Goal: Task Accomplishment & Management: Manage account settings

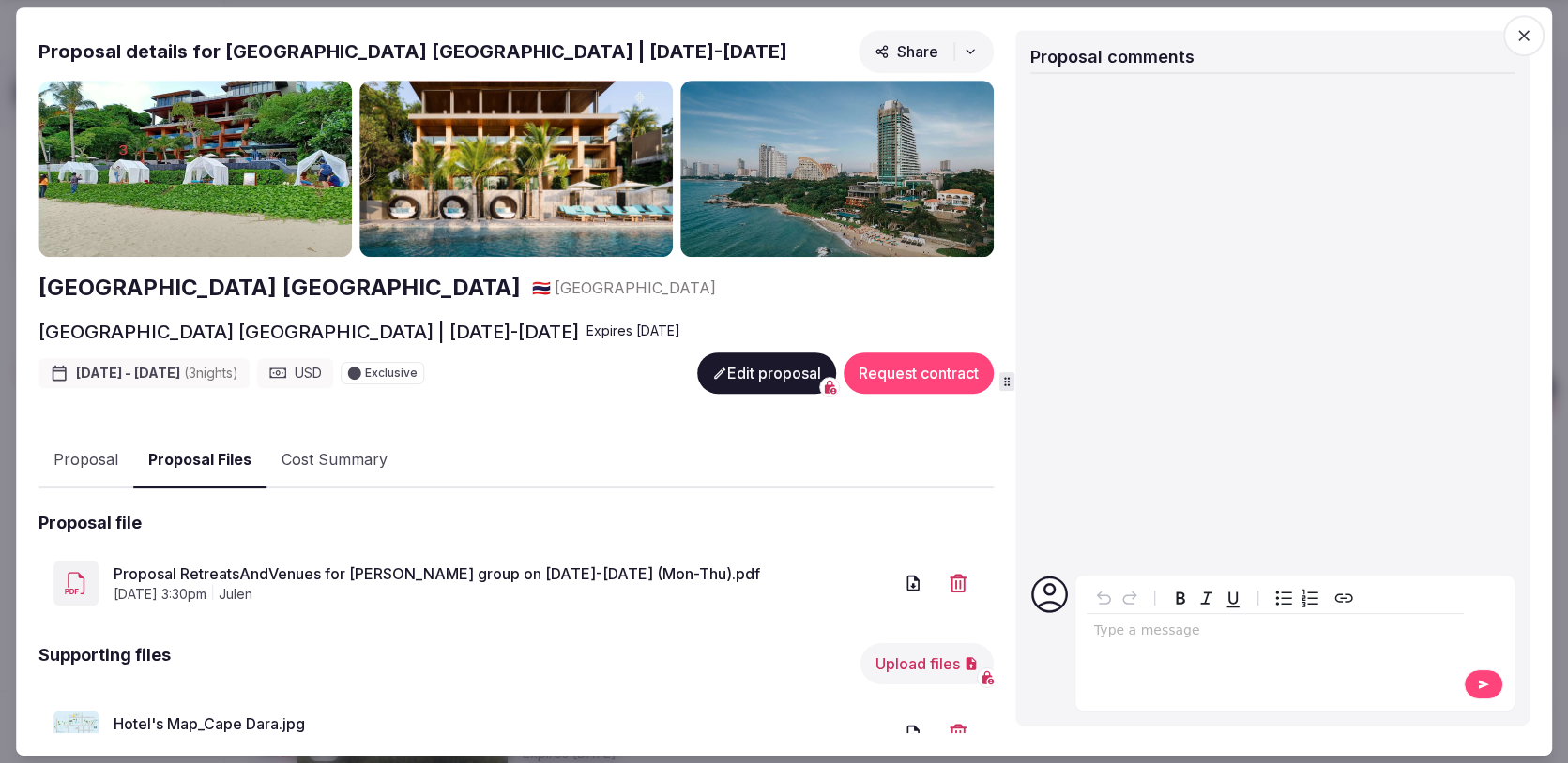
scroll to position [755, 0]
click at [1531, 36] on icon "button" at bounding box center [1524, 36] width 19 height 19
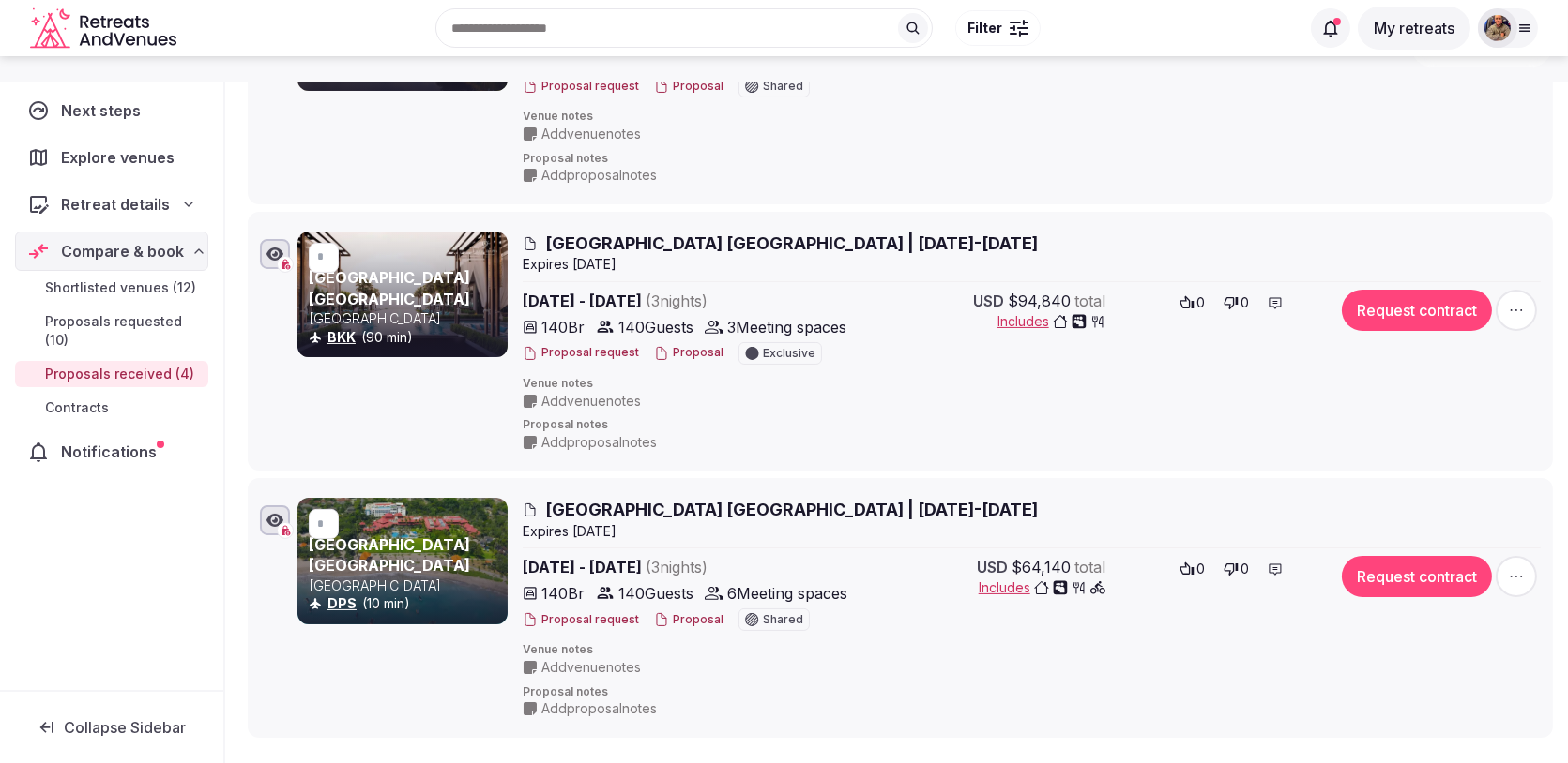
scroll to position [0, 0]
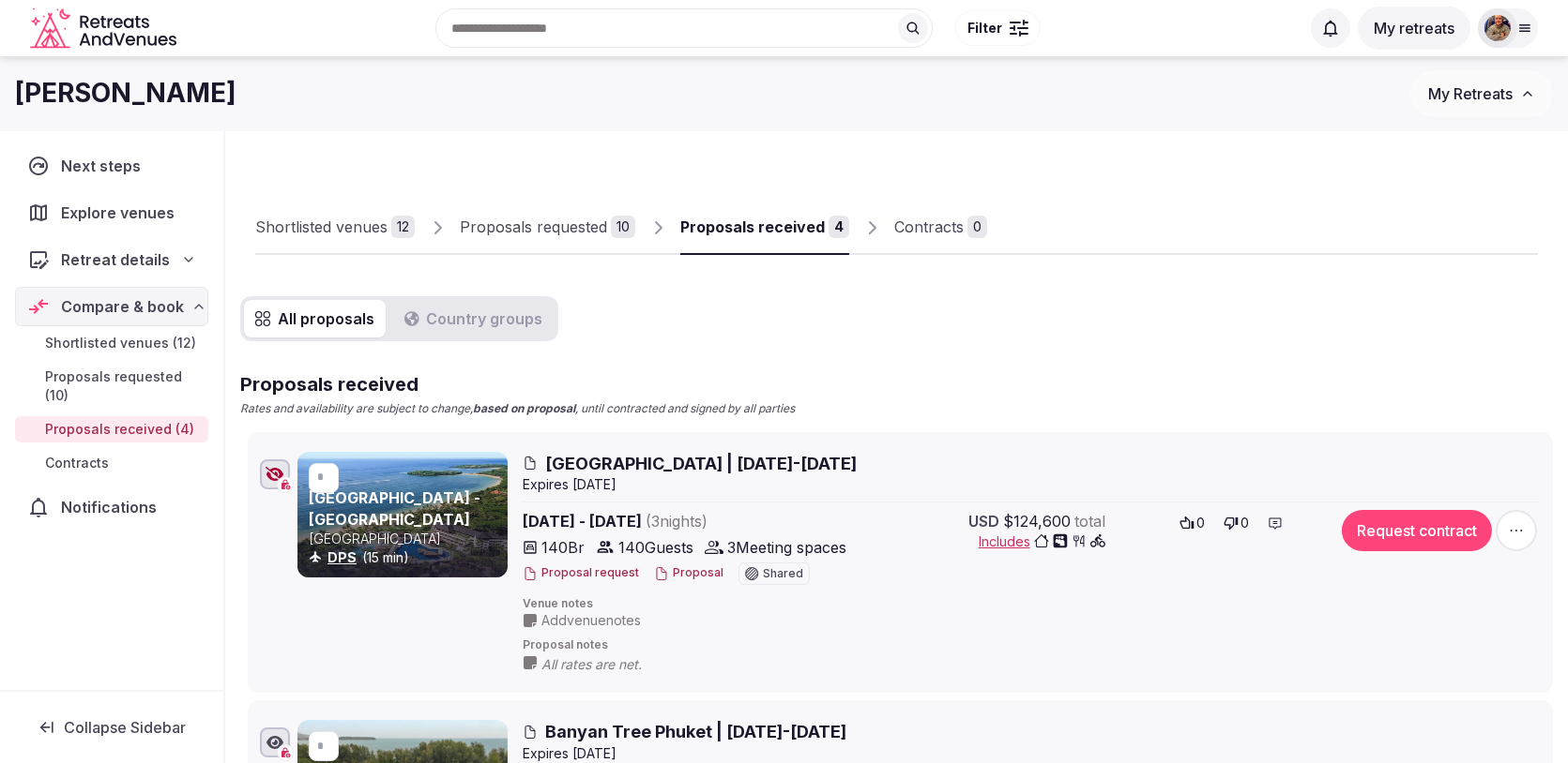
click at [575, 228] on div "Proposals requested" at bounding box center [533, 227] width 147 height 22
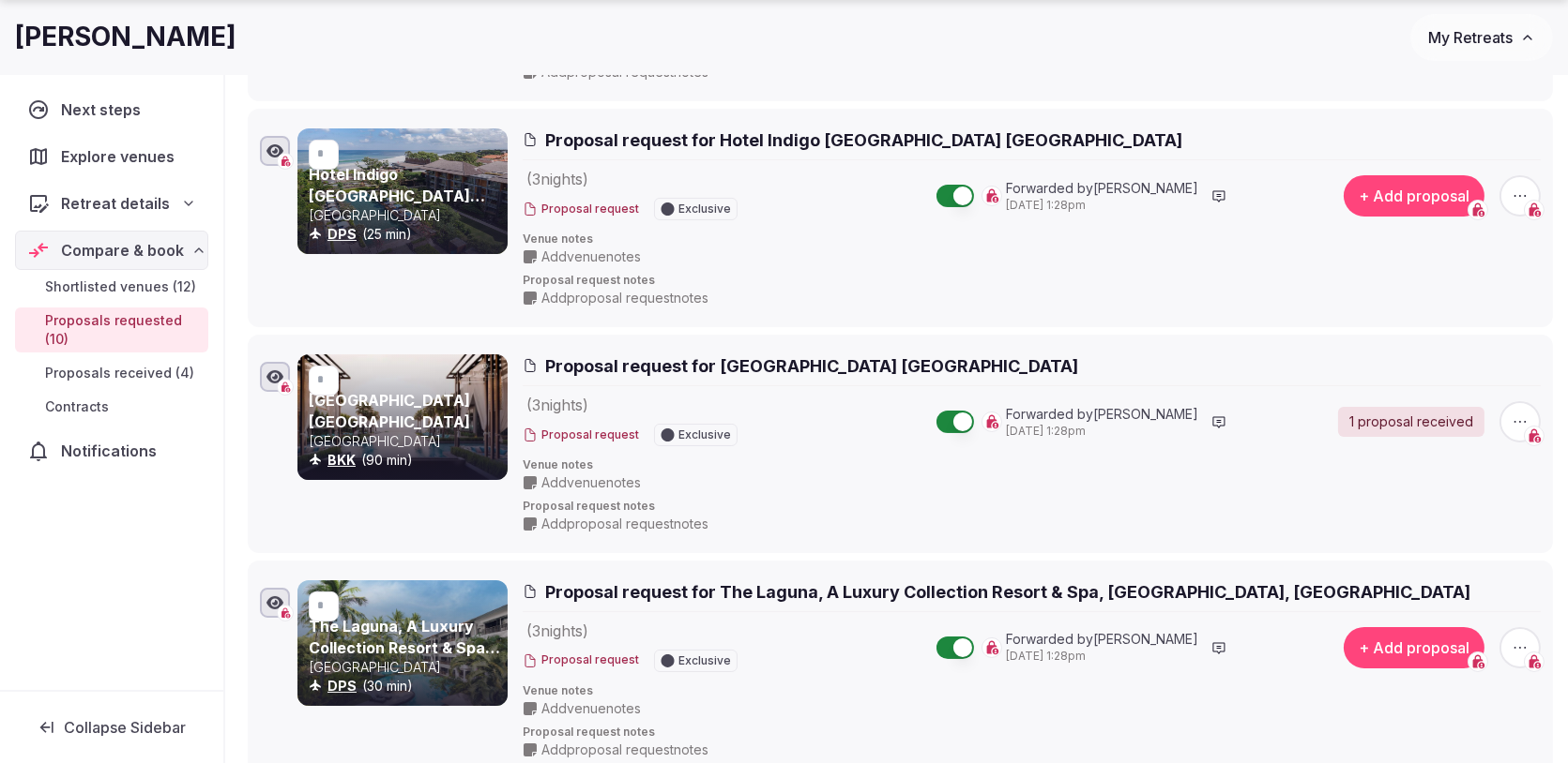
scroll to position [546, 0]
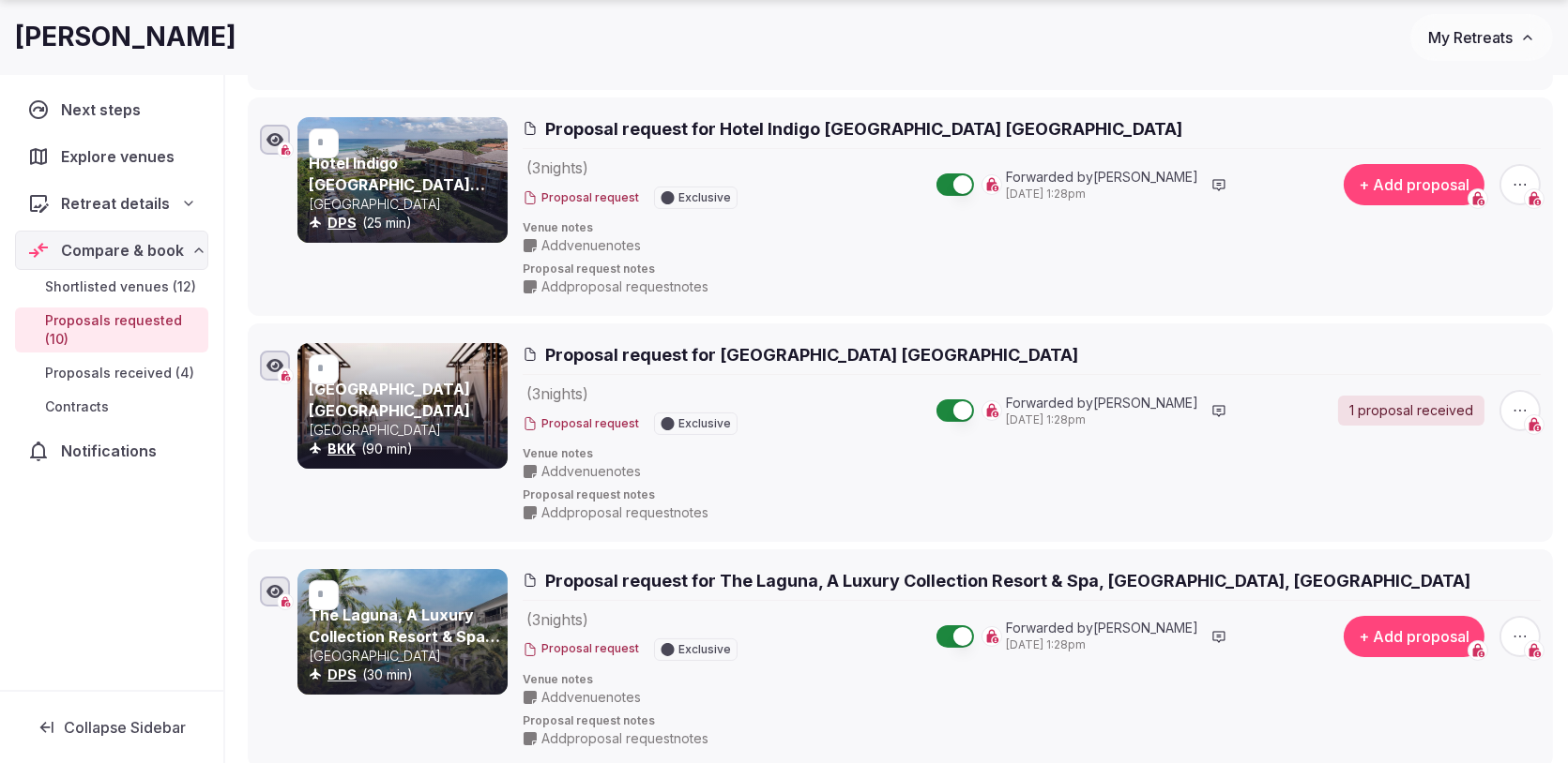
click at [1521, 184] on icon "button" at bounding box center [1520, 185] width 19 height 19
click at [1446, 68] on button "Withdraw proposal request" at bounding box center [1450, 69] width 214 height 30
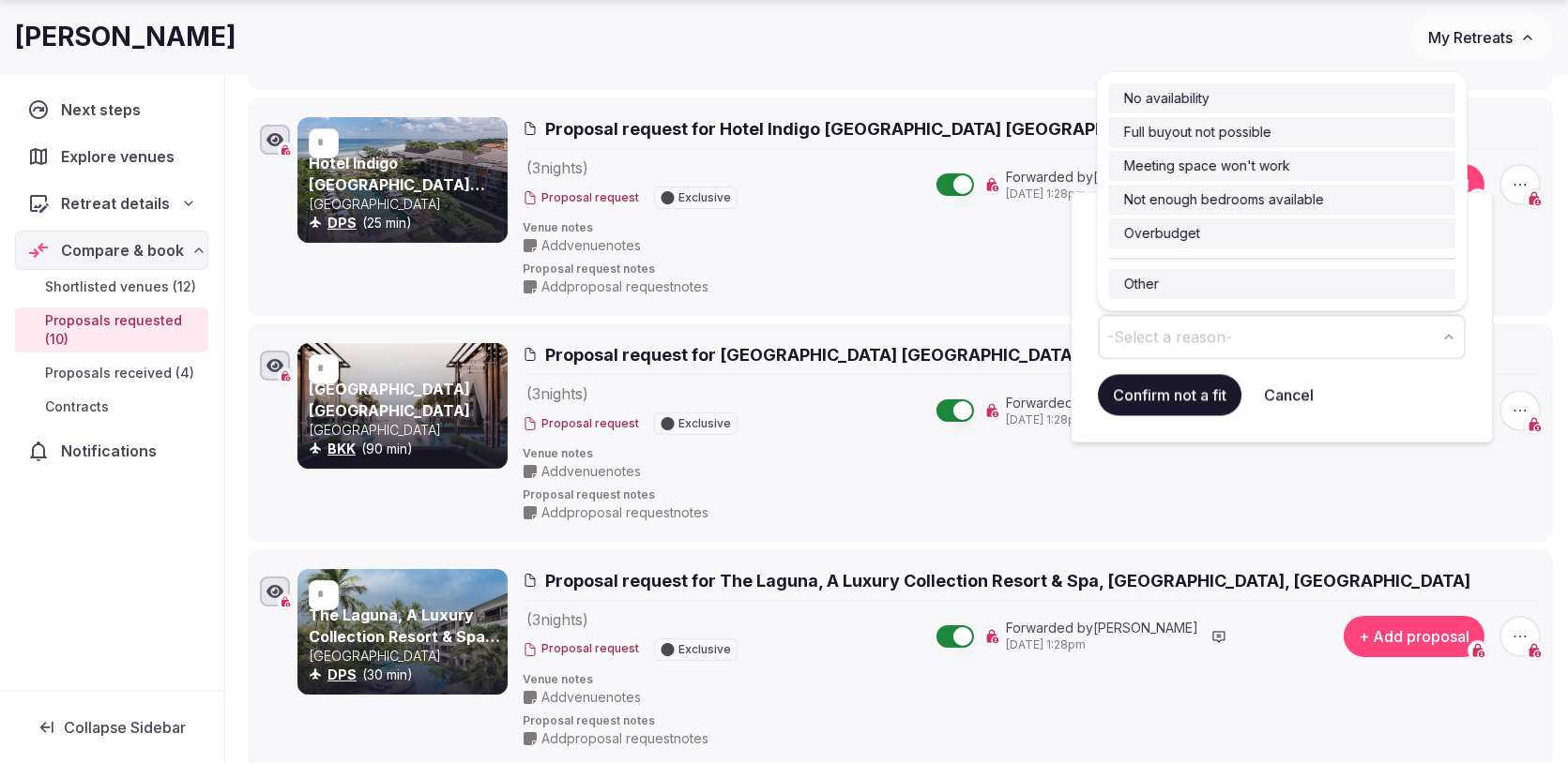
click at [1256, 321] on button "-Select a reason-" at bounding box center [1281, 336] width 368 height 45
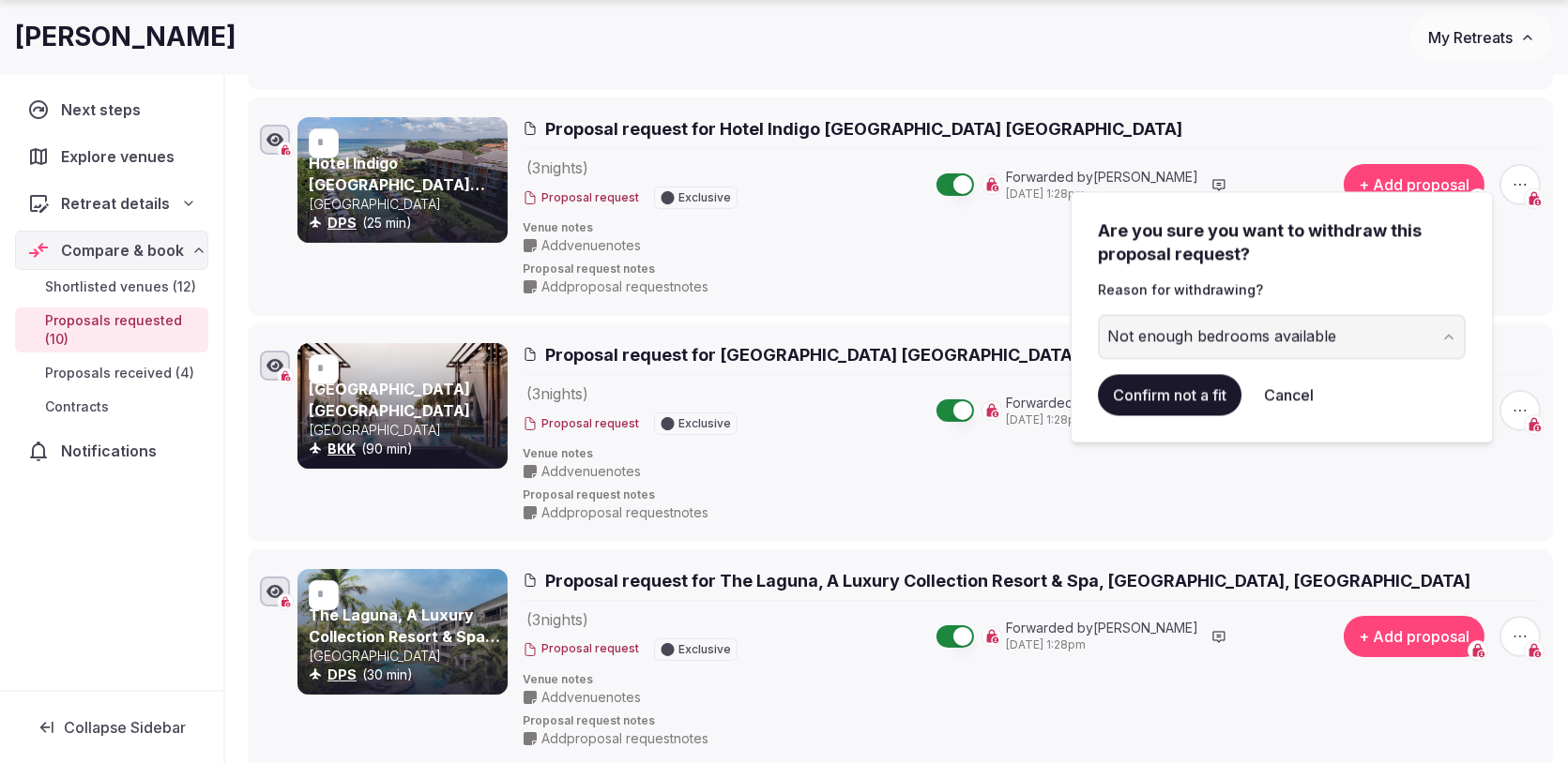
click at [1173, 400] on button "Confirm not a fit" at bounding box center [1169, 394] width 143 height 41
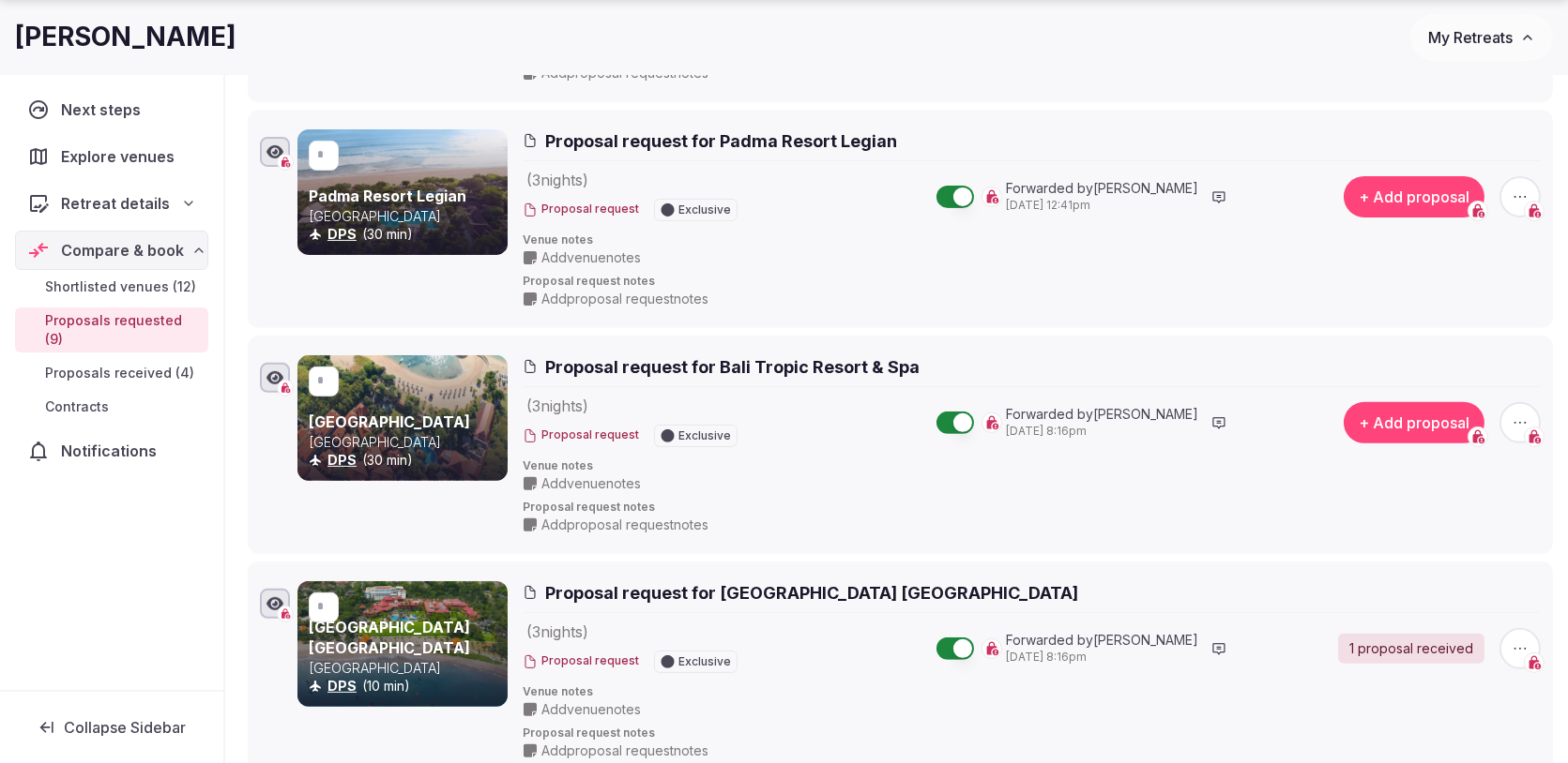
scroll to position [1446, 0]
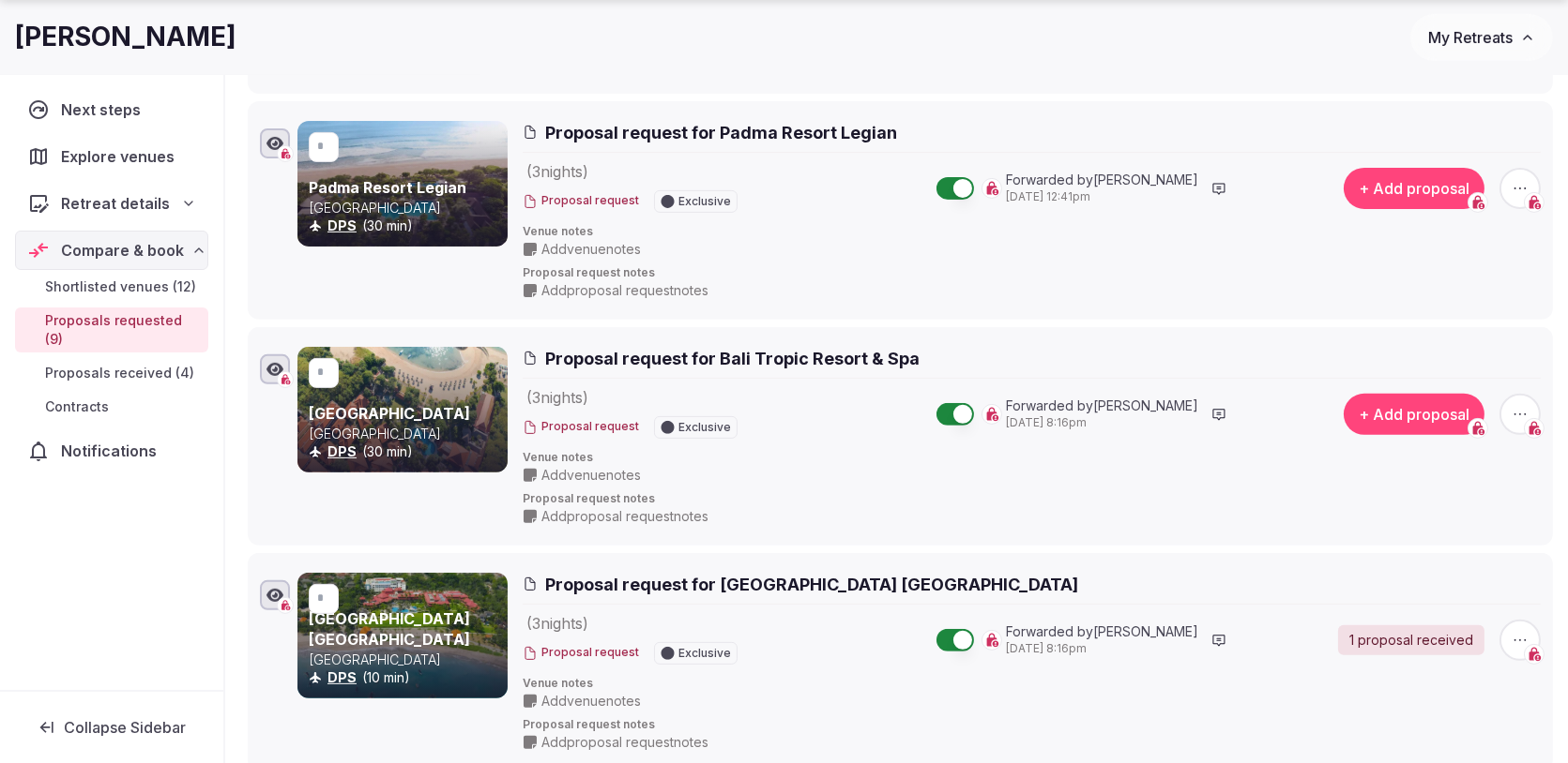
click at [1512, 187] on icon "button" at bounding box center [1520, 189] width 19 height 19
click at [1437, 278] on button "Withdraw proposal request" at bounding box center [1450, 278] width 214 height 30
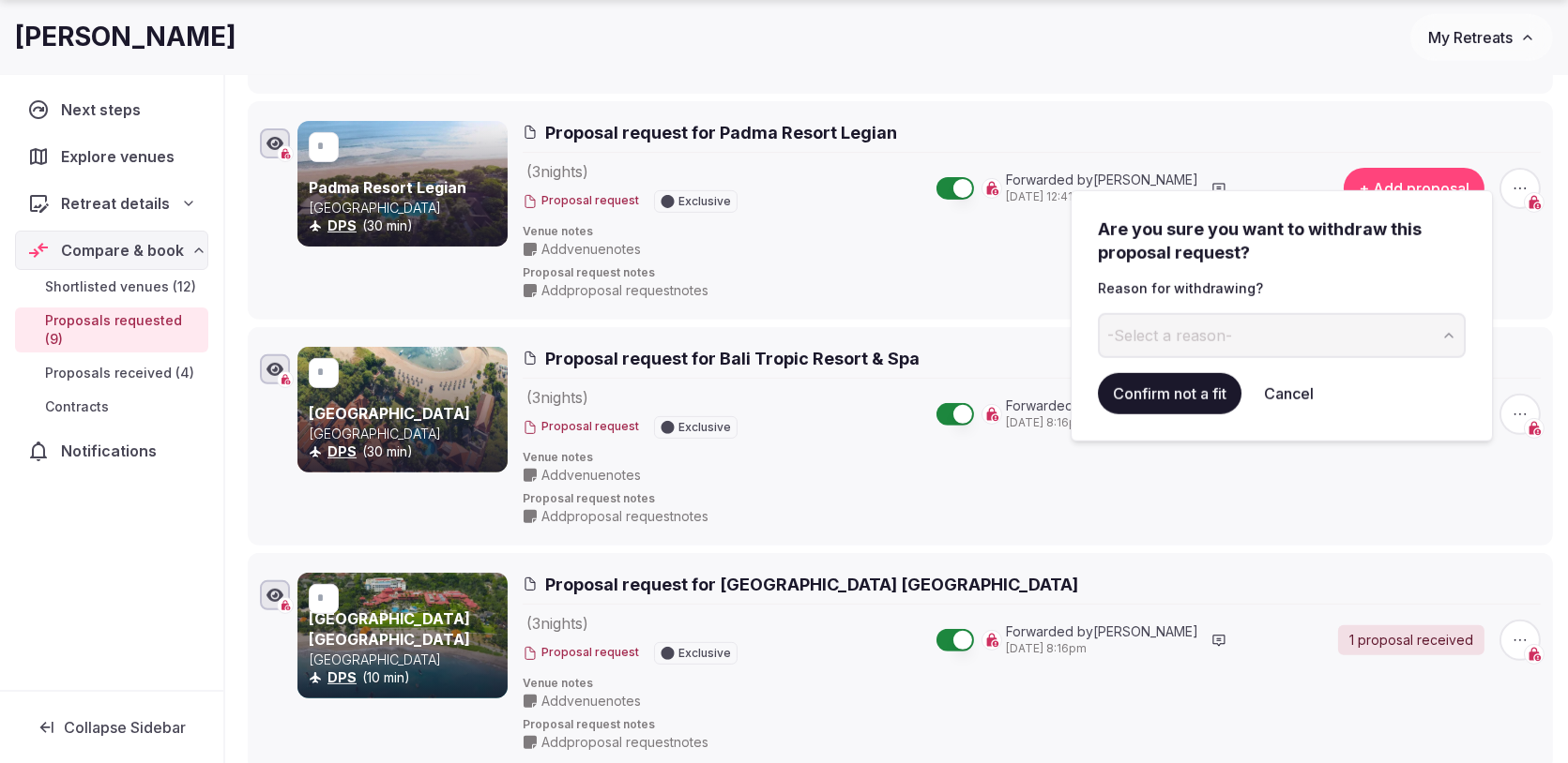
click at [1307, 341] on button "-Select a reason-" at bounding box center [1281, 335] width 368 height 45
click at [1189, 393] on button "Confirm not a fit" at bounding box center [1169, 393] width 143 height 41
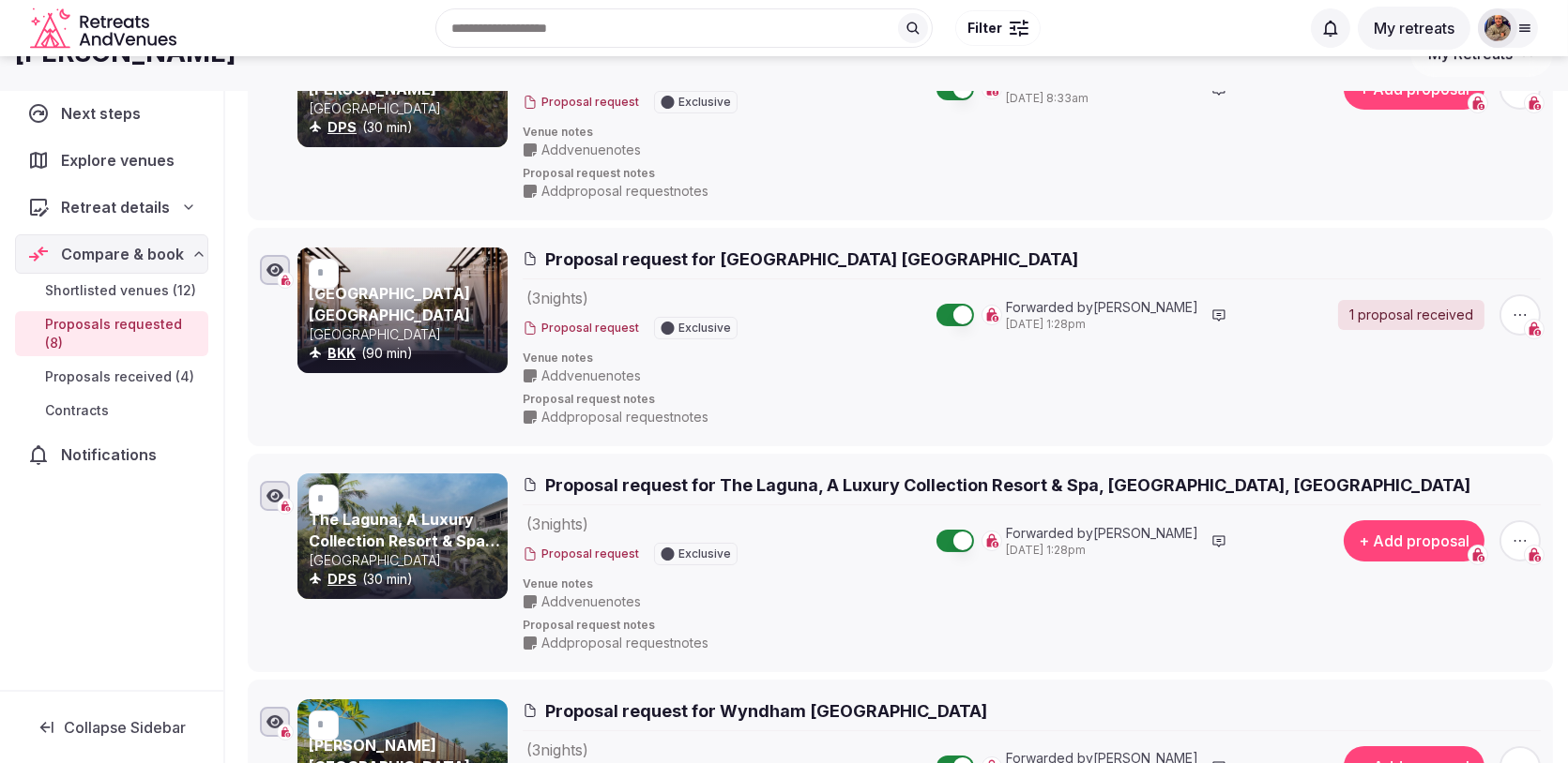
scroll to position [0, 0]
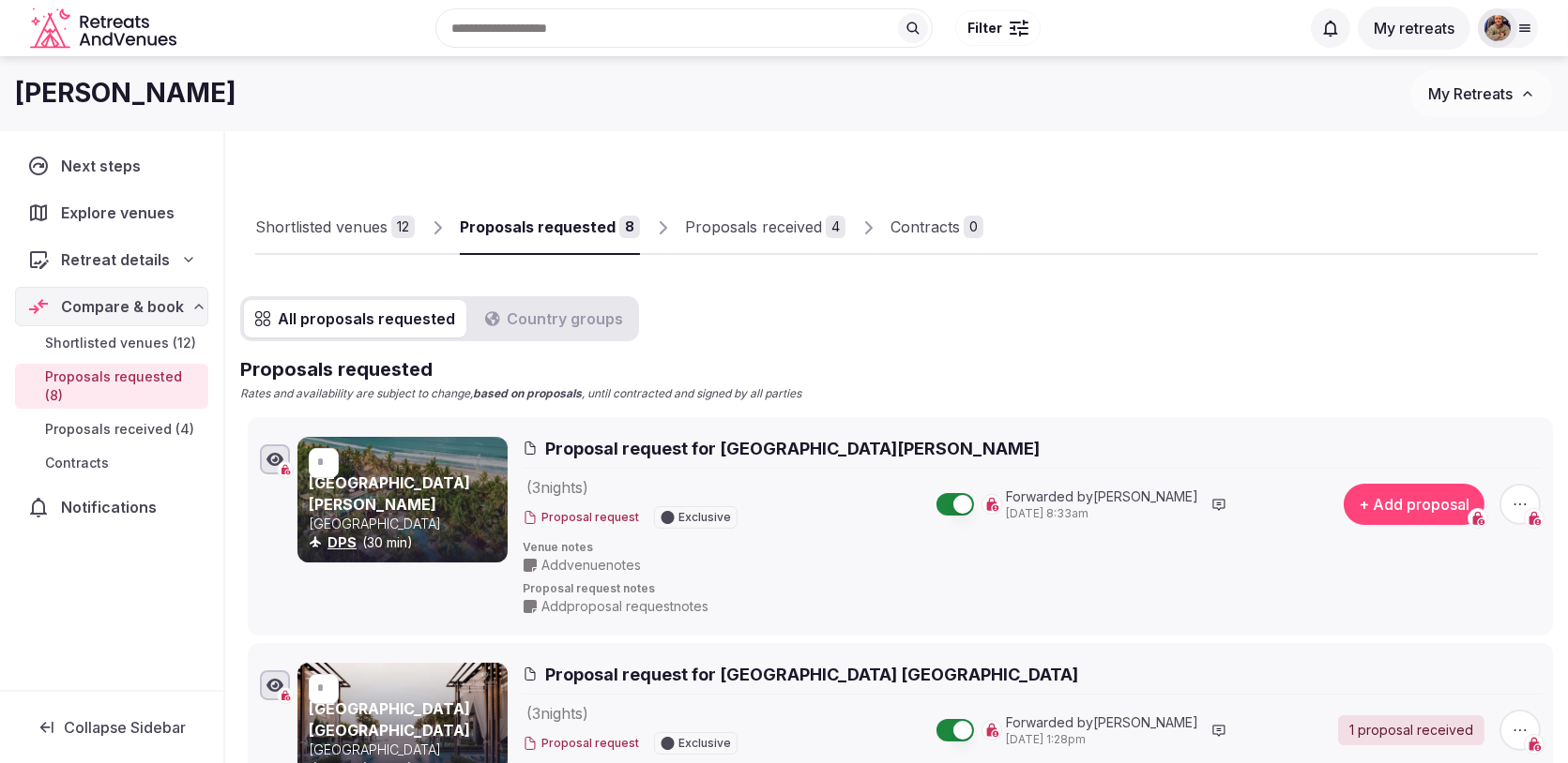
click at [392, 232] on div "12" at bounding box center [402, 227] width 23 height 22
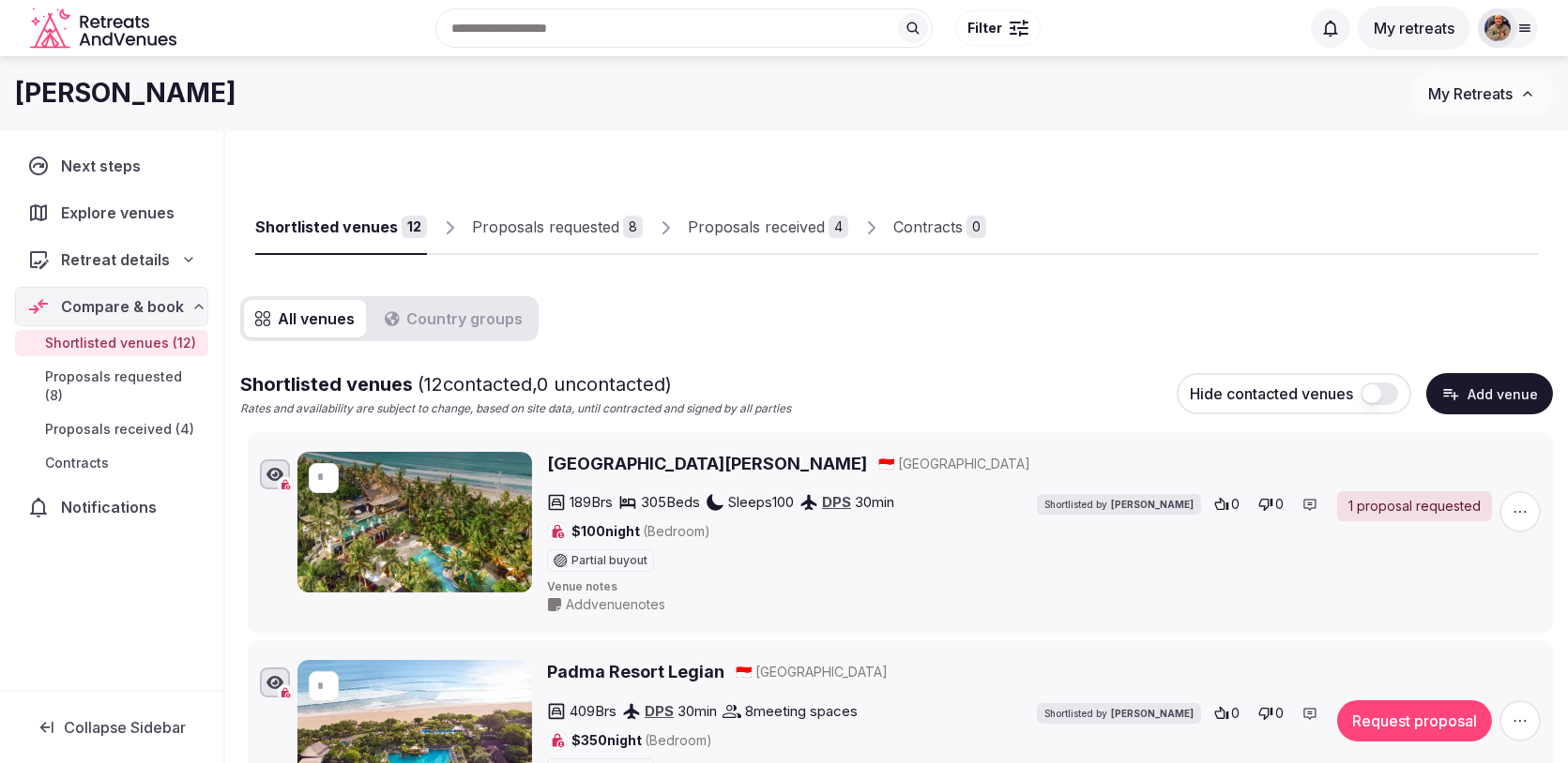
click at [1476, 390] on button "Add venue" at bounding box center [1489, 393] width 127 height 41
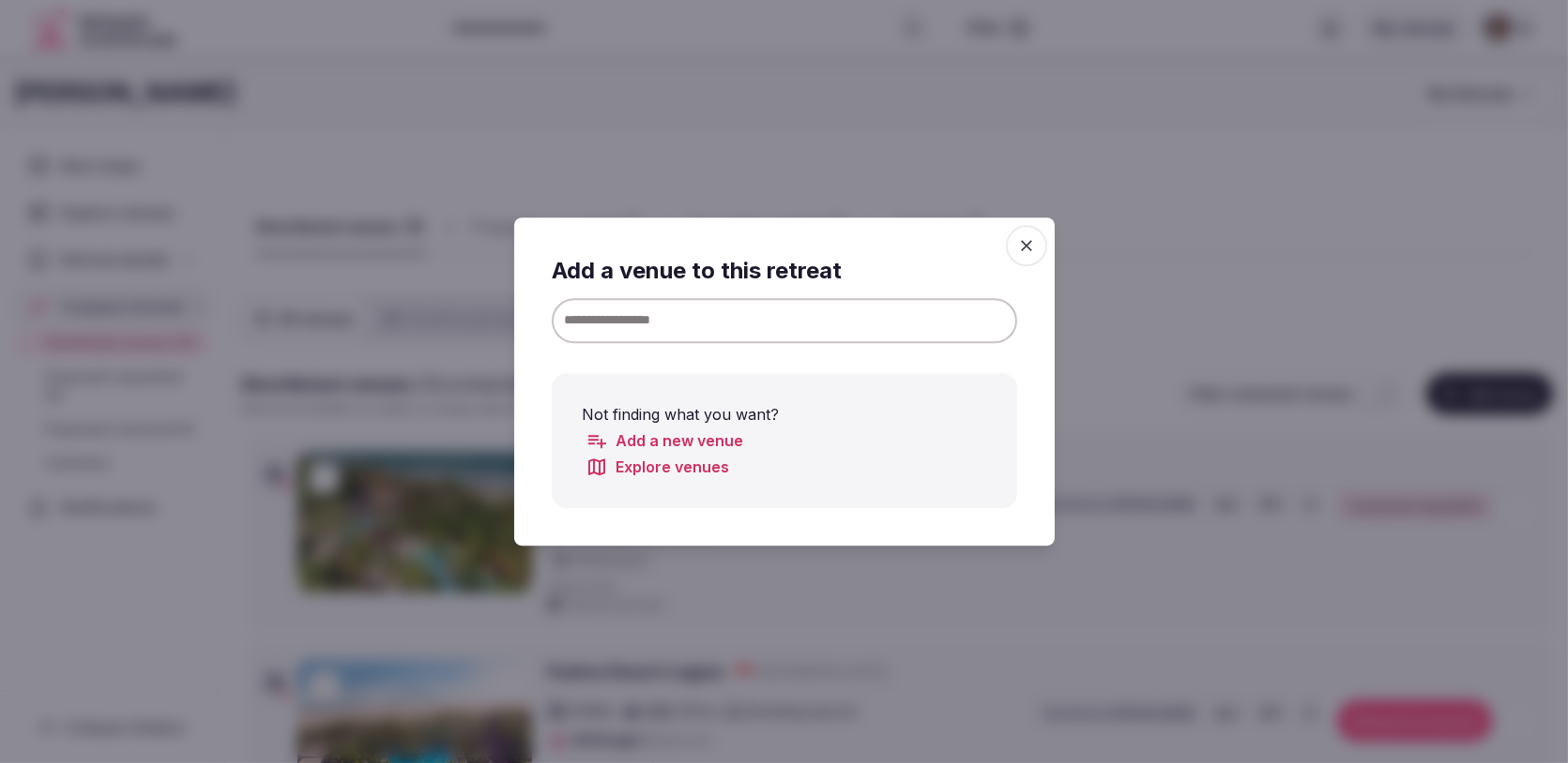
click at [952, 314] on input at bounding box center [784, 321] width 466 height 45
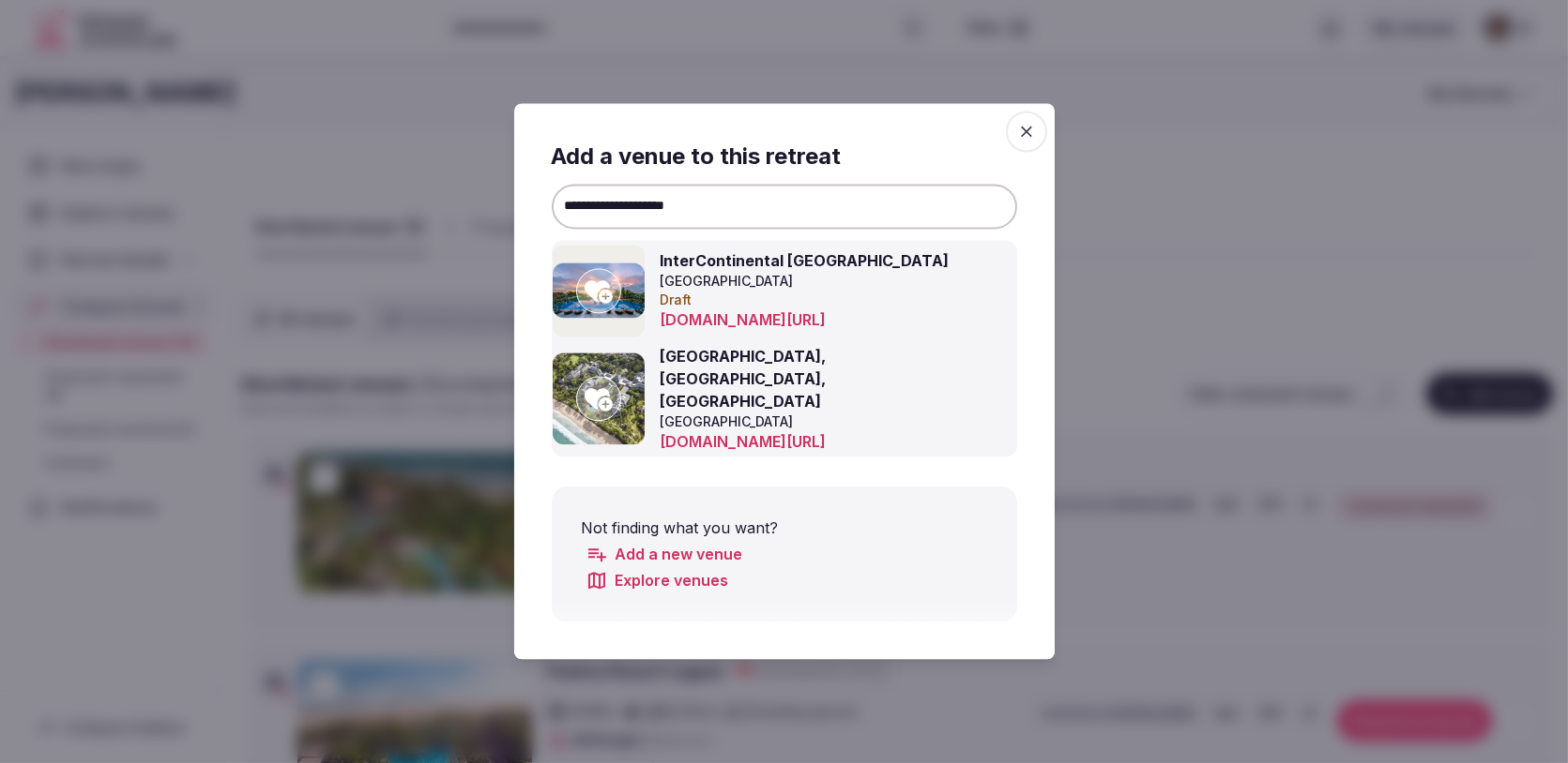
type input "**********"
click at [616, 393] on div at bounding box center [598, 399] width 45 height 45
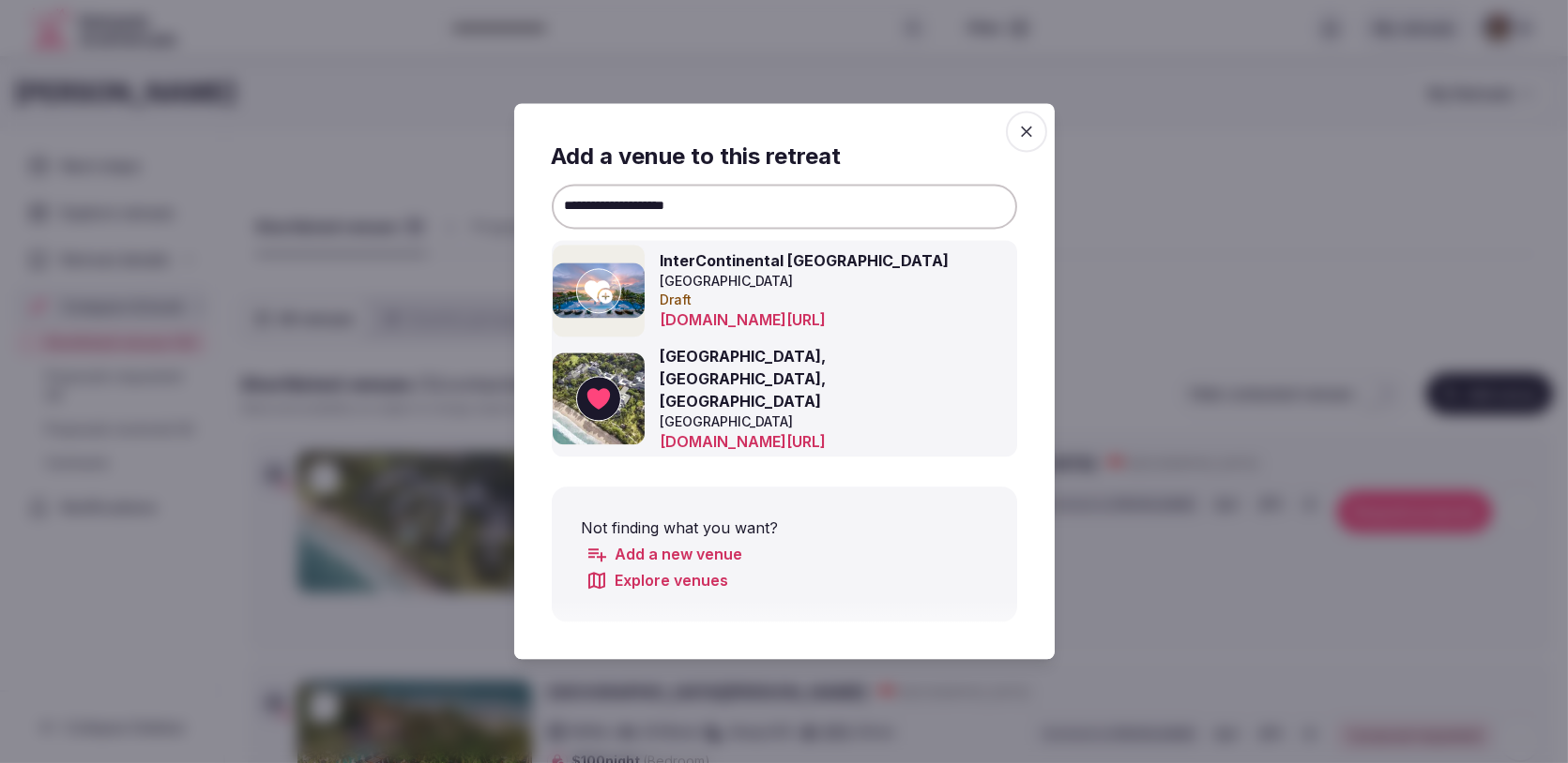
click at [1027, 141] on icon "button" at bounding box center [1026, 131] width 19 height 19
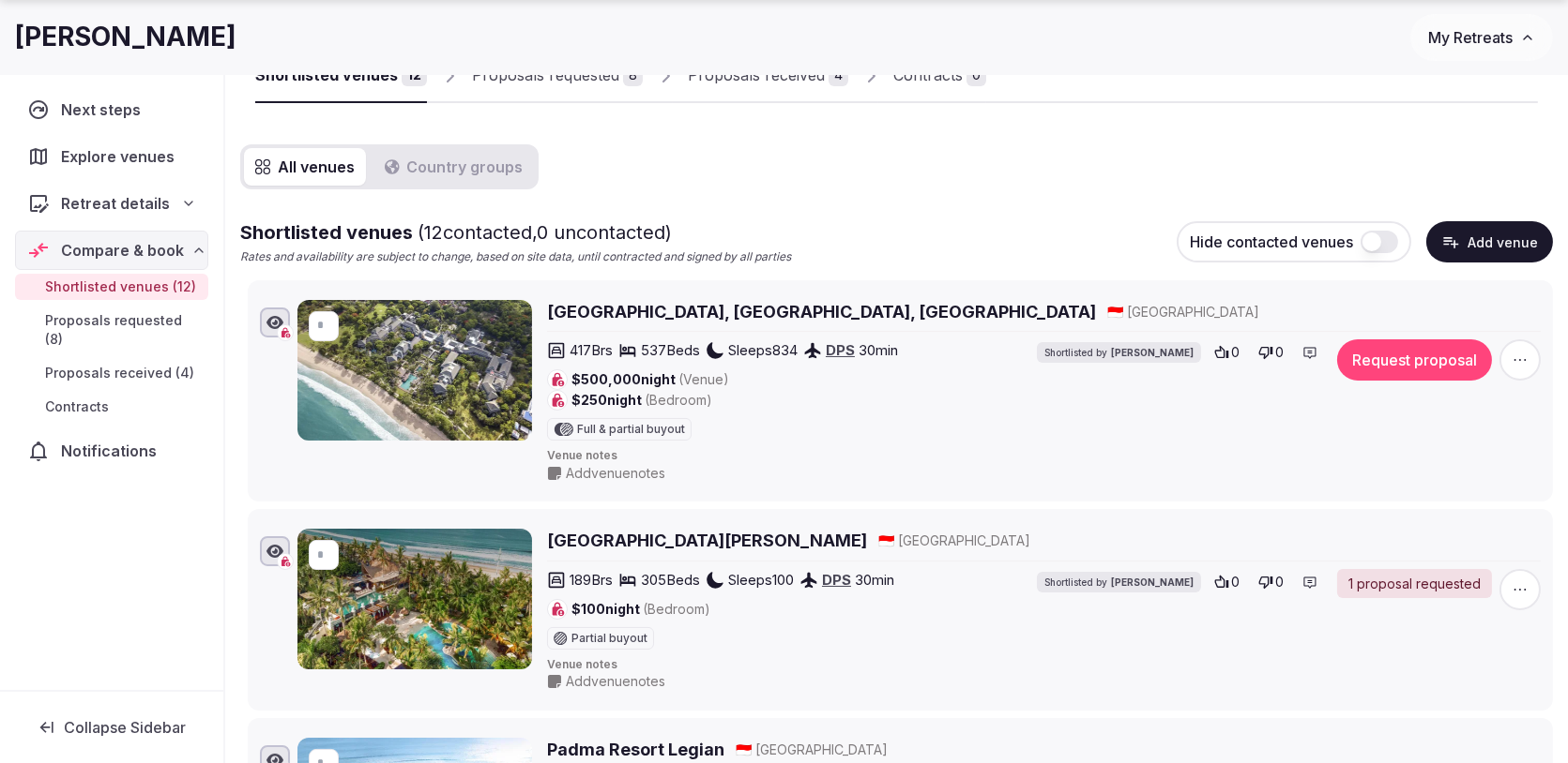
scroll to position [166, 0]
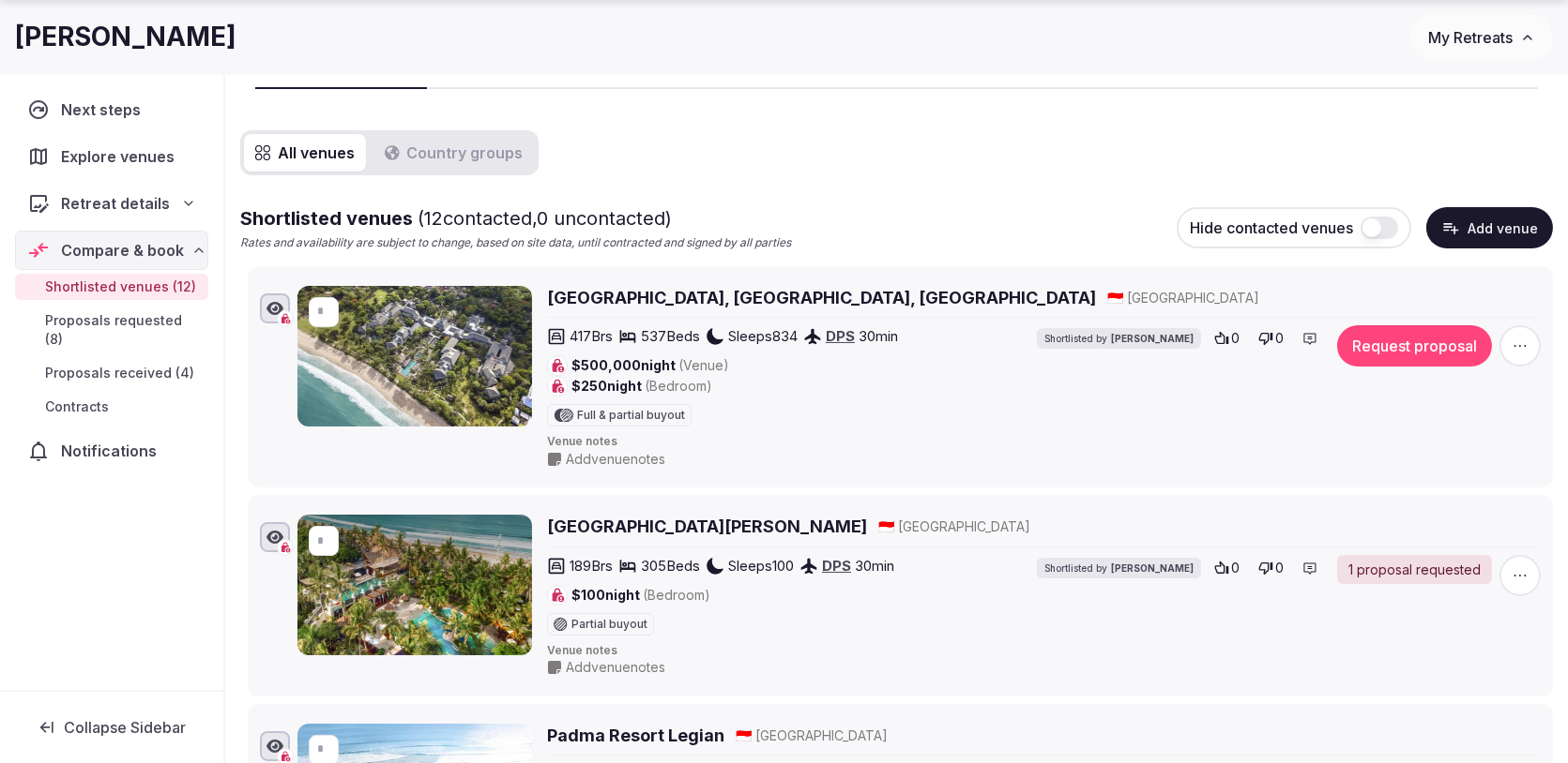
click at [1370, 347] on button "Request proposal" at bounding box center [1413, 346] width 155 height 41
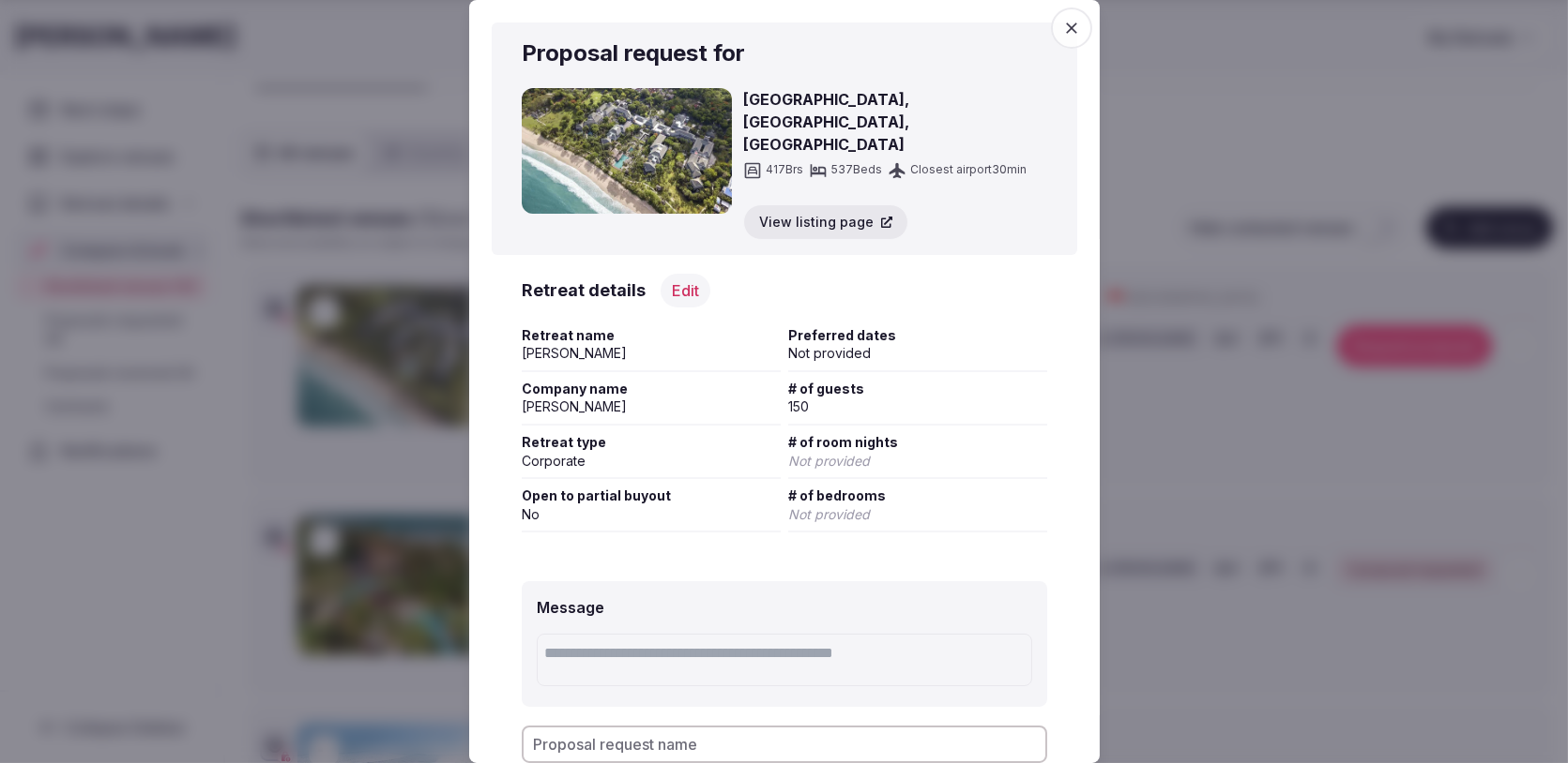
scroll to position [179, 0]
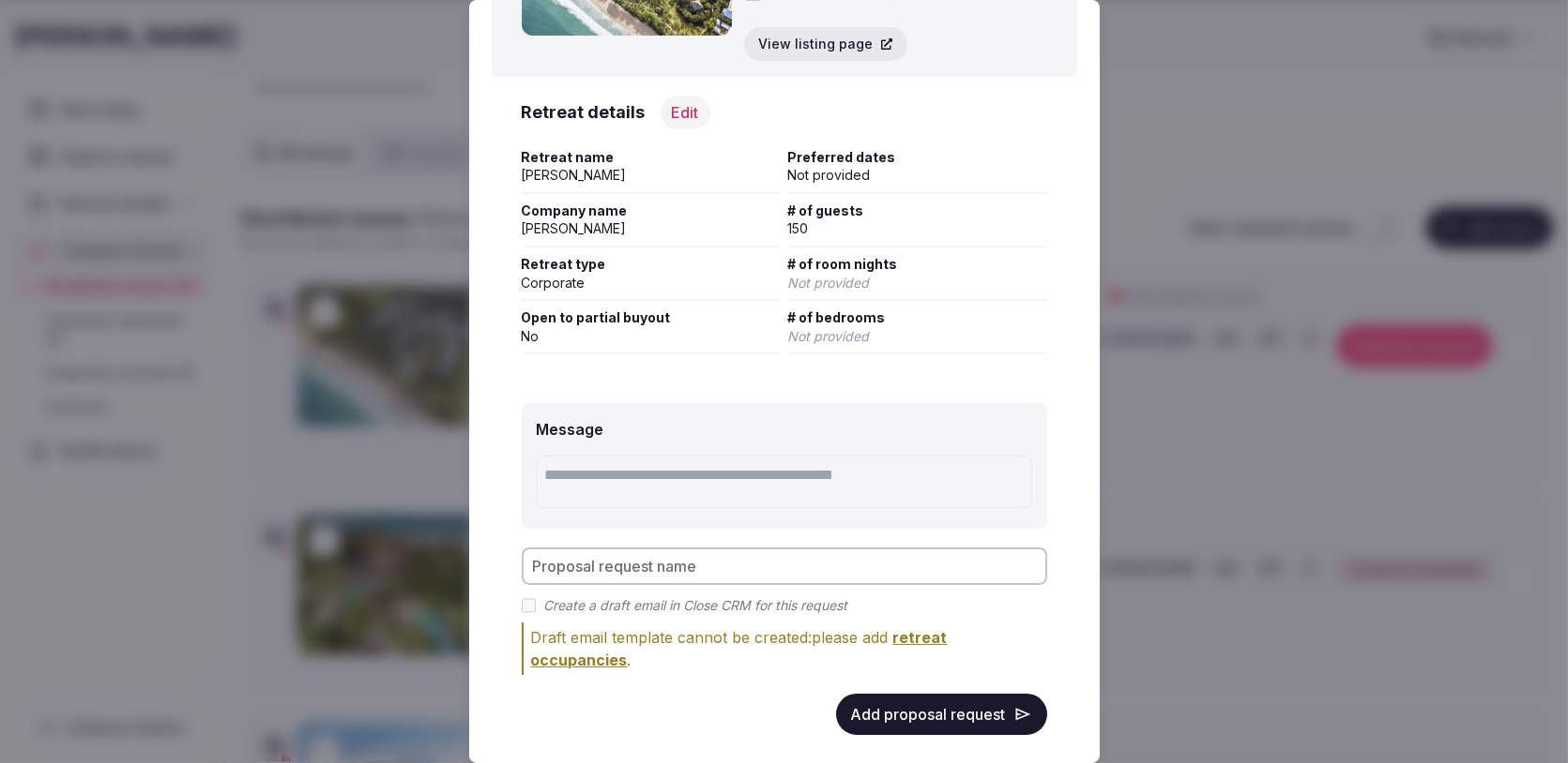
click at [960, 699] on button "Add proposal request" at bounding box center [942, 714] width 211 height 41
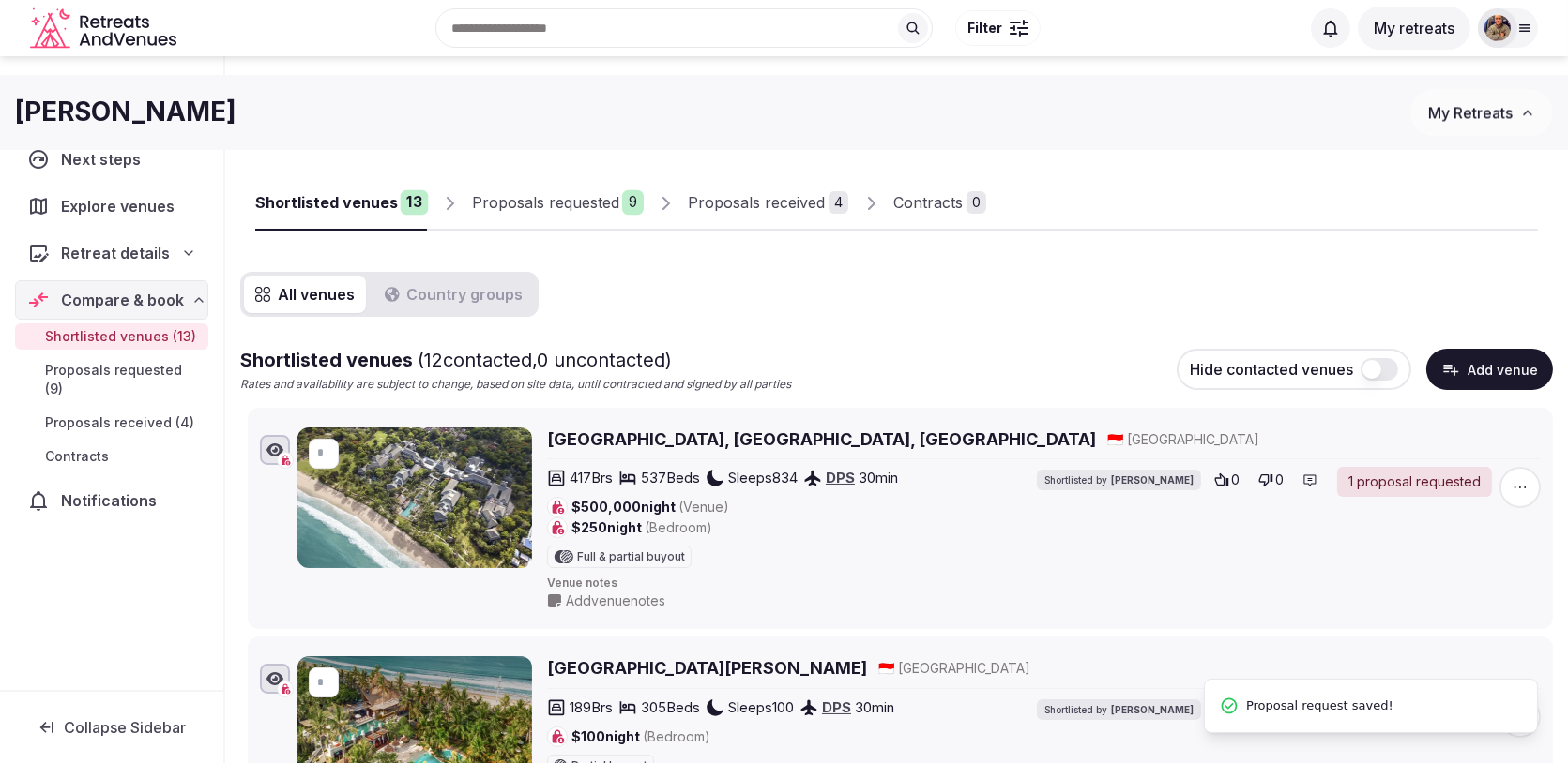
scroll to position [0, 0]
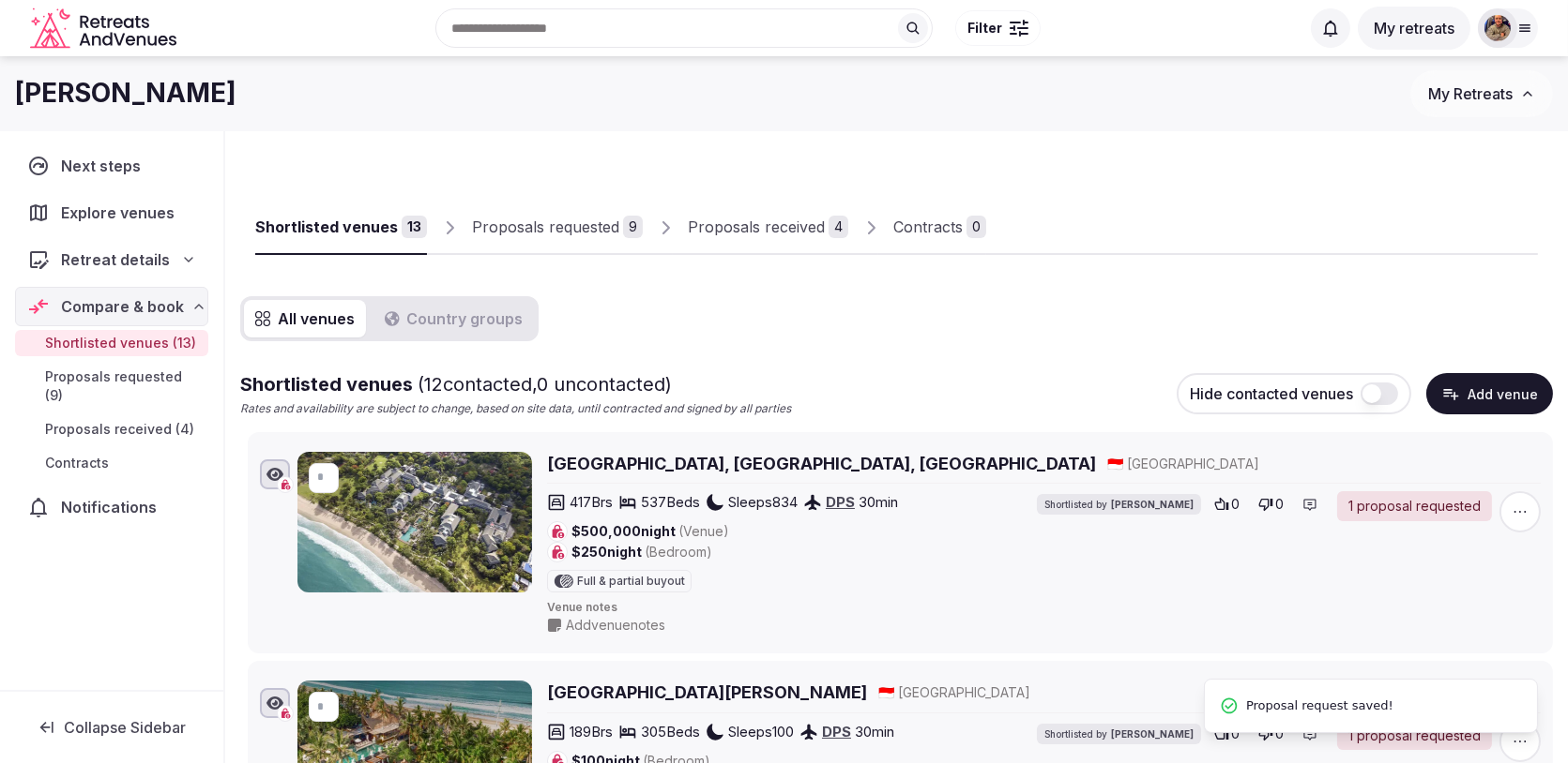
click at [571, 221] on div "Proposals requested" at bounding box center [544, 227] width 147 height 22
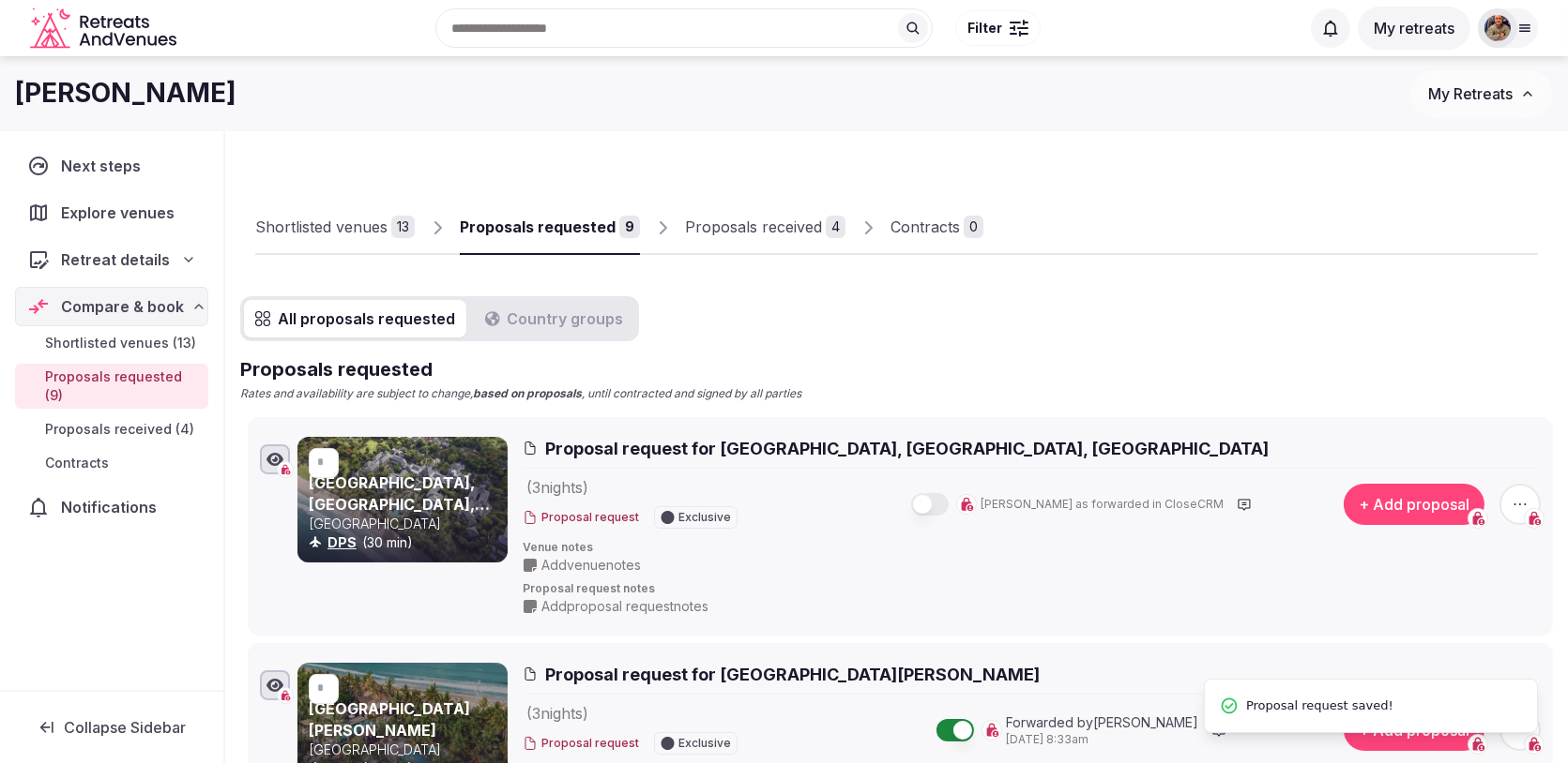
click at [949, 493] on button "button" at bounding box center [929, 504] width 37 height 22
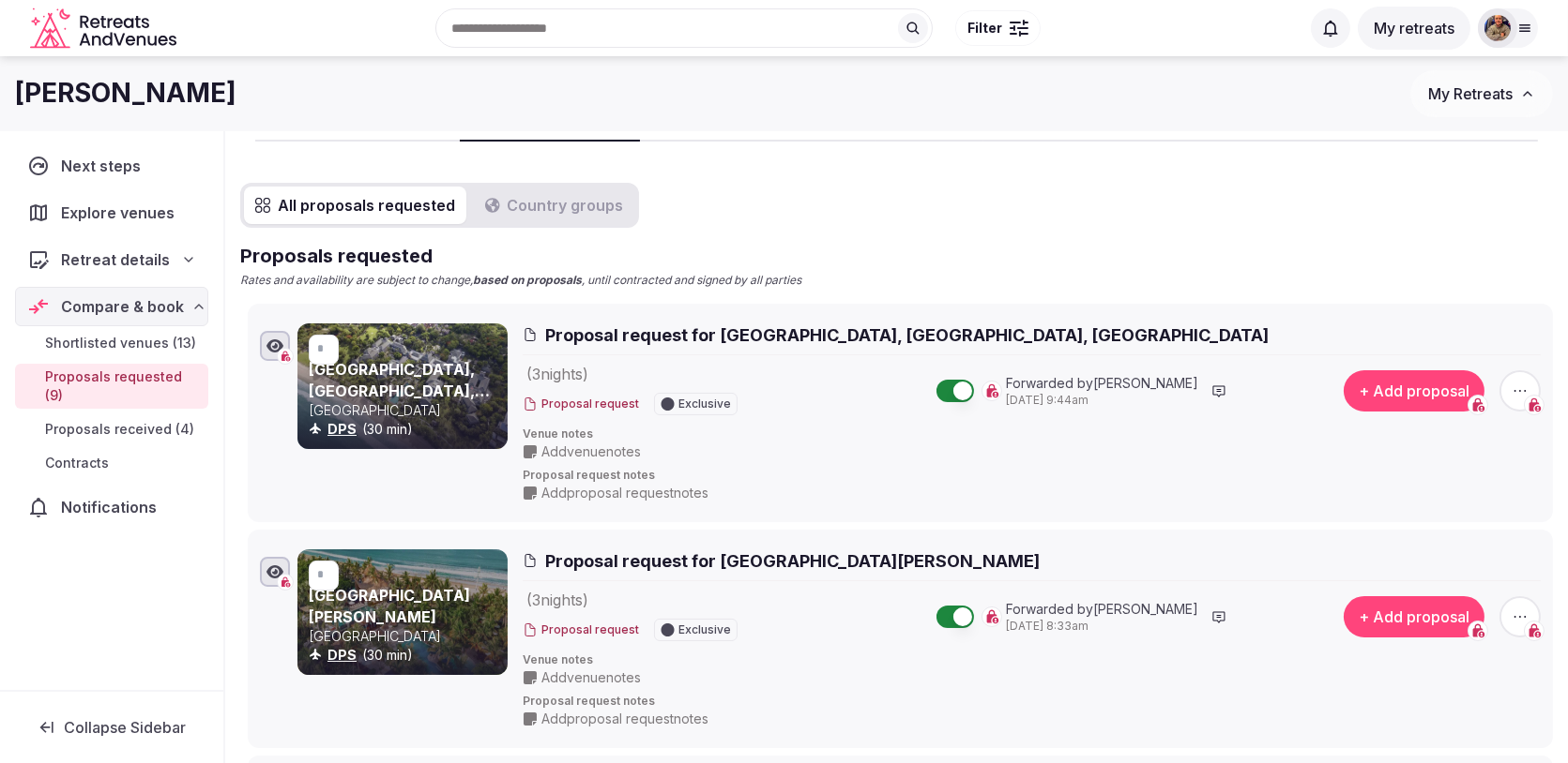
scroll to position [75, 0]
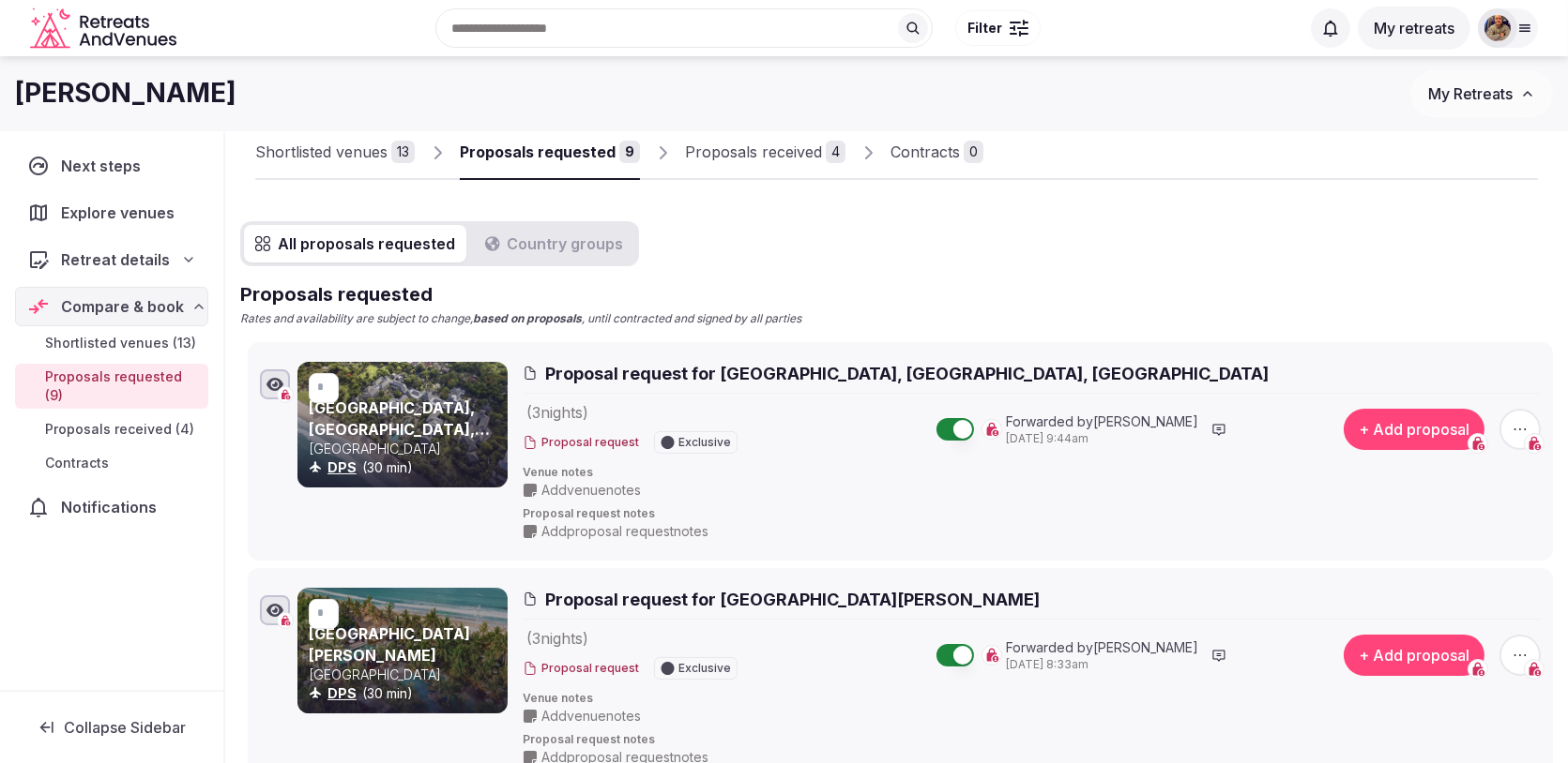
click at [343, 143] on div "Shortlisted venues" at bounding box center [322, 152] width 133 height 22
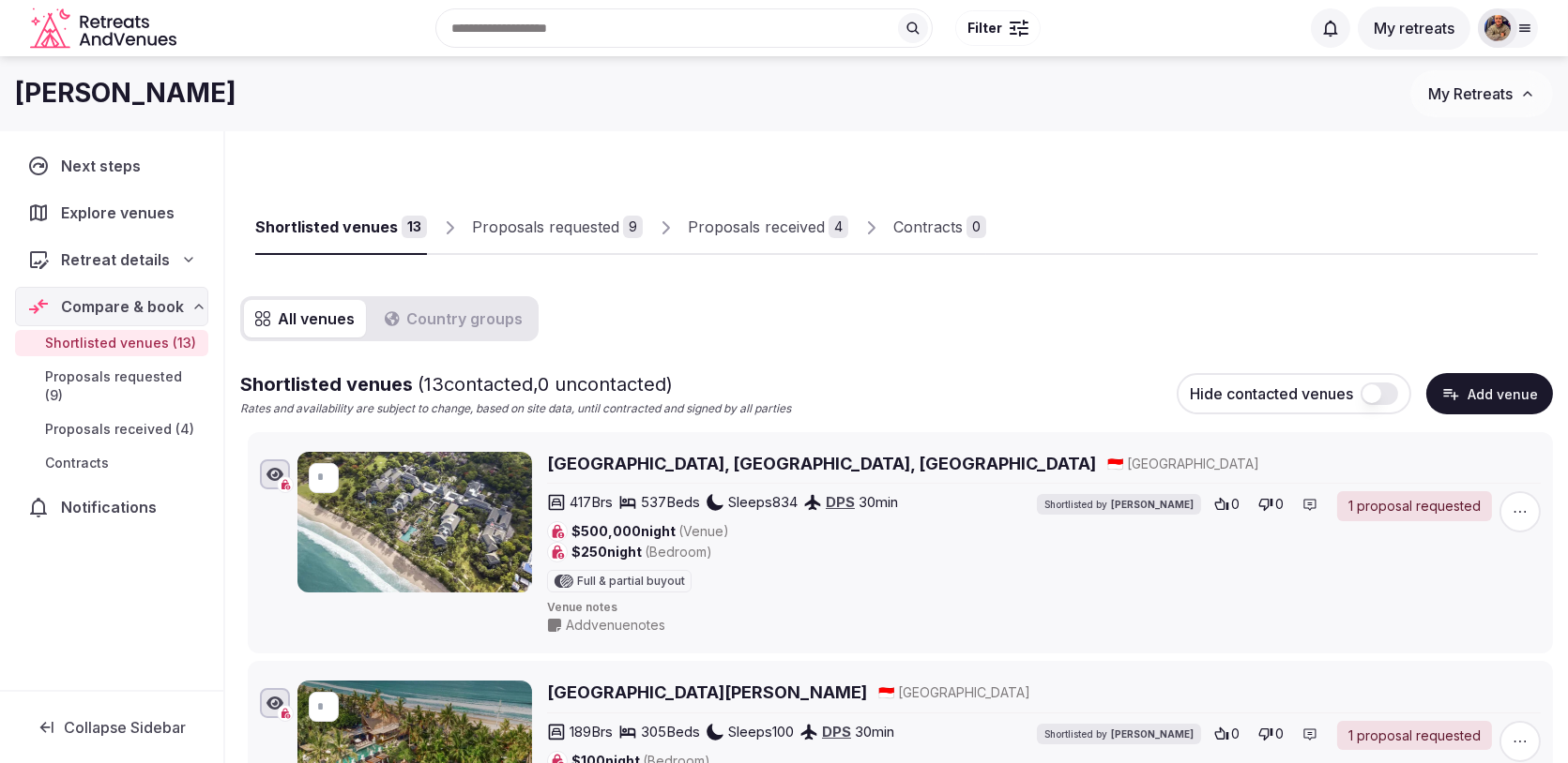
click at [576, 206] on link "Proposals requested 9" at bounding box center [557, 227] width 171 height 55
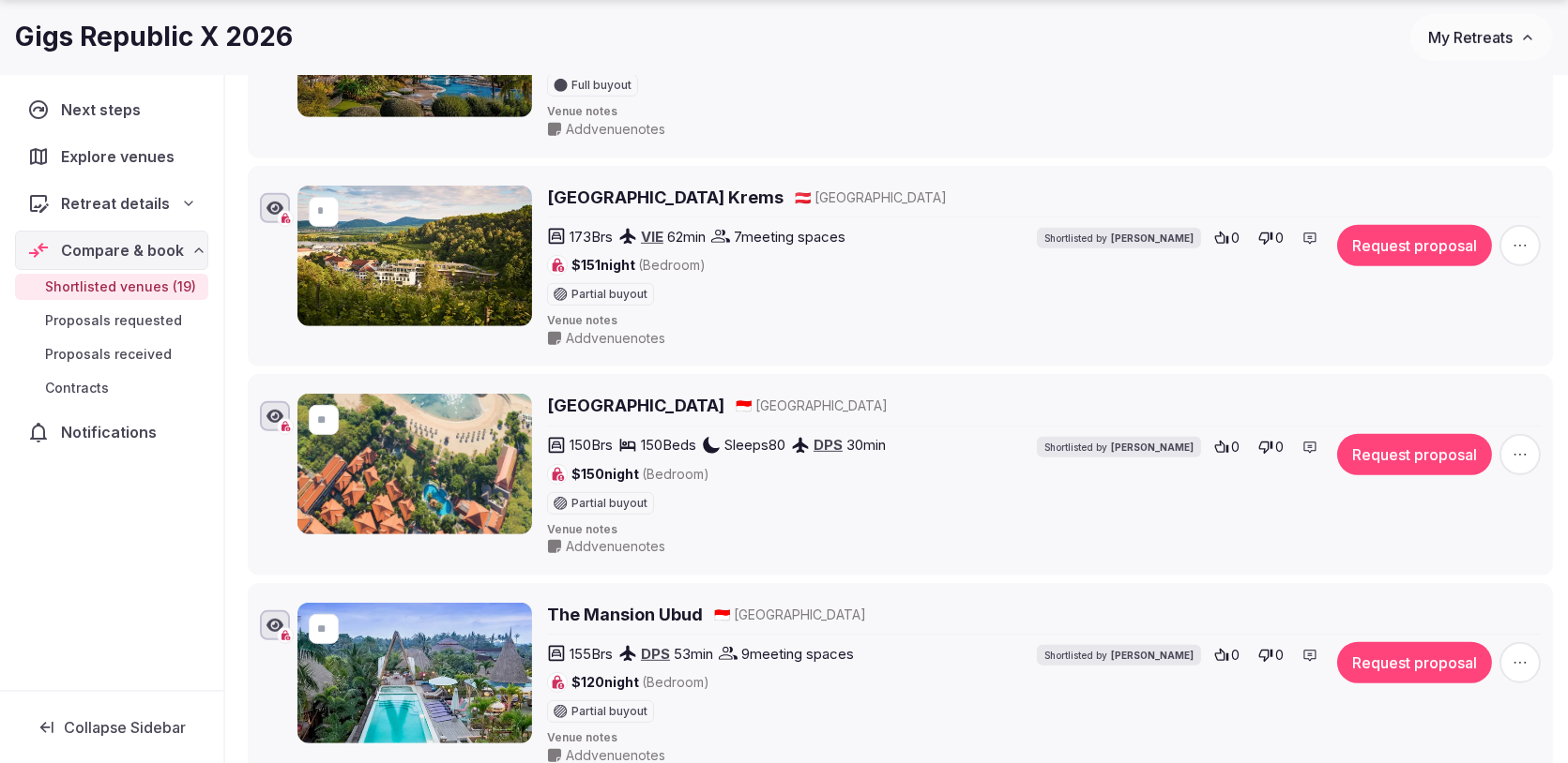
scroll to position [1965, 0]
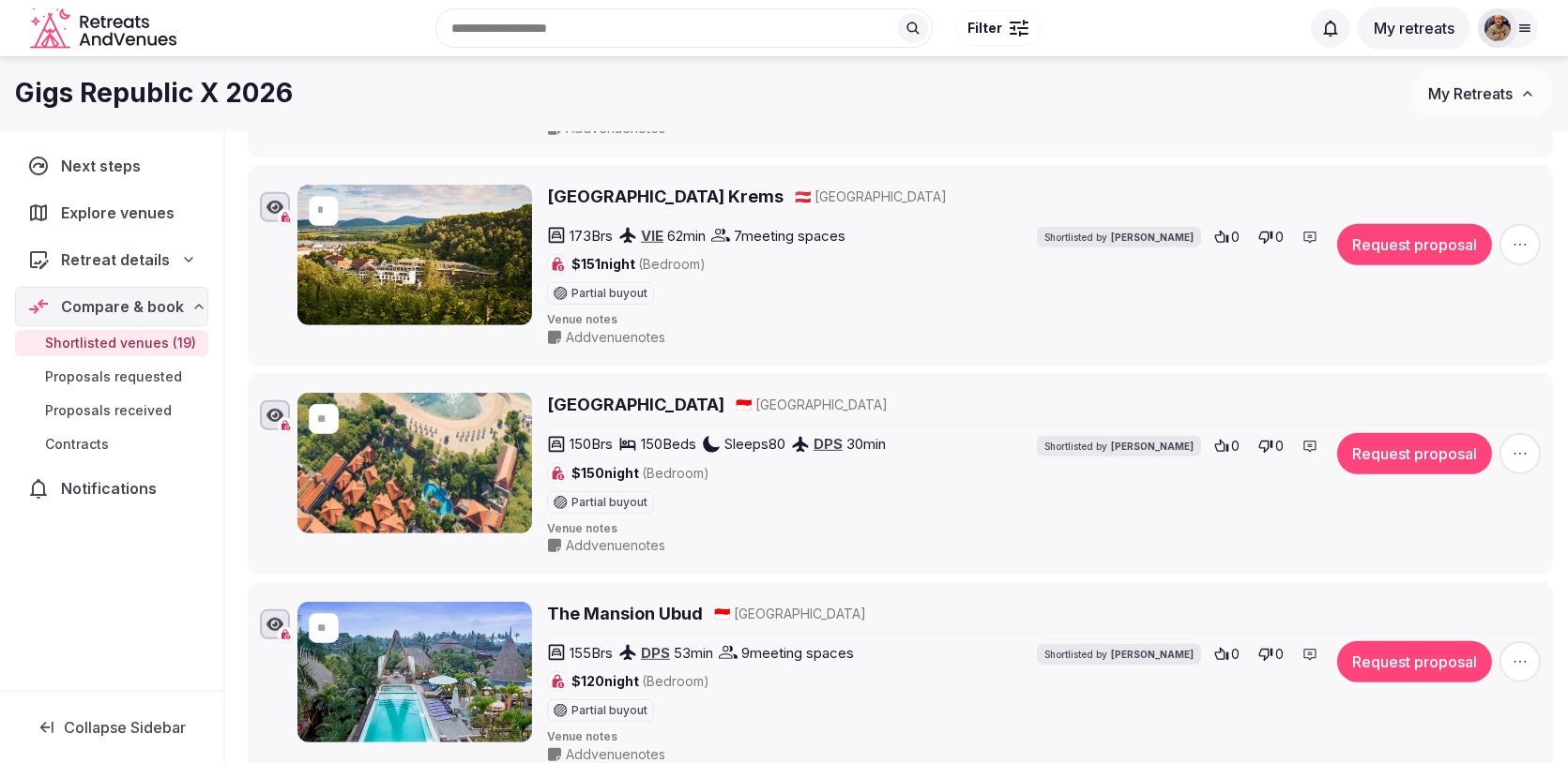
click at [1517, 444] on icon "button" at bounding box center [1520, 454] width 19 height 19
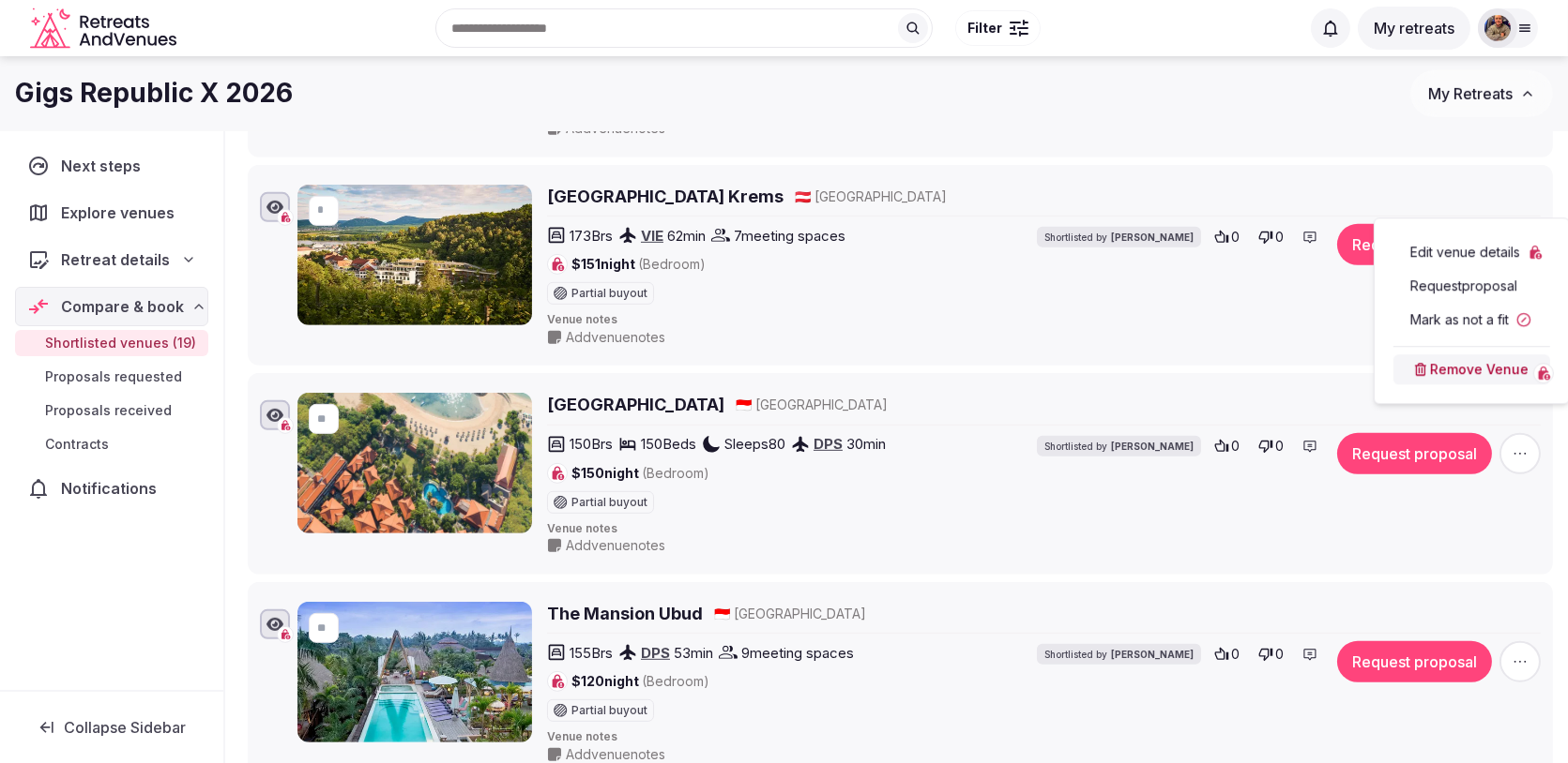
click at [1486, 364] on button "Remove Venue" at bounding box center [1471, 369] width 157 height 30
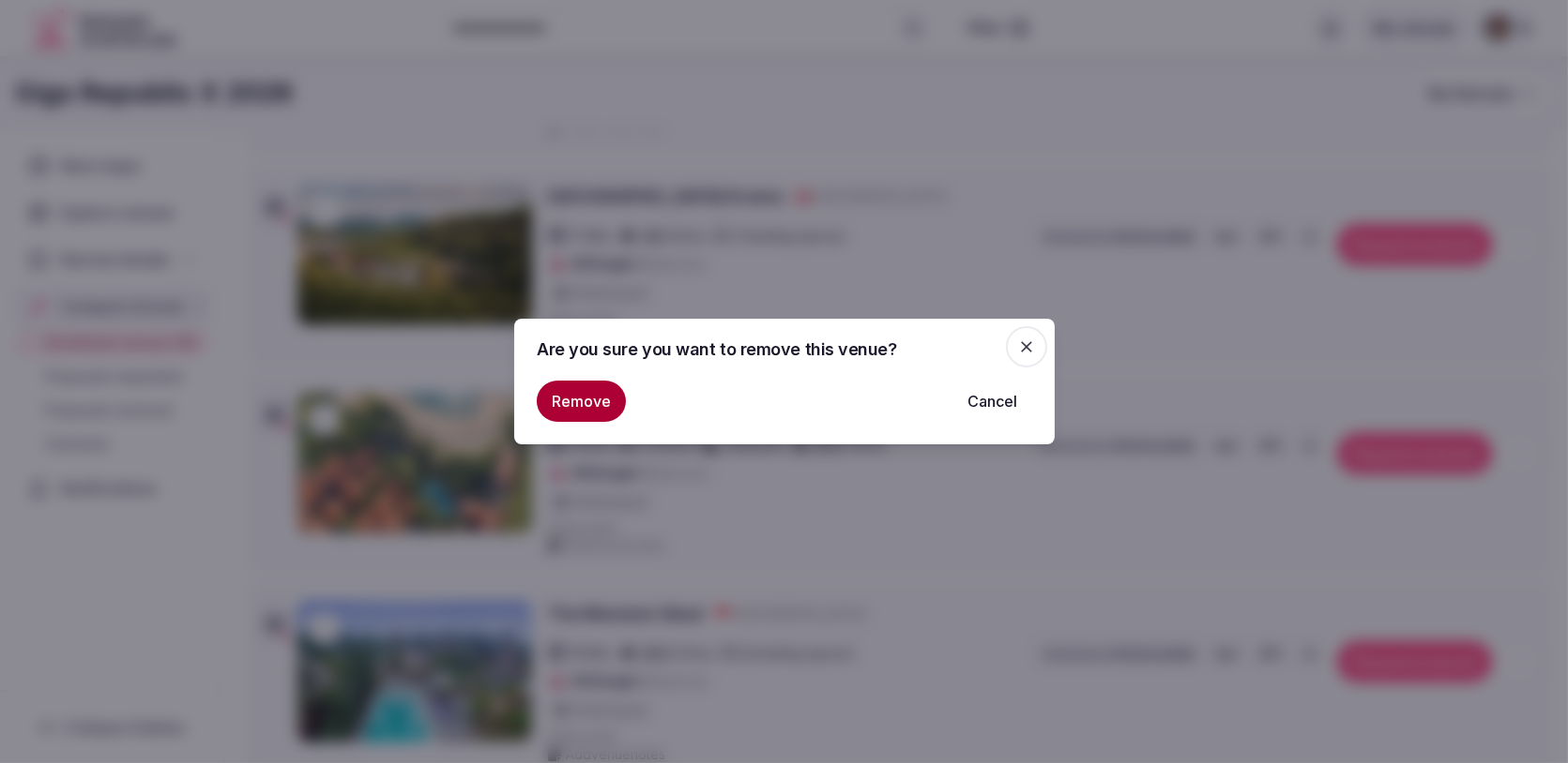
click at [597, 398] on button "Remove" at bounding box center [581, 401] width 89 height 41
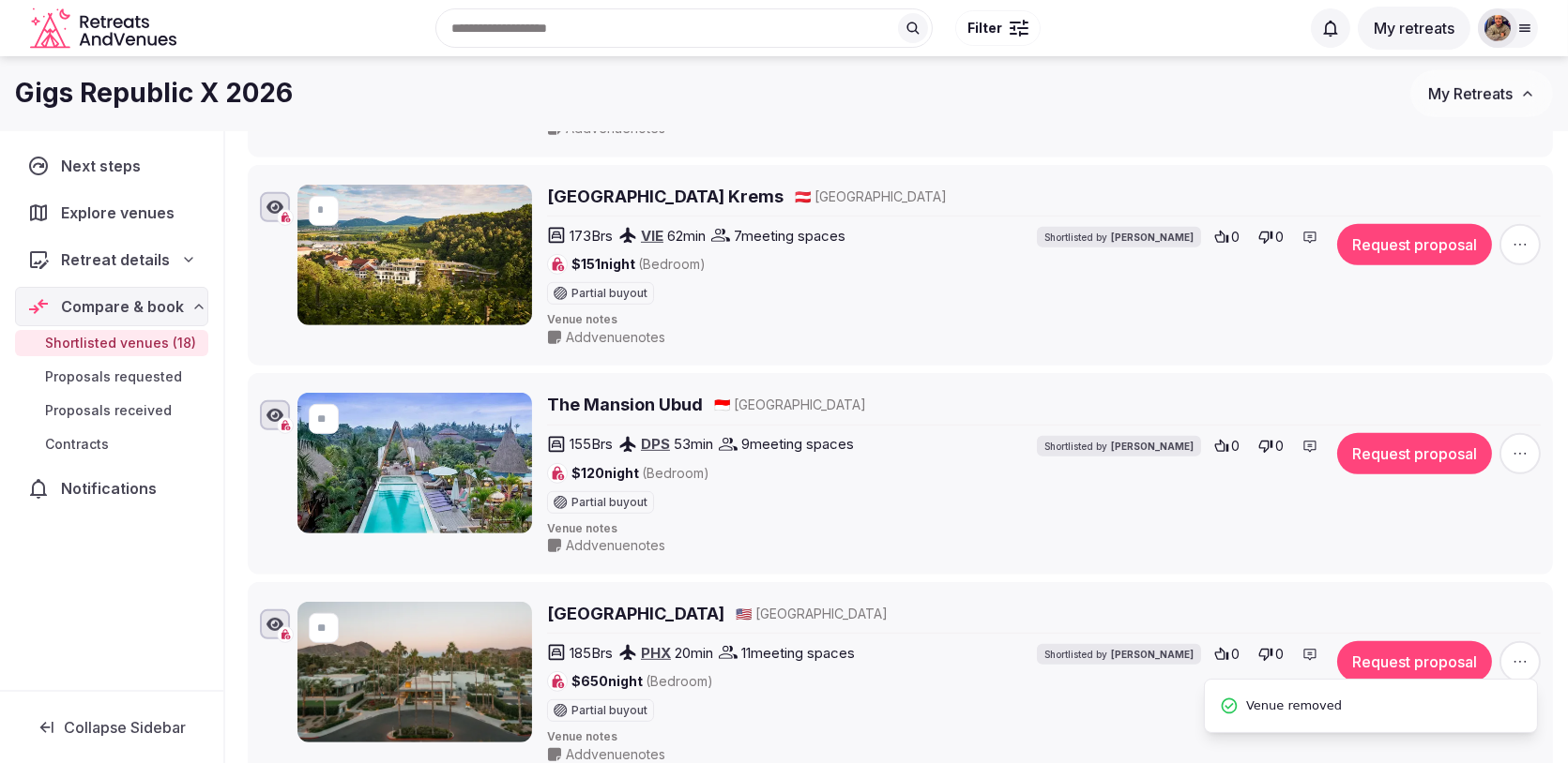
click at [1522, 444] on icon "button" at bounding box center [1520, 454] width 19 height 19
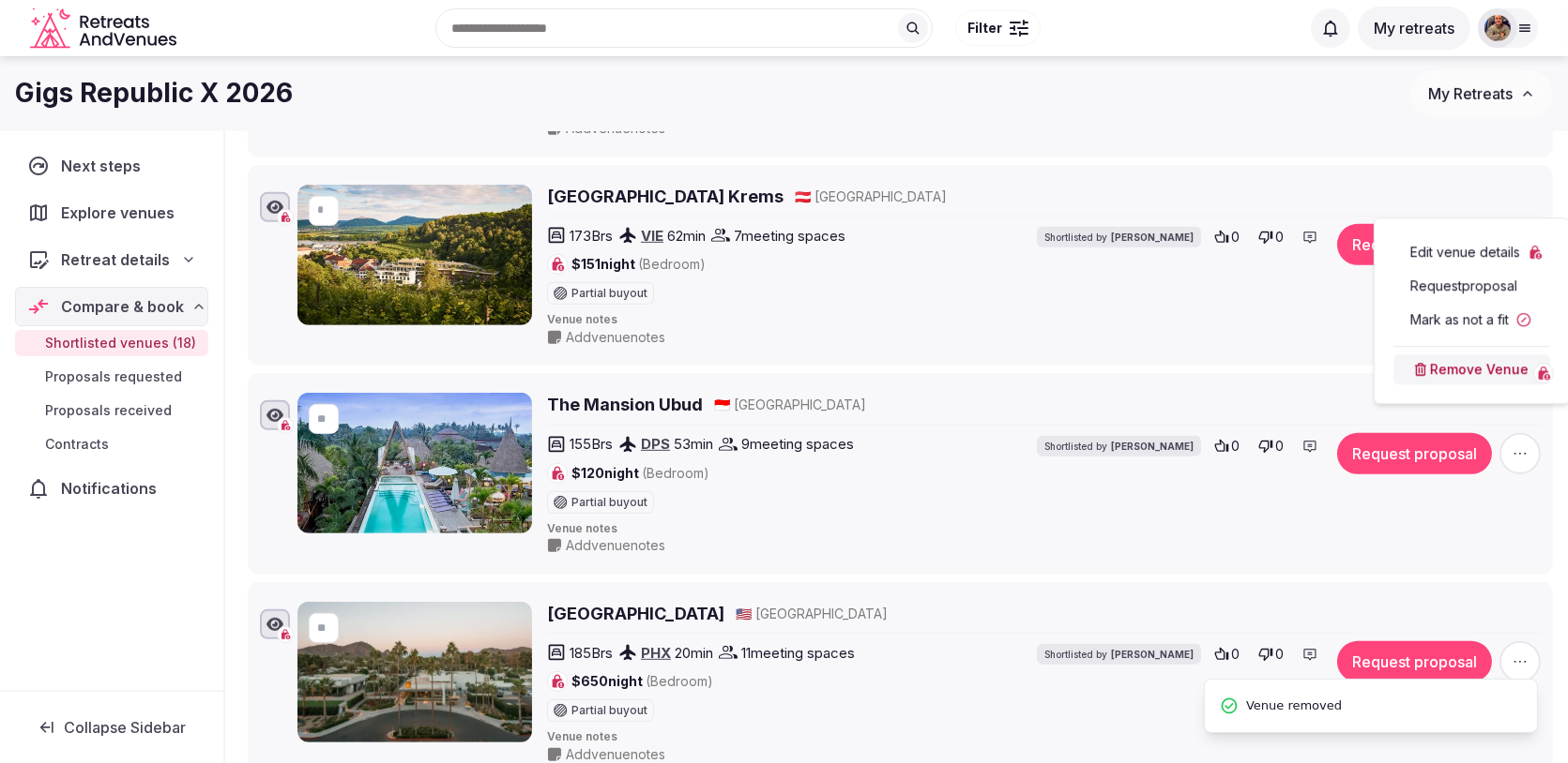
click at [1417, 355] on button "Remove Venue" at bounding box center [1471, 369] width 157 height 30
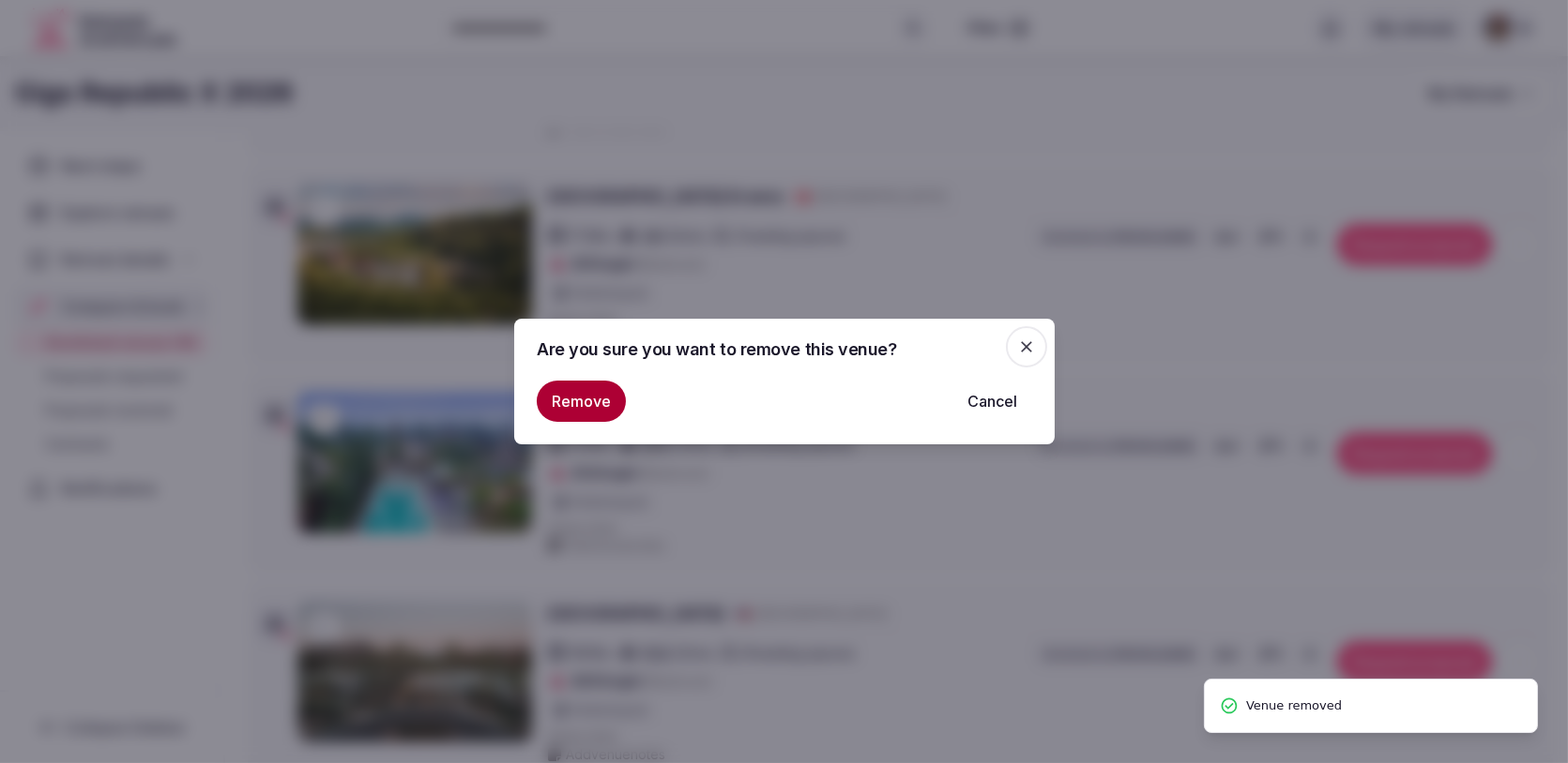
click at [587, 400] on button "Remove" at bounding box center [581, 401] width 89 height 41
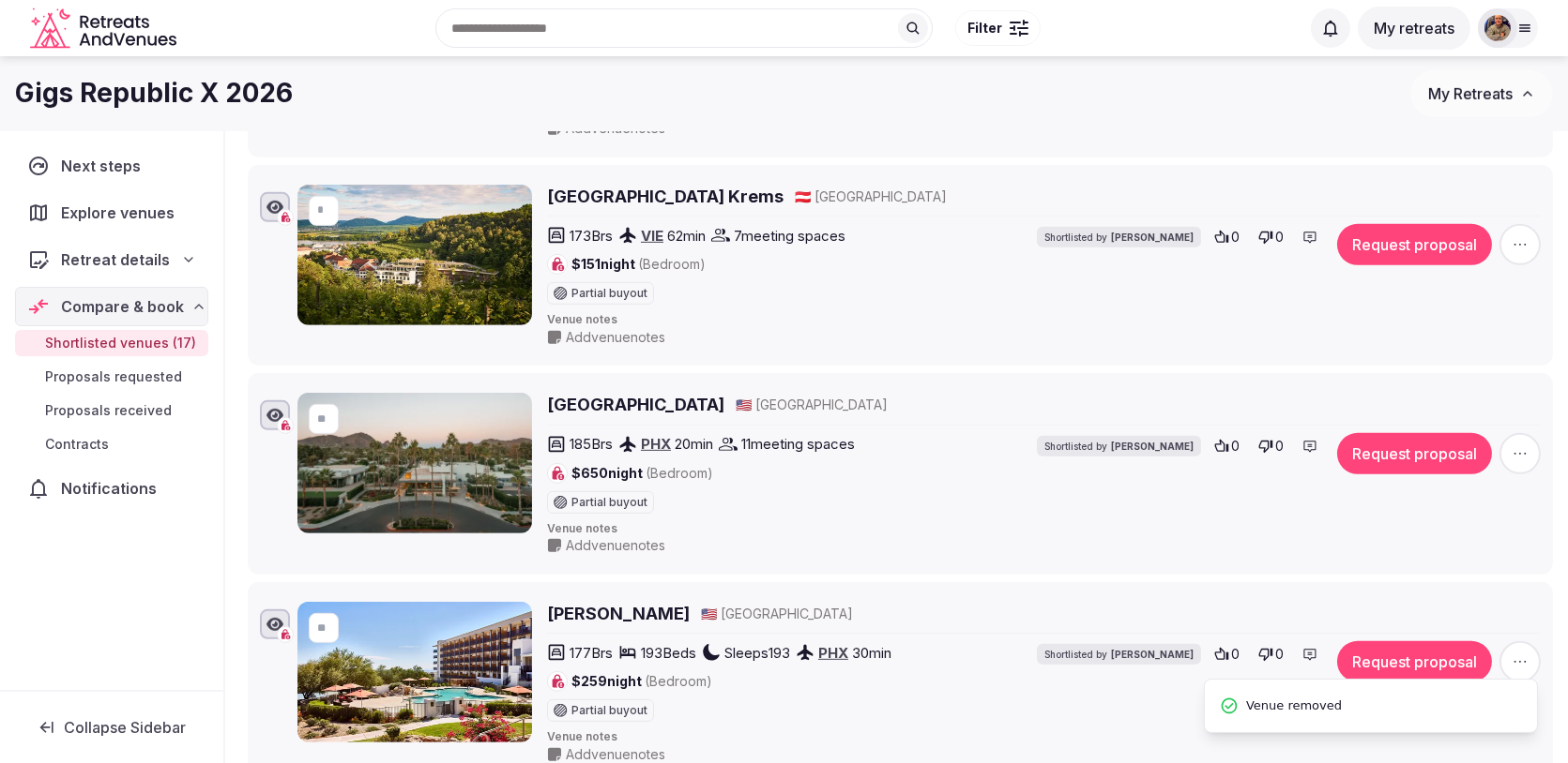
click at [1526, 444] on icon "button" at bounding box center [1520, 454] width 19 height 19
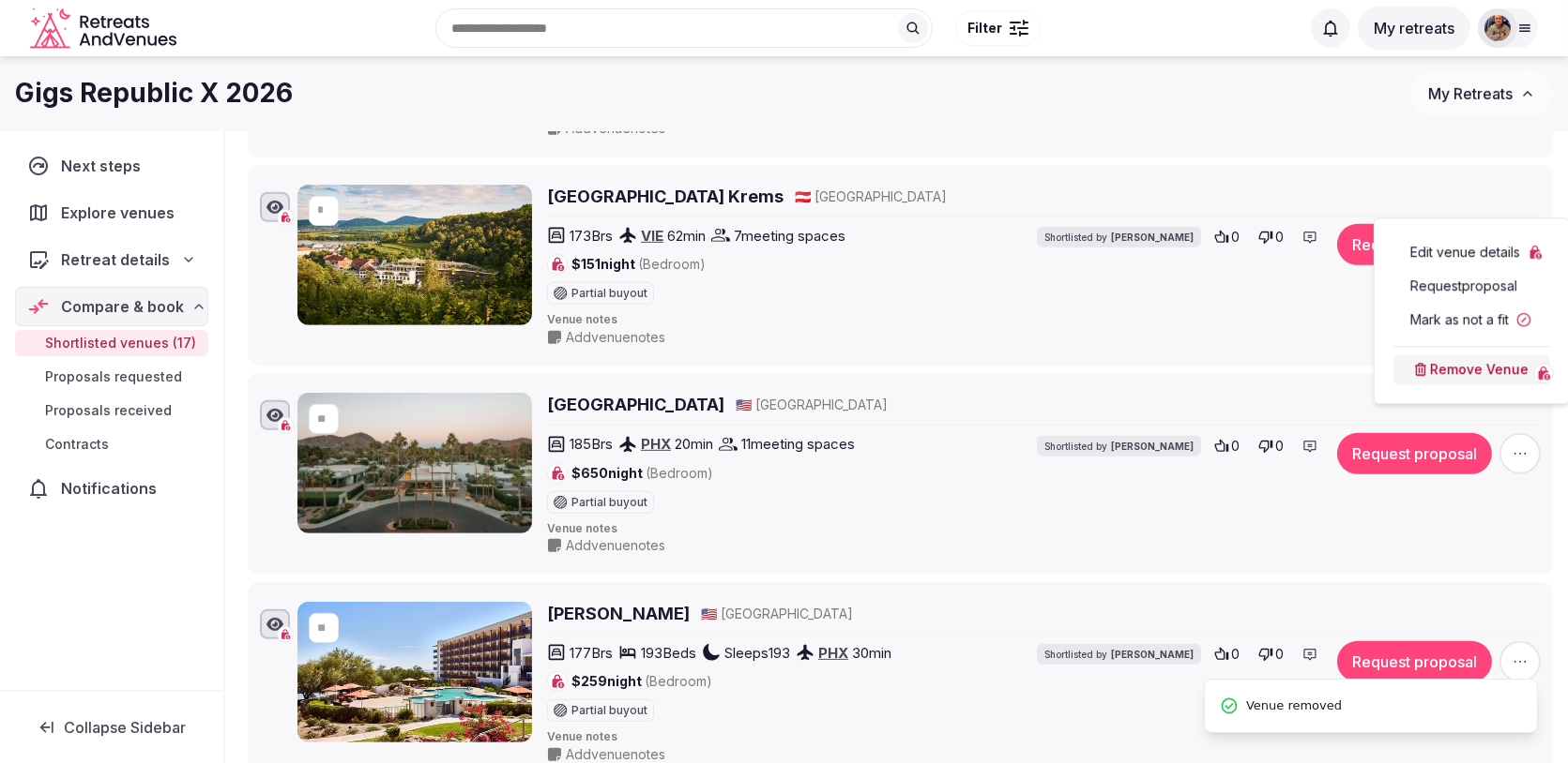
click at [1466, 376] on button "Remove Venue" at bounding box center [1471, 369] width 157 height 30
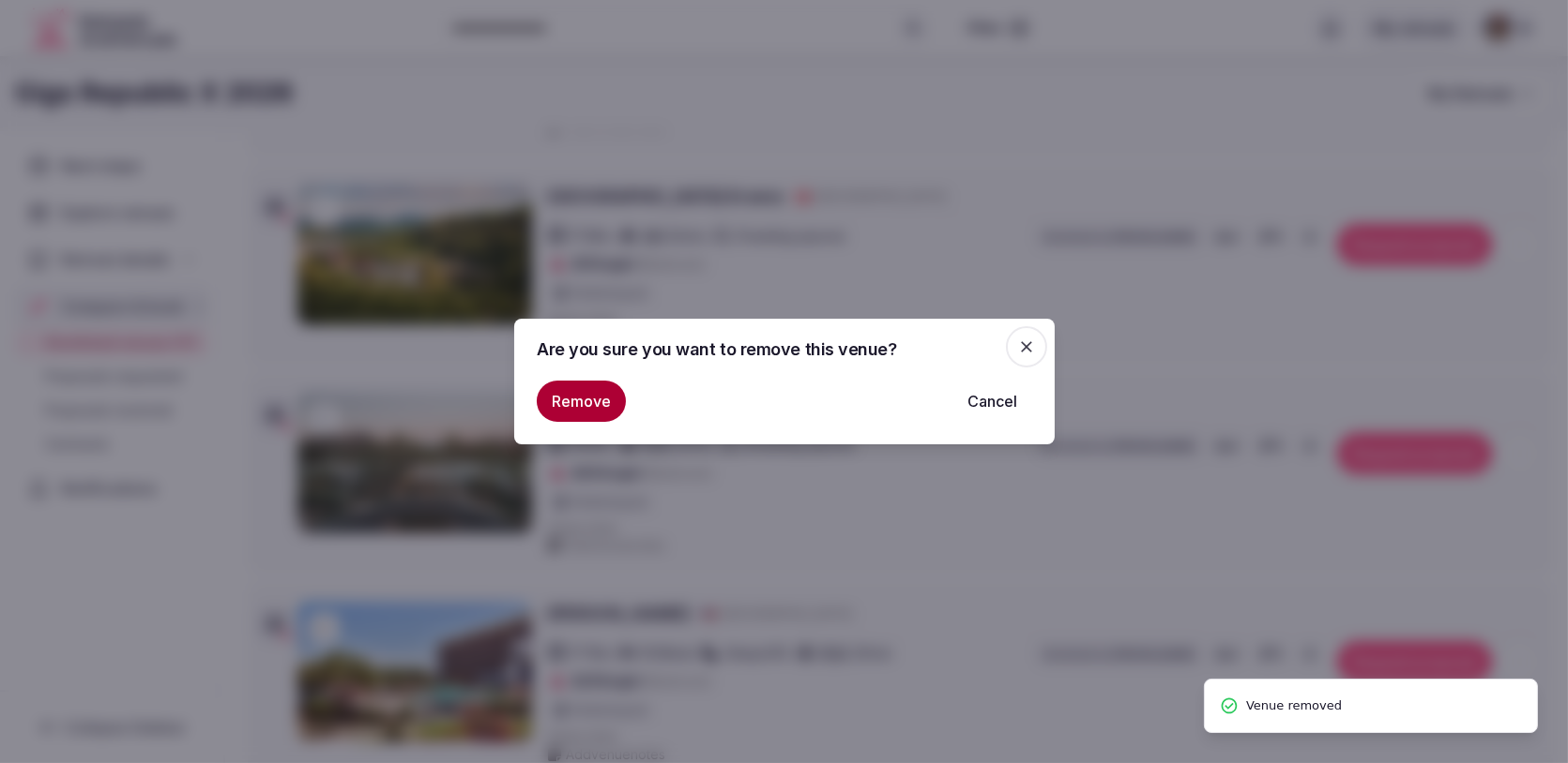
click at [582, 411] on button "Remove" at bounding box center [581, 401] width 89 height 41
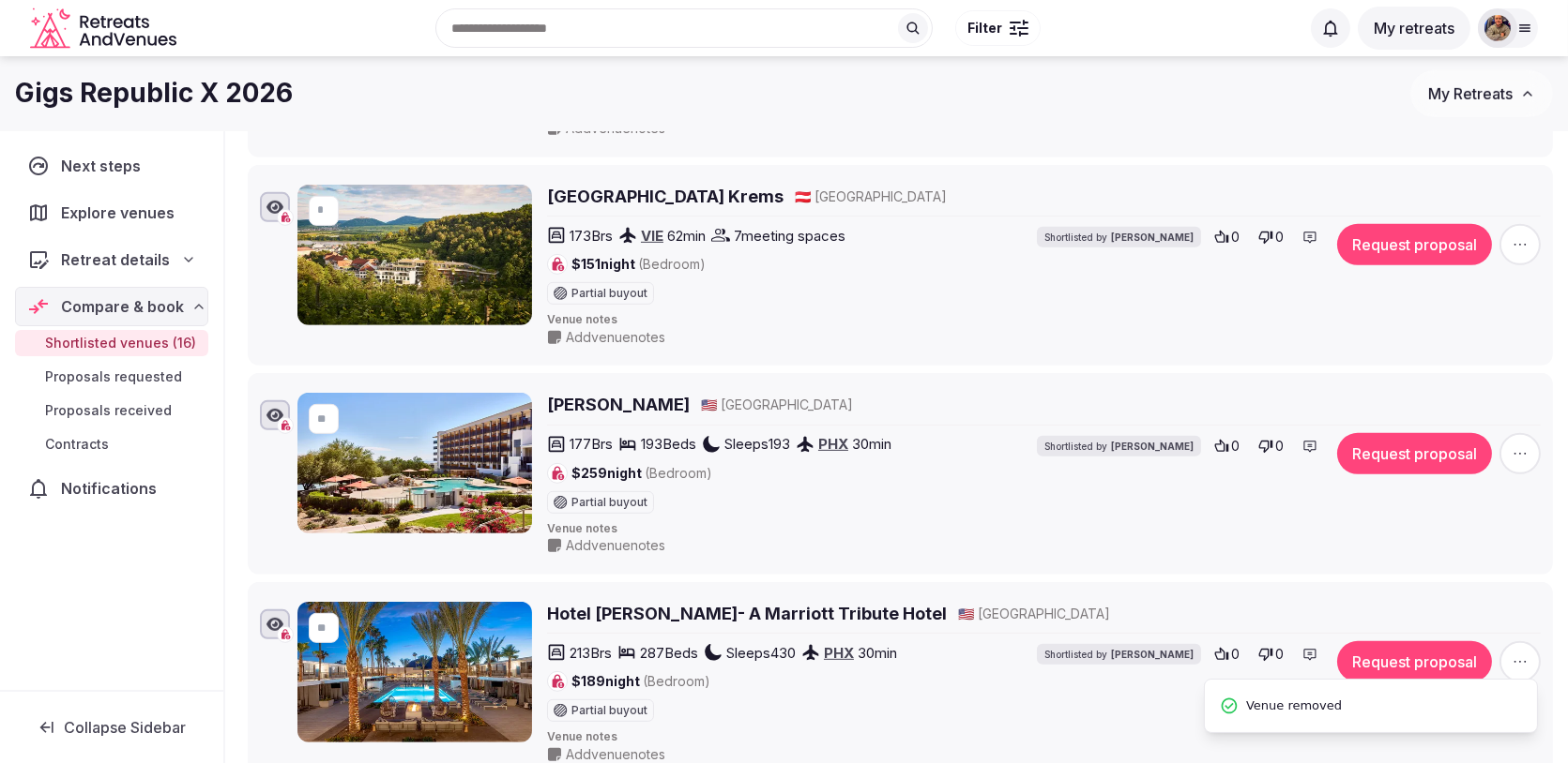
click at [1530, 433] on span "button" at bounding box center [1519, 453] width 41 height 41
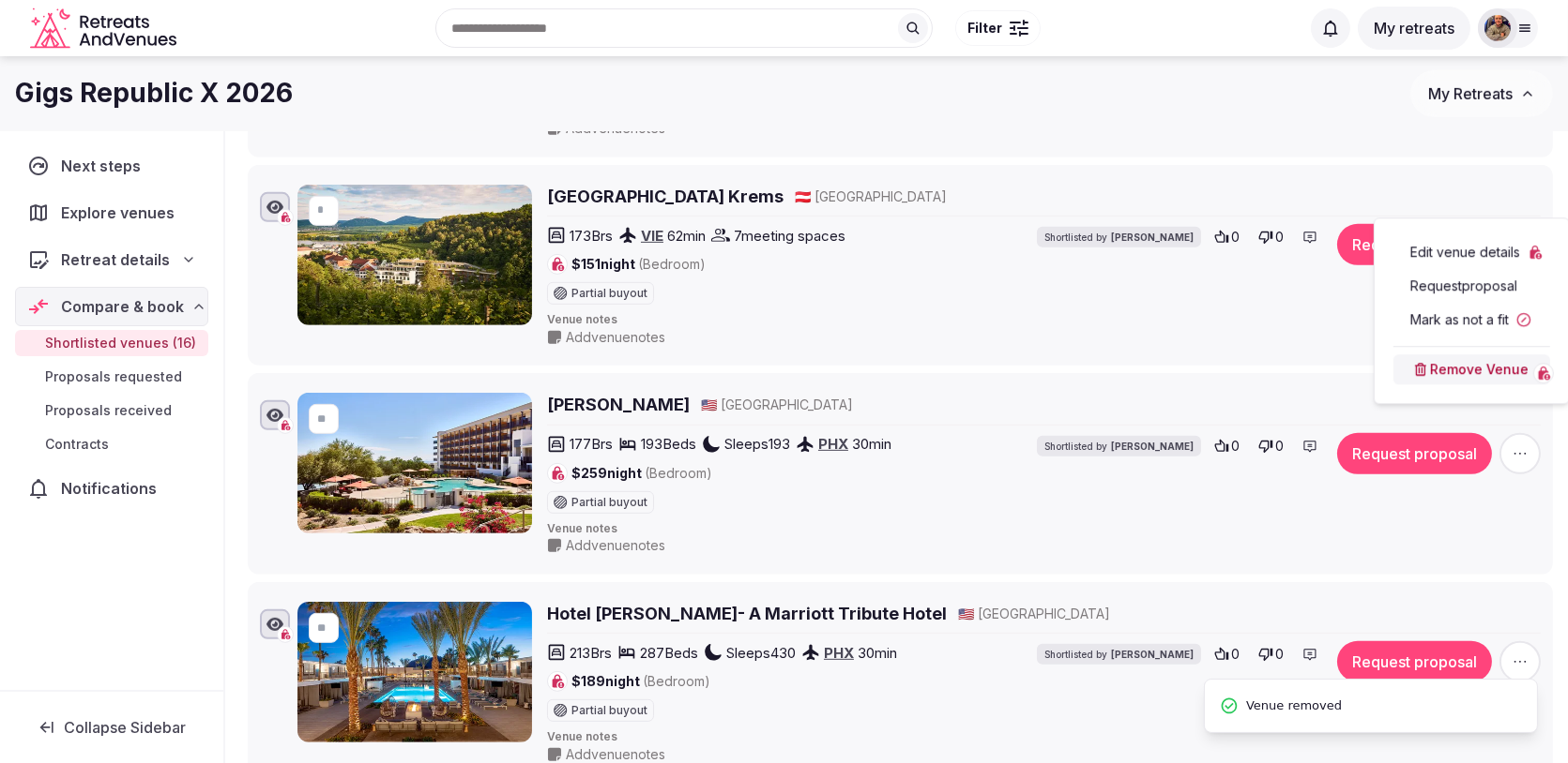
click at [1451, 358] on button "Remove Venue" at bounding box center [1471, 369] width 157 height 30
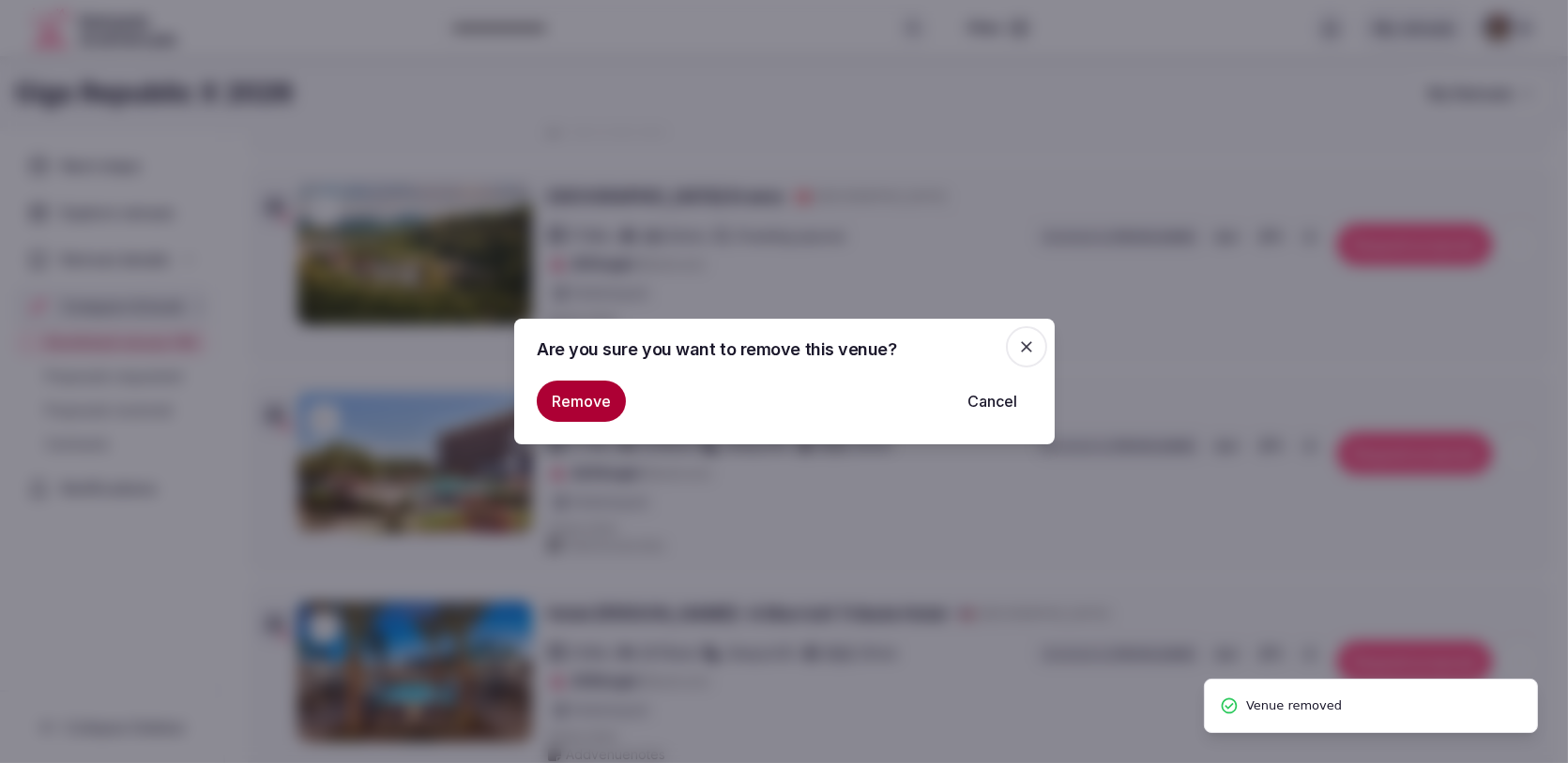
click at [571, 407] on button "Remove" at bounding box center [581, 401] width 89 height 41
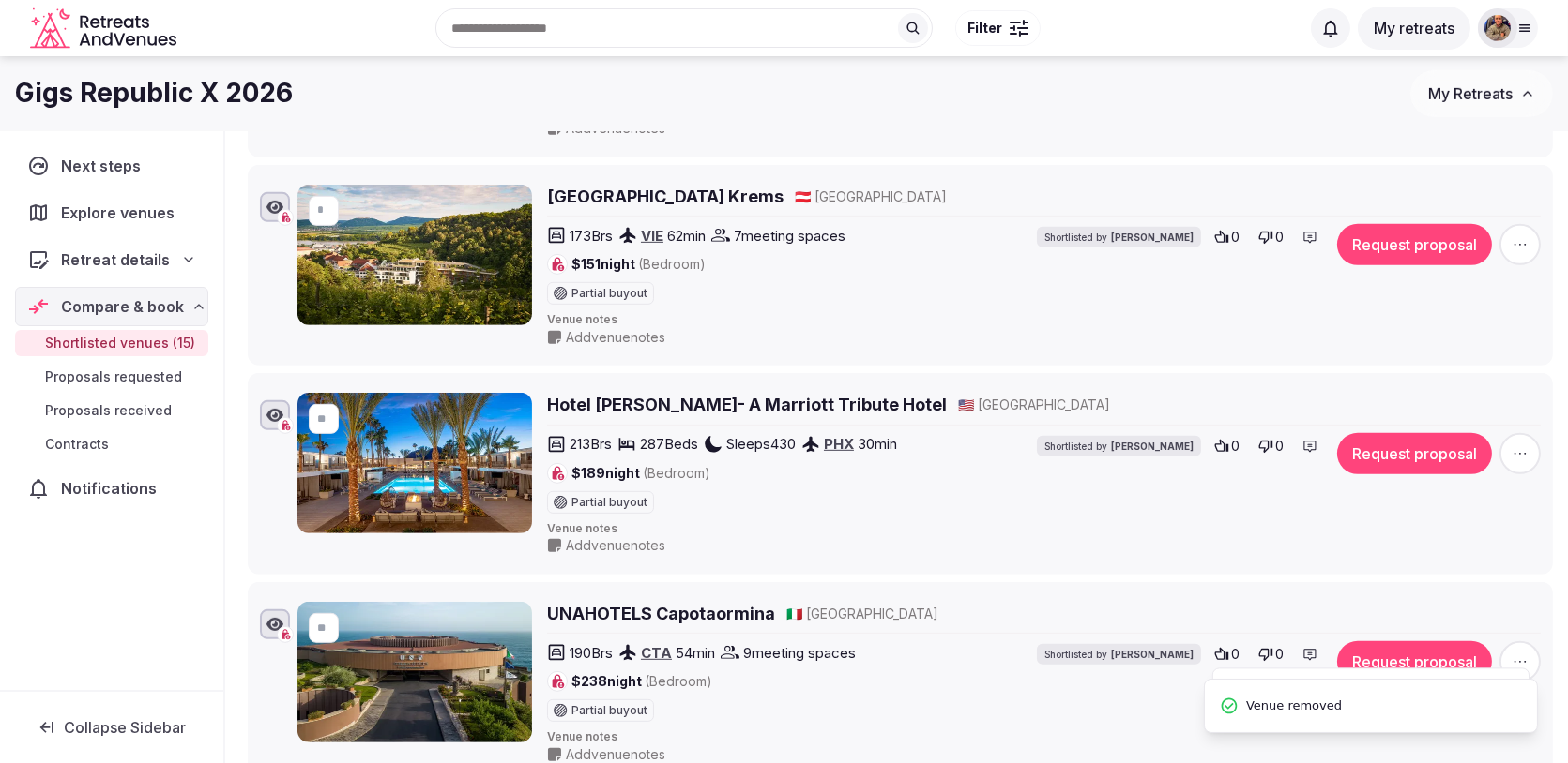
click at [1532, 433] on span "button" at bounding box center [1519, 453] width 41 height 41
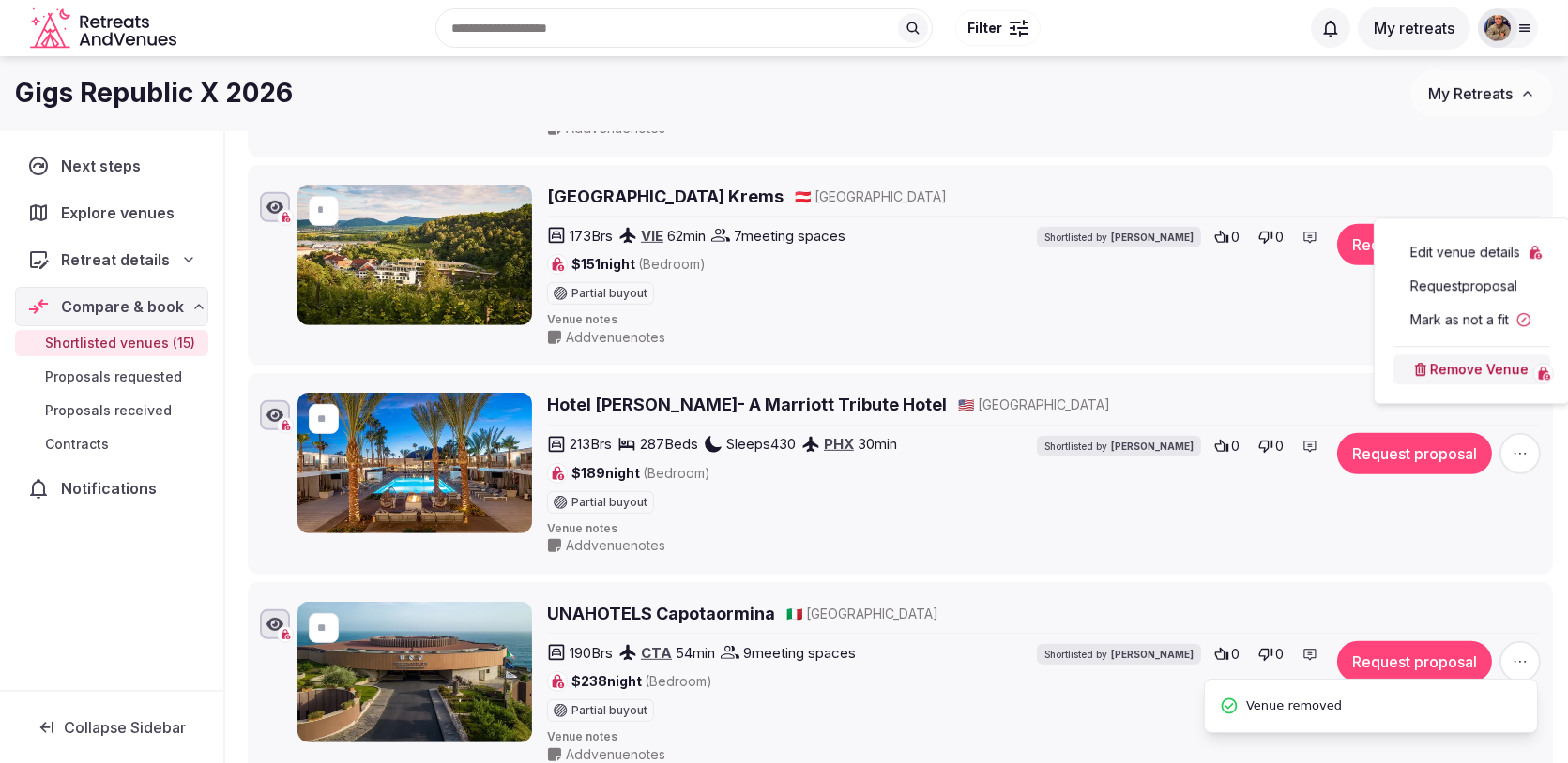
click at [1414, 361] on button "Remove Venue" at bounding box center [1471, 369] width 157 height 30
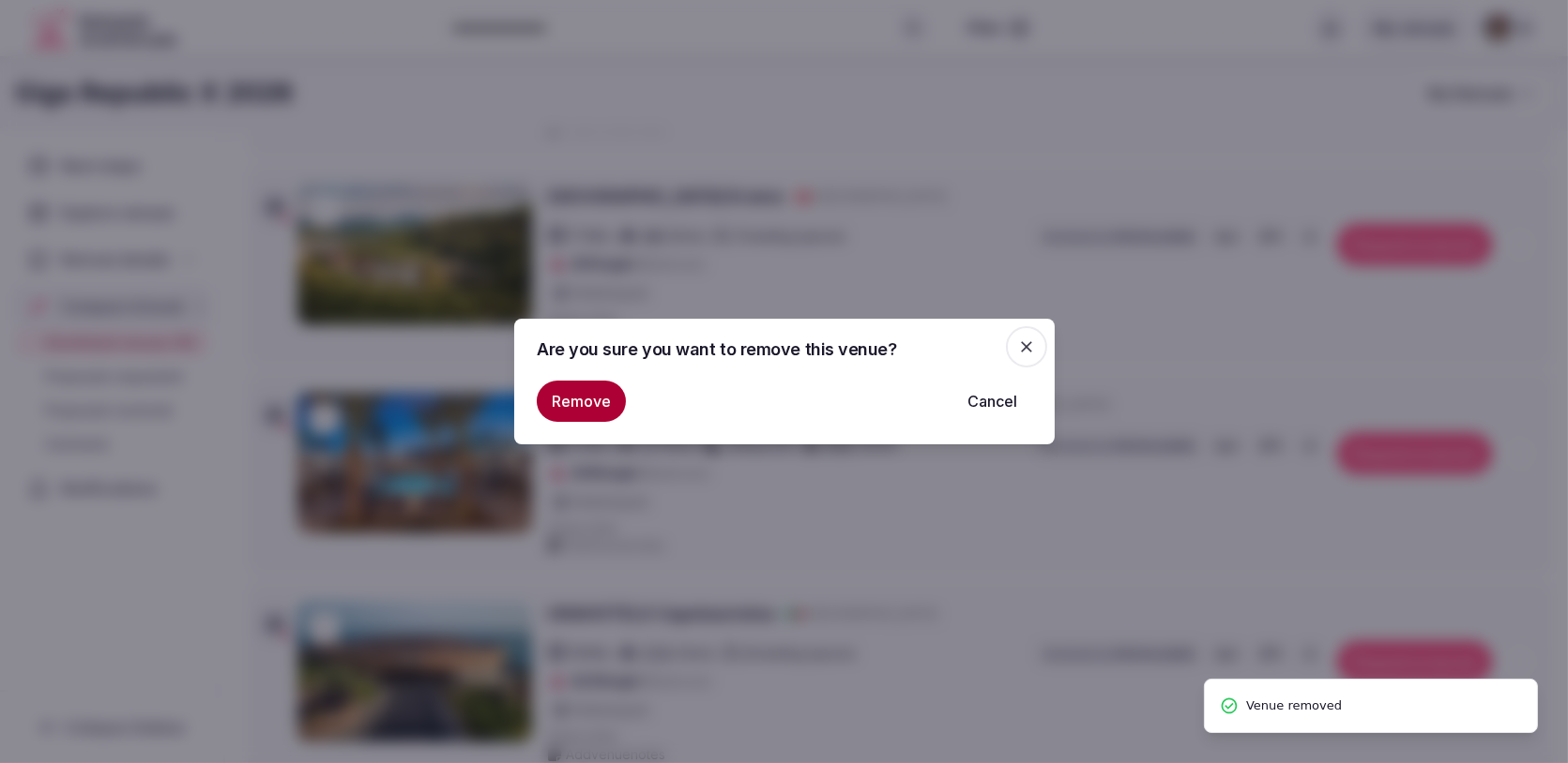
click at [600, 404] on button "Remove" at bounding box center [581, 401] width 89 height 41
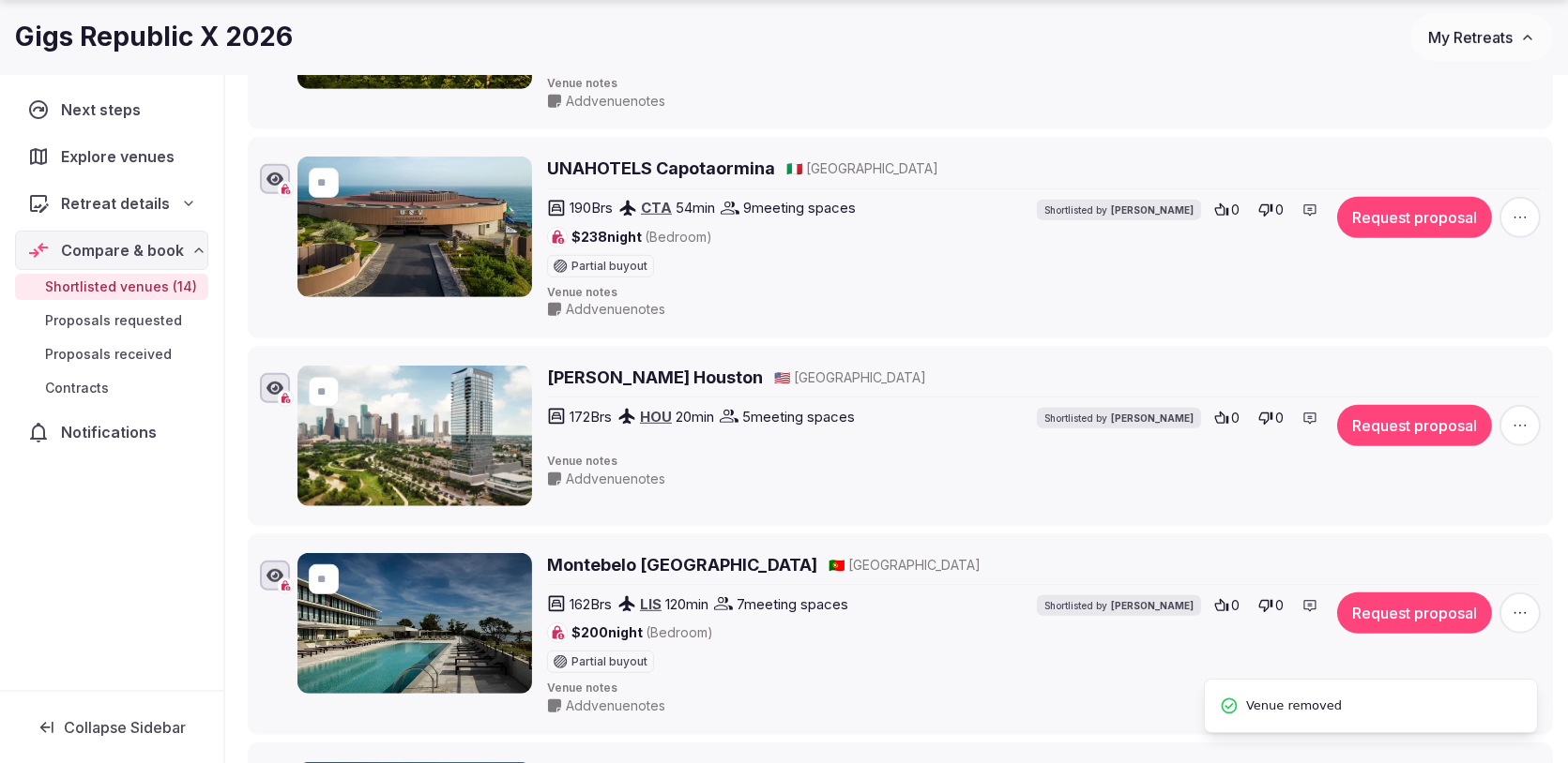
scroll to position [2233, 0]
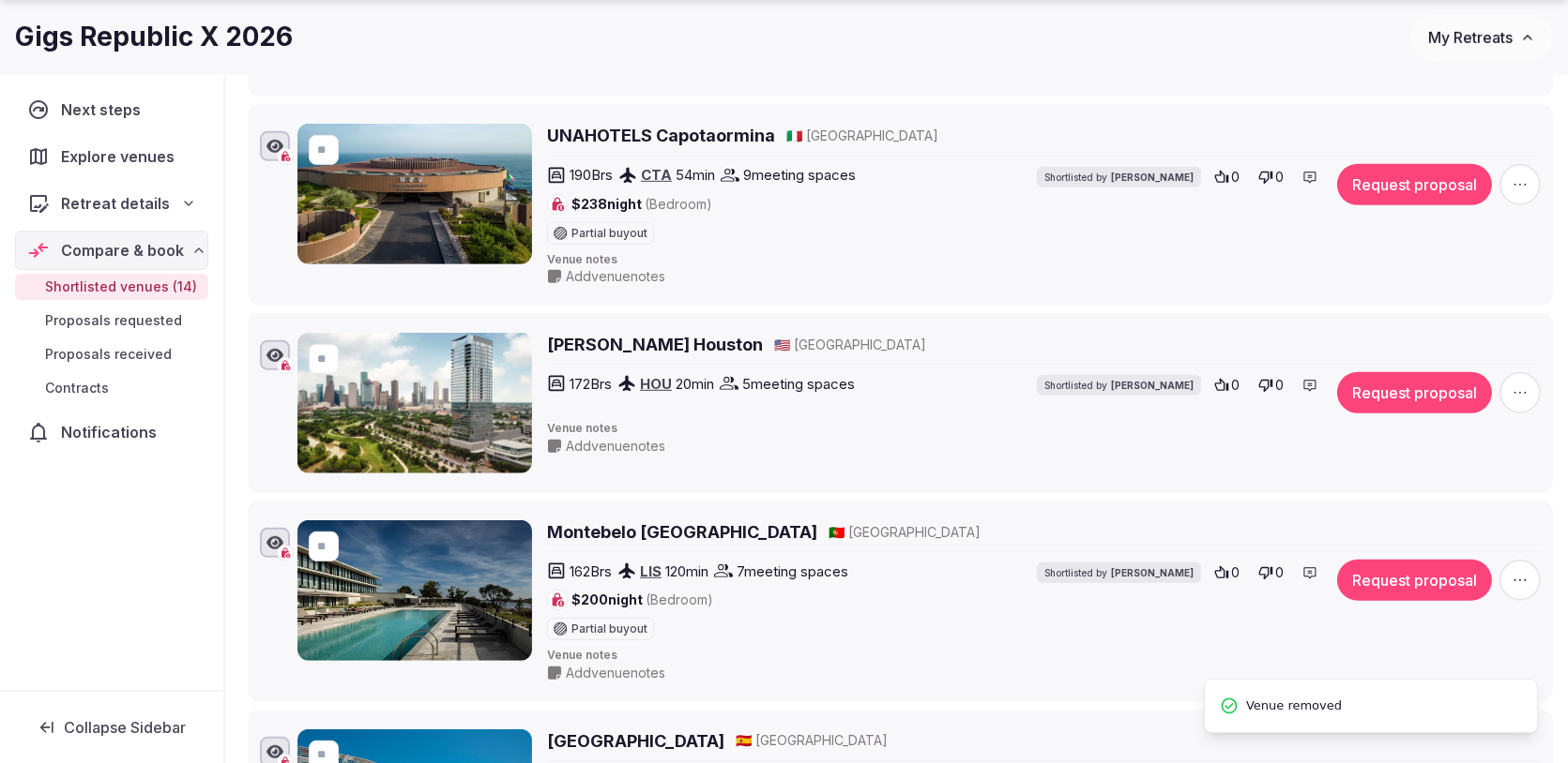
click at [1527, 384] on icon "button" at bounding box center [1520, 393] width 19 height 19
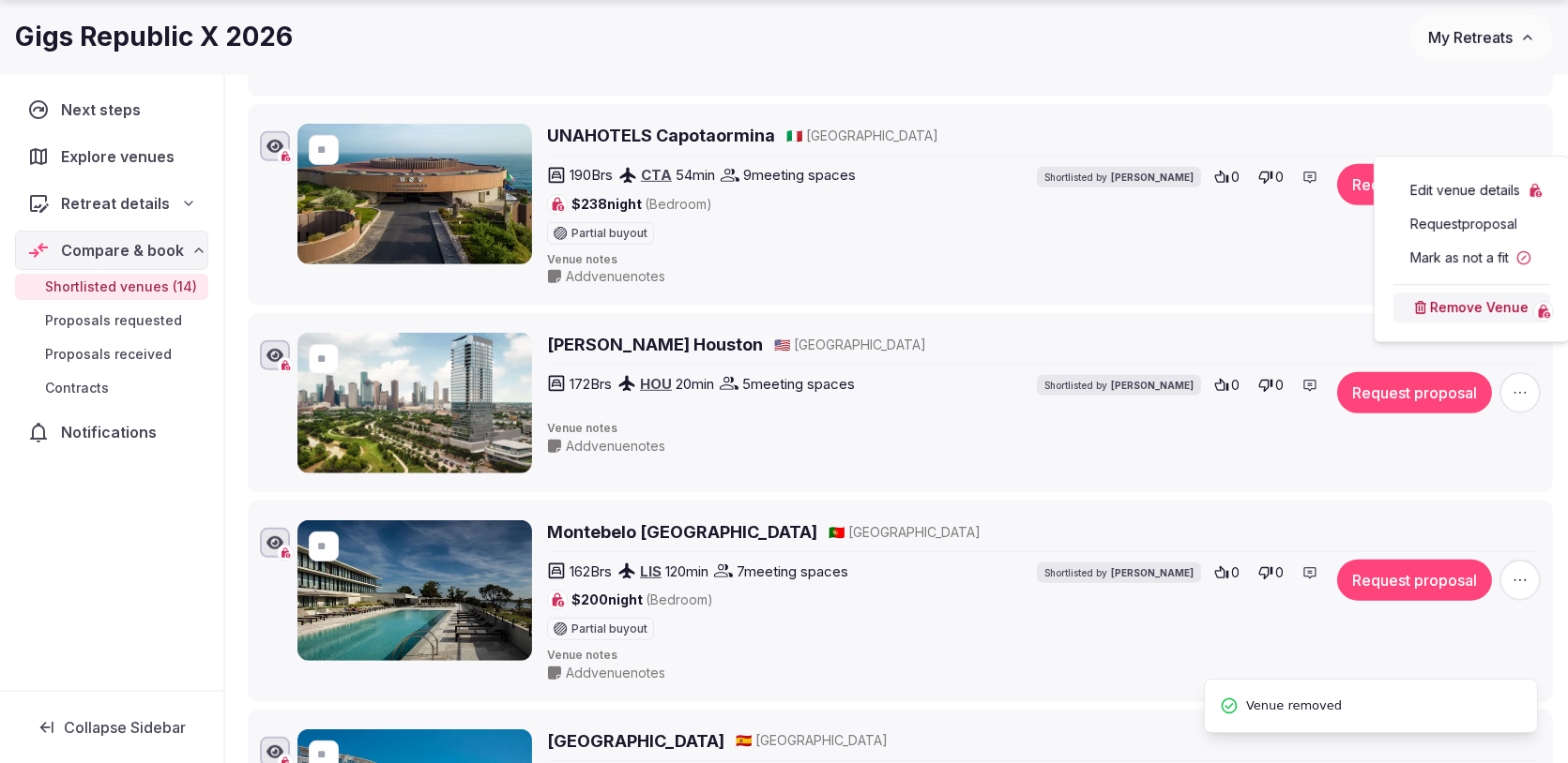
click at [1436, 306] on button "Remove Venue" at bounding box center [1471, 307] width 157 height 30
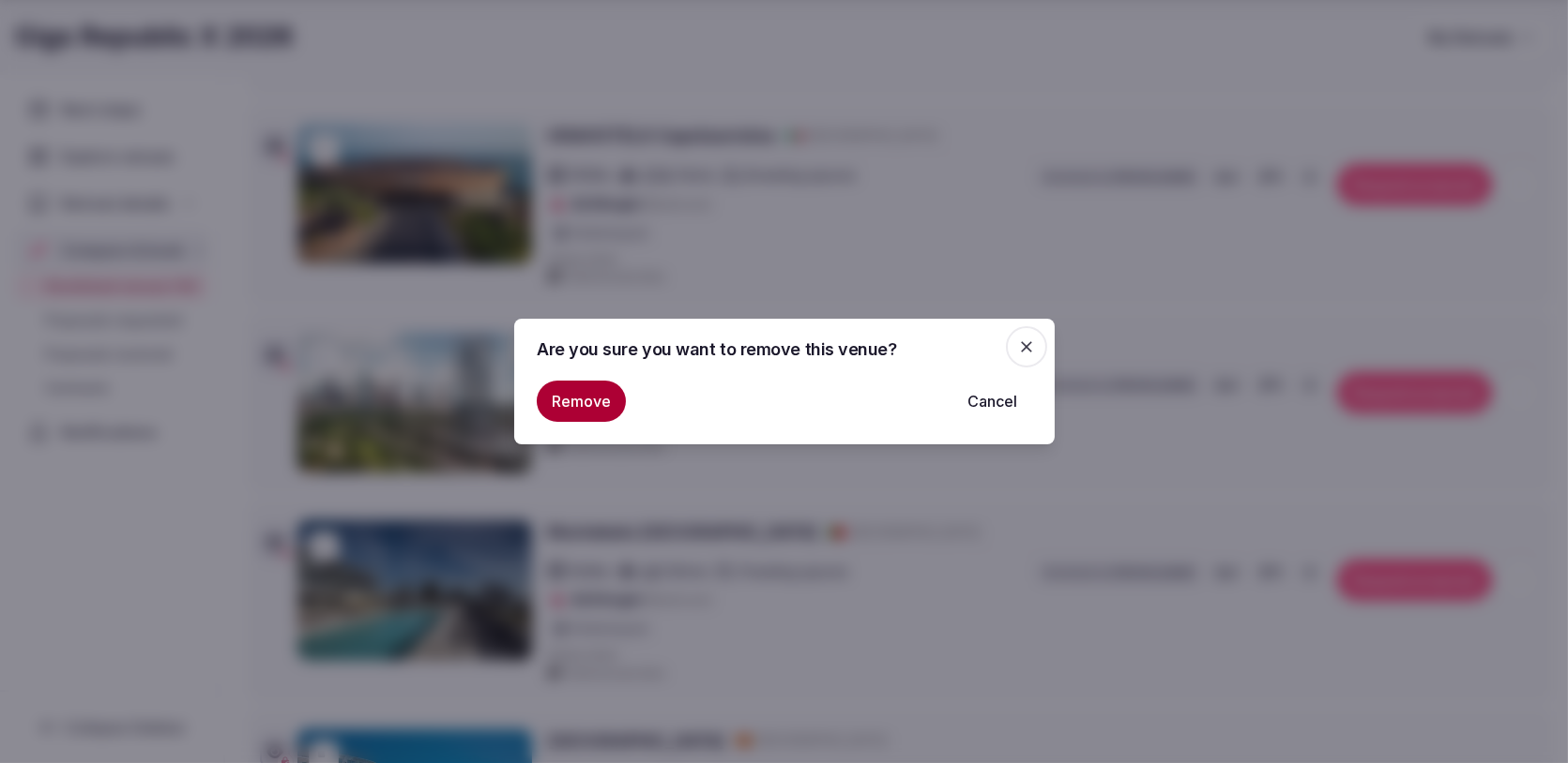
click at [591, 412] on button "Remove" at bounding box center [581, 401] width 89 height 41
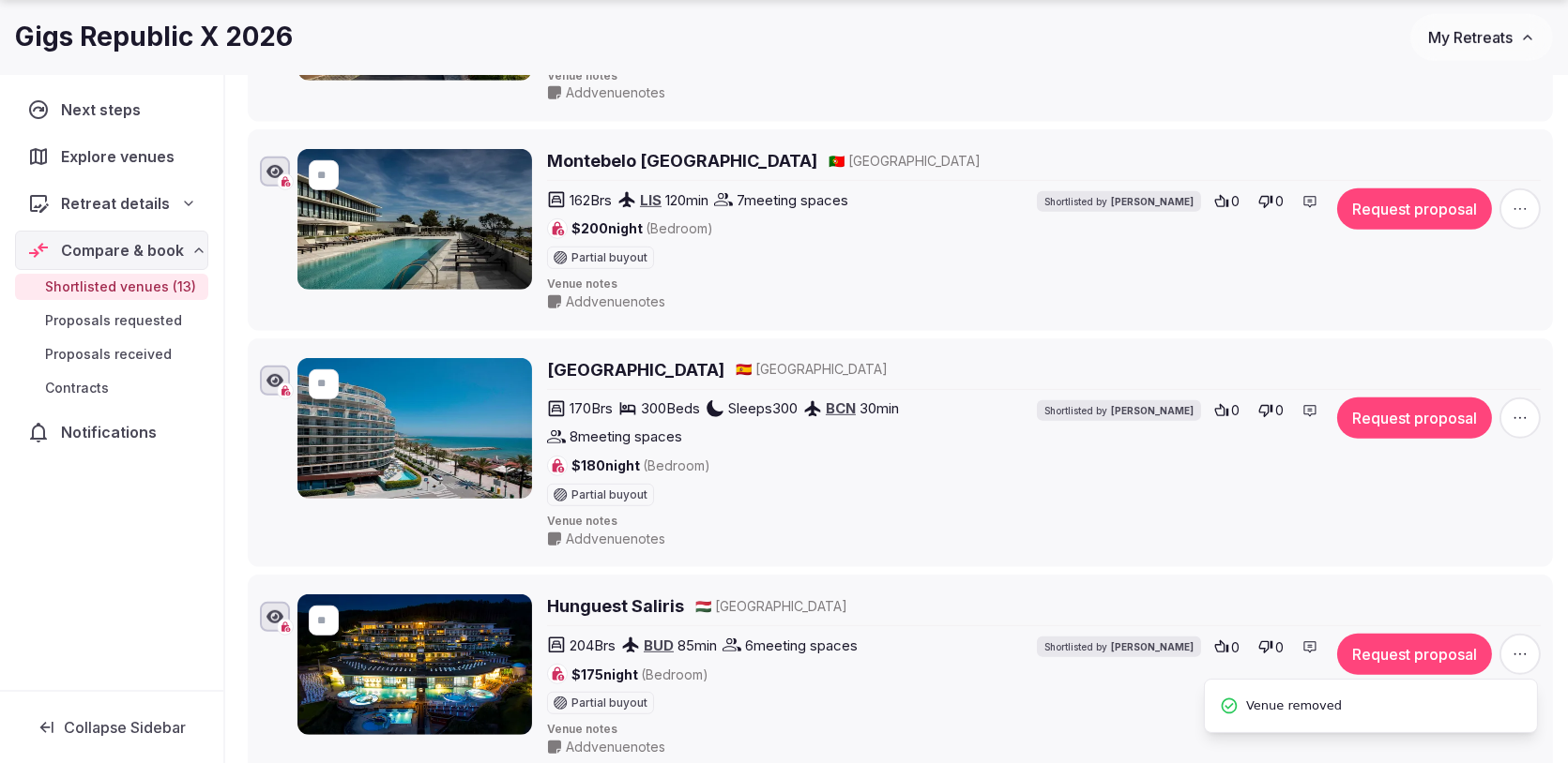
scroll to position [2420, 0]
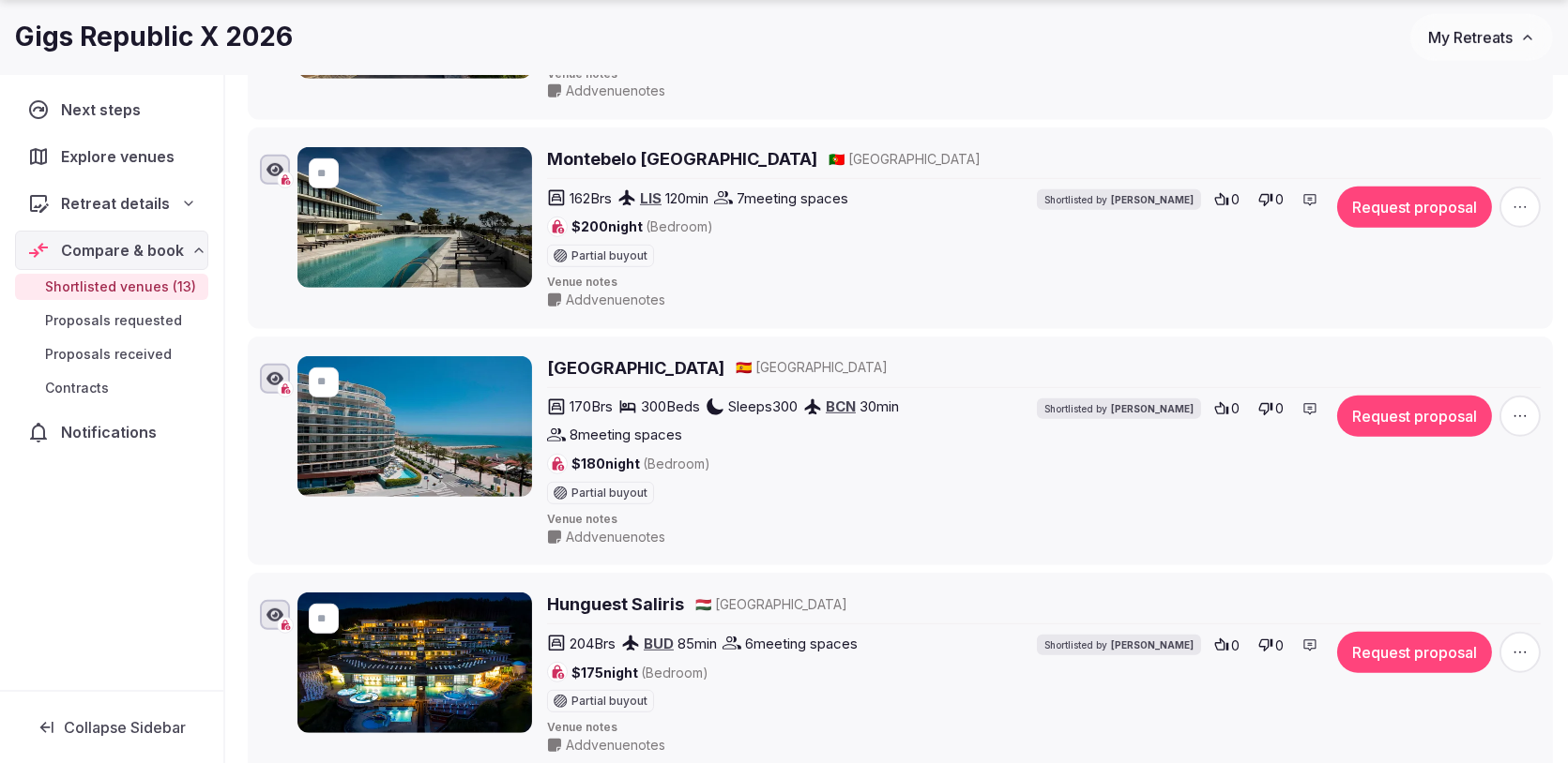
click at [1511, 204] on button "button" at bounding box center [1519, 206] width 41 height 41
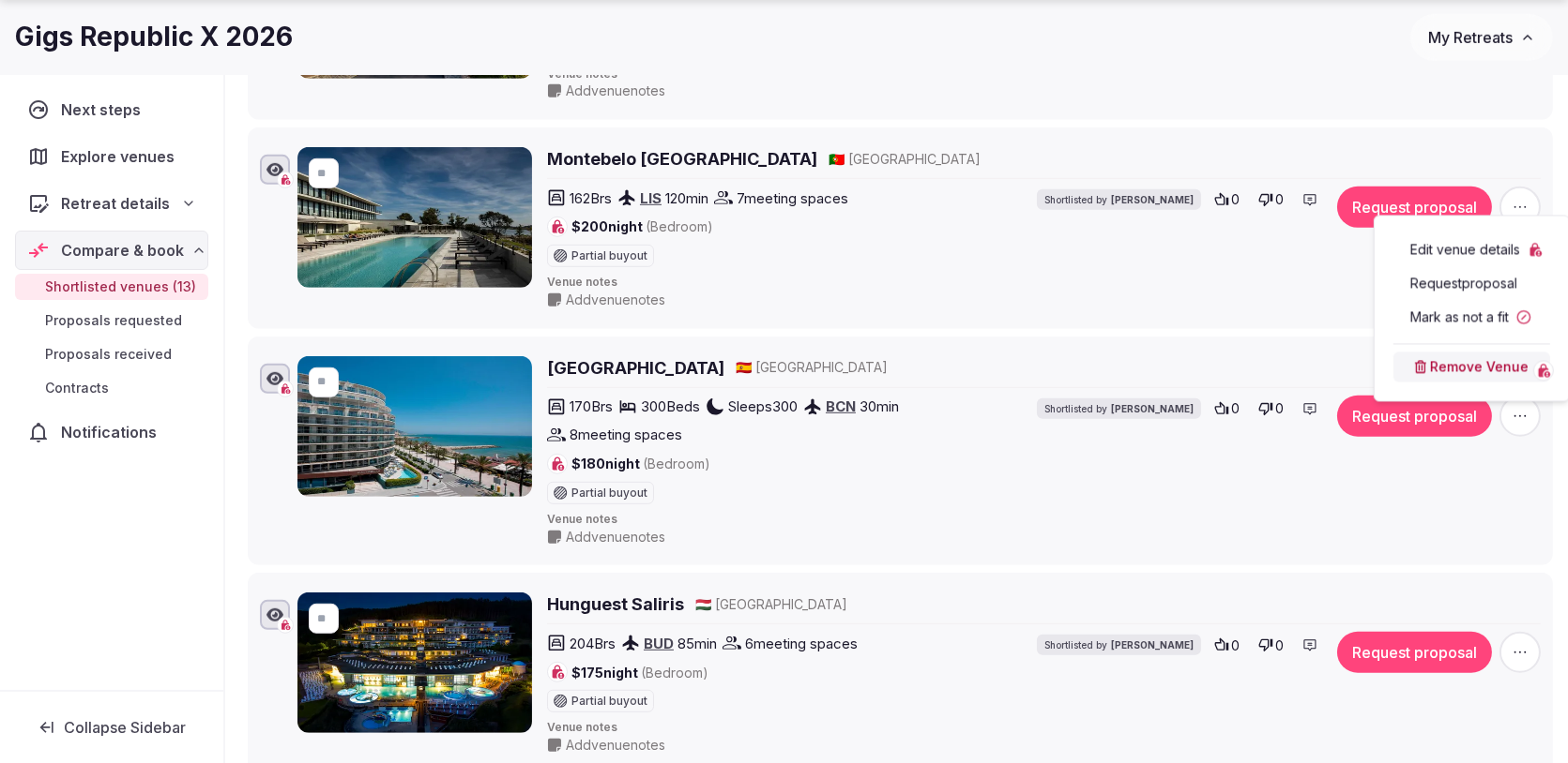
click at [1453, 372] on button "Remove Venue" at bounding box center [1471, 366] width 157 height 30
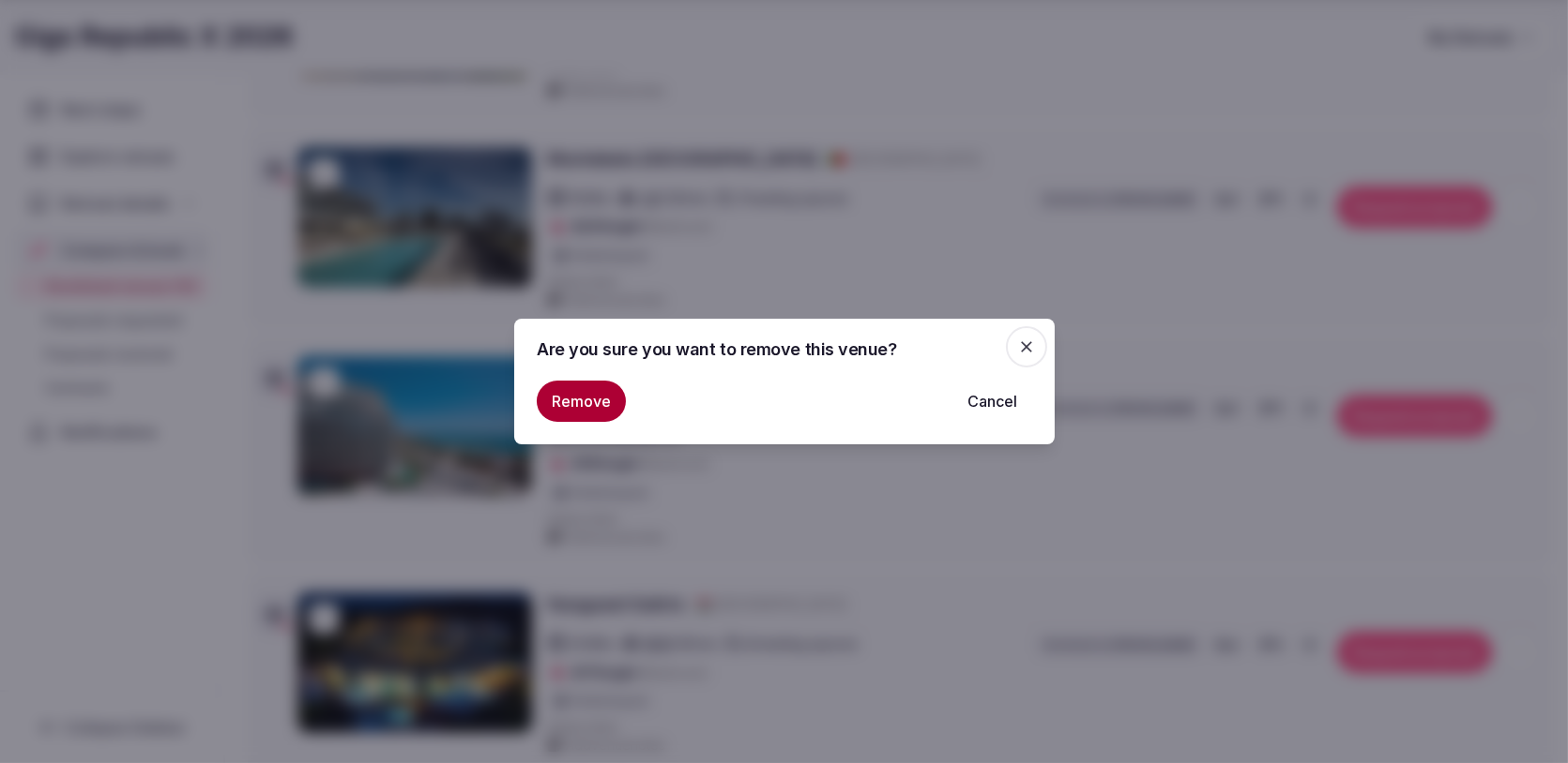
click at [608, 402] on button "Remove" at bounding box center [581, 401] width 89 height 41
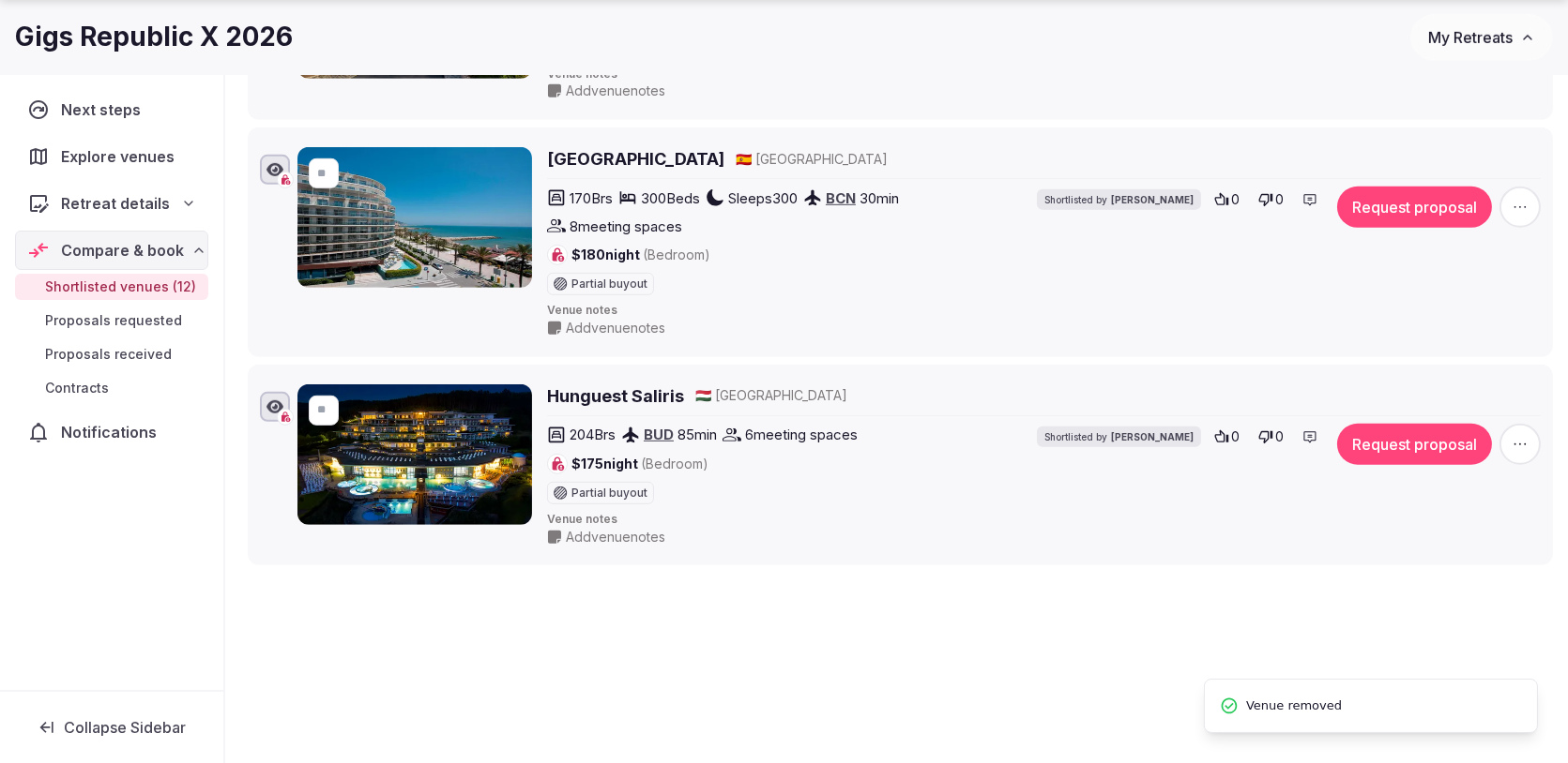
click at [1520, 435] on icon "button" at bounding box center [1520, 444] width 19 height 19
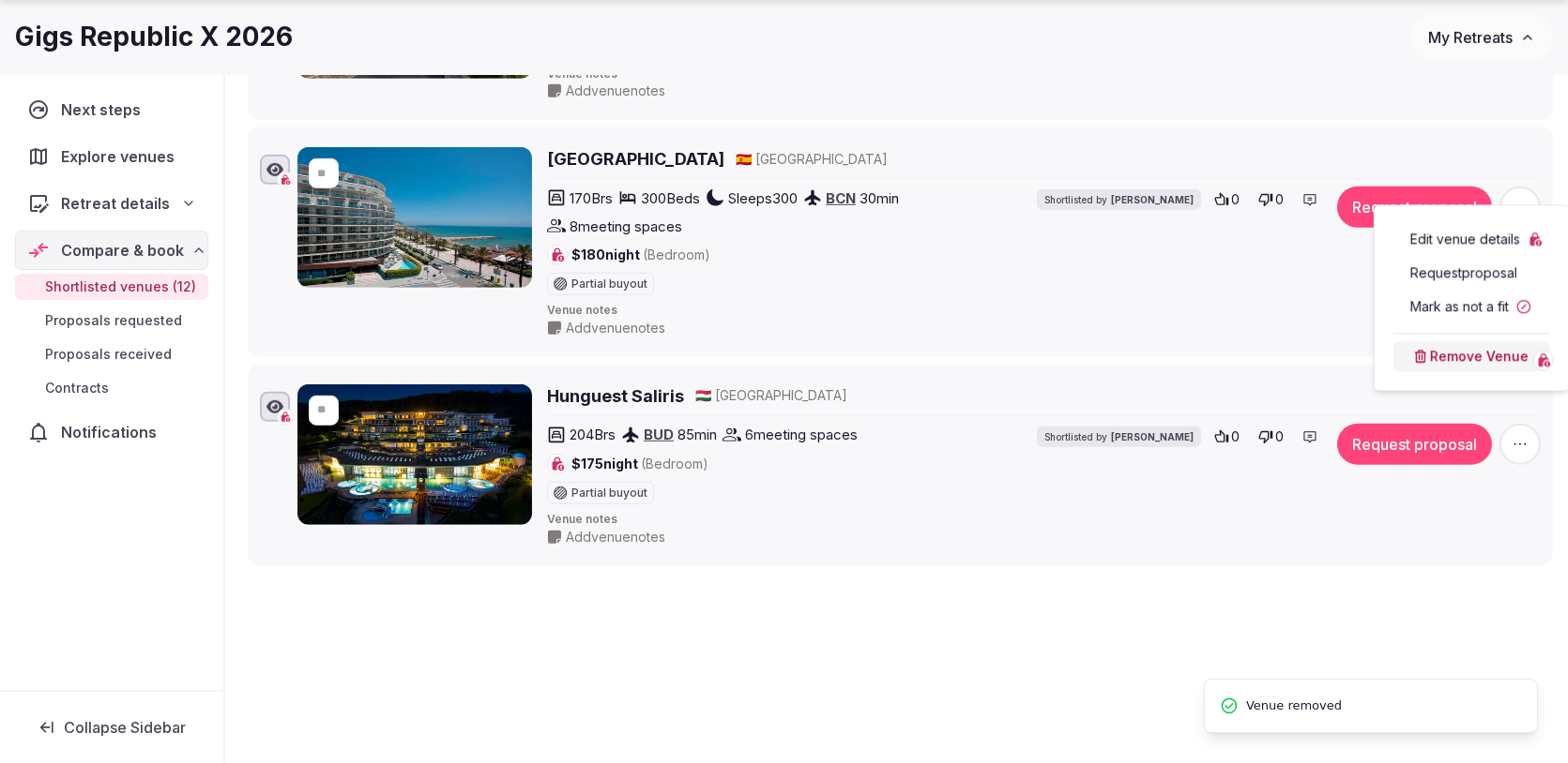
click at [1454, 361] on button "Remove Venue" at bounding box center [1471, 356] width 157 height 30
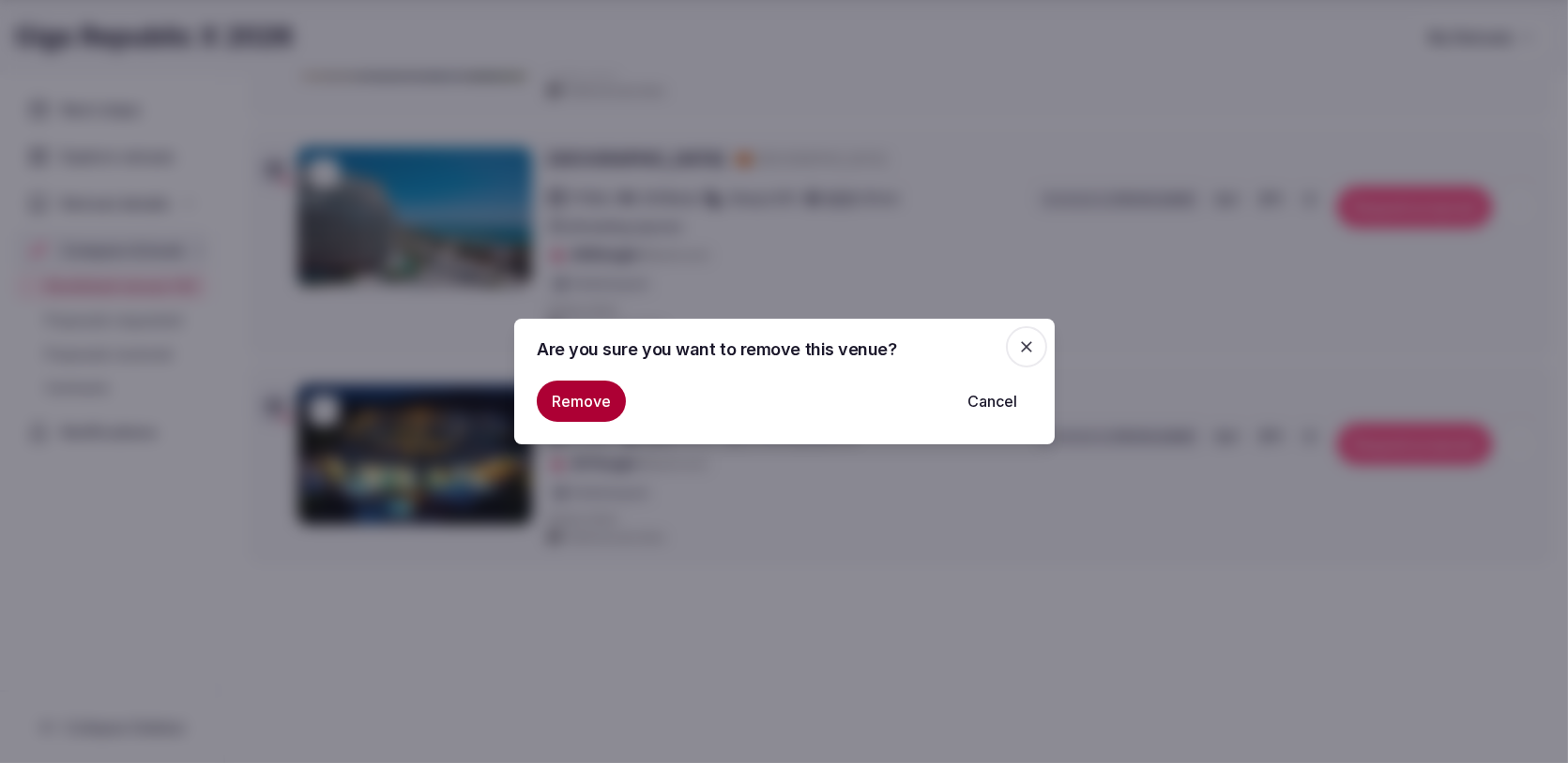
click at [592, 394] on button "Remove" at bounding box center [581, 401] width 89 height 41
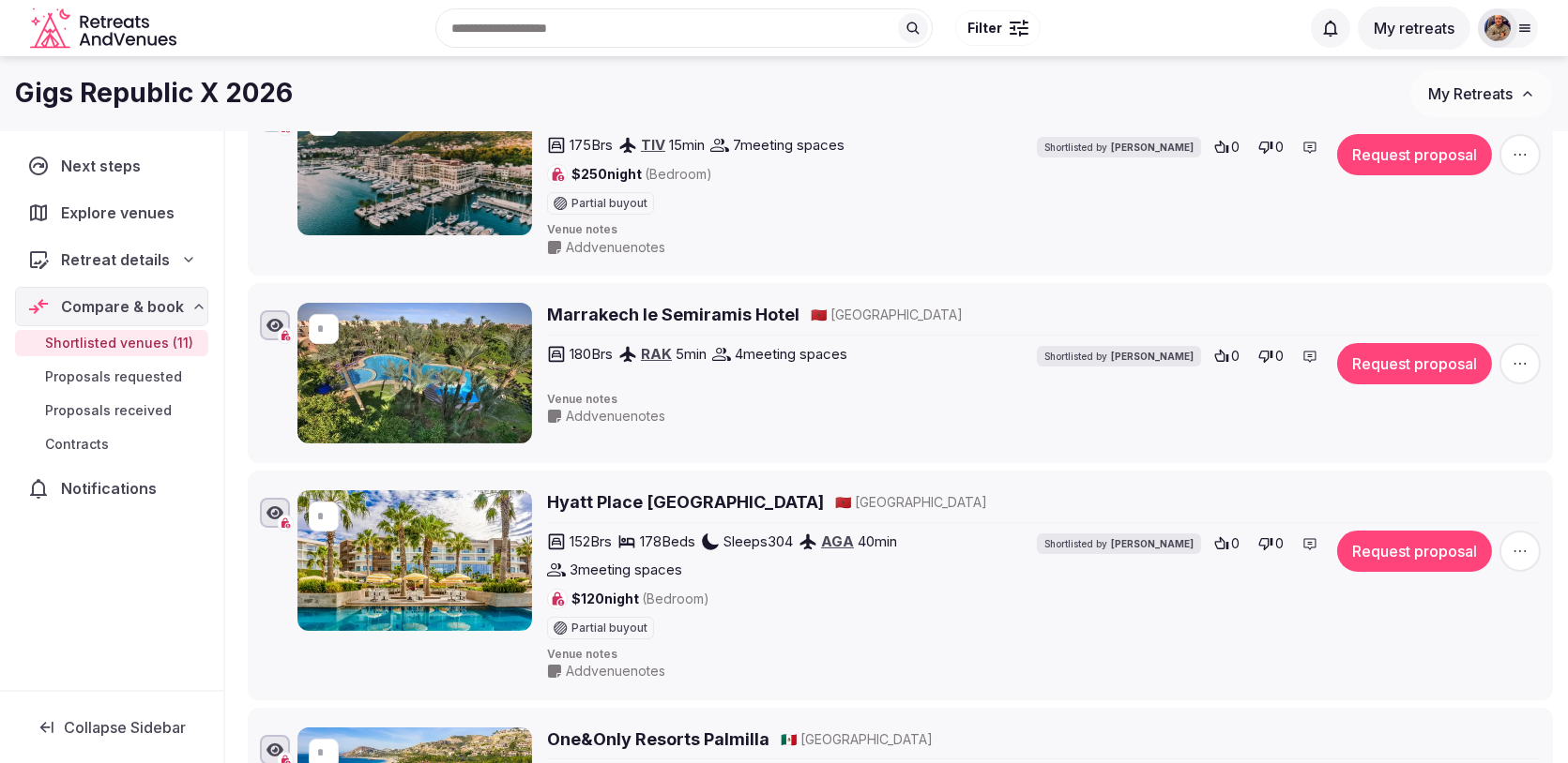
scroll to position [340, 0]
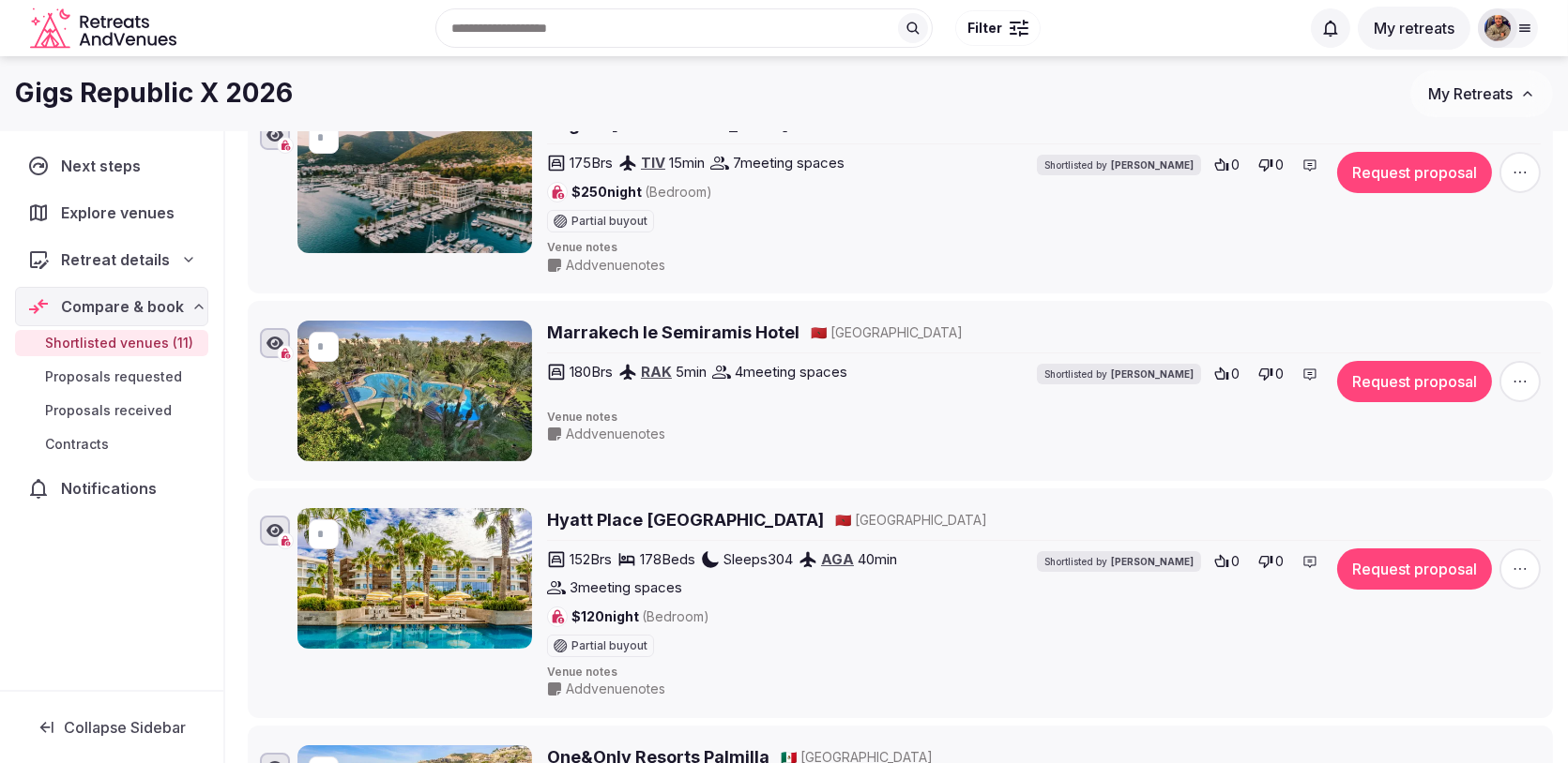
click at [1527, 560] on icon "button" at bounding box center [1520, 569] width 19 height 19
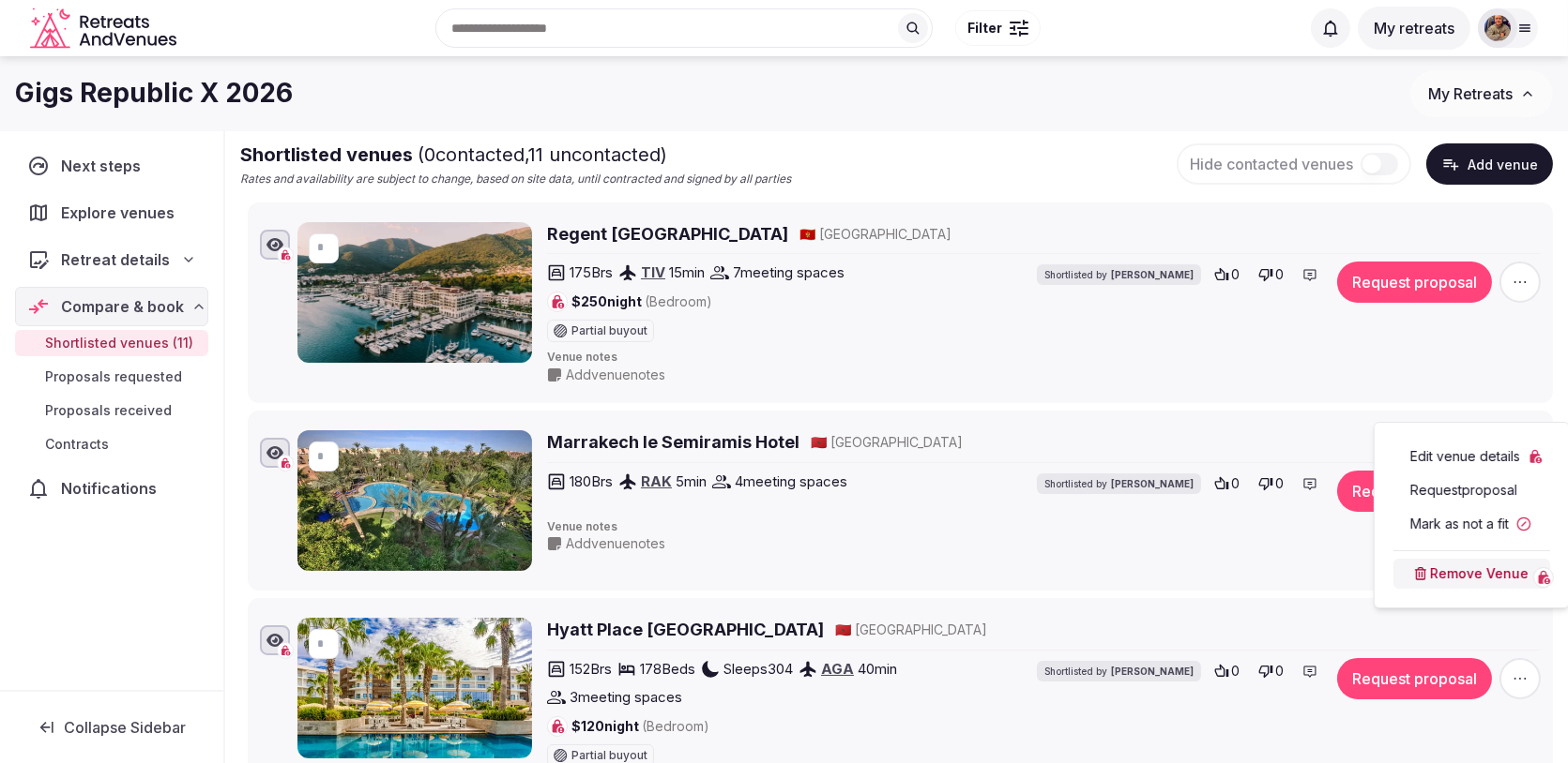
scroll to position [61, 0]
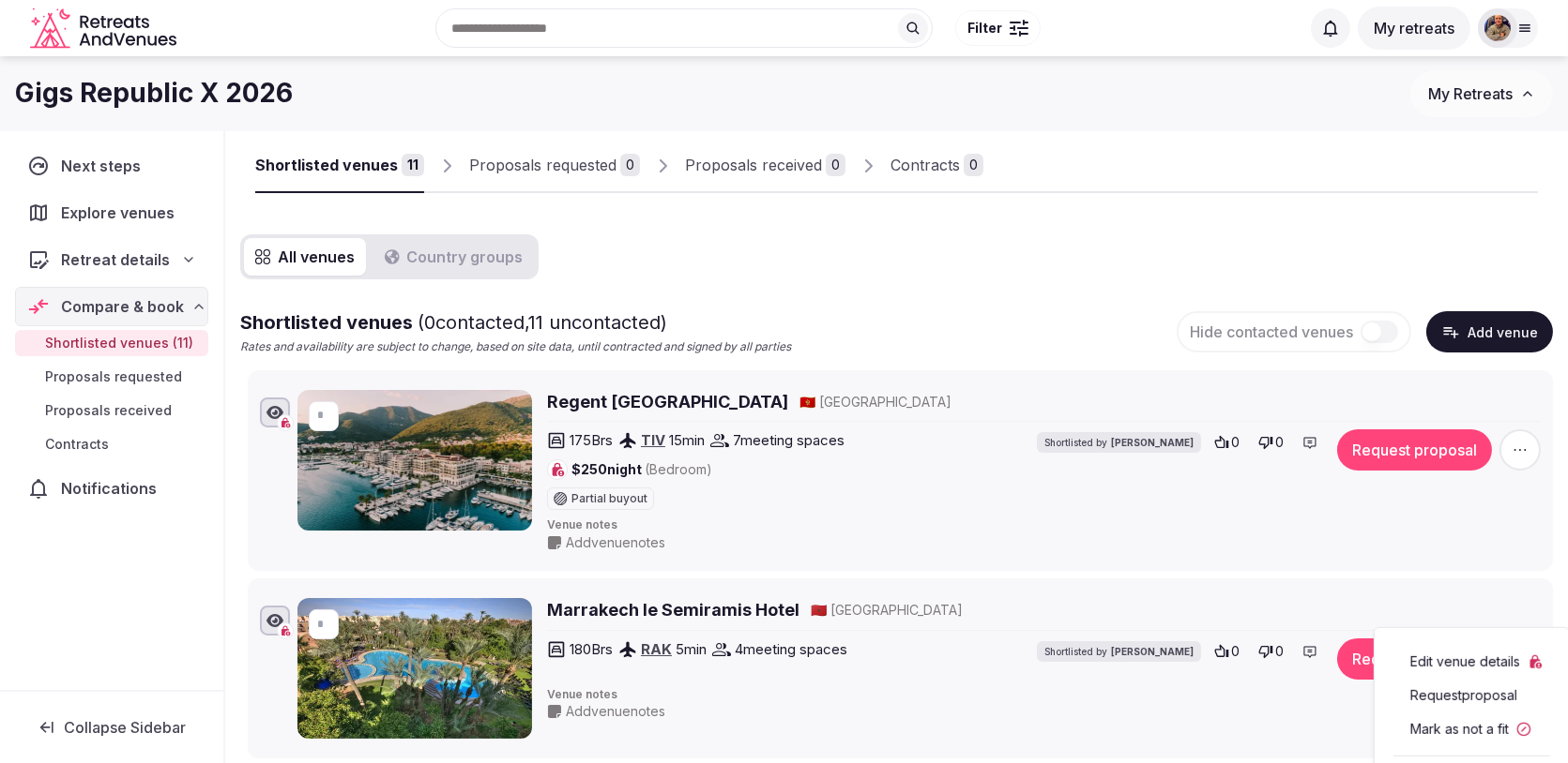
click at [1083, 318] on div "Shortlisted venues ( 0 contacted, 11 uncontacted) Rates and availability are su…" at bounding box center [896, 332] width 1313 height 46
click at [157, 258] on span "Retreat details" at bounding box center [115, 259] width 109 height 22
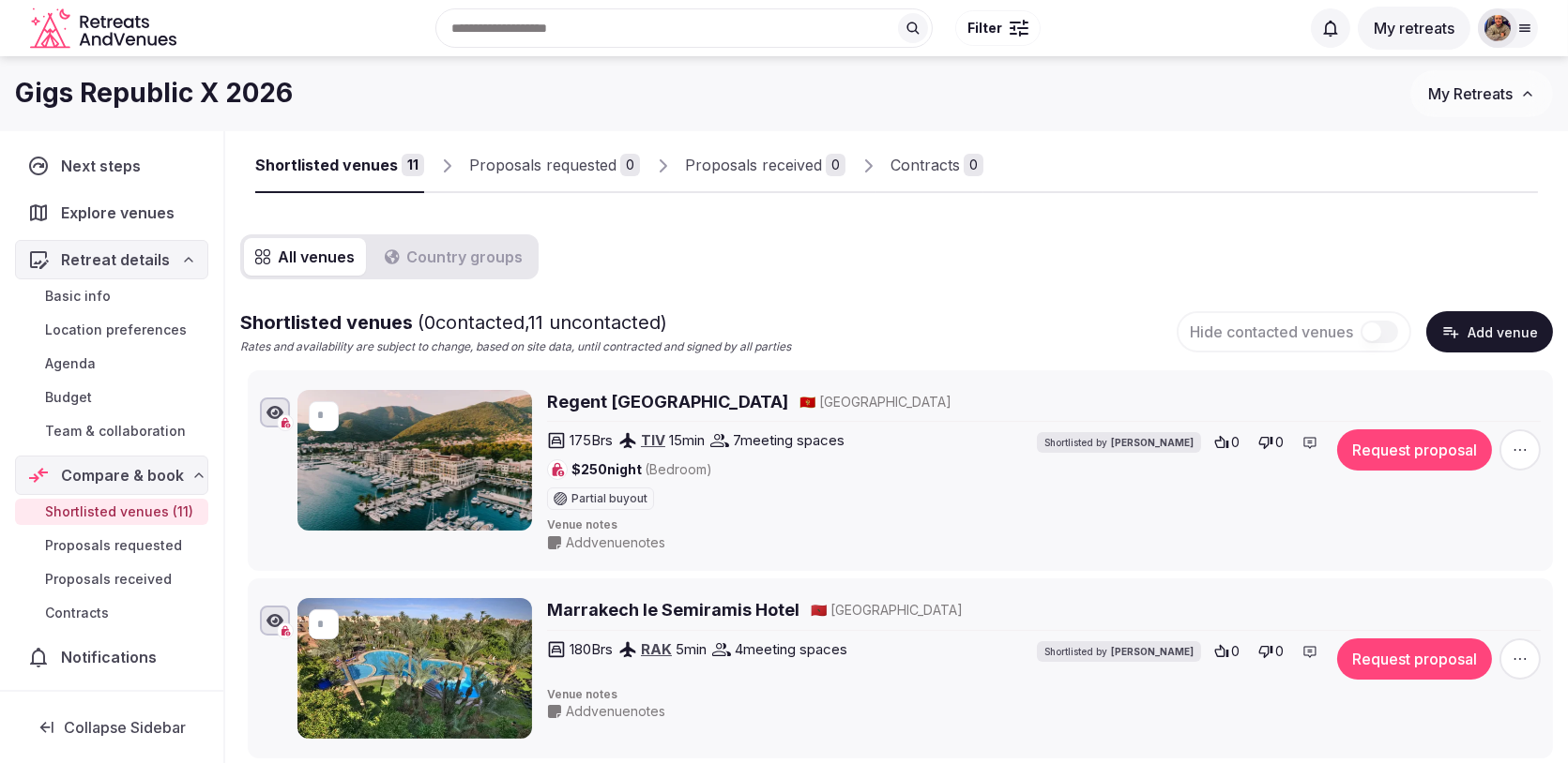
click at [90, 305] on link "Basic info" at bounding box center [111, 296] width 193 height 26
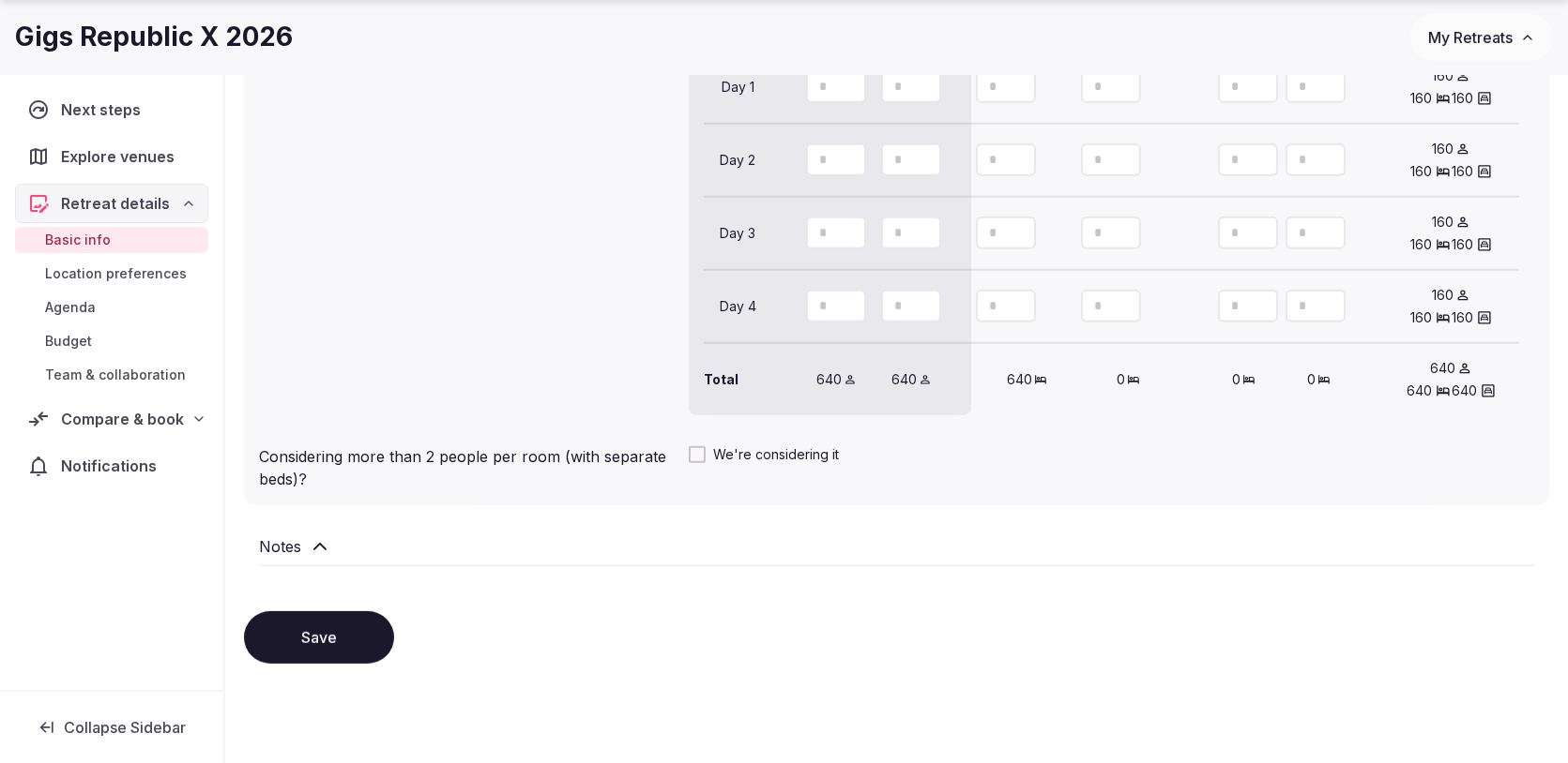
scroll to position [1754, 0]
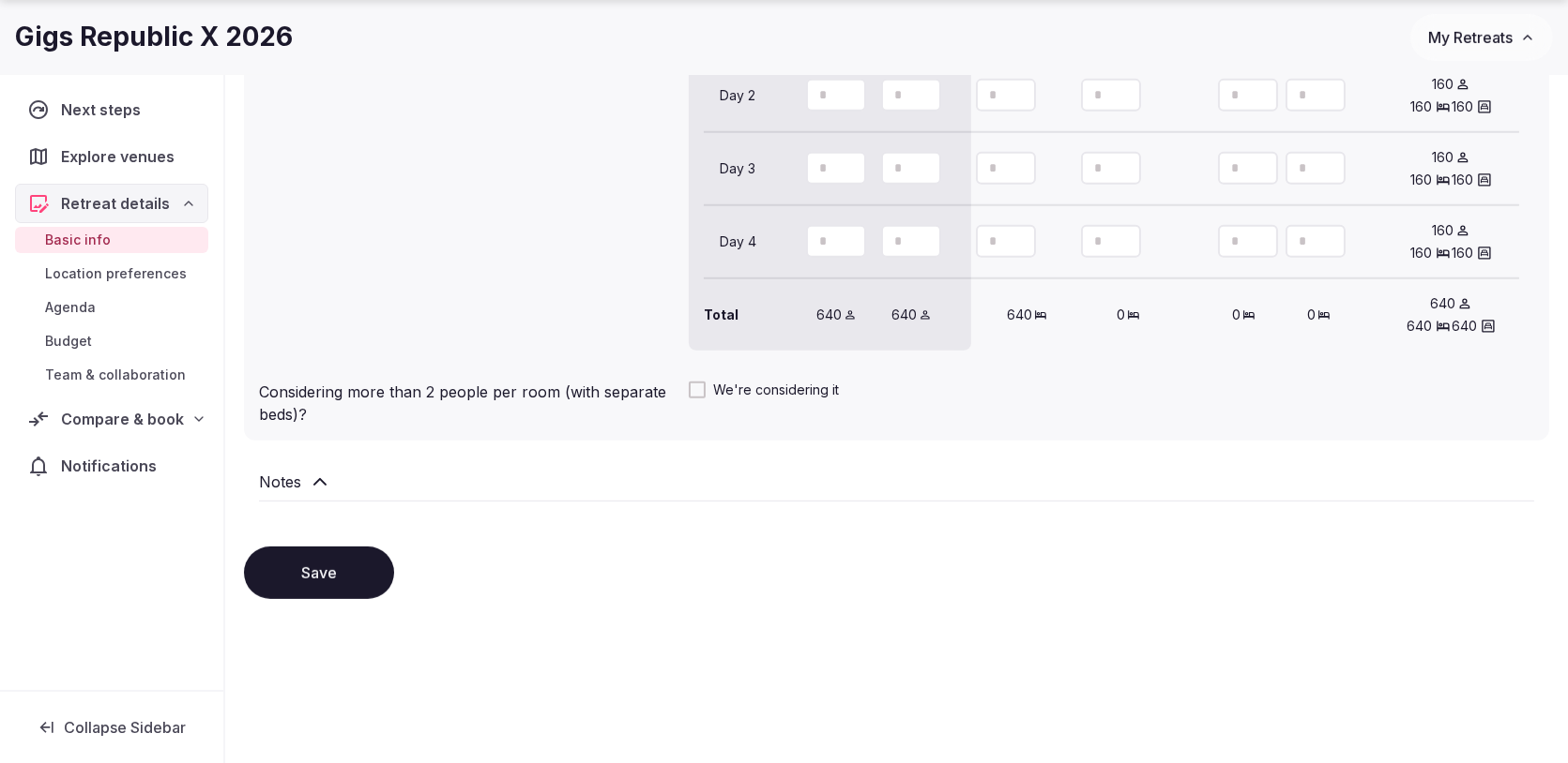
click at [161, 261] on link "Location preferences" at bounding box center [111, 274] width 193 height 26
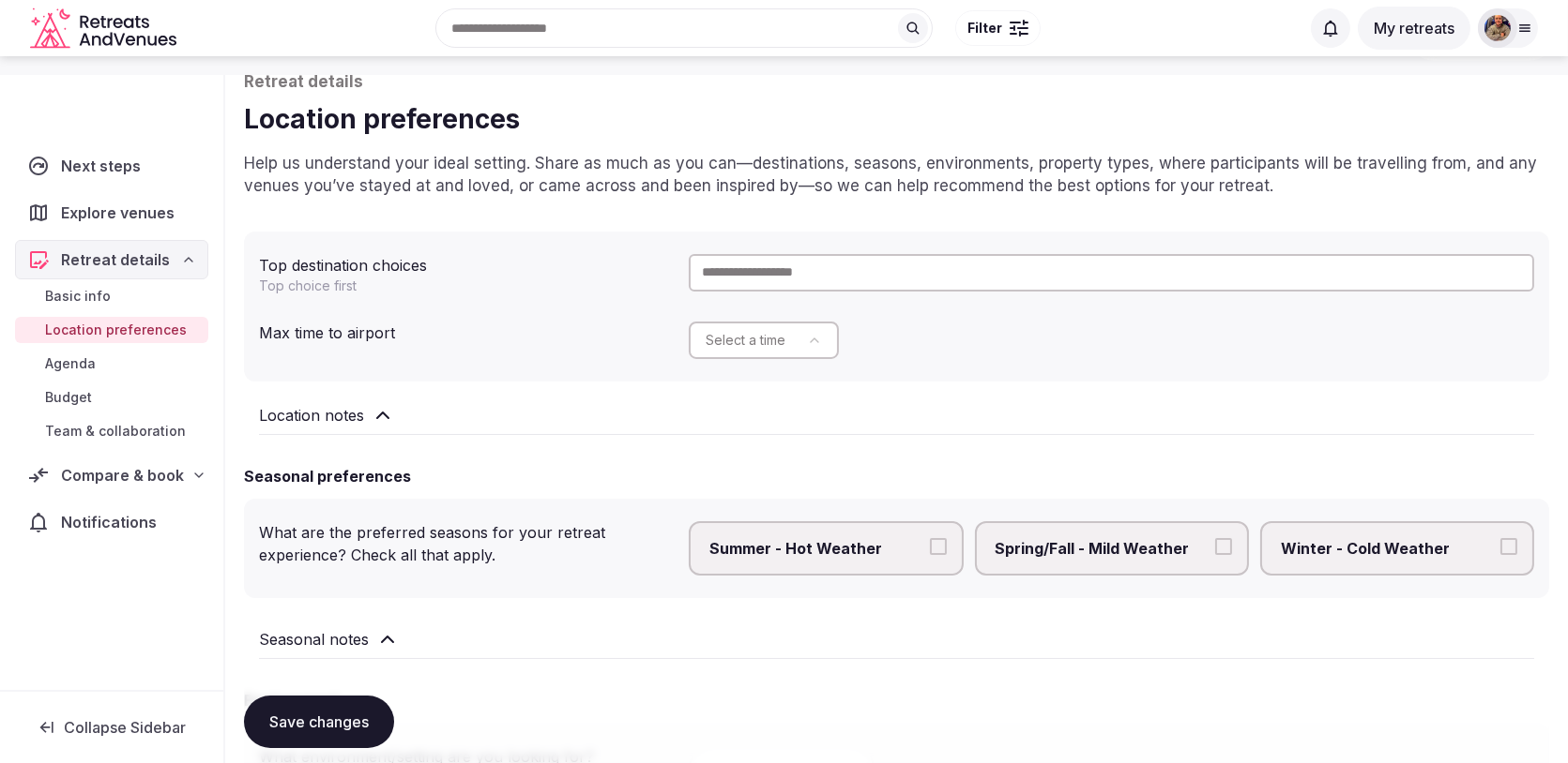
scroll to position [138, 0]
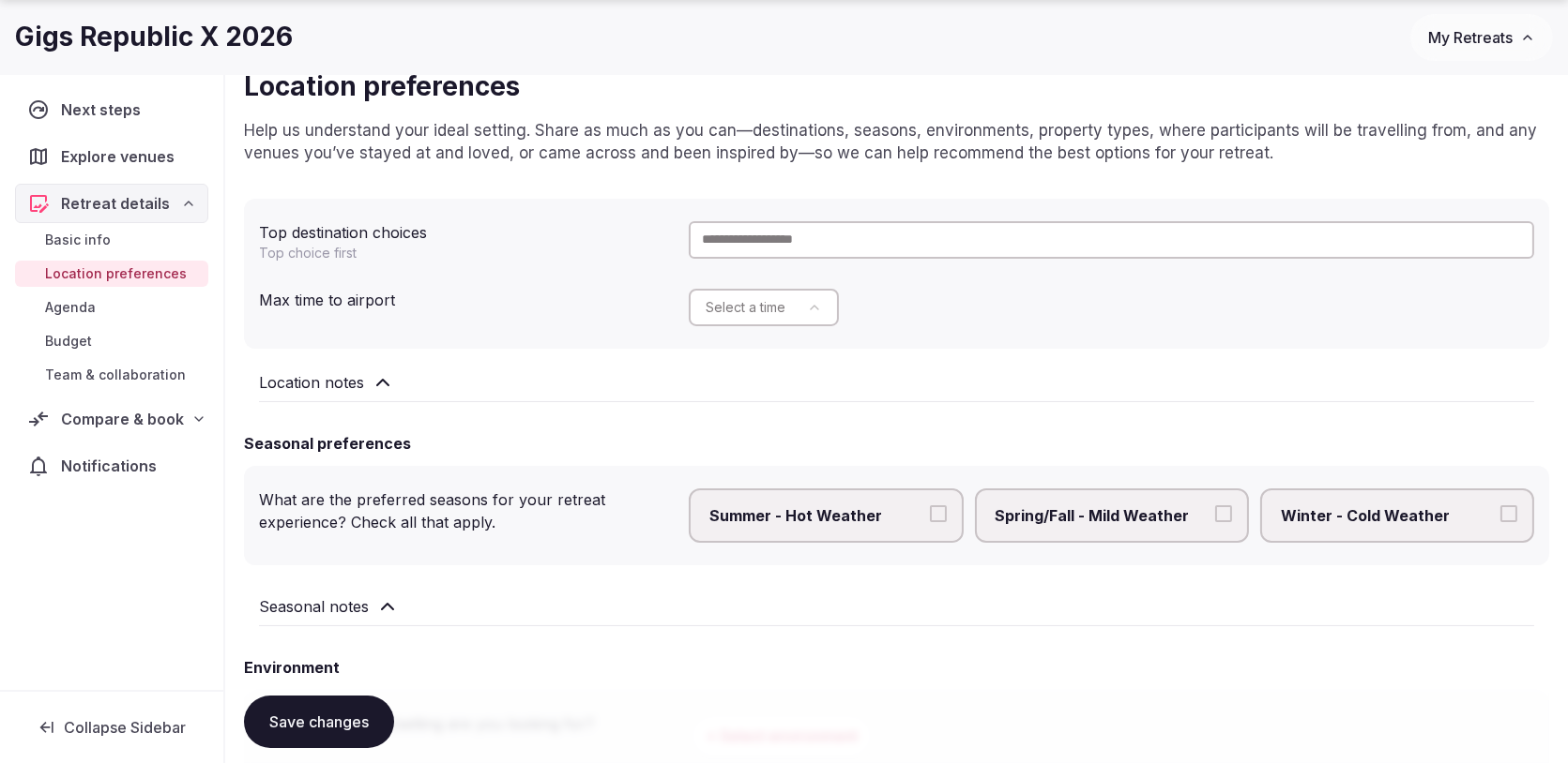
click at [378, 393] on div "Location notes" at bounding box center [896, 387] width 1305 height 61
click at [377, 382] on icon at bounding box center [383, 383] width 12 height 6
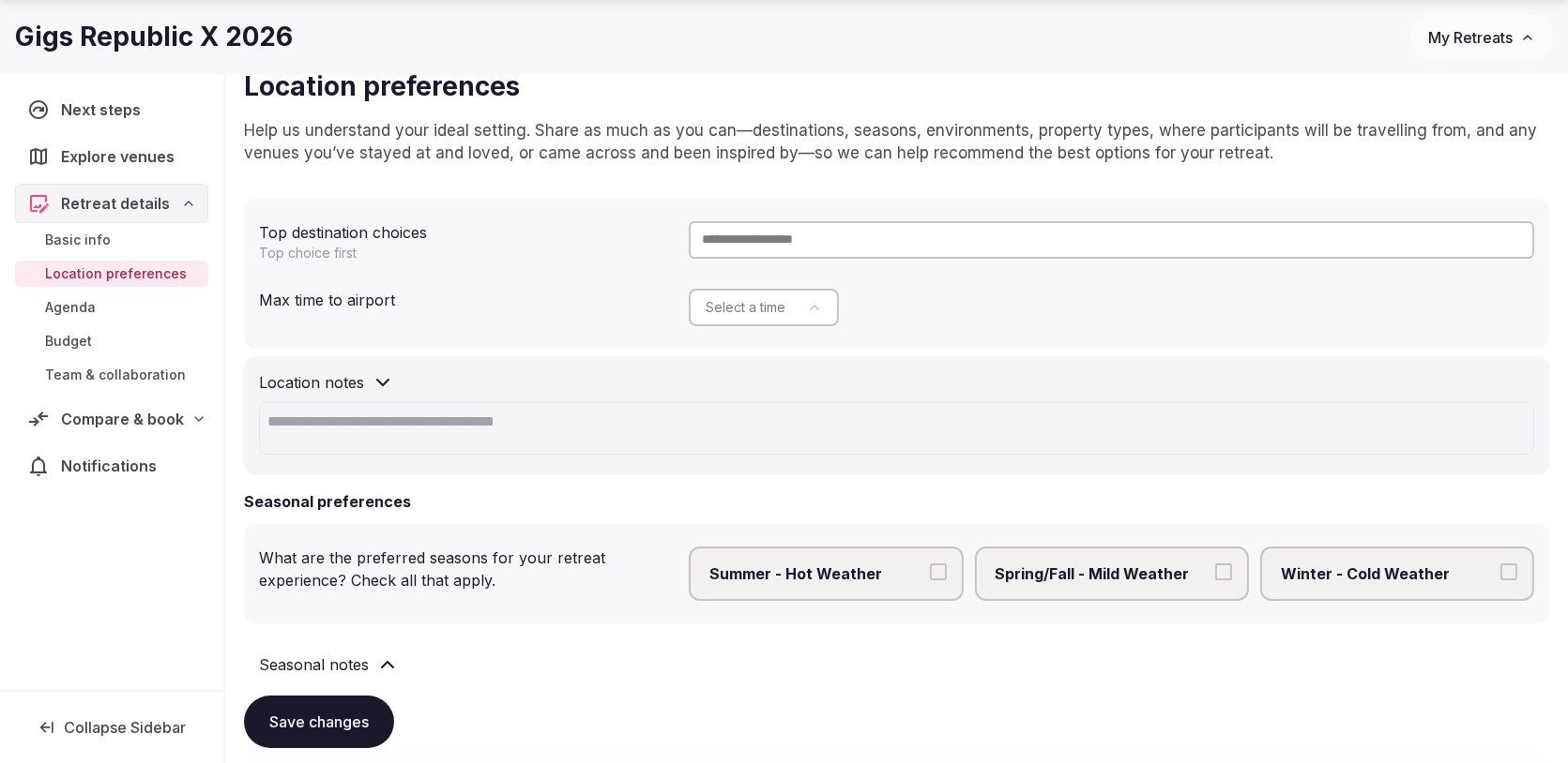
click at [404, 428] on textarea at bounding box center [897, 428] width 1275 height 53
paste textarea "**********"
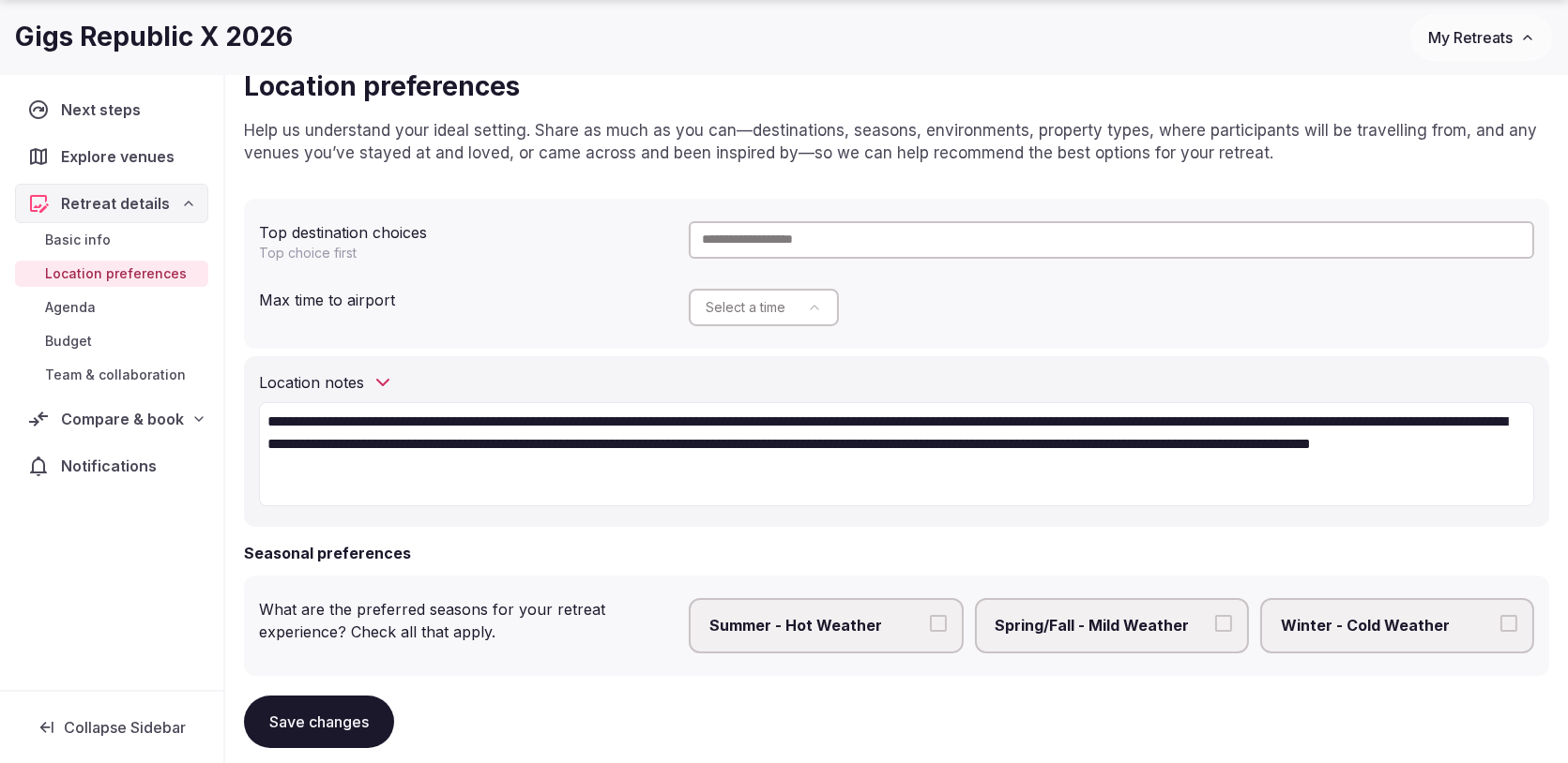
click at [537, 417] on textarea "**********" at bounding box center [897, 454] width 1275 height 105
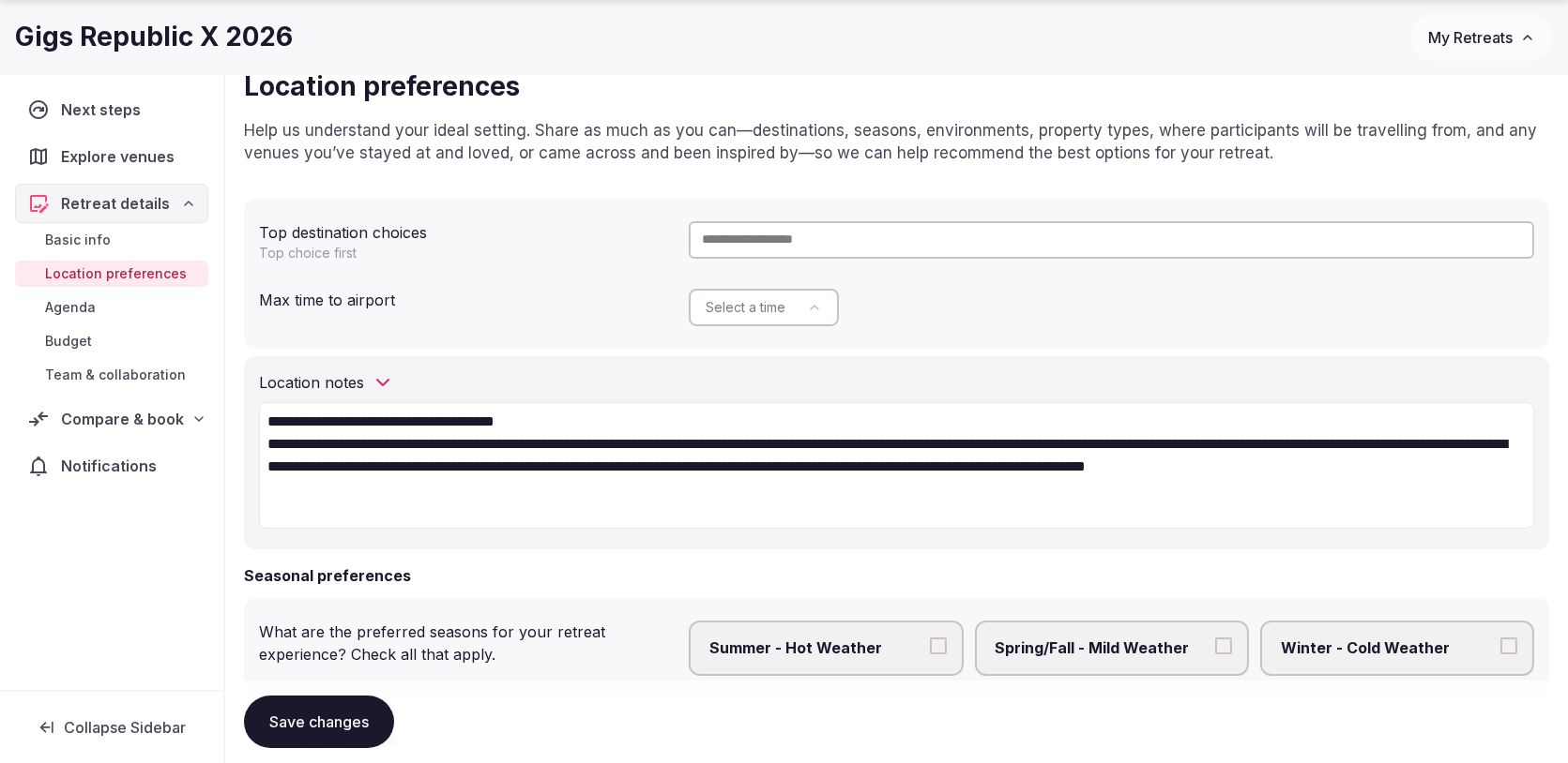
click at [548, 442] on textarea "**********" at bounding box center [897, 465] width 1275 height 128
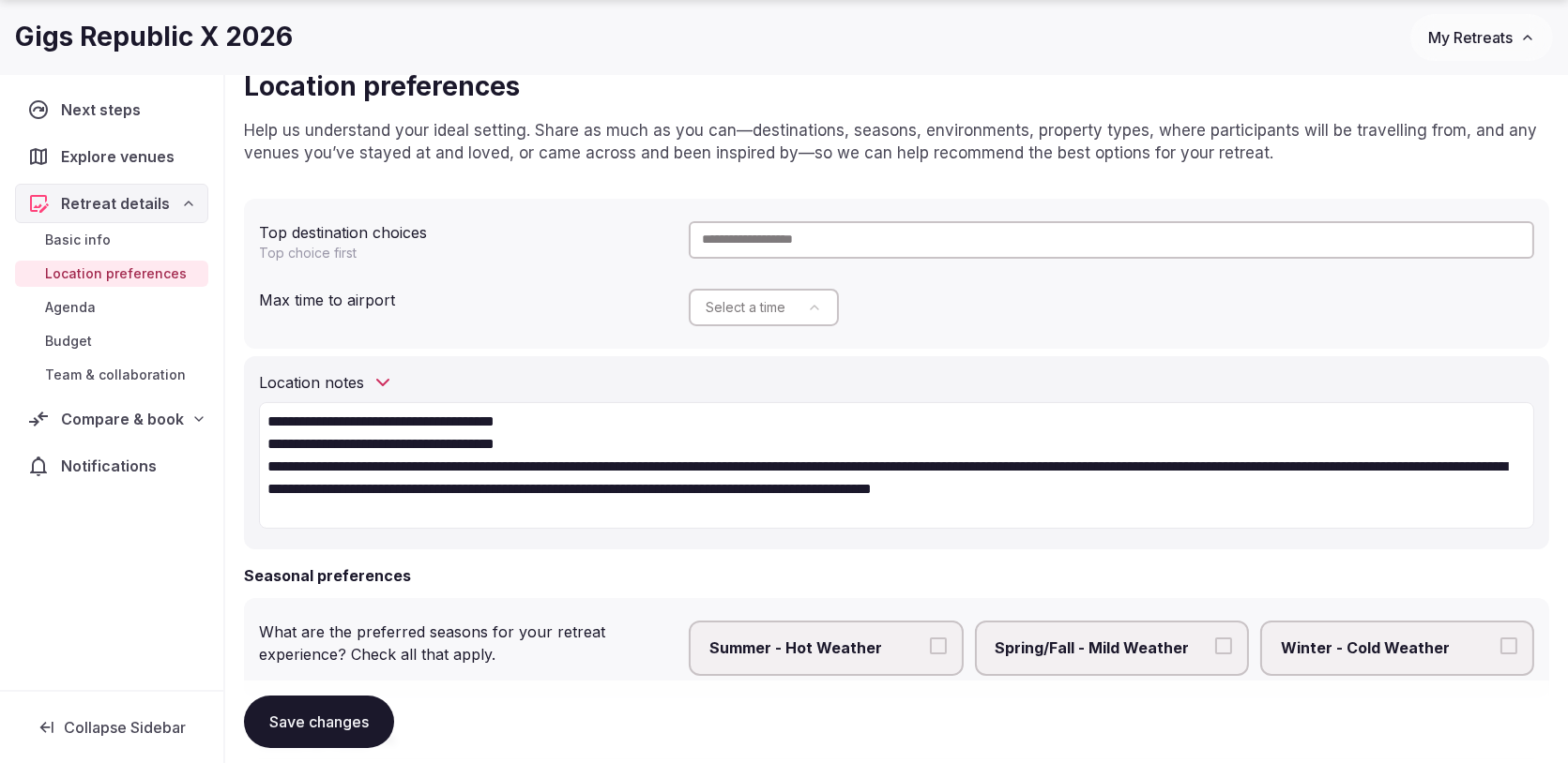
click at [621, 462] on textarea "**********" at bounding box center [897, 465] width 1275 height 128
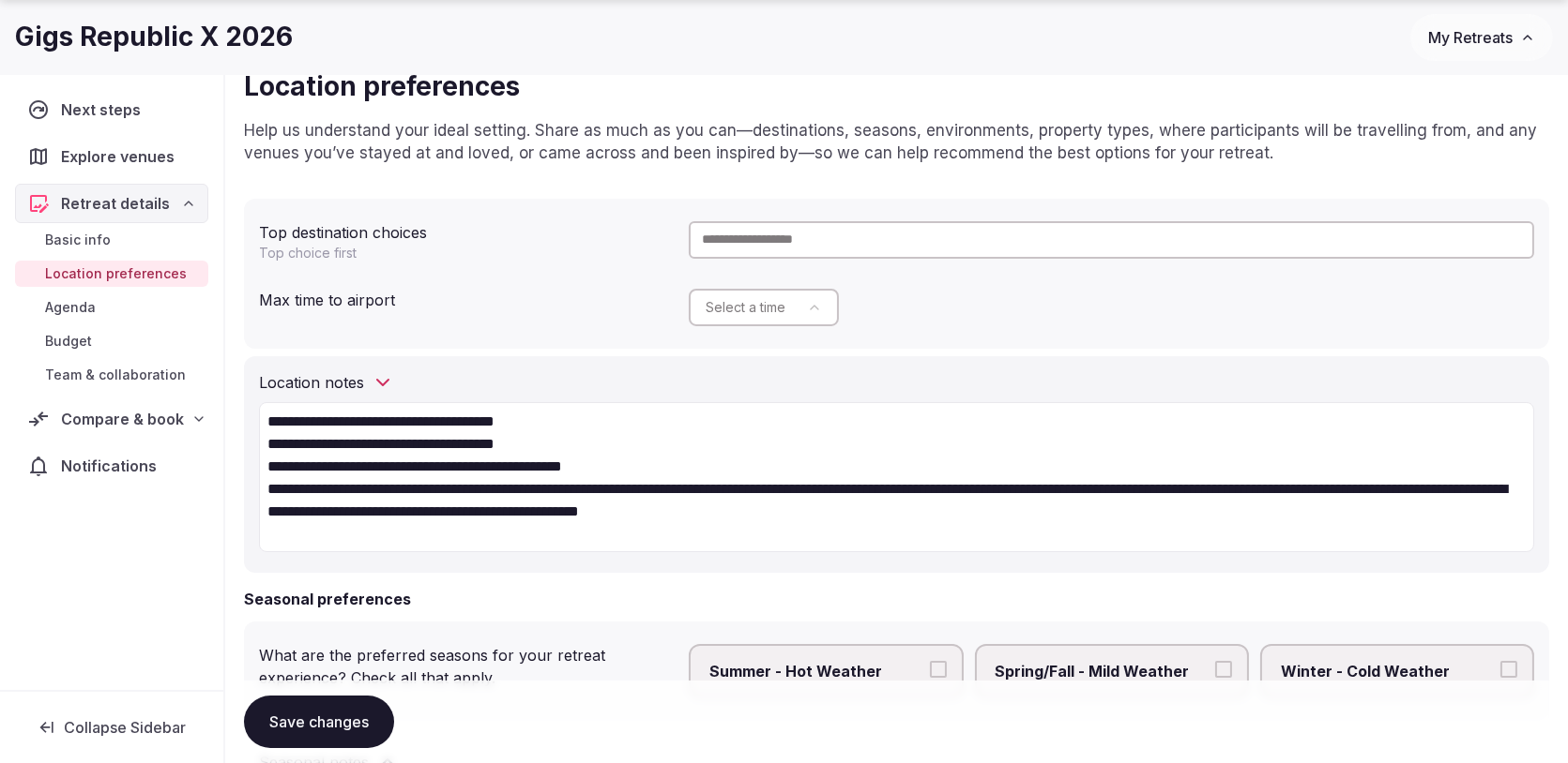
click at [862, 483] on textarea "**********" at bounding box center [897, 477] width 1275 height 150
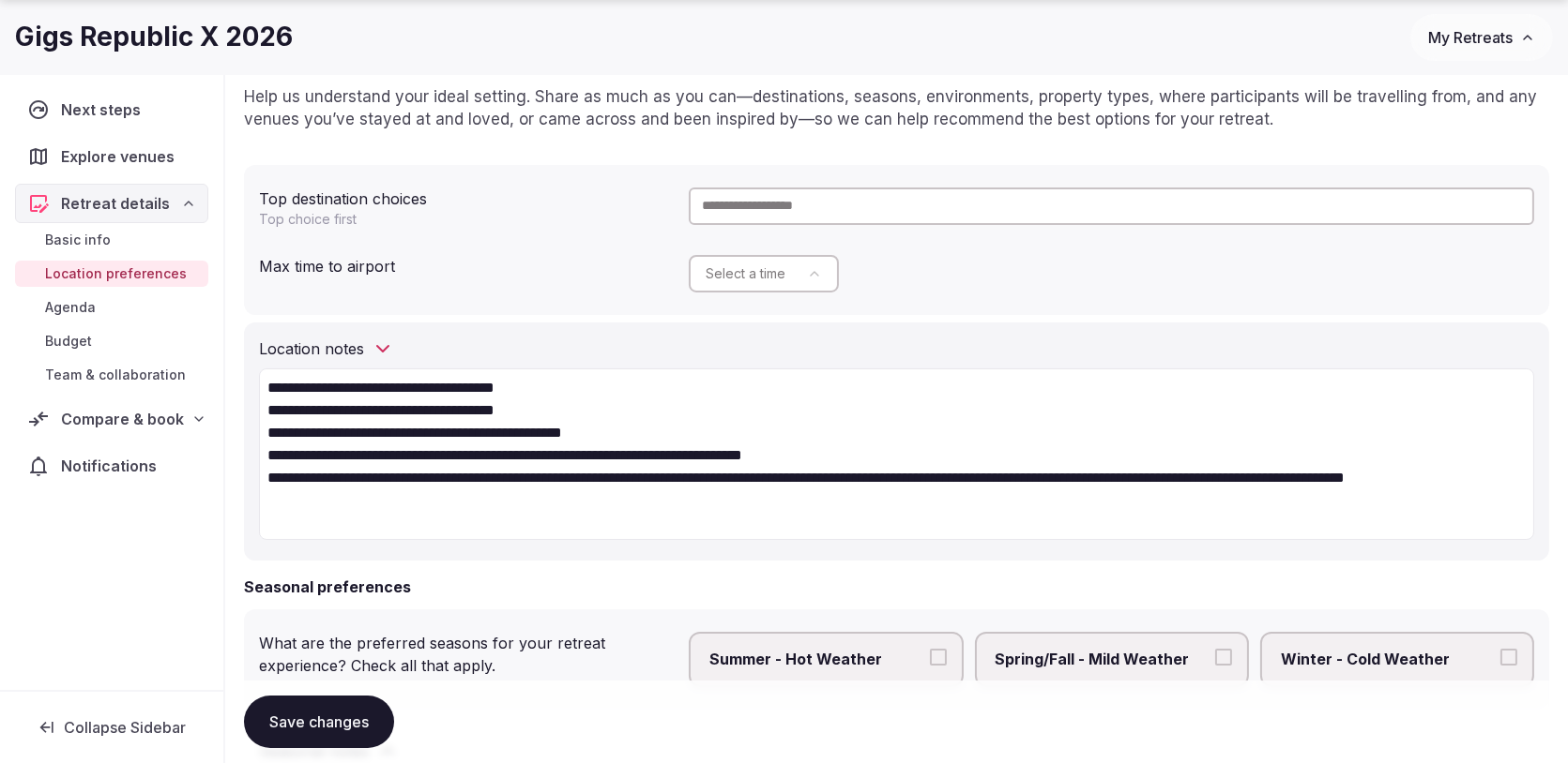
scroll to position [183, 0]
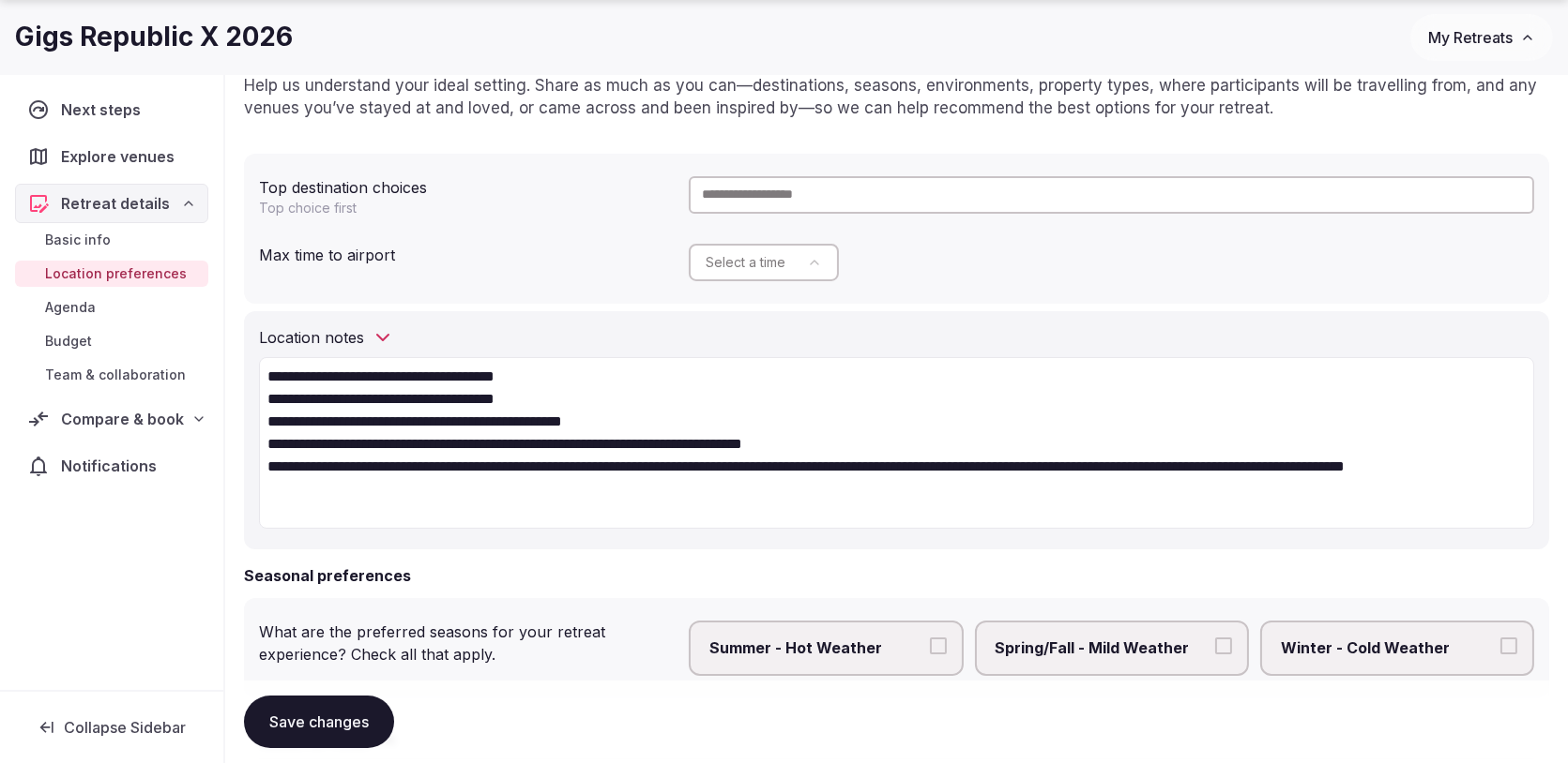
click at [659, 499] on textarea "**********" at bounding box center [897, 443] width 1275 height 173
click at [814, 470] on textarea "**********" at bounding box center [897, 443] width 1275 height 173
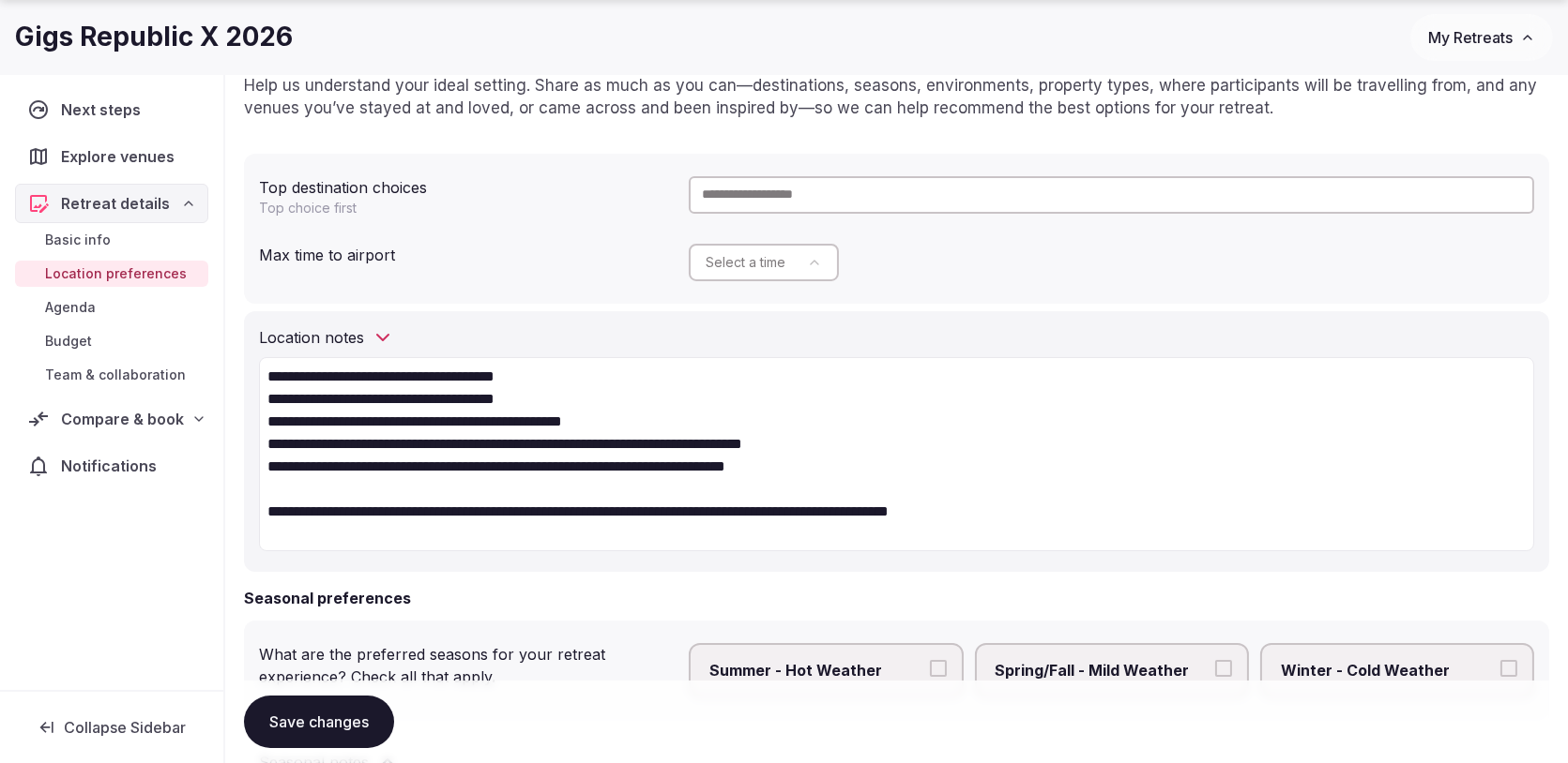
type textarea "**********"
click at [351, 716] on button "Save changes" at bounding box center [319, 722] width 150 height 53
click at [778, 191] on input "text" at bounding box center [1111, 195] width 845 height 37
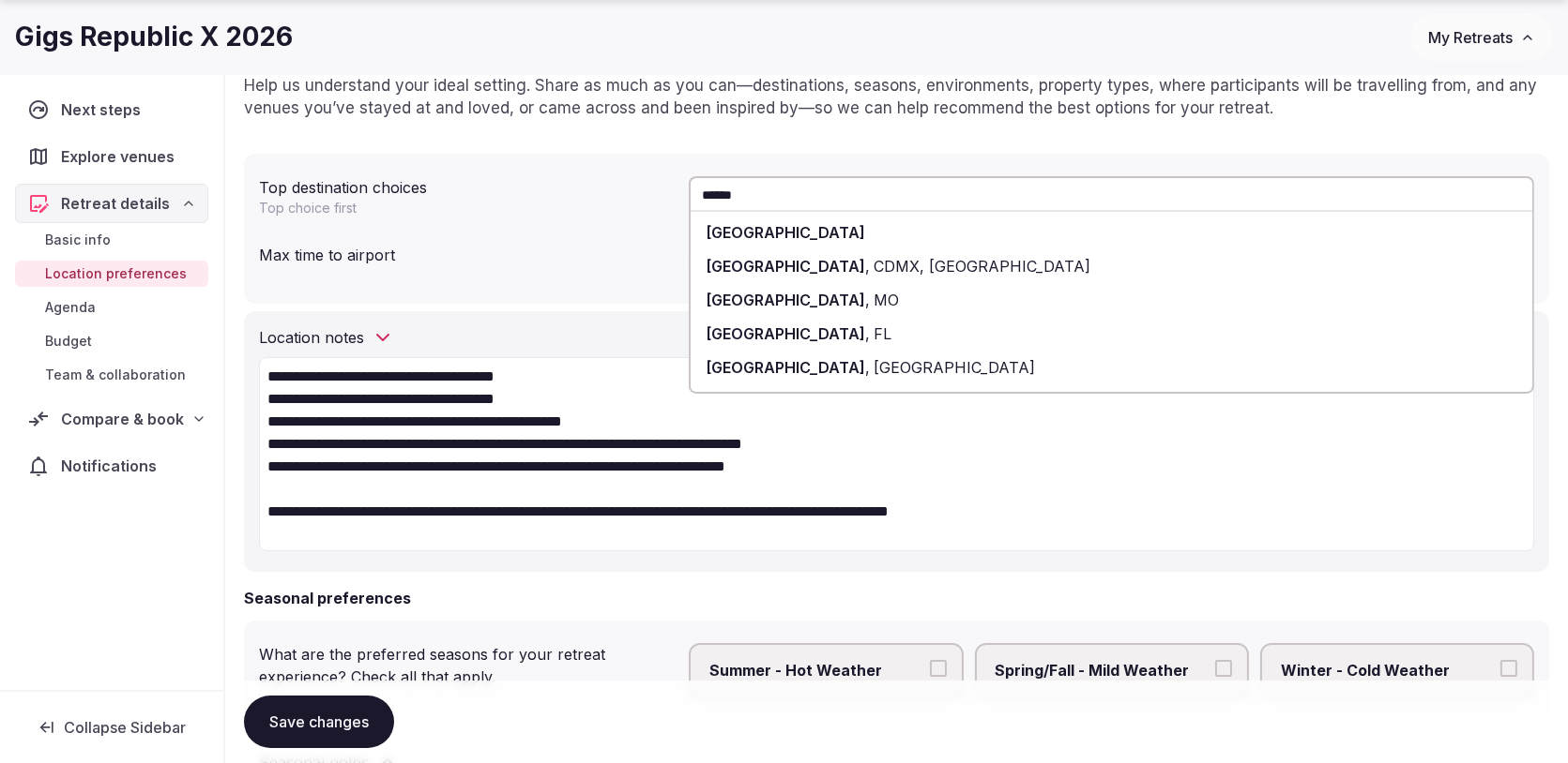
type input "******"
click at [797, 229] on div "Mexico" at bounding box center [1111, 232] width 841 height 34
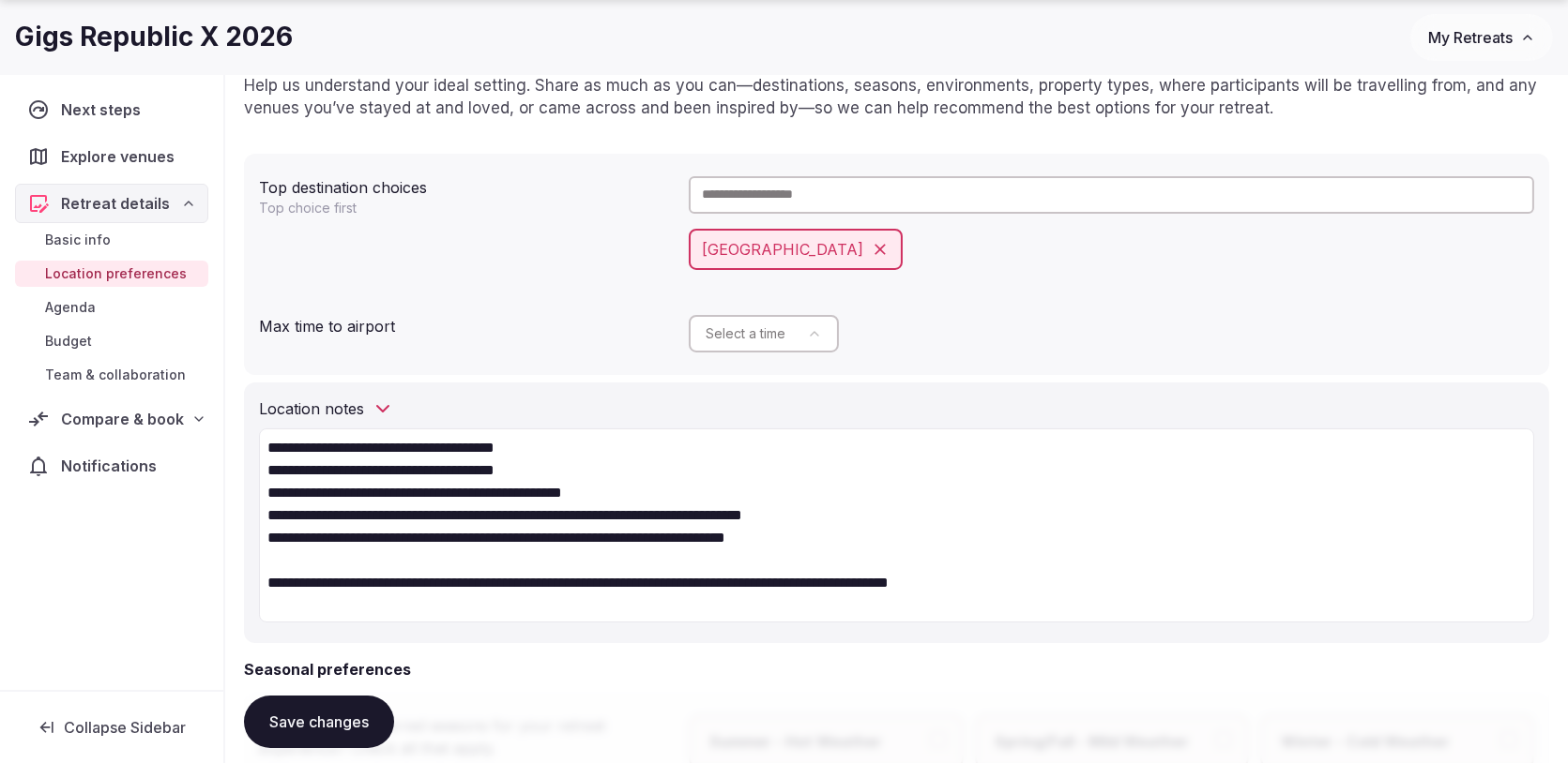
click at [805, 190] on input "text" at bounding box center [1111, 195] width 845 height 37
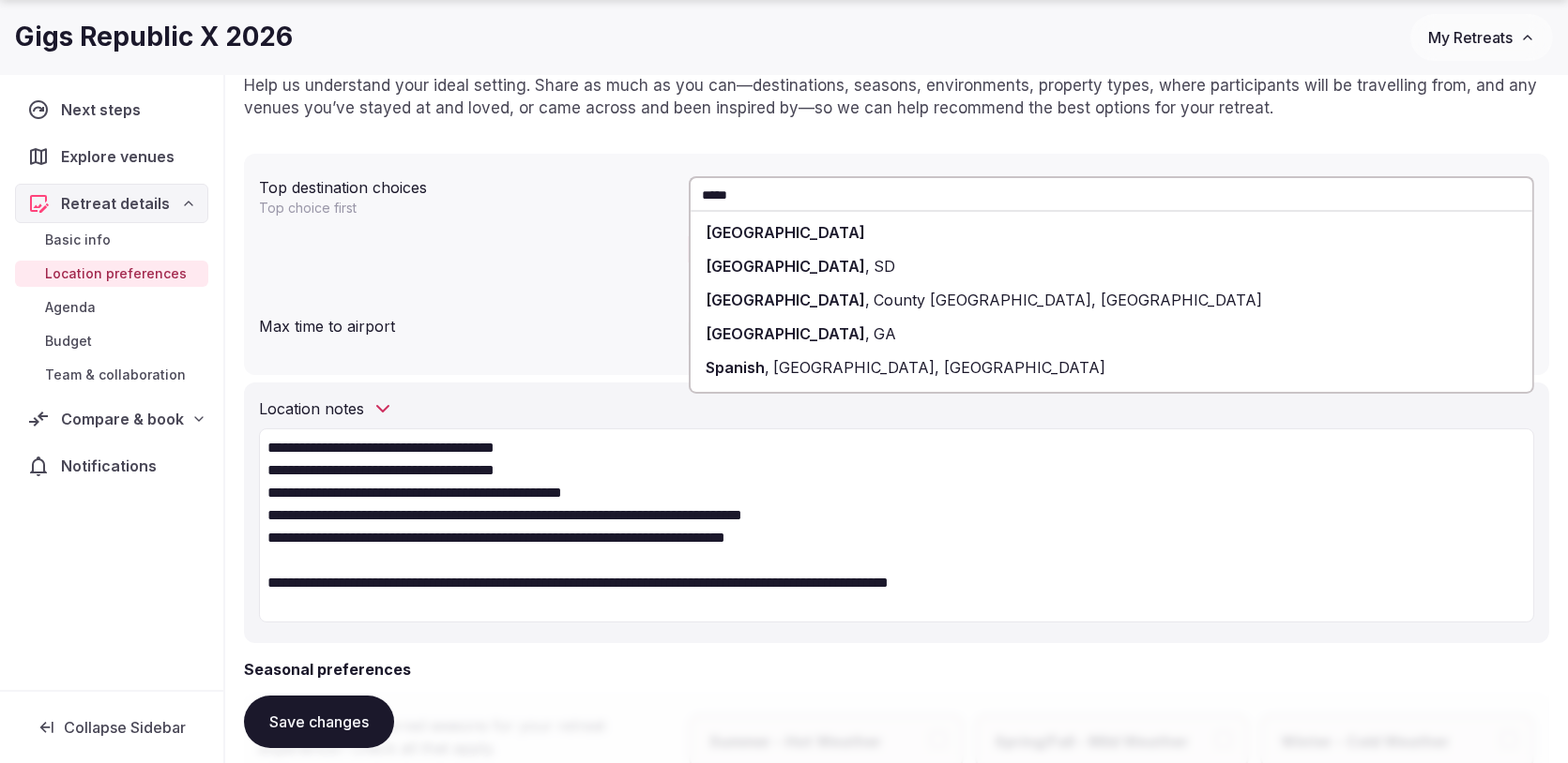
type input "*****"
click at [822, 237] on div "[GEOGRAPHIC_DATA]" at bounding box center [1111, 232] width 841 height 34
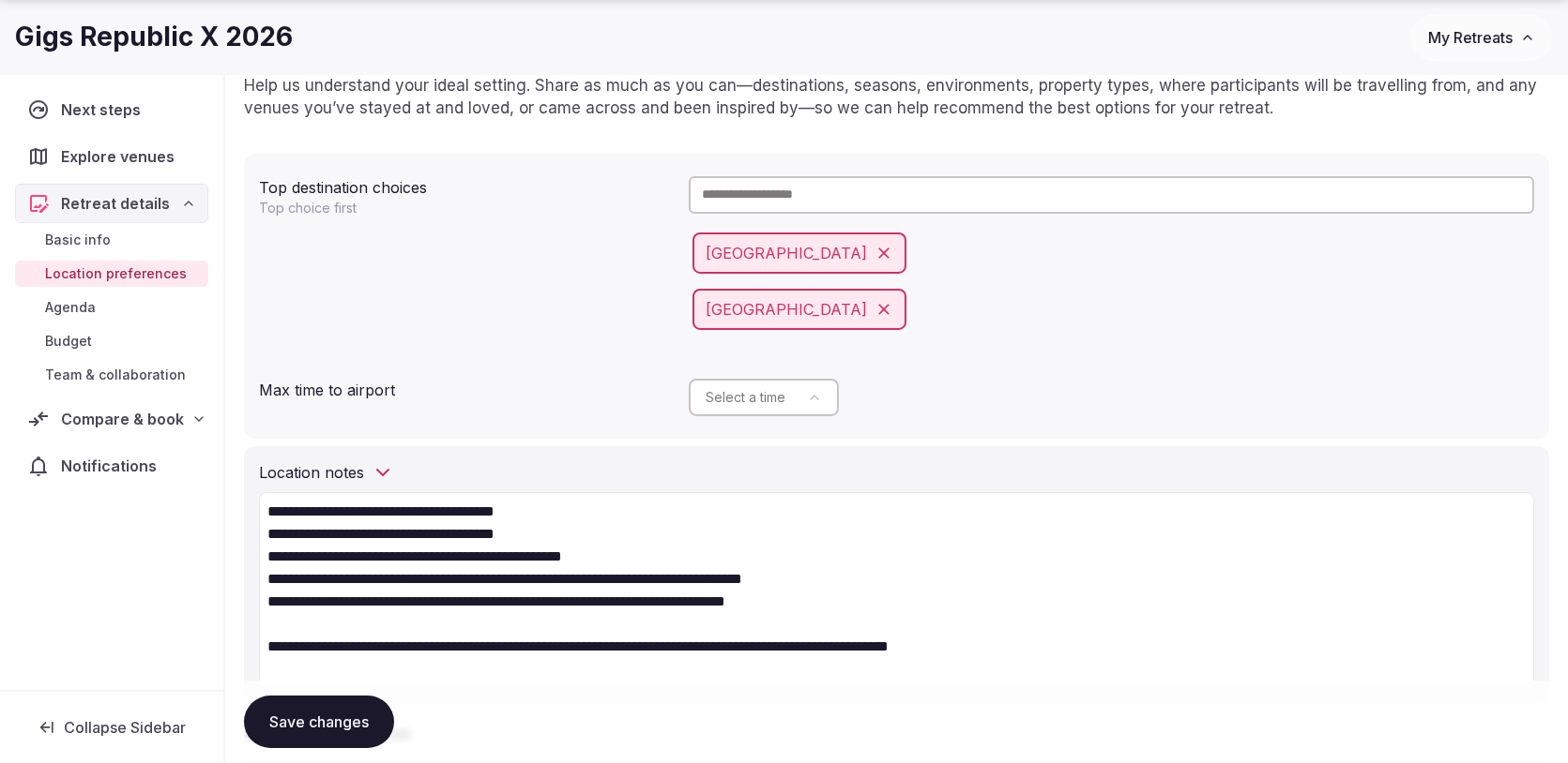
click at [832, 196] on input "text" at bounding box center [1111, 195] width 845 height 37
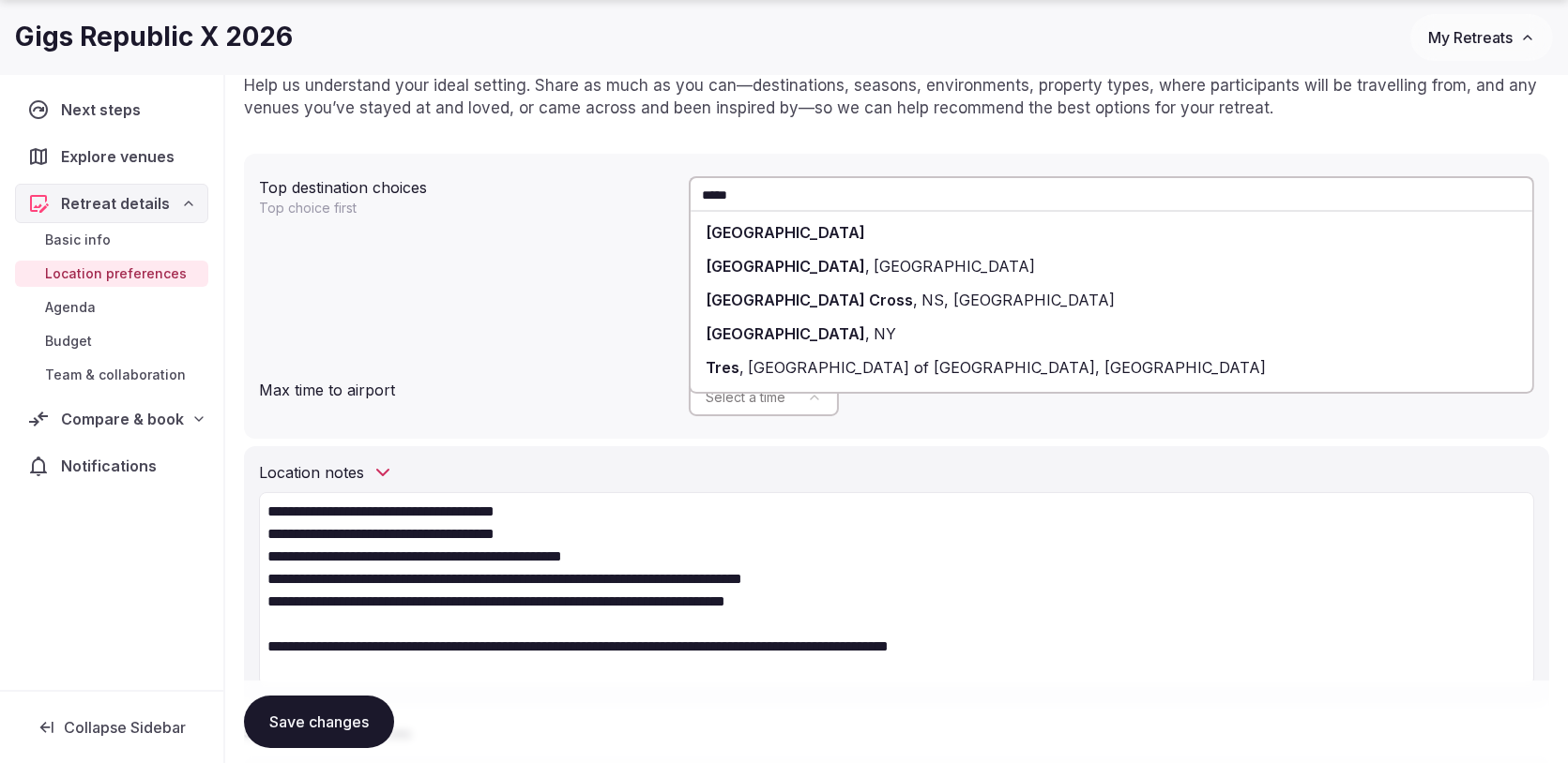
type input "*****"
click at [836, 232] on div "[GEOGRAPHIC_DATA]" at bounding box center [1111, 232] width 841 height 34
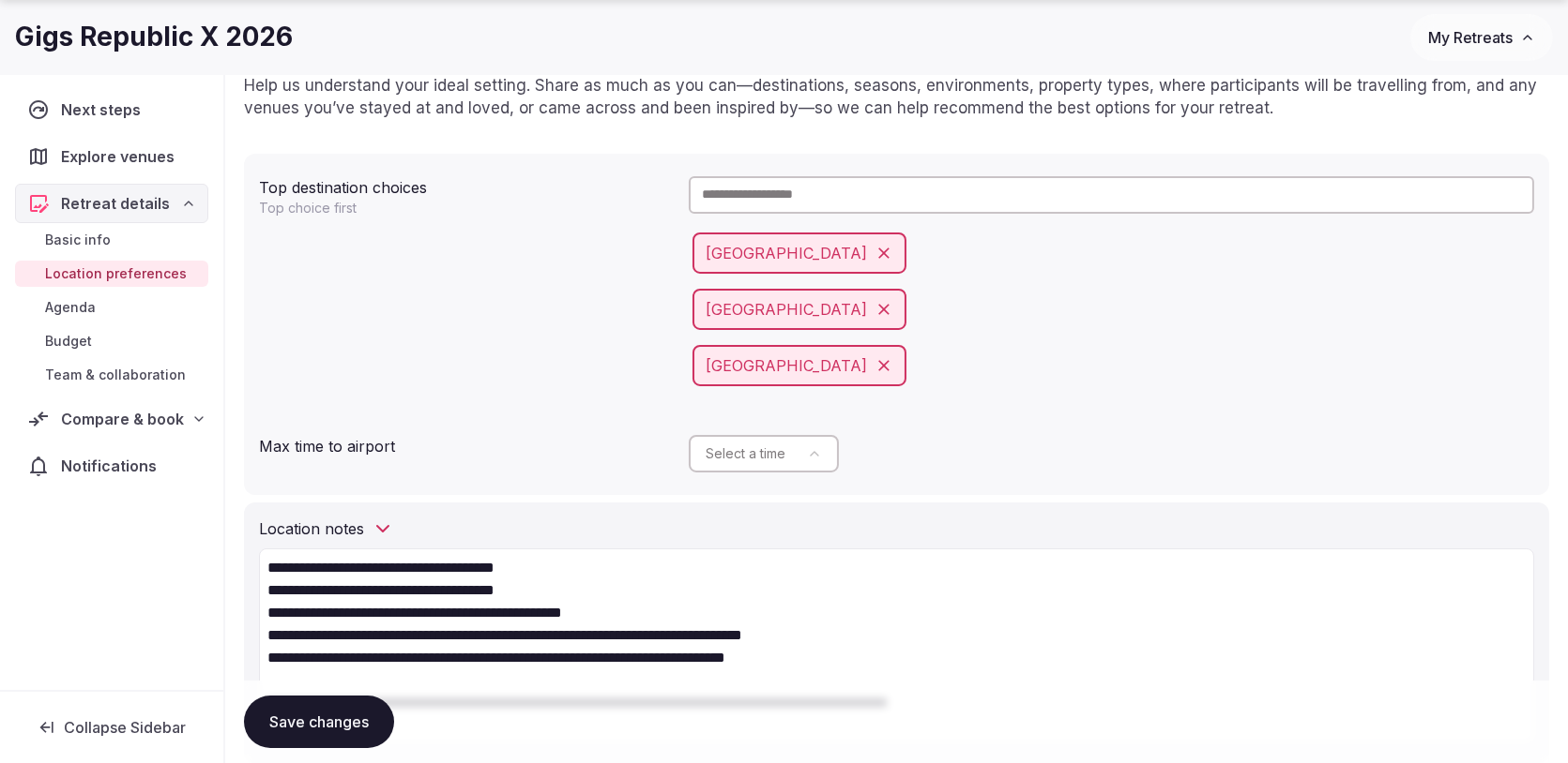
click at [840, 191] on input "text" at bounding box center [1111, 195] width 845 height 37
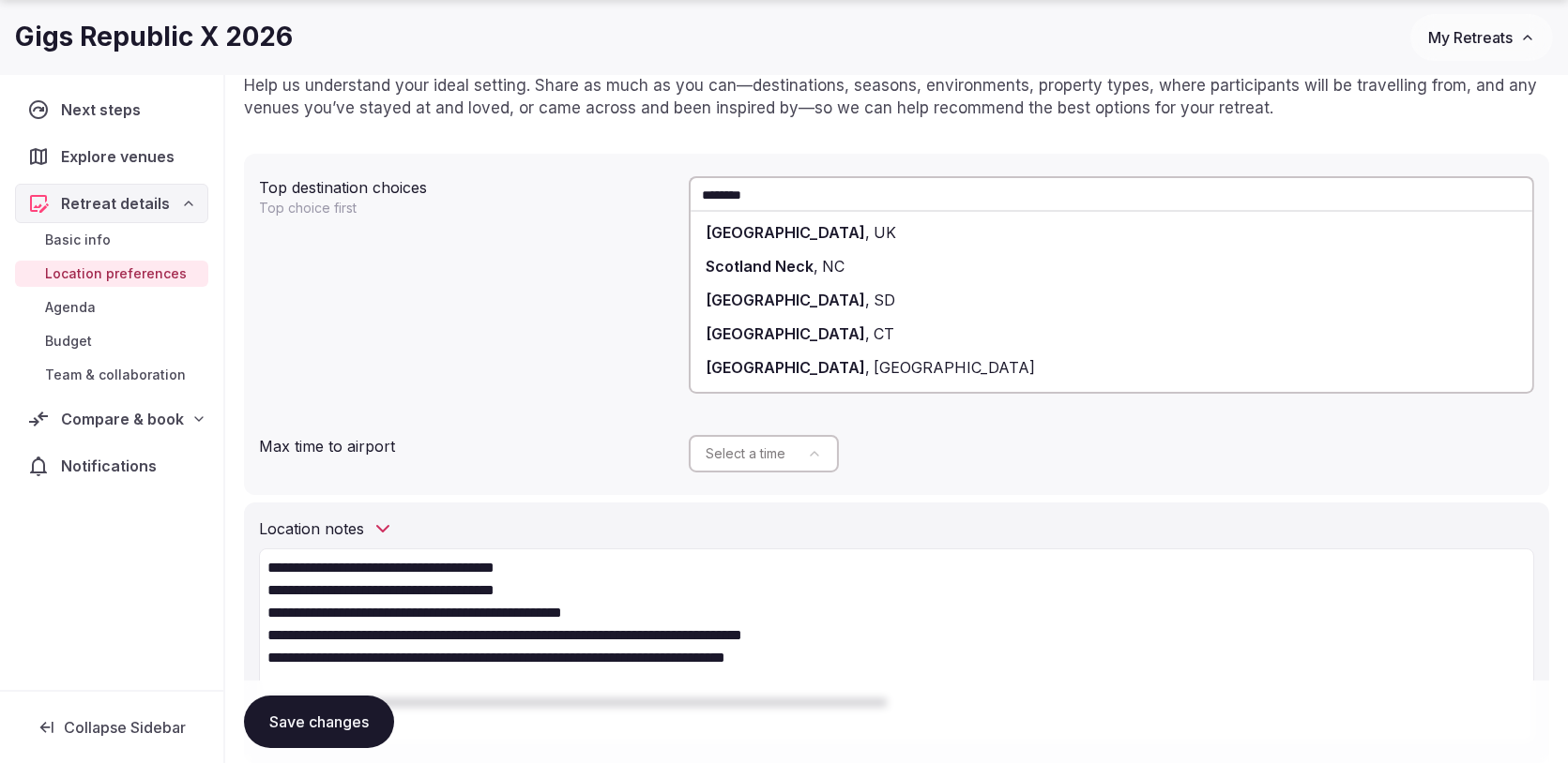
type input "********"
click at [800, 230] on div "Scotland , UK" at bounding box center [1111, 232] width 841 height 34
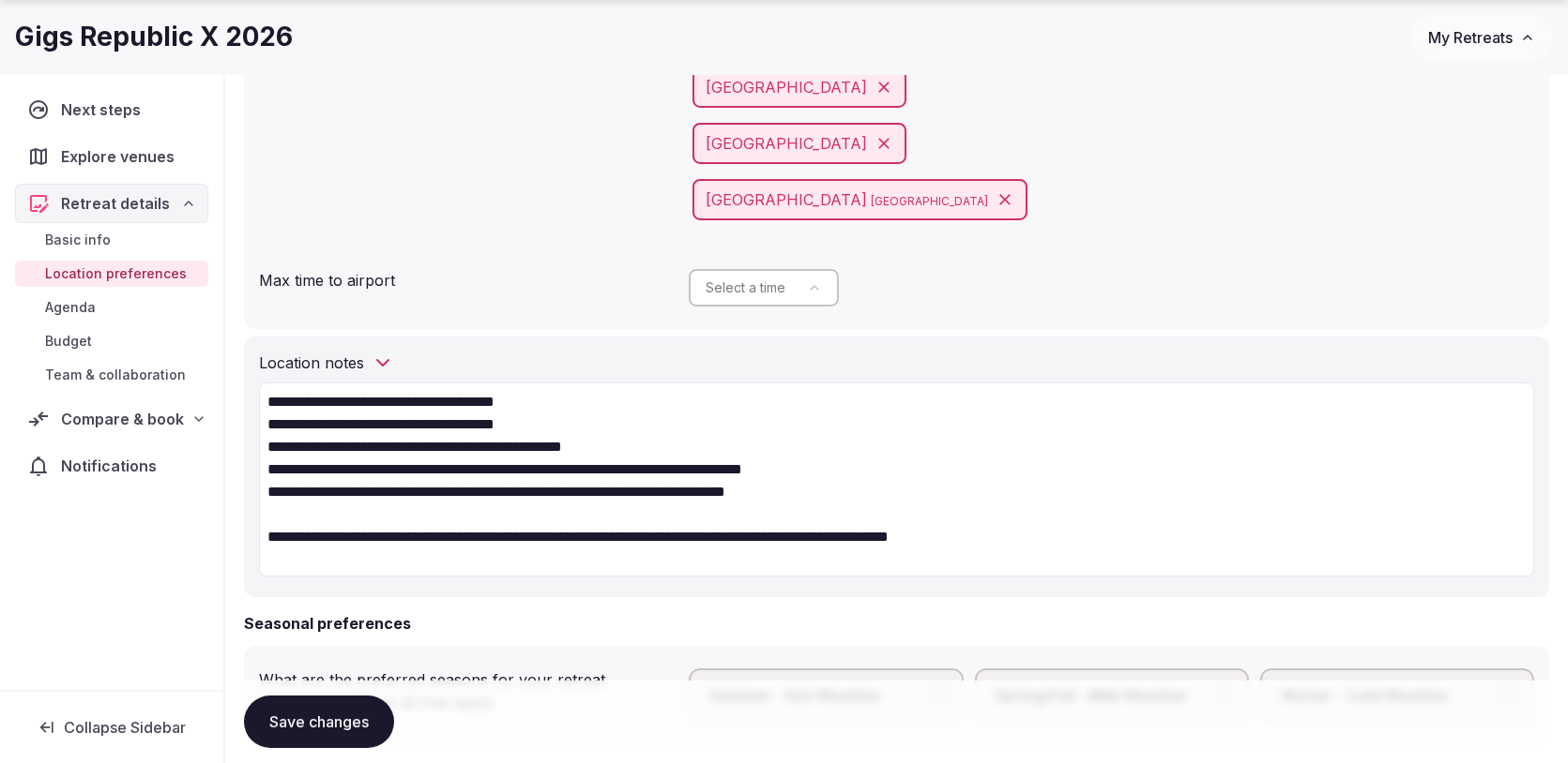
scroll to position [411, 0]
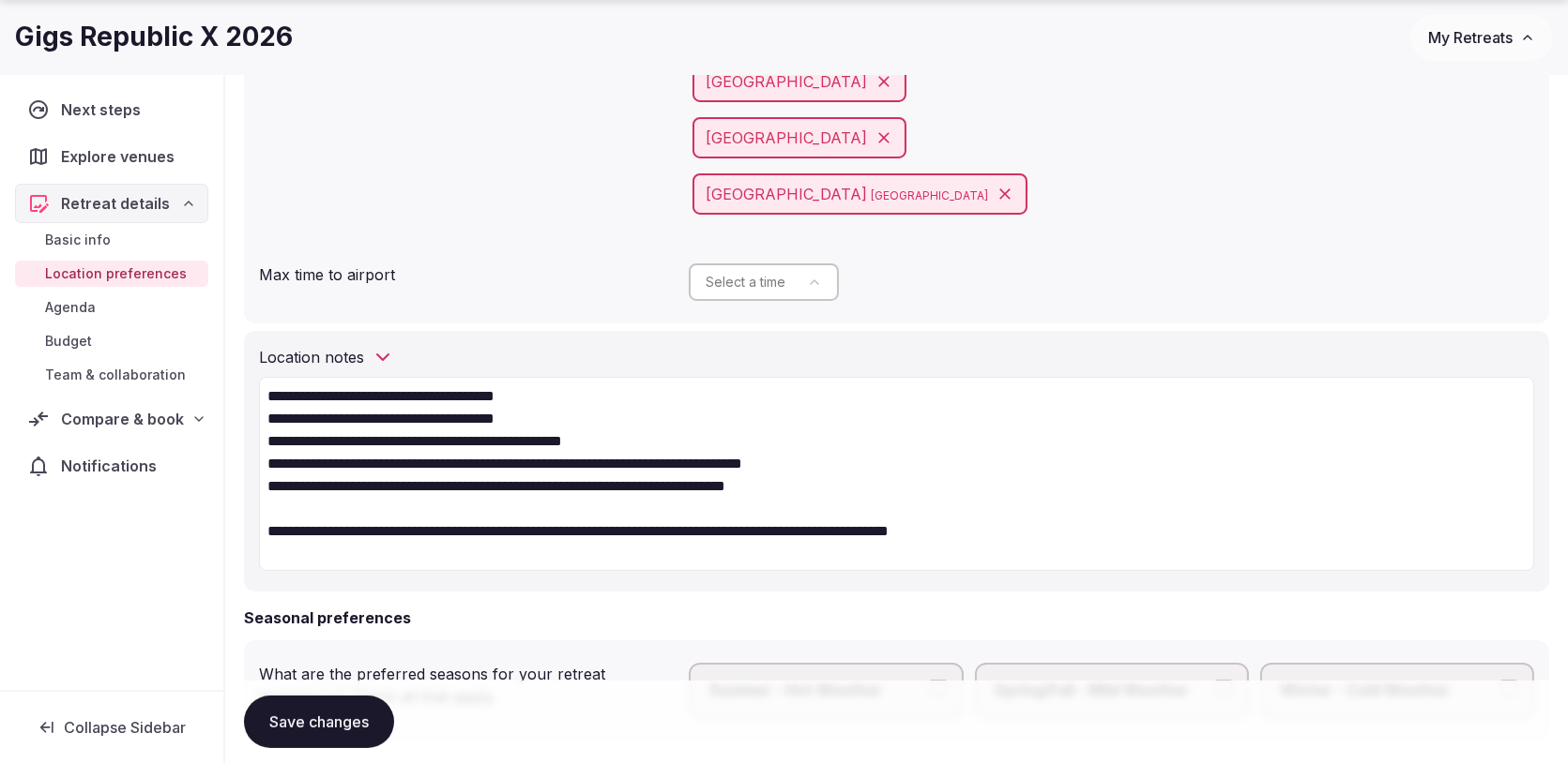
click at [643, 306] on div "Top destination choices Top choice first Mexico Spain Italy Scotland United Kin…" at bounding box center [896, 125] width 1305 height 397
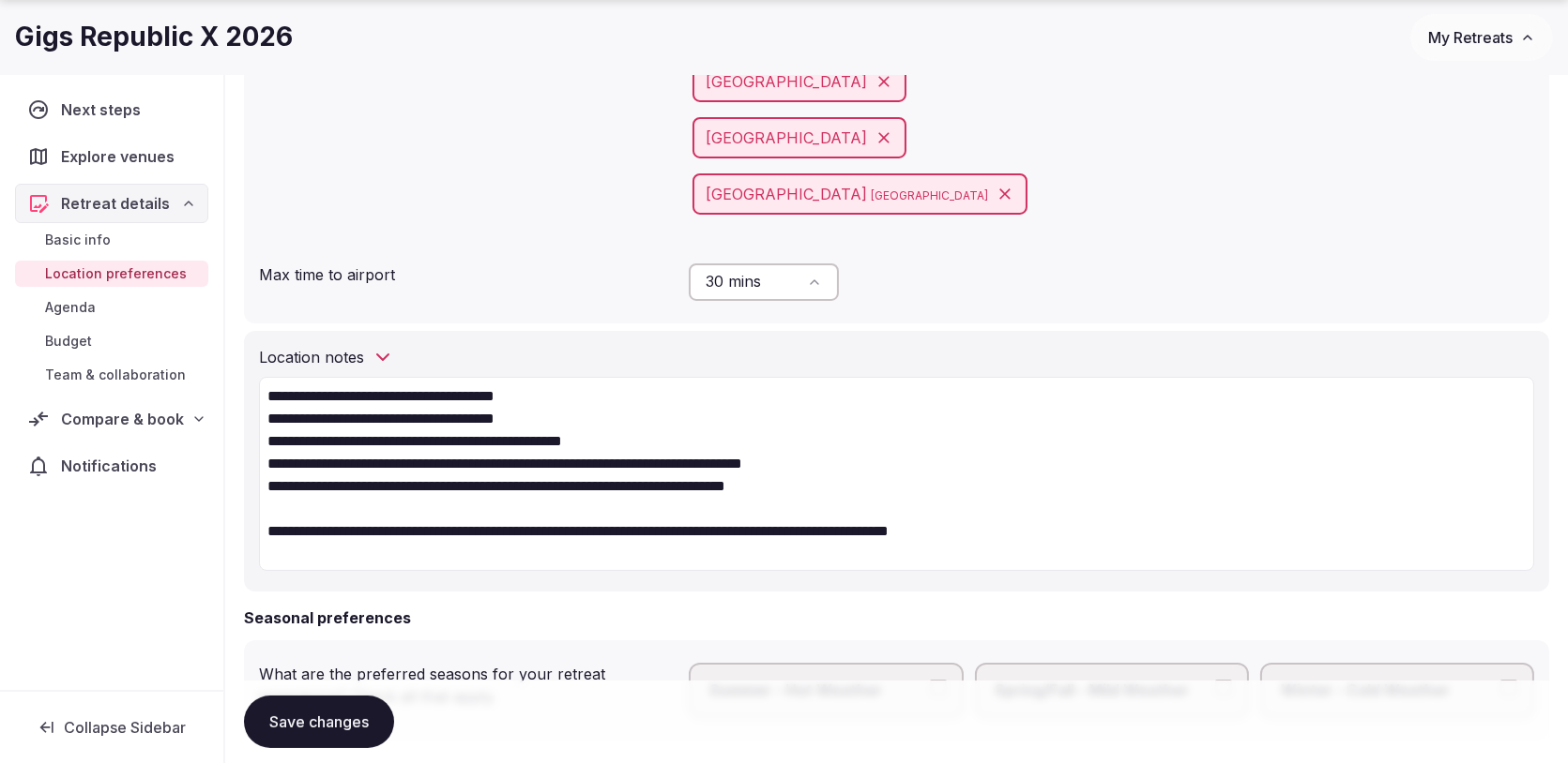
click at [674, 302] on div "Max time to airport 60 mins" at bounding box center [897, 282] width 1275 height 53
click at [682, 317] on div "Top destination choices Top choice first Mexico Spain Italy Scotland United Kin…" at bounding box center [896, 125] width 1305 height 397
click at [335, 723] on button "Save changes" at bounding box center [319, 722] width 150 height 53
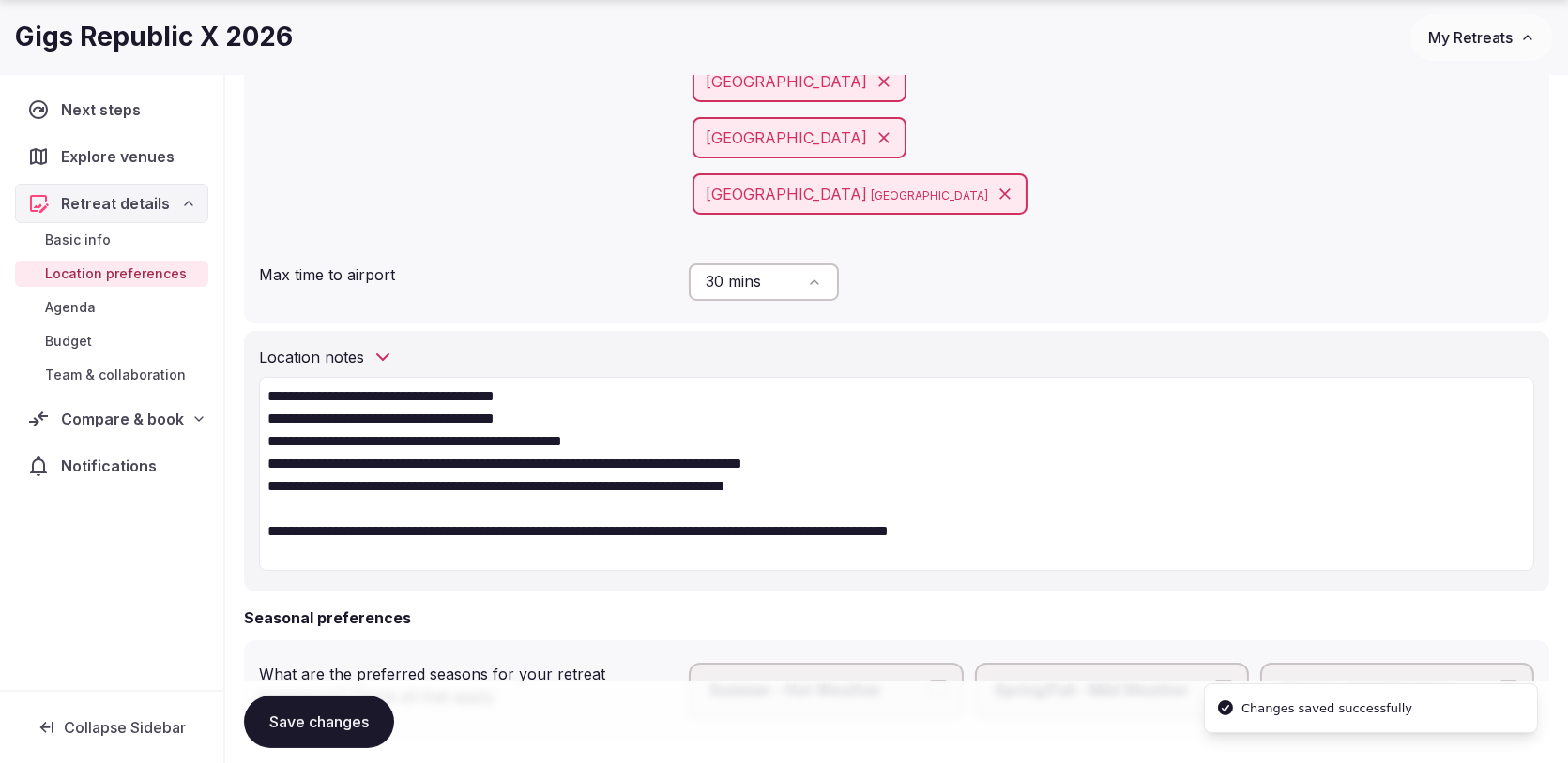
click at [134, 416] on span "Compare & book" at bounding box center [123, 418] width 123 height 22
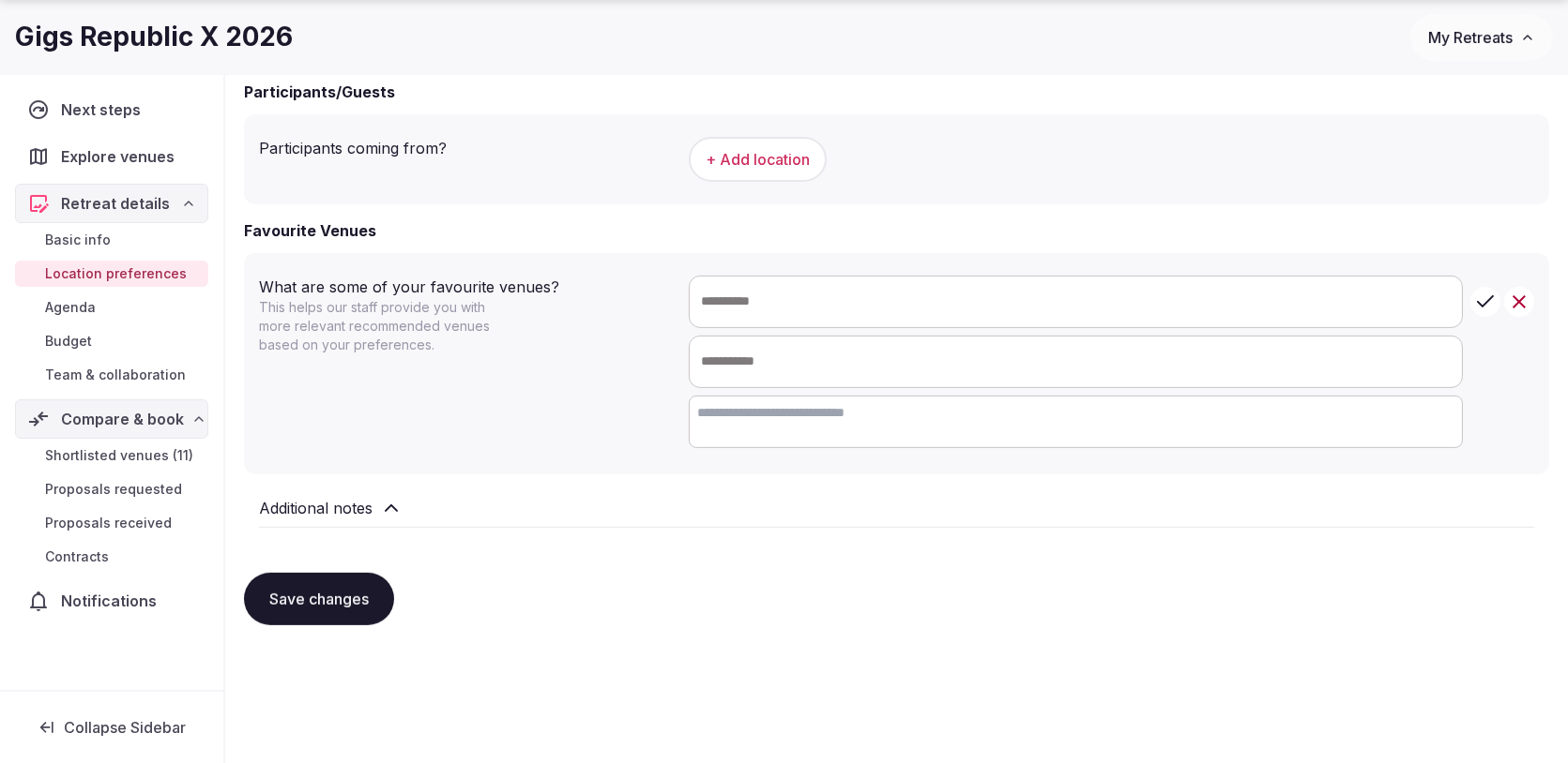
scroll to position [1403, 0]
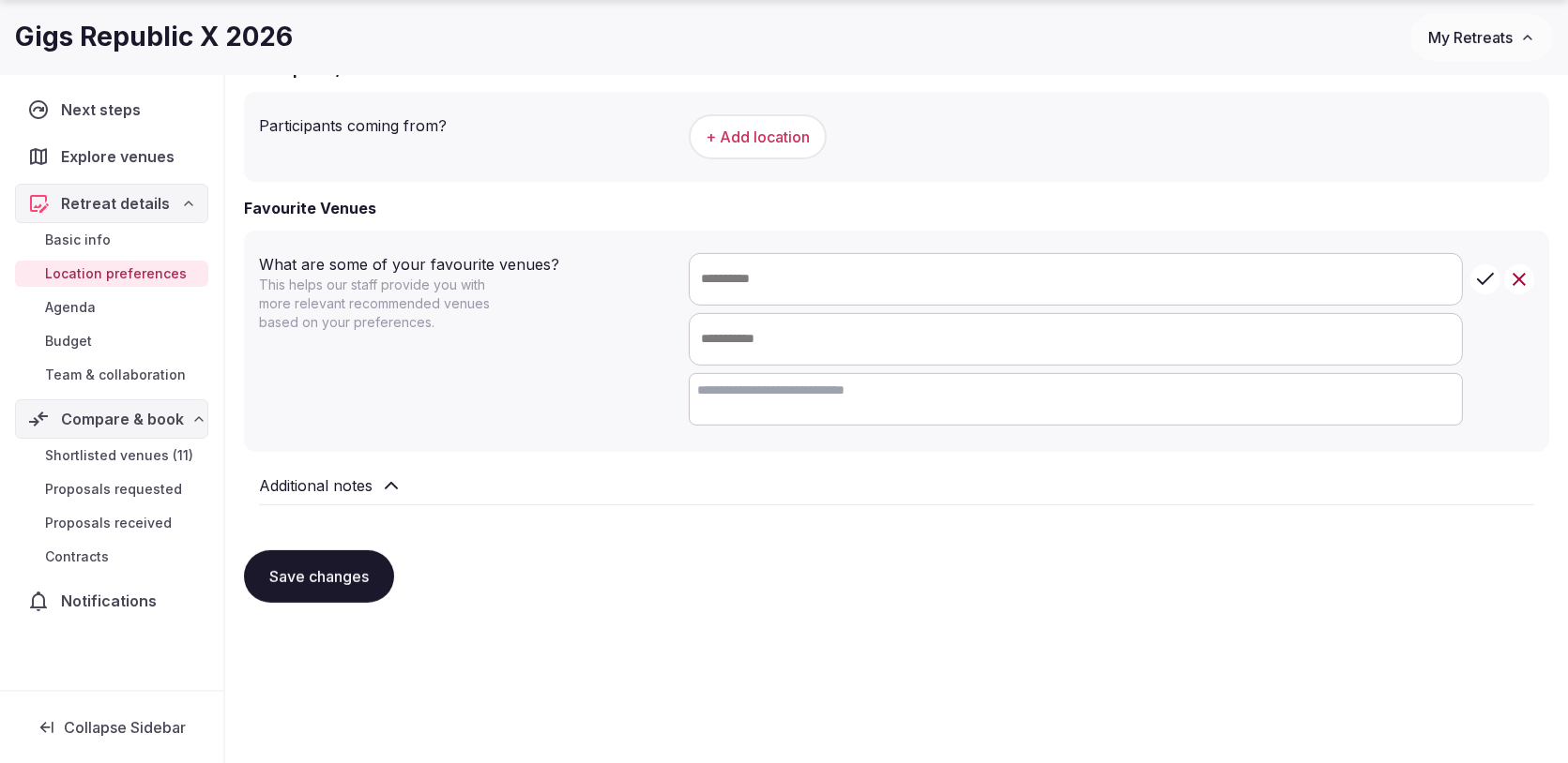
click at [124, 233] on link "Basic info" at bounding box center [111, 239] width 193 height 26
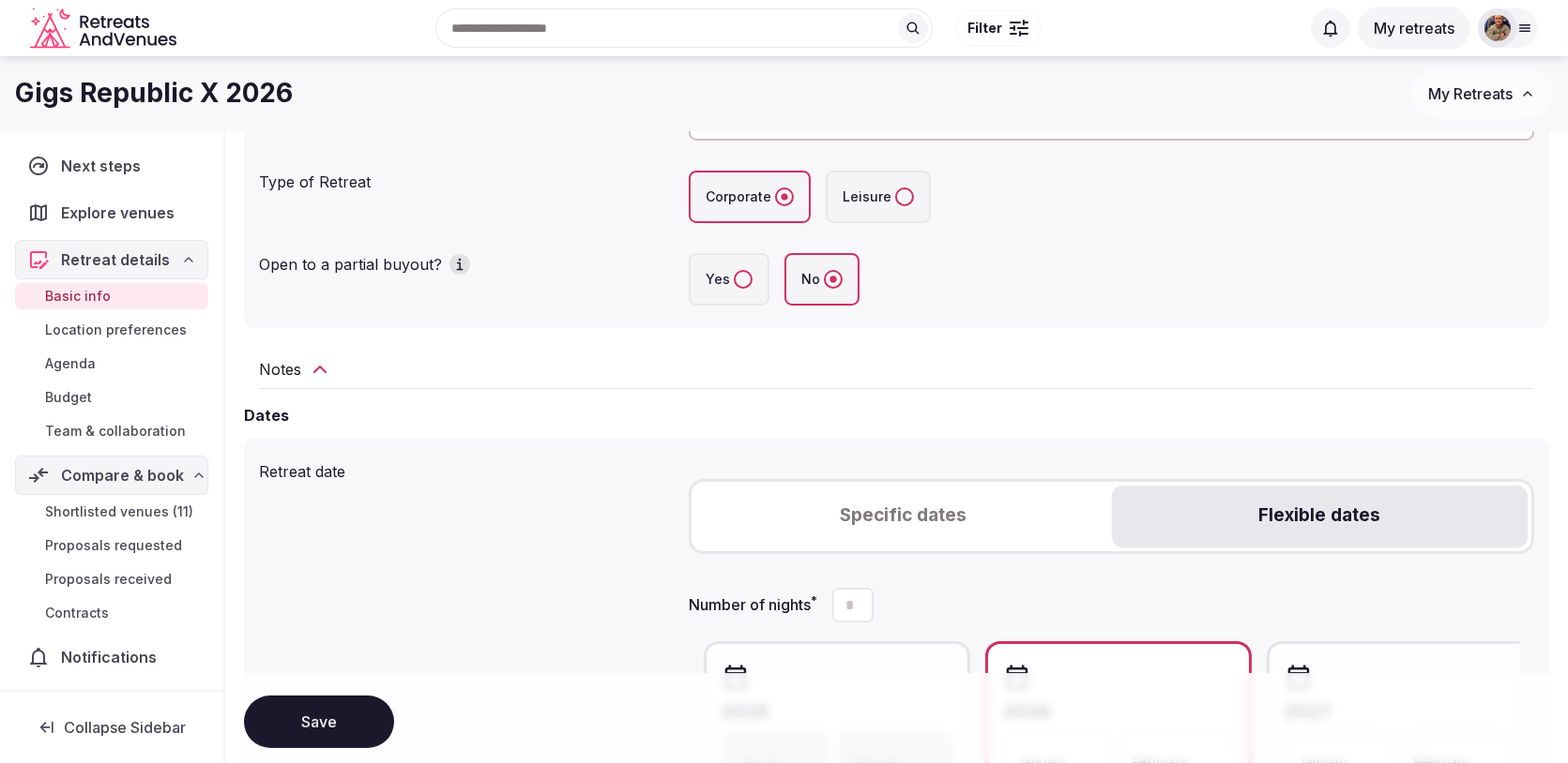
scroll to position [326, 0]
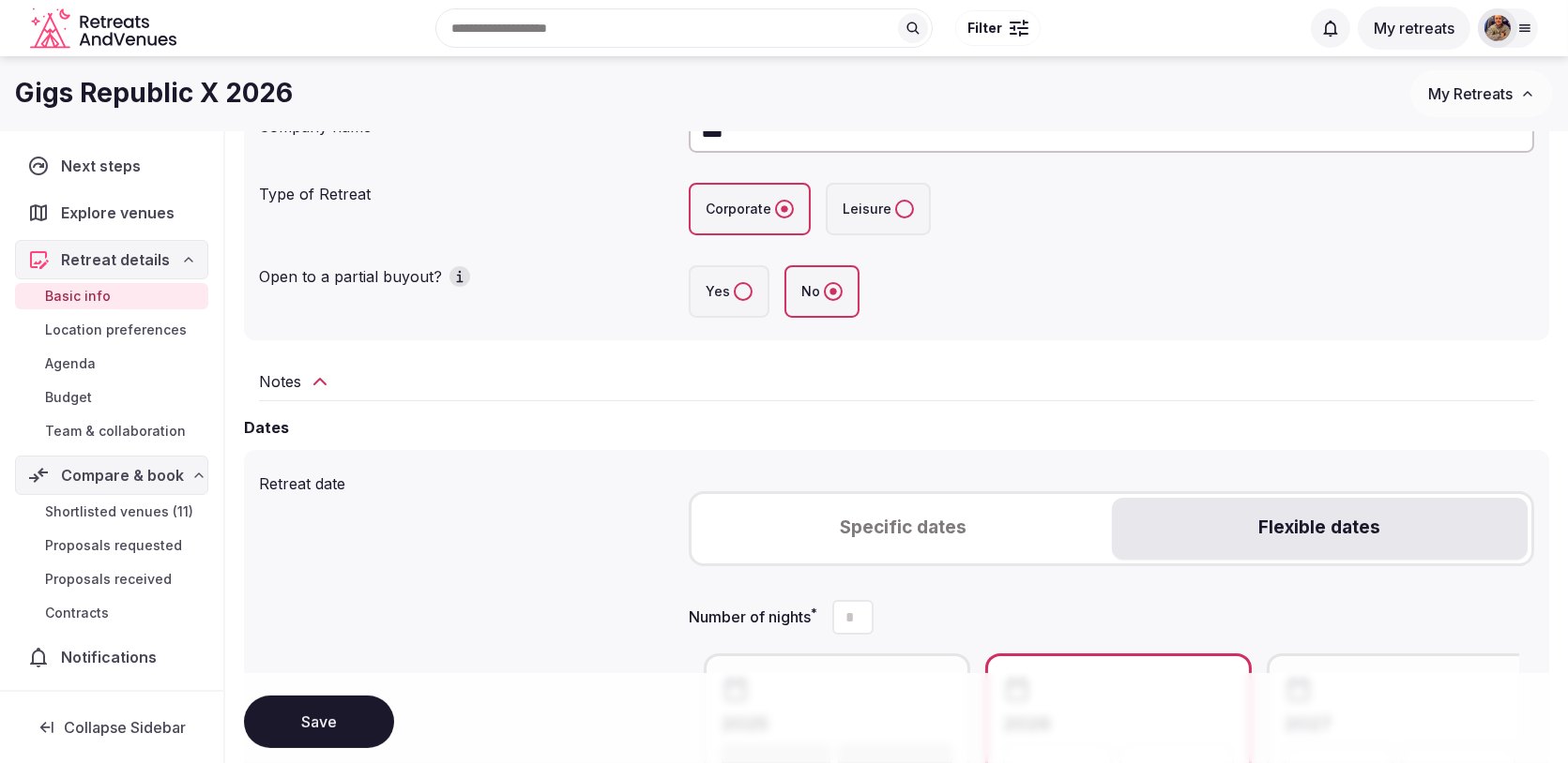
click at [308, 378] on icon at bounding box center [319, 381] width 22 height 22
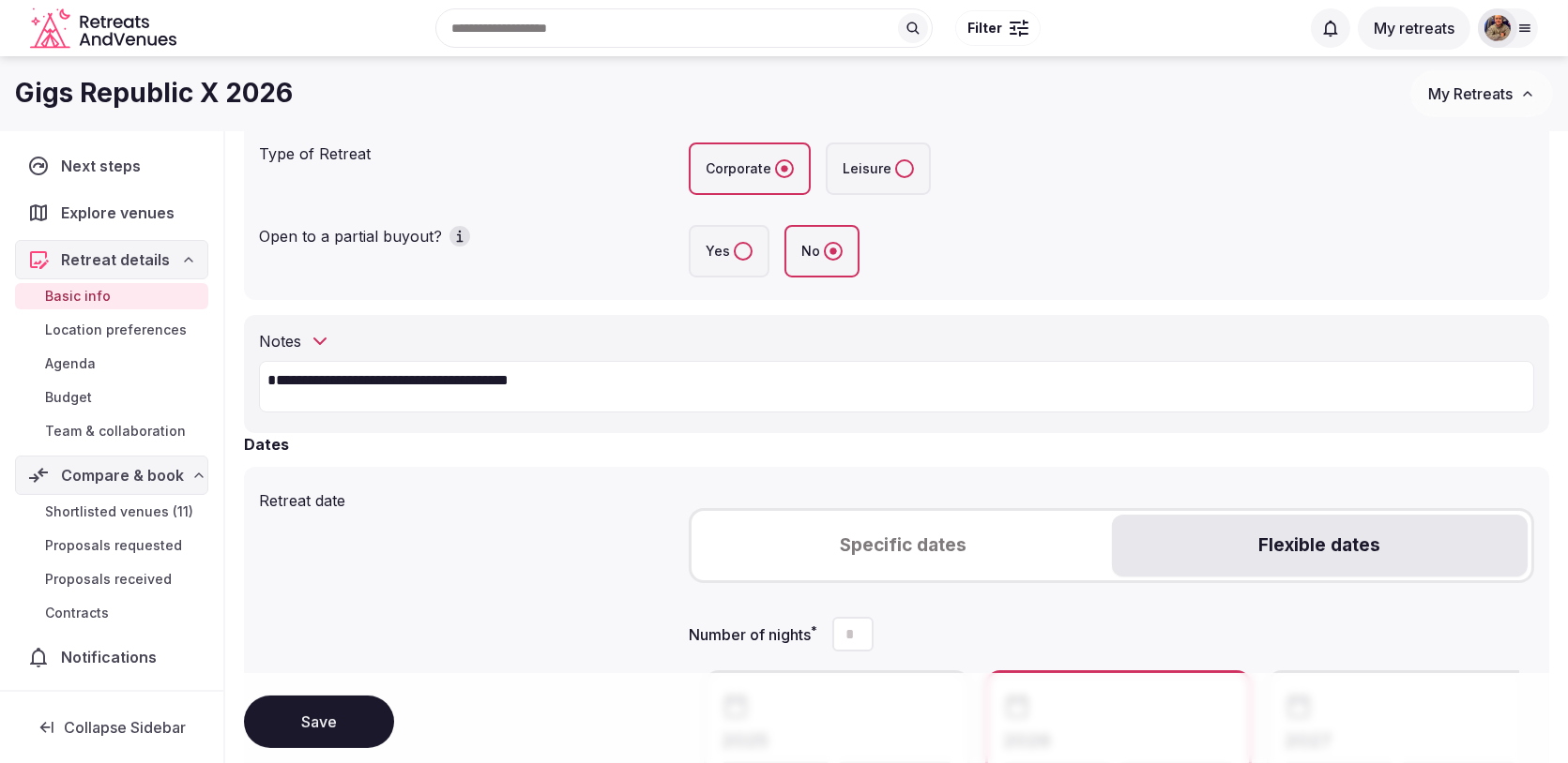
scroll to position [328, 0]
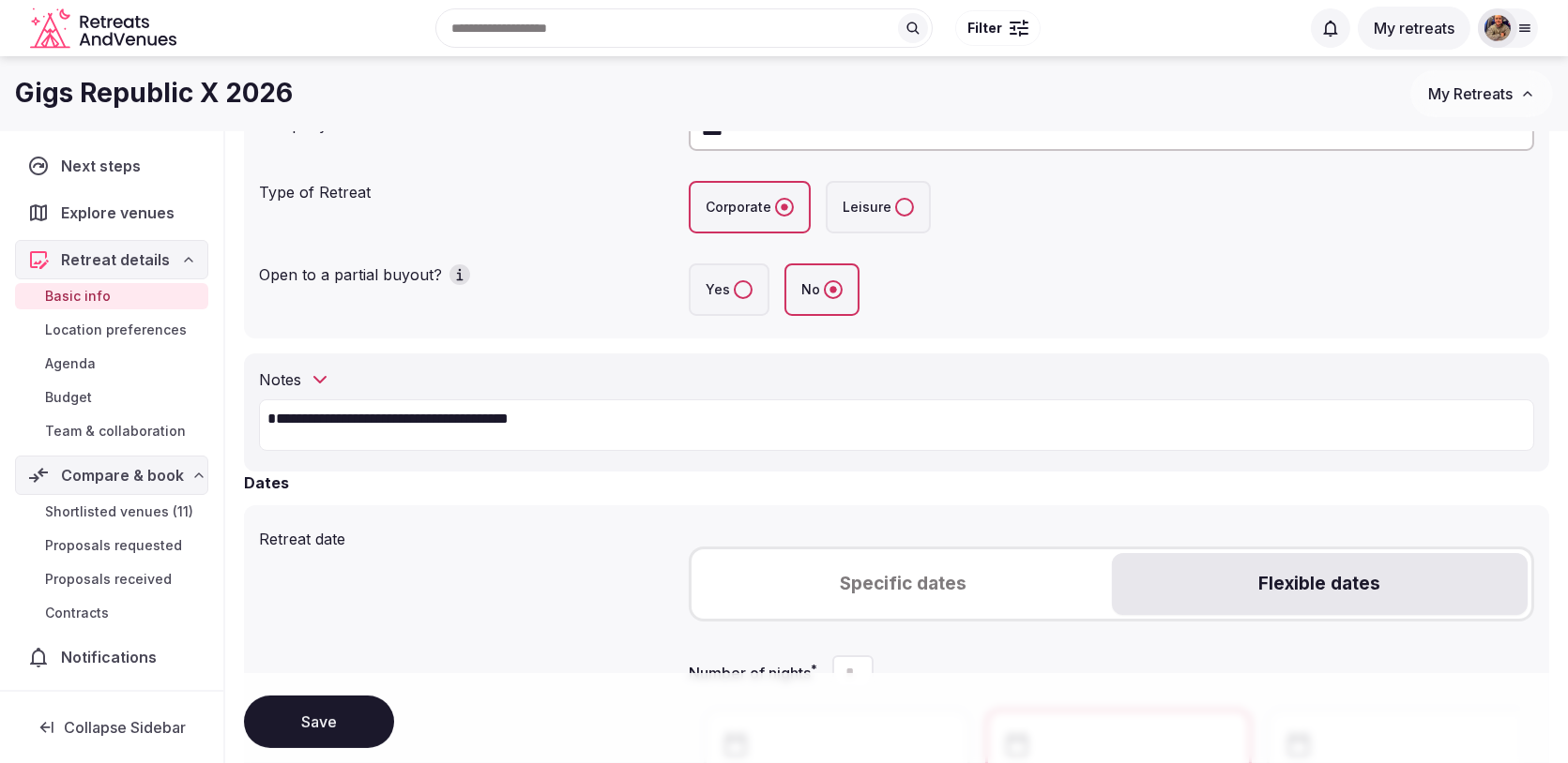
click at [318, 379] on icon at bounding box center [320, 380] width 12 height 6
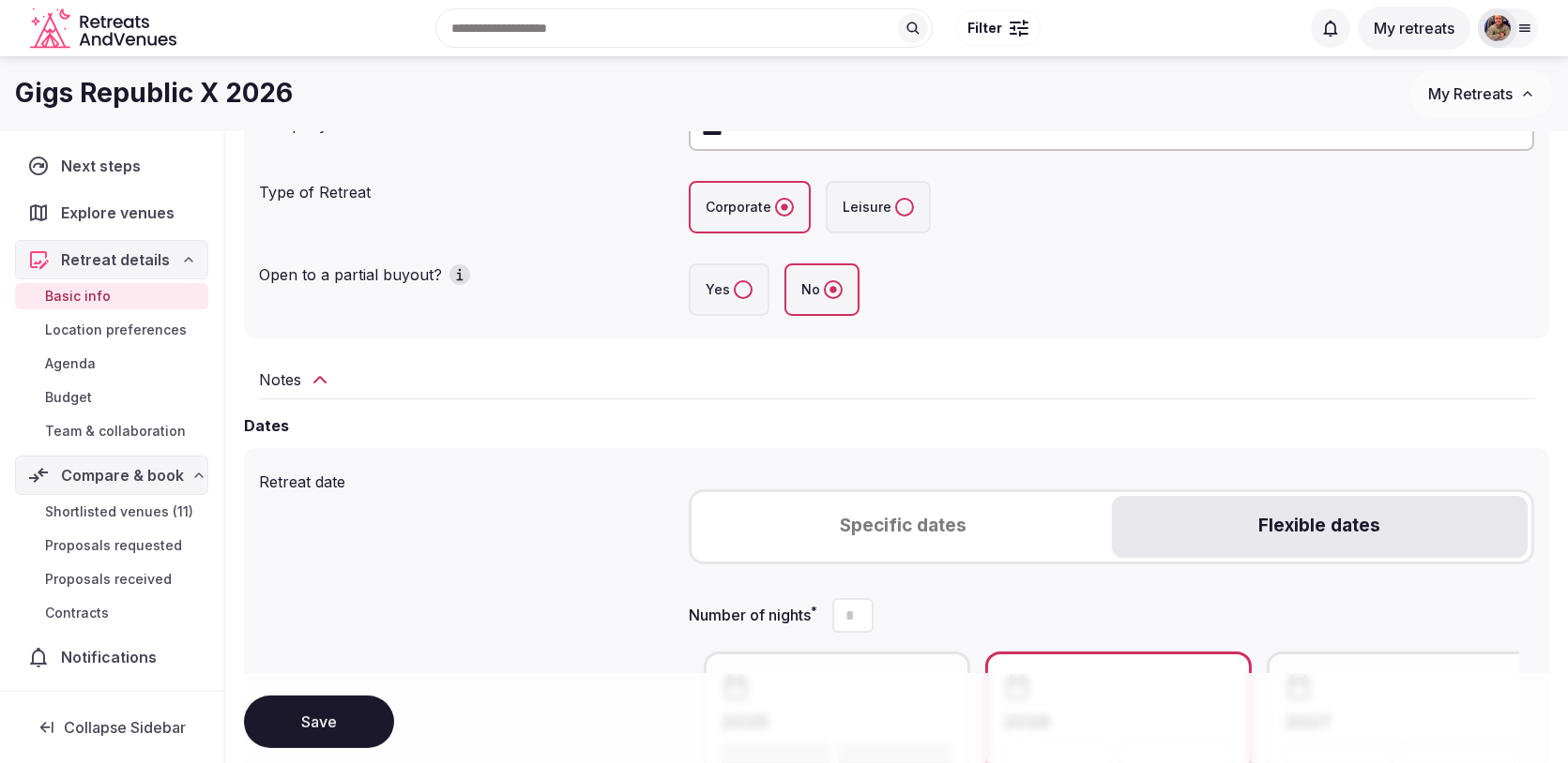
click at [347, 722] on button "Save" at bounding box center [319, 722] width 150 height 53
click at [147, 513] on span "Shortlisted venues (11)" at bounding box center [119, 513] width 148 height 19
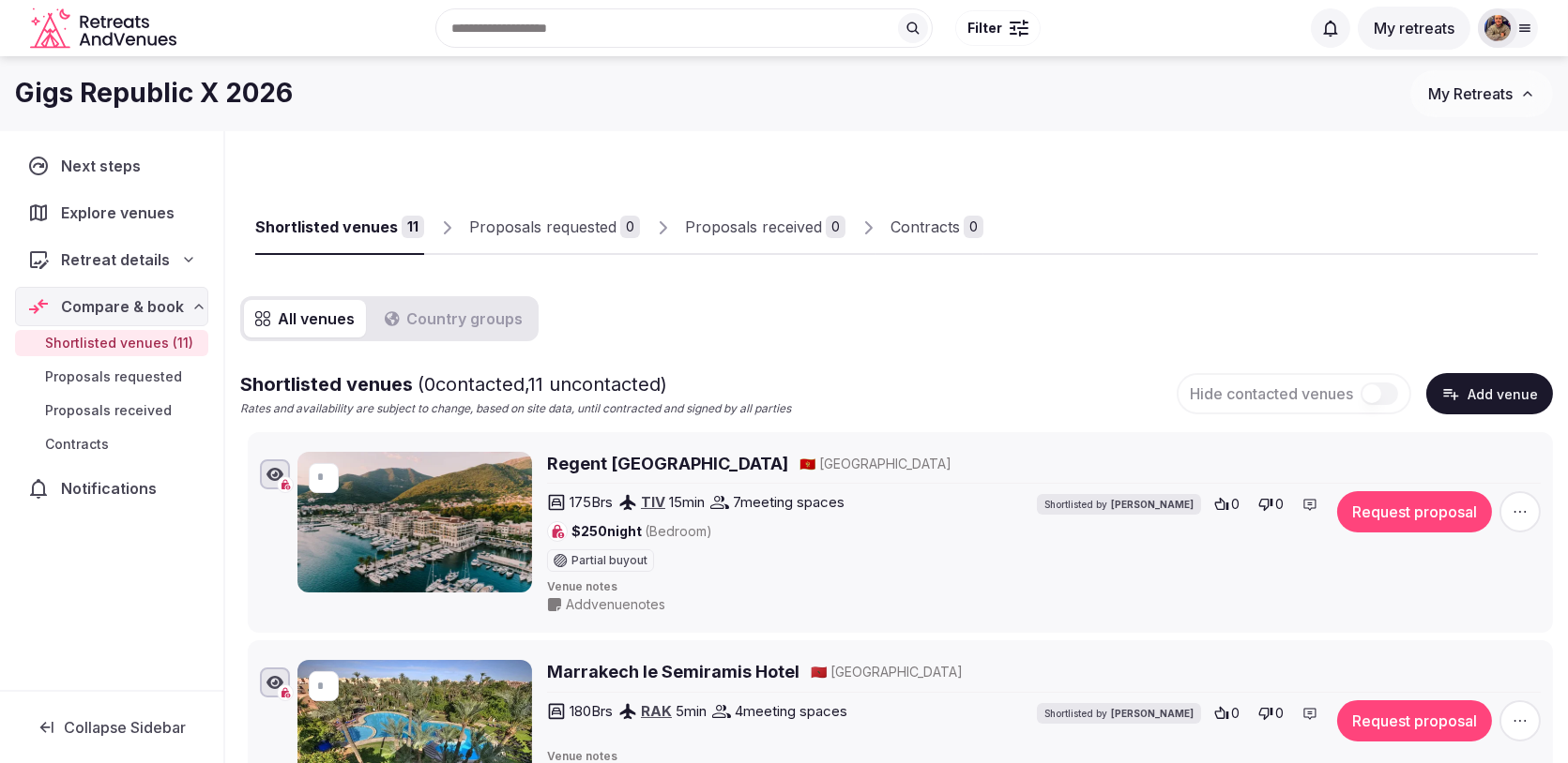
click at [1471, 400] on button "Add venue" at bounding box center [1489, 393] width 127 height 41
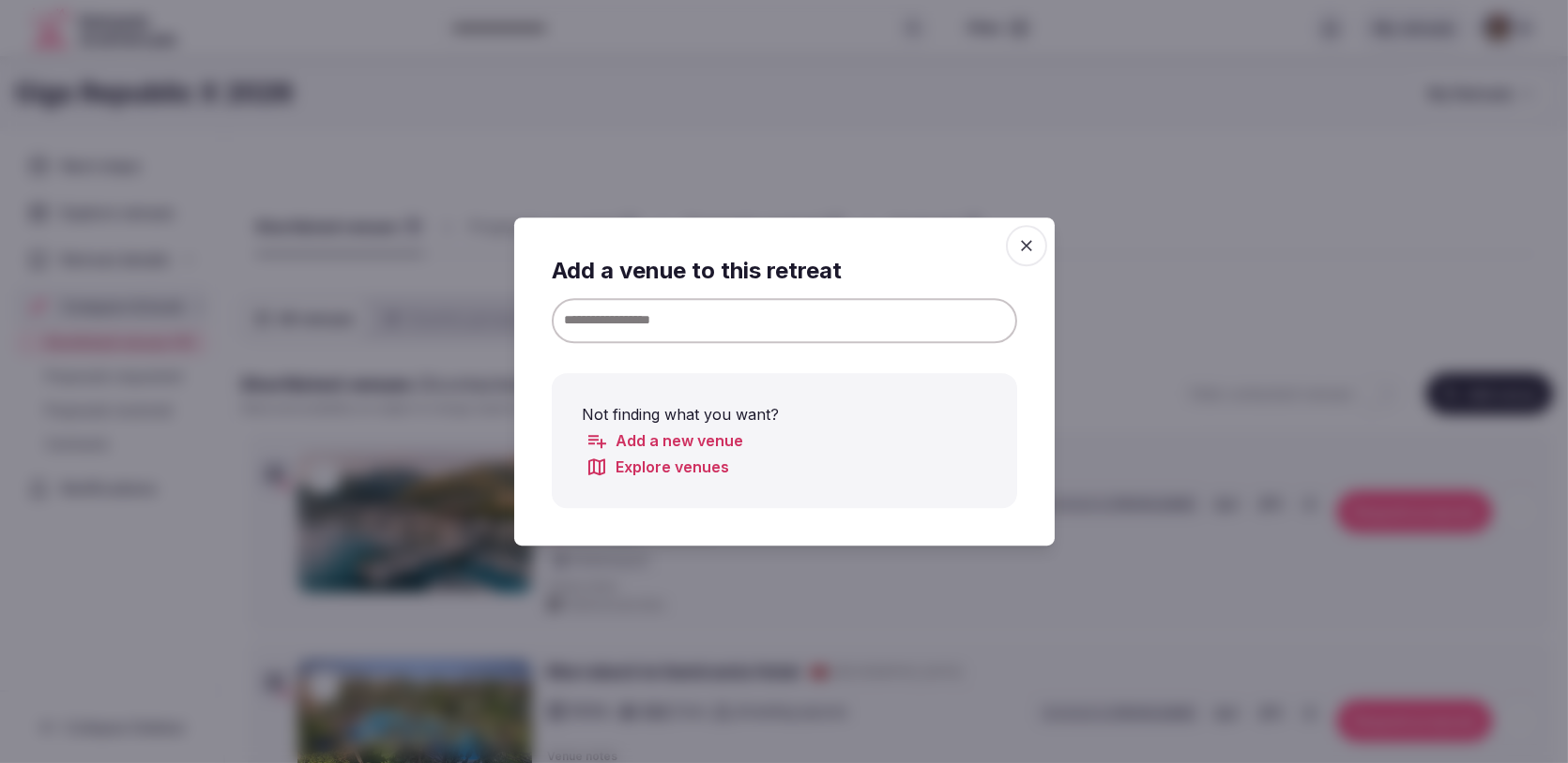
click at [1026, 234] on span "button" at bounding box center [1025, 245] width 41 height 41
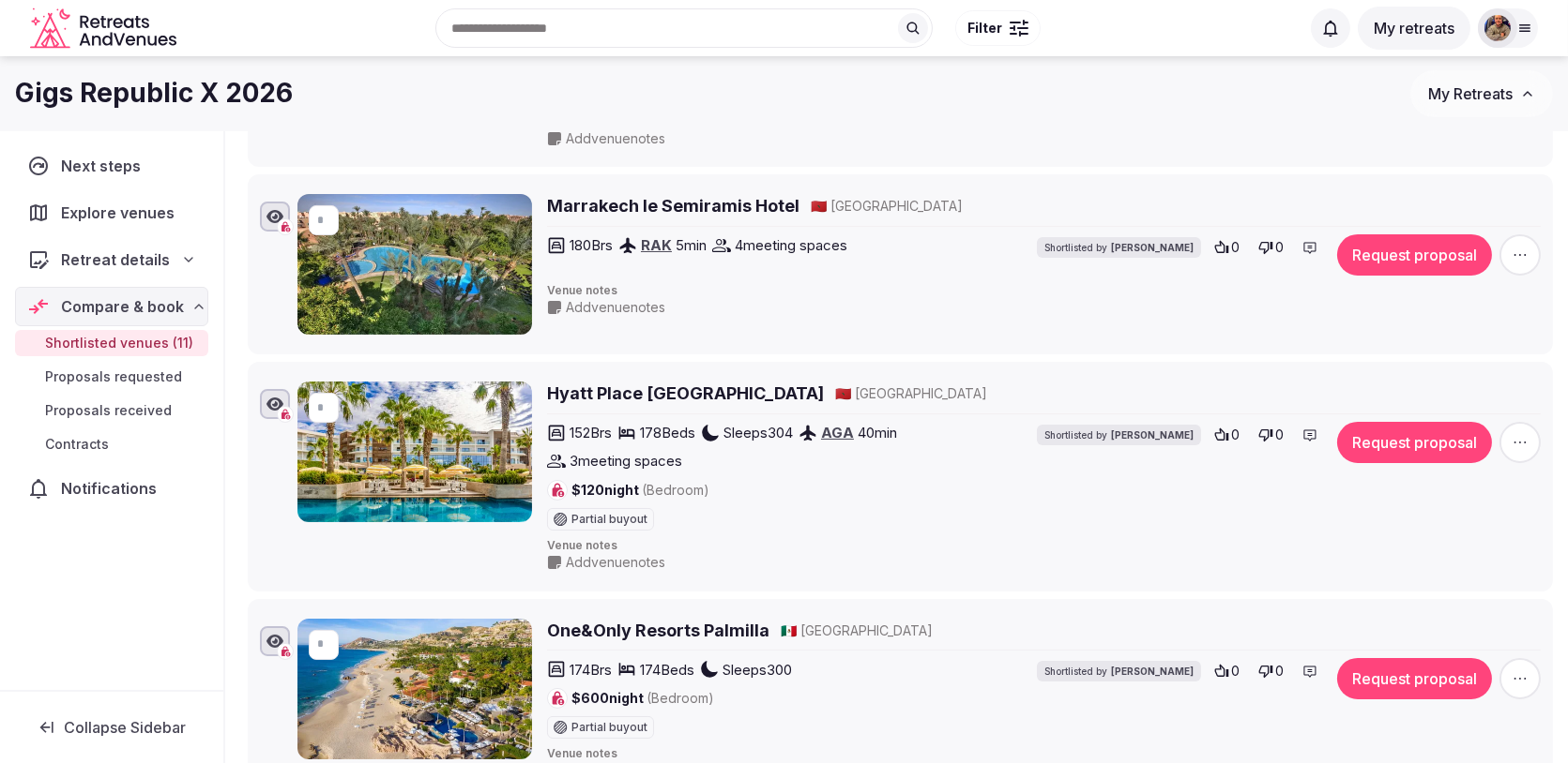
scroll to position [77, 0]
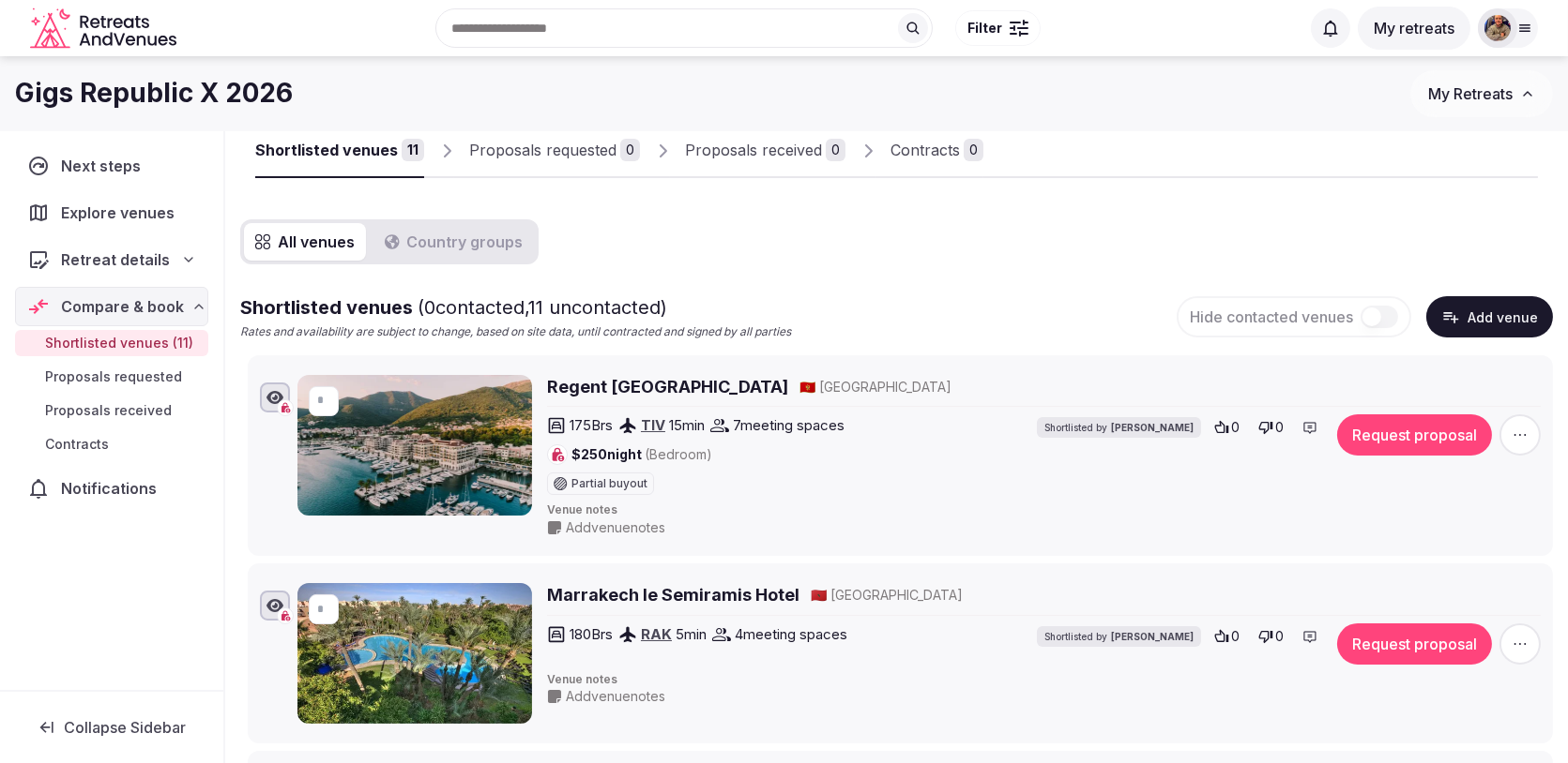
click at [1485, 320] on button "Add venue" at bounding box center [1489, 317] width 127 height 41
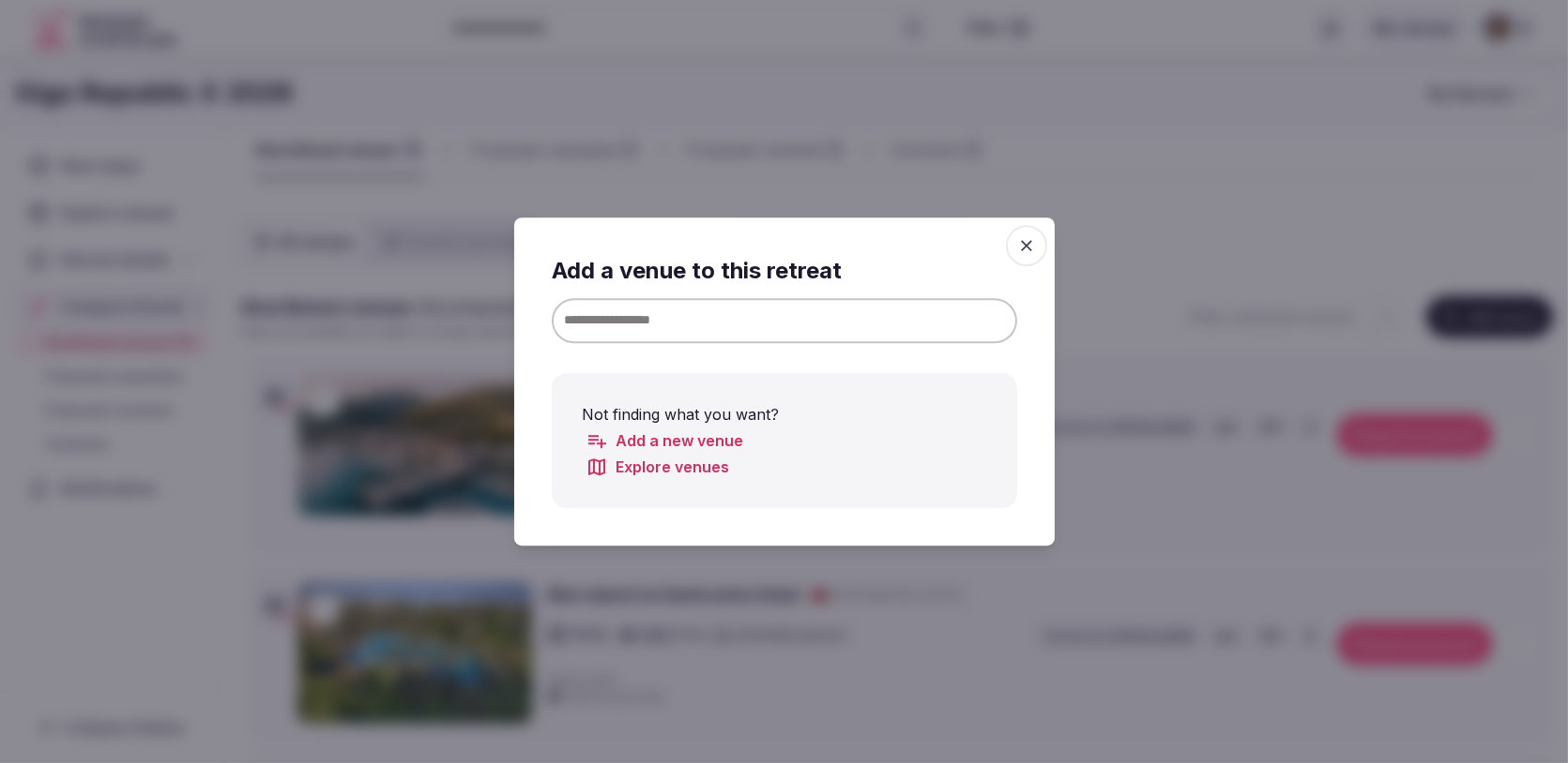
click at [929, 310] on input at bounding box center [784, 321] width 466 height 45
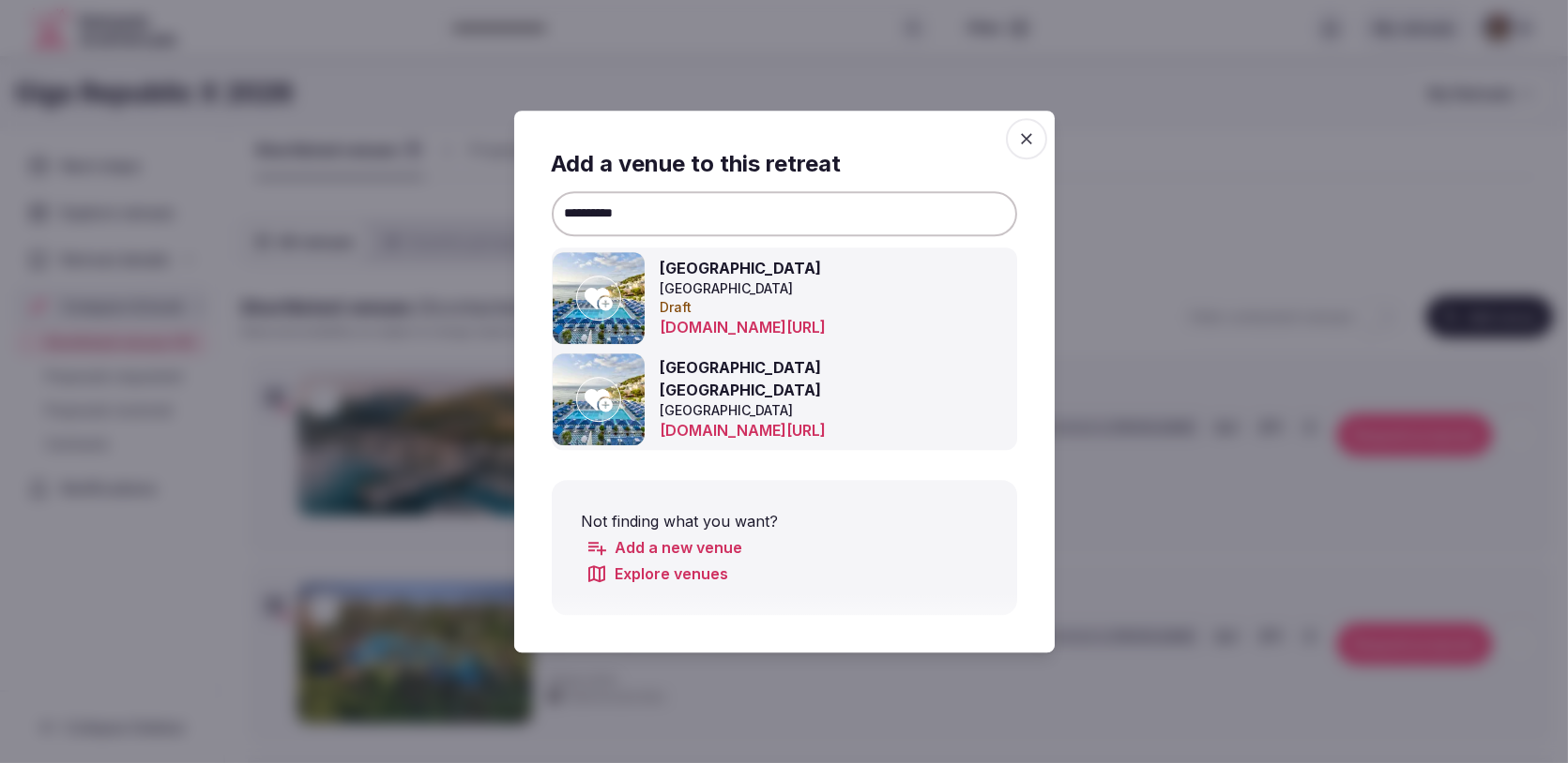
type input "**********"
click at [598, 404] on icon at bounding box center [598, 399] width 28 height 22
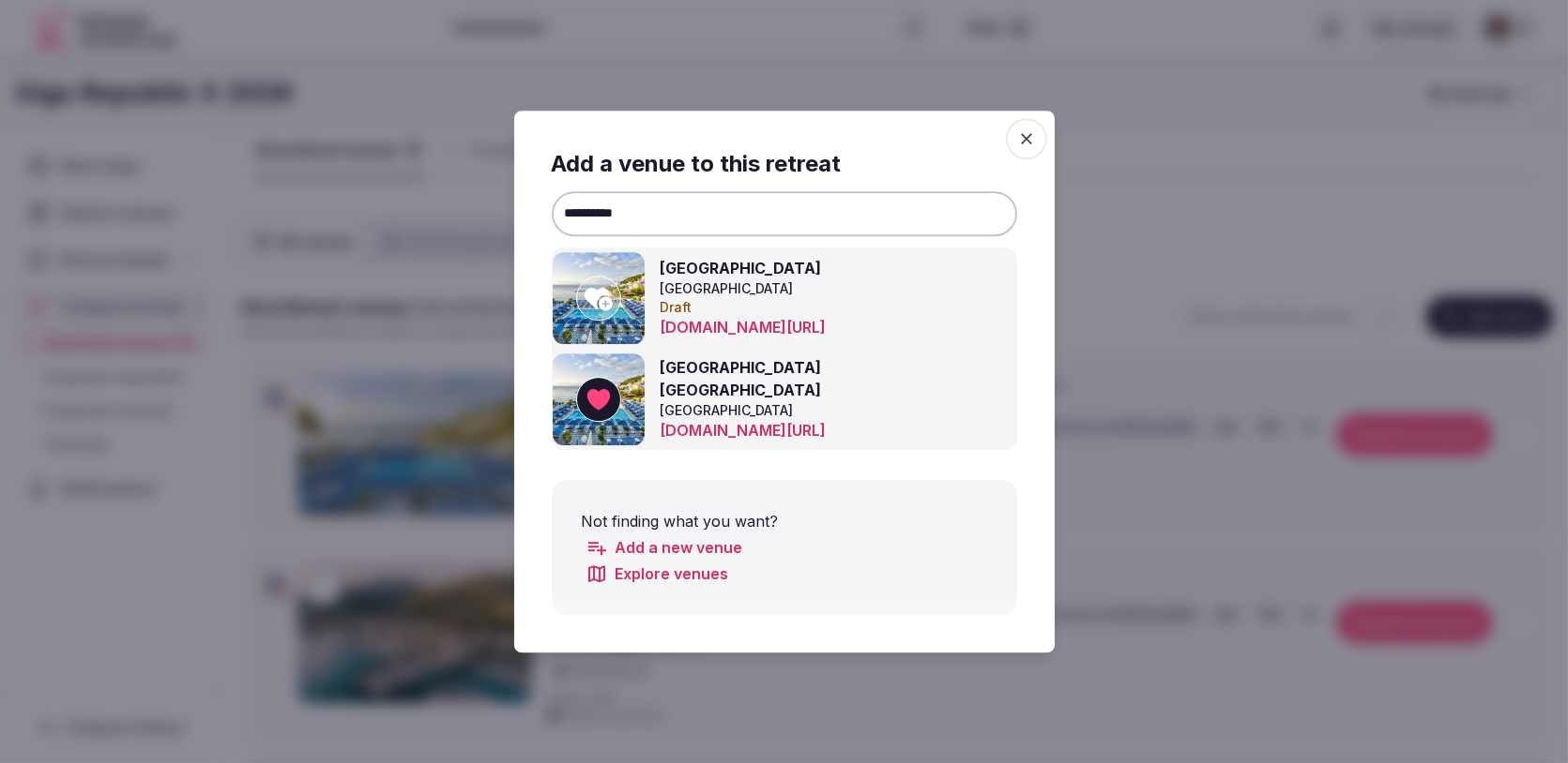
click at [1025, 153] on span "button" at bounding box center [1025, 138] width 41 height 41
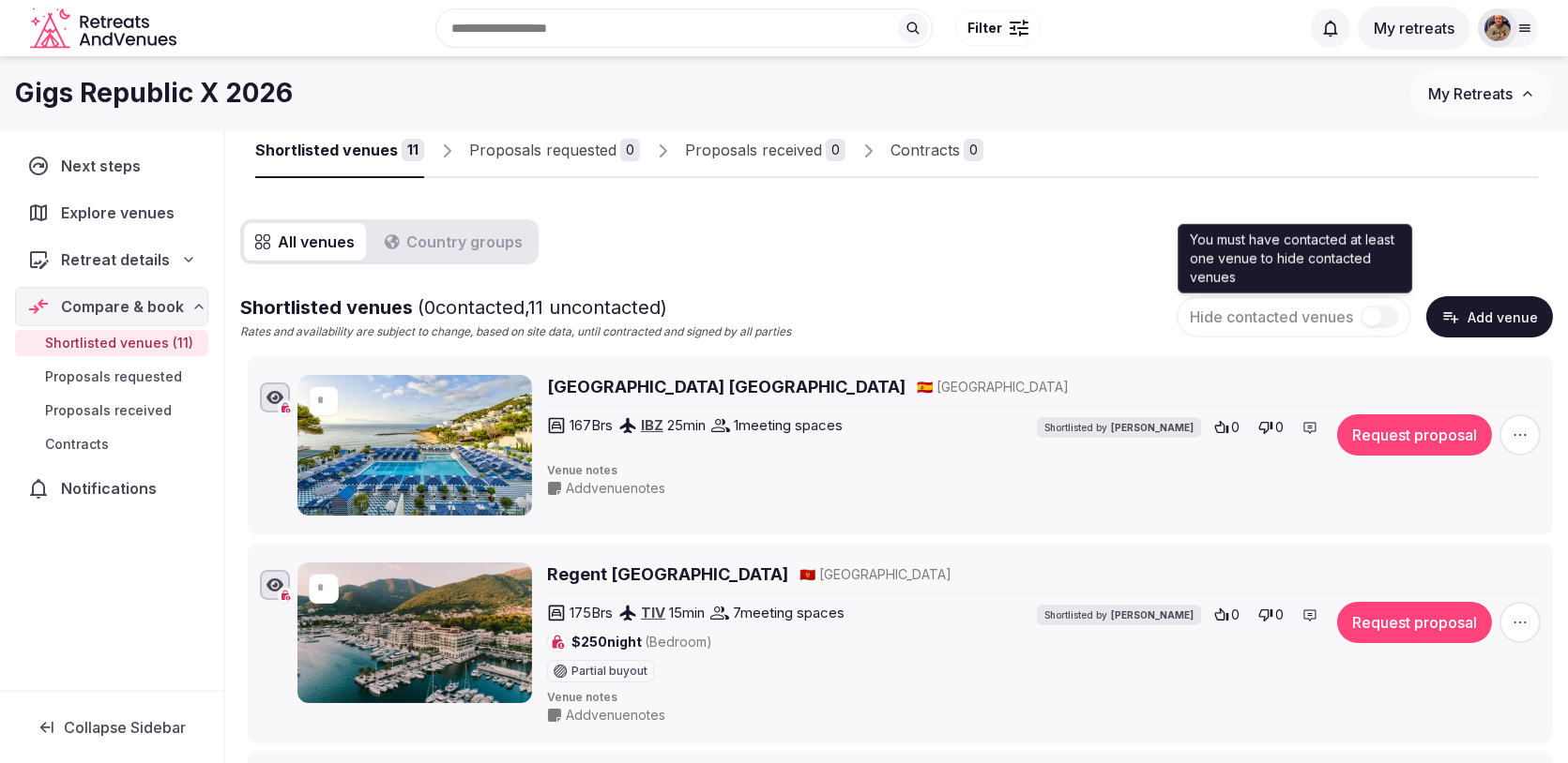
click at [1440, 326] on button "Add venue" at bounding box center [1489, 317] width 127 height 41
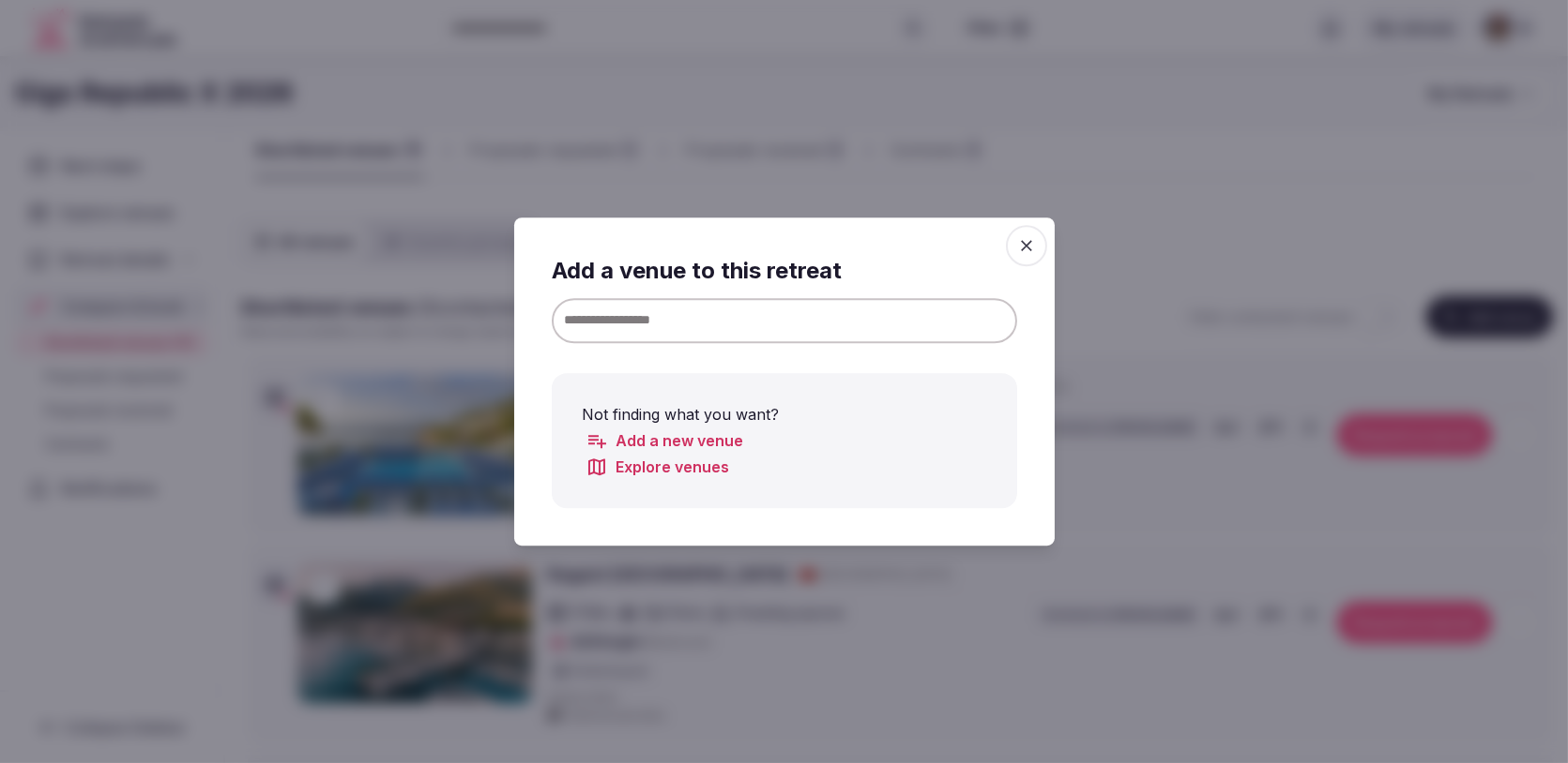
click at [939, 312] on input at bounding box center [784, 321] width 466 height 45
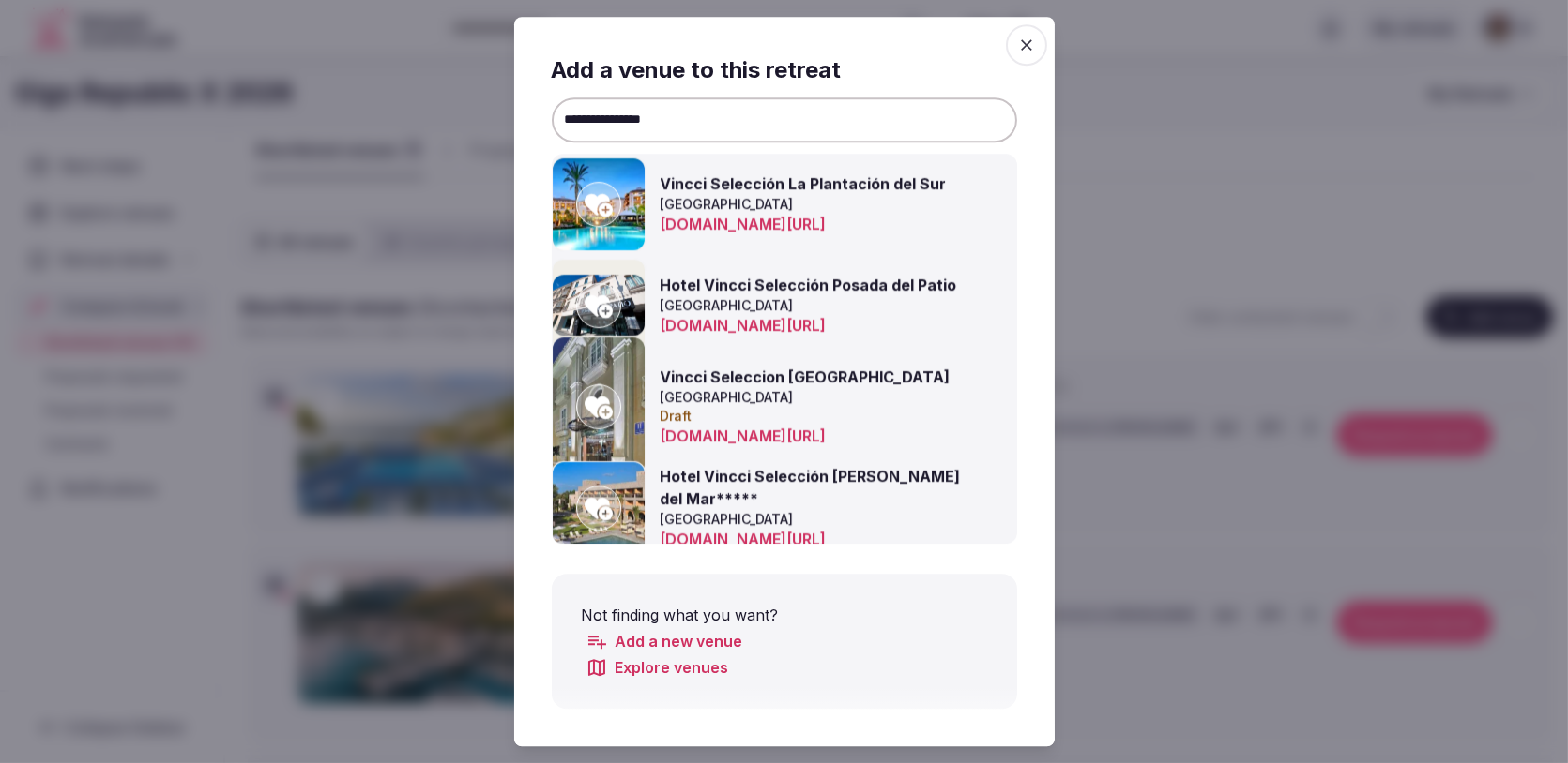
click at [610, 195] on icon at bounding box center [598, 203] width 28 height 37
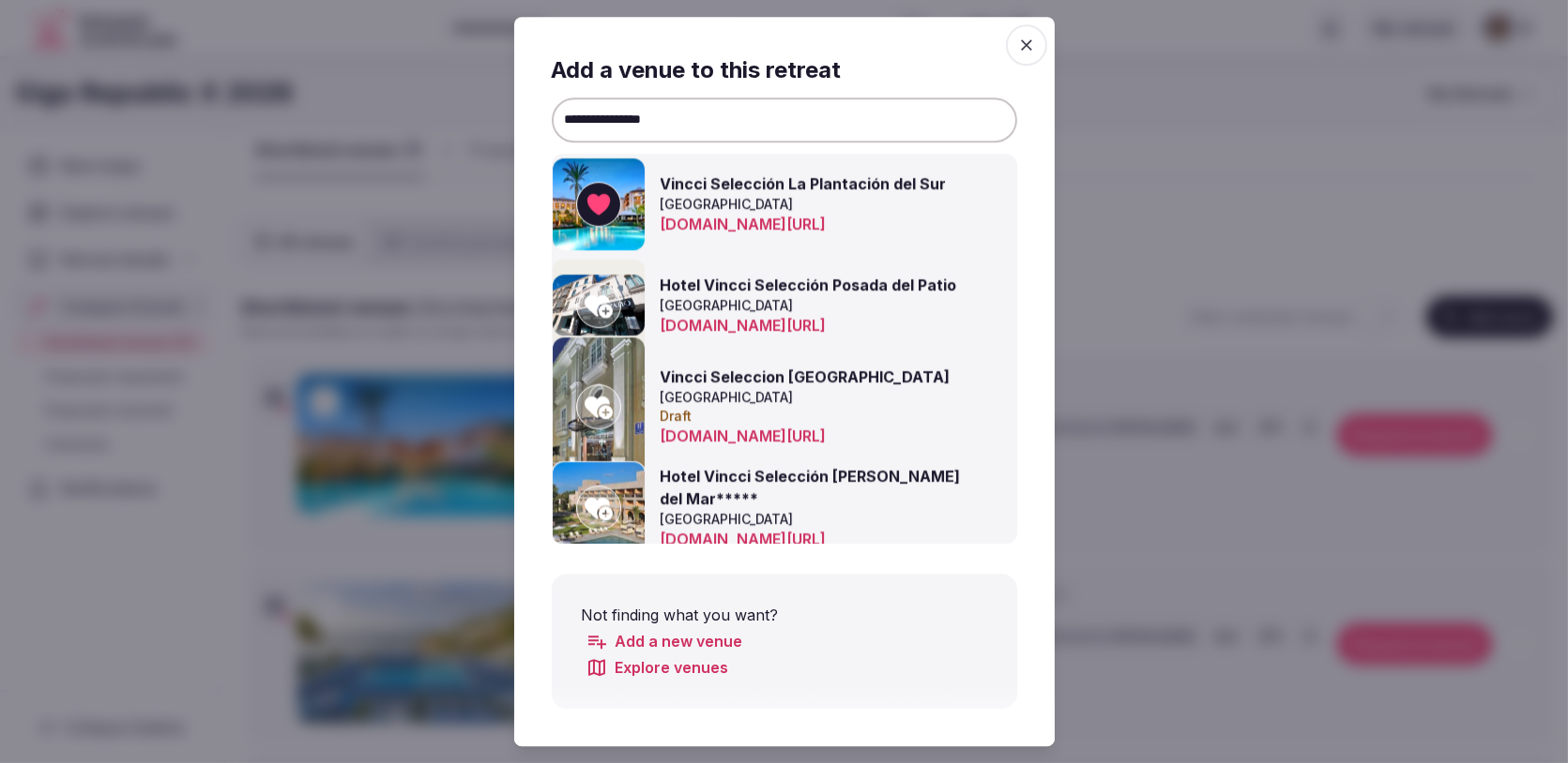
click at [966, 111] on input "**********" at bounding box center [784, 120] width 466 height 45
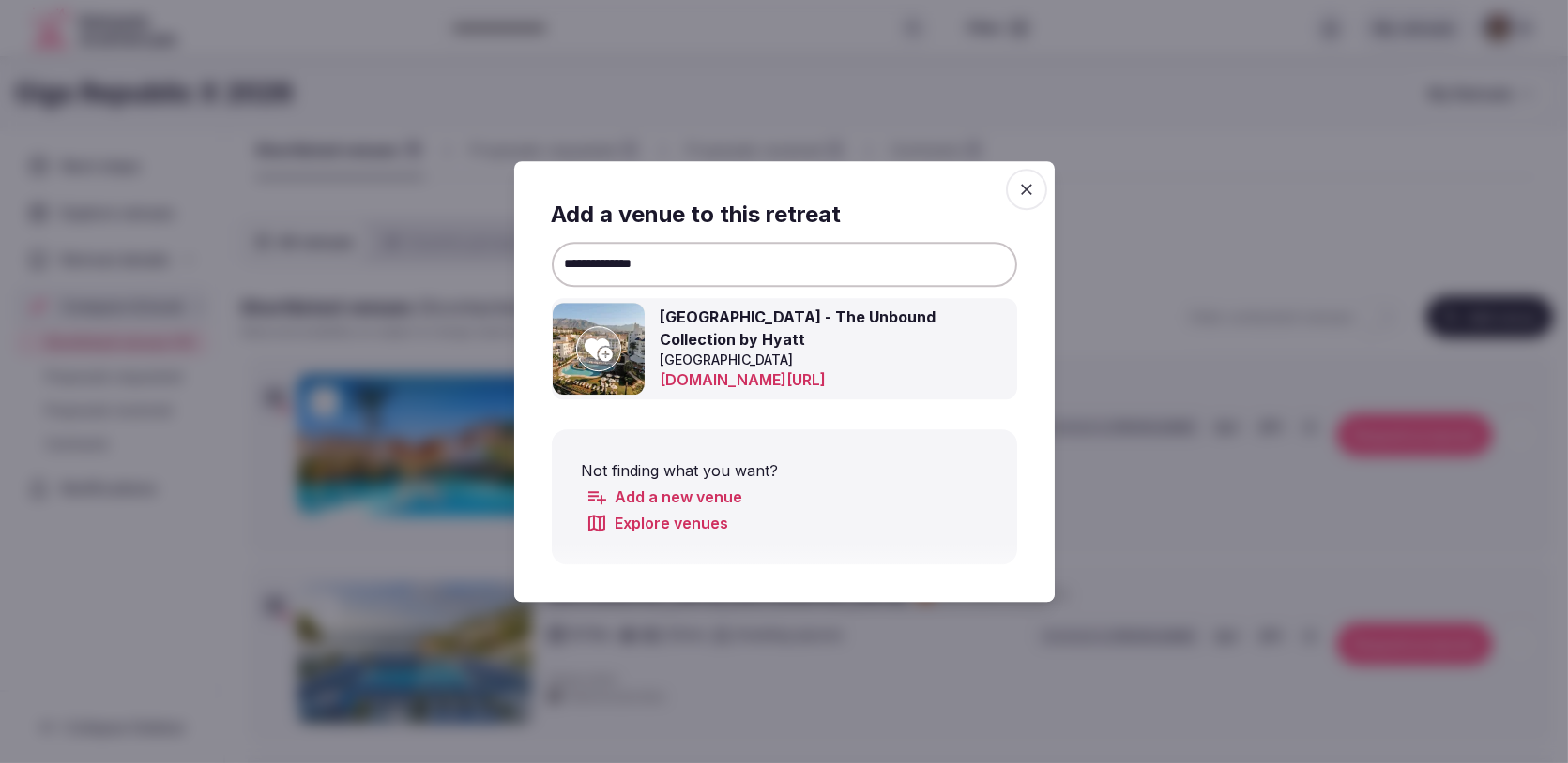
type input "**********"
click at [604, 344] on icon at bounding box center [598, 349] width 28 height 22
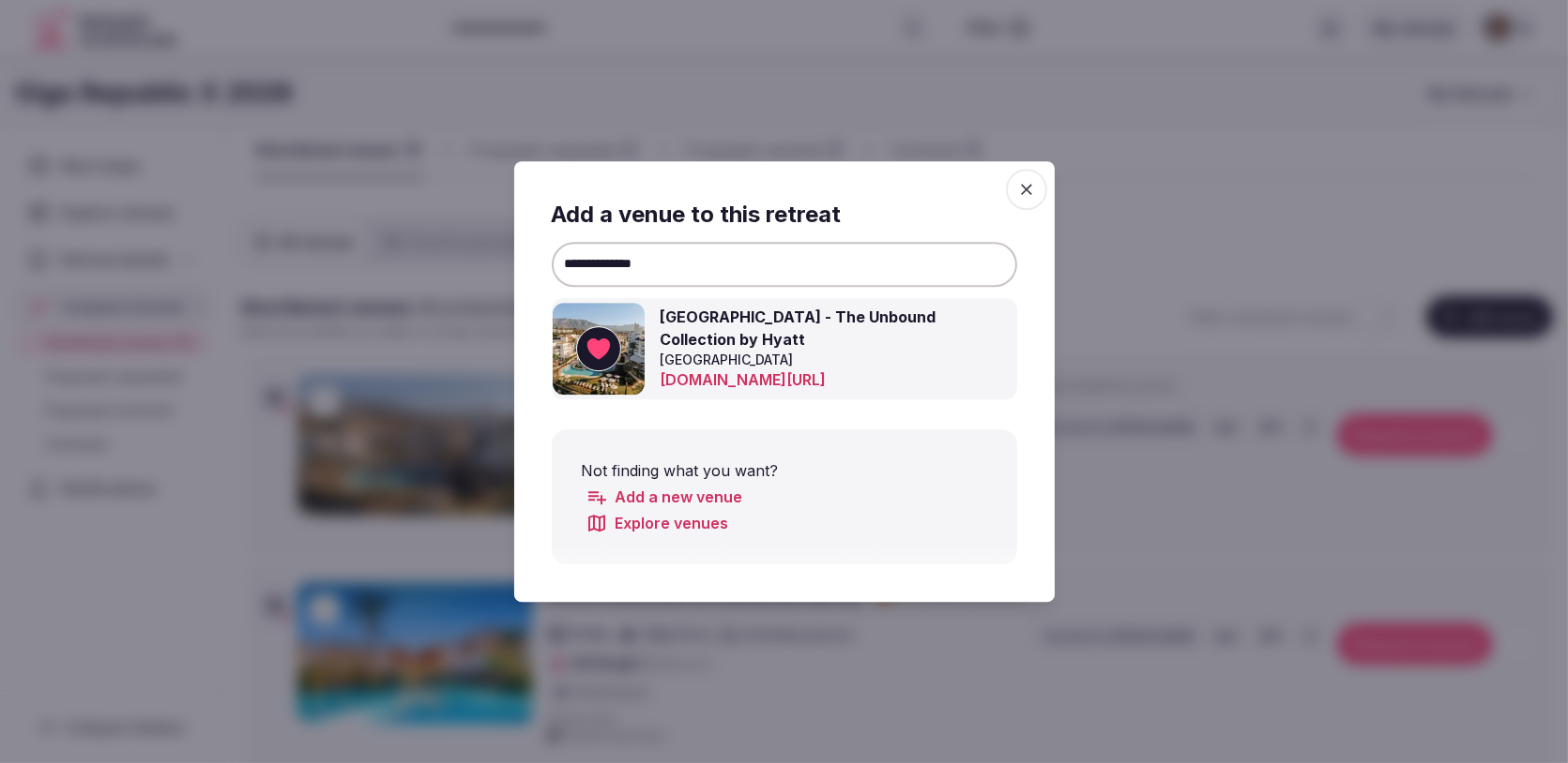
click at [1026, 197] on icon "button" at bounding box center [1026, 190] width 19 height 19
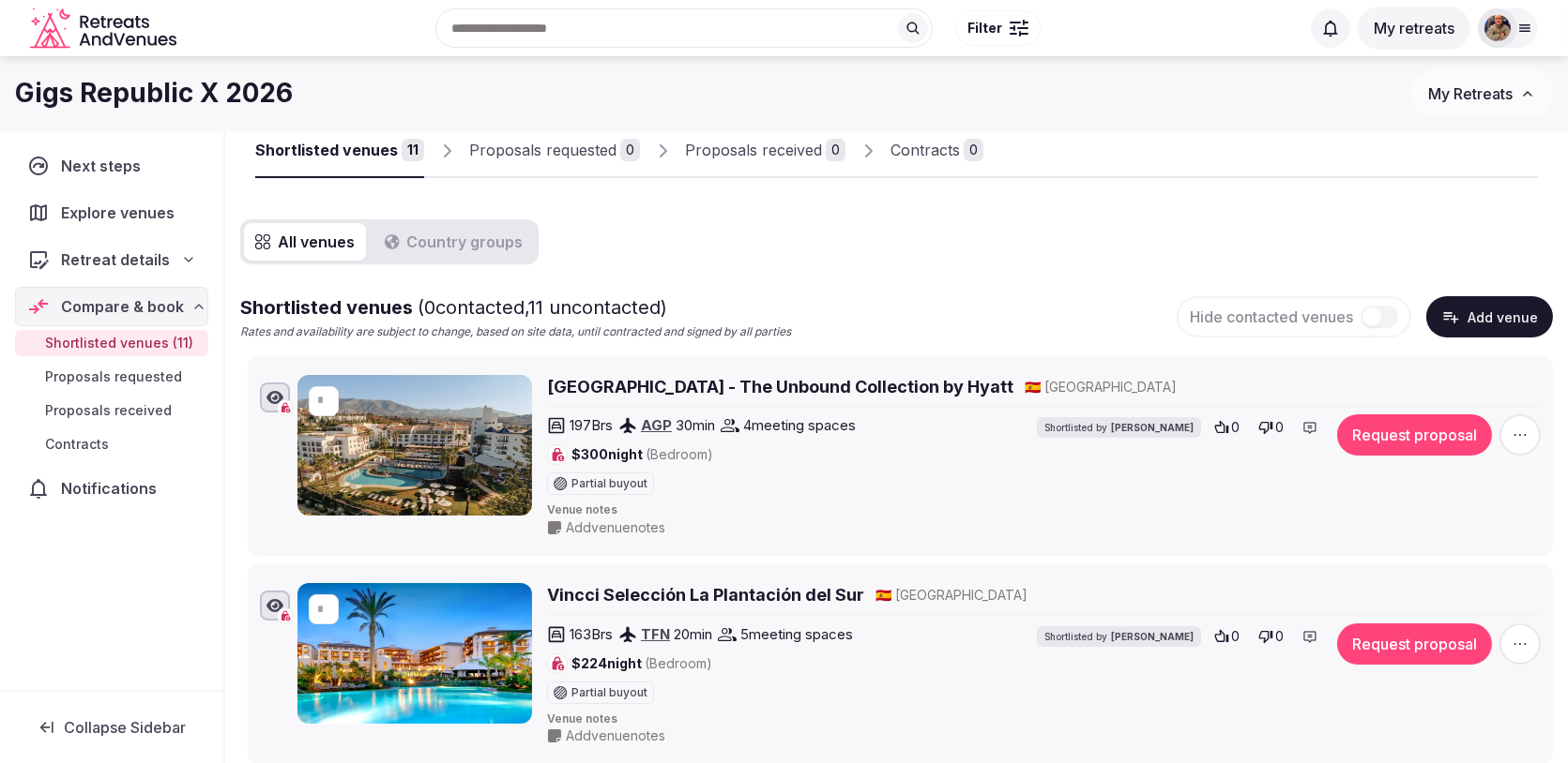
click at [1459, 313] on icon "button" at bounding box center [1451, 317] width 19 height 19
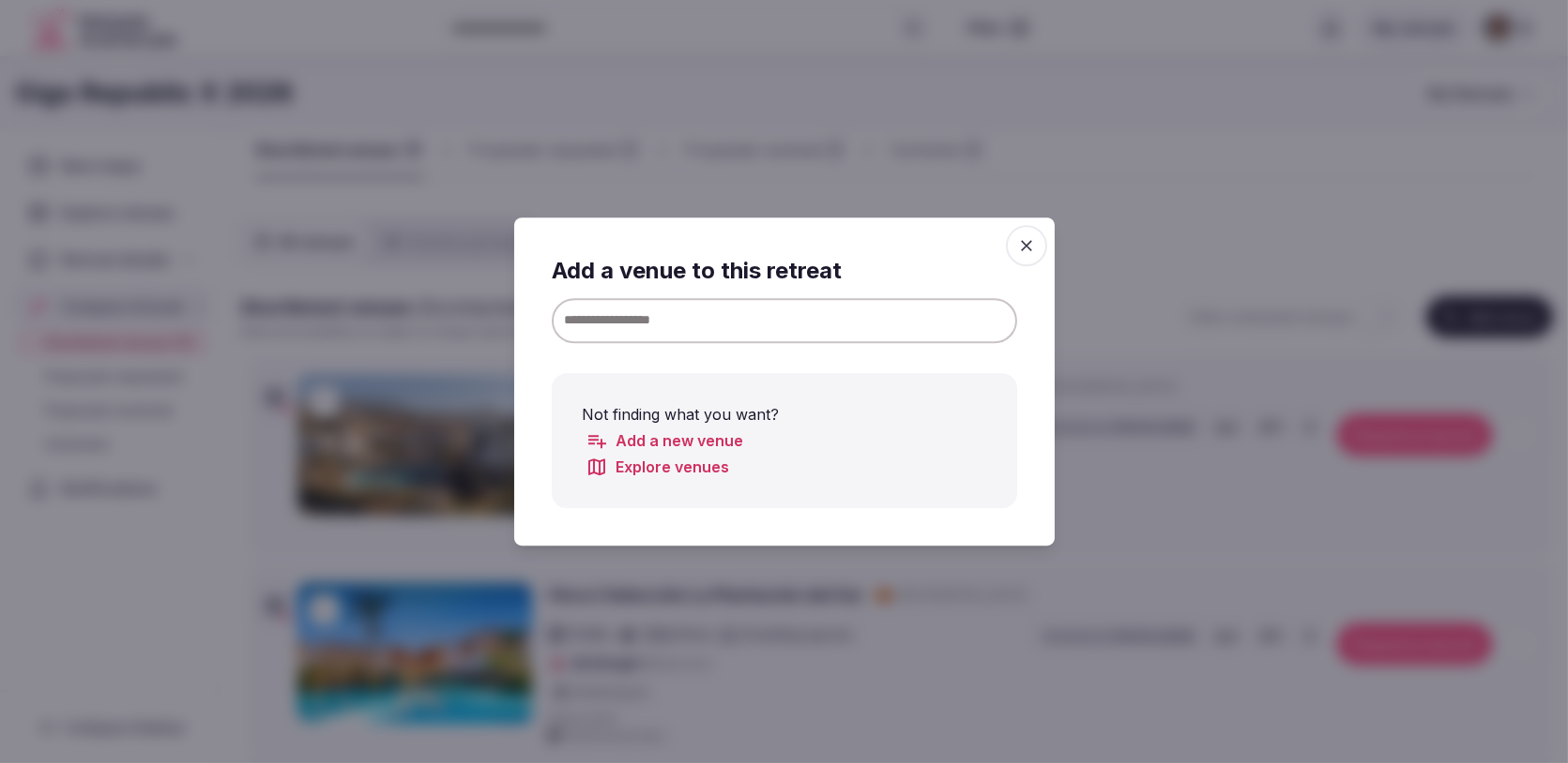
click at [960, 305] on input at bounding box center [784, 321] width 466 height 45
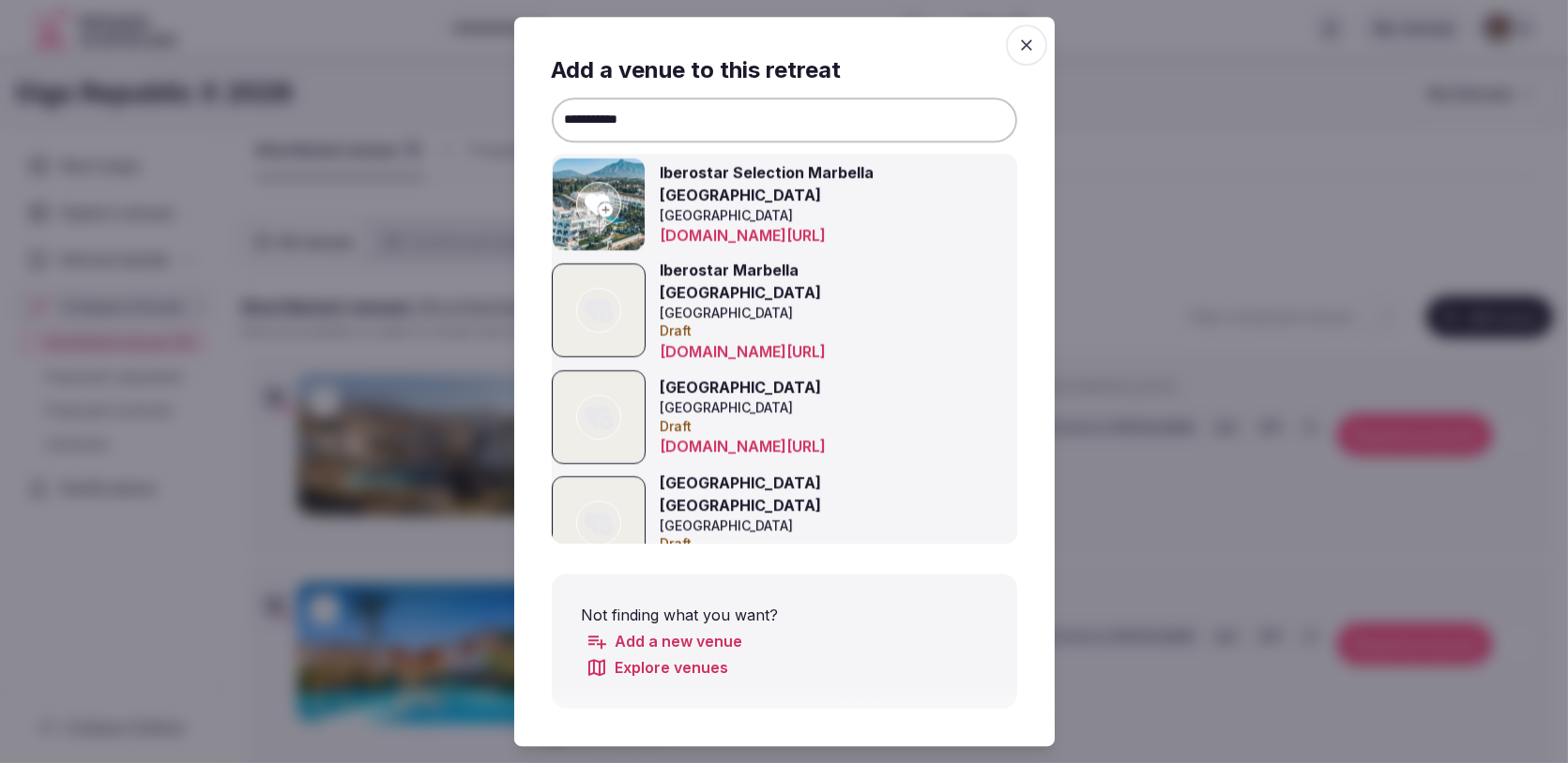
type input "**********"
click at [601, 182] on div at bounding box center [598, 204] width 45 height 45
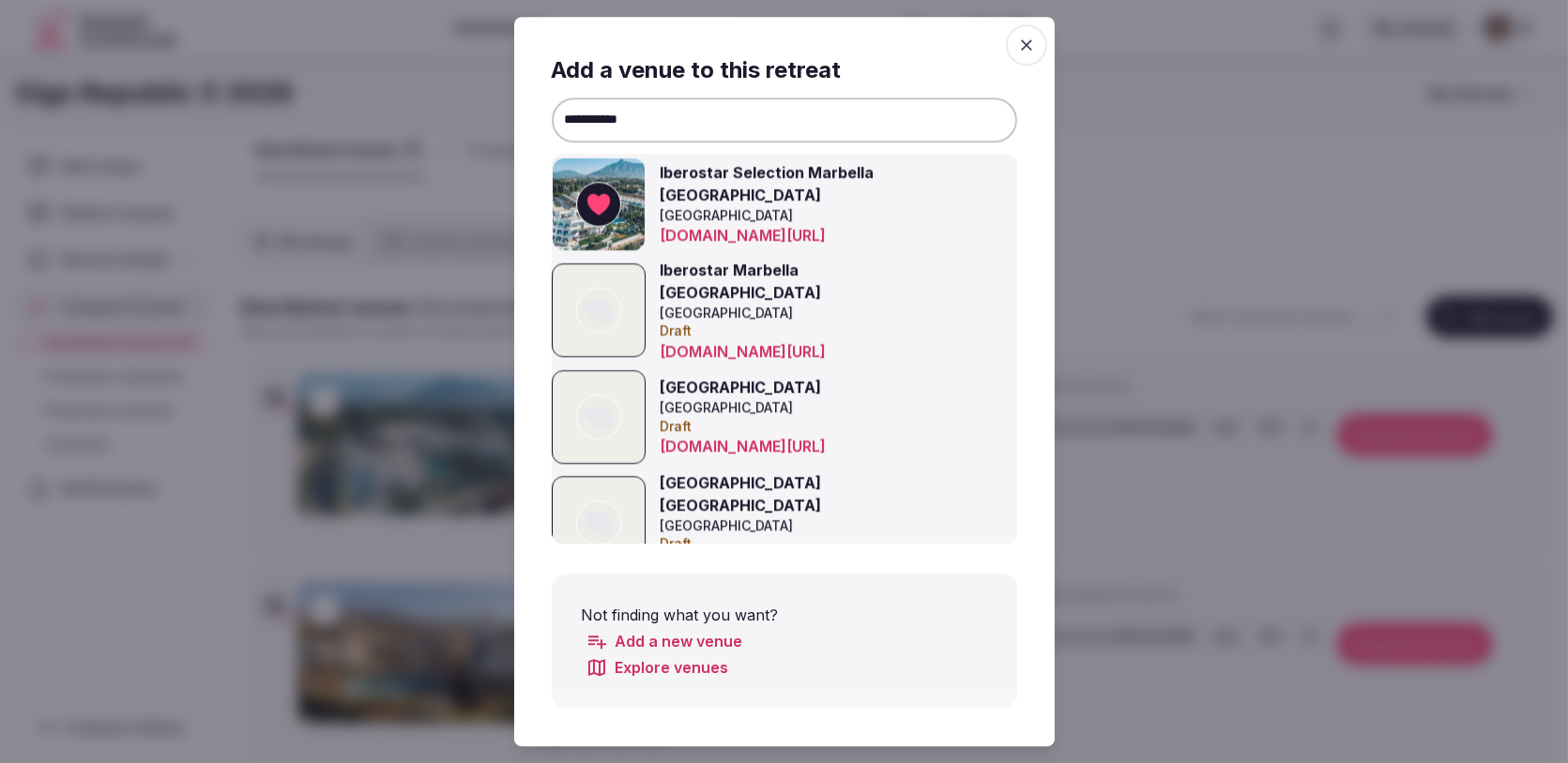
click at [1027, 45] on icon "button" at bounding box center [1026, 45] width 12 height 12
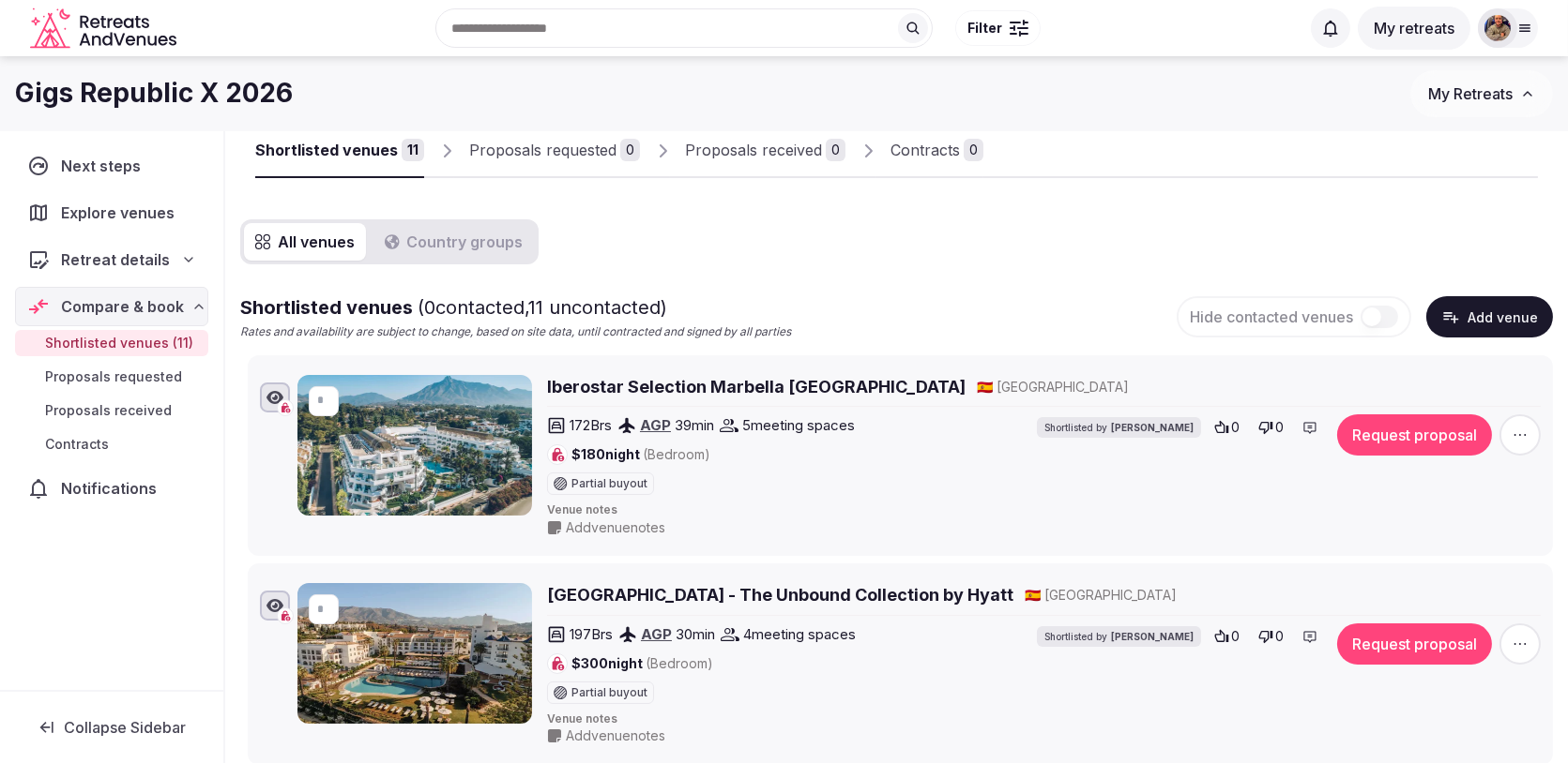
click at [1464, 314] on button "Add venue" at bounding box center [1489, 317] width 127 height 41
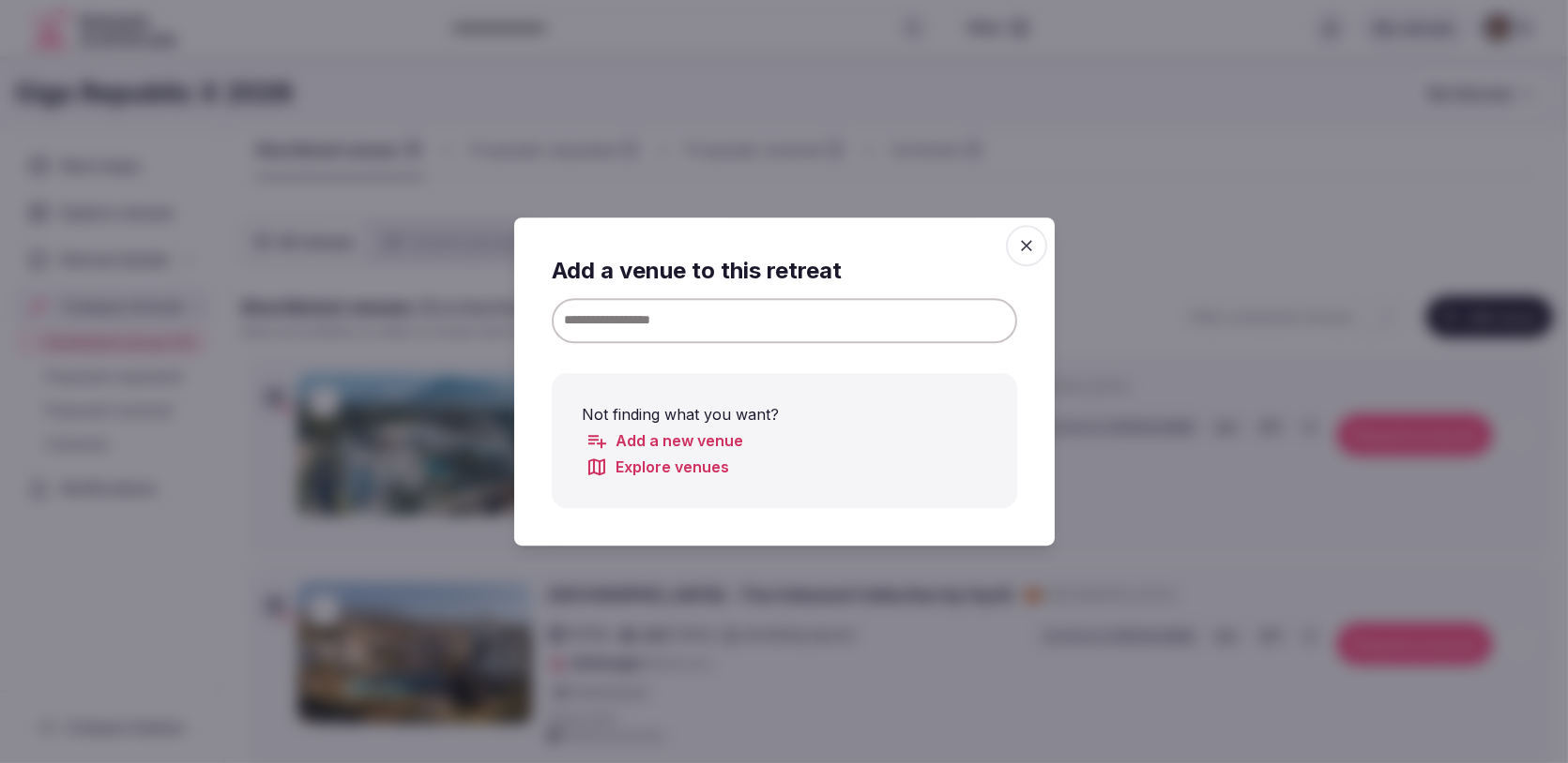
click at [959, 322] on input at bounding box center [784, 321] width 466 height 45
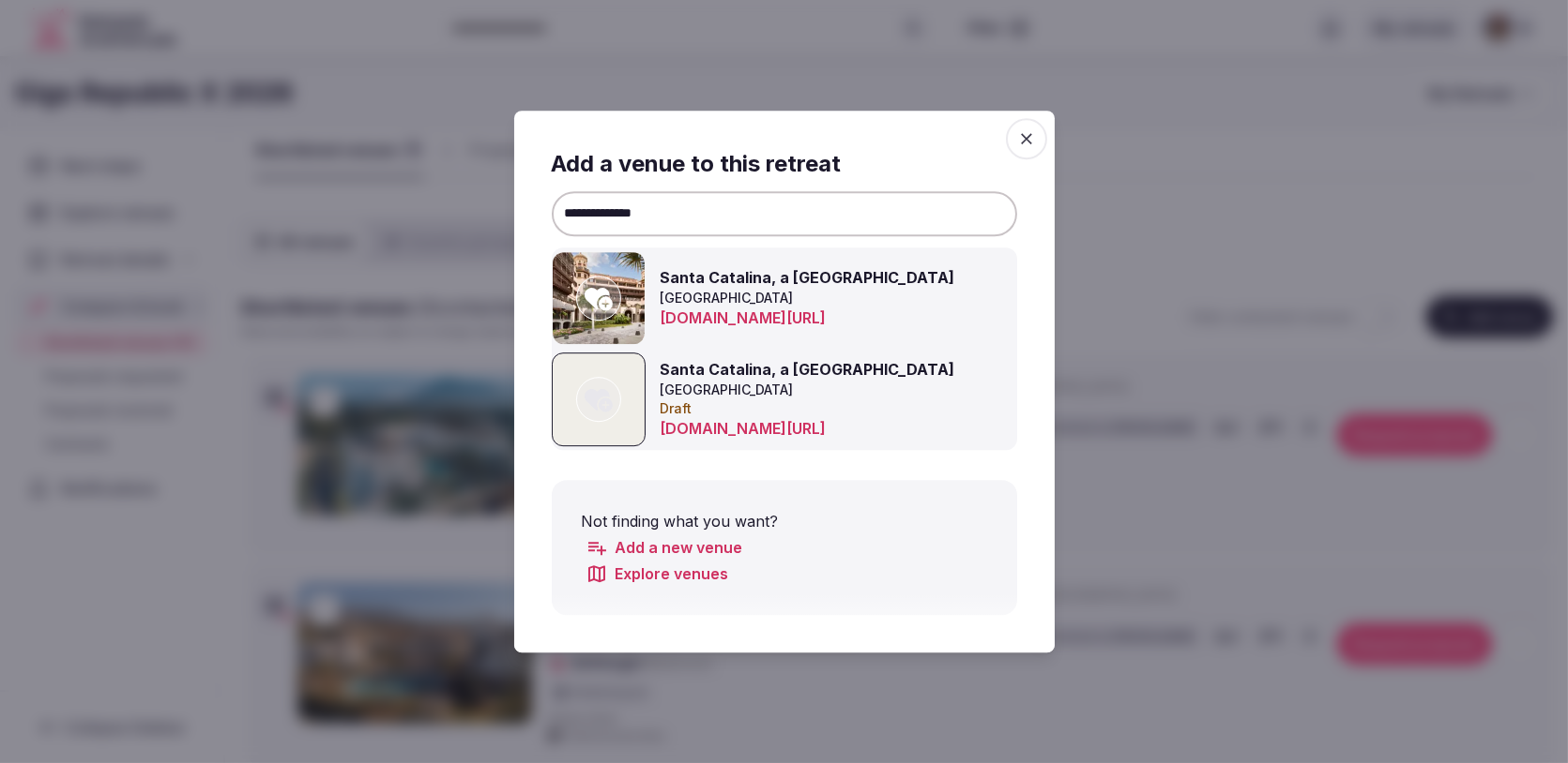
type input "**********"
click at [598, 291] on icon at bounding box center [598, 298] width 28 height 22
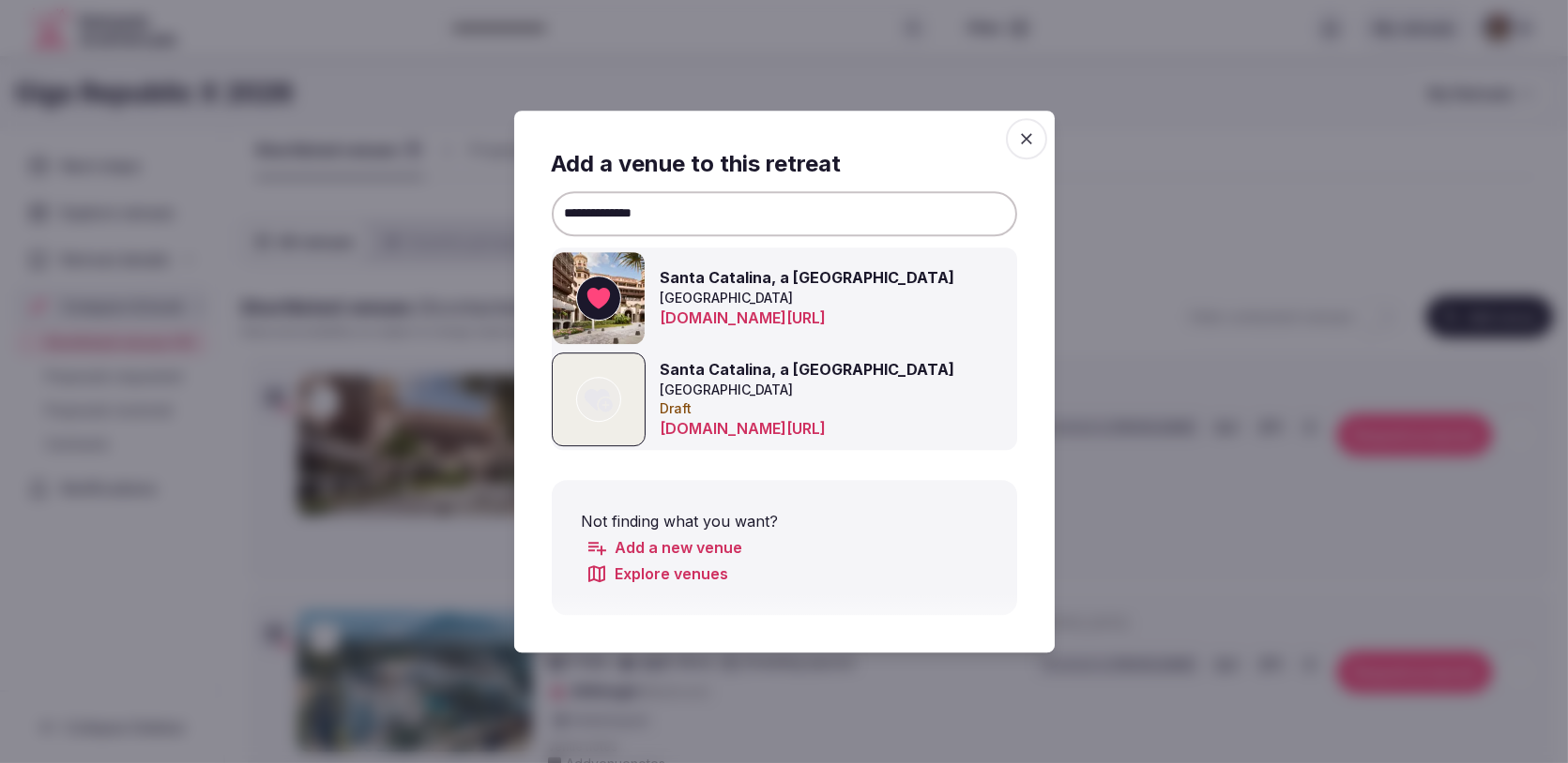
click at [1039, 140] on span "button" at bounding box center [1025, 138] width 41 height 41
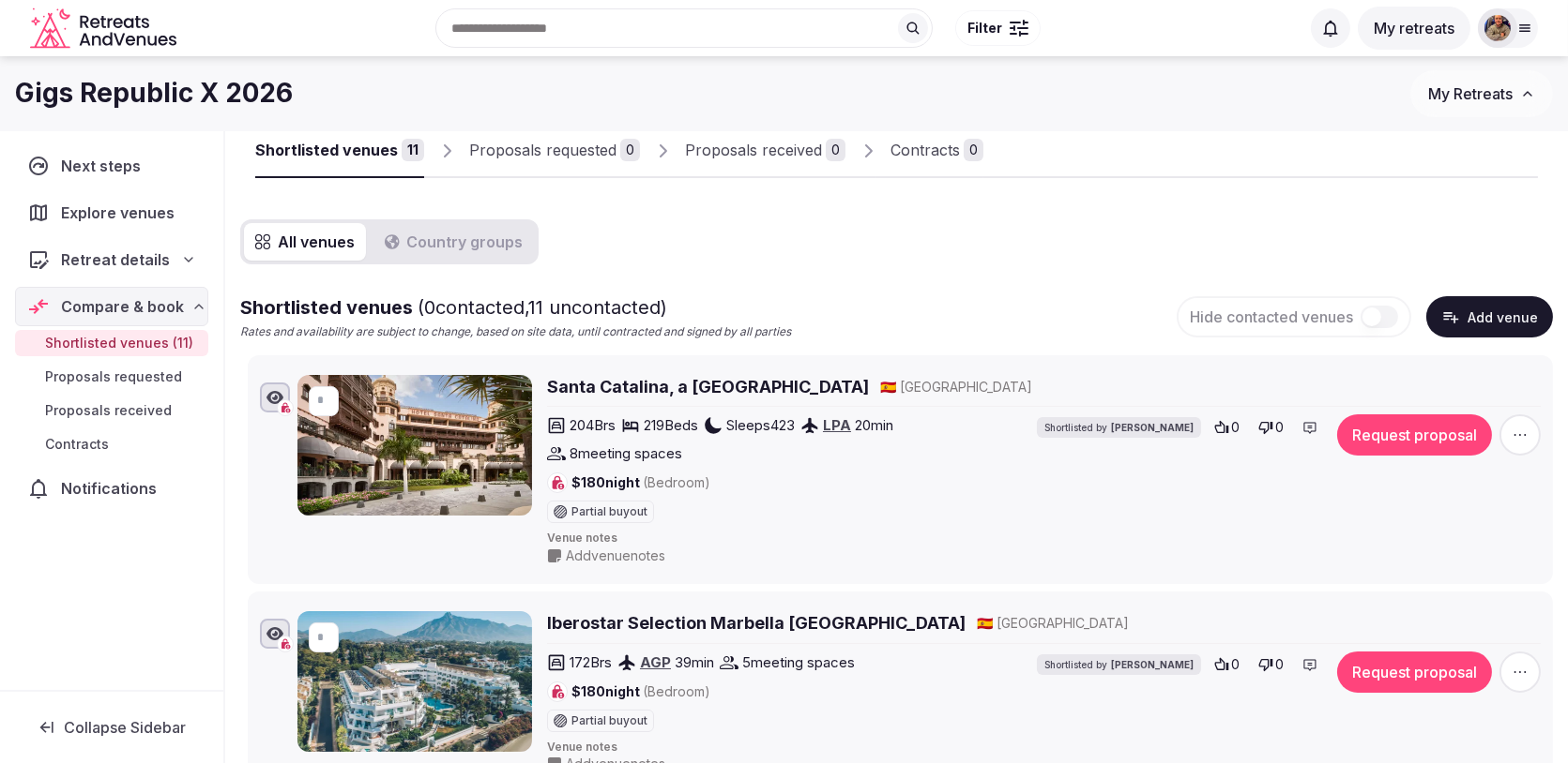
click at [1474, 310] on button "Add venue" at bounding box center [1489, 317] width 127 height 41
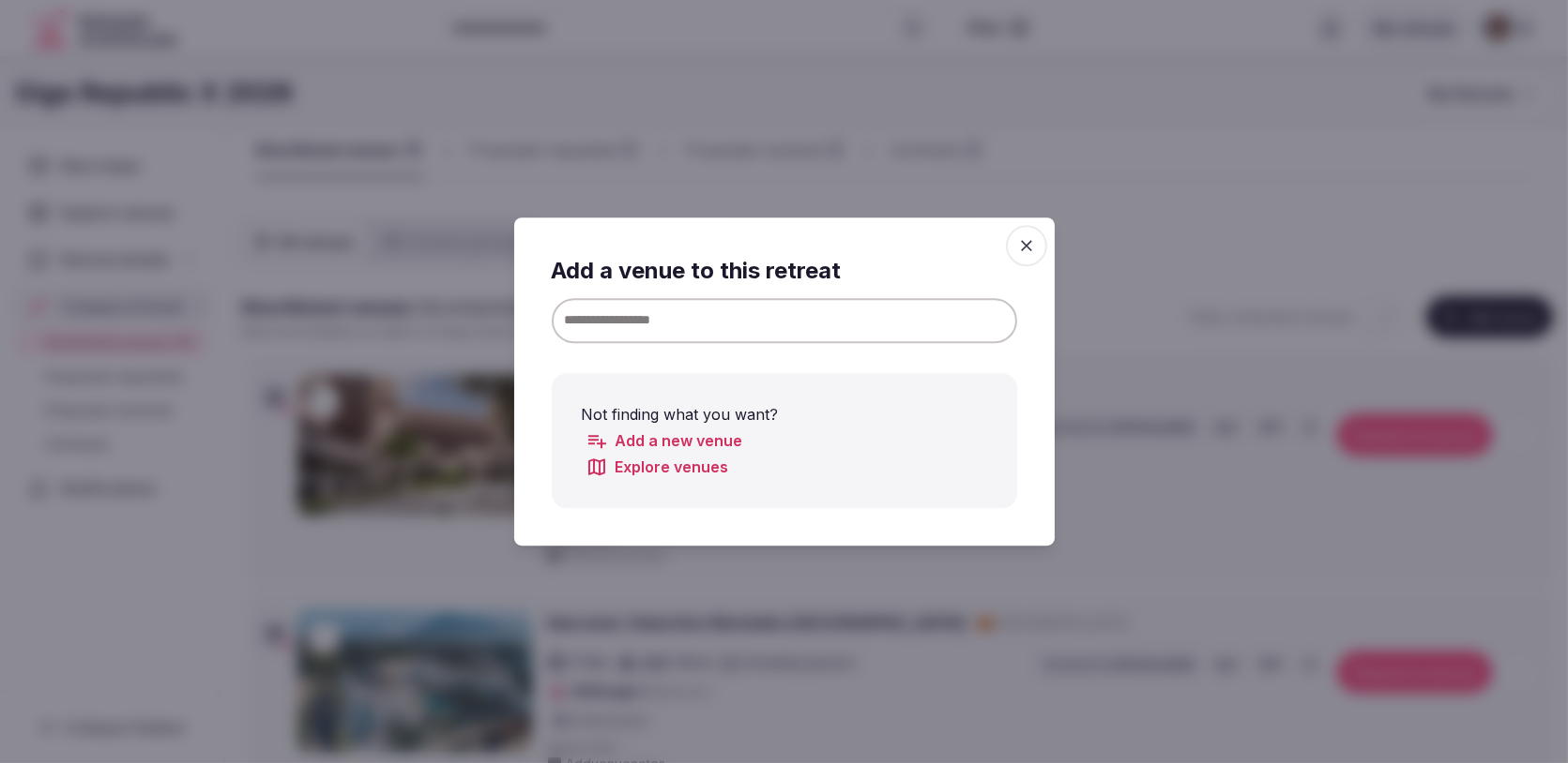
click at [852, 331] on input at bounding box center [784, 321] width 466 height 45
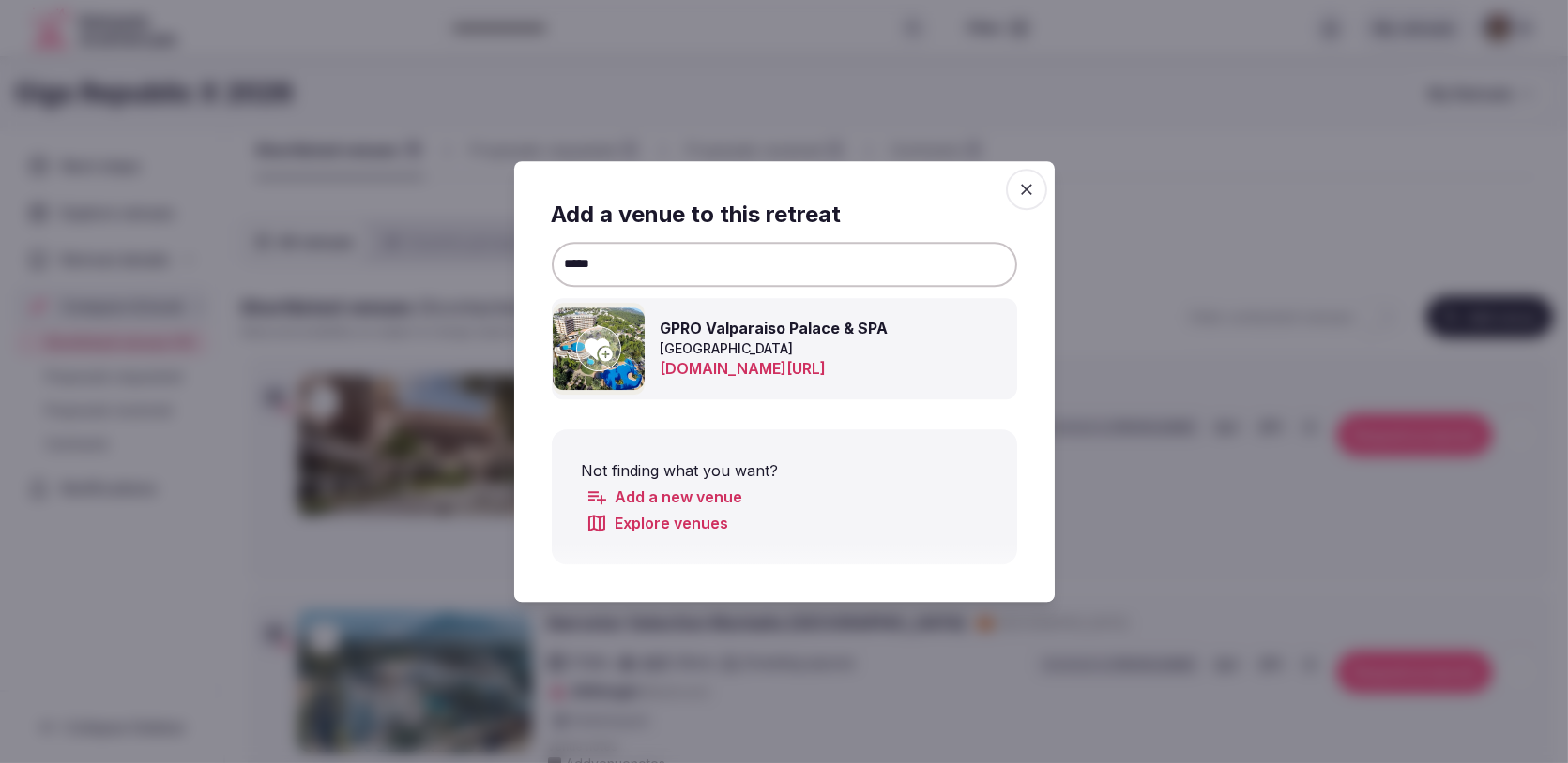
type input "****"
click at [605, 345] on icon at bounding box center [598, 349] width 28 height 22
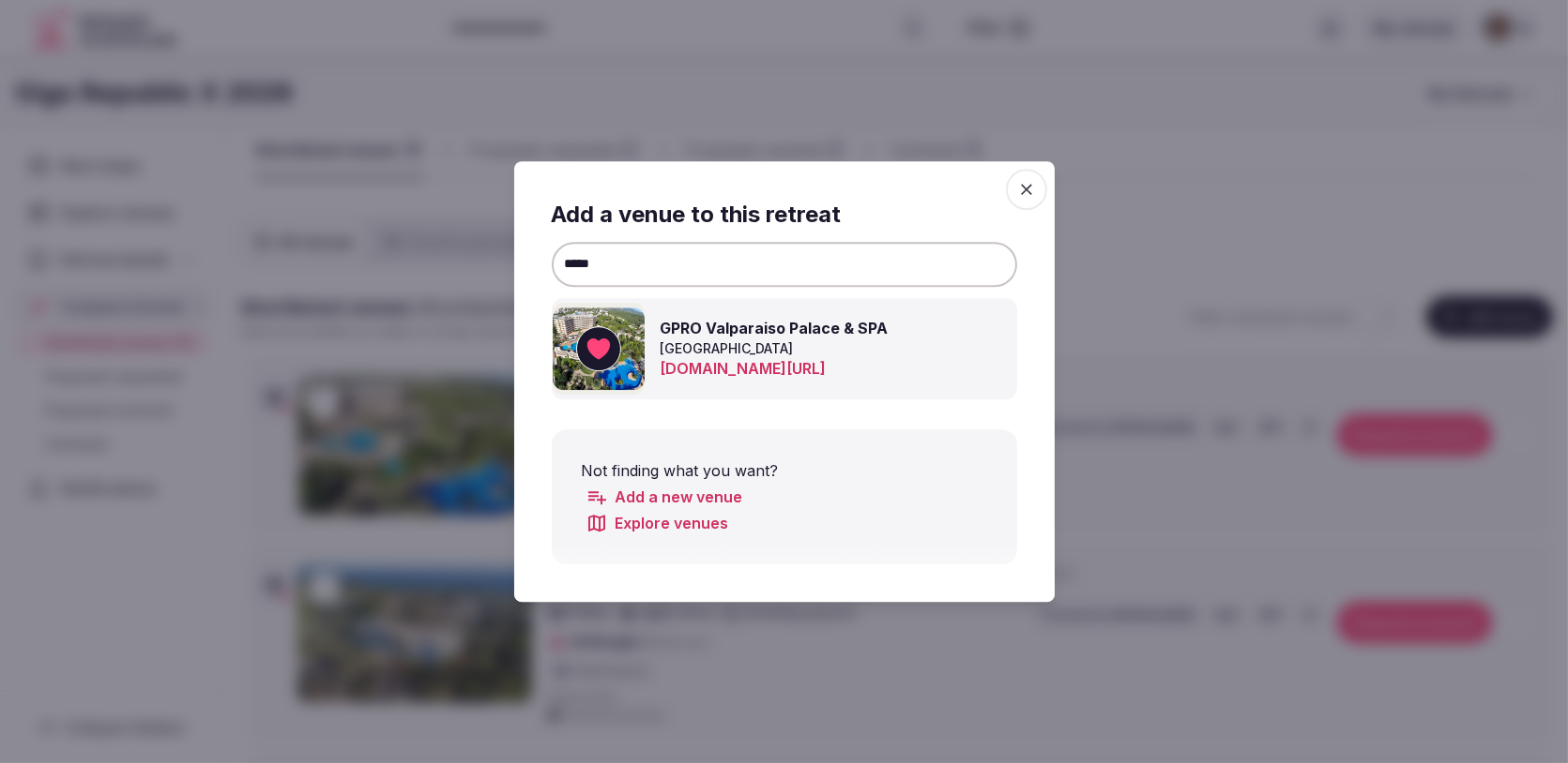
click at [1040, 196] on span "button" at bounding box center [1025, 189] width 41 height 41
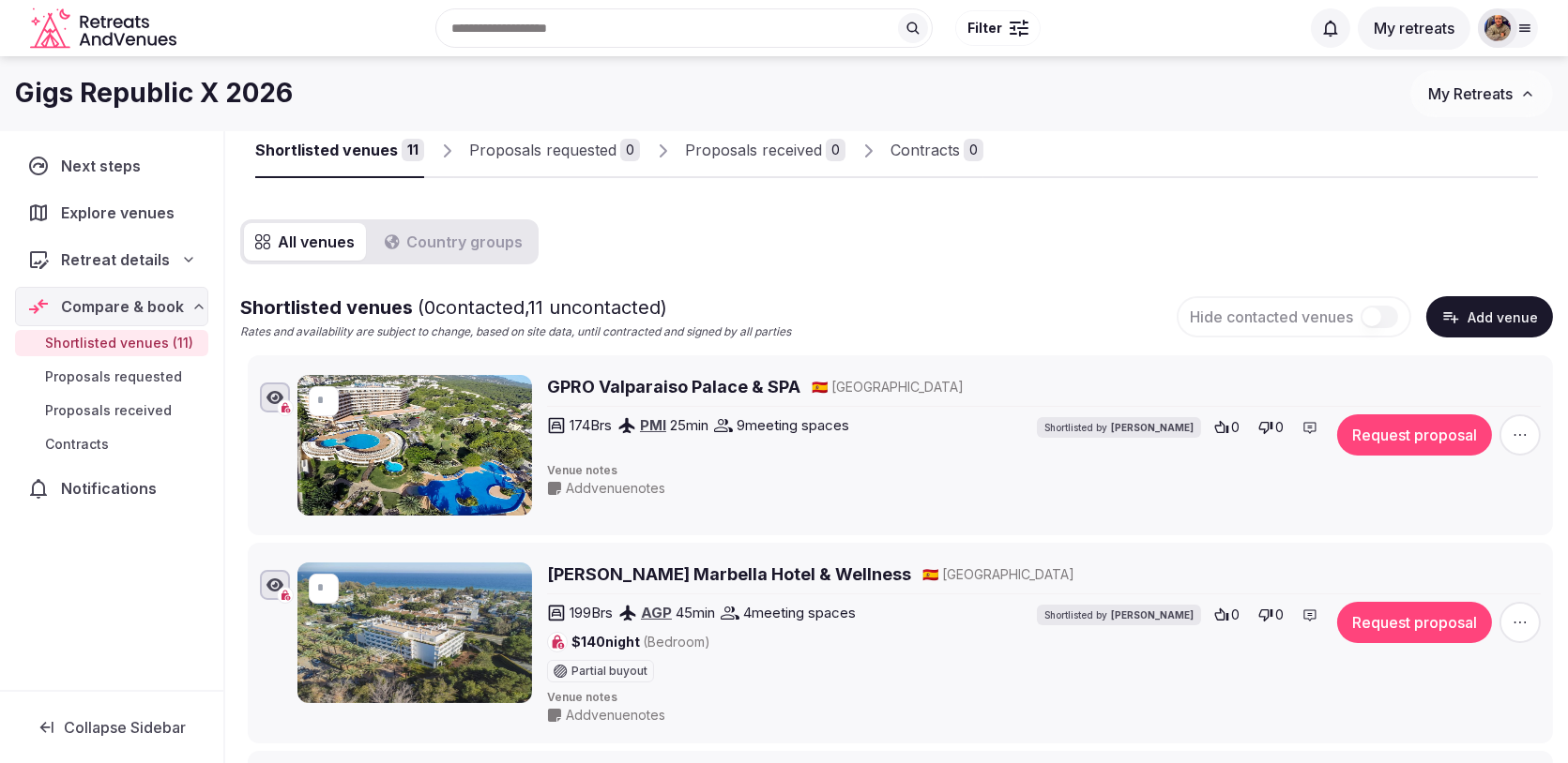
click at [1470, 306] on button "Add venue" at bounding box center [1489, 317] width 127 height 41
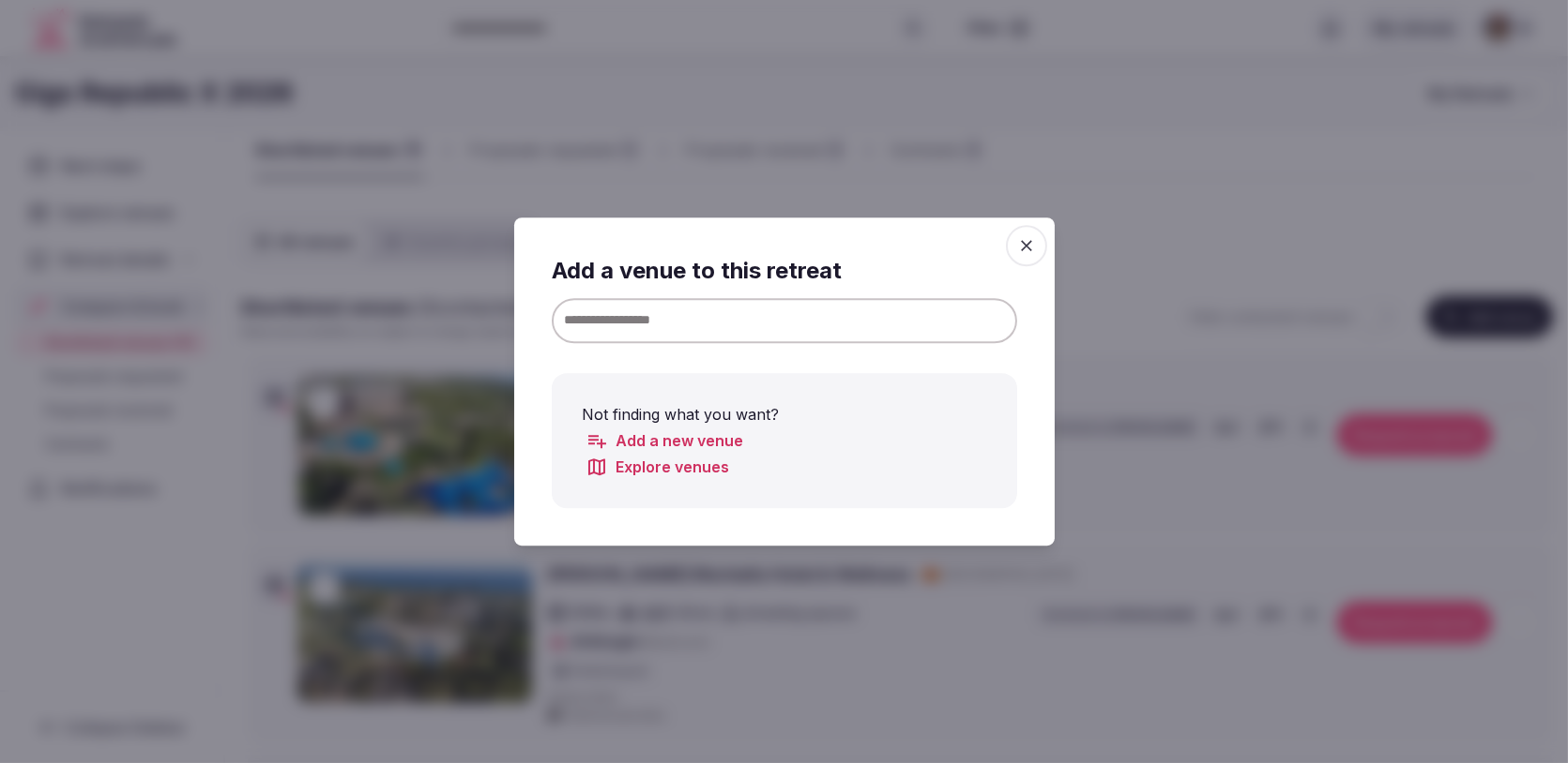
click at [952, 319] on input at bounding box center [784, 321] width 466 height 45
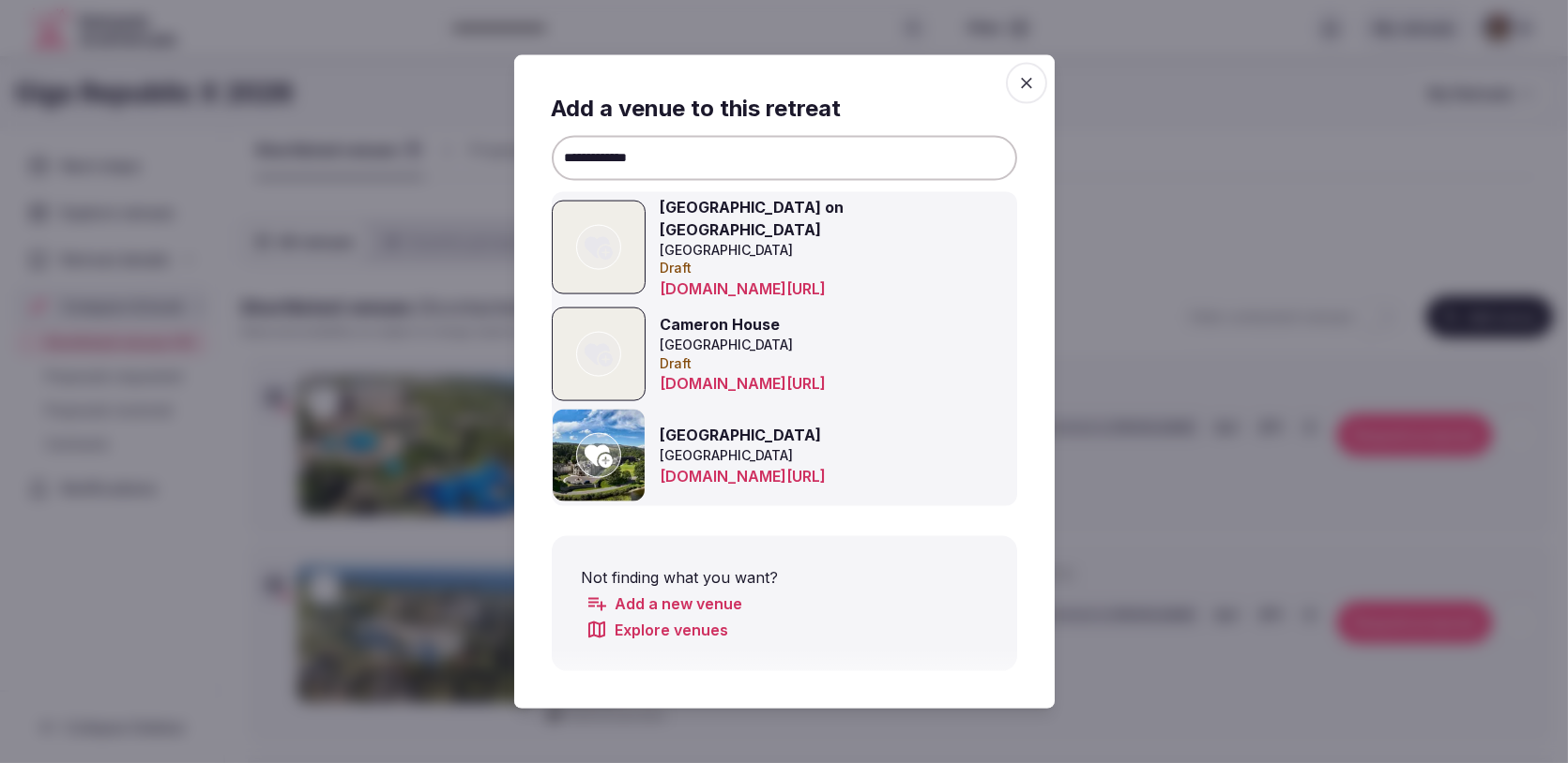
type input "**********"
click at [592, 444] on icon at bounding box center [598, 455] width 28 height 22
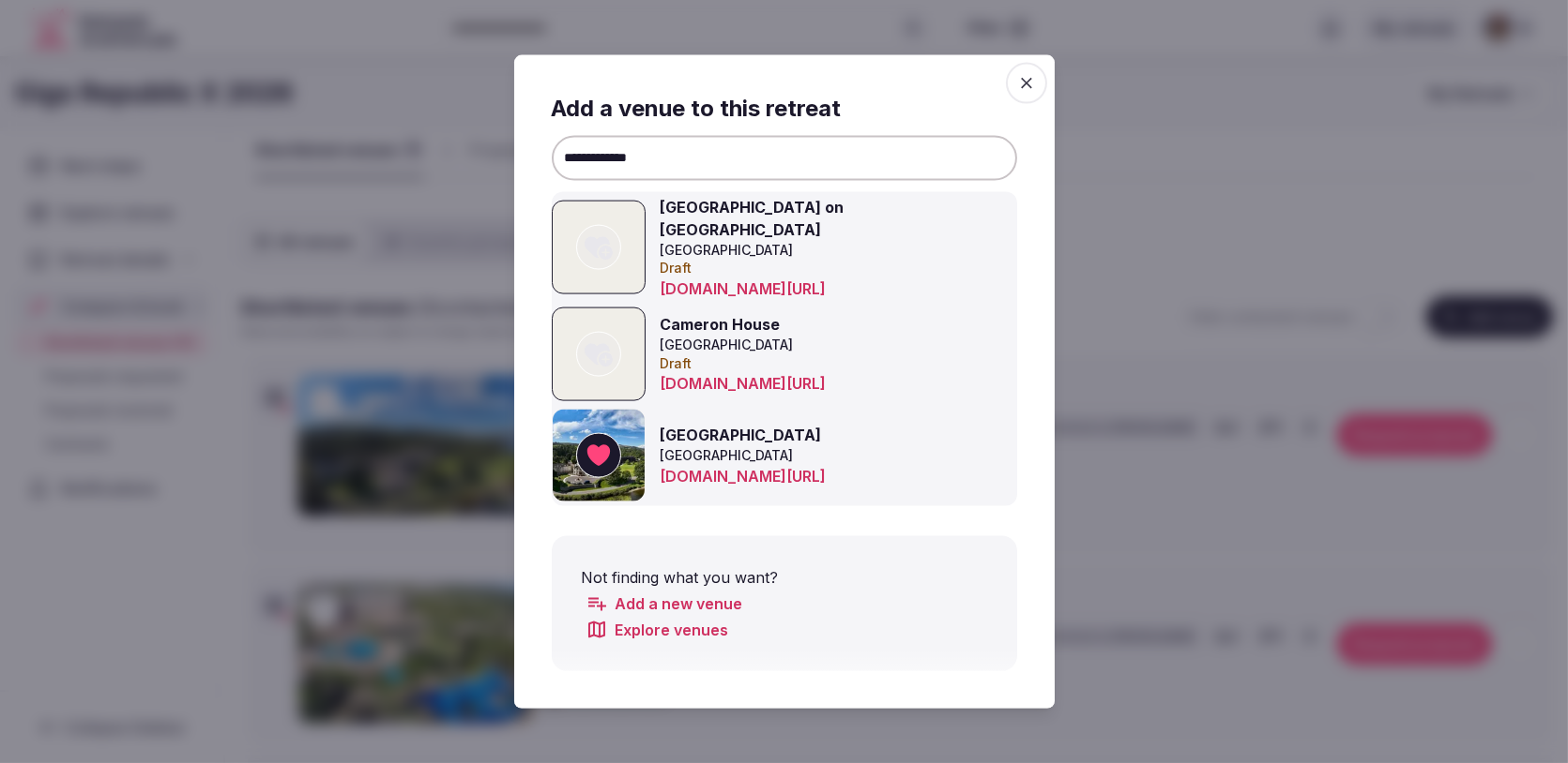
click at [1022, 93] on icon "button" at bounding box center [1026, 83] width 19 height 19
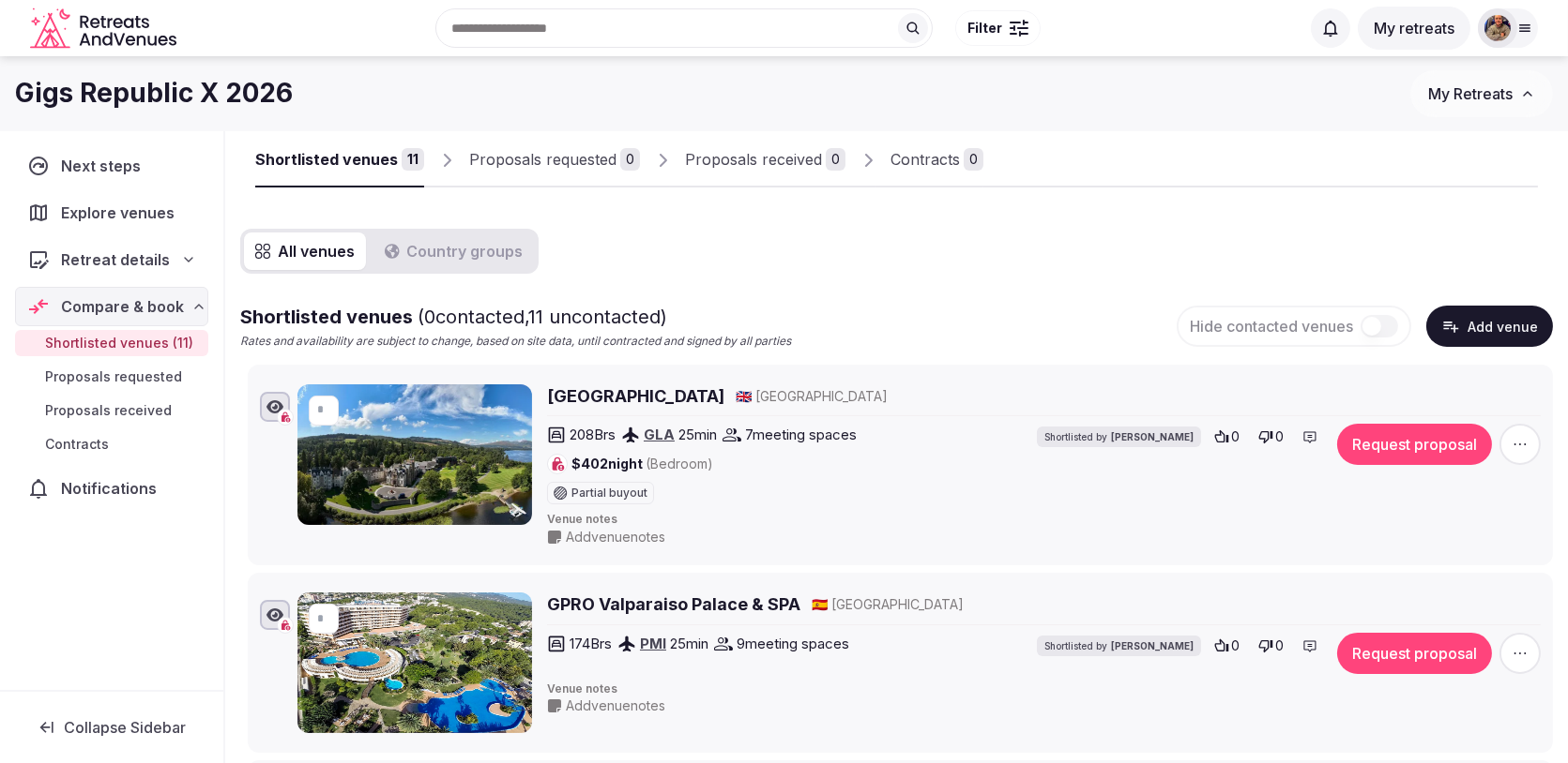
scroll to position [0, 0]
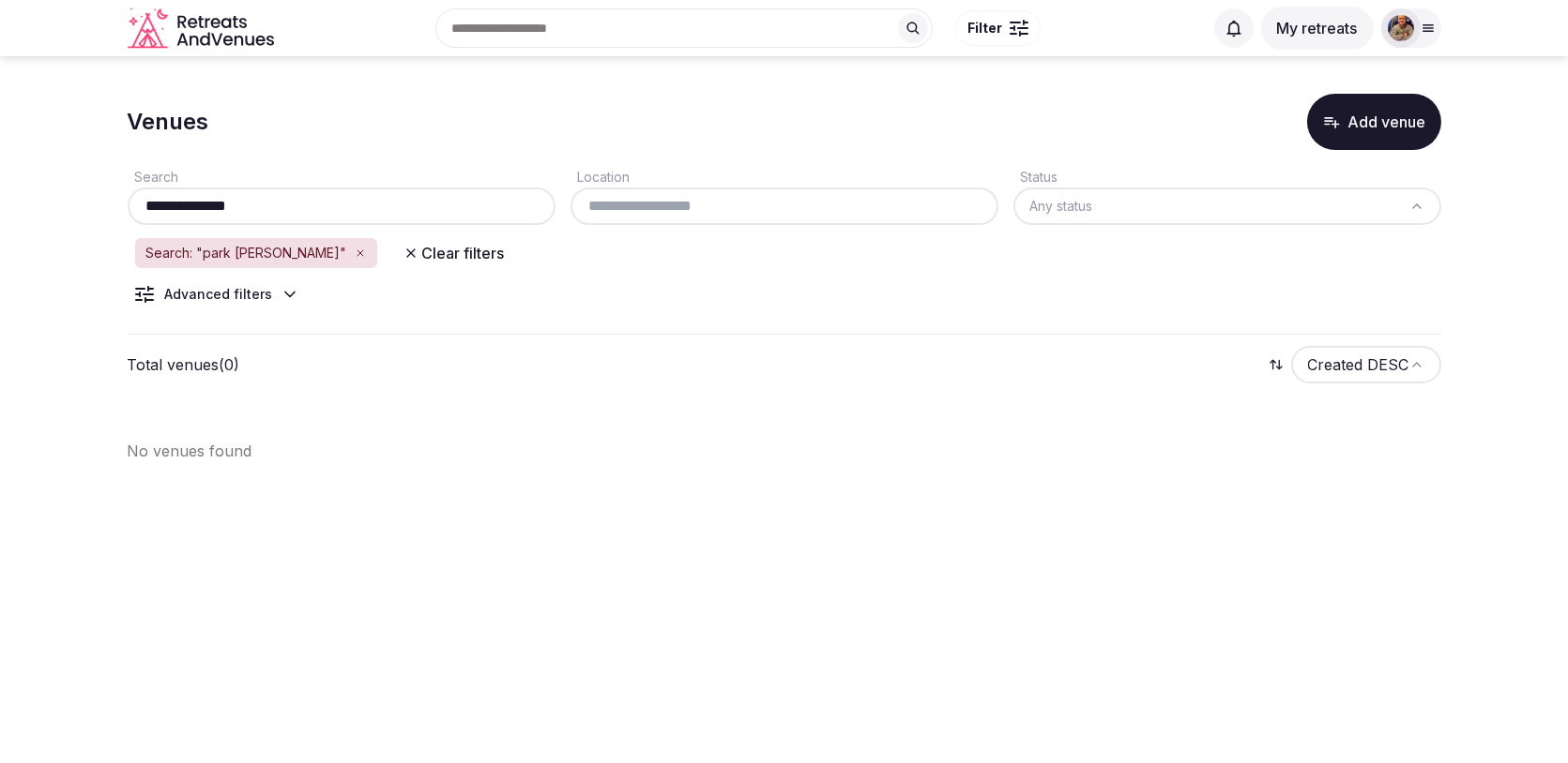
click at [366, 202] on input "**********" at bounding box center [342, 205] width 413 height 22
click at [310, 259] on div "Search: "park [PERSON_NAME]"" at bounding box center [256, 252] width 242 height 30
click at [357, 253] on icon "button" at bounding box center [360, 253] width 6 height 6
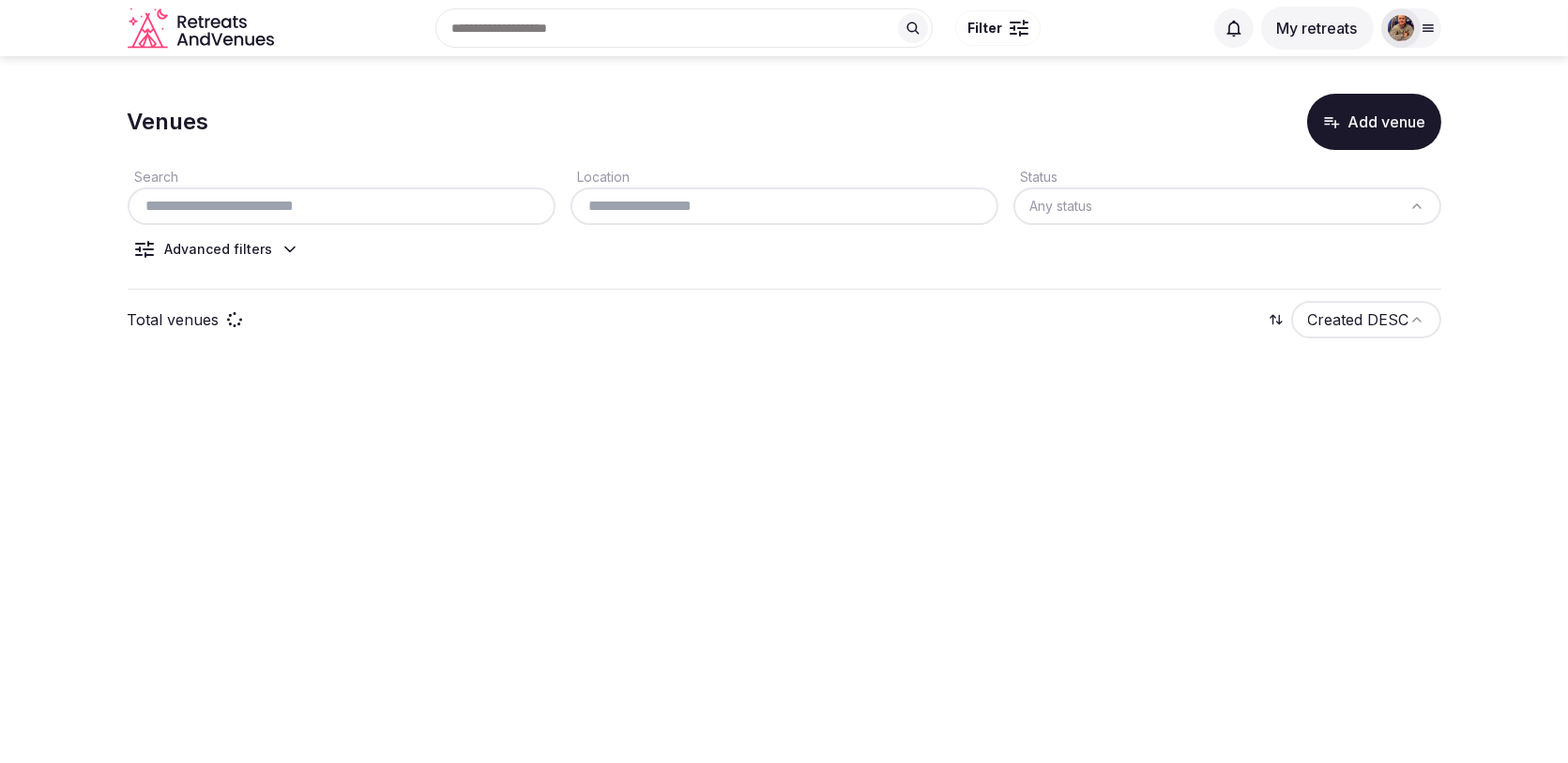
click at [684, 199] on input "text" at bounding box center [784, 205] width 413 height 22
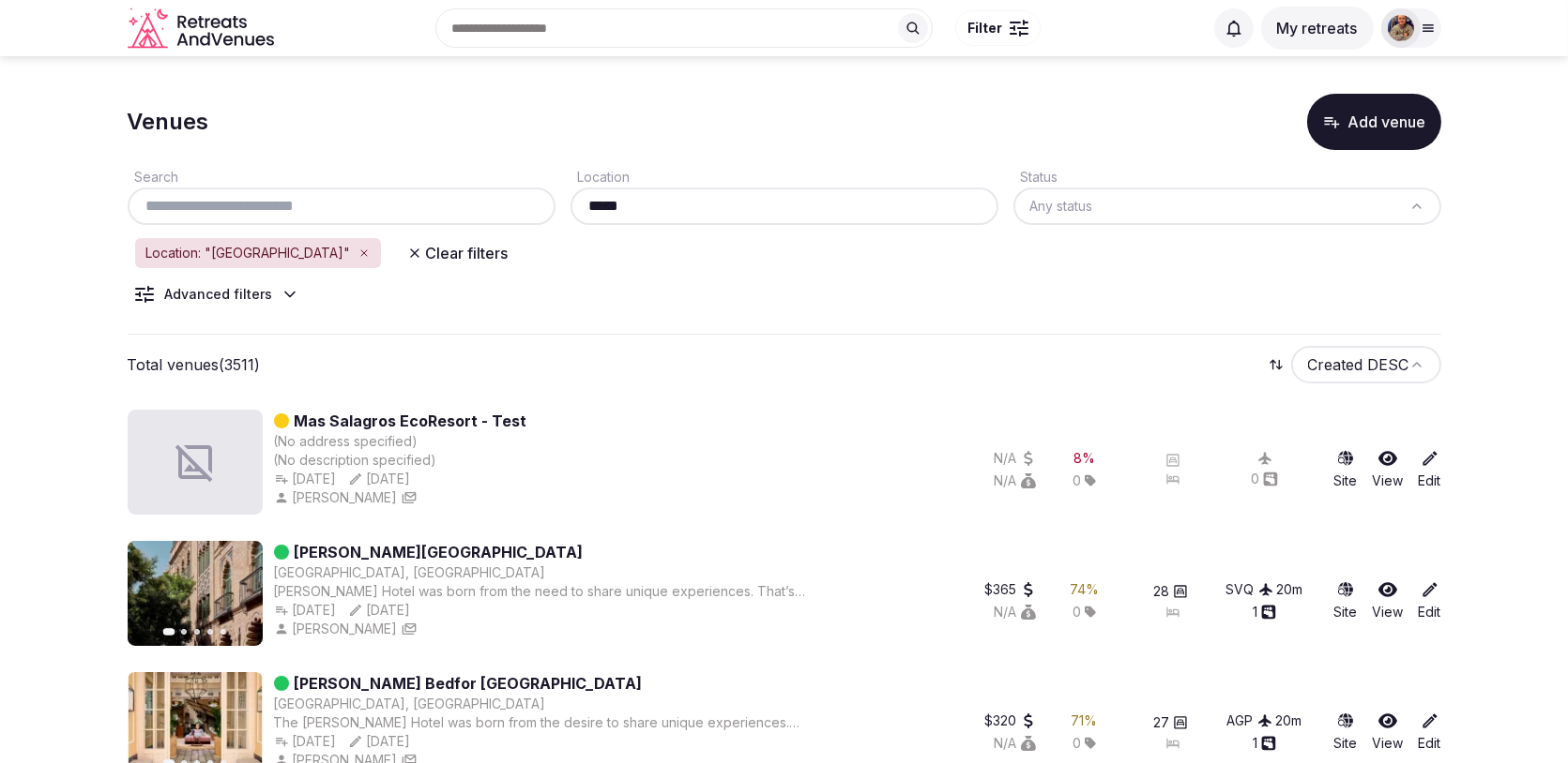
type input "*****"
click at [246, 284] on div "Search Location ***** Status Any status Location: "[GEOGRAPHIC_DATA]" Clear fil…" at bounding box center [784, 242] width 1314 height 184
click at [250, 290] on div "Advanced filters" at bounding box center [219, 295] width 108 height 19
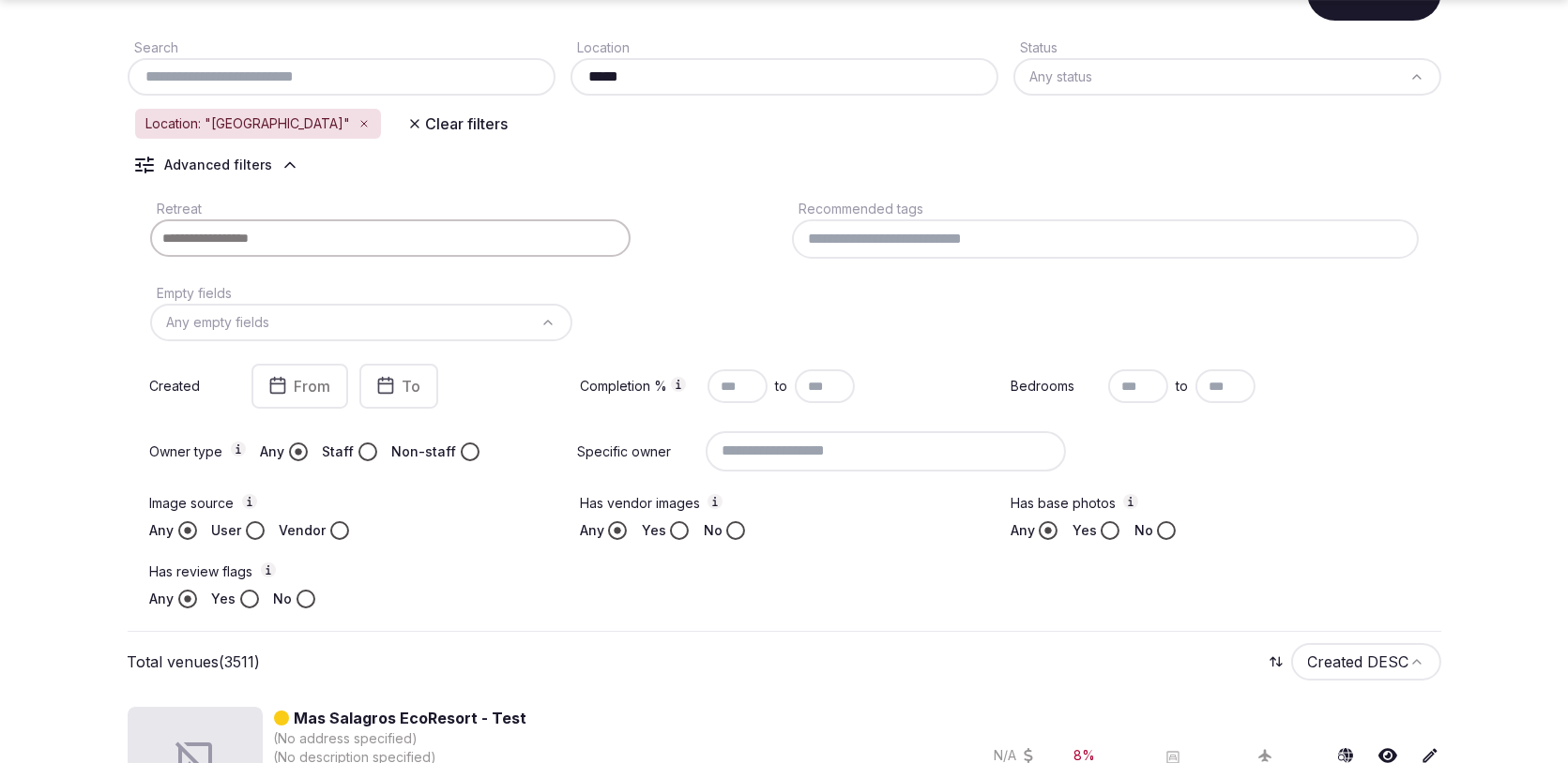
scroll to position [134, 0]
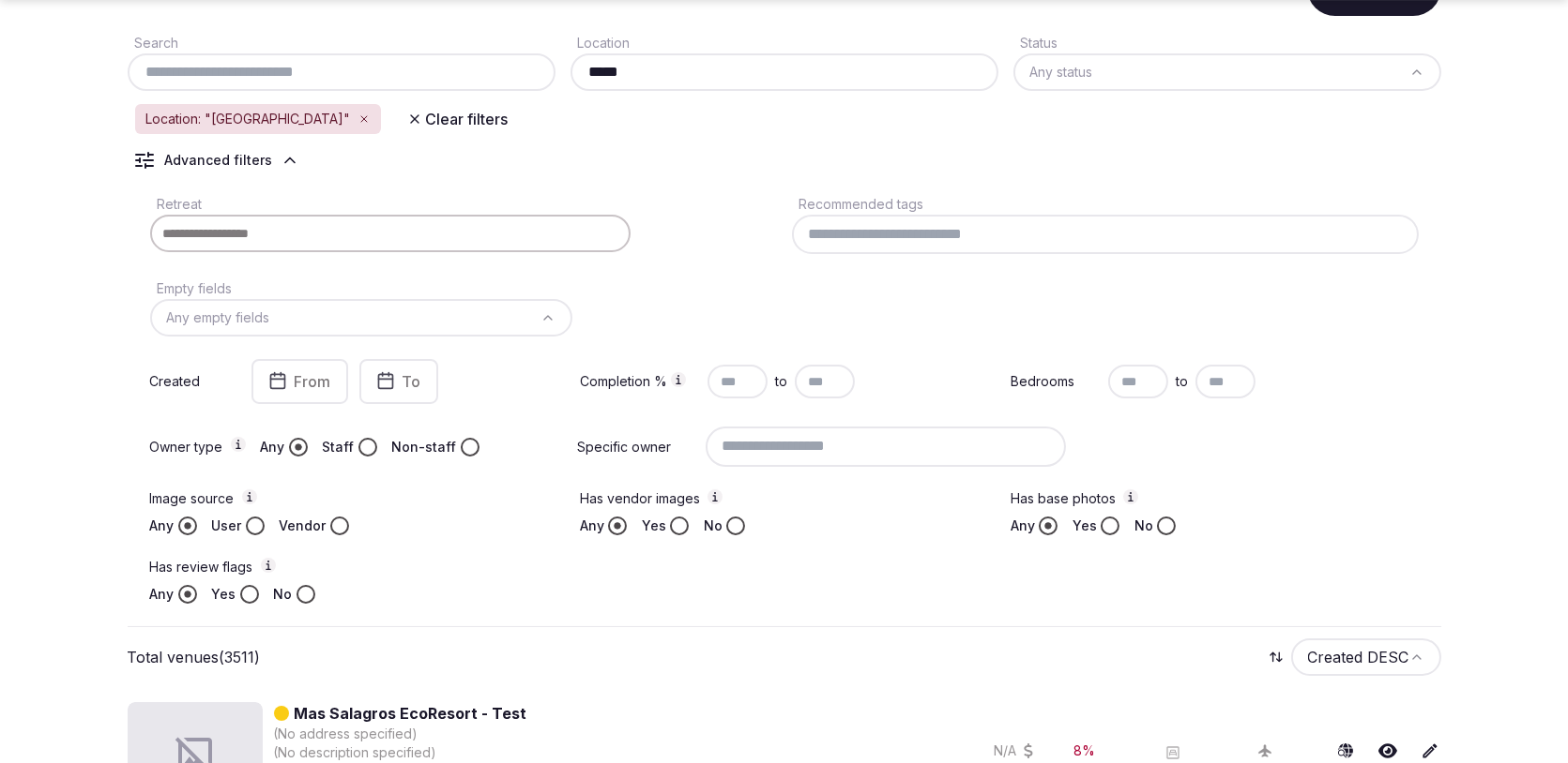
click at [1139, 393] on input "text" at bounding box center [1138, 381] width 60 height 34
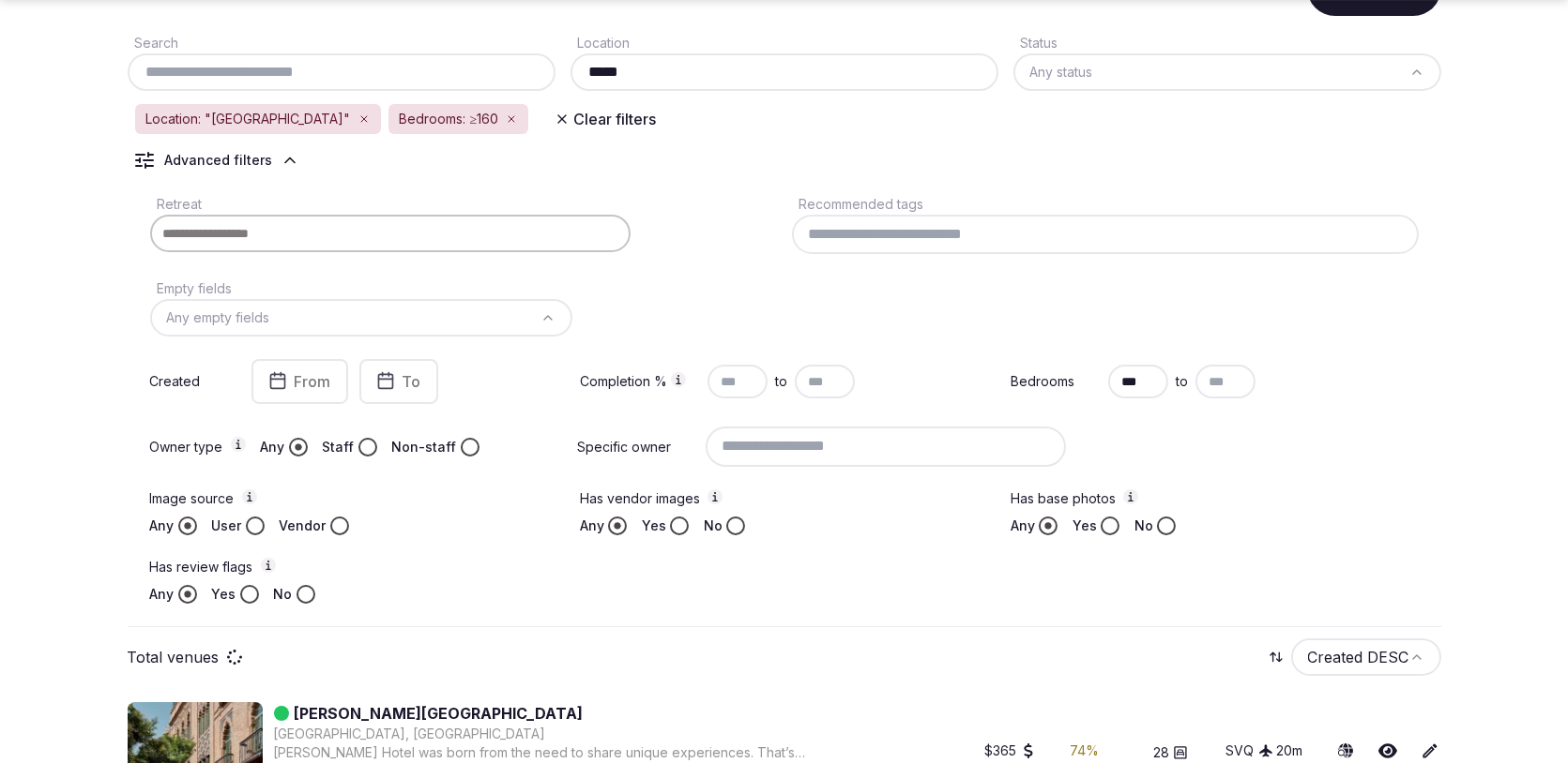
type input "***"
click at [1225, 379] on input "text" at bounding box center [1225, 381] width 60 height 34
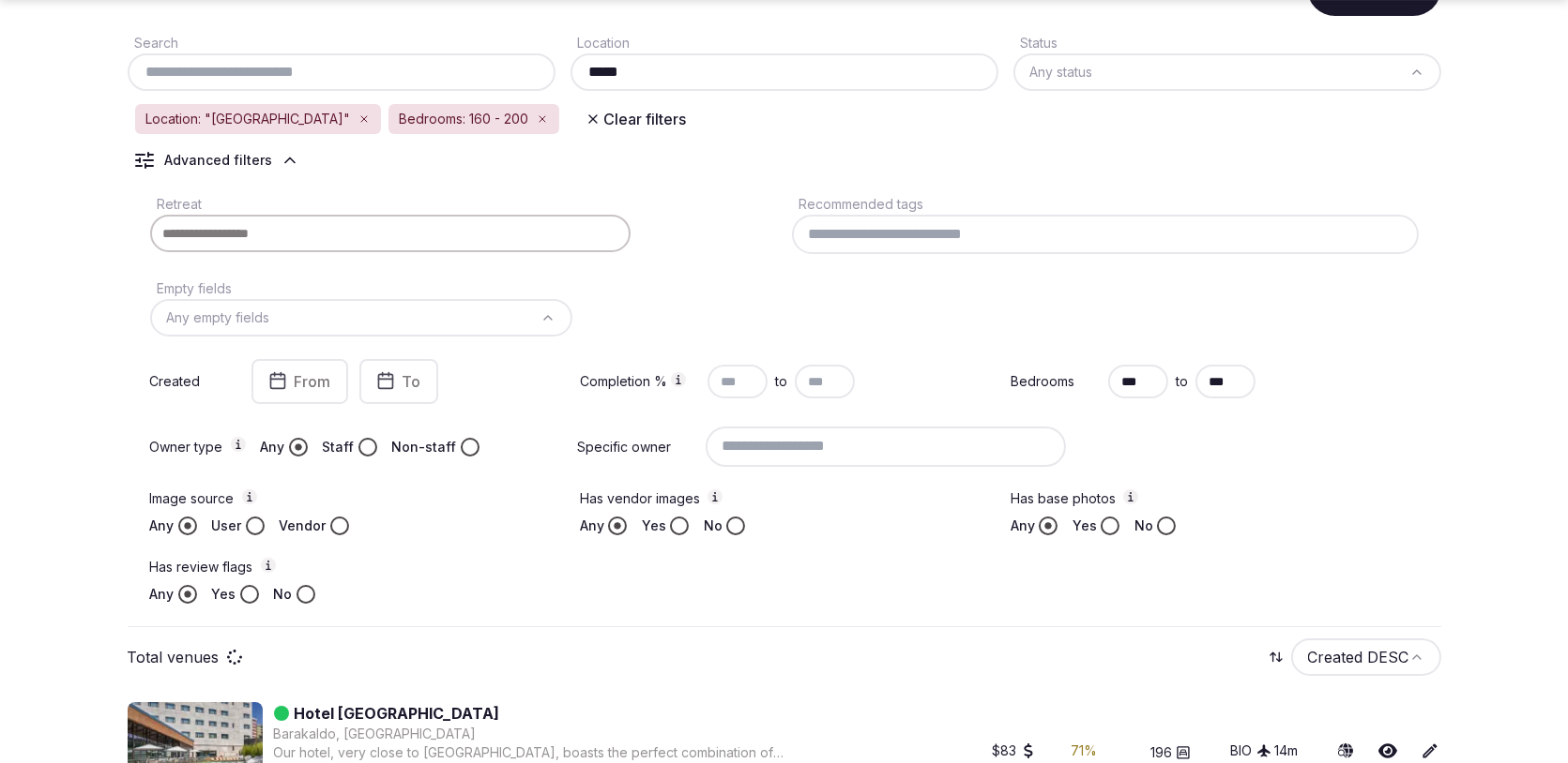
click at [1175, 420] on div "Retreat Recommended tags Empty fields Any empty fields Created From To Completi…" at bounding box center [784, 397] width 1314 height 427
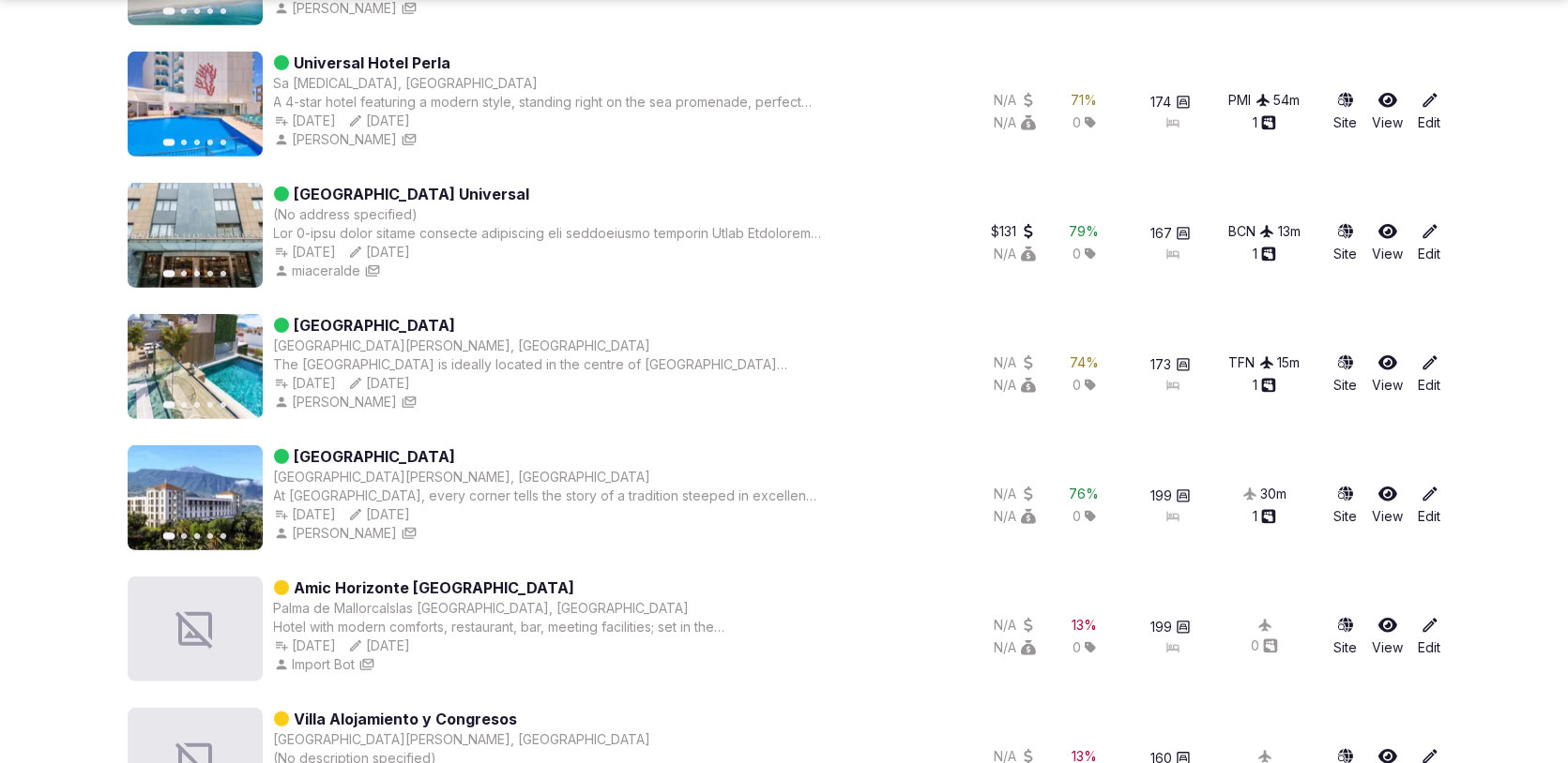
scroll to position [2231, 0]
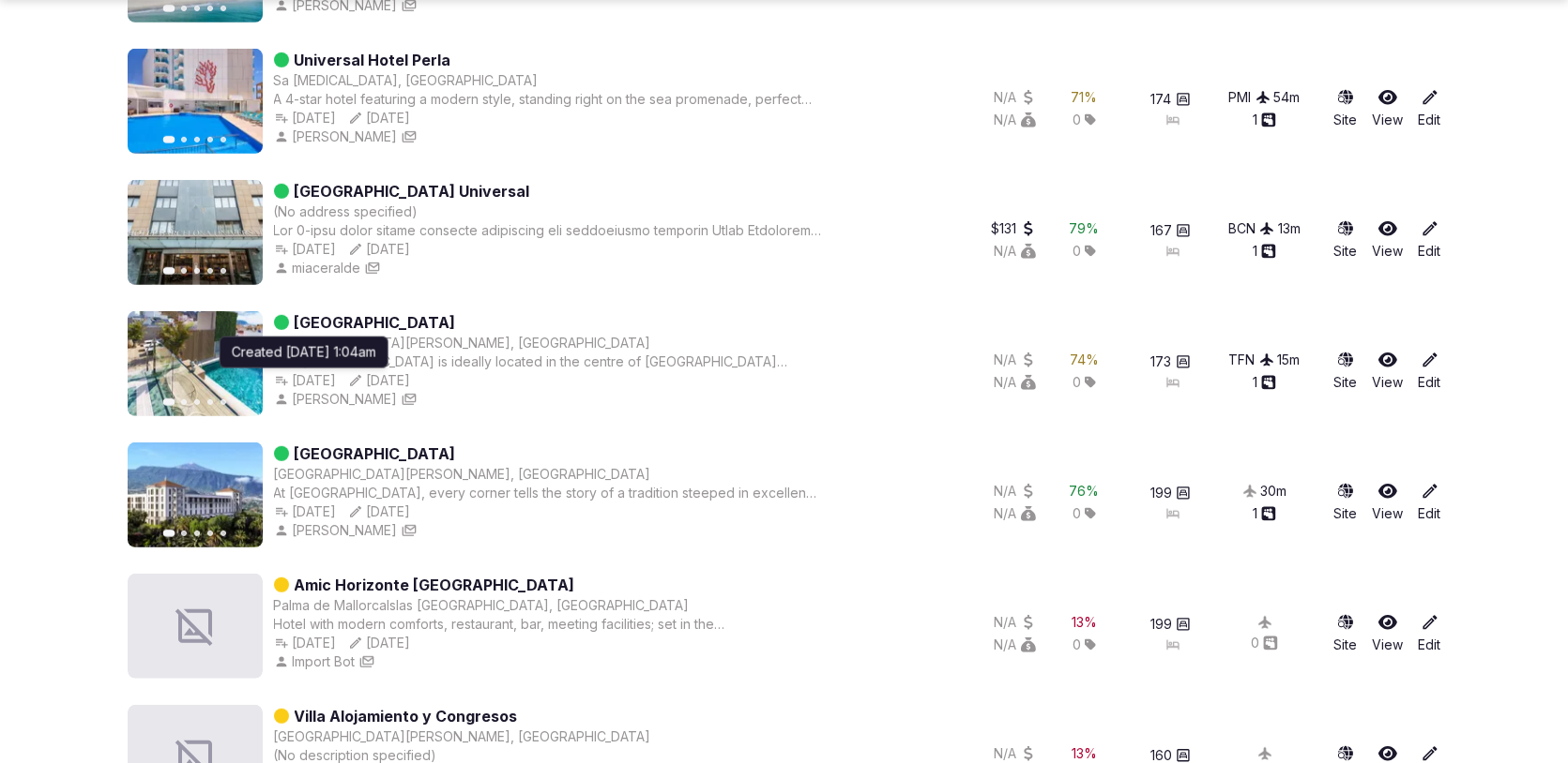
click at [241, 359] on icon "button" at bounding box center [236, 364] width 15 height 15
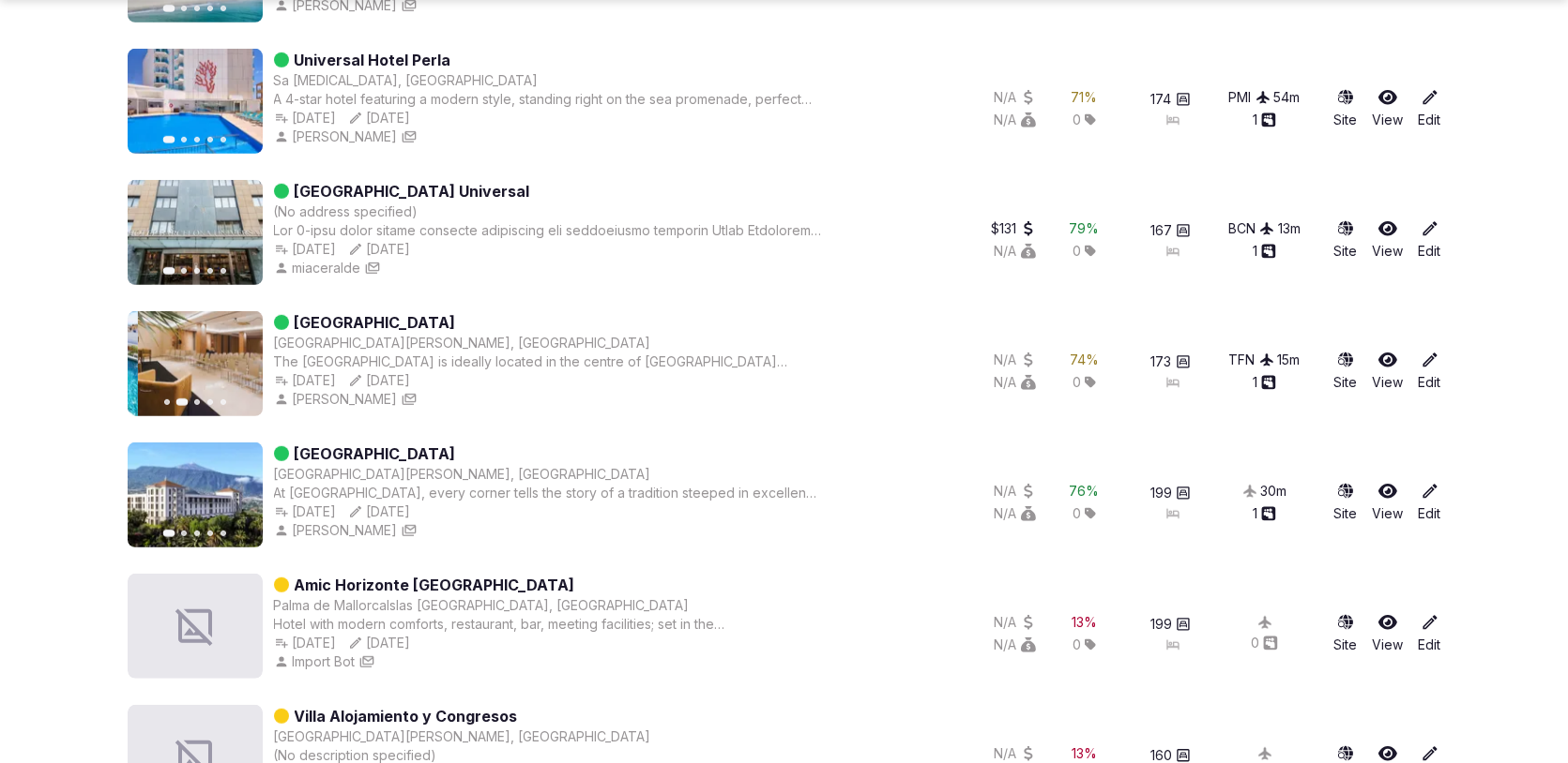
click at [241, 359] on icon "button" at bounding box center [236, 364] width 15 height 15
click at [159, 361] on icon "button" at bounding box center [154, 364] width 15 height 15
click at [235, 366] on icon "button" at bounding box center [236, 364] width 8 height 13
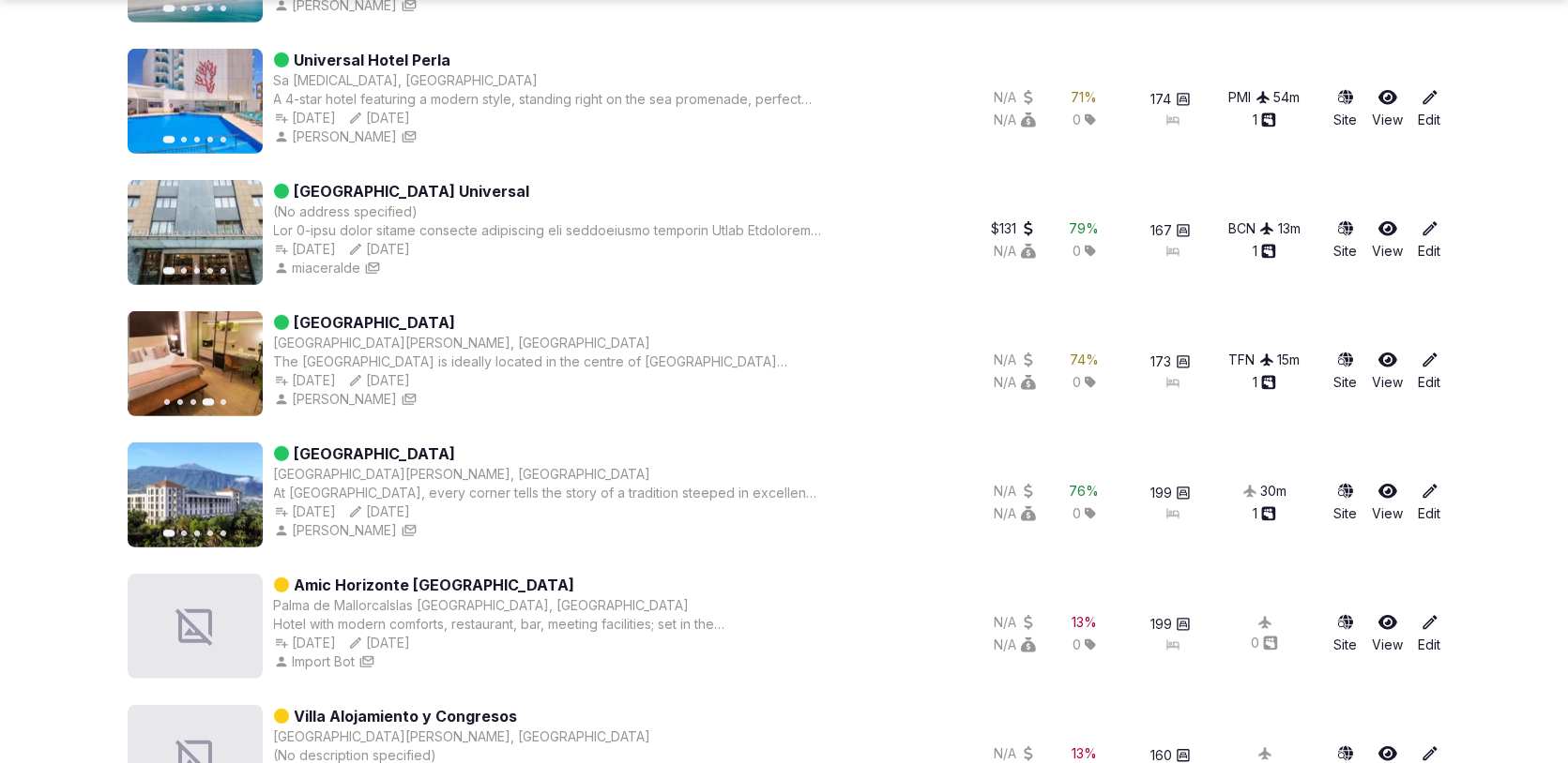
click at [235, 366] on icon "button" at bounding box center [236, 364] width 8 height 13
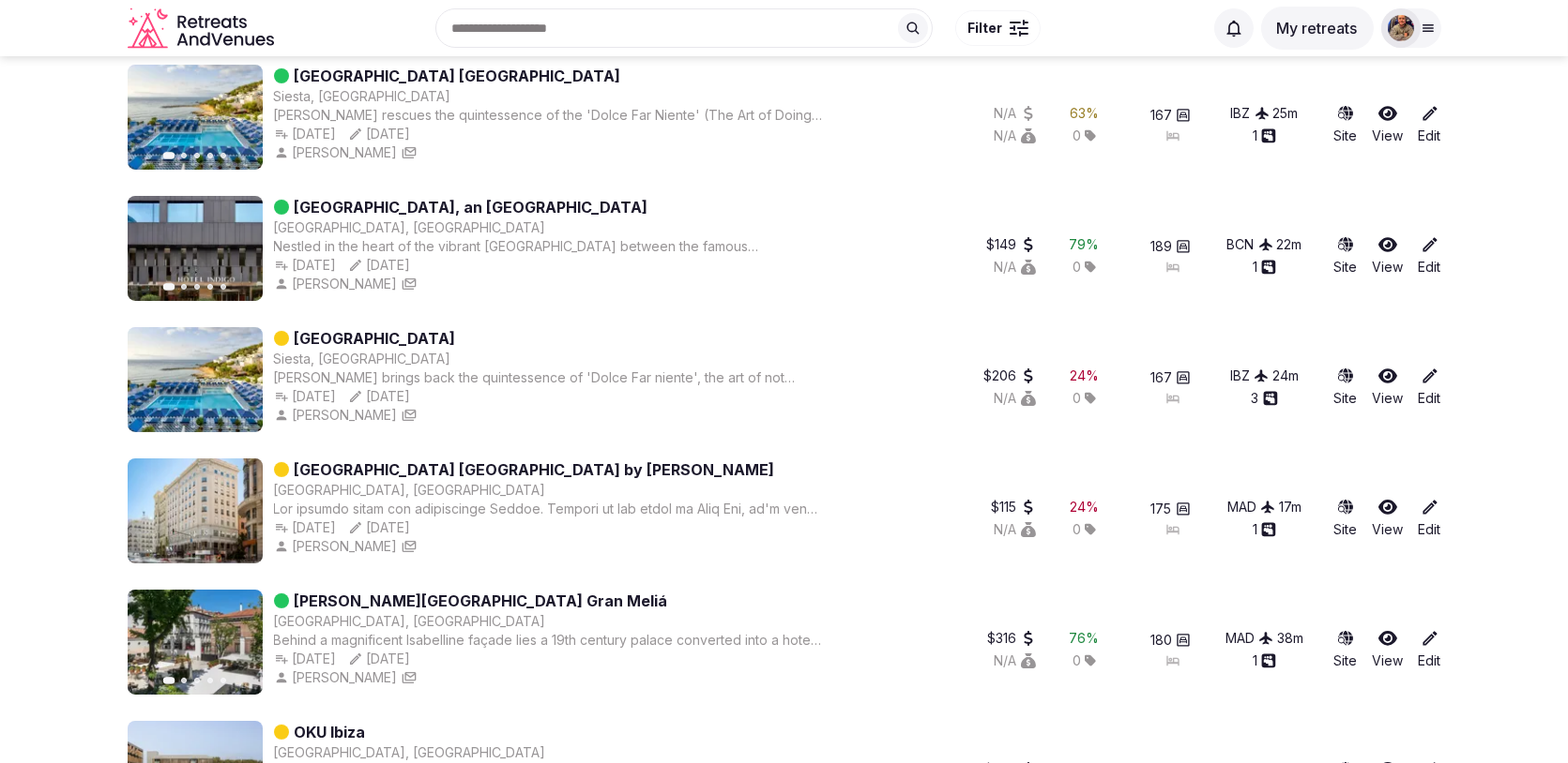
scroll to position [0, 0]
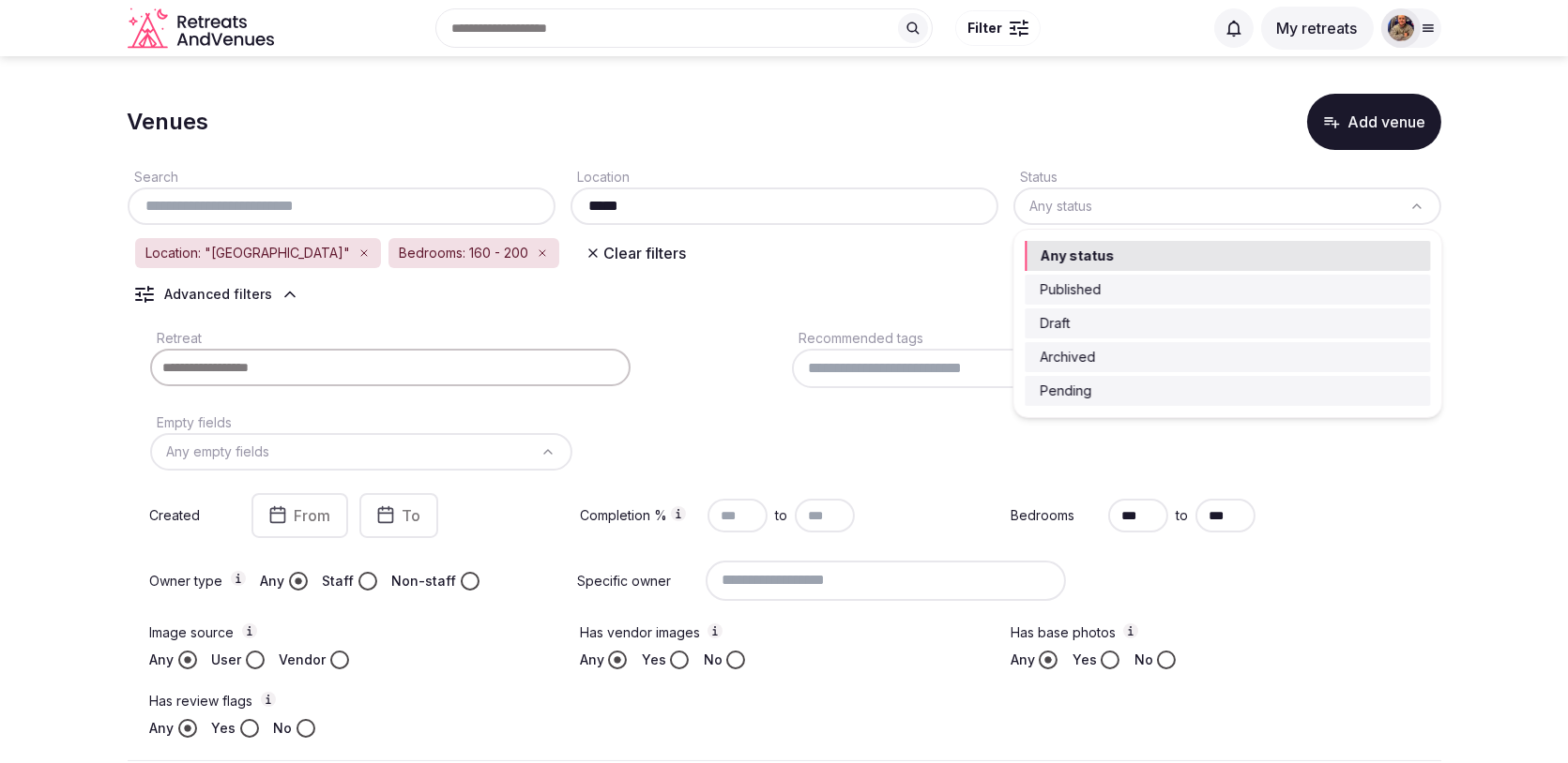
click at [1061, 201] on html "Recent searches Spain Lisbon, Portugal Brown City, MI 48416 Bilbao, Biscay, Spa…" at bounding box center [784, 381] width 1568 height 763
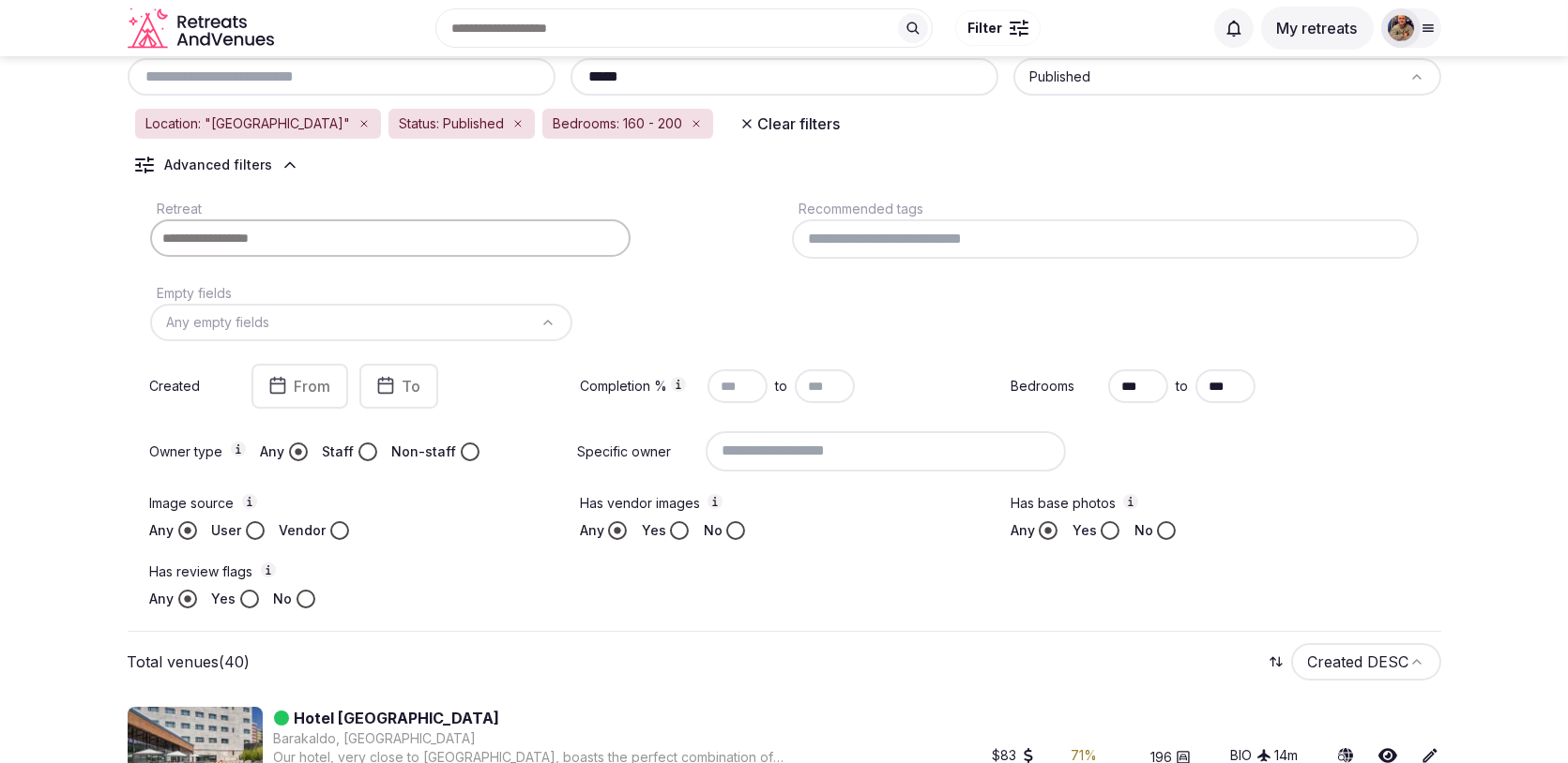
scroll to position [128, 0]
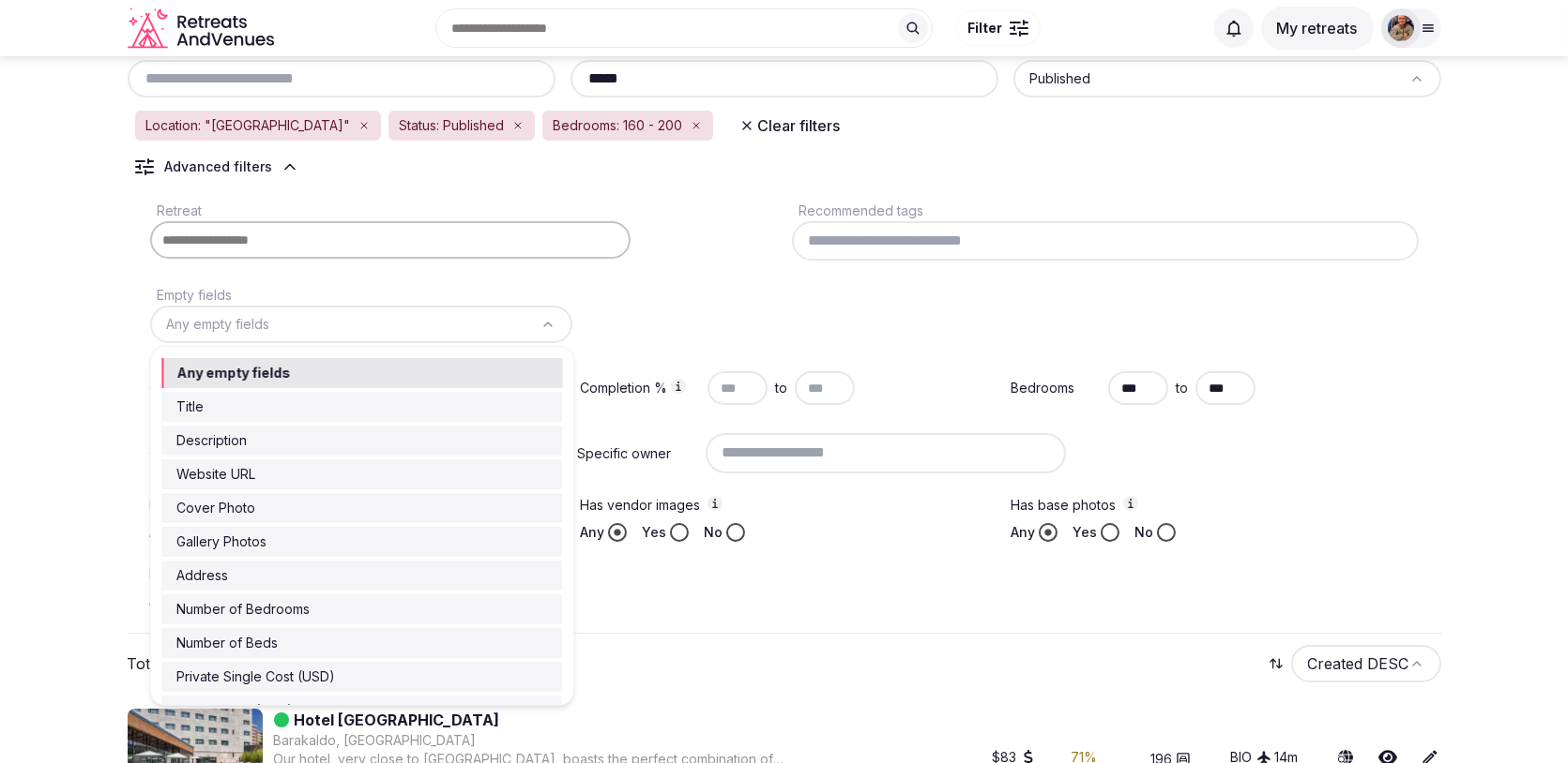
click at [543, 328] on html "Recent searches Spain Lisbon, Portugal Brown City, MI 48416 Bilbao, Biscay, Spa…" at bounding box center [784, 253] width 1568 height 763
click at [646, 304] on html "Recent searches Spain Lisbon, Portugal Brown City, MI 48416 Bilbao, Biscay, Spa…" at bounding box center [784, 253] width 1568 height 763
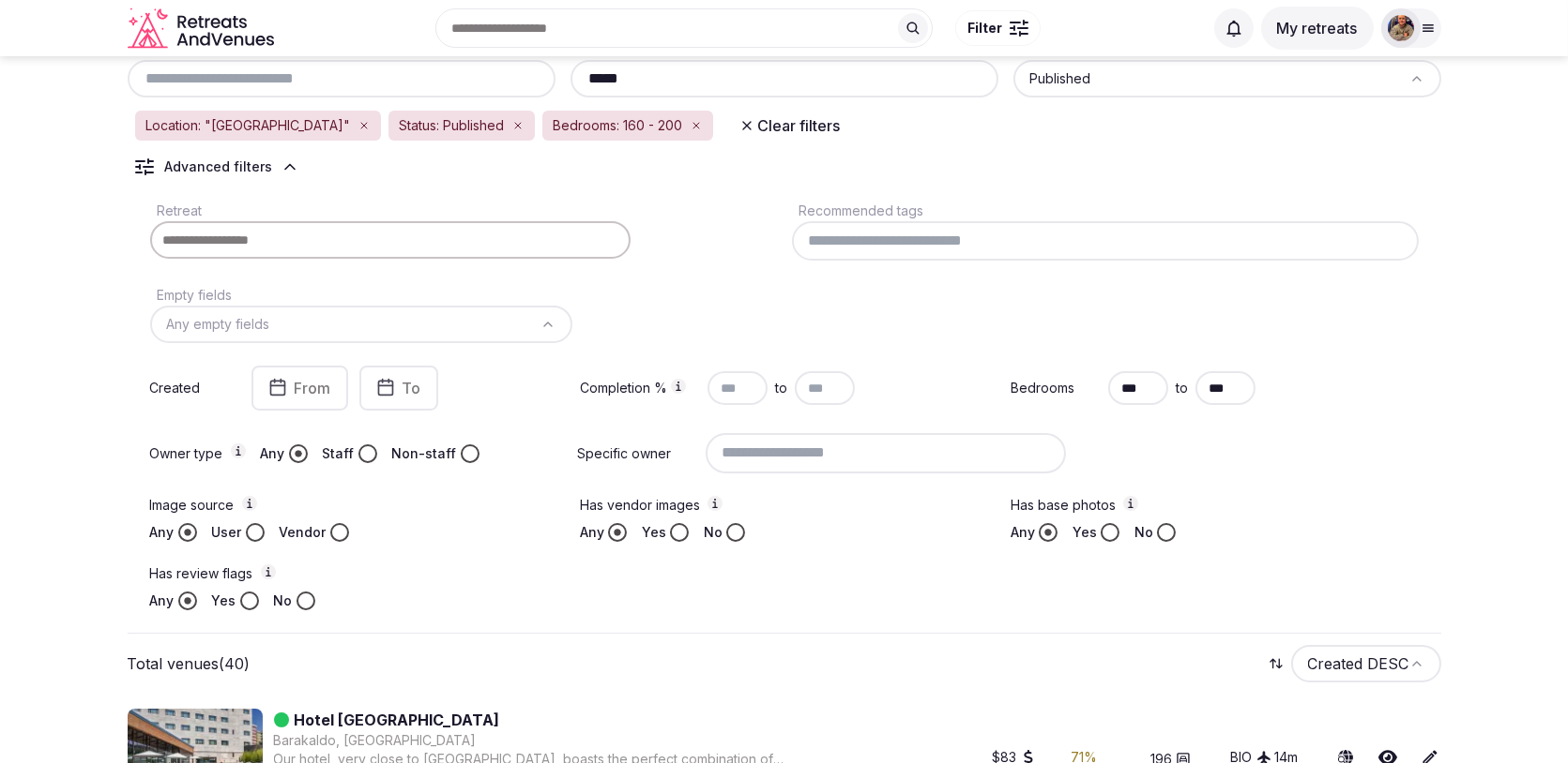
click at [862, 235] on input at bounding box center [1105, 241] width 627 height 39
click at [647, 285] on div "Retreat Recommended tags Empty fields Any empty fields Created From To Completi…" at bounding box center [784, 404] width 1314 height 427
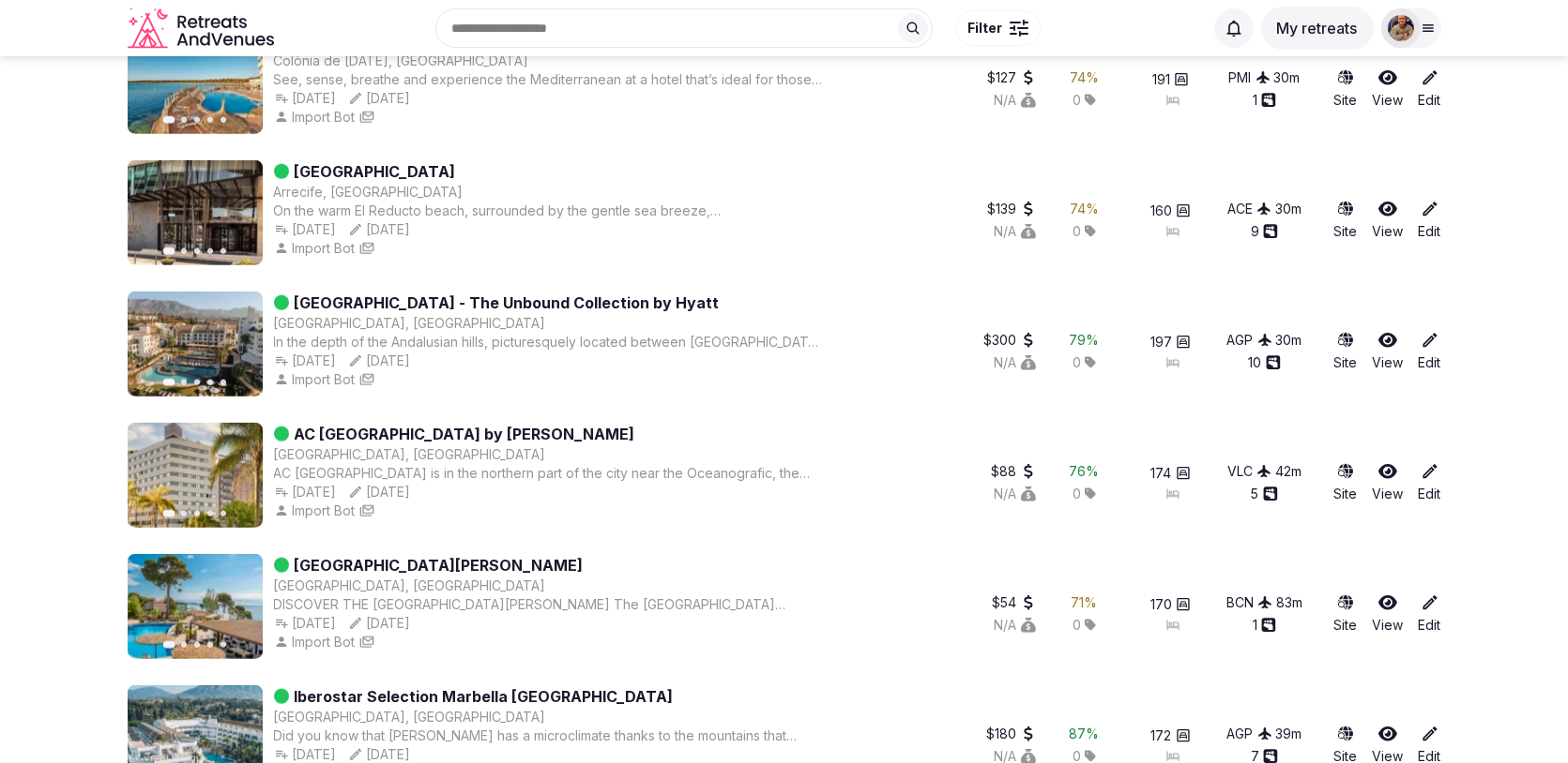
scroll to position [4083, 0]
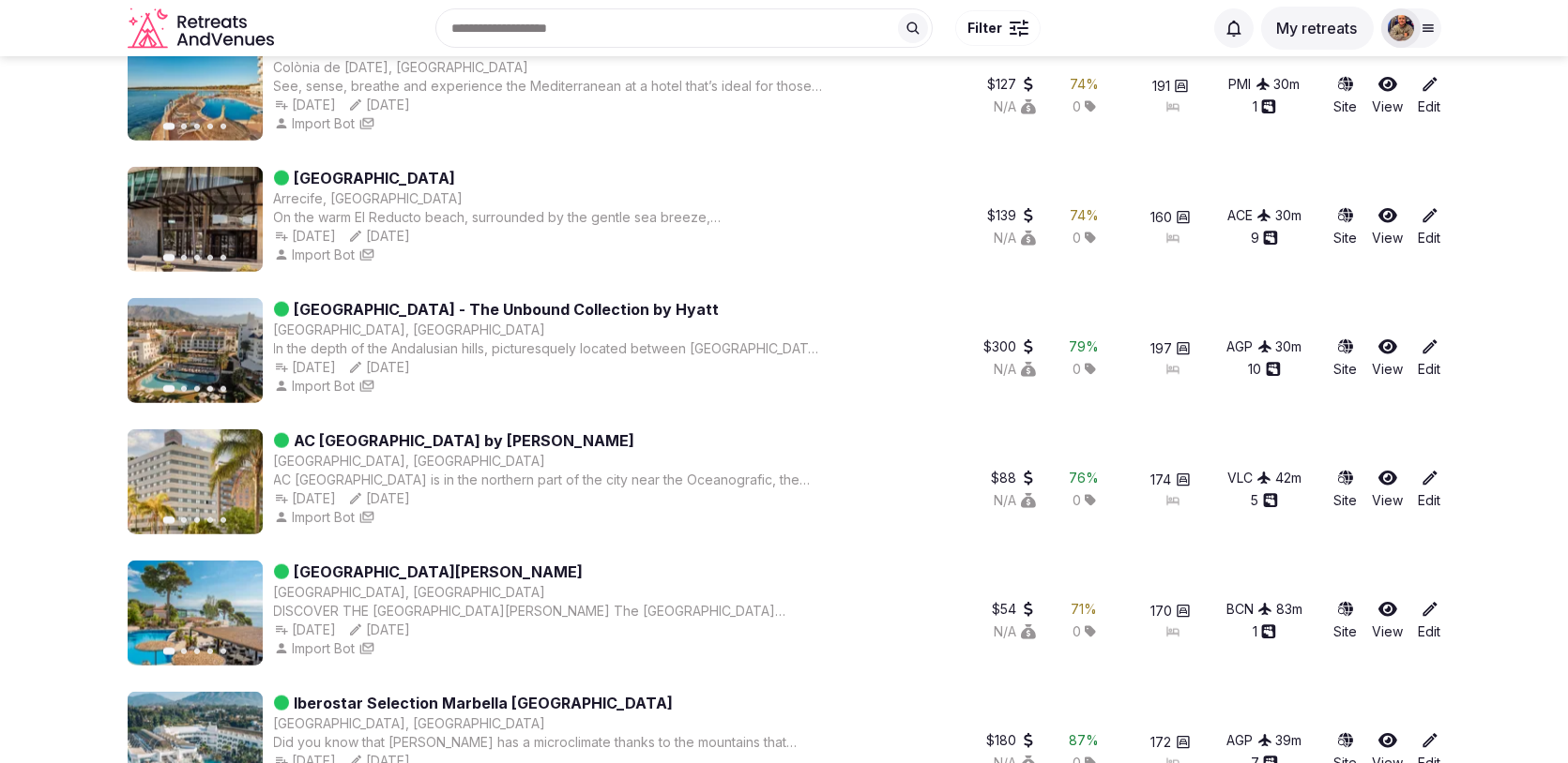
click at [233, 357] on button "Next slide" at bounding box center [236, 350] width 30 height 30
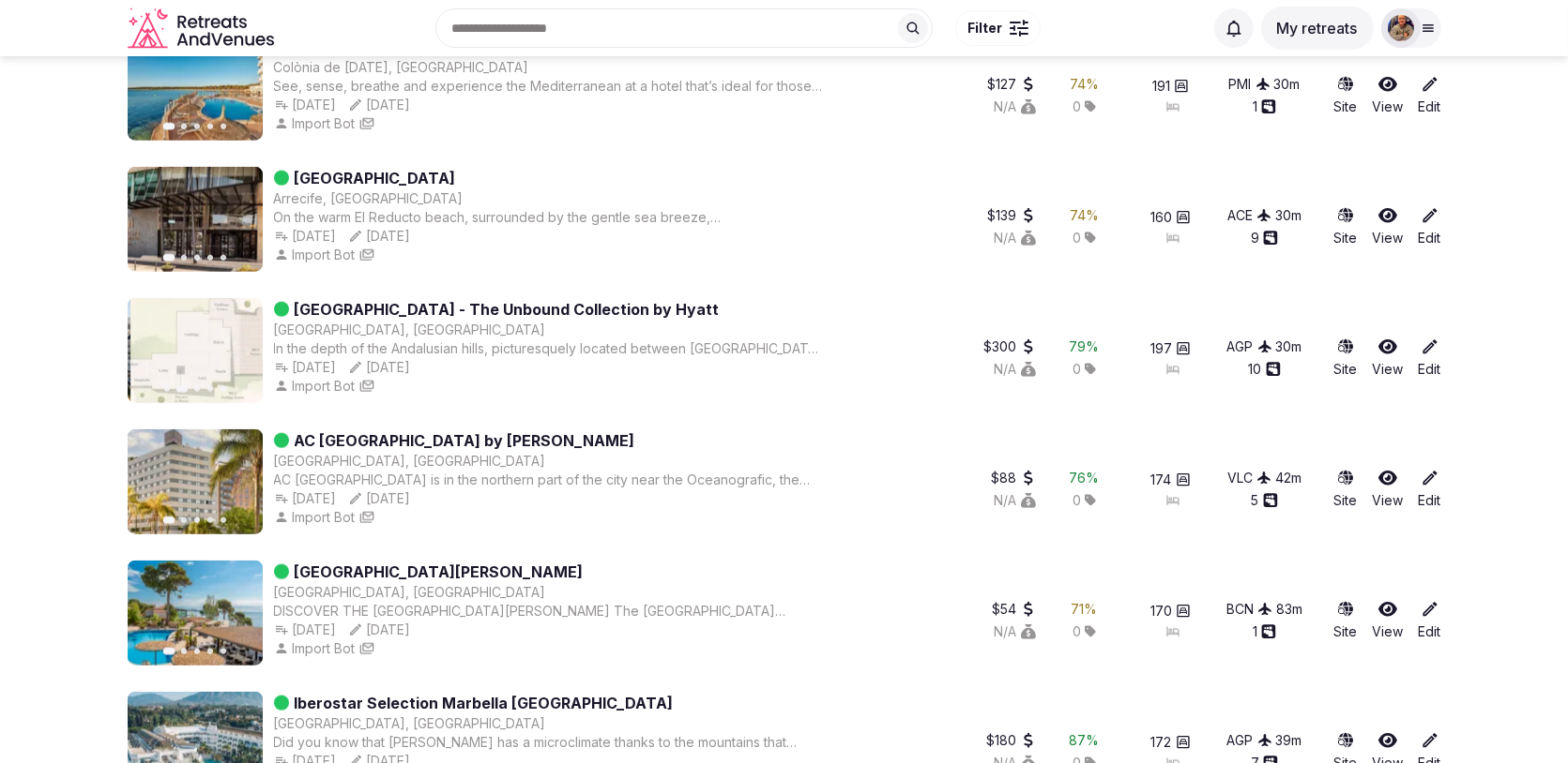
click at [233, 357] on button "Next slide" at bounding box center [236, 350] width 30 height 30
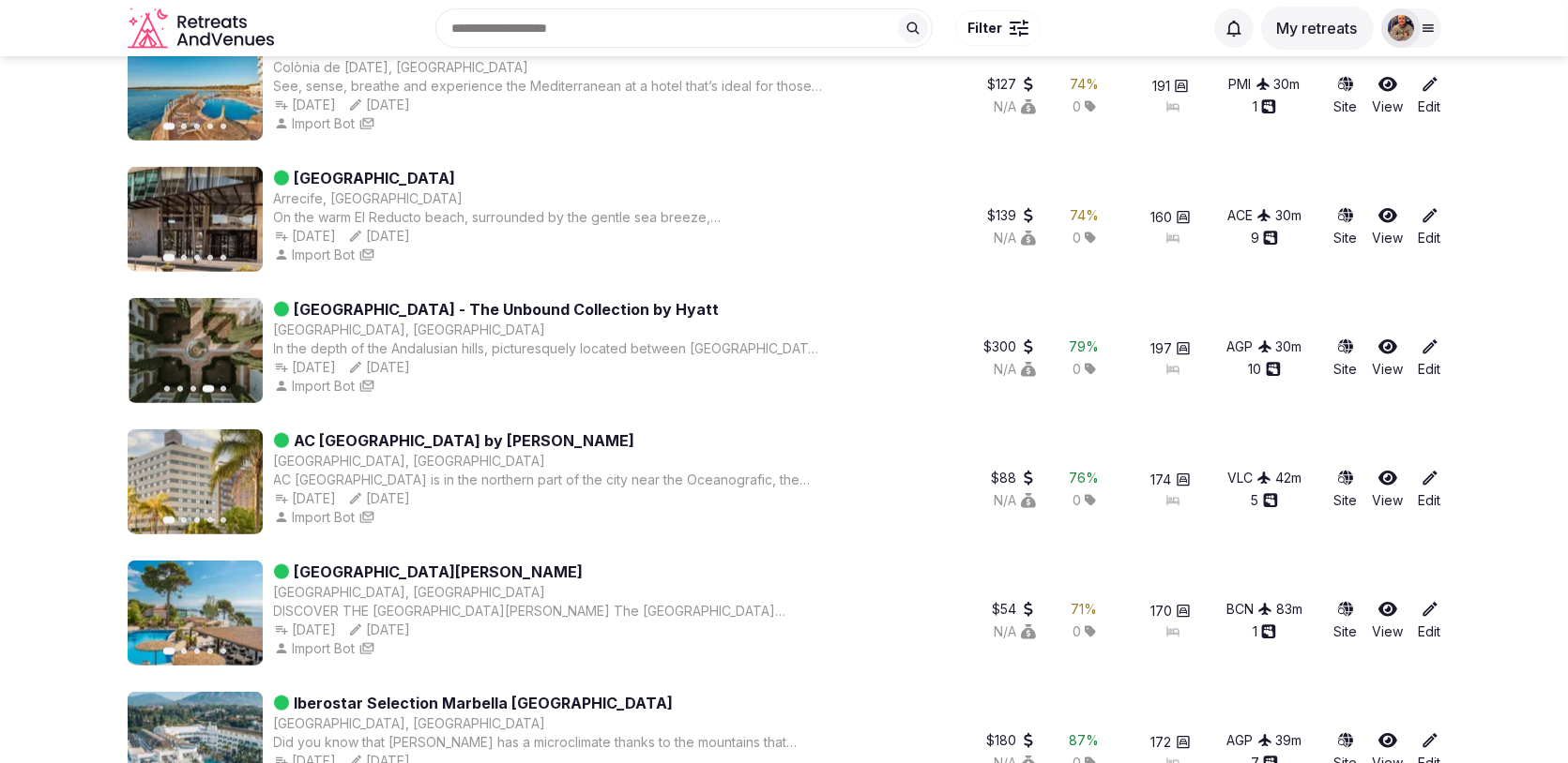
click at [233, 357] on button "Next slide" at bounding box center [236, 350] width 30 height 30
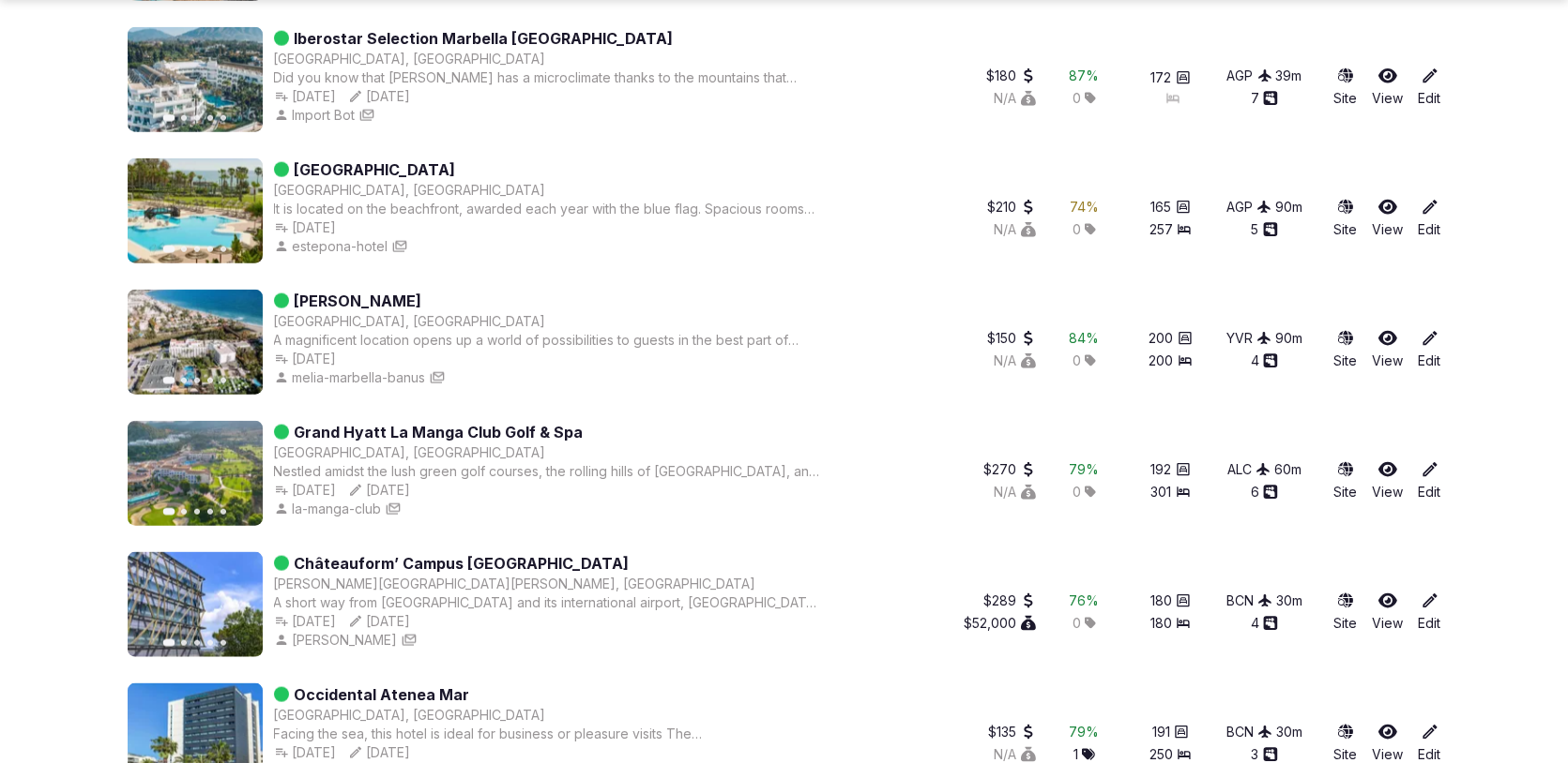
scroll to position [4758, 0]
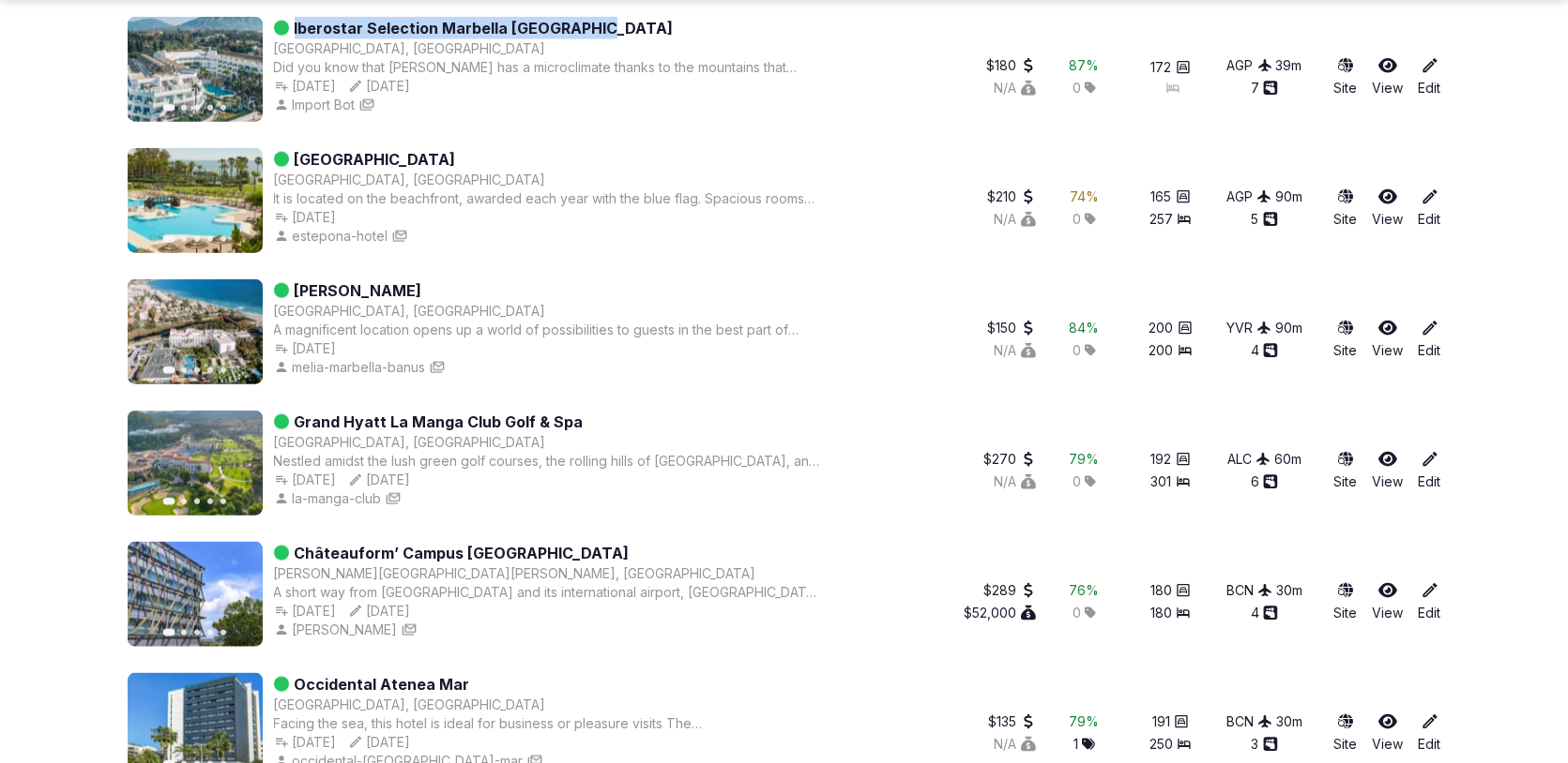
drag, startPoint x: 643, startPoint y: 24, endPoint x: 295, endPoint y: 26, distance: 348.0
click at [295, 26] on div "Iberostar Selection Marbella [GEOGRAPHIC_DATA]" at bounding box center [548, 28] width 549 height 22
copy link "Iberostar Selection Marbella [GEOGRAPHIC_DATA]"
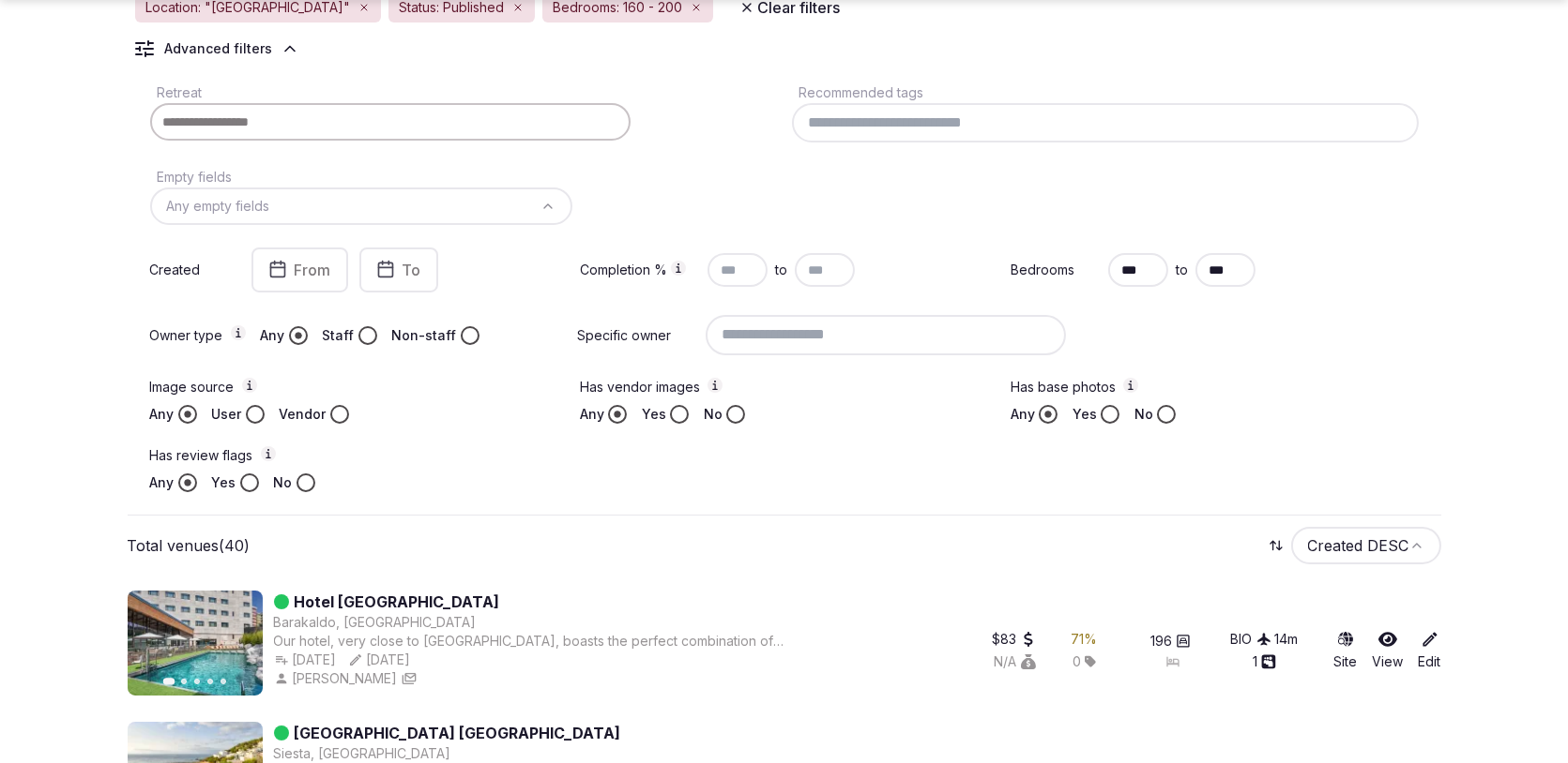
scroll to position [304, 0]
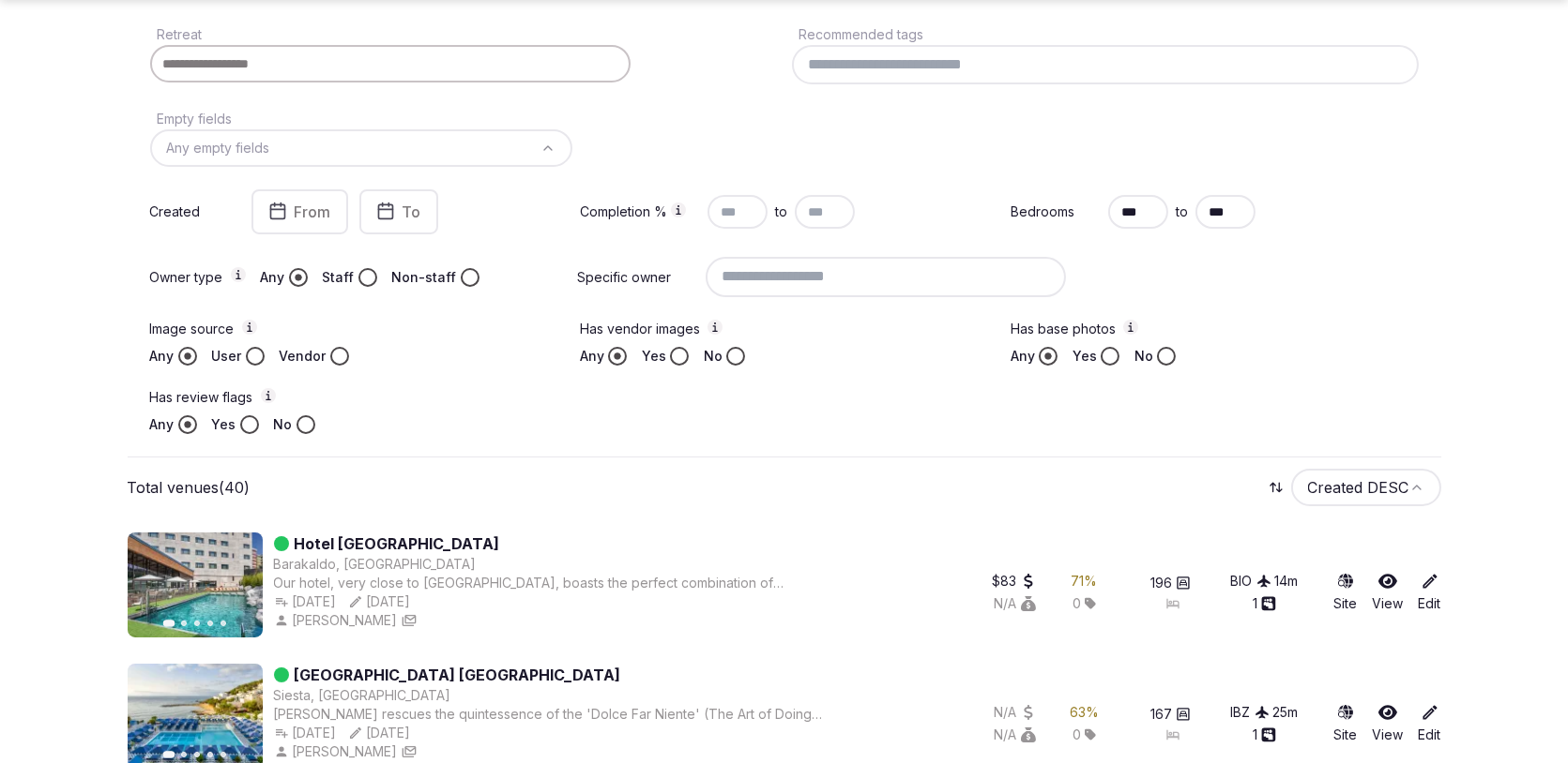
click at [1213, 210] on input "***" at bounding box center [1225, 211] width 60 height 34
click at [1229, 210] on input "***" at bounding box center [1225, 211] width 60 height 34
type input "***"
click at [1258, 432] on div "Retreat Recommended tags Empty fields Any empty fields Created From To Completi…" at bounding box center [784, 228] width 1314 height 427
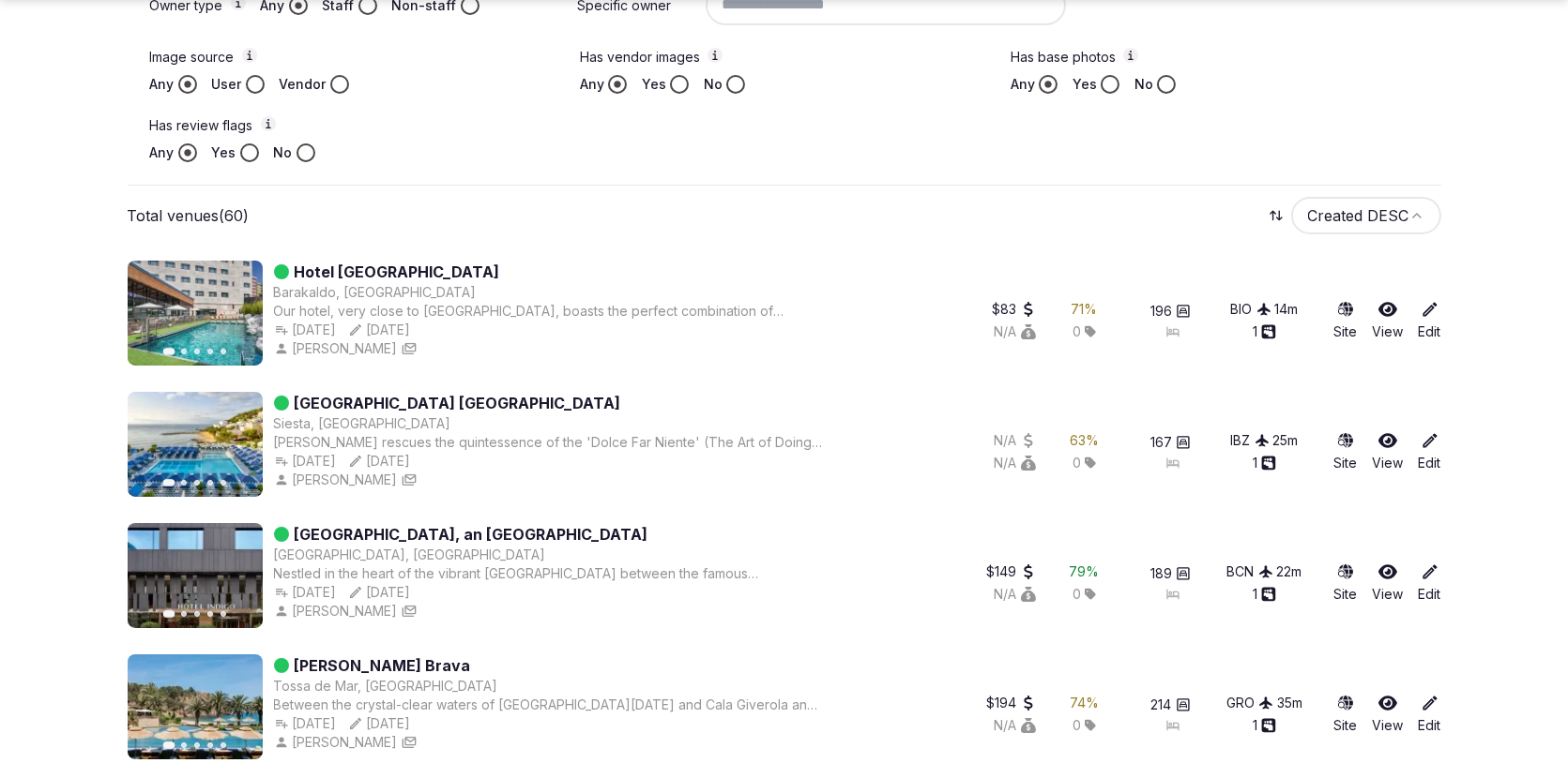
scroll to position [578, 0]
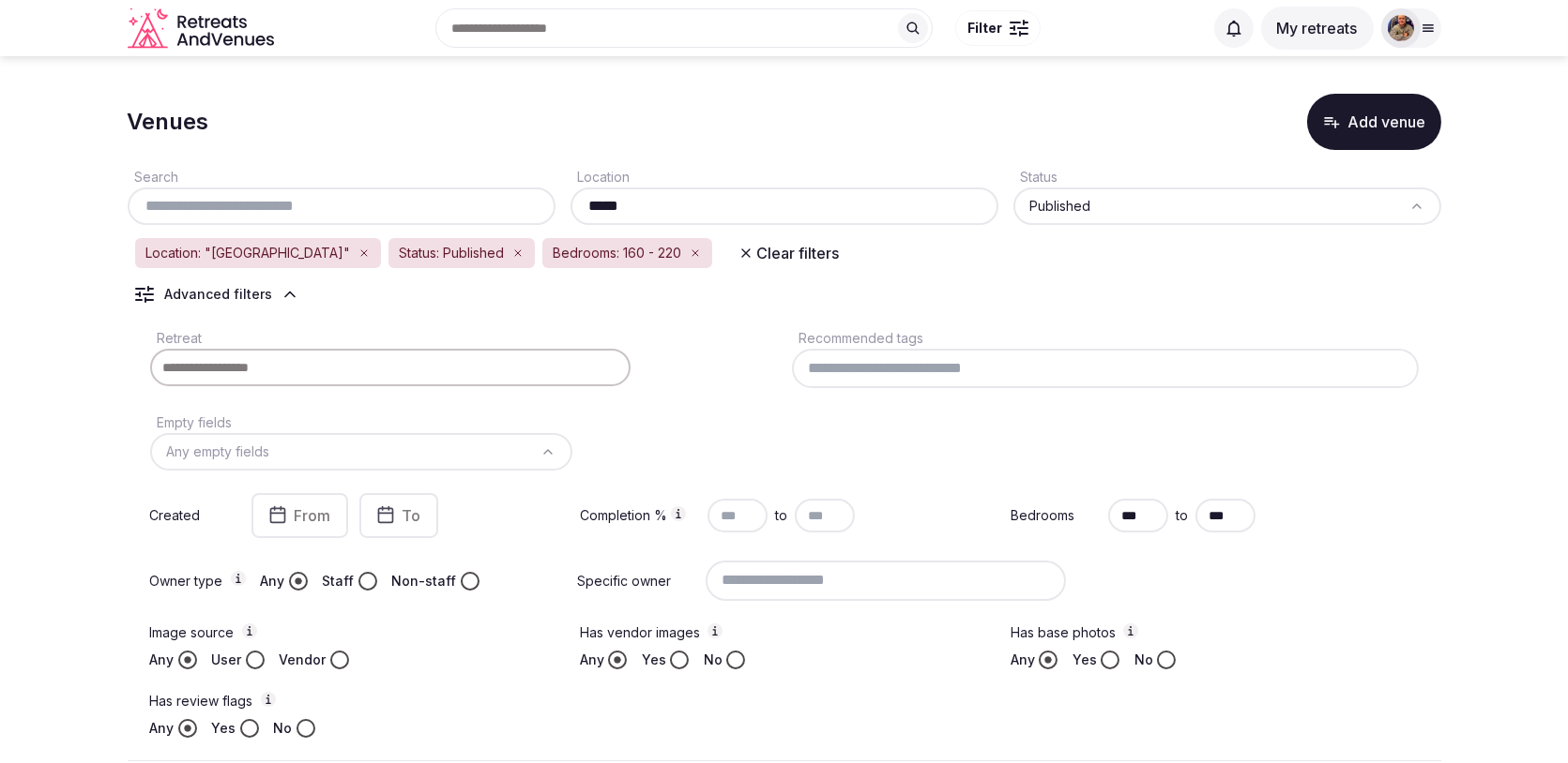
click at [689, 252] on icon "button" at bounding box center [695, 253] width 12 height 12
click at [550, 263] on button "Clear filters" at bounding box center [612, 252] width 124 height 34
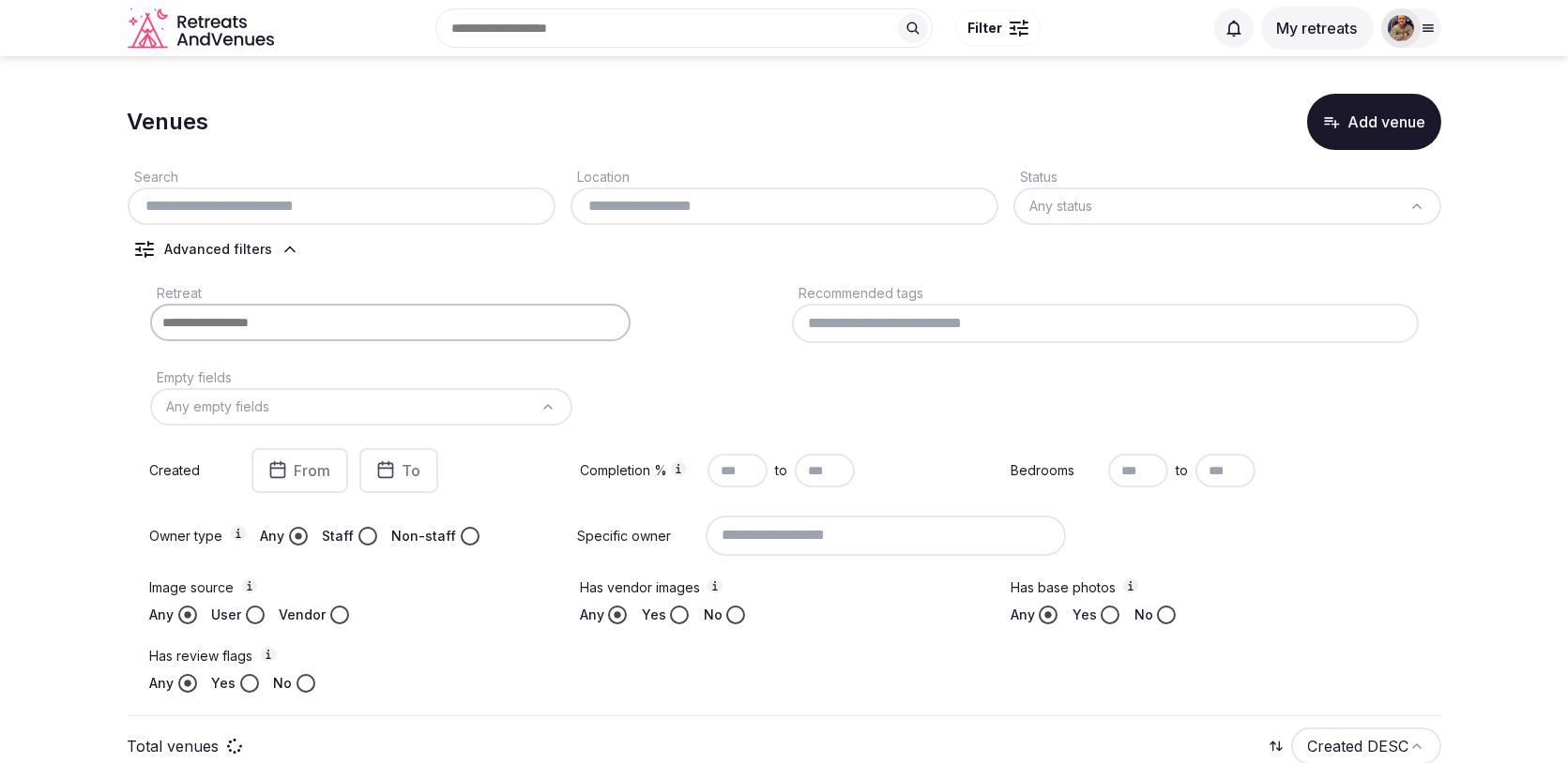
click at [449, 201] on input "text" at bounding box center [342, 205] width 413 height 22
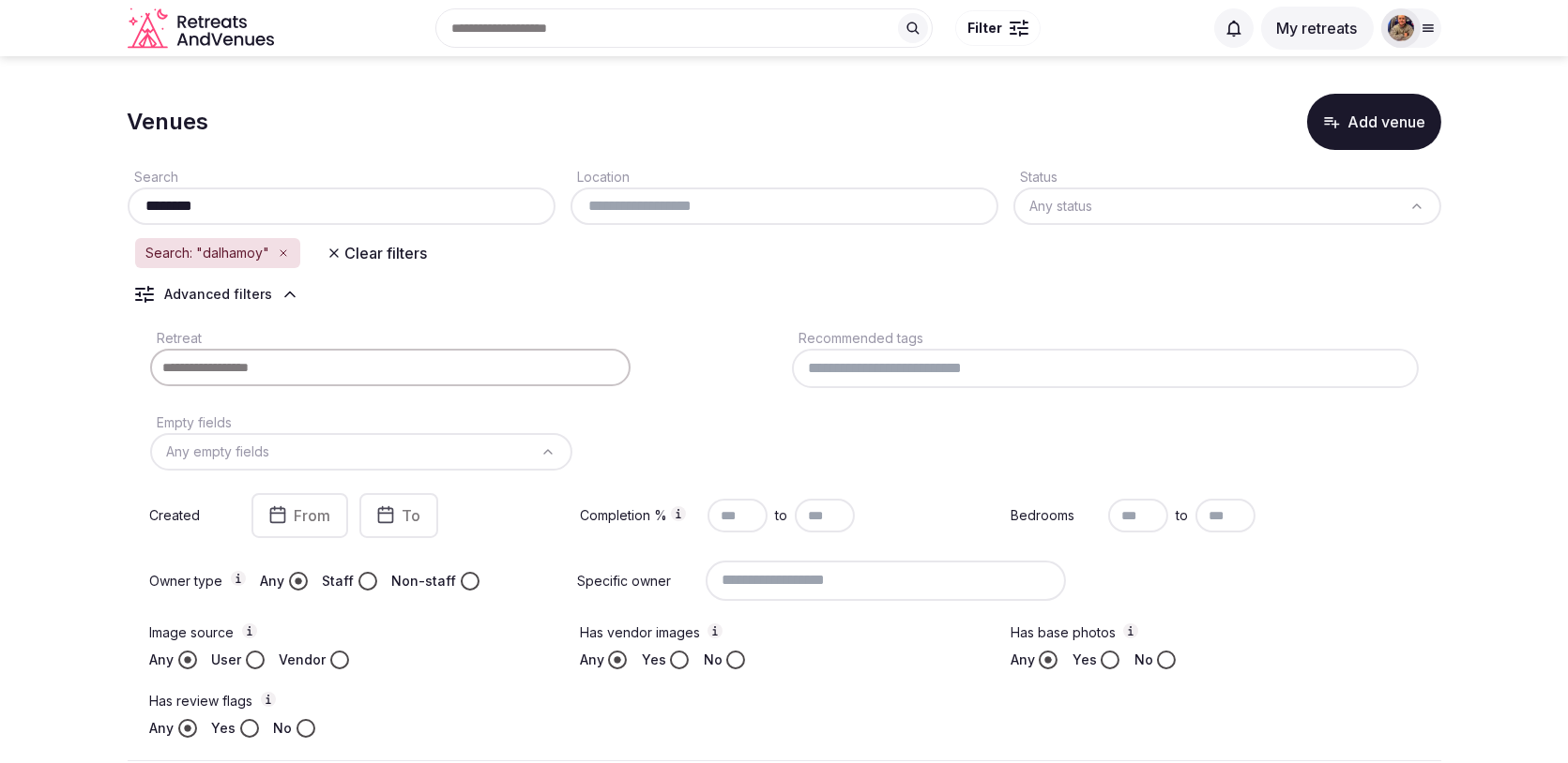
click at [454, 195] on input "********" at bounding box center [342, 205] width 413 height 22
click at [253, 205] on input "**********" at bounding box center [342, 205] width 413 height 22
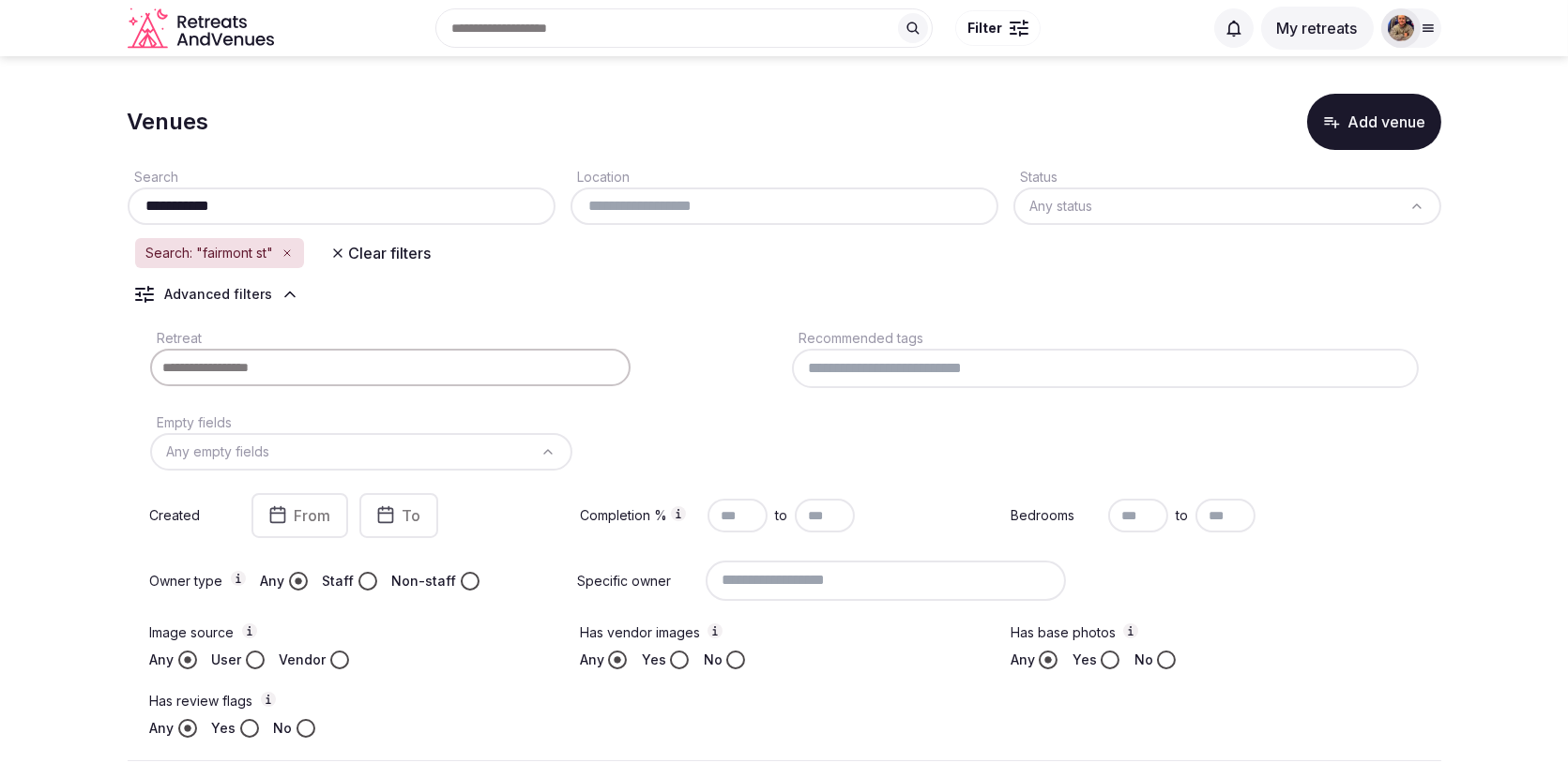
click at [253, 205] on input "**********" at bounding box center [342, 205] width 413 height 22
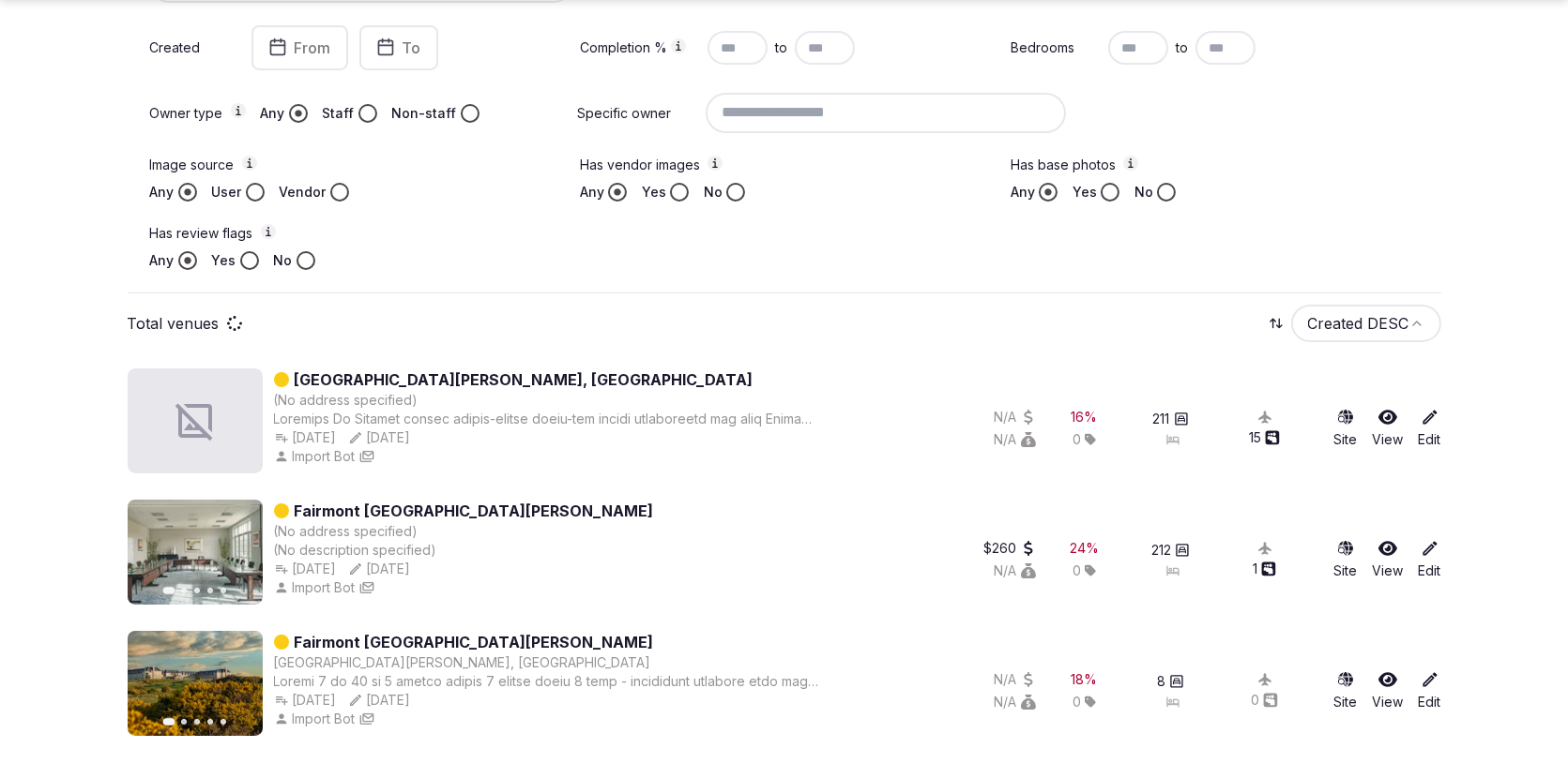
scroll to position [205, 0]
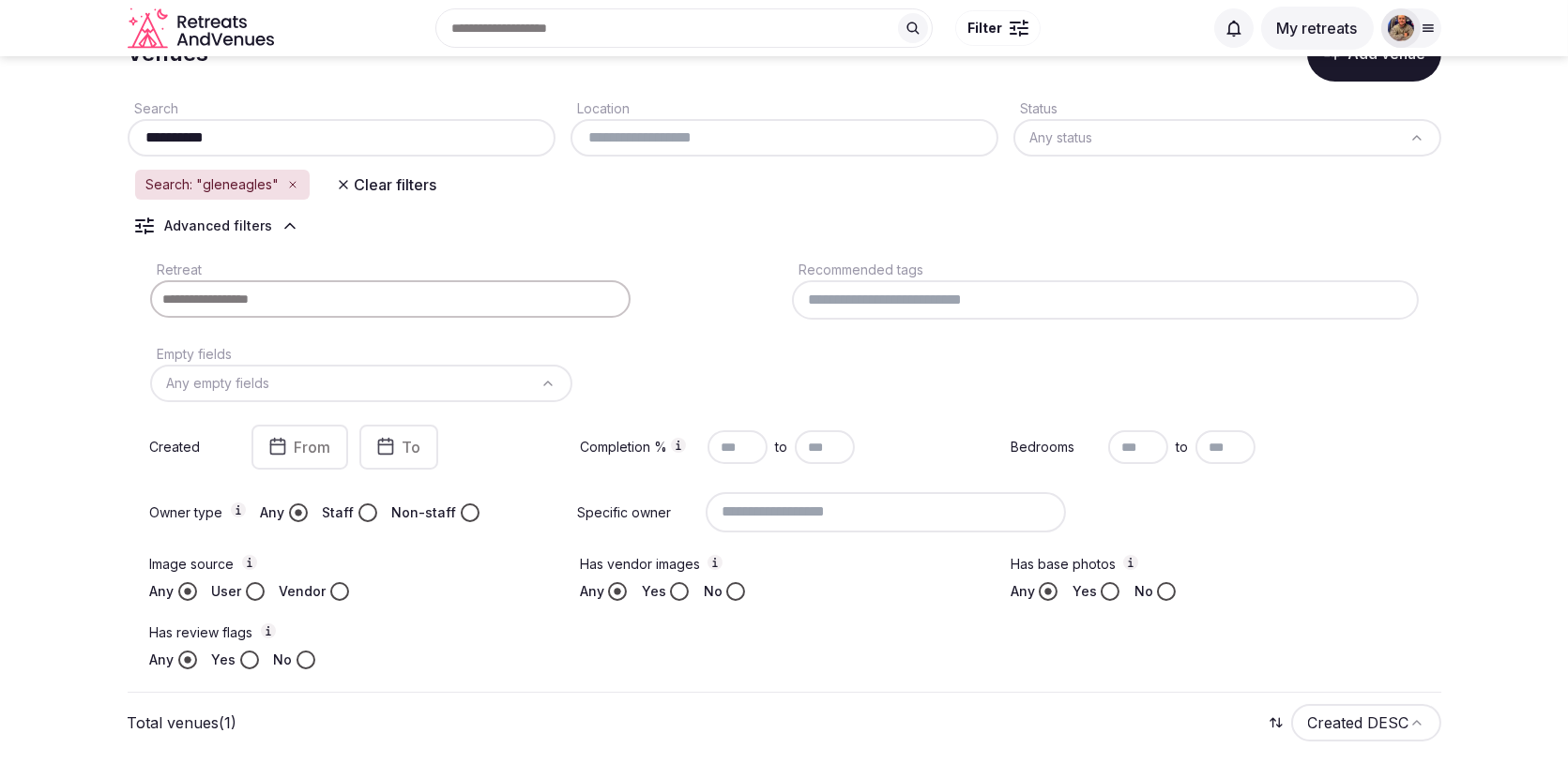
scroll to position [29, 0]
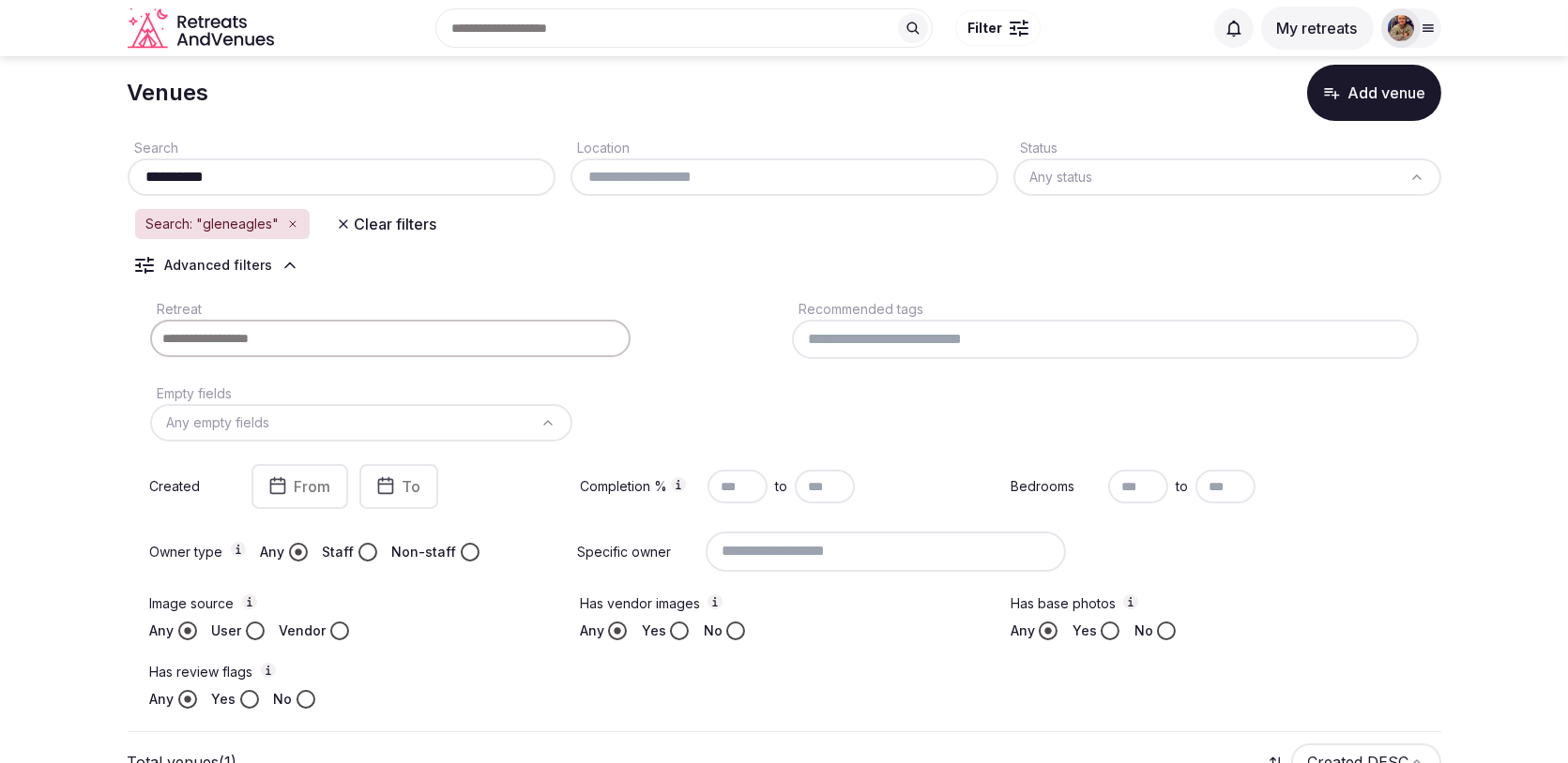
click at [276, 179] on input "**********" at bounding box center [342, 177] width 413 height 22
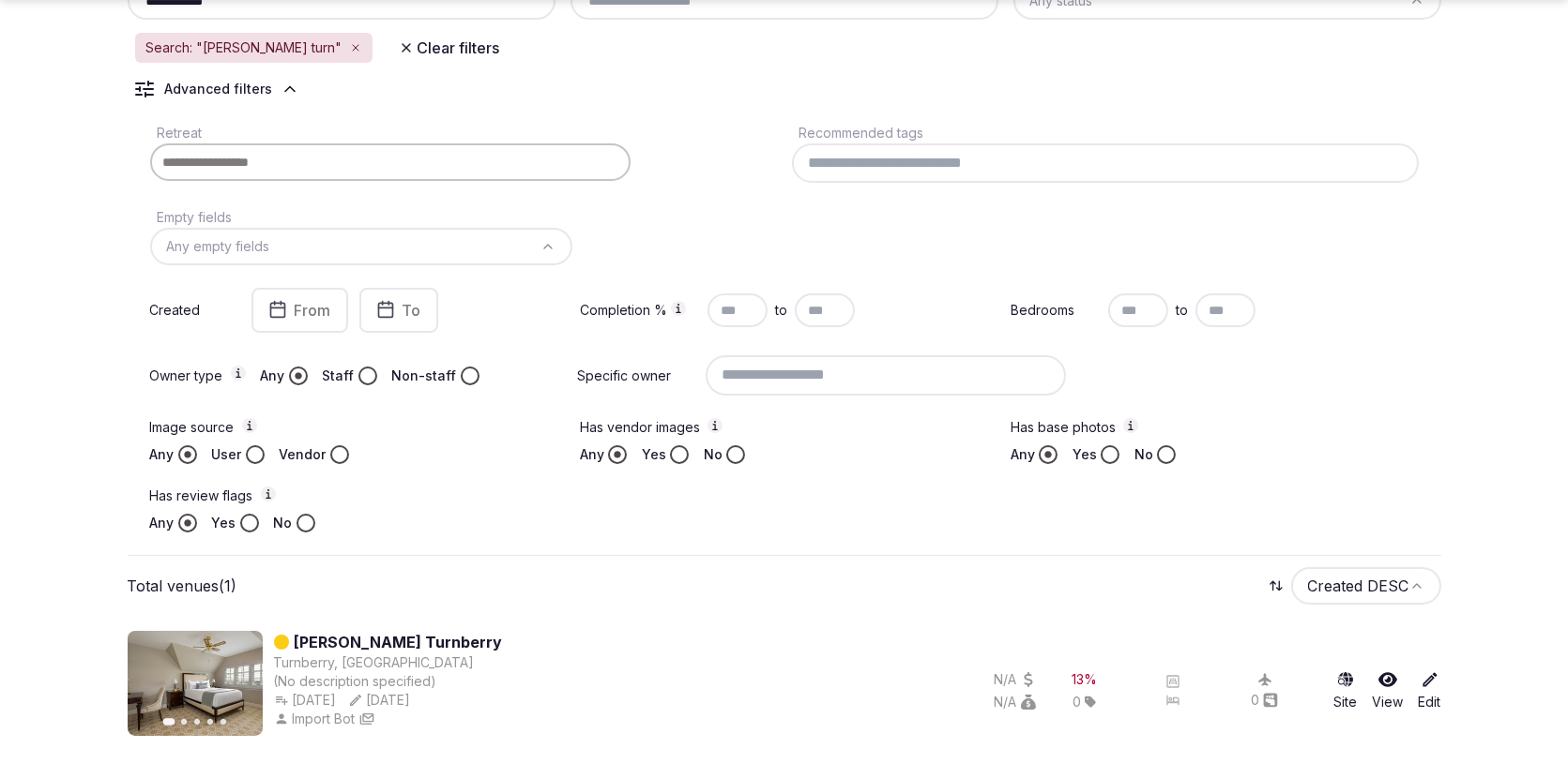
type input "**********"
drag, startPoint x: 492, startPoint y: 639, endPoint x: 294, endPoint y: 635, distance: 198.0
click at [294, 635] on div "Trump Turnberry" at bounding box center [388, 642] width 229 height 22
copy link "Trump Turnberry"
click at [348, 642] on link "Trump Turnberry" at bounding box center [398, 642] width 208 height 22
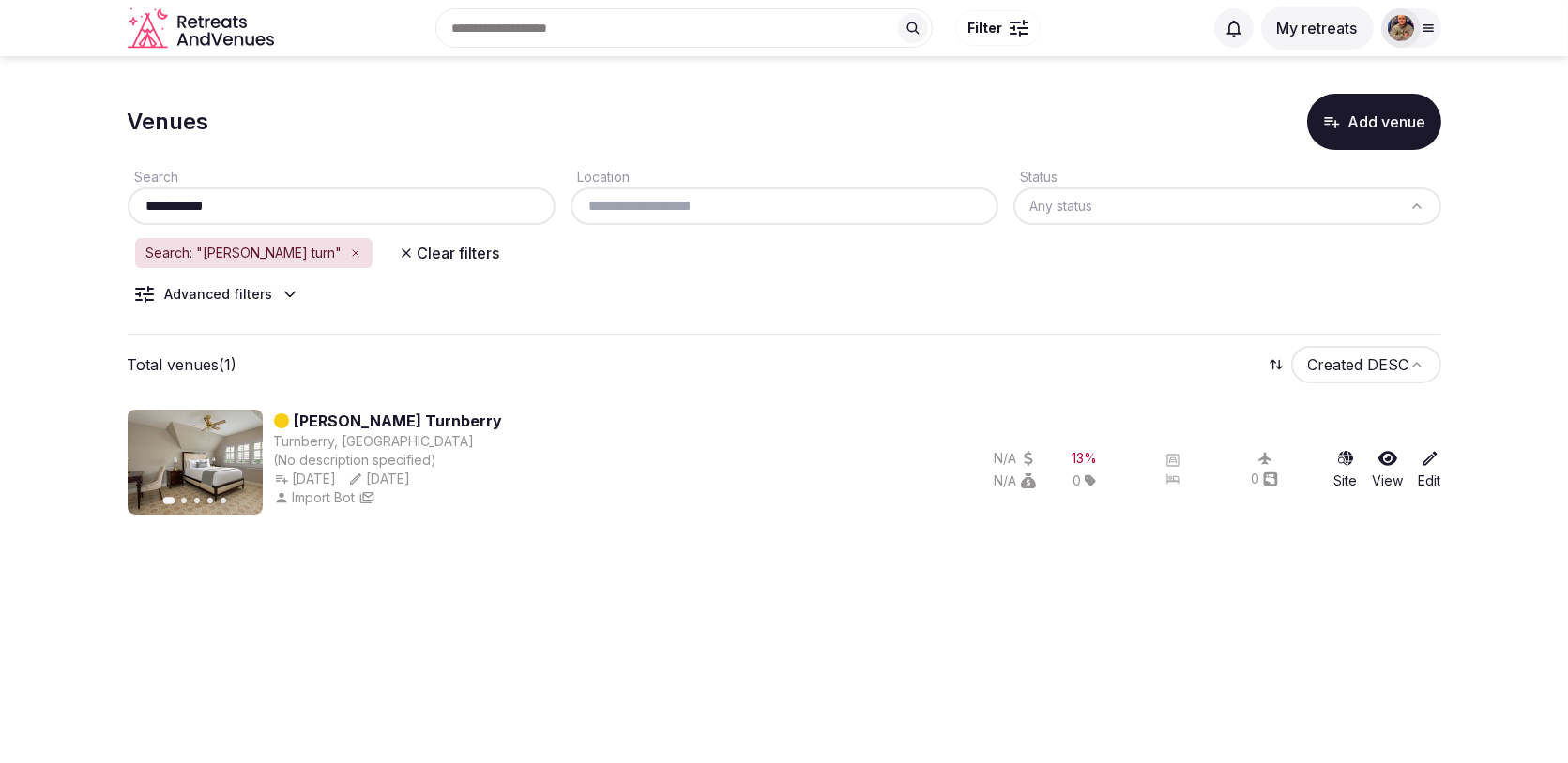
click at [422, 213] on input "**********" at bounding box center [342, 205] width 413 height 22
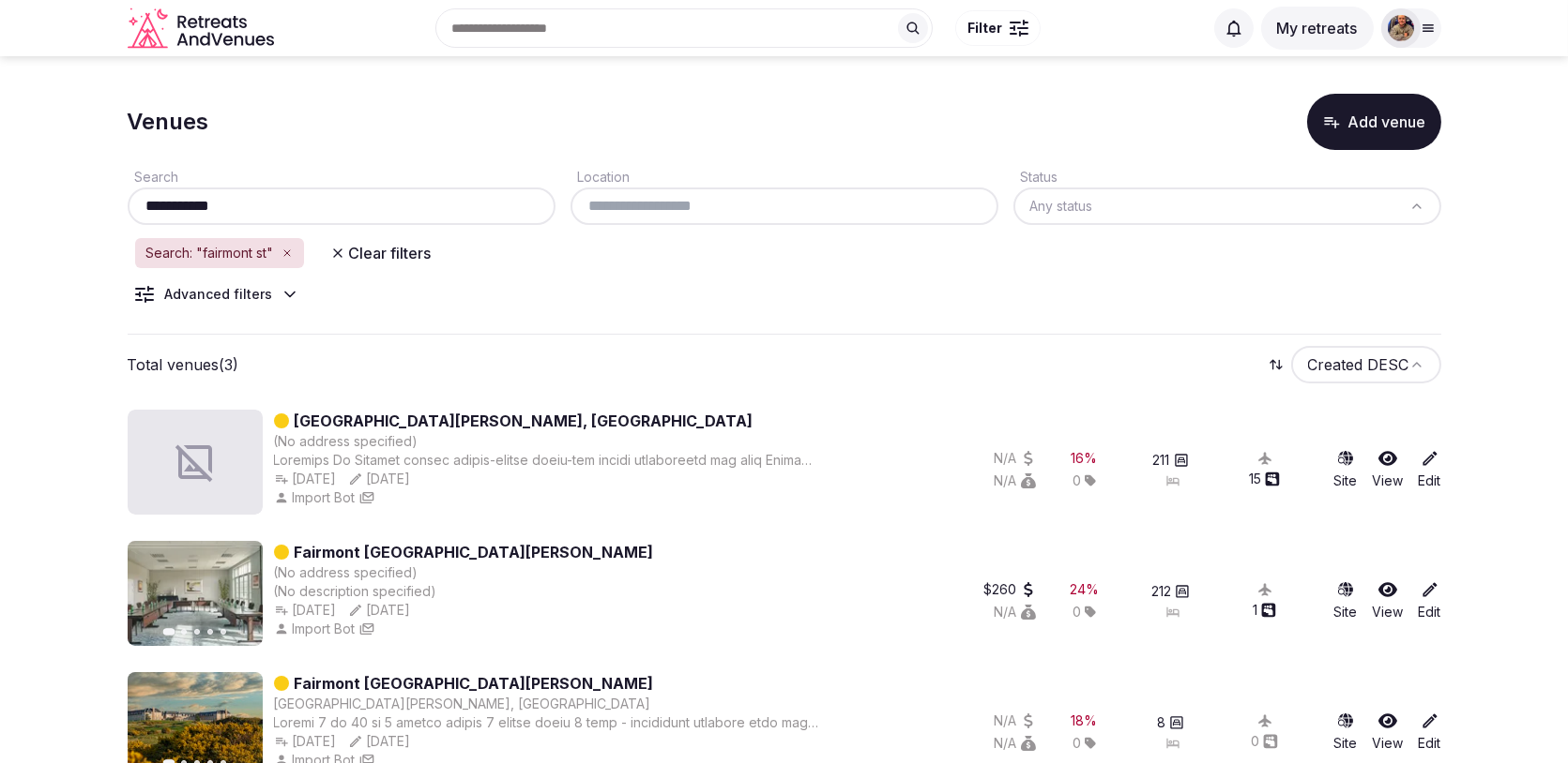
scroll to position [43, 0]
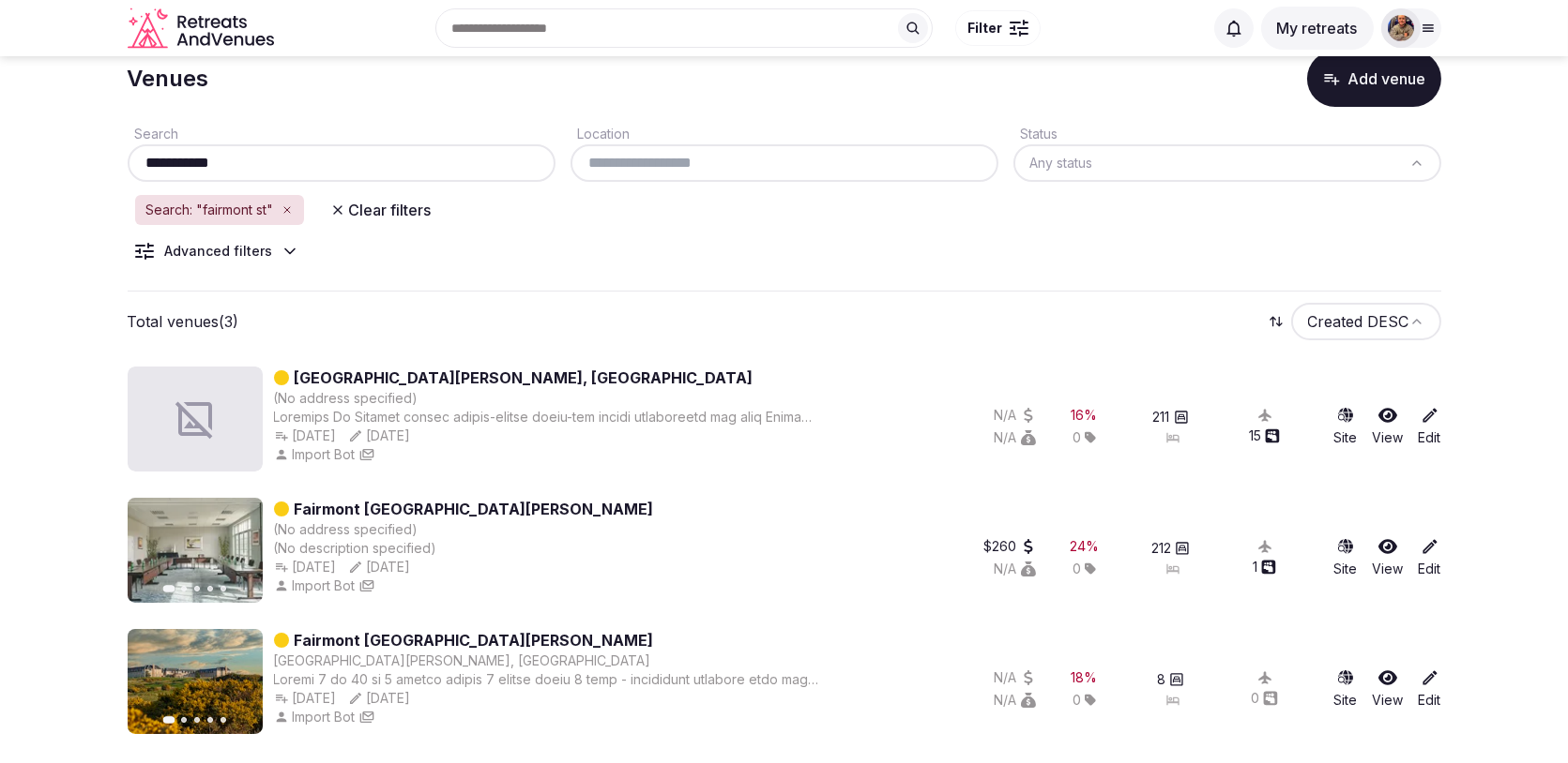
type input "**********"
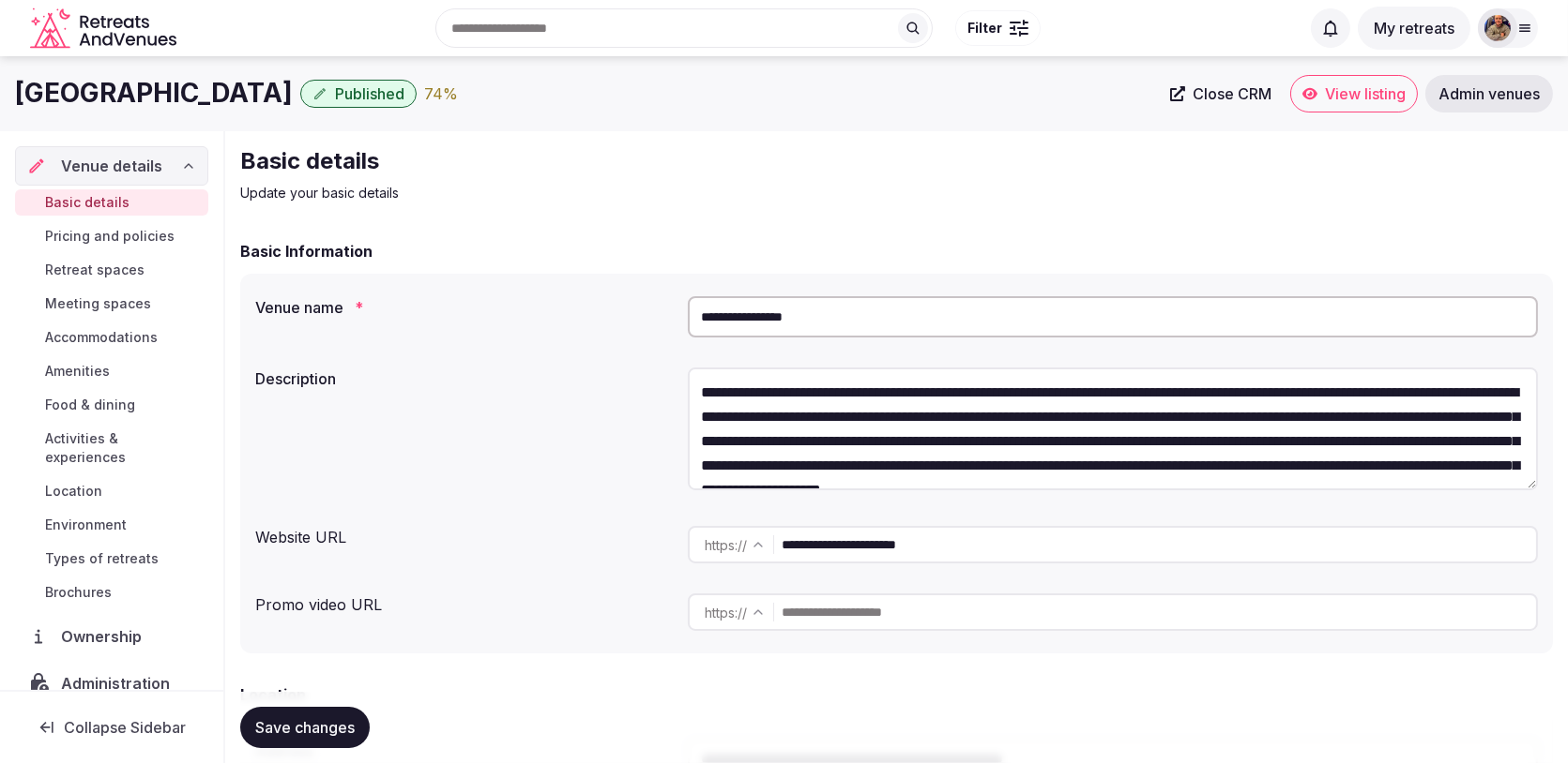
click at [136, 306] on span "Meeting spaces" at bounding box center [98, 304] width 106 height 19
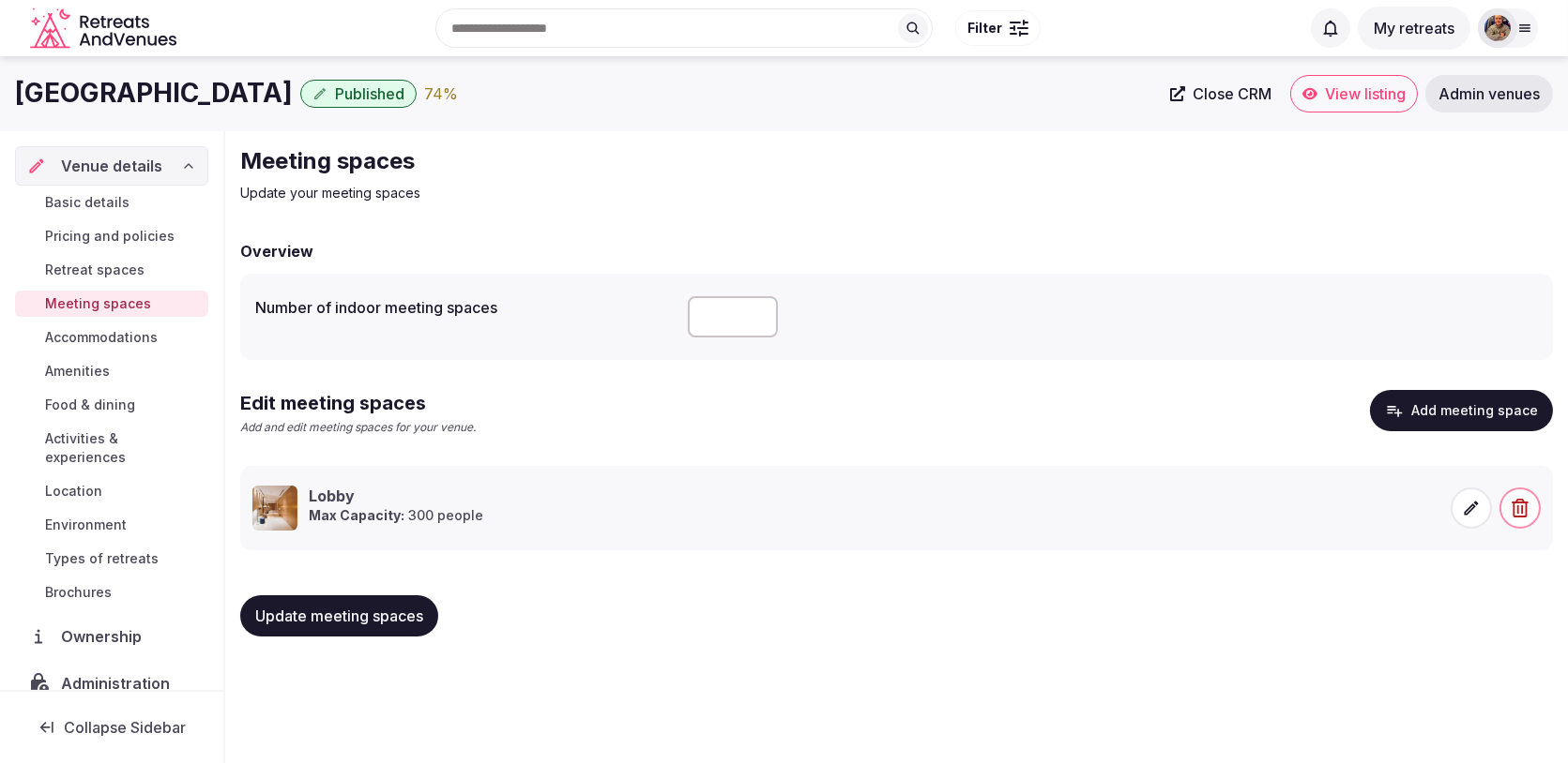
click at [123, 204] on span "Basic details" at bounding box center [87, 203] width 84 height 19
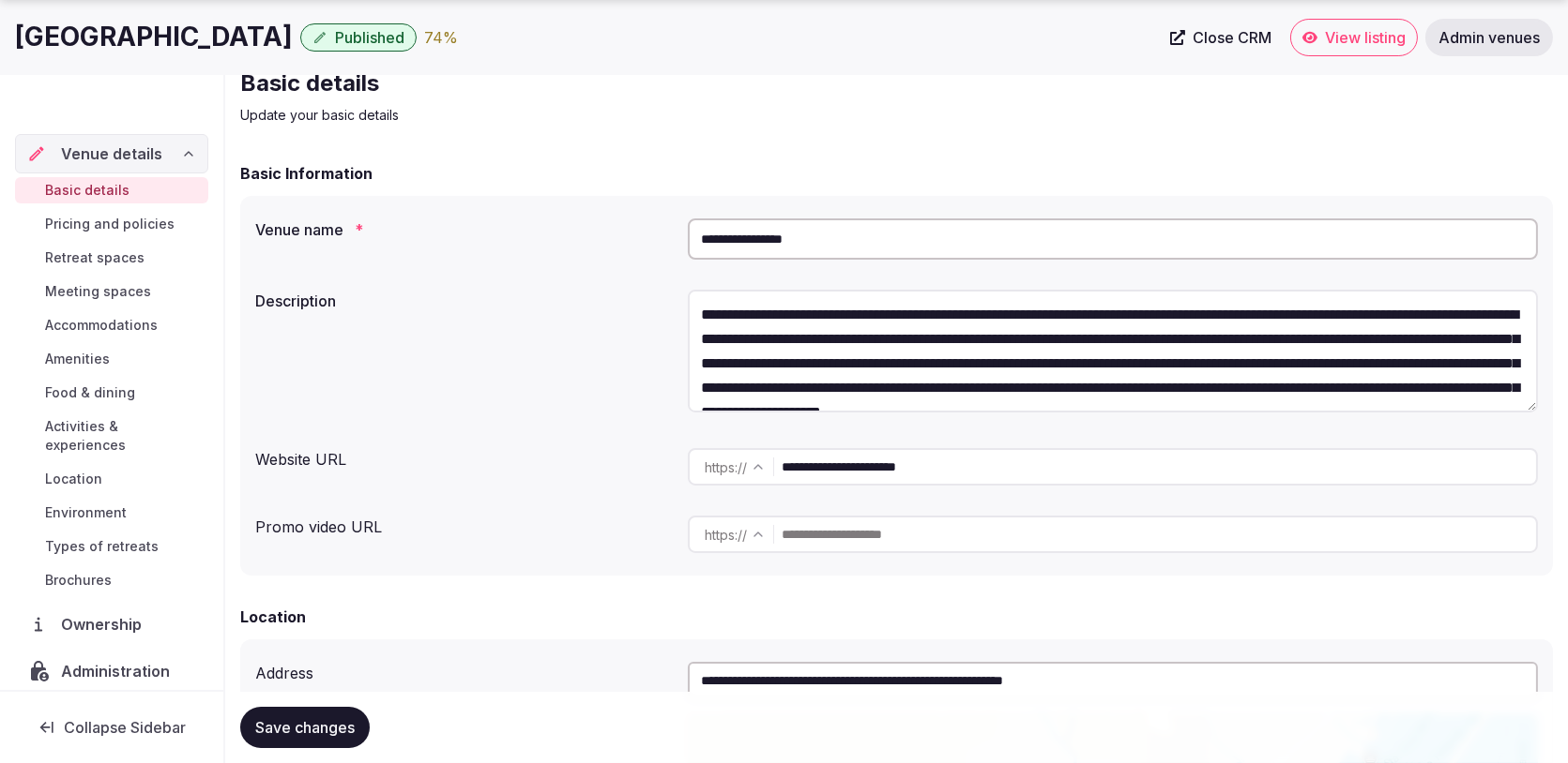
scroll to position [86, 0]
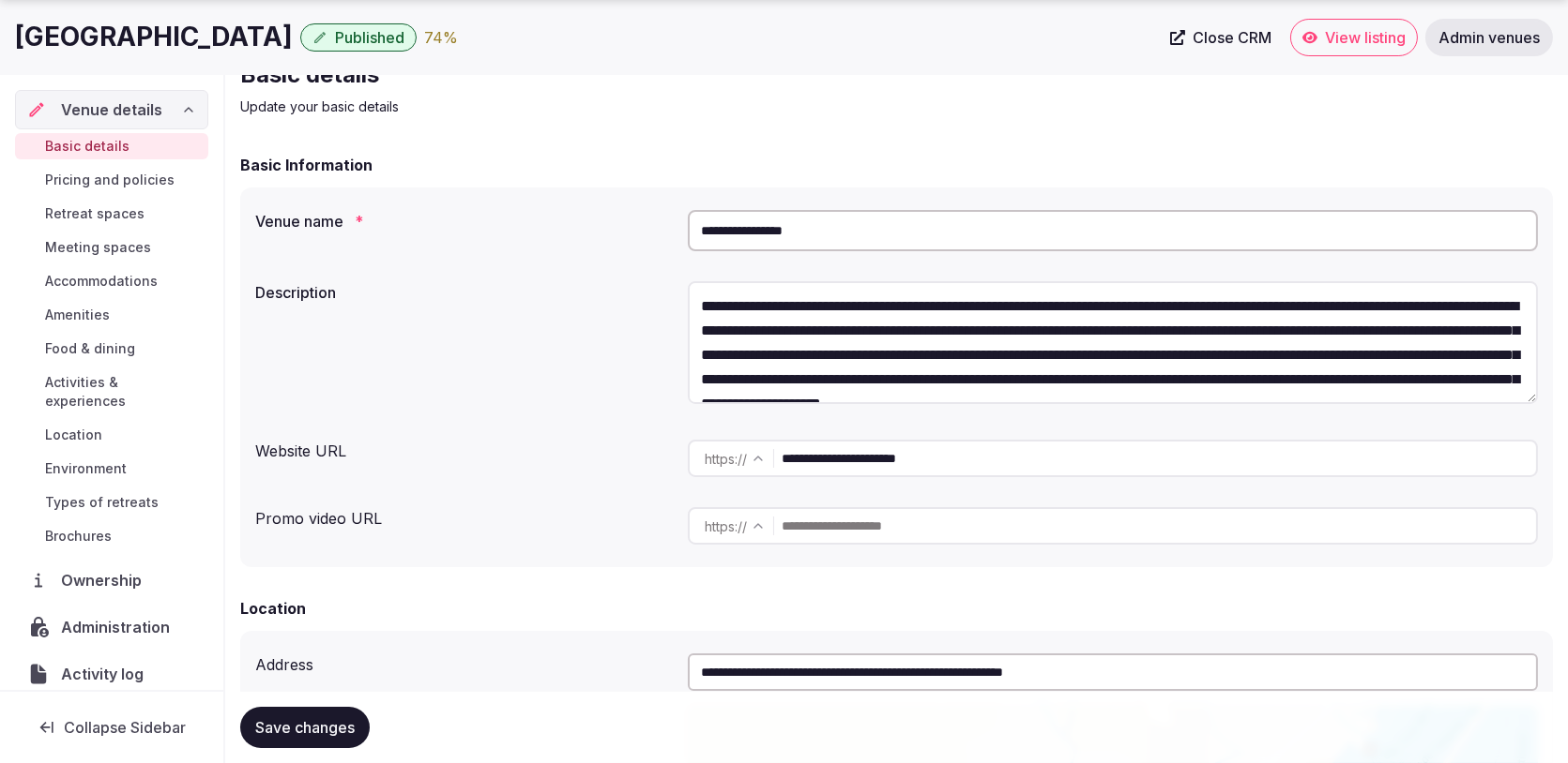
click at [873, 466] on input "**********" at bounding box center [1159, 458] width 755 height 37
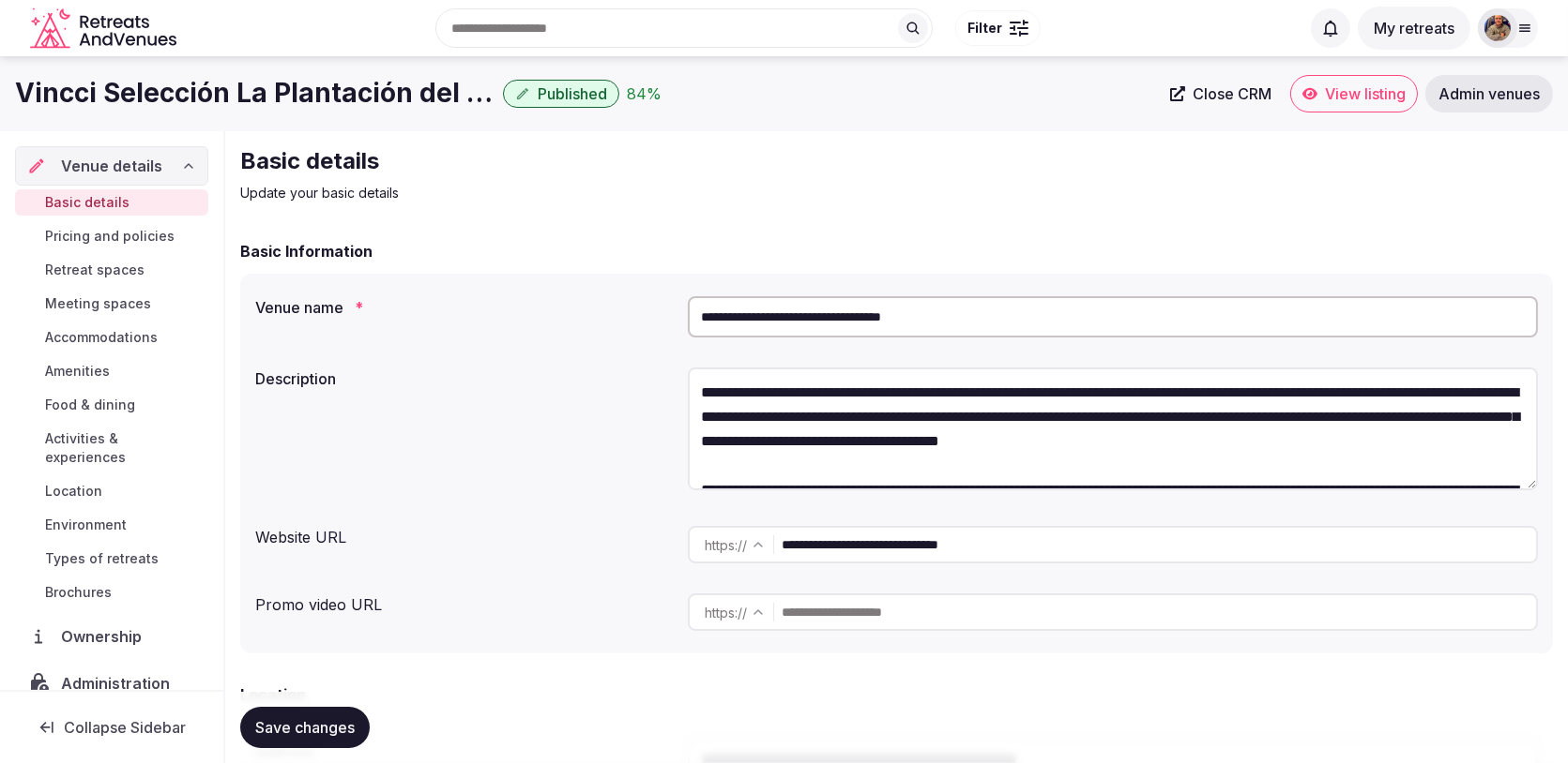
click at [857, 543] on input "**********" at bounding box center [1159, 544] width 755 height 37
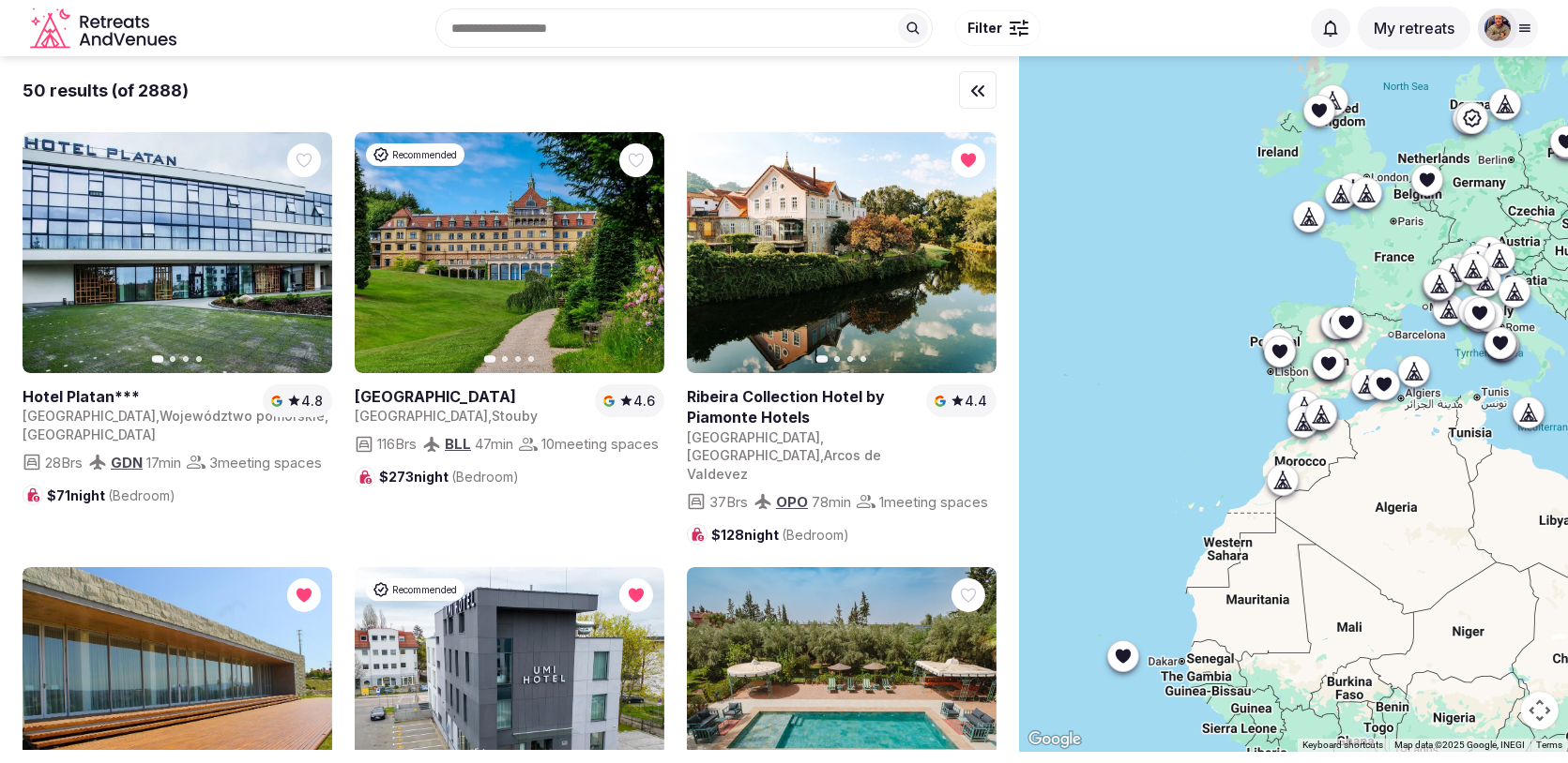
click at [998, 24] on span "Filter" at bounding box center [984, 29] width 35 height 19
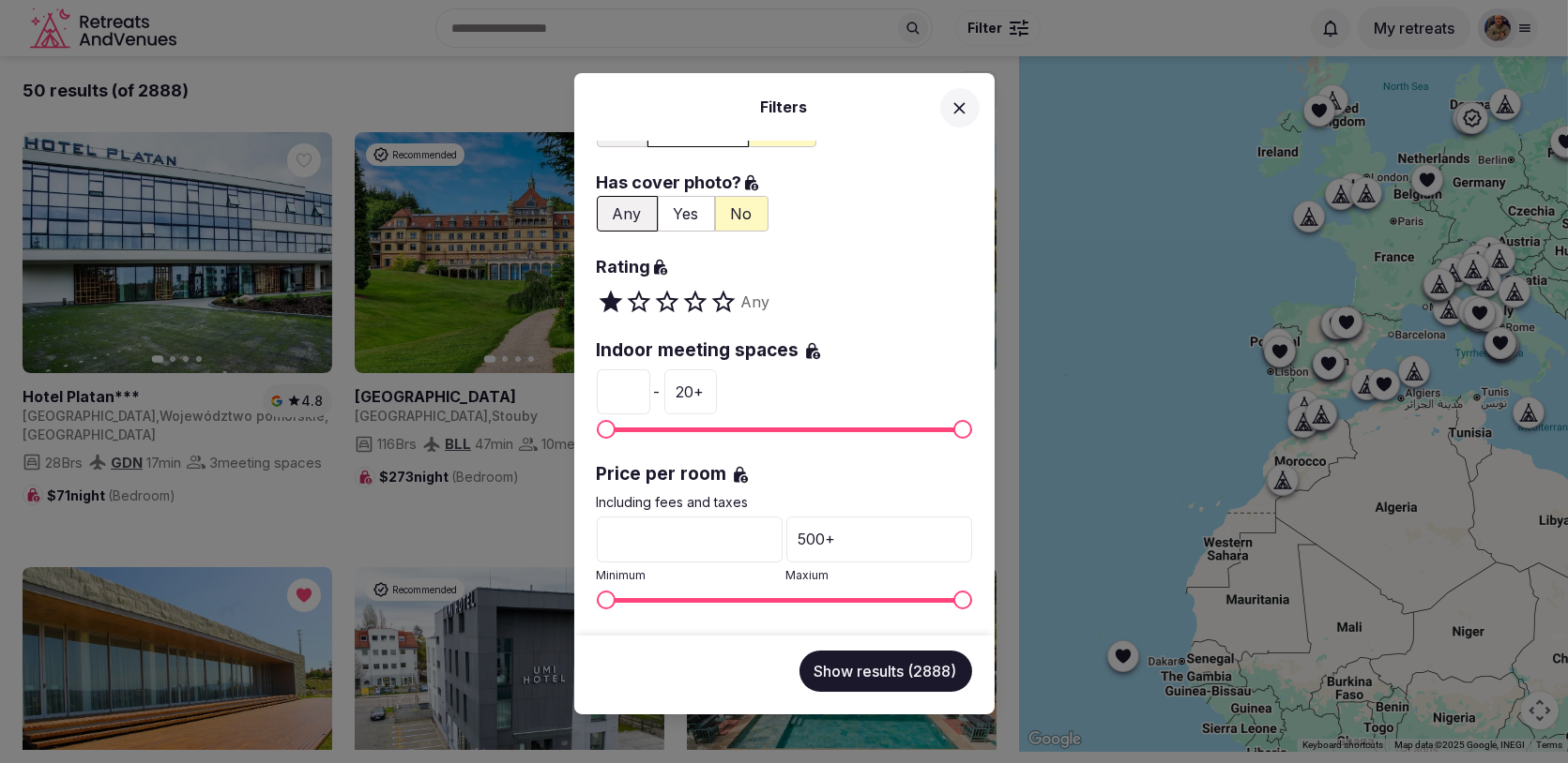
scroll to position [143, 0]
click at [618, 382] on input "*" at bounding box center [623, 390] width 54 height 45
click at [639, 382] on input "*" at bounding box center [623, 390] width 54 height 45
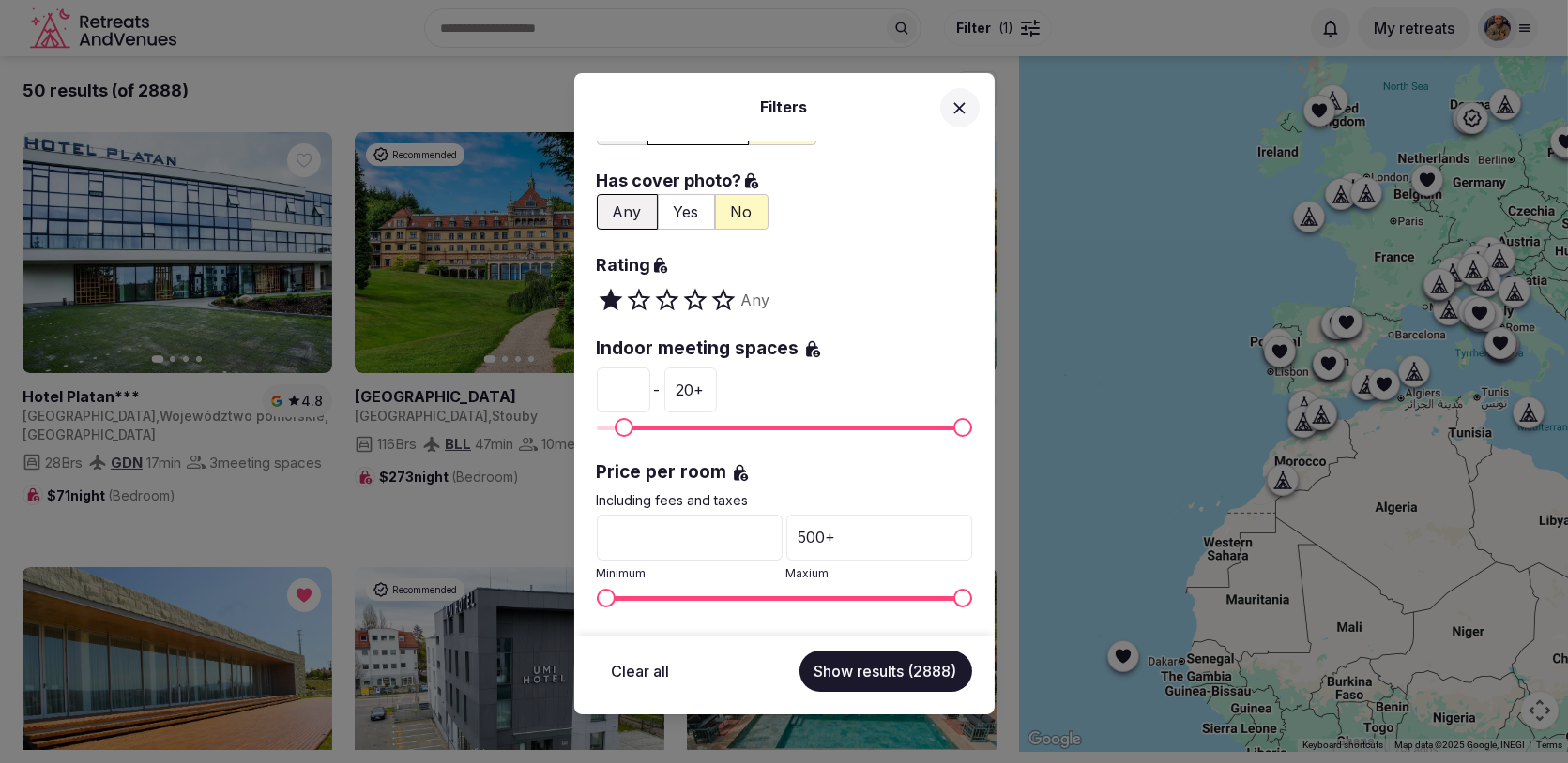
click at [639, 382] on input "*" at bounding box center [623, 390] width 54 height 45
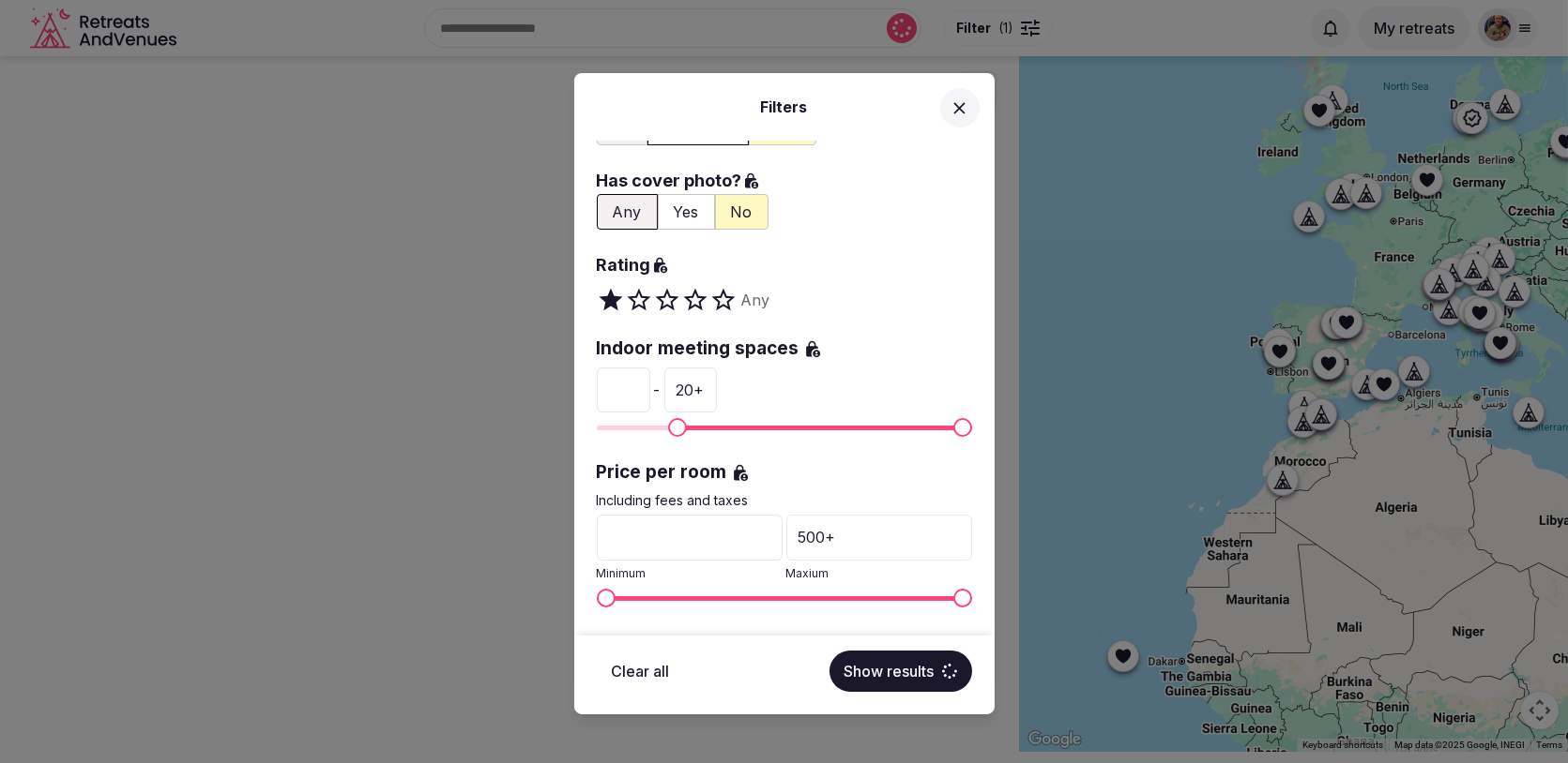
type input "*"
click at [639, 382] on input "*" at bounding box center [623, 390] width 54 height 45
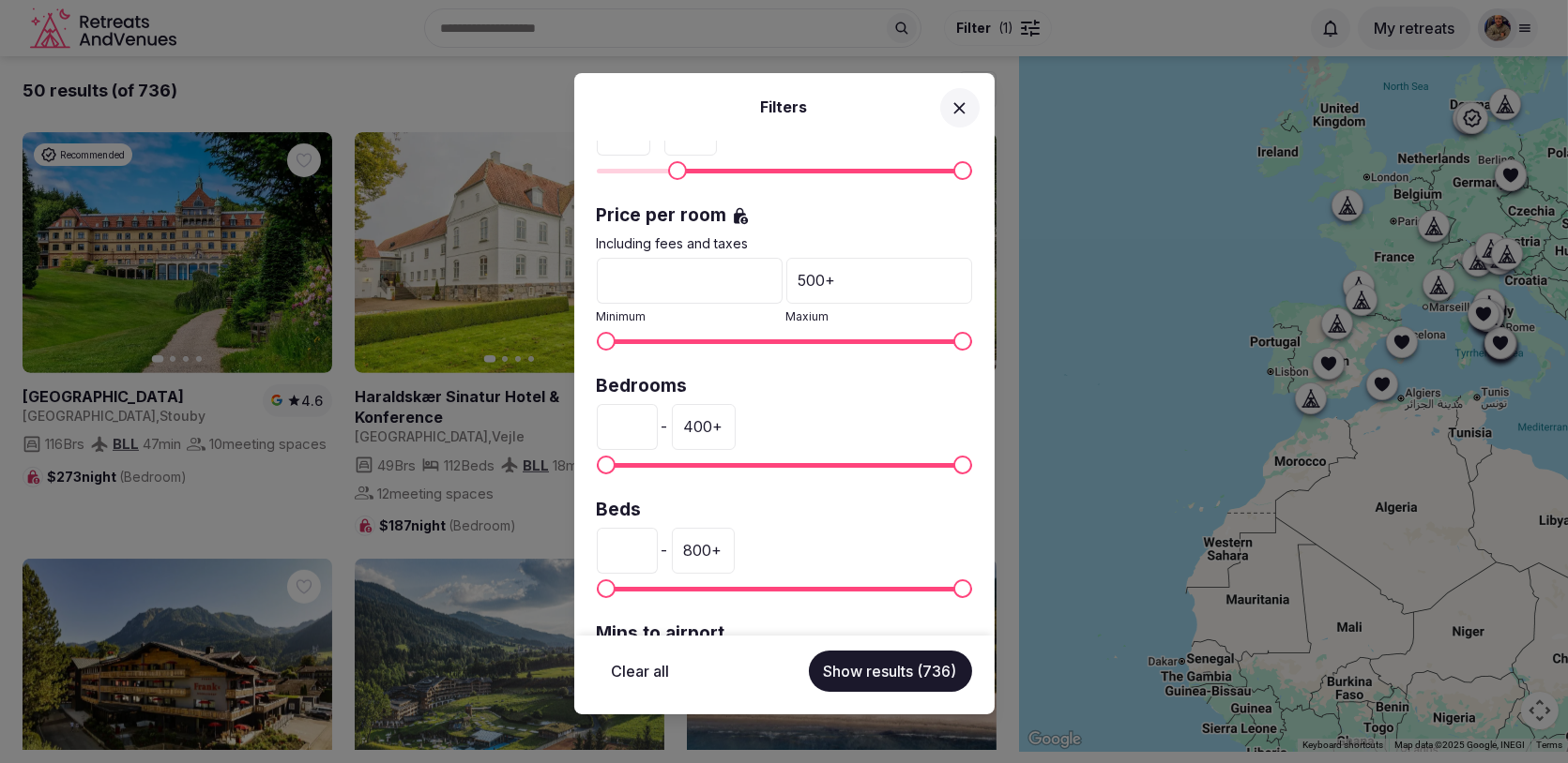
scroll to position [418, 0]
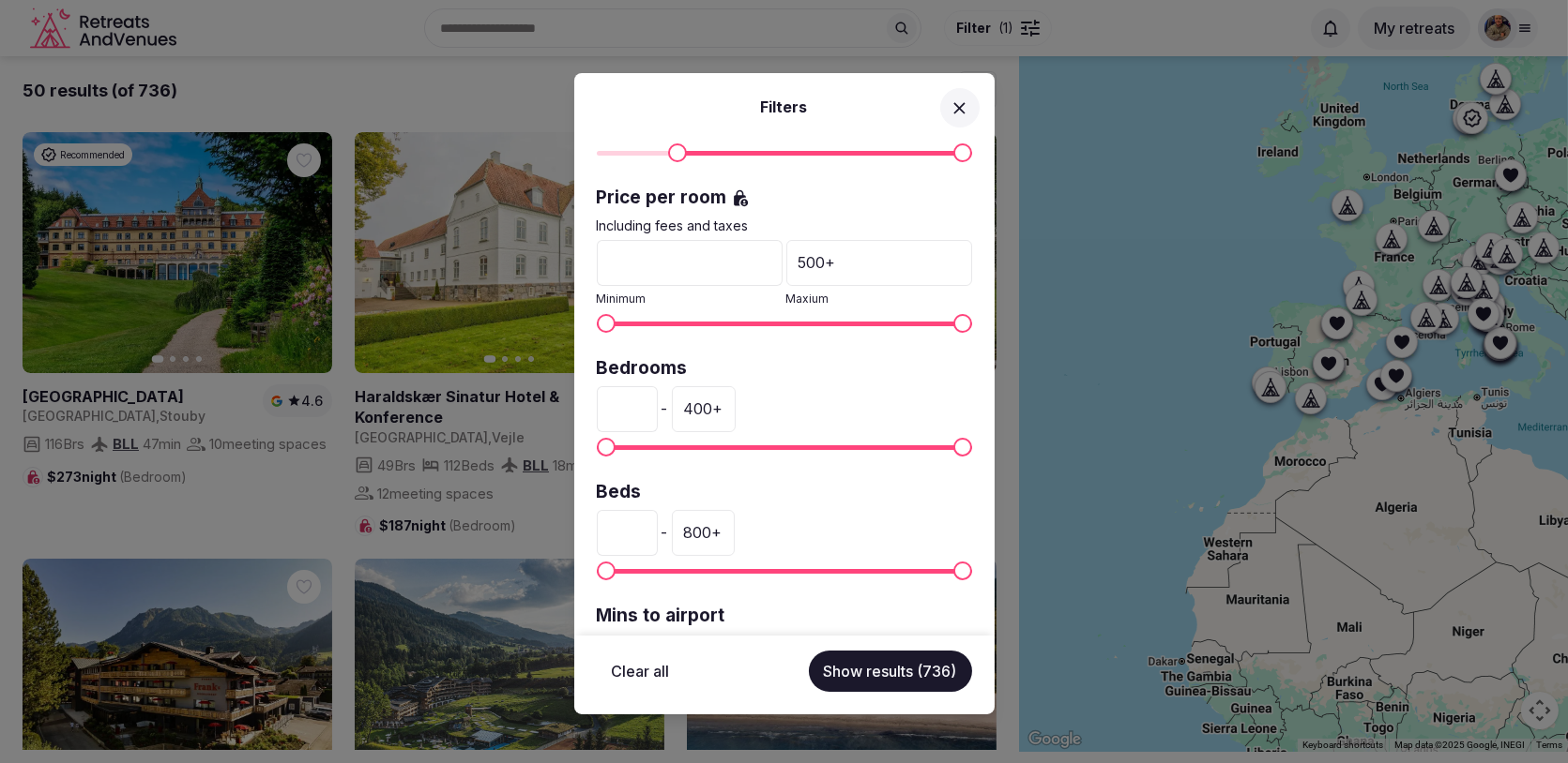
click at [620, 404] on input "*" at bounding box center [627, 409] width 61 height 45
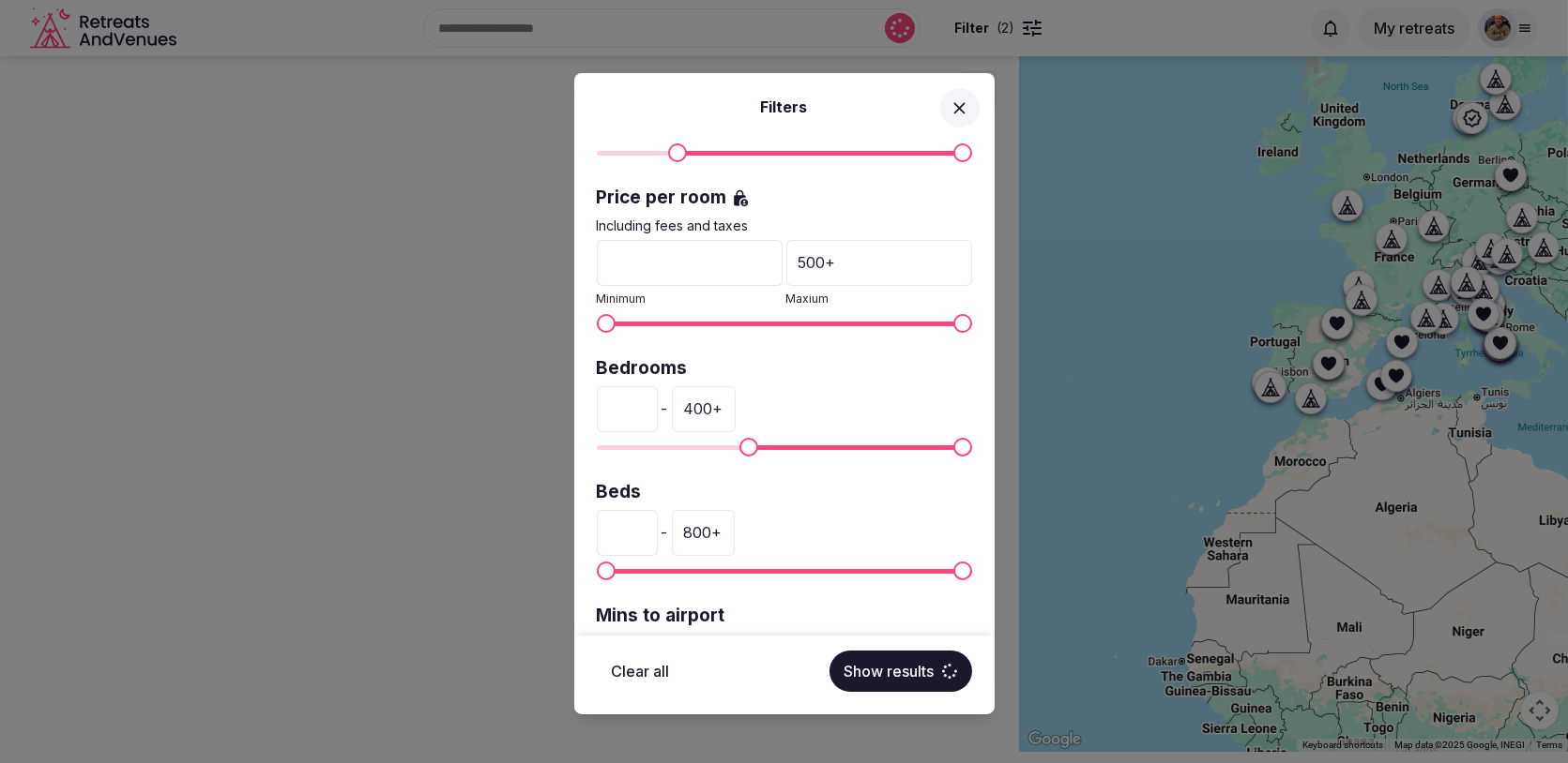
type input "***"
click at [687, 404] on div "400 +" at bounding box center [704, 409] width 63 height 45
click at [691, 404] on input "***" at bounding box center [703, 409] width 61 height 45
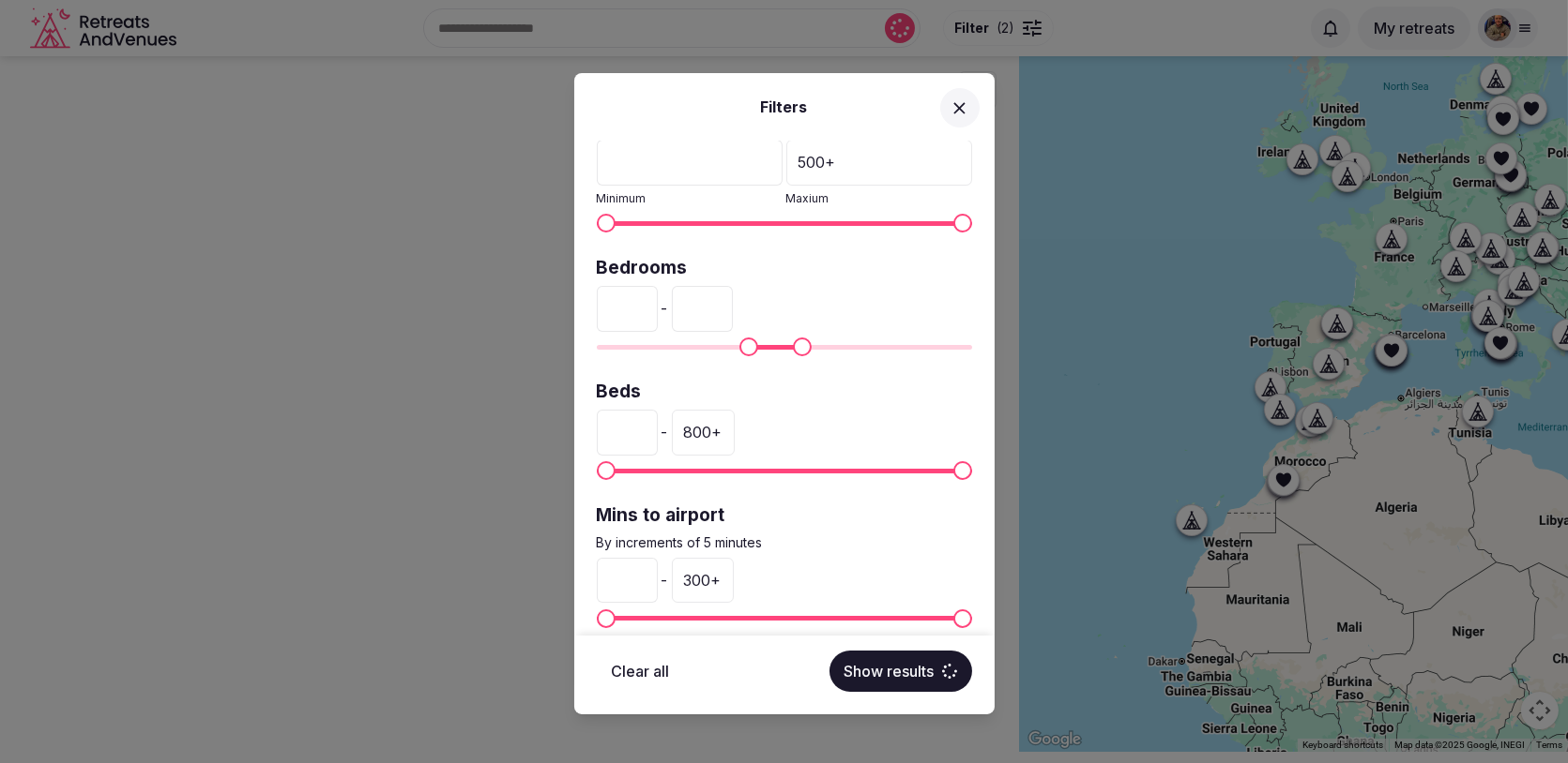
scroll to position [535, 0]
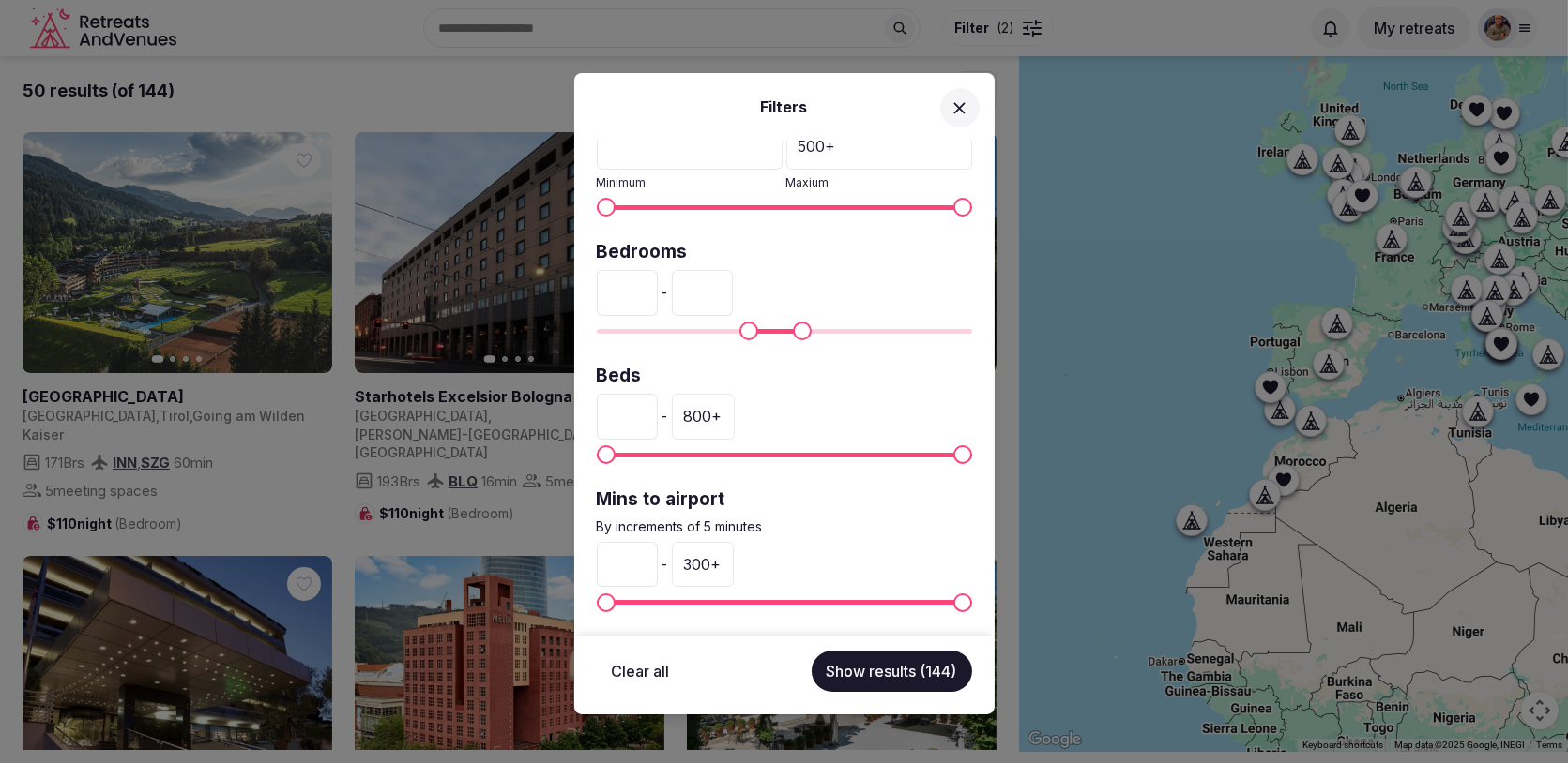
type input "***"
click at [703, 560] on div "300 +" at bounding box center [703, 564] width 61 height 45
click at [703, 560] on input "***" at bounding box center [703, 564] width 61 height 45
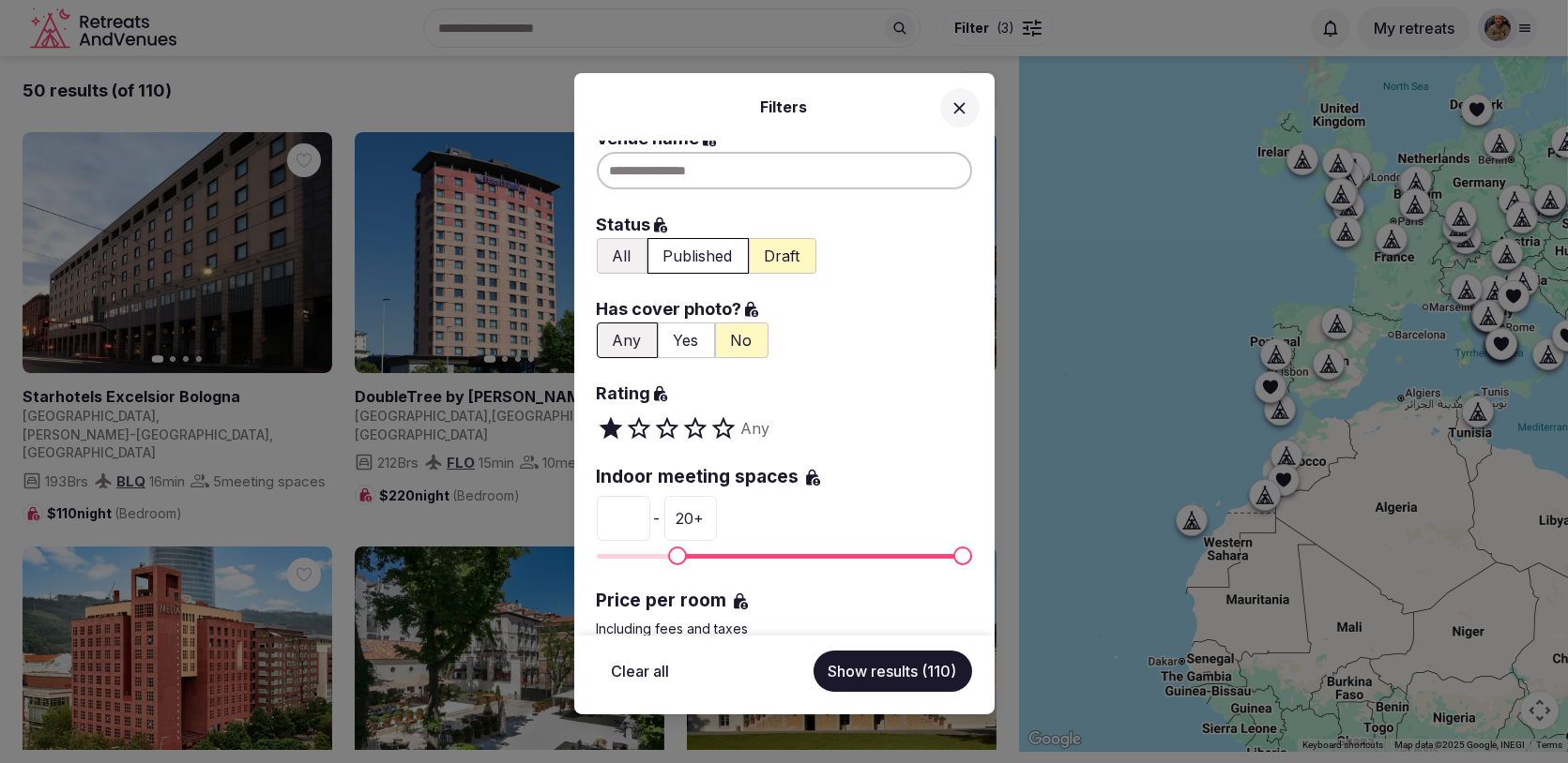
scroll to position [0, 0]
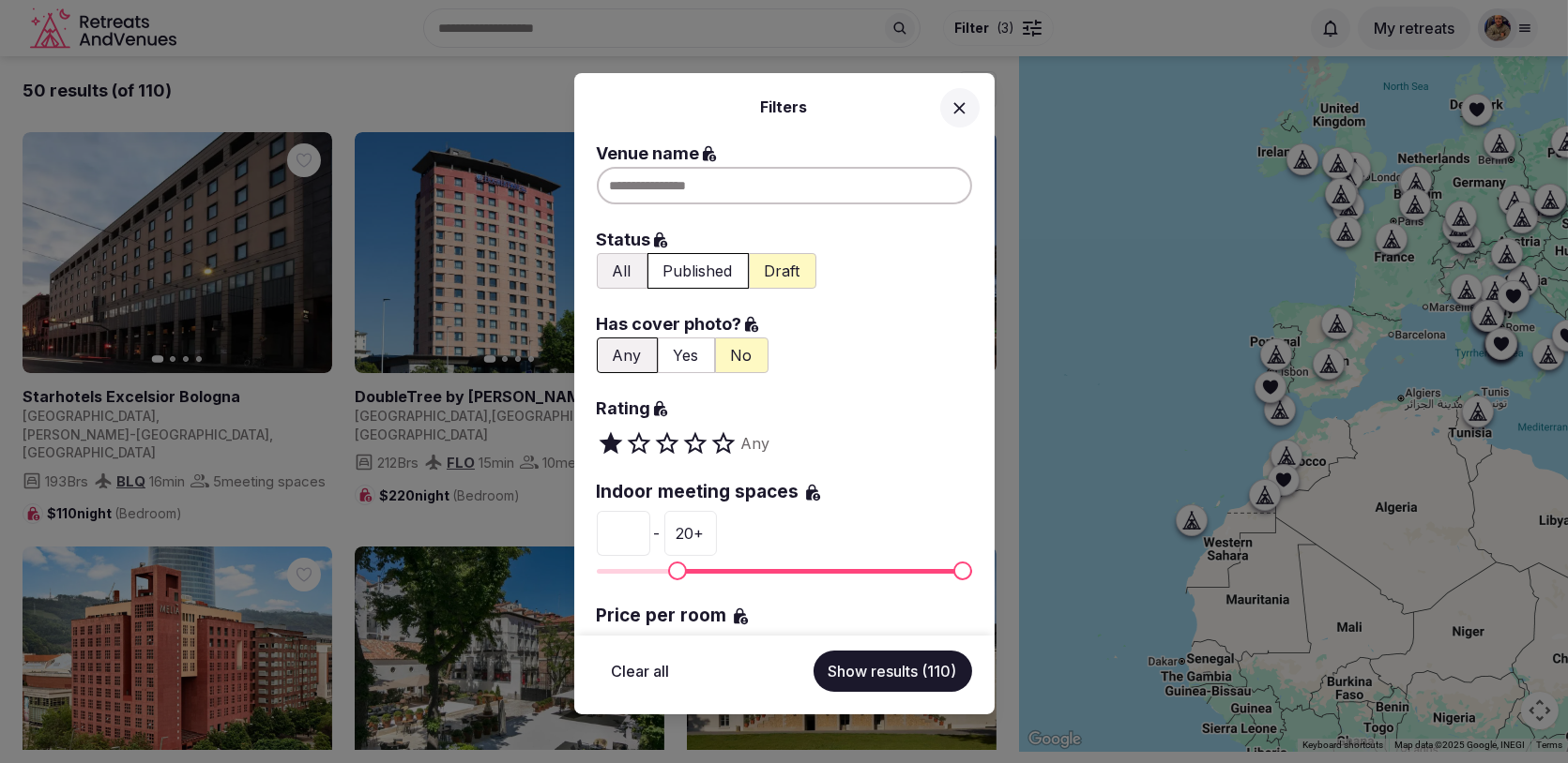
type input "**"
click at [876, 674] on button "Show results (110)" at bounding box center [892, 671] width 158 height 41
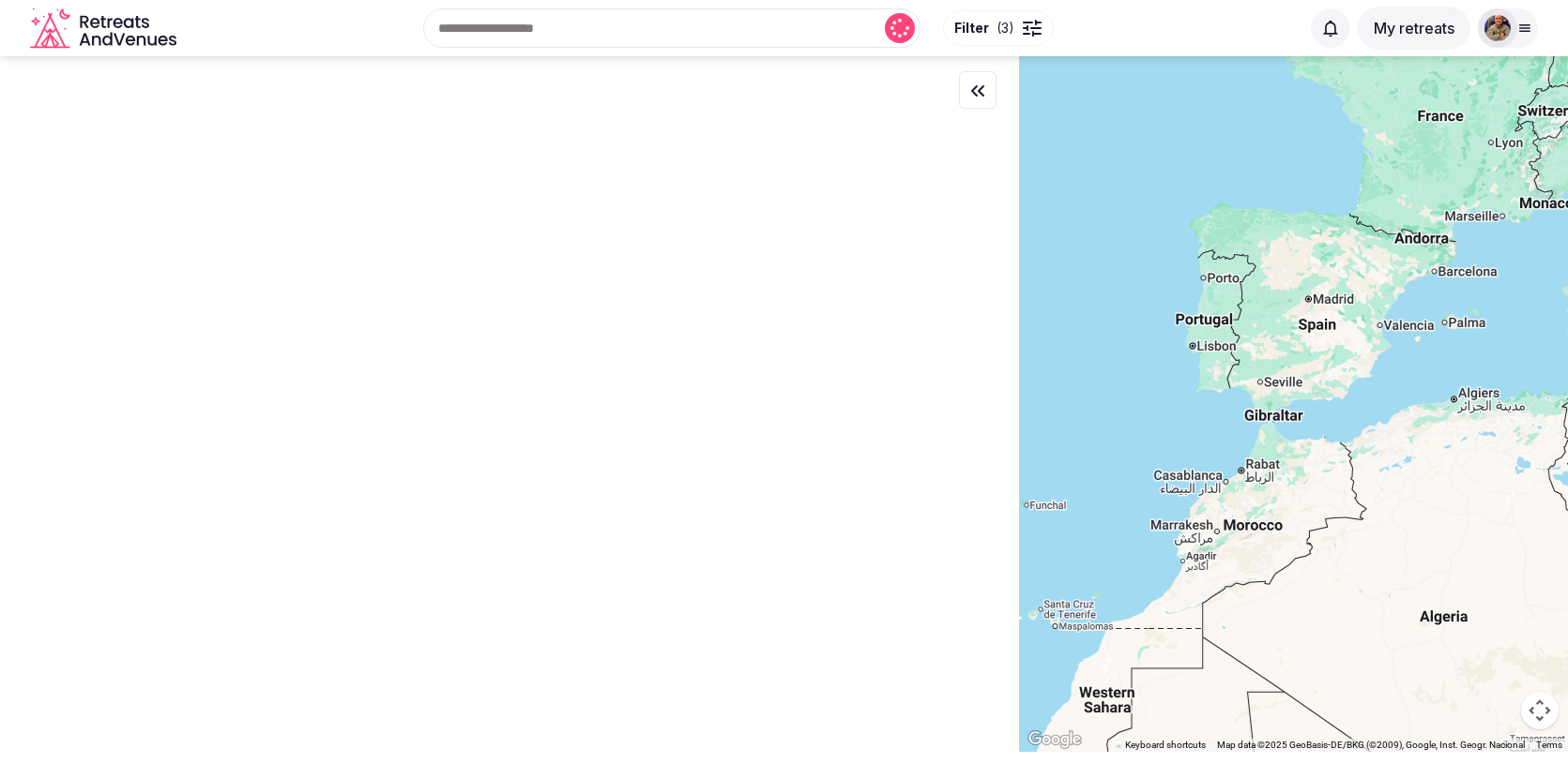
drag, startPoint x: 1327, startPoint y: 377, endPoint x: 1121, endPoint y: 349, distance: 207.9
click at [1121, 350] on div at bounding box center [1293, 404] width 549 height 696
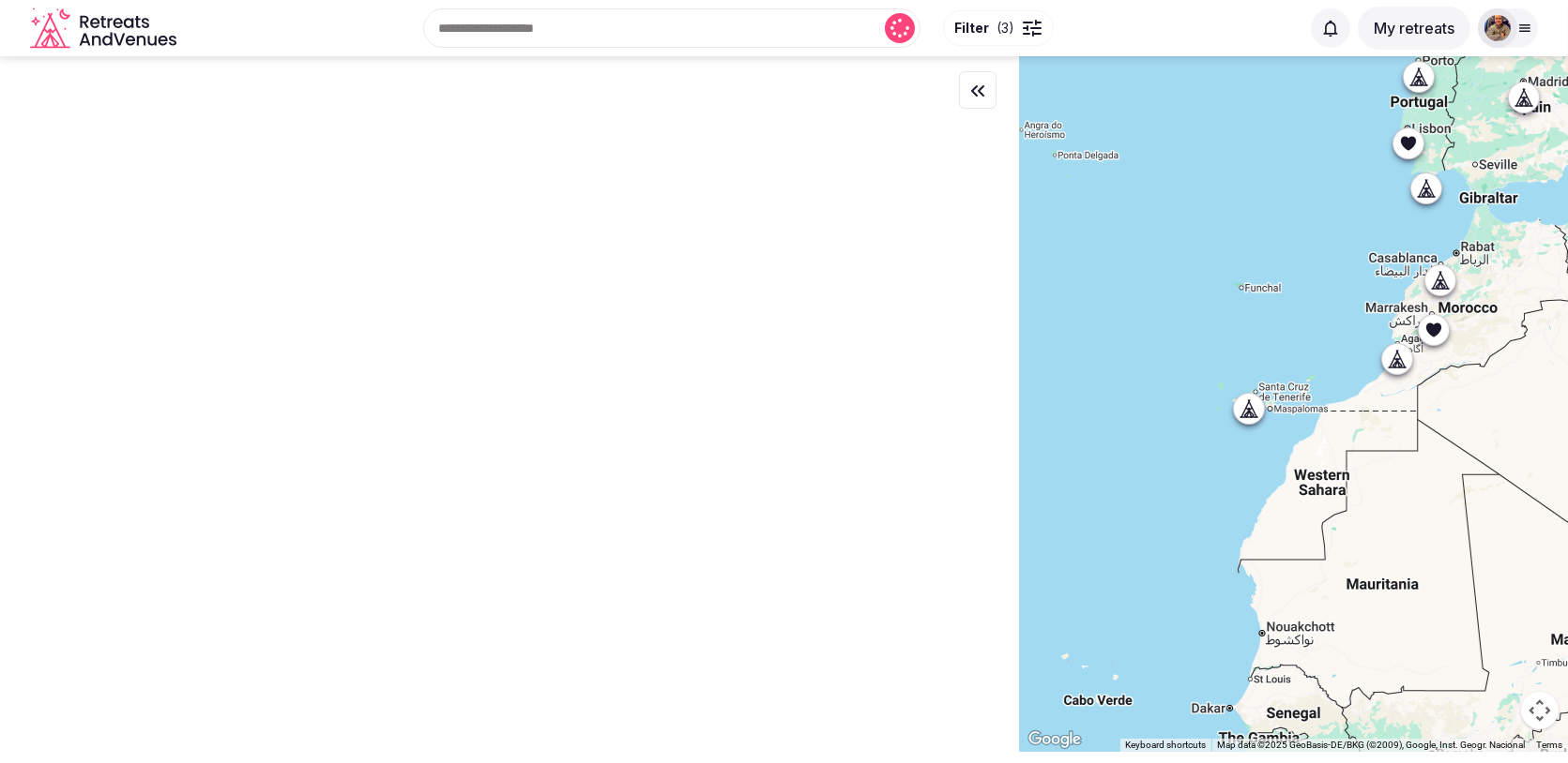
drag, startPoint x: 1078, startPoint y: 490, endPoint x: 1315, endPoint y: 287, distance: 312.1
click at [1315, 287] on div at bounding box center [1293, 404] width 549 height 696
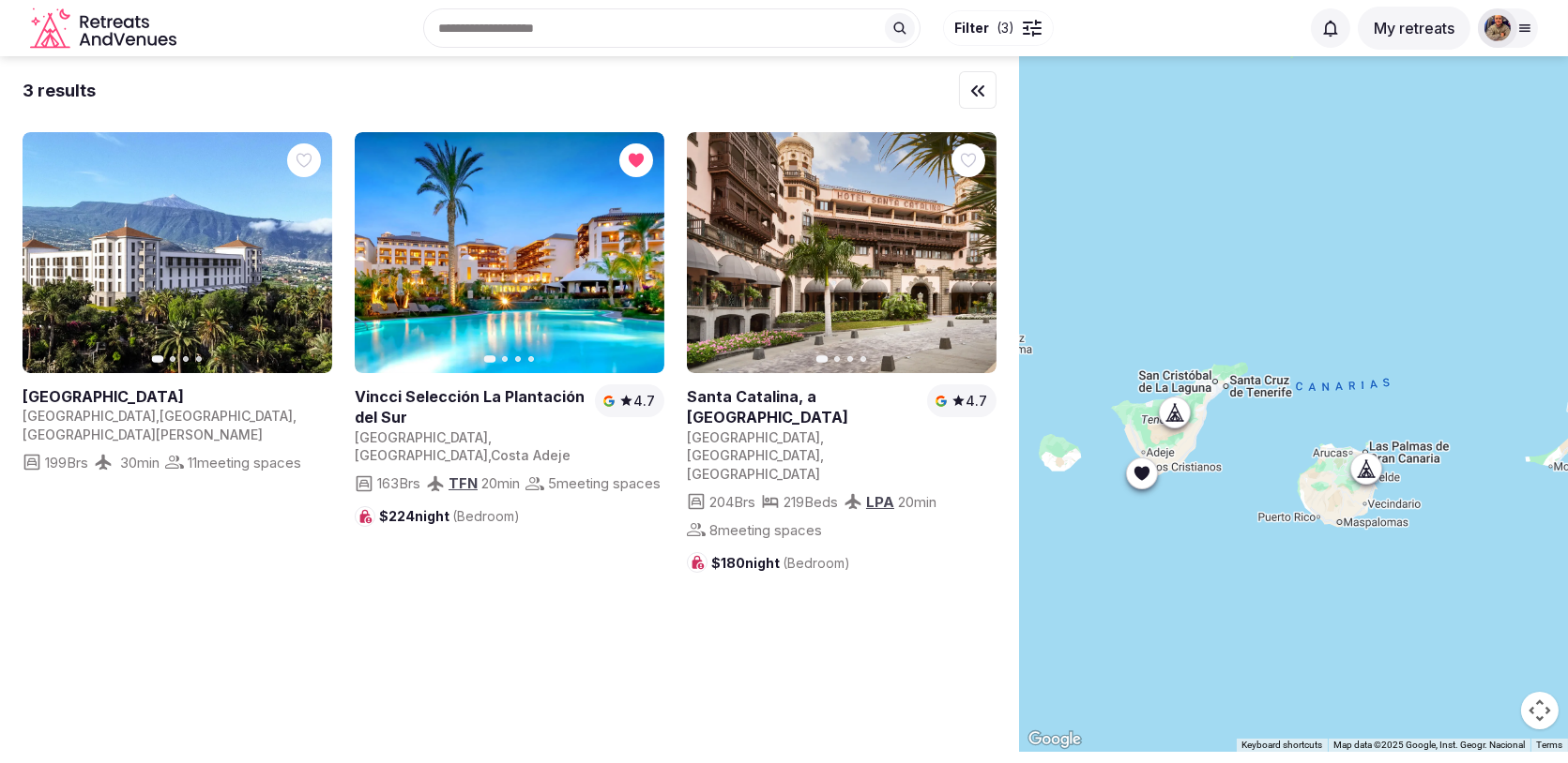
drag, startPoint x: 1392, startPoint y: 326, endPoint x: 1059, endPoint y: 339, distance: 333.3
click at [1066, 337] on div at bounding box center [1293, 404] width 549 height 696
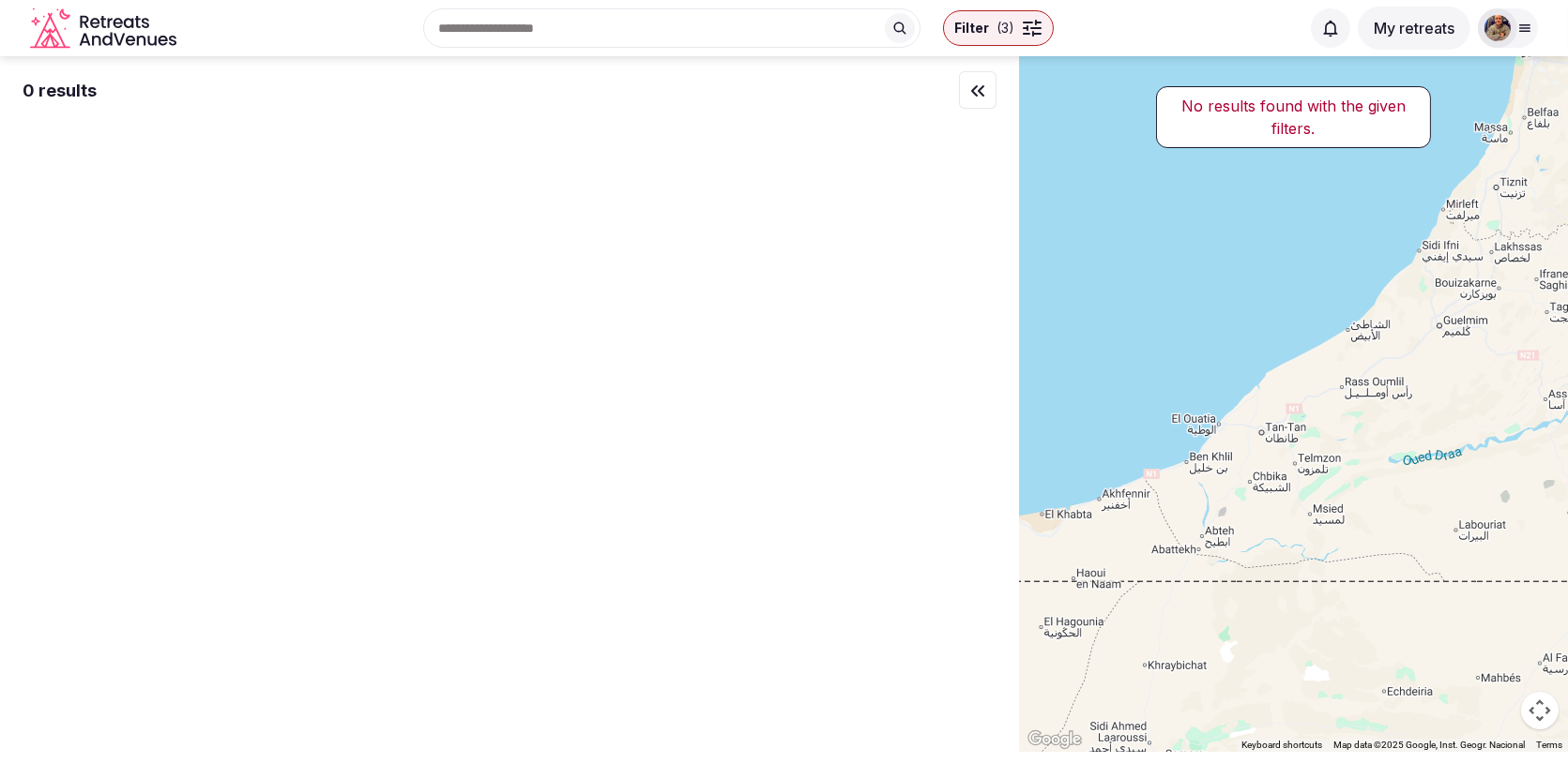
drag, startPoint x: 1336, startPoint y: 290, endPoint x: 1122, endPoint y: 505, distance: 303.3
click at [1123, 497] on div at bounding box center [1293, 404] width 549 height 696
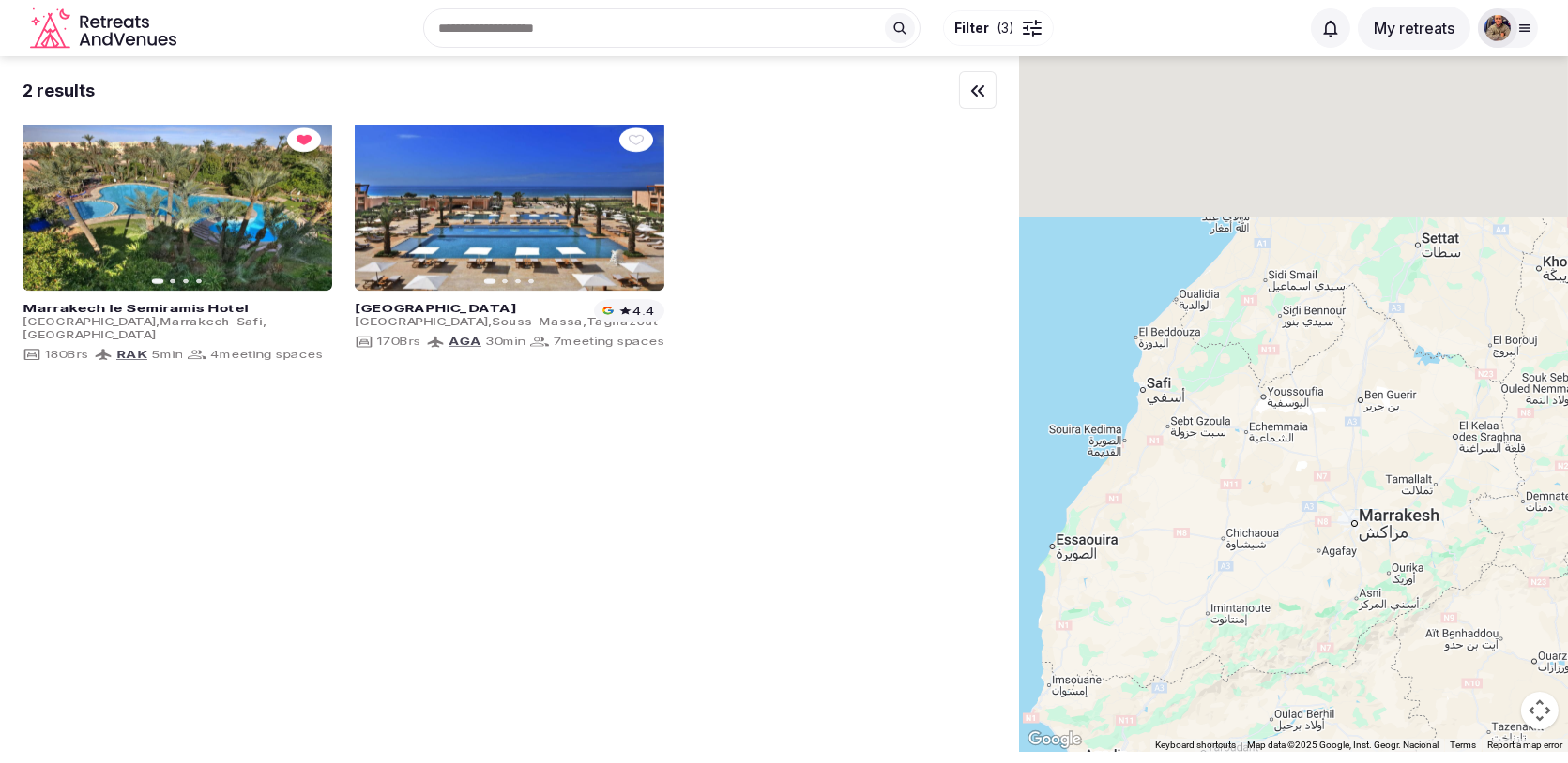
drag, startPoint x: 1317, startPoint y: 265, endPoint x: 1290, endPoint y: 634, distance: 370.0
click at [1288, 624] on div at bounding box center [1293, 404] width 549 height 696
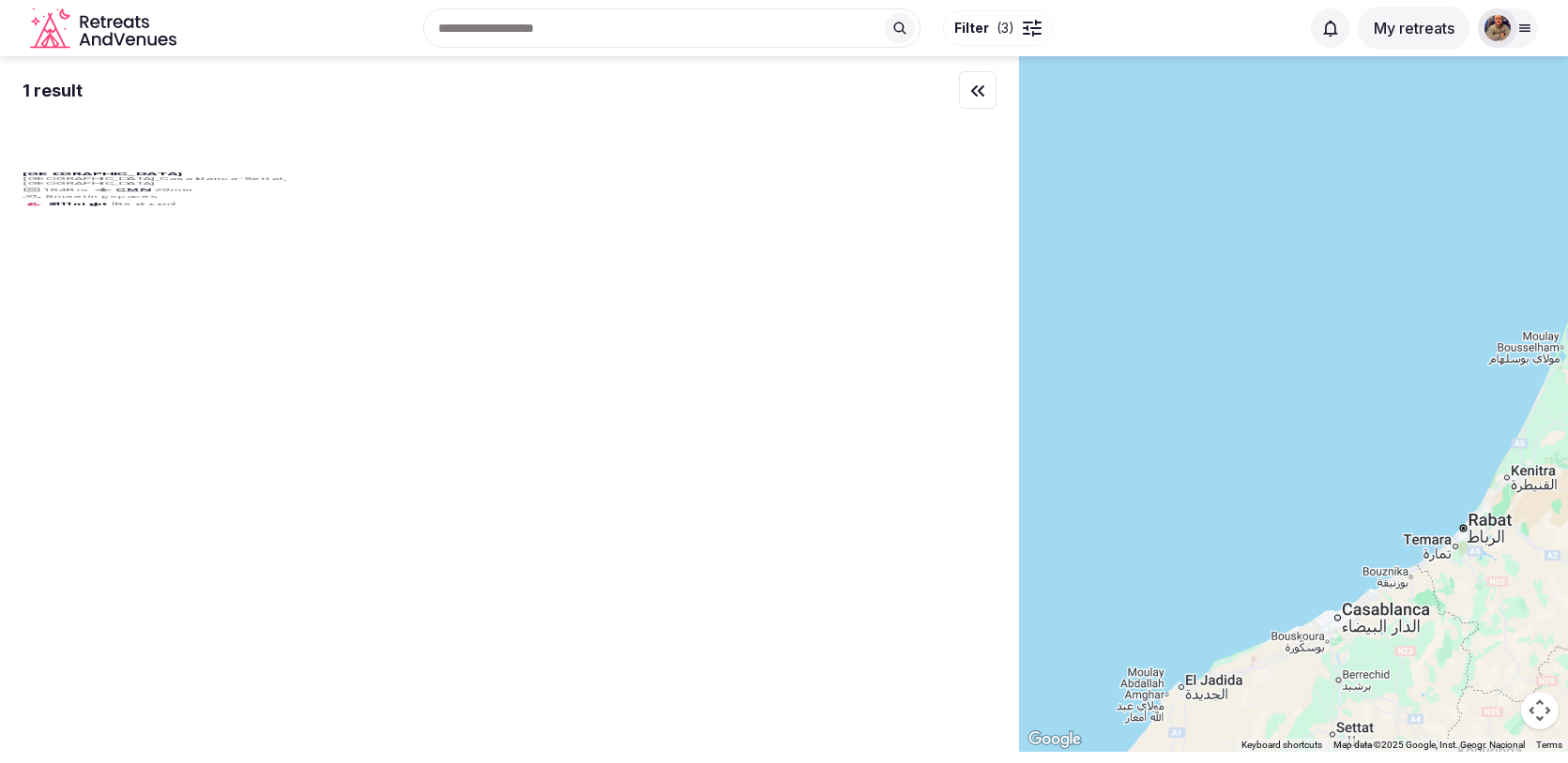
drag, startPoint x: 1362, startPoint y: 347, endPoint x: 1153, endPoint y: 618, distance: 342.2
click at [1156, 615] on div at bounding box center [1293, 404] width 549 height 696
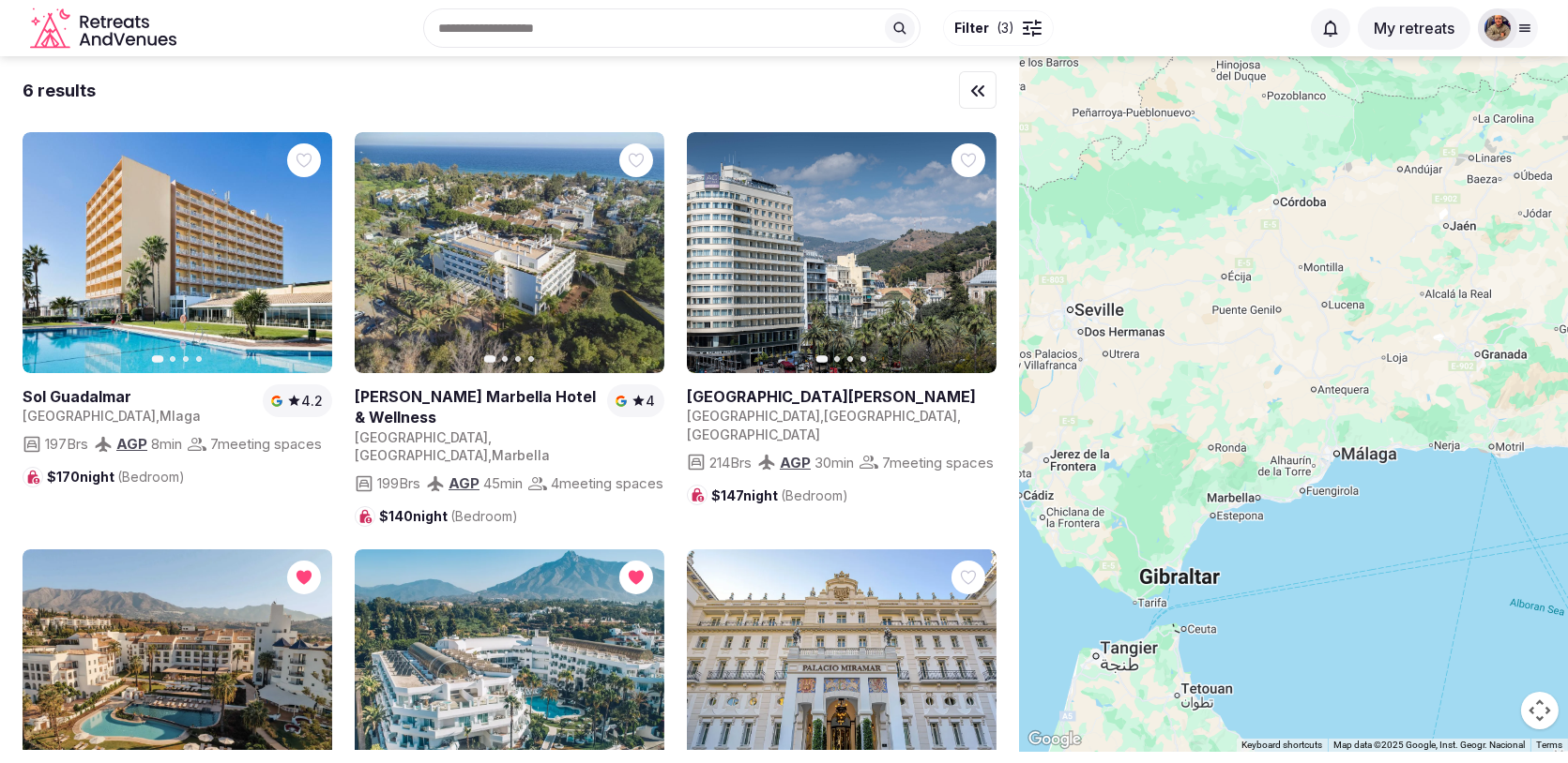
drag, startPoint x: 1338, startPoint y: 476, endPoint x: 1111, endPoint y: 444, distance: 229.2
click at [1111, 445] on div at bounding box center [1293, 404] width 549 height 696
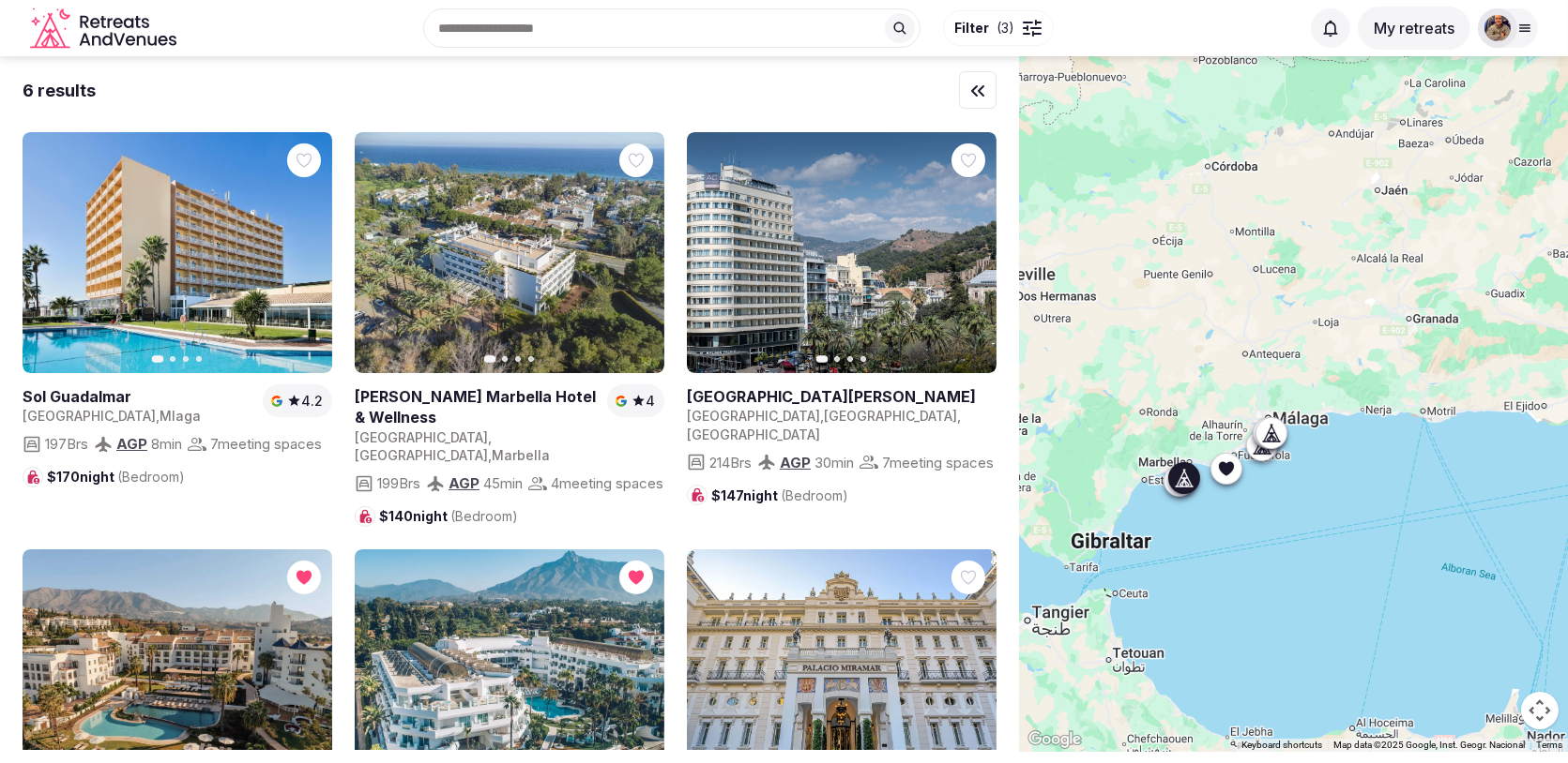
click at [639, 253] on icon "button" at bounding box center [639, 253] width 8 height 13
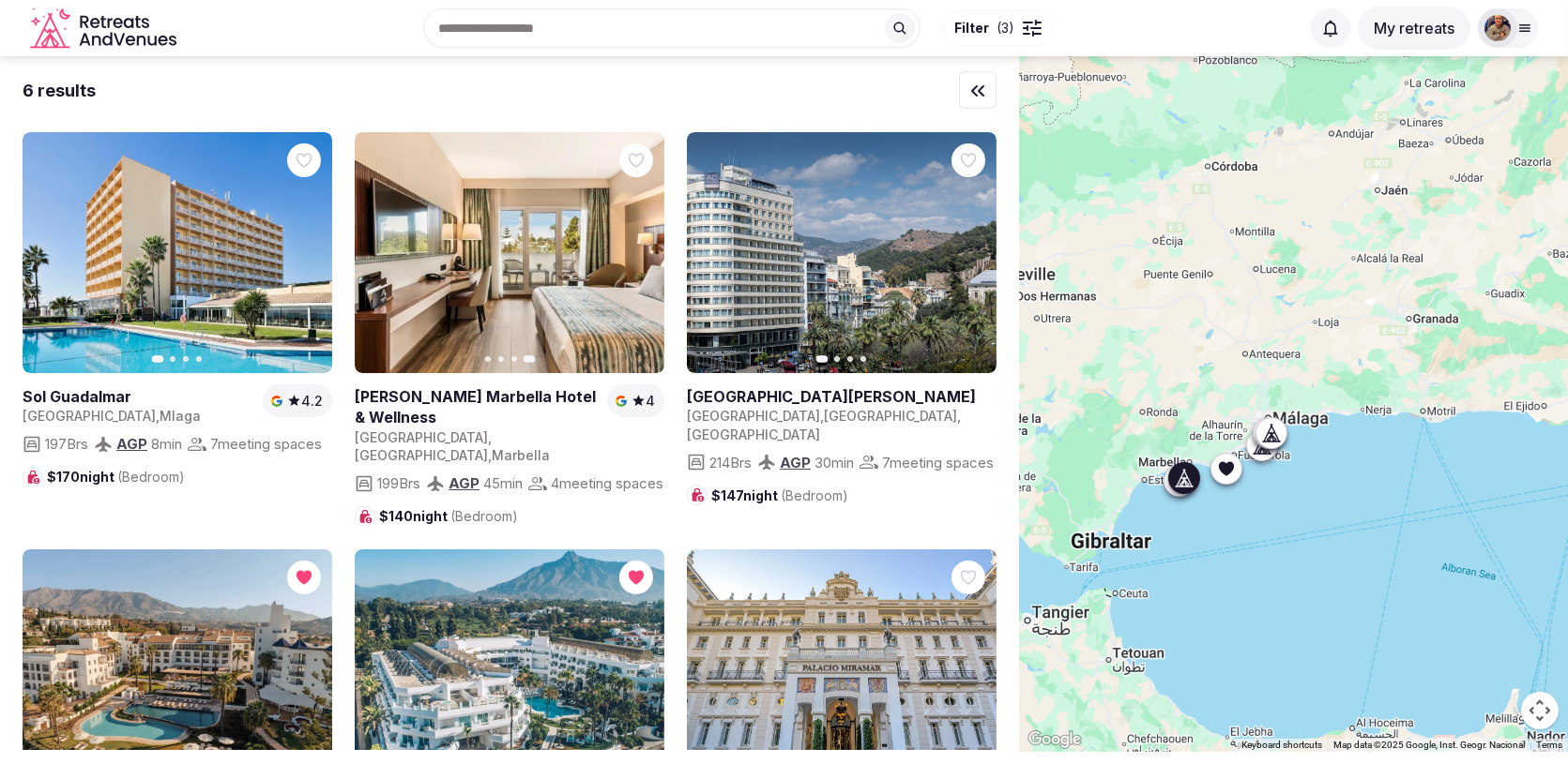
click at [0, 0] on icon "button" at bounding box center [0, 0] width 0 height 0
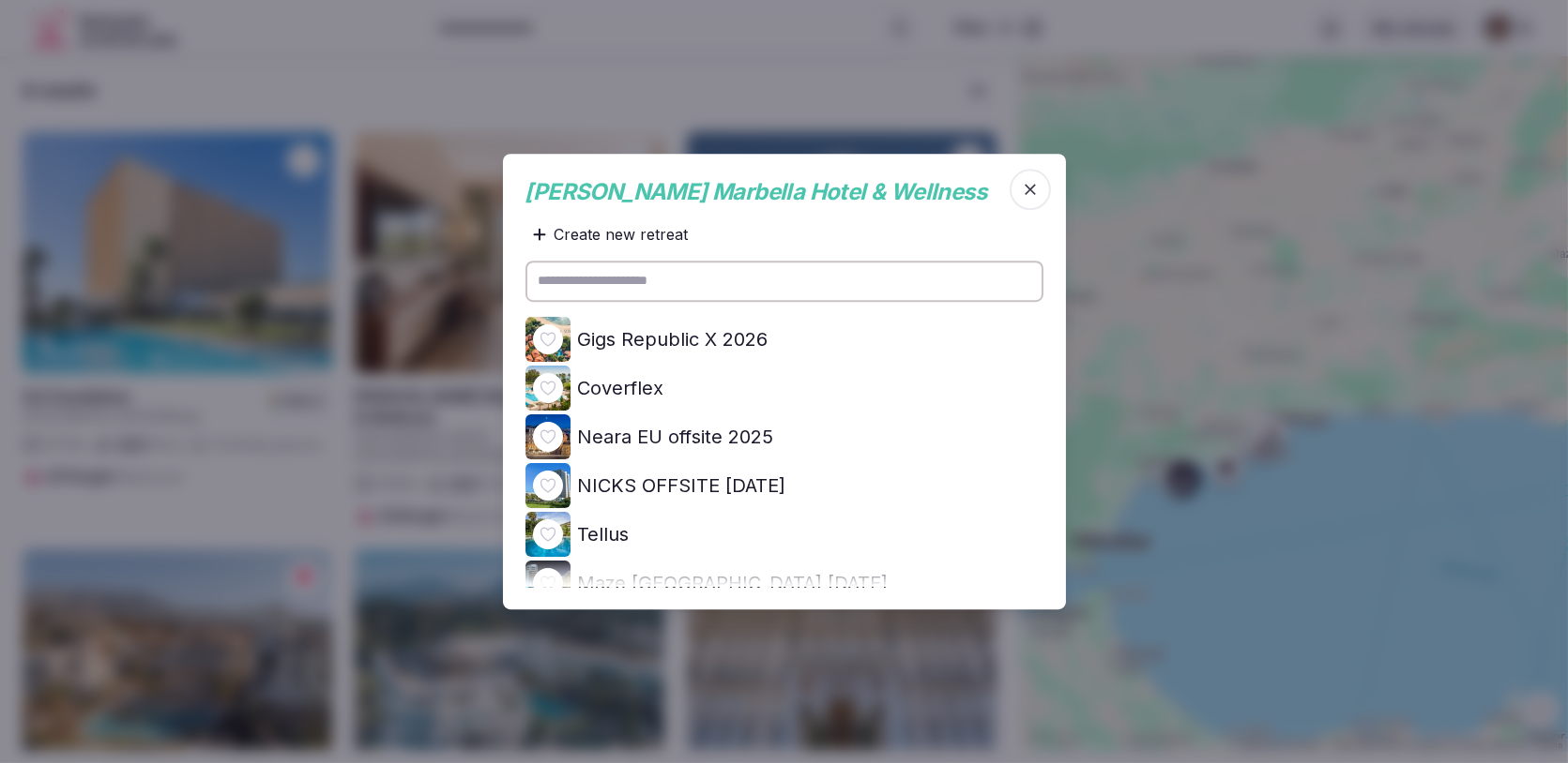
click at [0, 0] on icon at bounding box center [0, 0] width 0 height 0
click at [1029, 192] on icon "button" at bounding box center [1030, 190] width 19 height 19
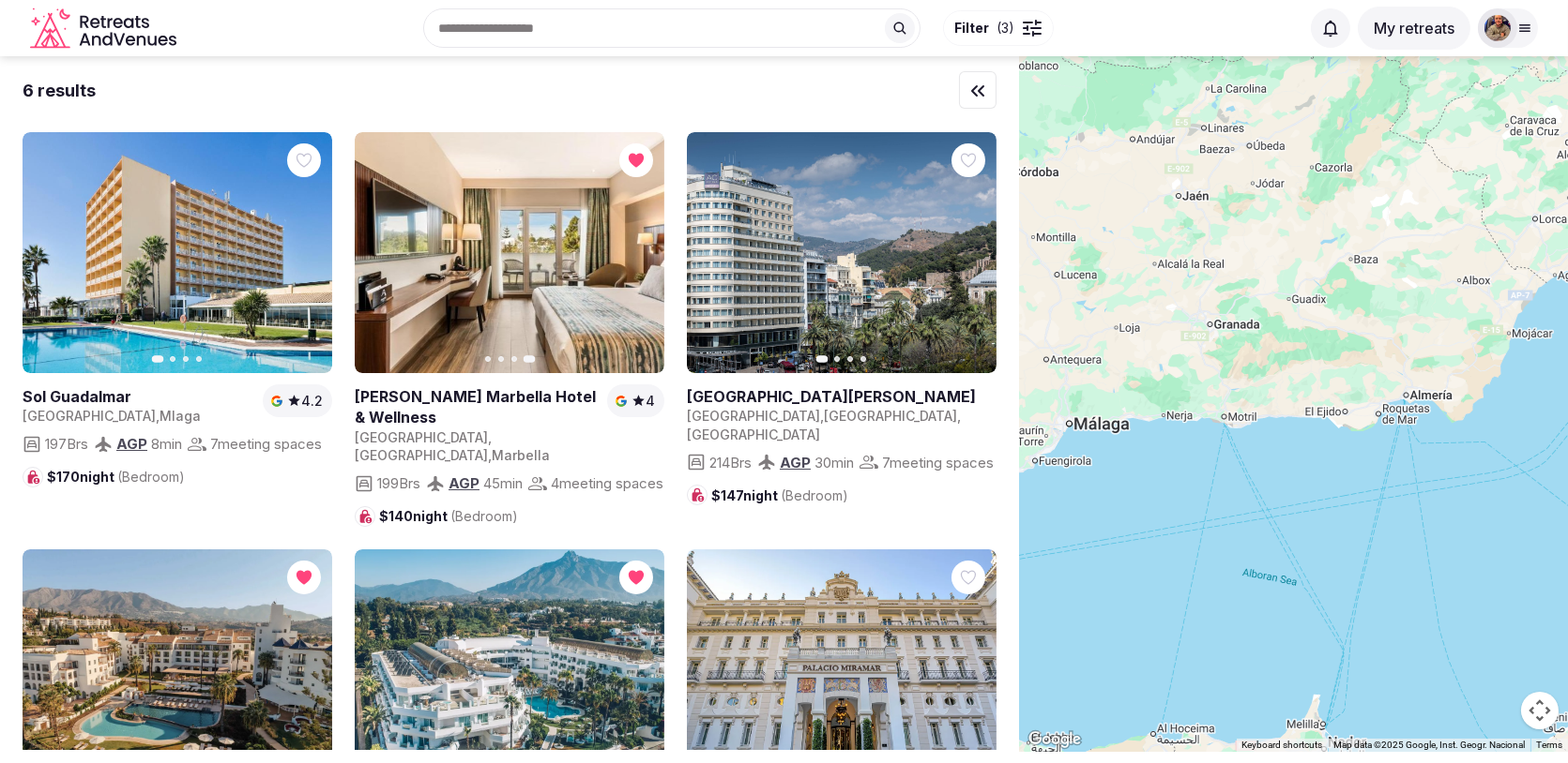
drag, startPoint x: 1432, startPoint y: 491, endPoint x: 1175, endPoint y: 498, distance: 257.1
click at [1182, 498] on div at bounding box center [1293, 404] width 549 height 696
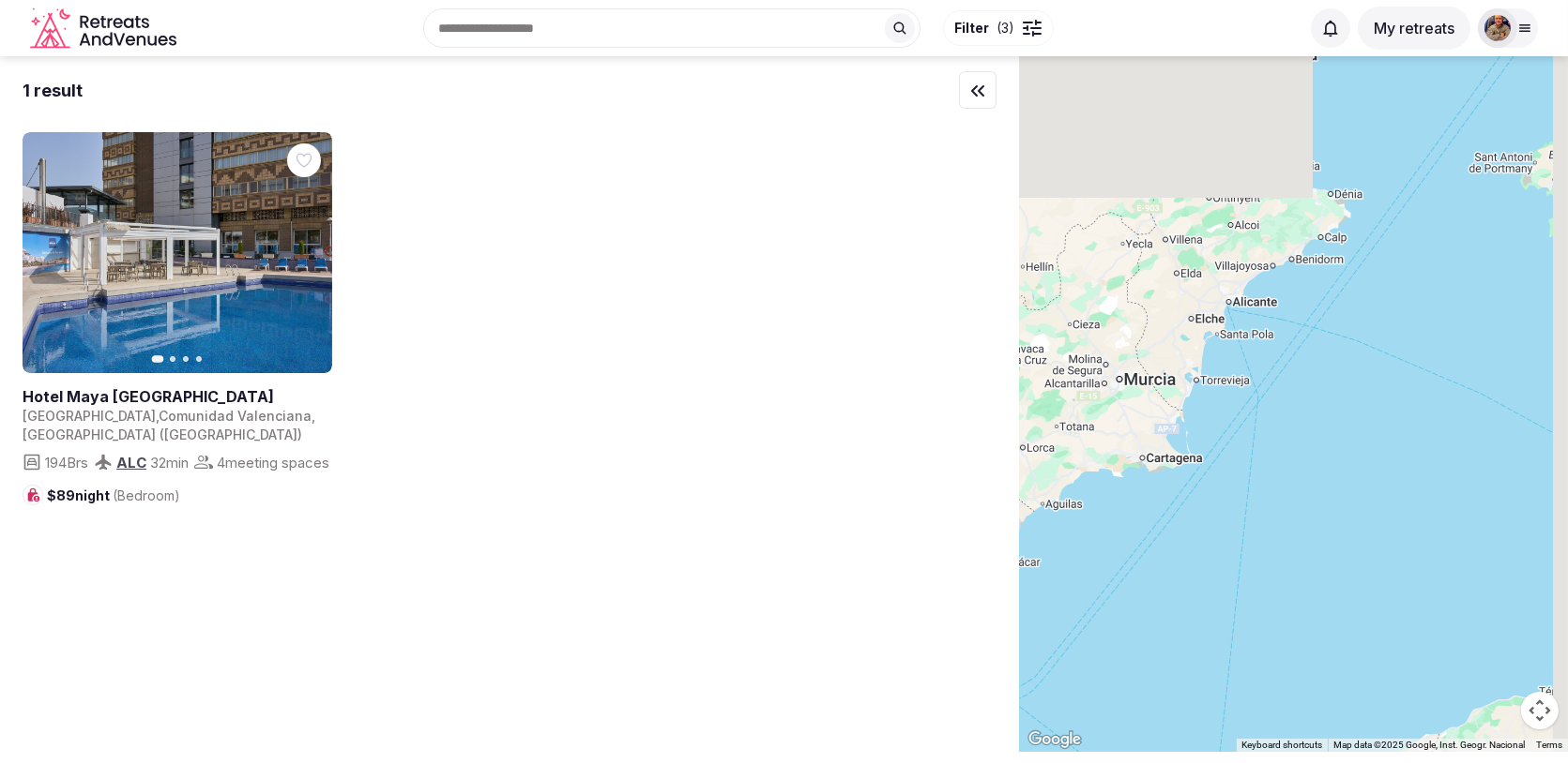
drag, startPoint x: 1341, startPoint y: 354, endPoint x: 1176, endPoint y: 588, distance: 286.3
click at [1177, 587] on div at bounding box center [1293, 404] width 549 height 696
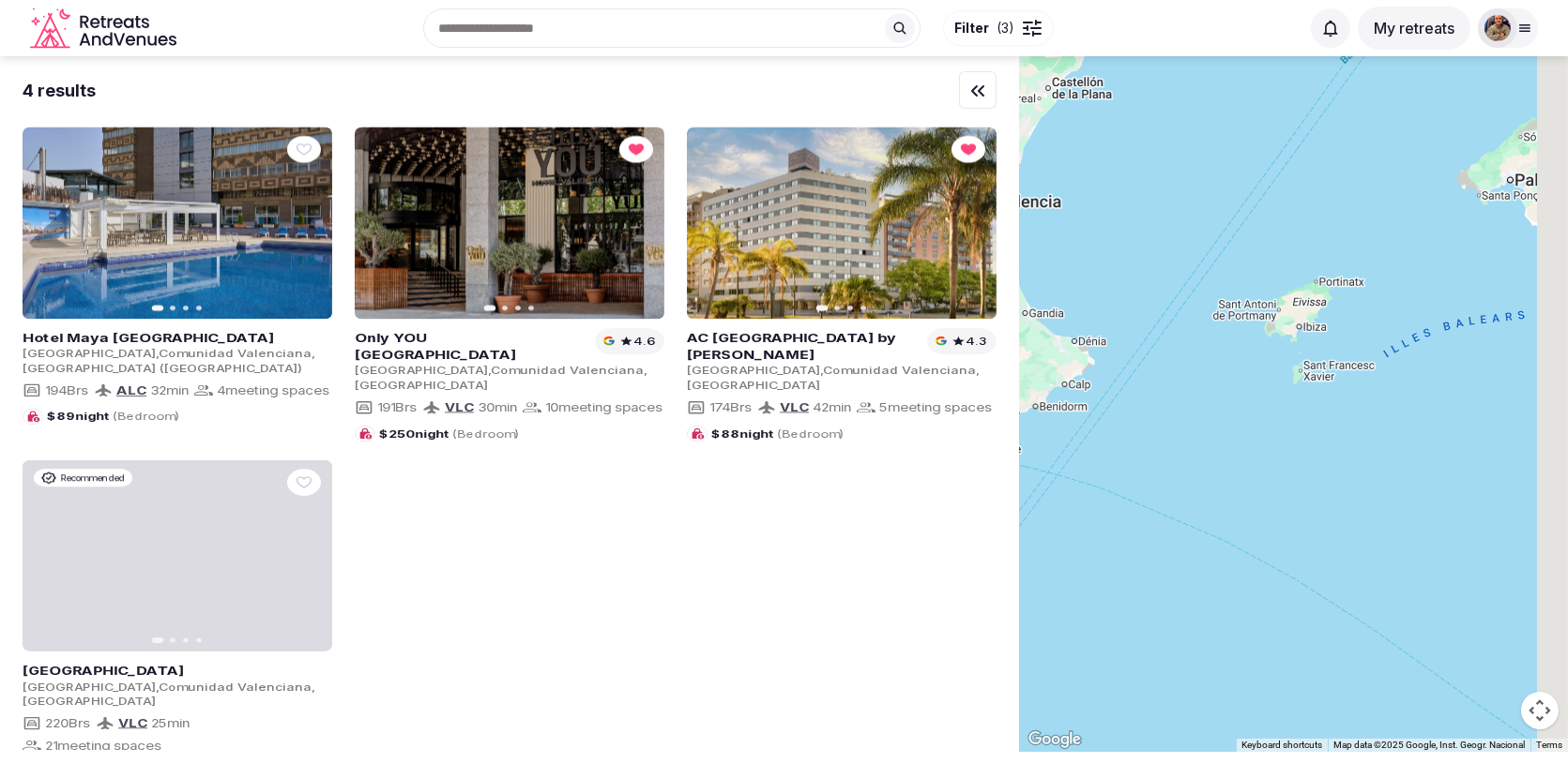
drag, startPoint x: 1321, startPoint y: 342, endPoint x: 1065, endPoint y: 455, distance: 279.8
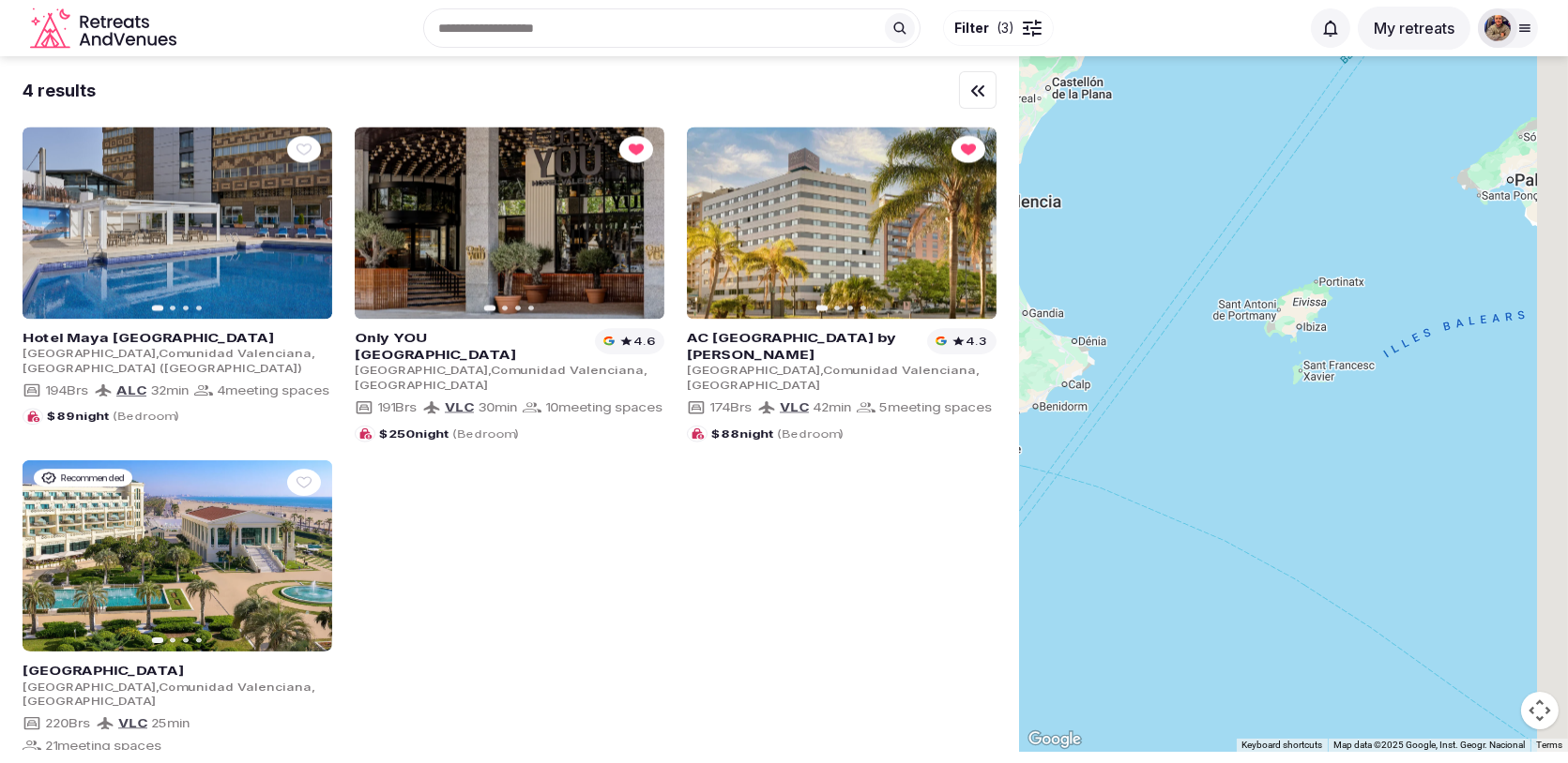
click at [1066, 455] on div at bounding box center [1293, 404] width 549 height 696
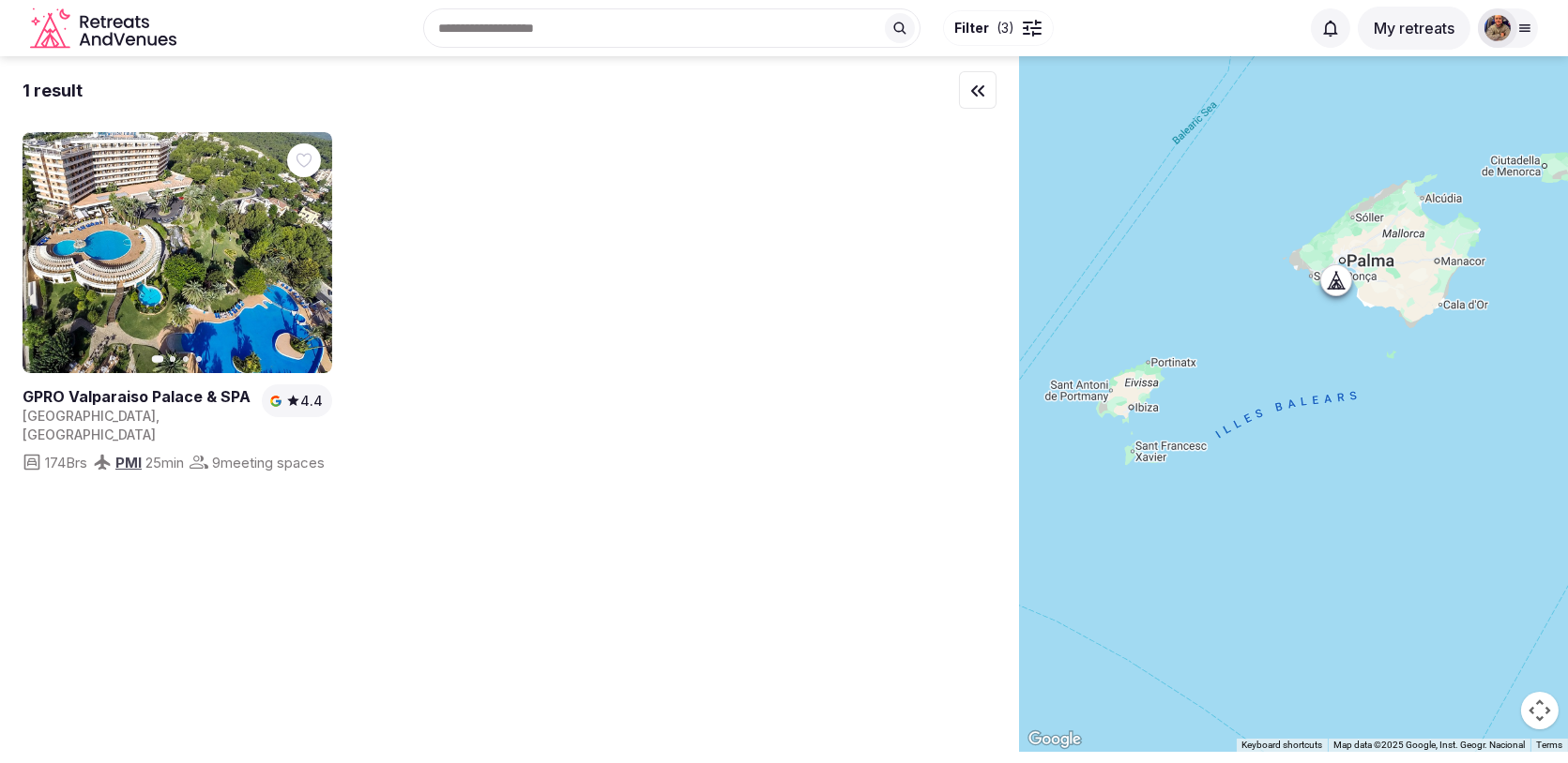
drag, startPoint x: 1334, startPoint y: 339, endPoint x: 1219, endPoint y: 379, distance: 121.8
click at [1219, 379] on div at bounding box center [1293, 404] width 549 height 696
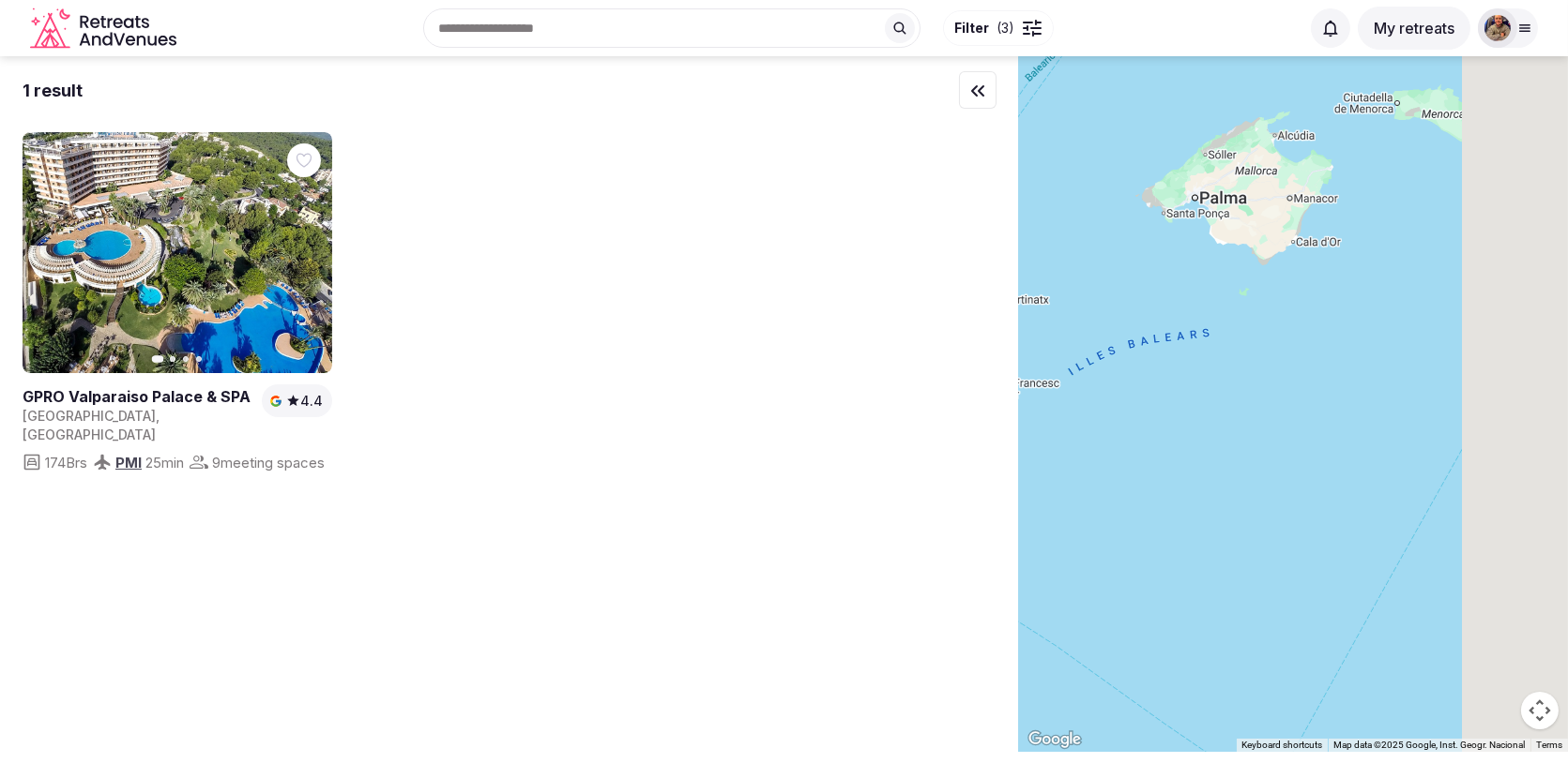
drag, startPoint x: 1390, startPoint y: 550, endPoint x: 1043, endPoint y: 454, distance: 360.0
click at [1046, 453] on div at bounding box center [1293, 404] width 549 height 696
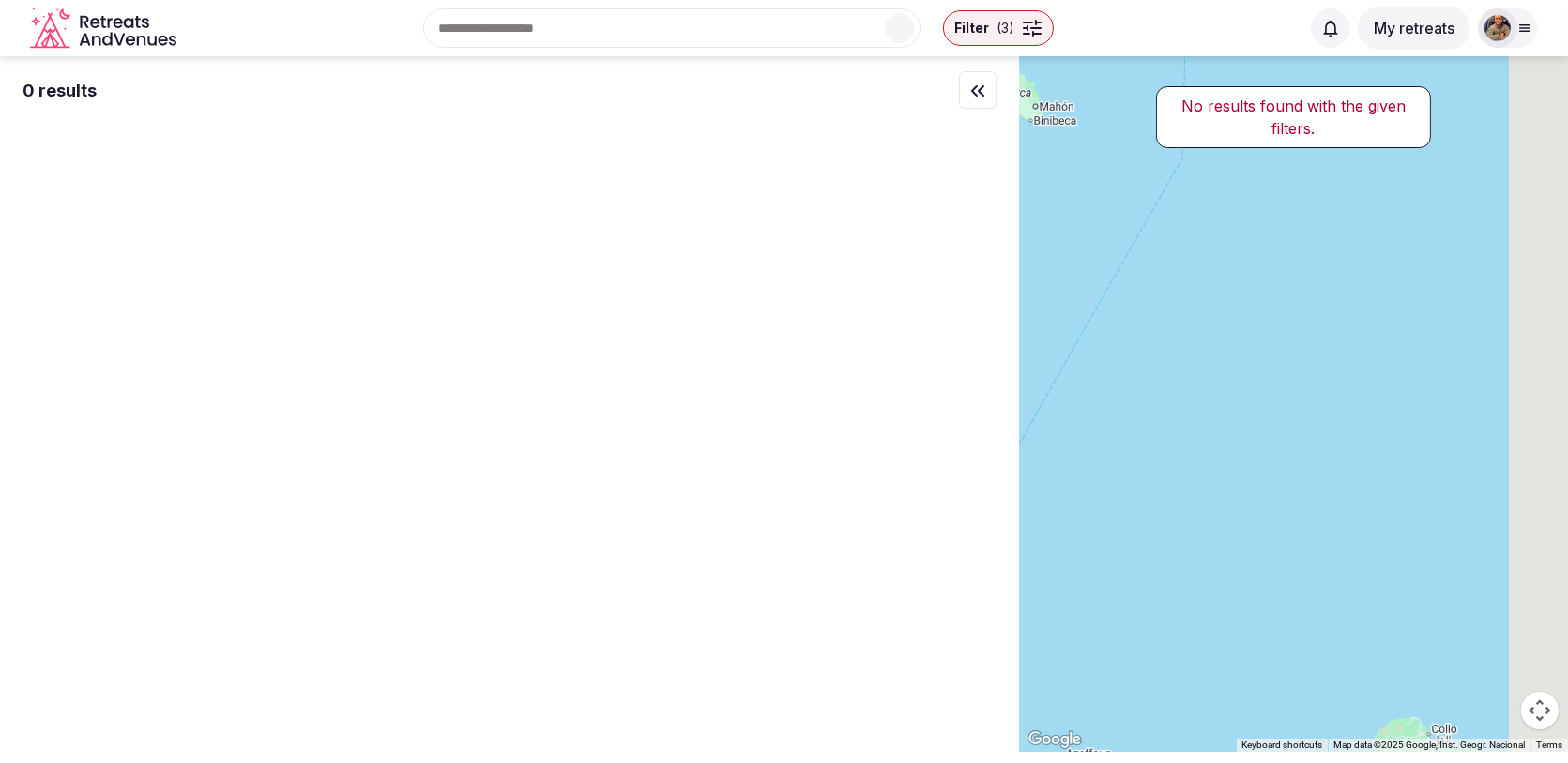
drag, startPoint x: 1343, startPoint y: 443, endPoint x: 1046, endPoint y: 443, distance: 297.0
click at [1052, 443] on div at bounding box center [1293, 404] width 549 height 696
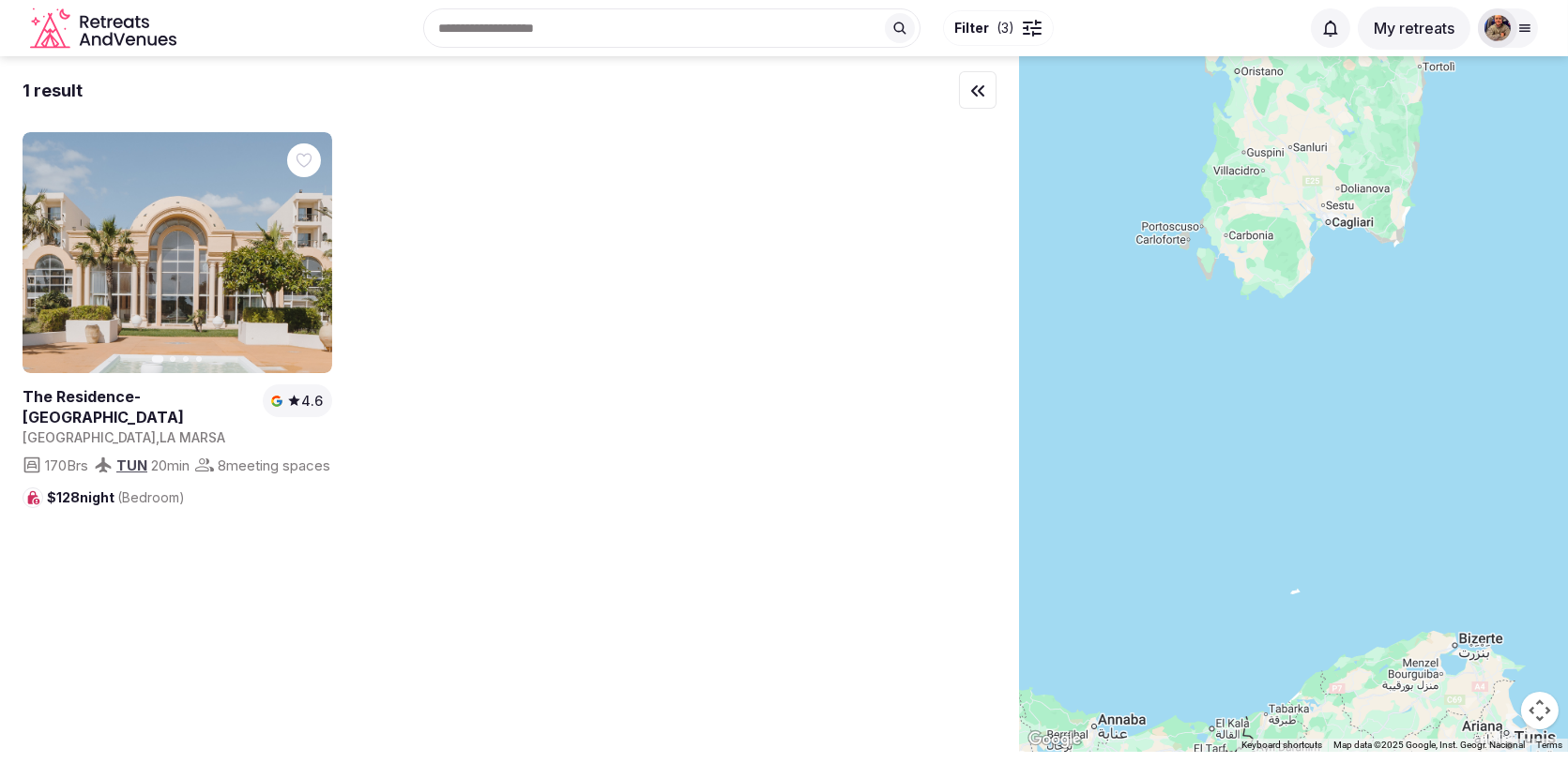
drag, startPoint x: 1281, startPoint y: 437, endPoint x: 1083, endPoint y: 227, distance: 288.6
click at [1084, 230] on div at bounding box center [1293, 404] width 549 height 696
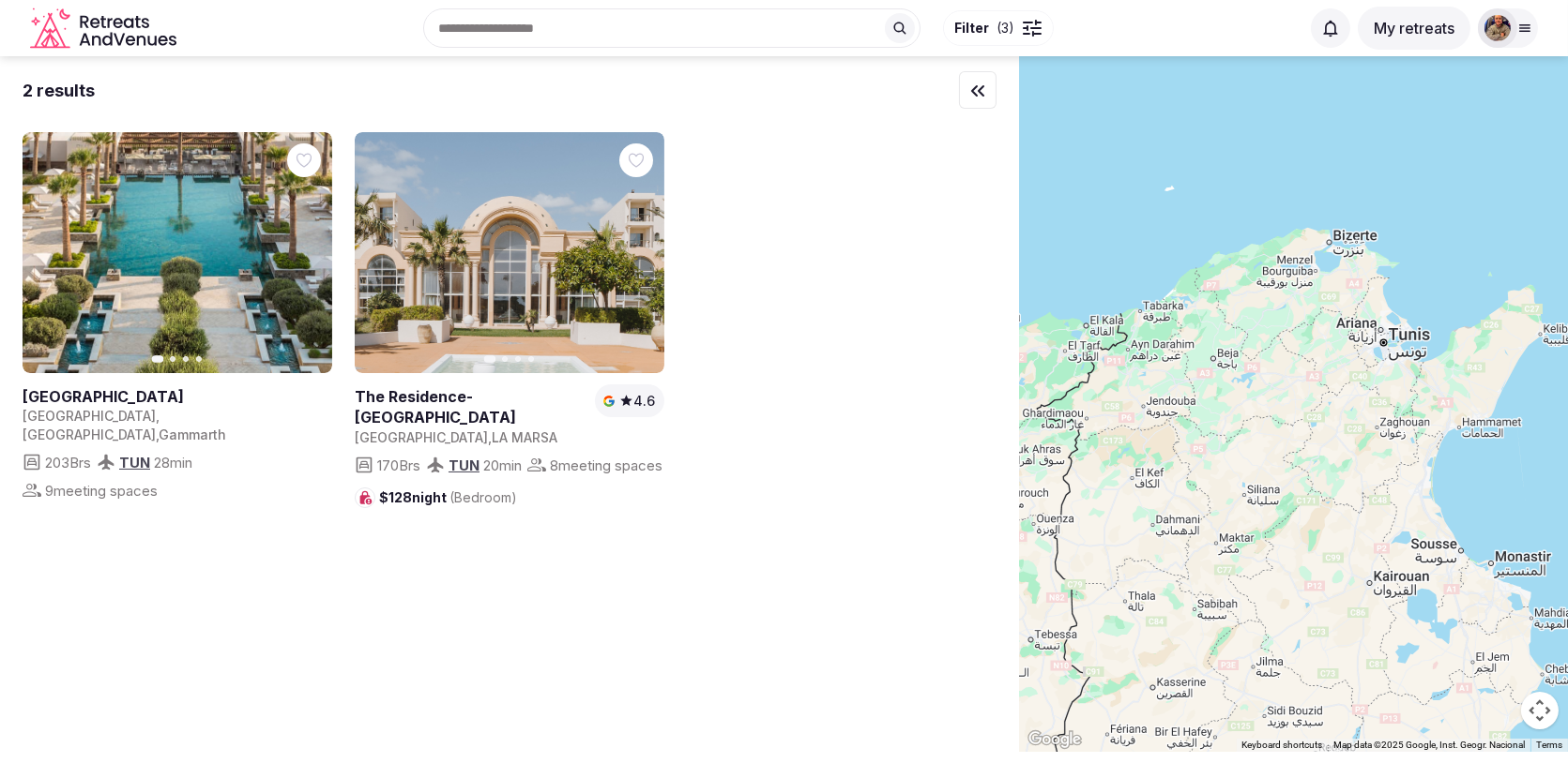
drag, startPoint x: 1194, startPoint y: 504, endPoint x: 942, endPoint y: 678, distance: 306.2
click at [942, 666] on div "2 results Previous slide Next slide [GEOGRAPHIC_DATA] [GEOGRAPHIC_DATA] , [GEOG…" at bounding box center [784, 404] width 1568 height 696
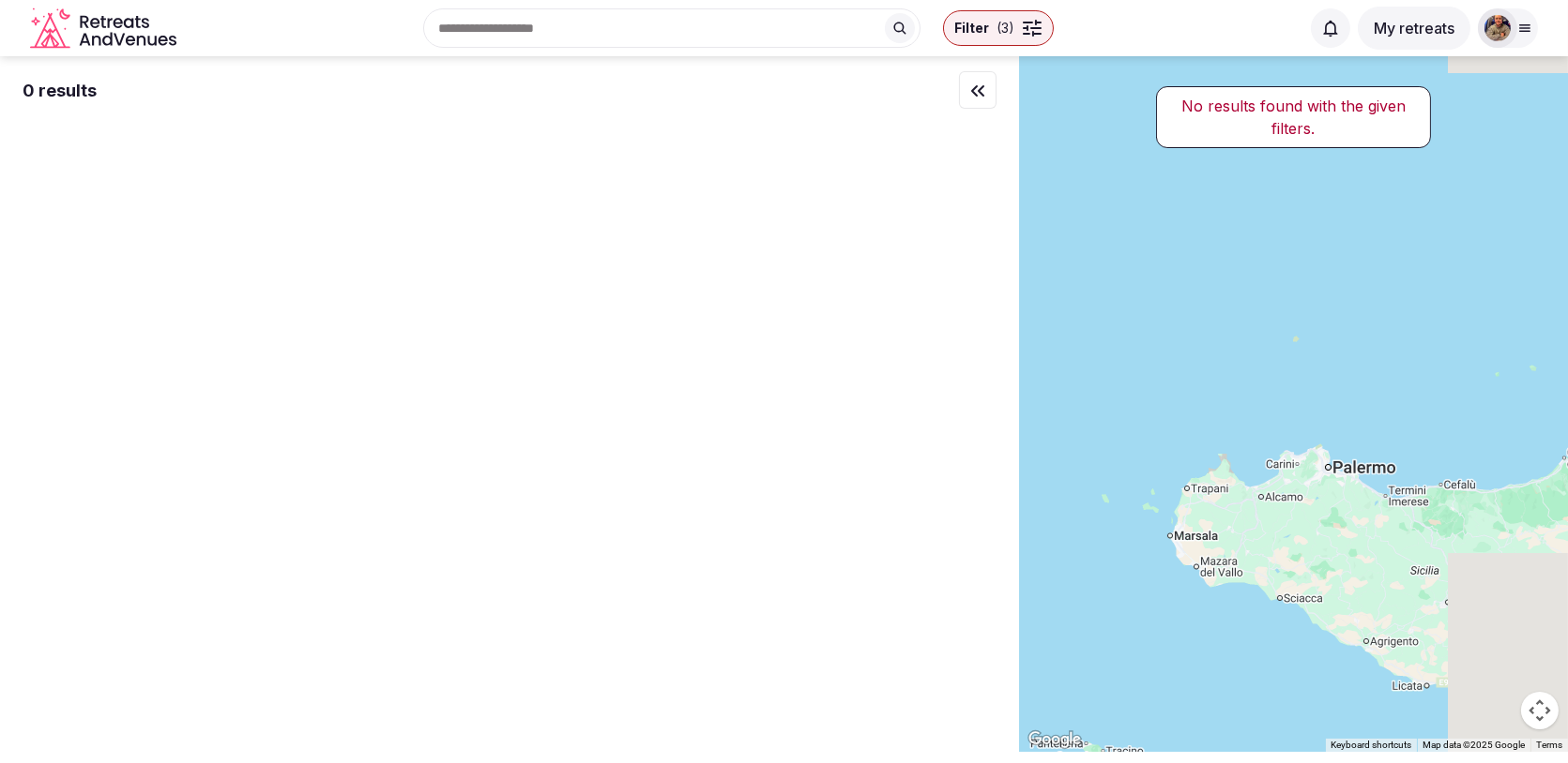
drag, startPoint x: 1124, startPoint y: 594, endPoint x: 949, endPoint y: 358, distance: 293.8
click at [953, 360] on div "0 results No results found with the given filters. ← Move left → Move right ↑ M…" at bounding box center [784, 404] width 1568 height 696
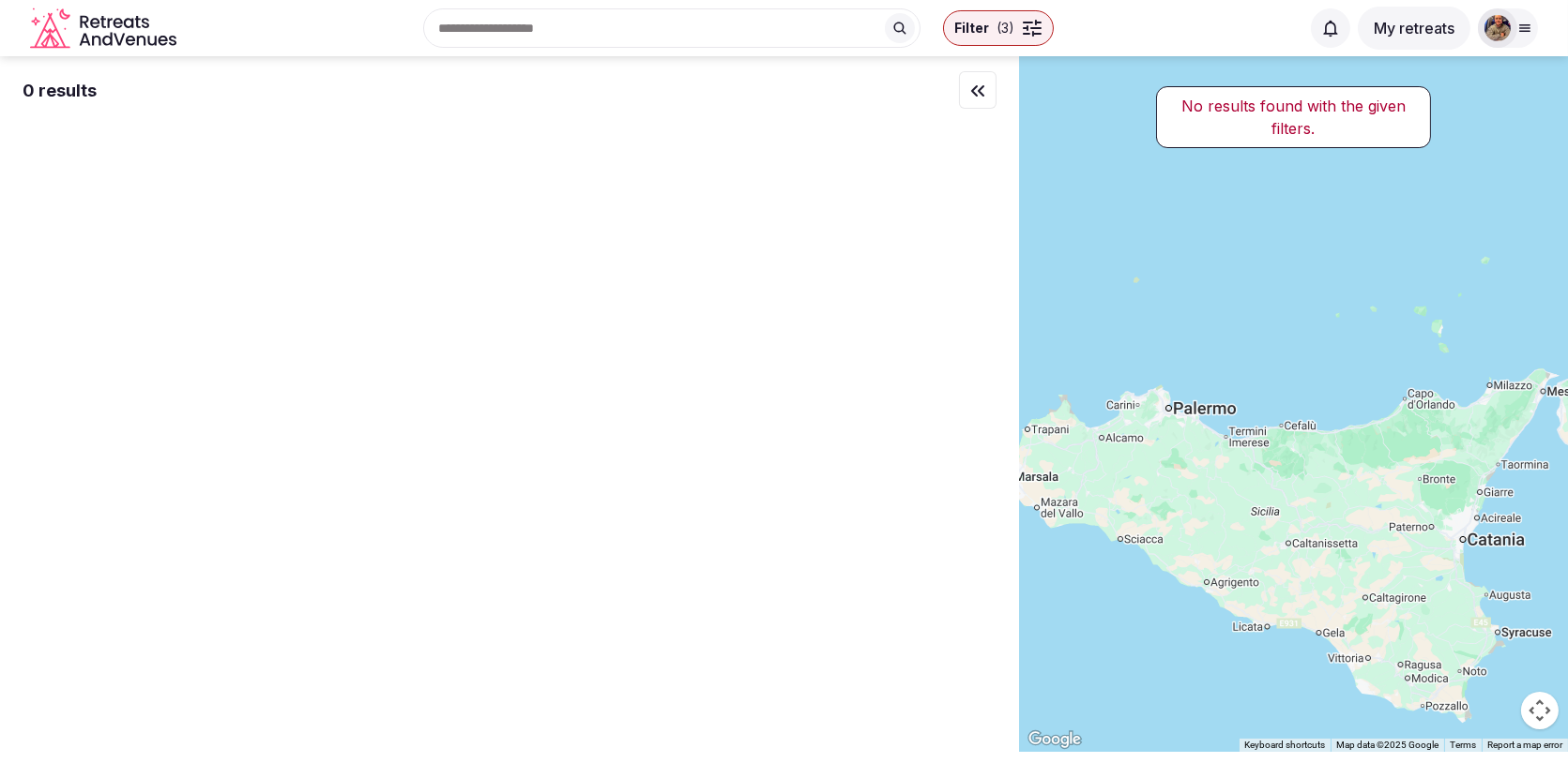
drag, startPoint x: 1283, startPoint y: 674, endPoint x: 1205, endPoint y: 671, distance: 78.1
click at [1205, 671] on div at bounding box center [1293, 404] width 549 height 696
drag, startPoint x: 1266, startPoint y: 656, endPoint x: 1207, endPoint y: 656, distance: 59.0
click at [1218, 656] on div at bounding box center [1293, 404] width 549 height 696
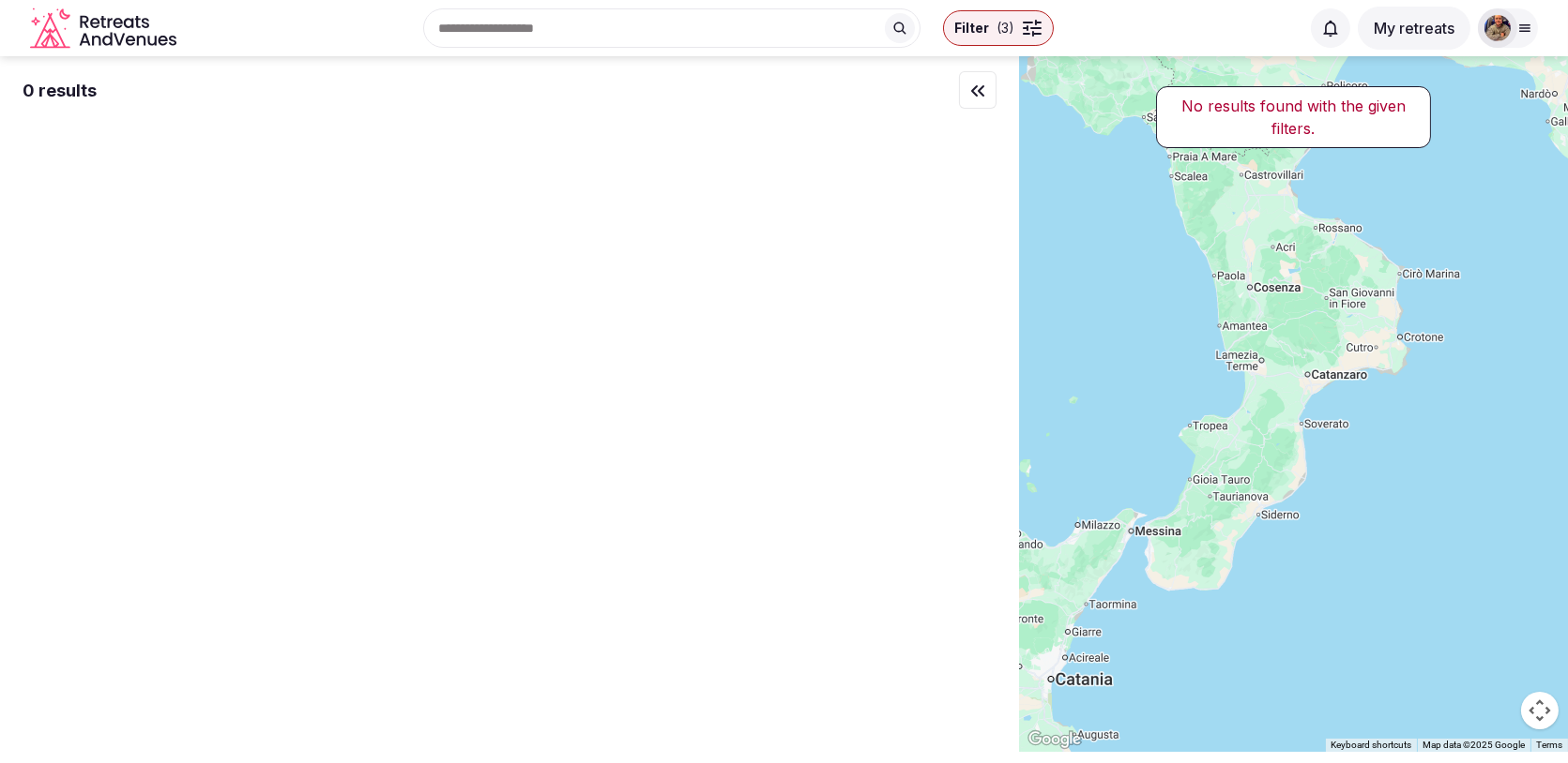
drag, startPoint x: 1419, startPoint y: 488, endPoint x: 1151, endPoint y: 633, distance: 304.7
click at [1151, 633] on div at bounding box center [1293, 404] width 549 height 696
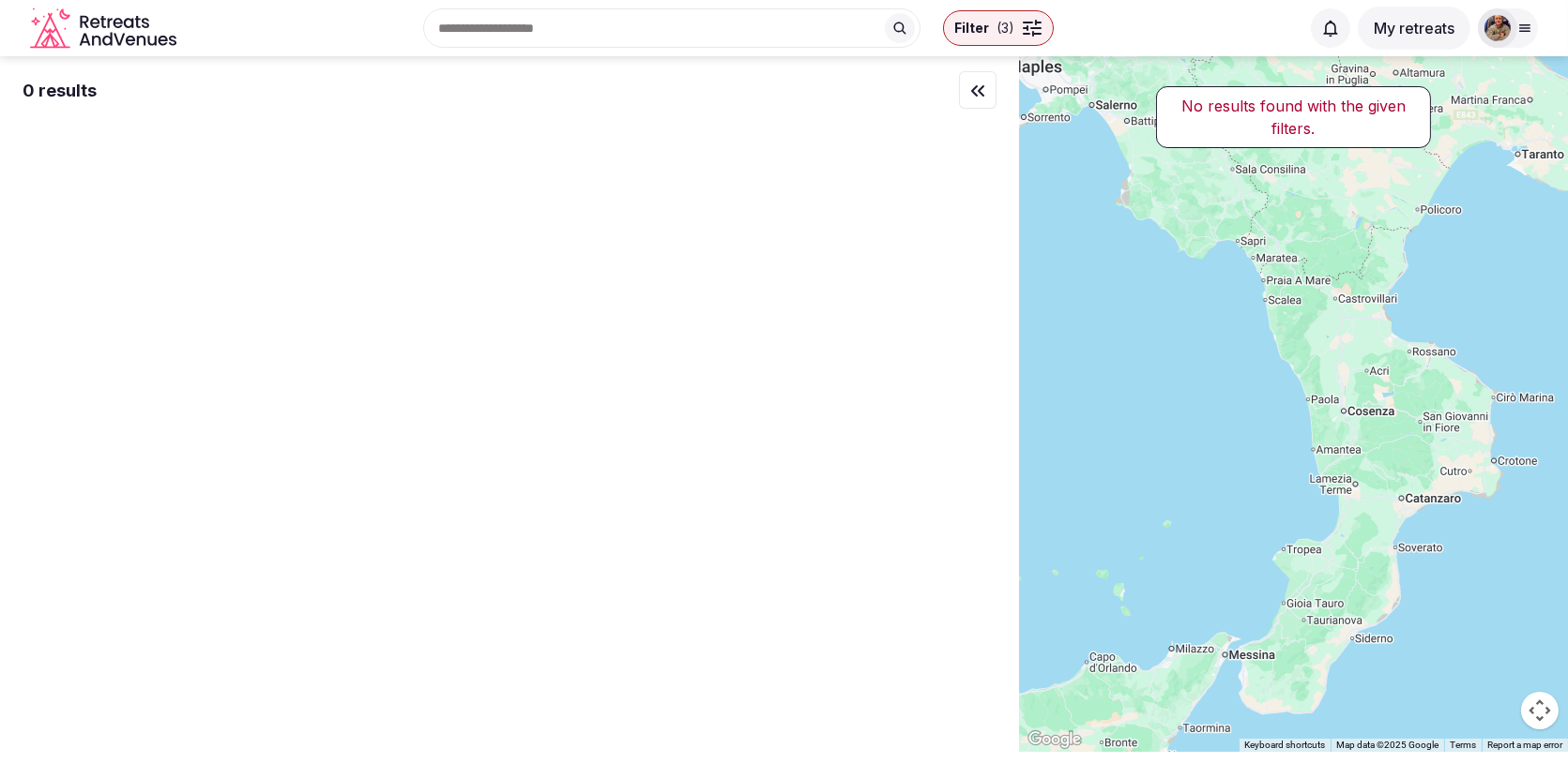
drag, startPoint x: 1147, startPoint y: 424, endPoint x: 1325, endPoint y: 669, distance: 302.8
click at [1325, 669] on div at bounding box center [1293, 404] width 549 height 696
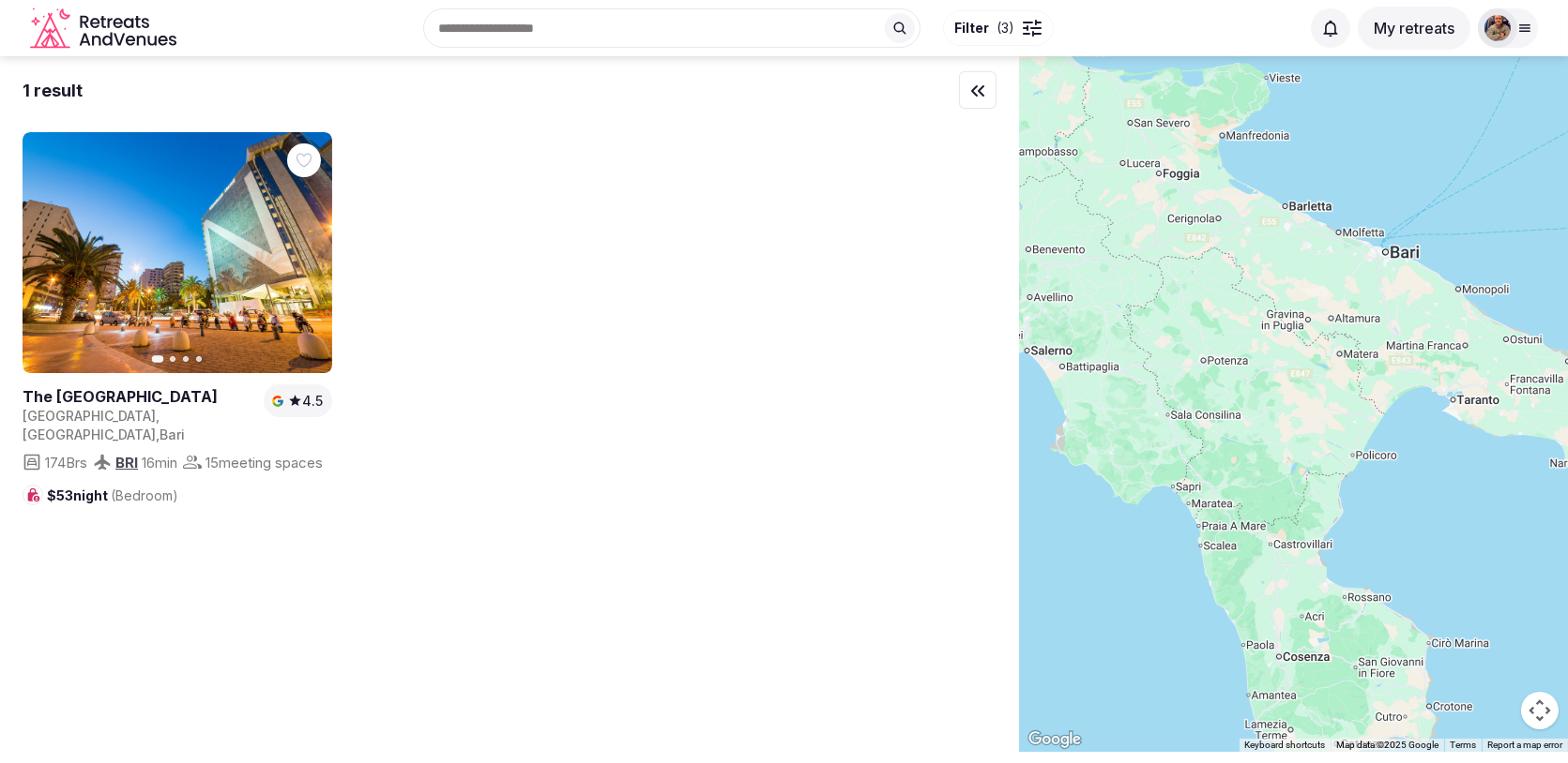
drag, startPoint x: 1292, startPoint y: 541, endPoint x: 1129, endPoint y: 663, distance: 203.6
click at [1129, 663] on div at bounding box center [1293, 404] width 549 height 696
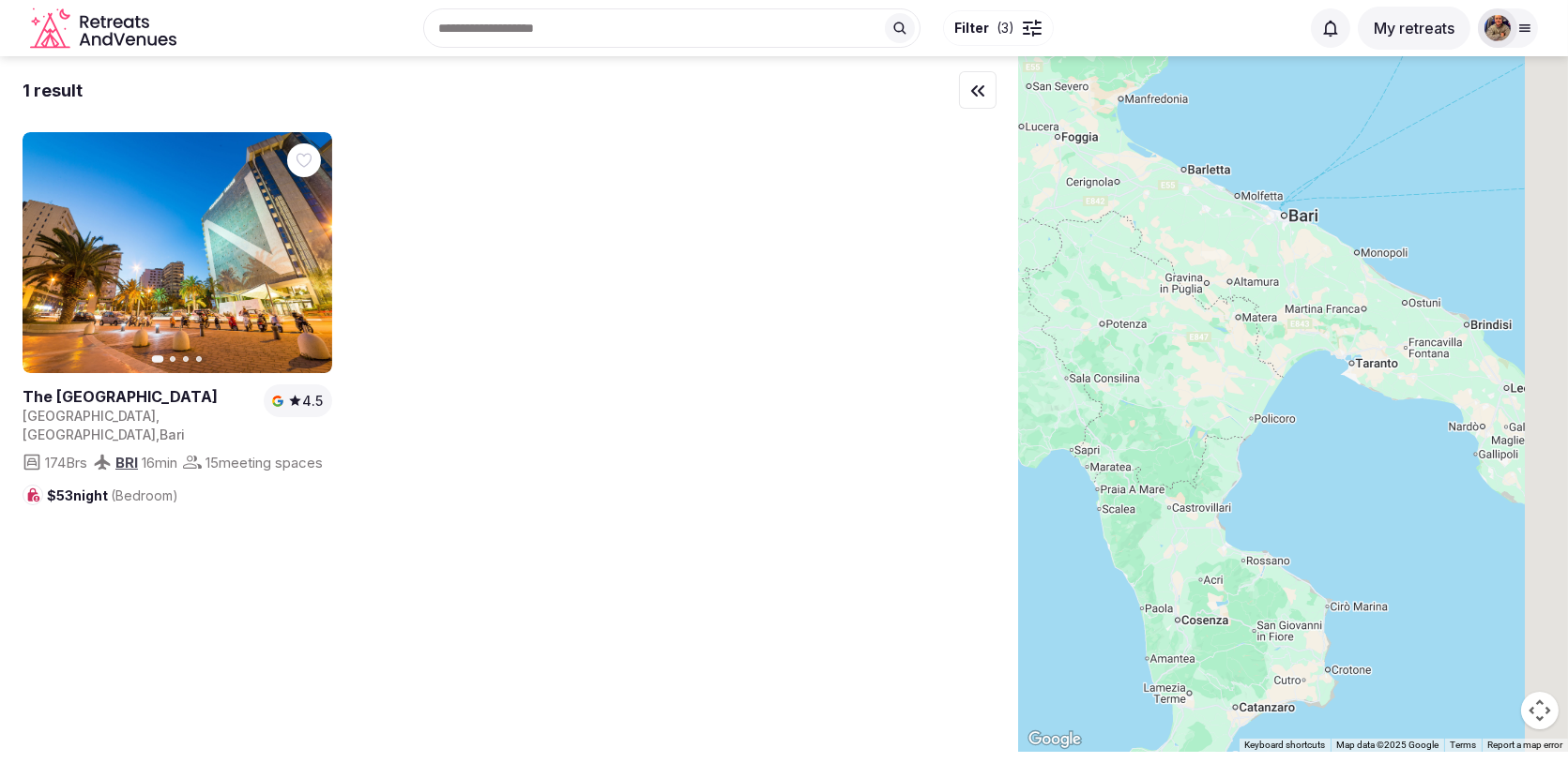
drag, startPoint x: 1430, startPoint y: 547, endPoint x: 1218, endPoint y: 458, distance: 229.9
click at [1219, 458] on div at bounding box center [1293, 404] width 549 height 696
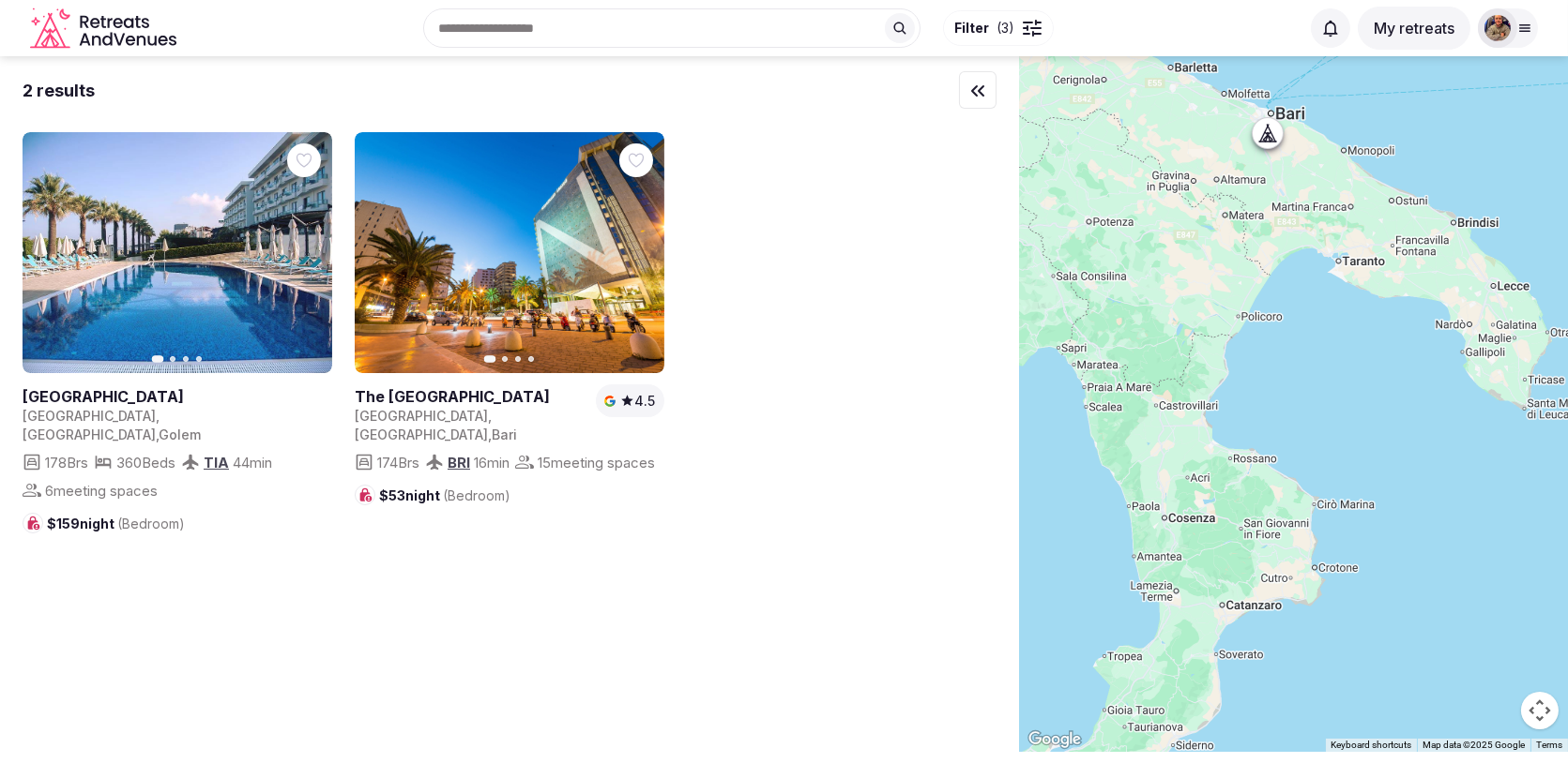
drag, startPoint x: 1178, startPoint y: 459, endPoint x: 1468, endPoint y: 442, distance: 290.5
click at [1459, 440] on div at bounding box center [1293, 404] width 549 height 696
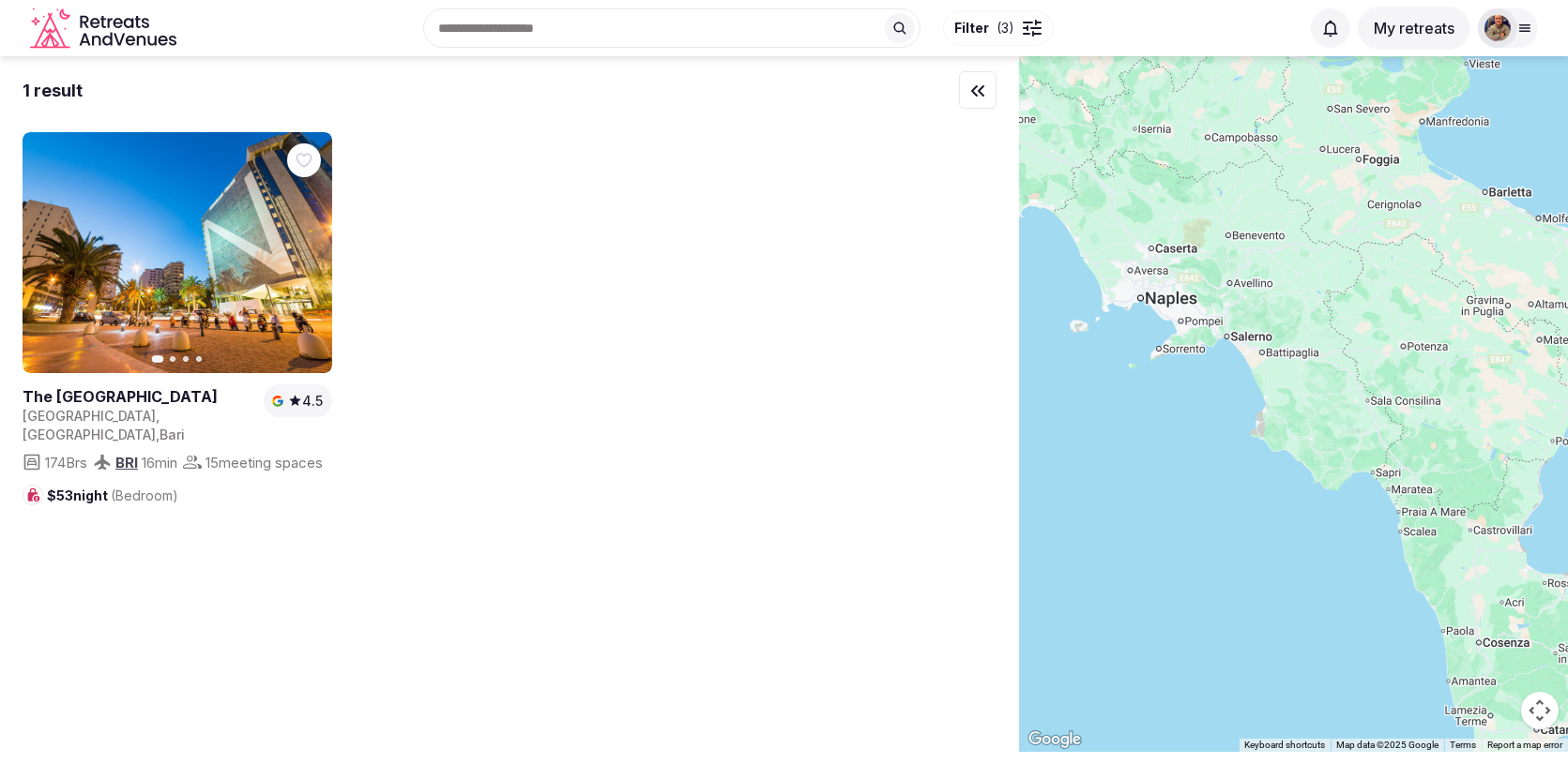
drag, startPoint x: 1120, startPoint y: 427, endPoint x: 1377, endPoint y: 618, distance: 320.2
click at [1374, 617] on div at bounding box center [1293, 404] width 549 height 696
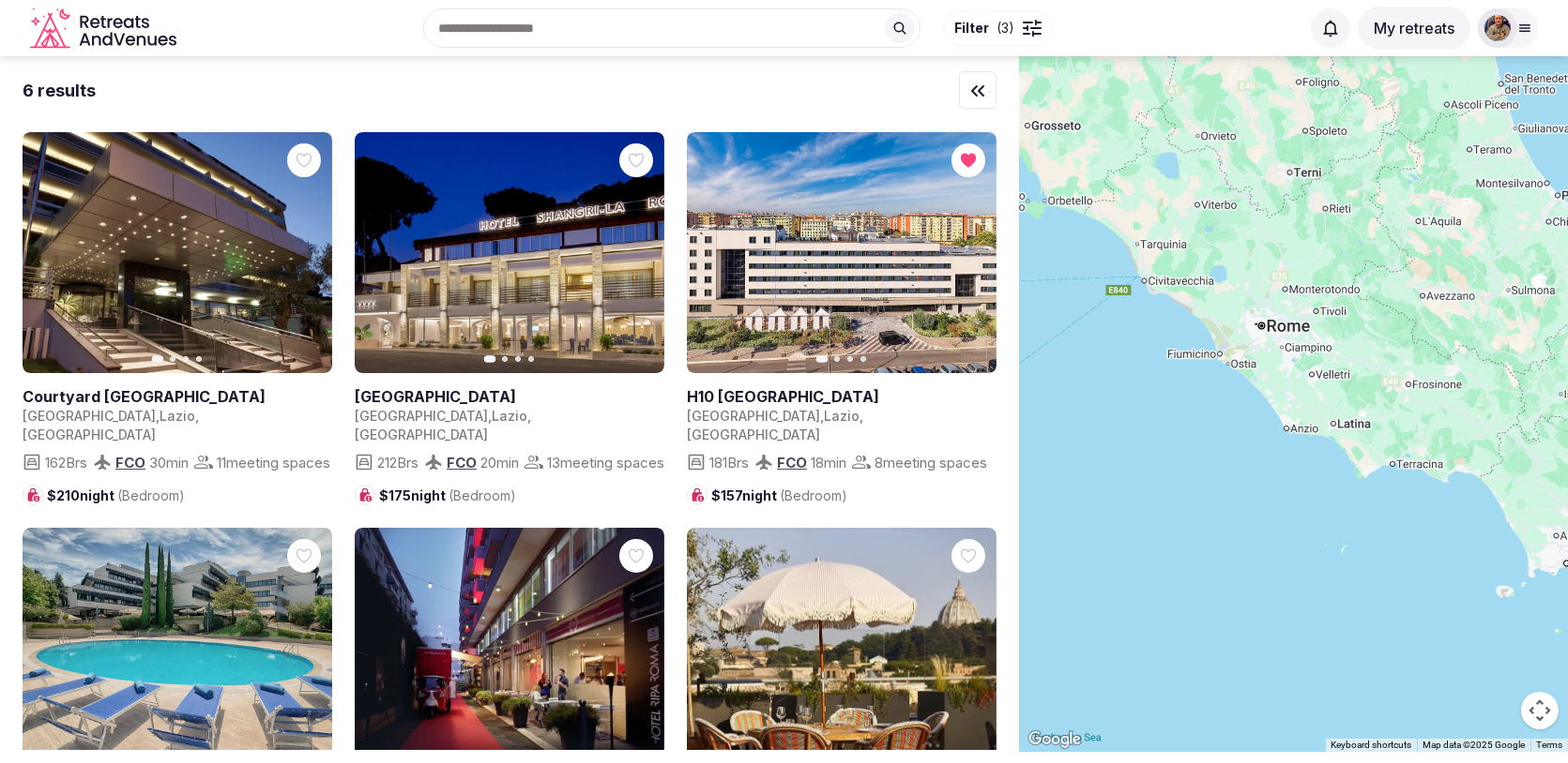
drag, startPoint x: 1186, startPoint y: 463, endPoint x: 1390, endPoint y: 594, distance: 242.4
click at [1390, 594] on div at bounding box center [1293, 404] width 549 height 696
drag, startPoint x: 1203, startPoint y: 539, endPoint x: 1440, endPoint y: 531, distance: 237.1
click at [1426, 531] on div at bounding box center [1293, 404] width 549 height 696
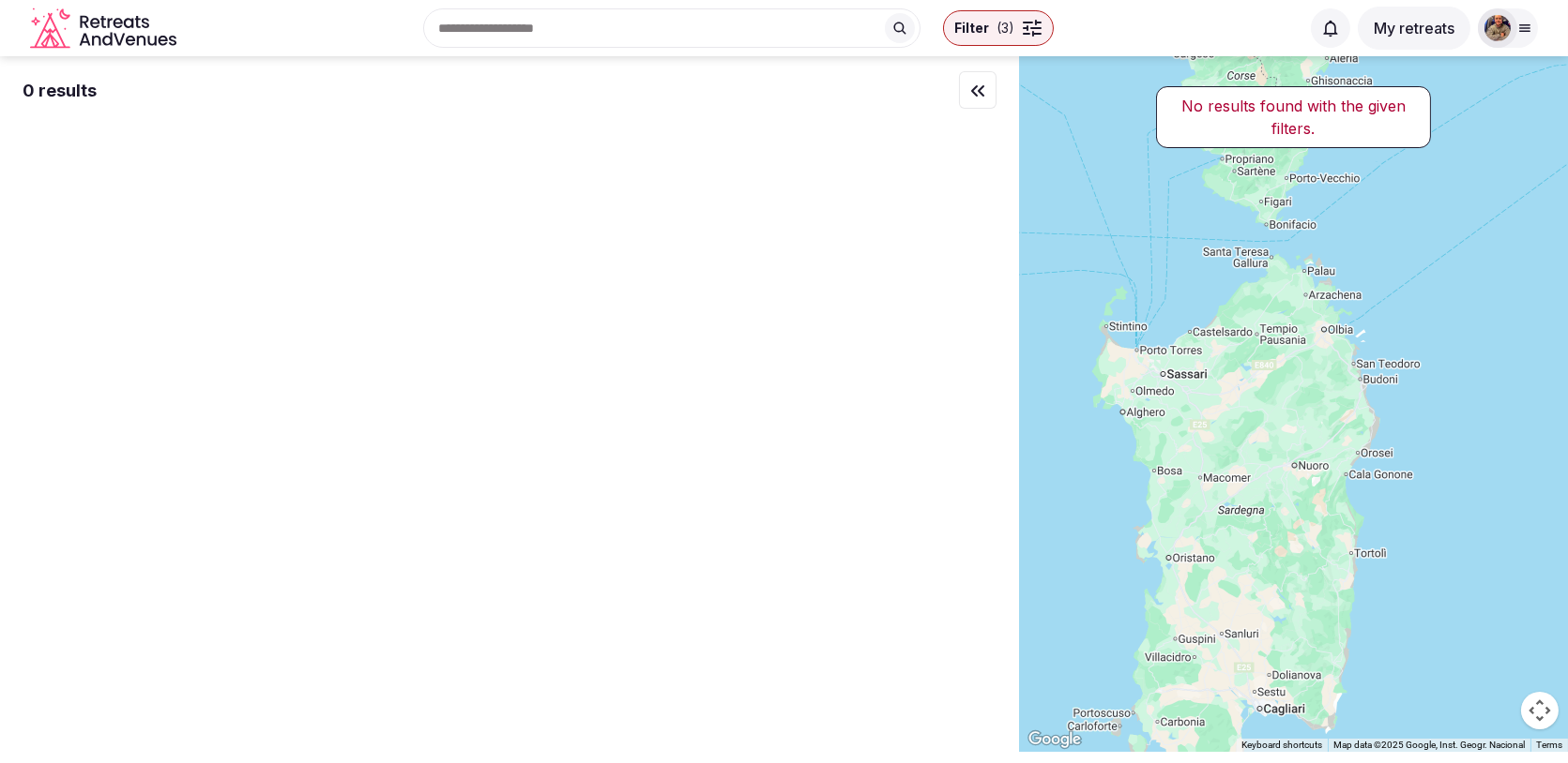
drag, startPoint x: 1253, startPoint y: 452, endPoint x: 1165, endPoint y: 207, distance: 260.3
click at [1165, 209] on div at bounding box center [1293, 404] width 549 height 696
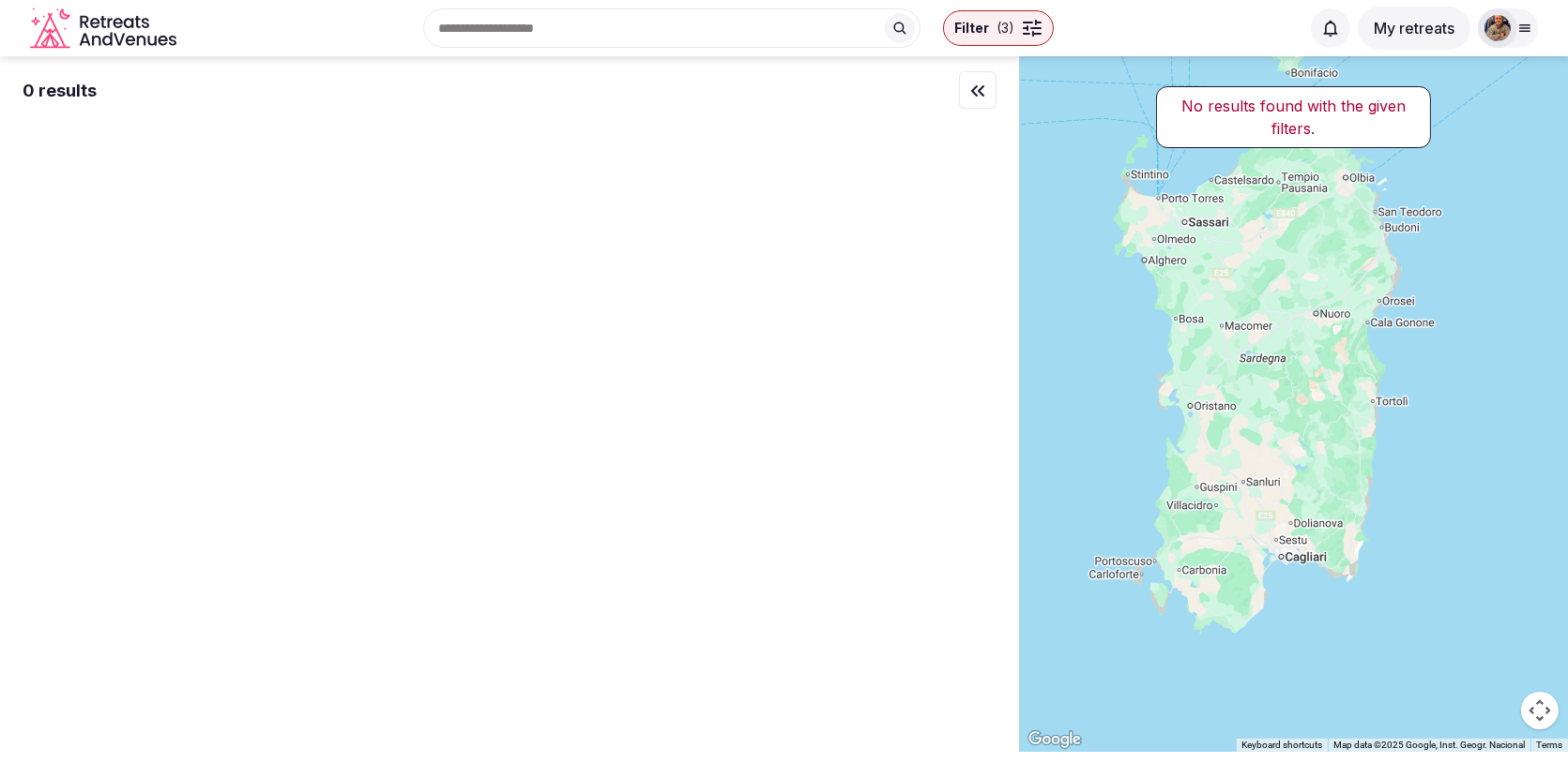
drag, startPoint x: 1166, startPoint y: 337, endPoint x: 1243, endPoint y: 420, distance: 113.2
click at [1243, 420] on div at bounding box center [1293, 404] width 549 height 696
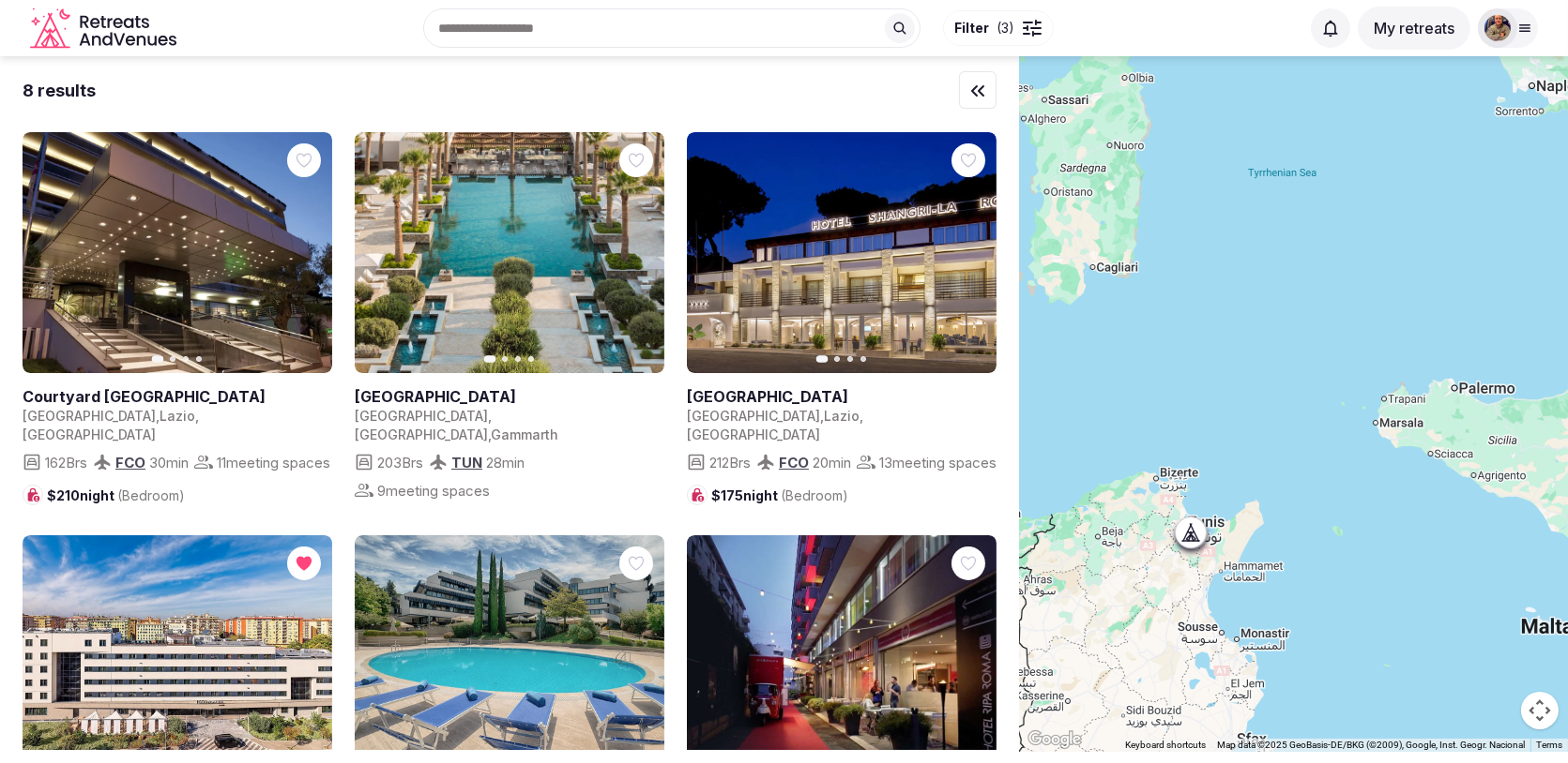
drag, startPoint x: 1378, startPoint y: 567, endPoint x: 1193, endPoint y: 342, distance: 291.3
click at [1194, 342] on div at bounding box center [1293, 404] width 549 height 696
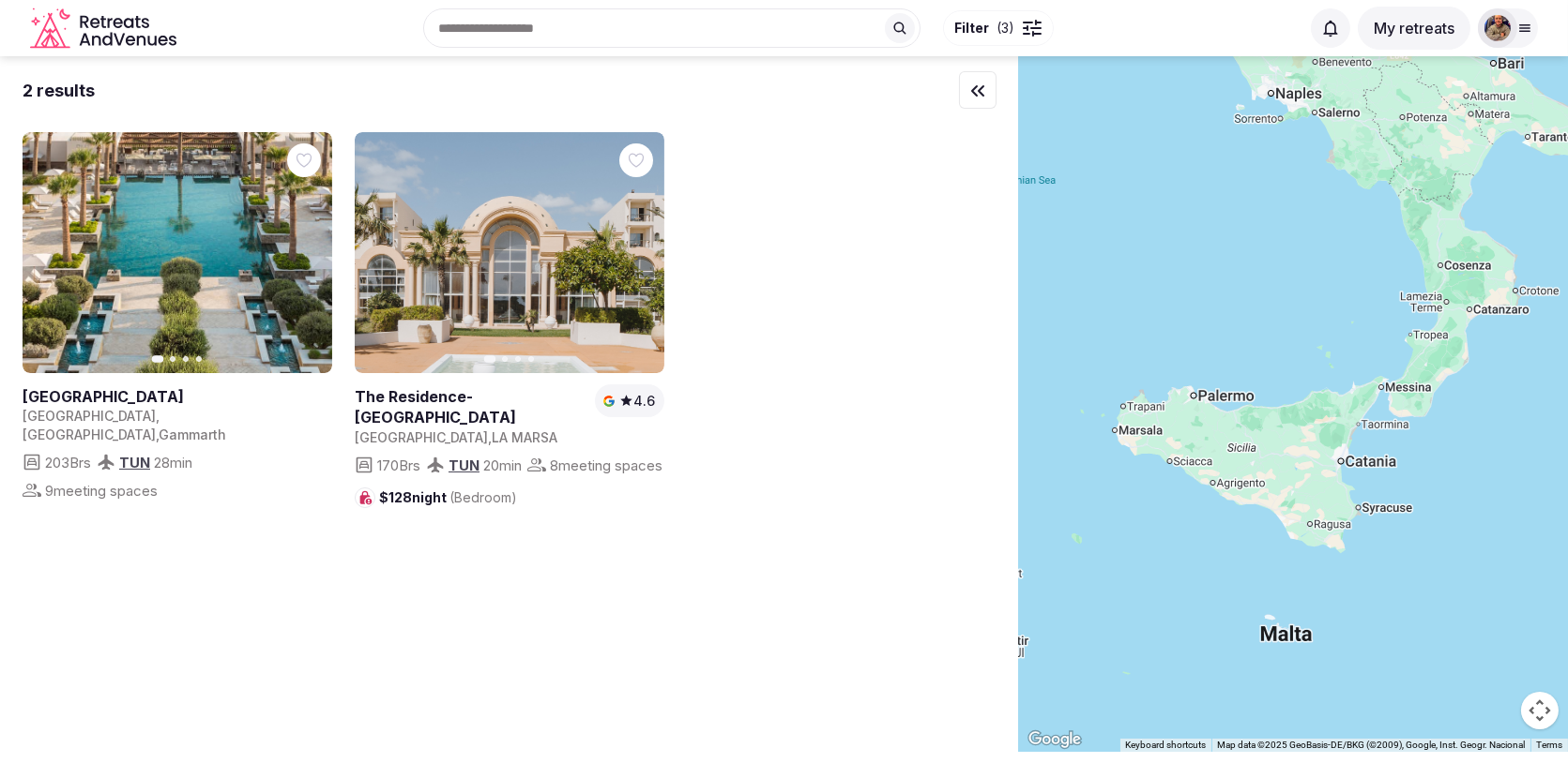
drag, startPoint x: 1310, startPoint y: 344, endPoint x: 1065, endPoint y: 346, distance: 245.0
click at [1065, 346] on div at bounding box center [1293, 404] width 549 height 696
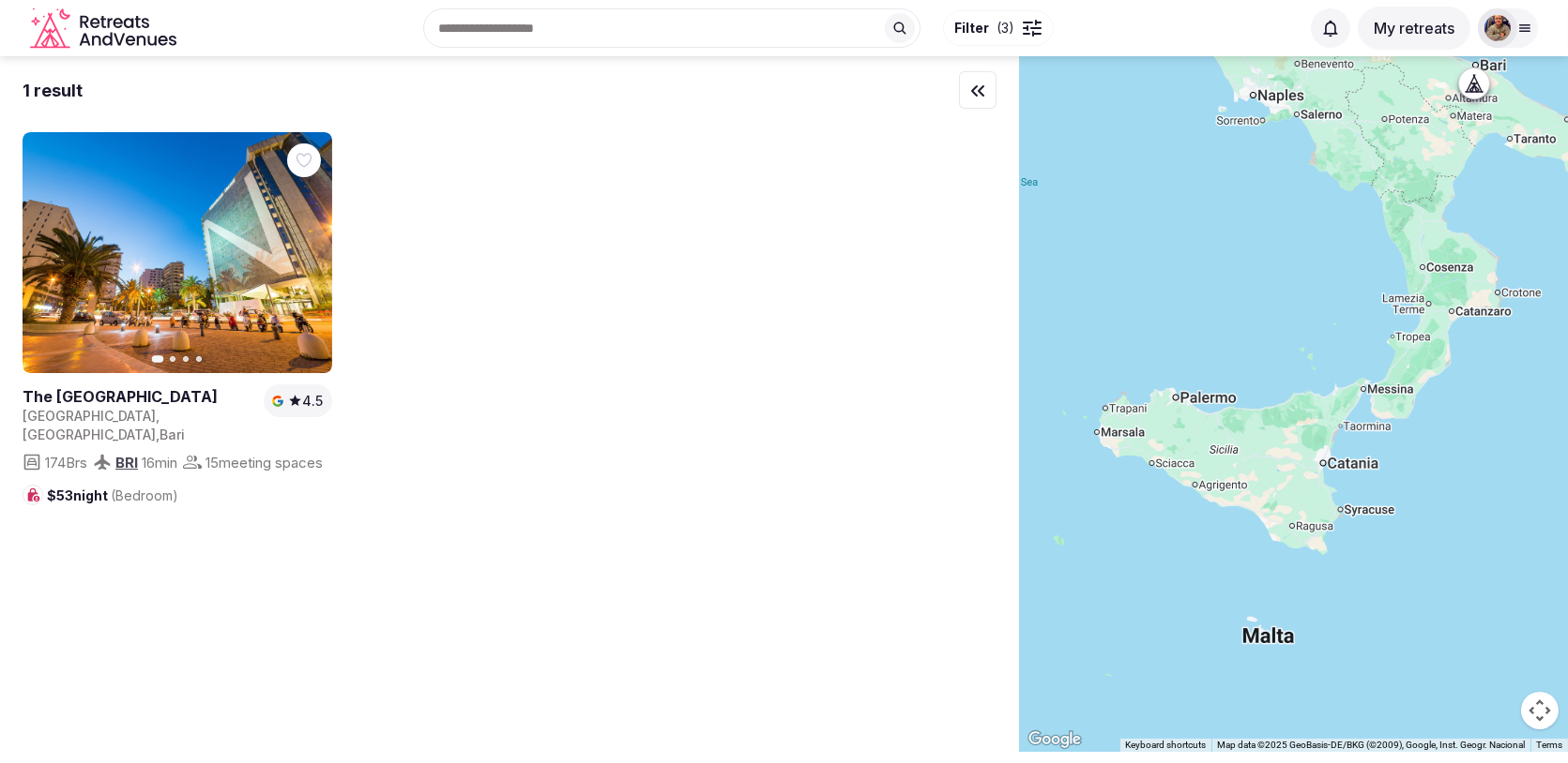
click at [995, 23] on span "Filter ( 3 )" at bounding box center [985, 29] width 60 height 19
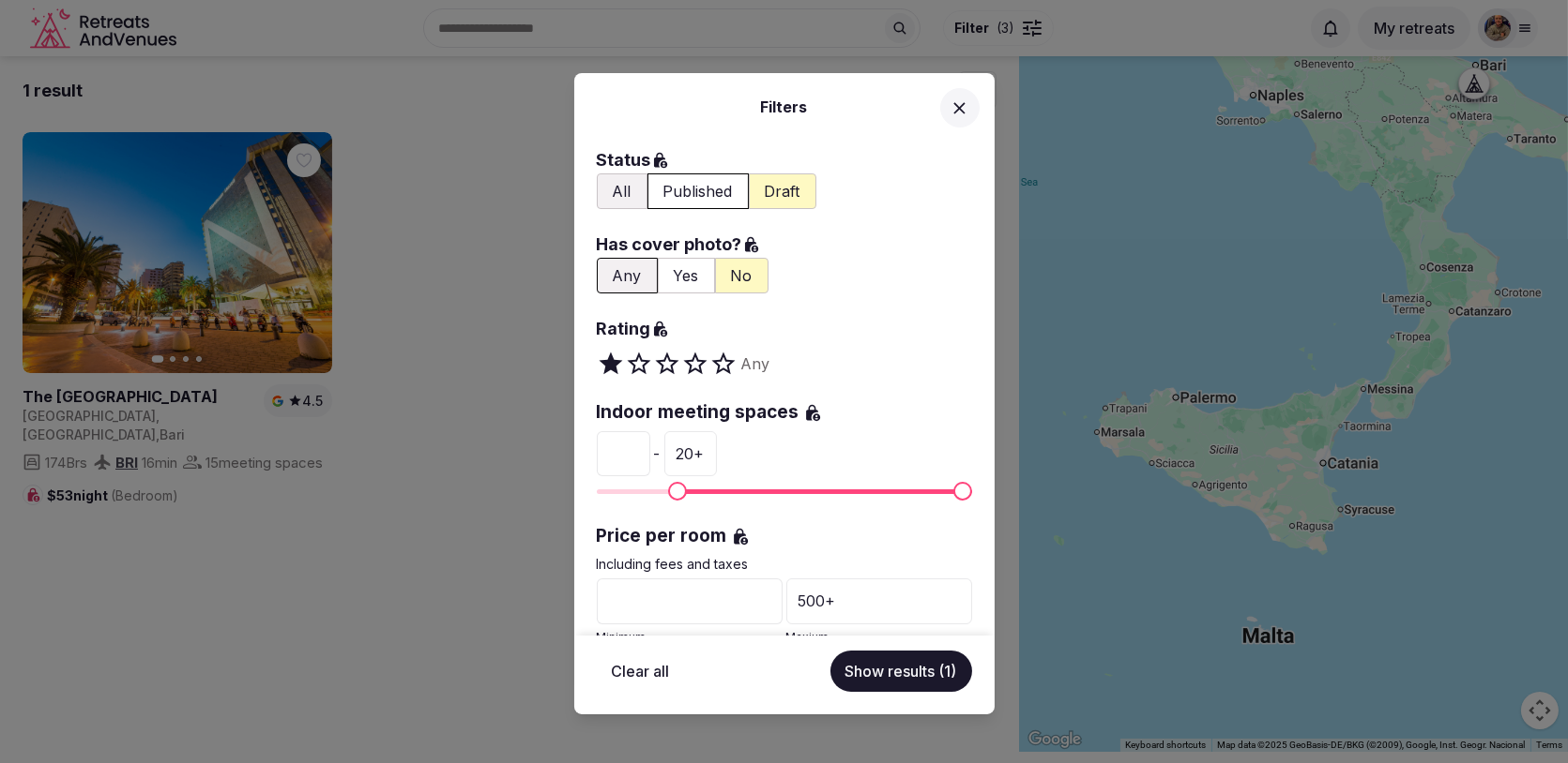
scroll to position [154, 0]
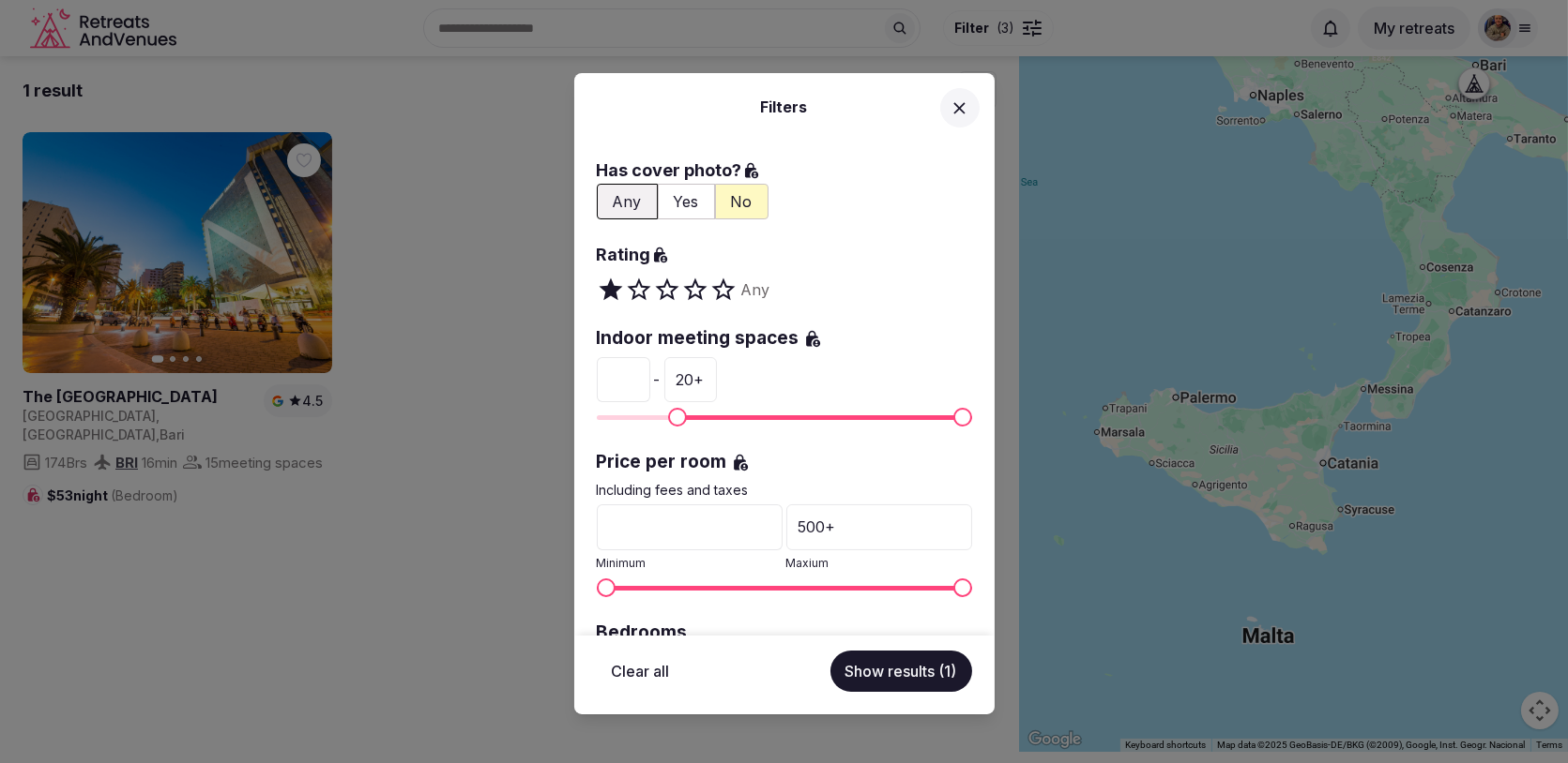
click at [641, 386] on input "*" at bounding box center [623, 379] width 54 height 45
type input "*"
click at [641, 386] on input "*" at bounding box center [623, 379] width 54 height 45
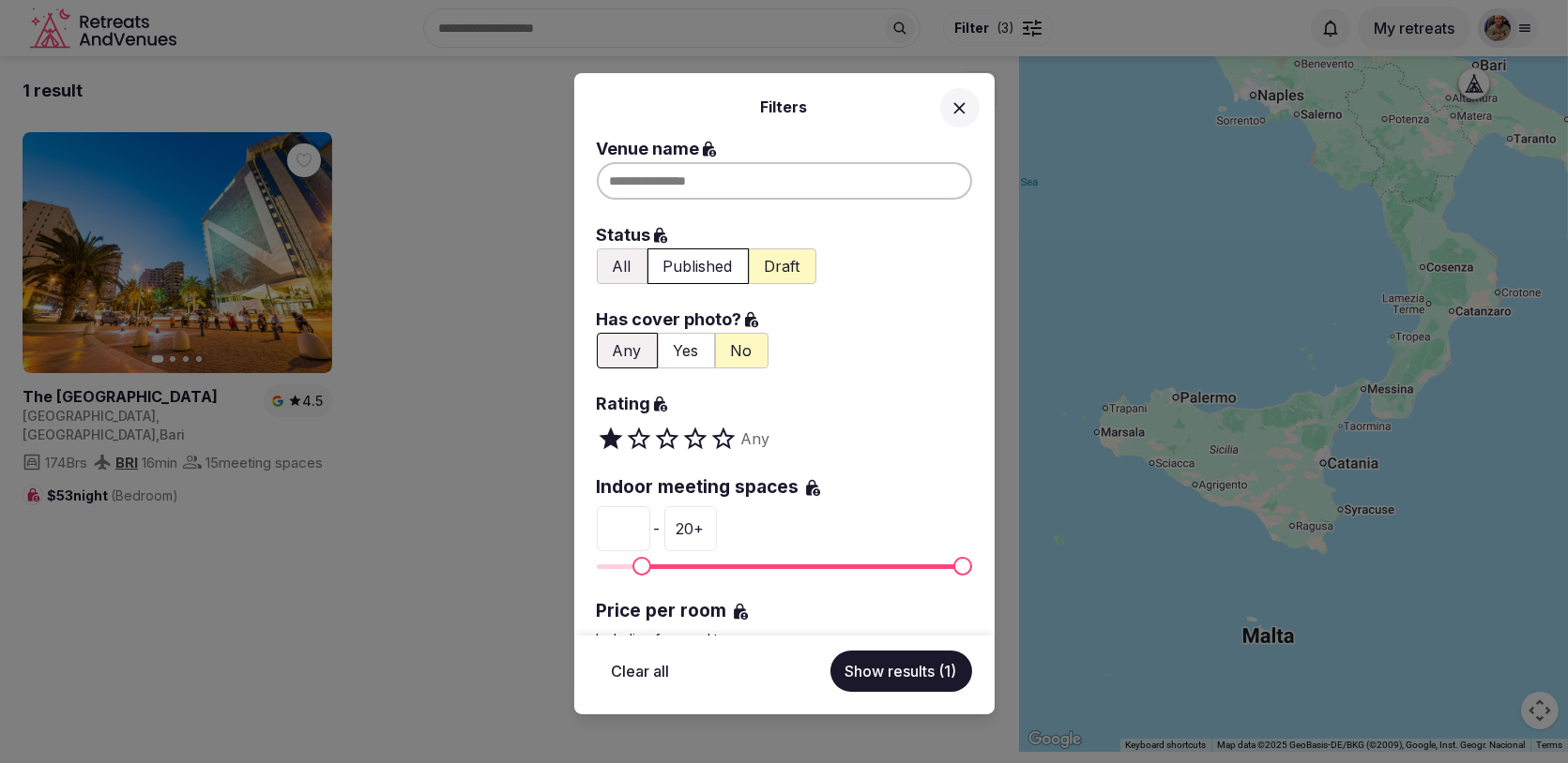
scroll to position [0, 0]
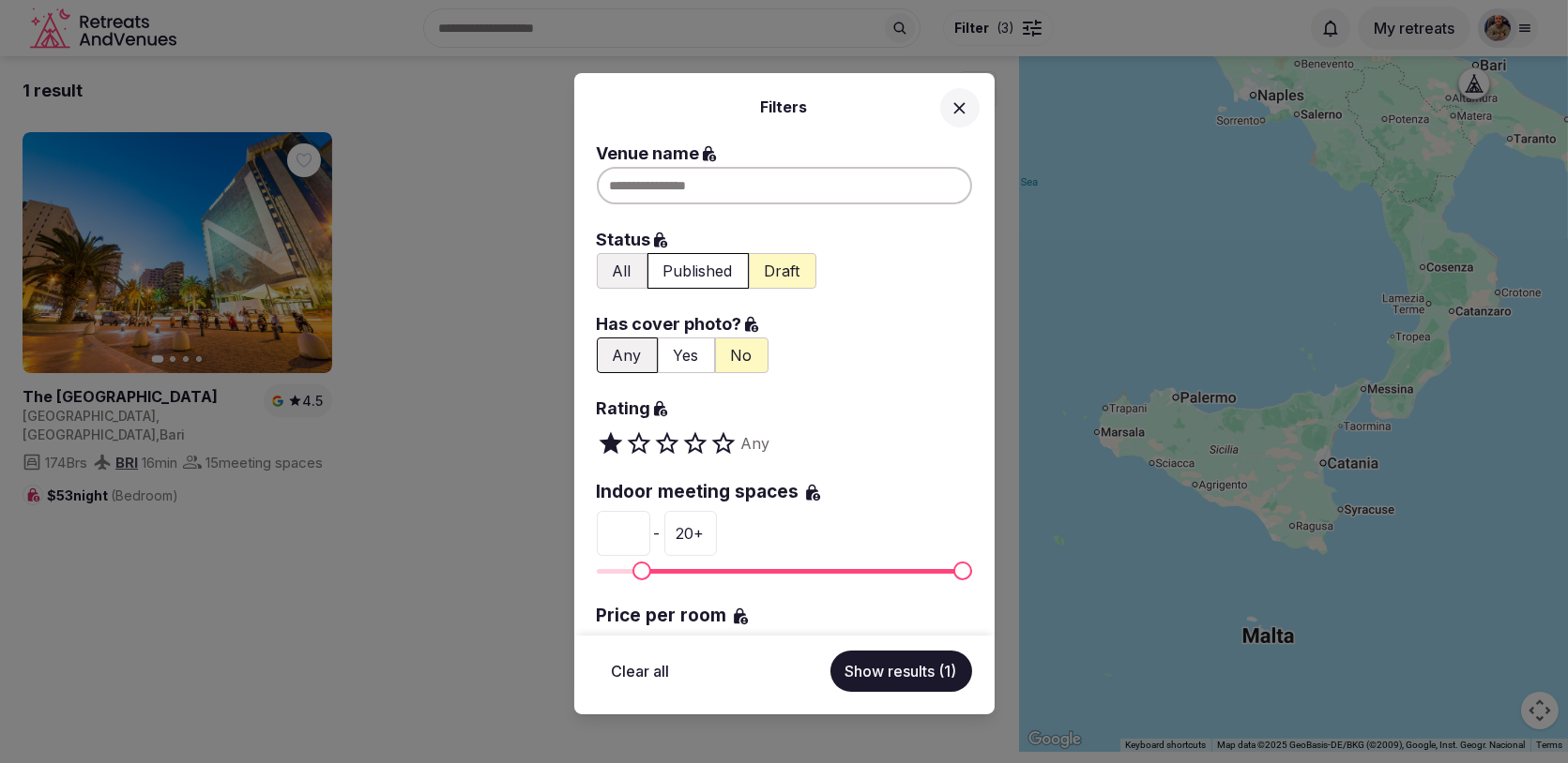
click at [767, 266] on button "Draft" at bounding box center [783, 271] width 67 height 36
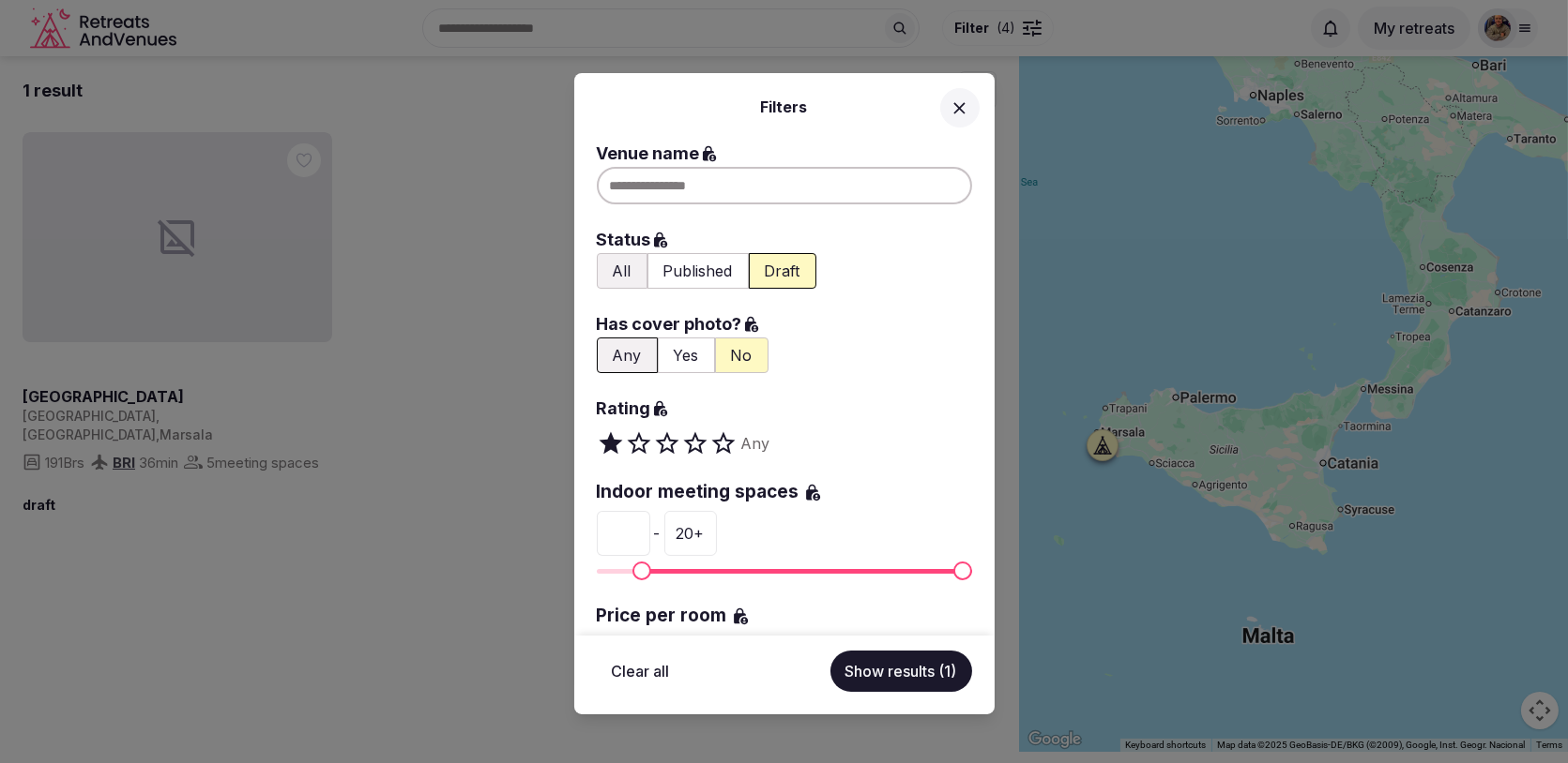
click at [620, 267] on button "All" at bounding box center [621, 271] width 51 height 36
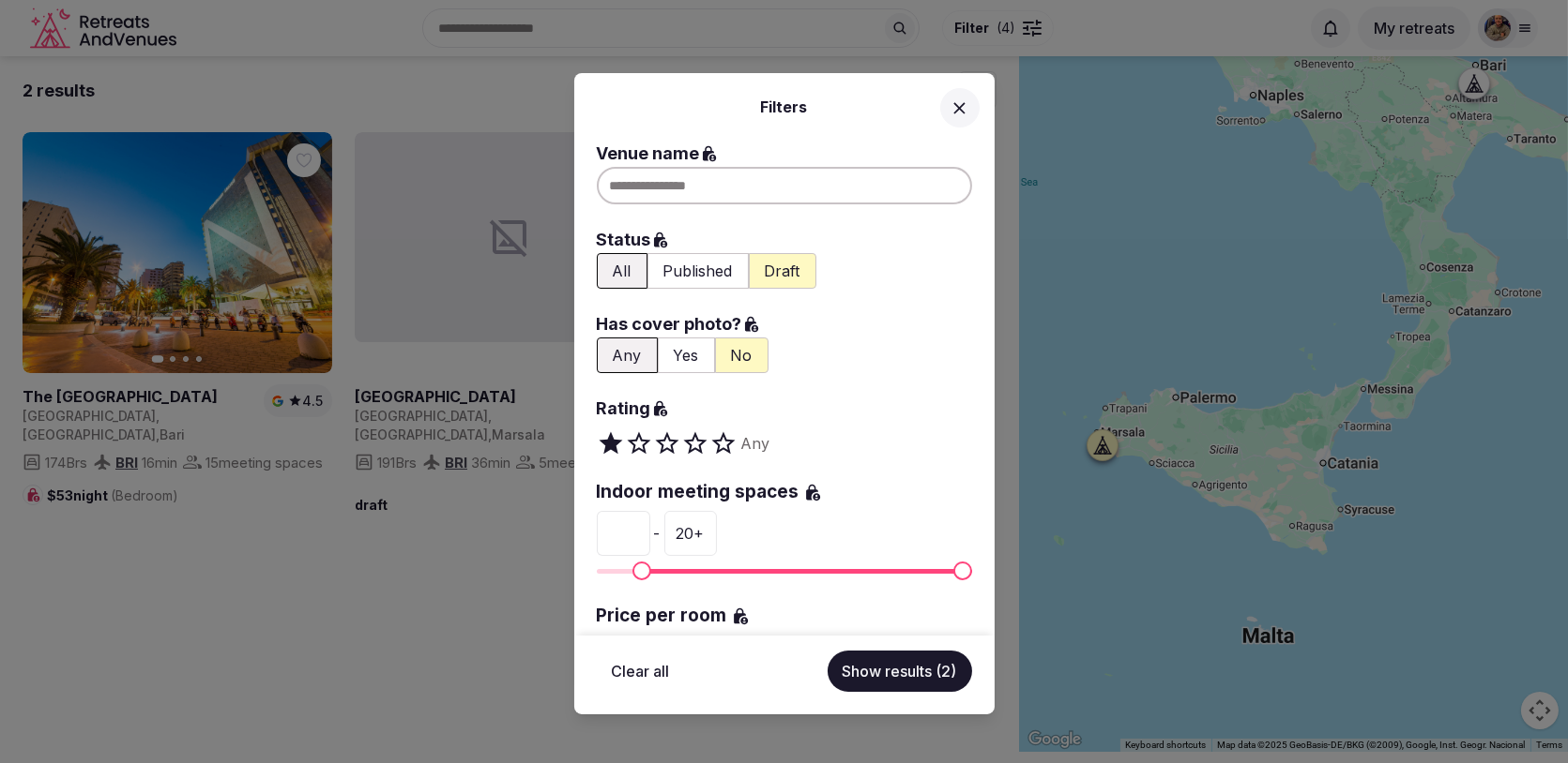
click at [964, 117] on icon at bounding box center [959, 108] width 20 height 20
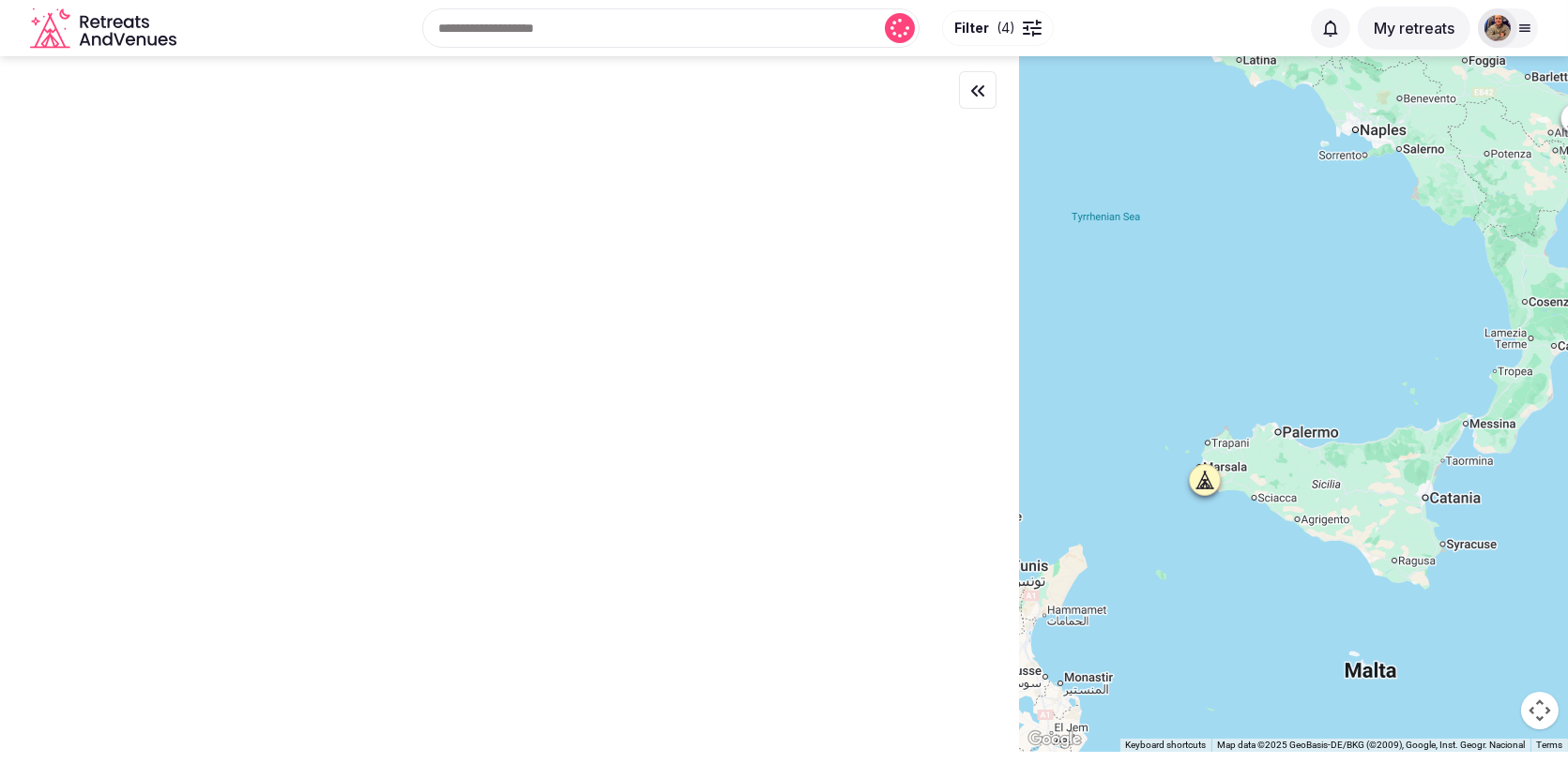
drag, startPoint x: 1153, startPoint y: 317, endPoint x: 1369, endPoint y: 381, distance: 225.3
click at [1361, 377] on div at bounding box center [1293, 404] width 549 height 696
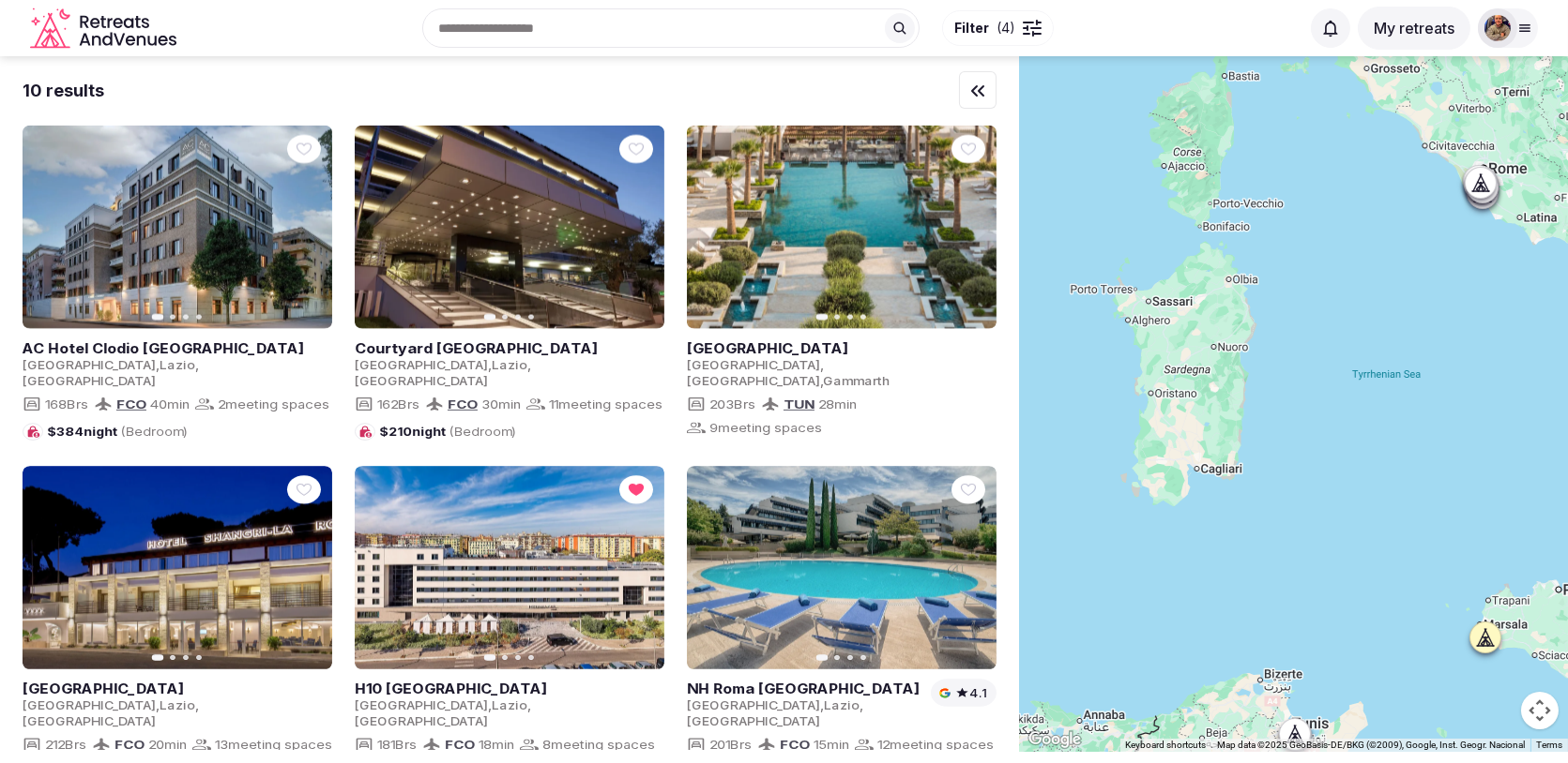
drag, startPoint x: 1346, startPoint y: 351, endPoint x: 1303, endPoint y: 437, distance: 96.2
click at [1303, 437] on div at bounding box center [1293, 404] width 549 height 696
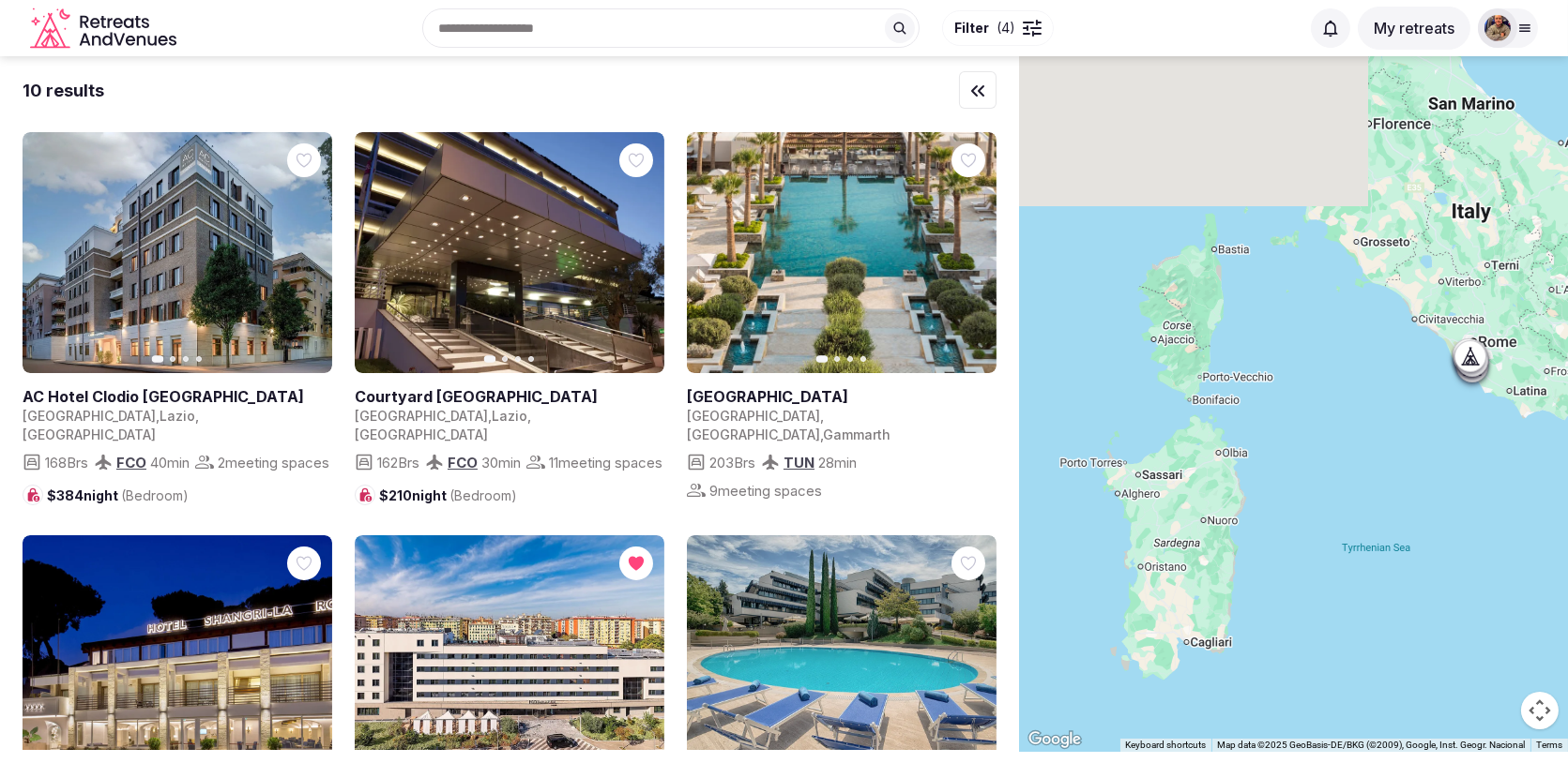
drag, startPoint x: 1295, startPoint y: 370, endPoint x: 1285, endPoint y: 566, distance: 196.3
click at [1285, 566] on div at bounding box center [1293, 404] width 549 height 696
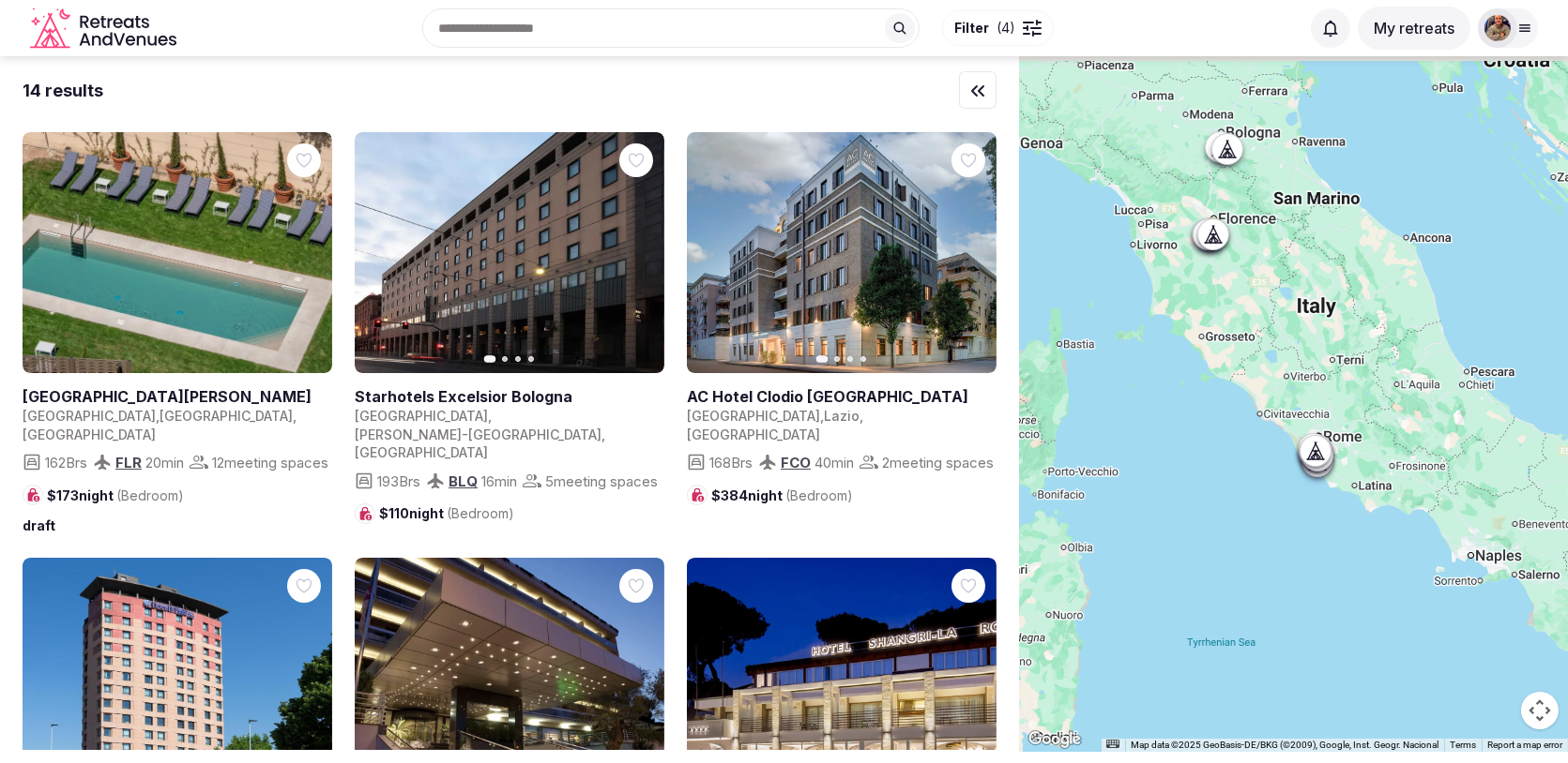
drag, startPoint x: 1364, startPoint y: 529, endPoint x: 1207, endPoint y: 601, distance: 172.7
click at [1207, 601] on div at bounding box center [1293, 404] width 549 height 696
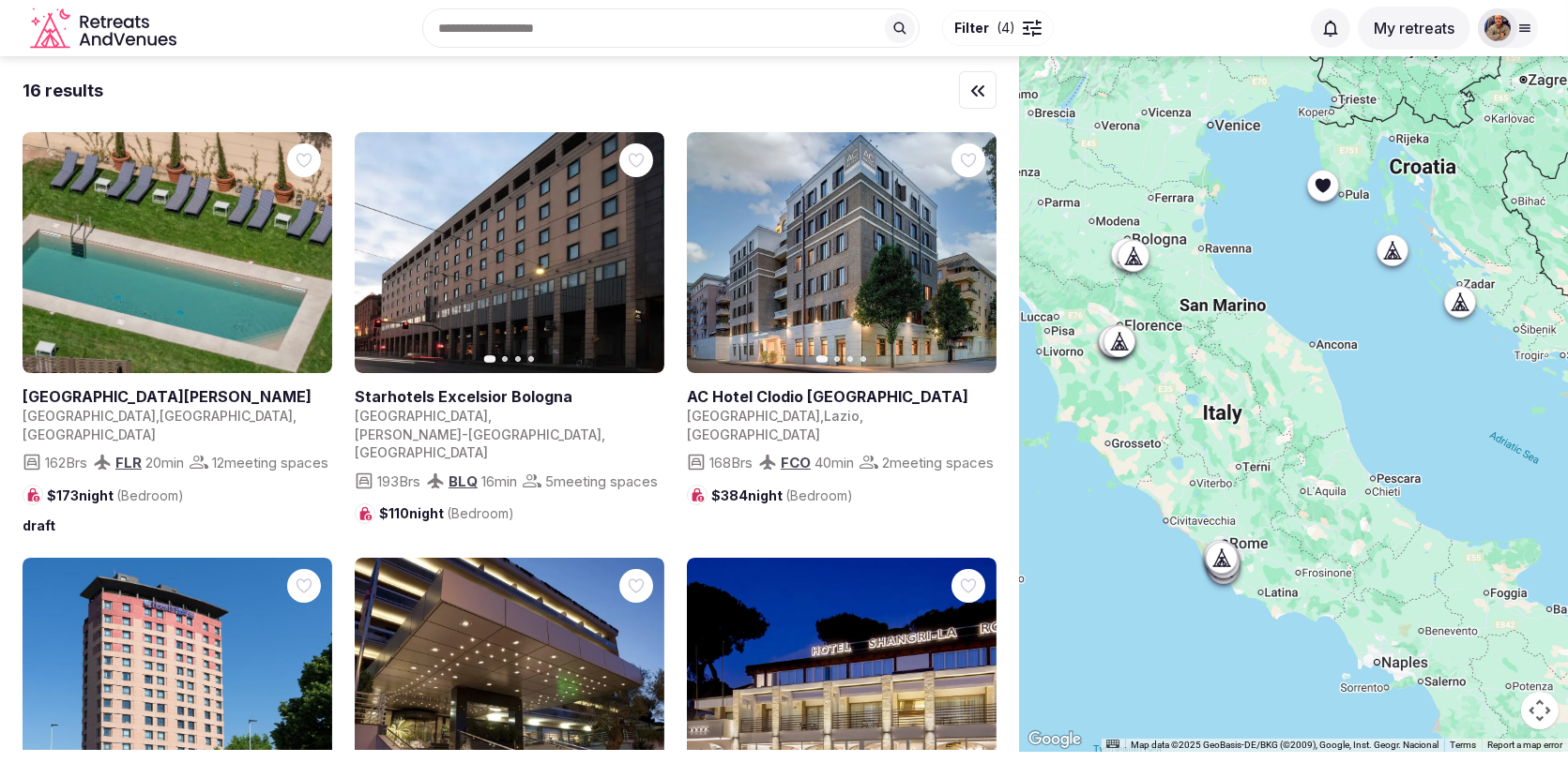
drag, startPoint x: 1427, startPoint y: 417, endPoint x: 1361, endPoint y: 479, distance: 90.6
click at [1360, 479] on div at bounding box center [1293, 404] width 549 height 696
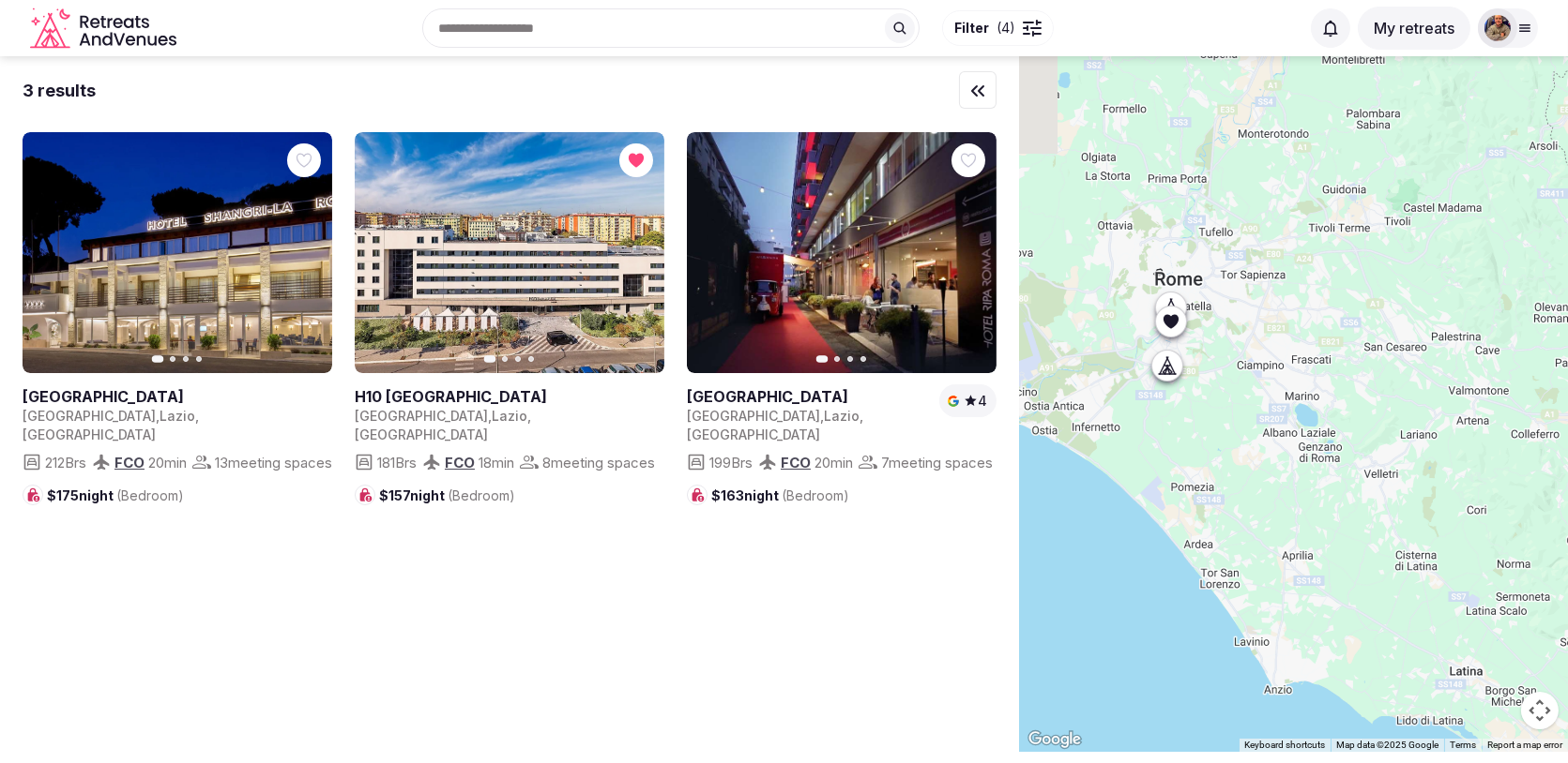
drag, startPoint x: 1126, startPoint y: 378, endPoint x: 1328, endPoint y: 550, distance: 265.3
click at [1328, 550] on div at bounding box center [1293, 404] width 549 height 696
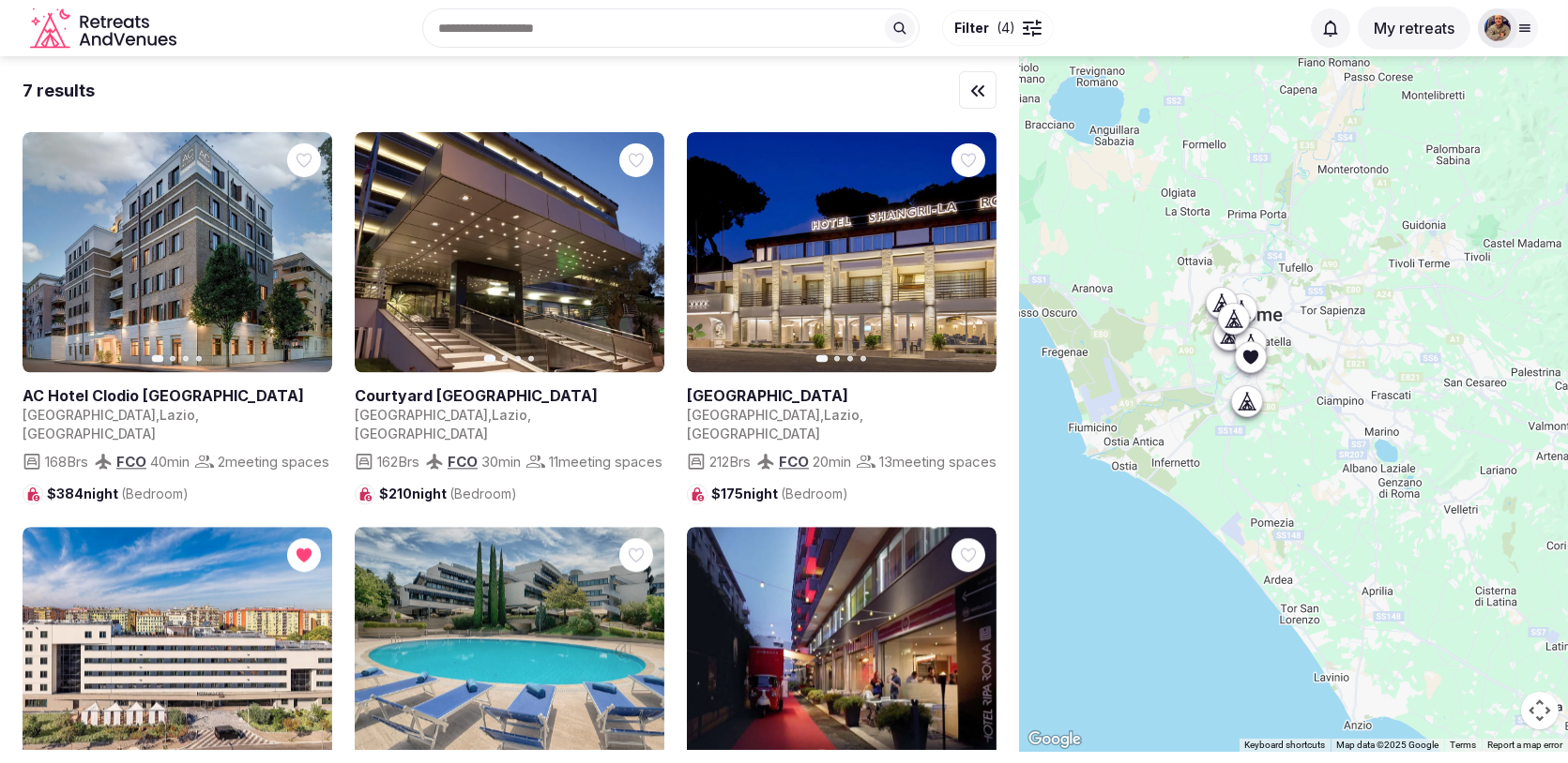
click at [1263, 462] on div at bounding box center [1293, 404] width 549 height 696
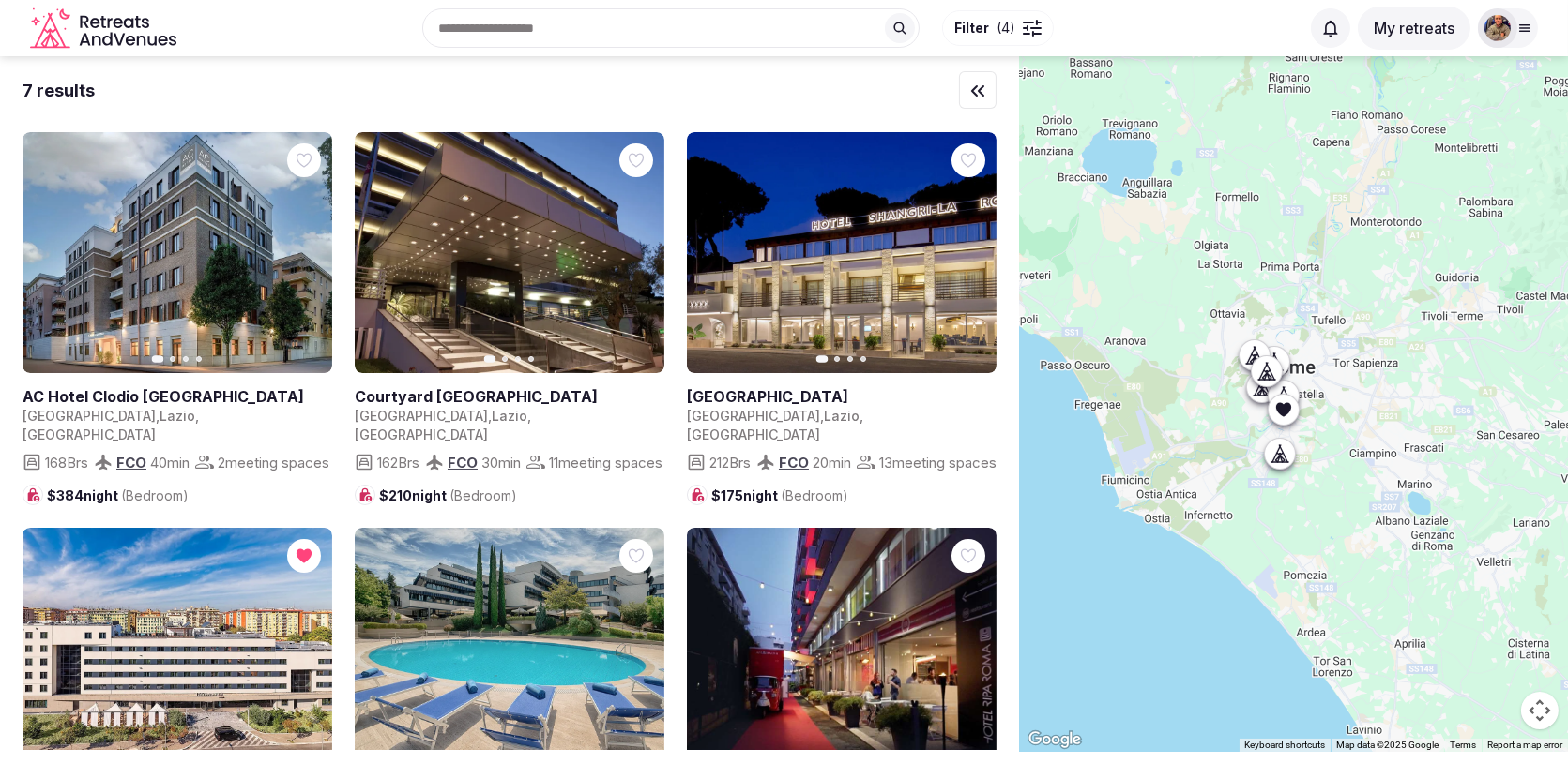
drag, startPoint x: 1264, startPoint y: 463, endPoint x: 1303, endPoint y: 521, distance: 69.9
click at [1303, 521] on div at bounding box center [1293, 404] width 549 height 696
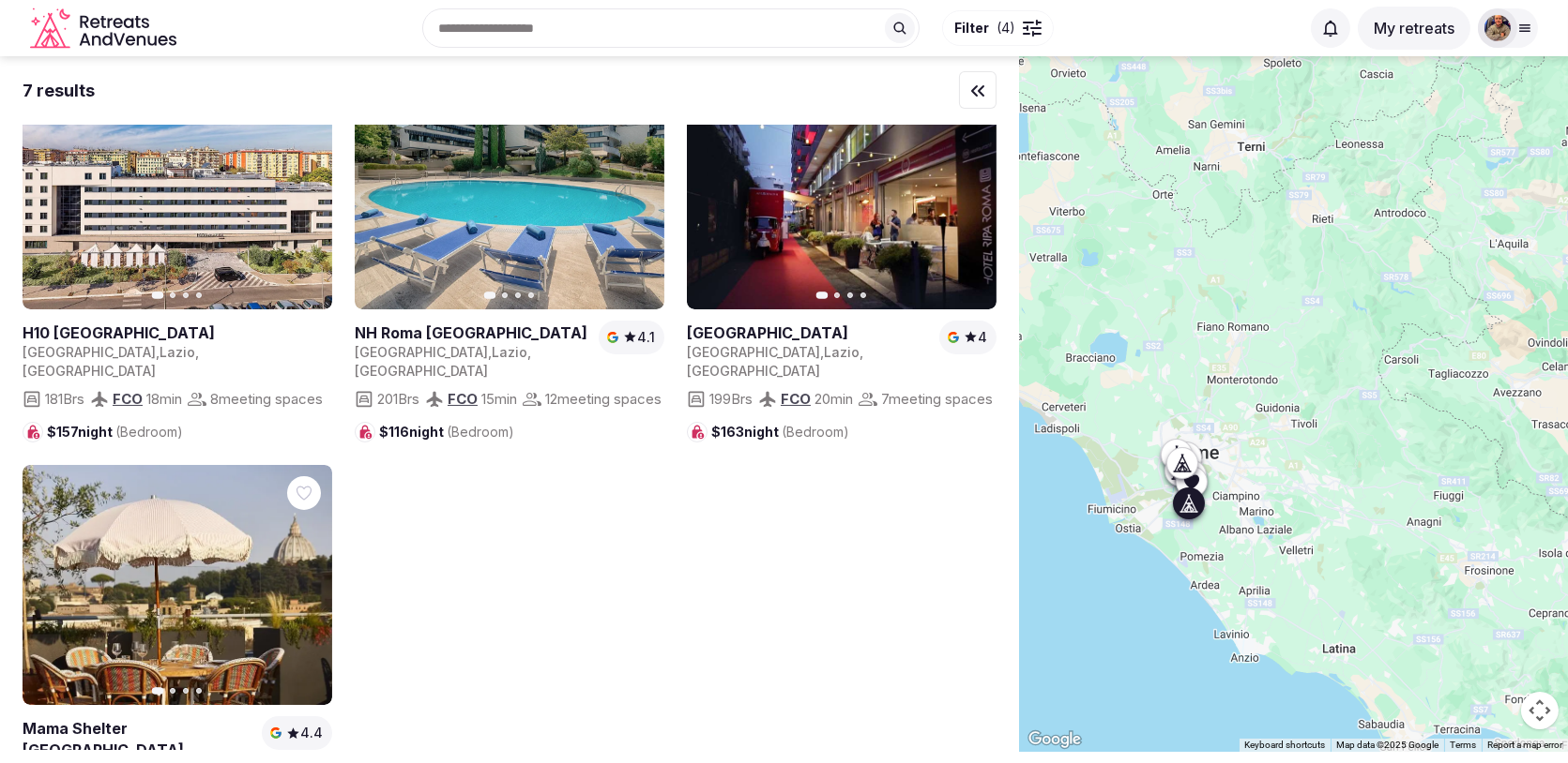
scroll to position [546, 0]
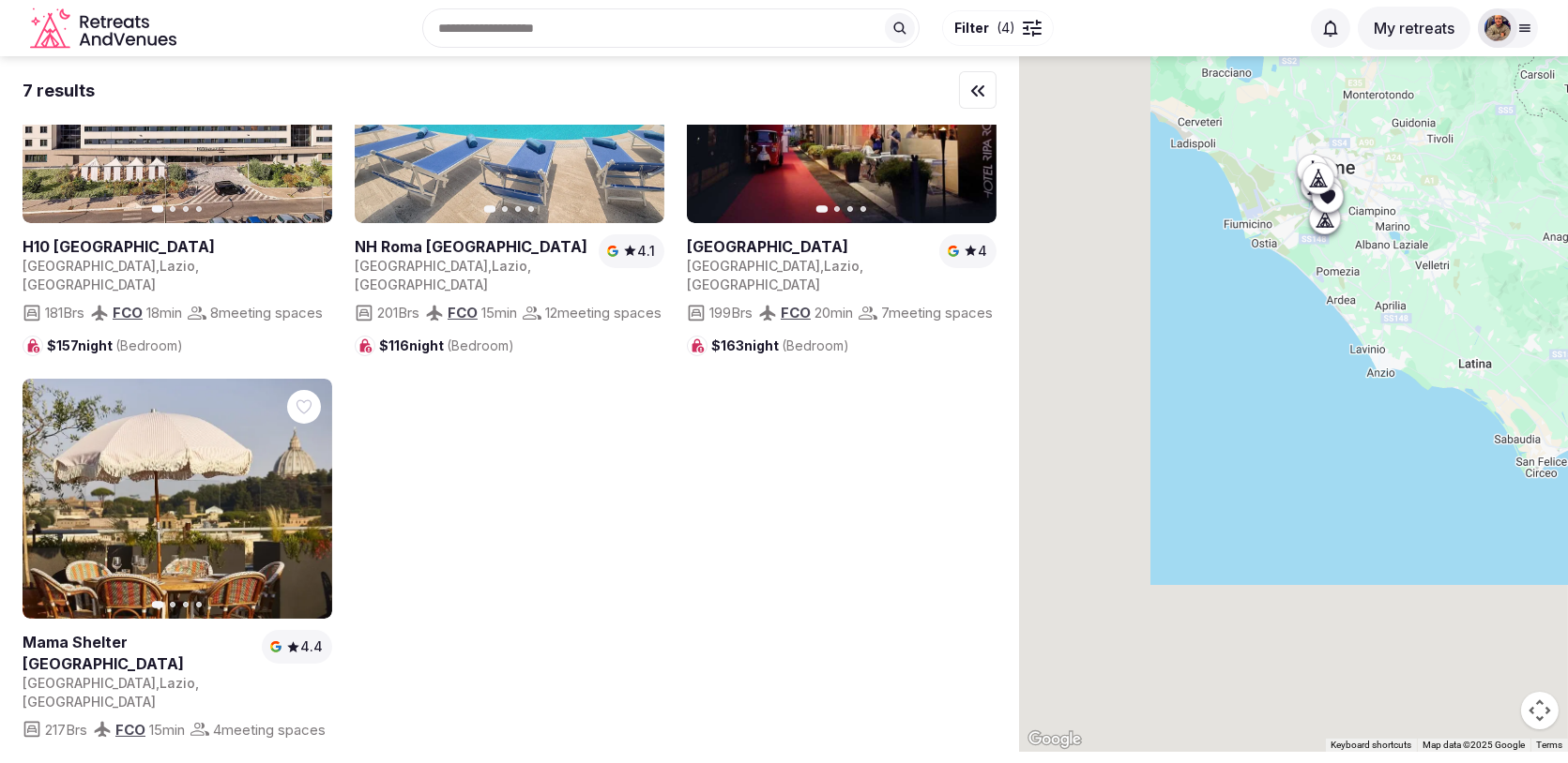
drag, startPoint x: 1142, startPoint y: 600, endPoint x: 1330, endPoint y: 245, distance: 401.7
click at [1329, 246] on div at bounding box center [1293, 404] width 549 height 696
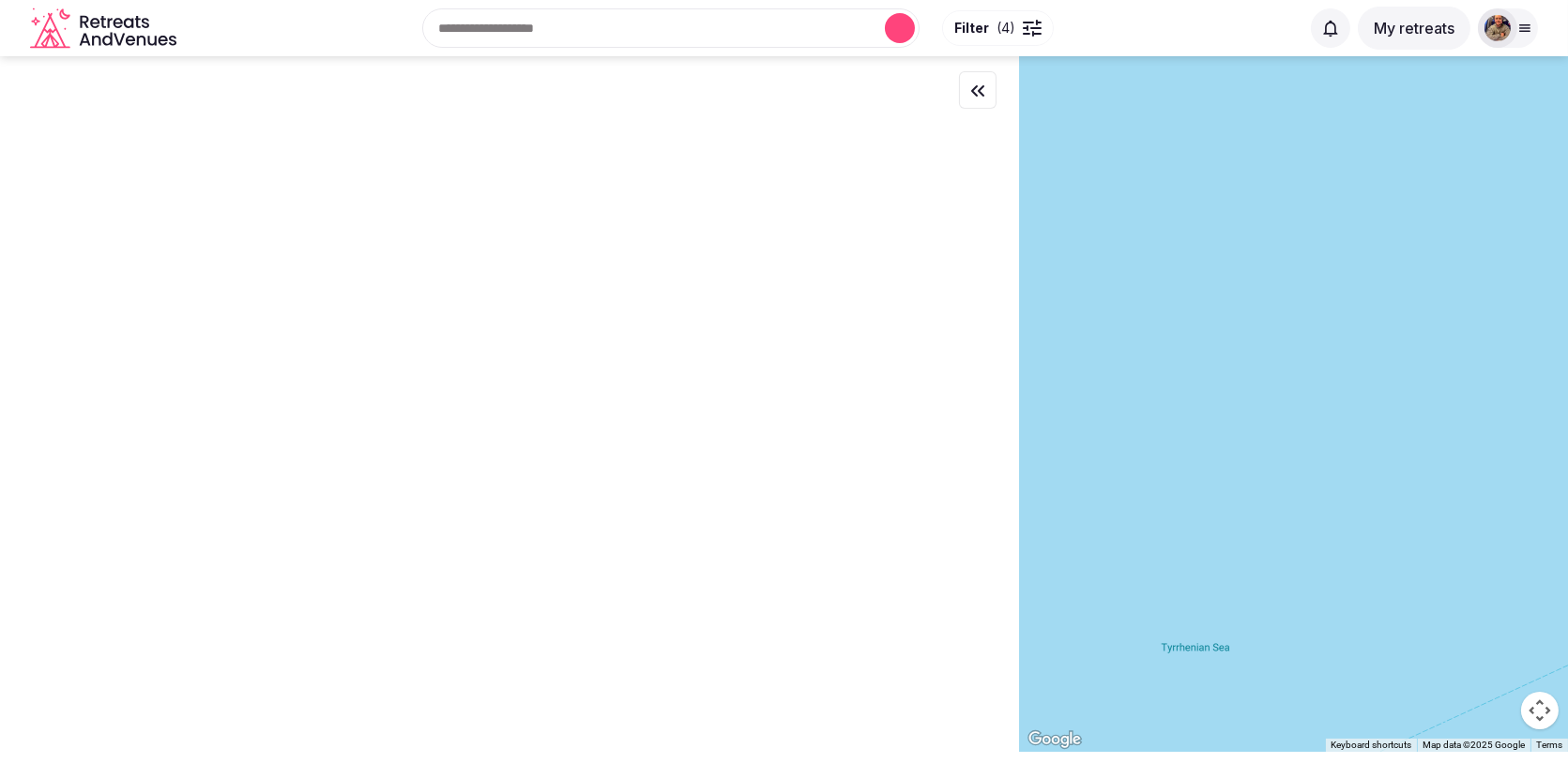
scroll to position [0, 0]
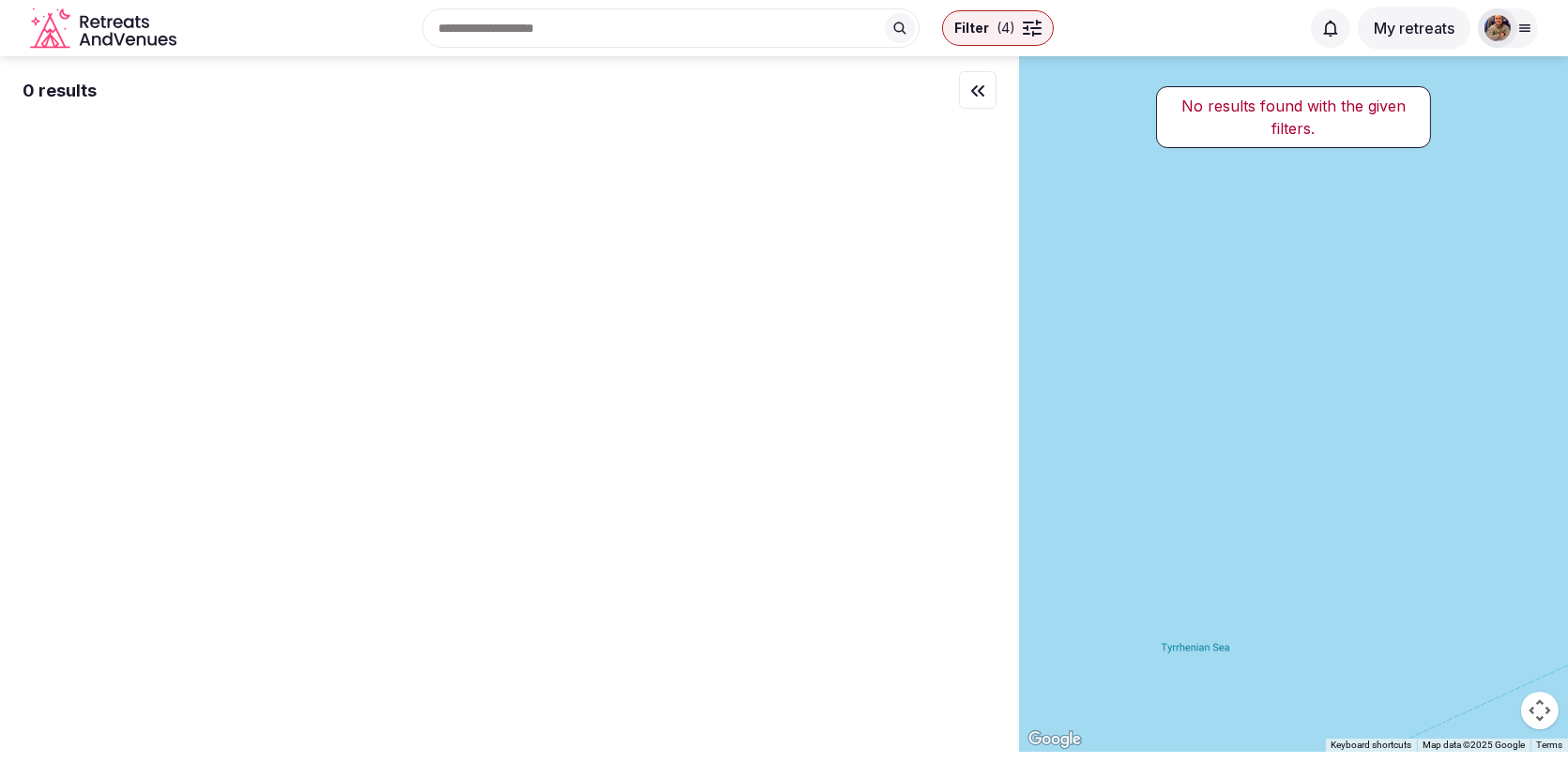
click at [1252, 370] on div at bounding box center [1293, 404] width 549 height 696
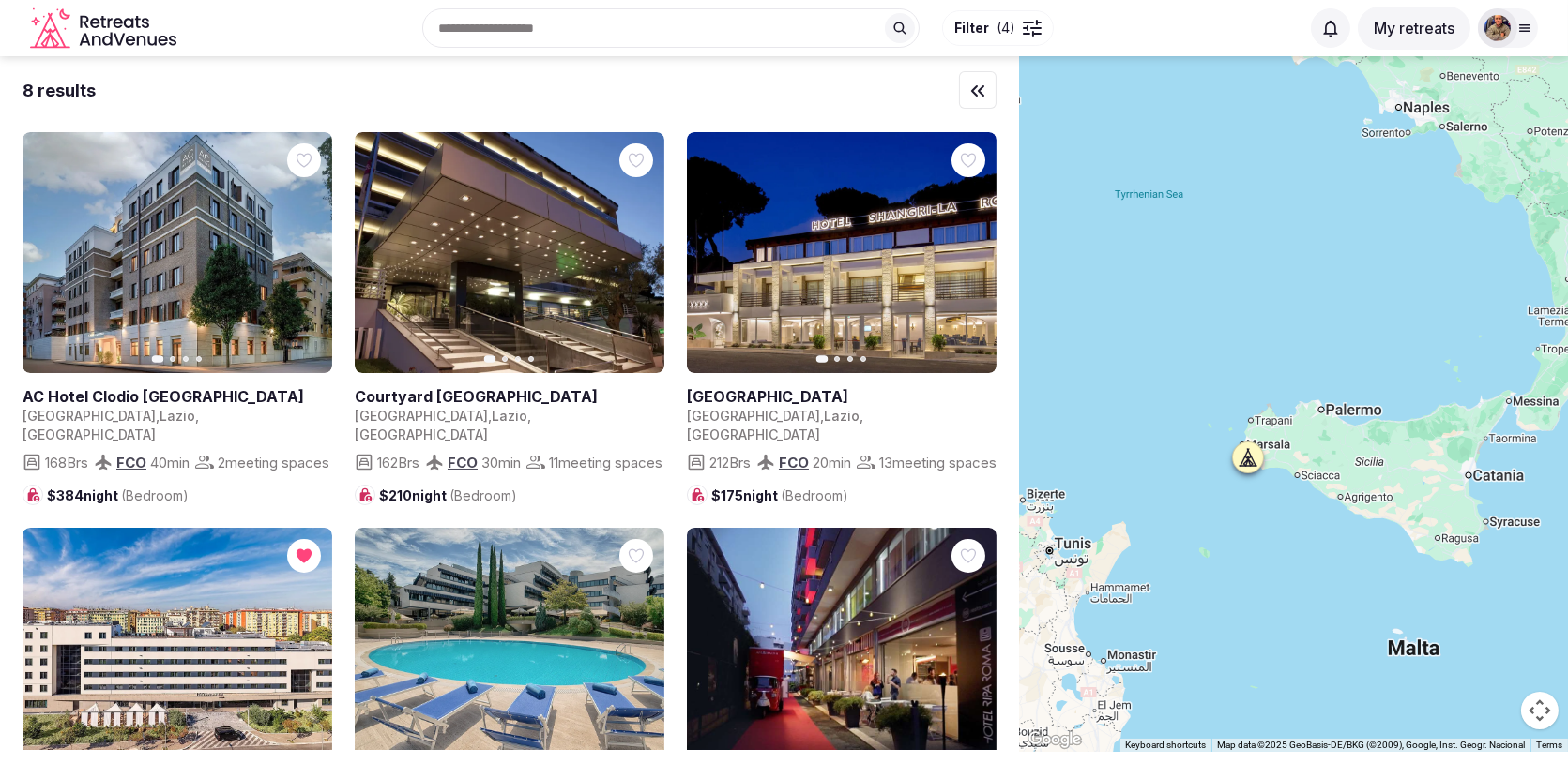
drag, startPoint x: 1286, startPoint y: 410, endPoint x: 1182, endPoint y: 130, distance: 298.7
click at [1182, 130] on div at bounding box center [1293, 404] width 549 height 696
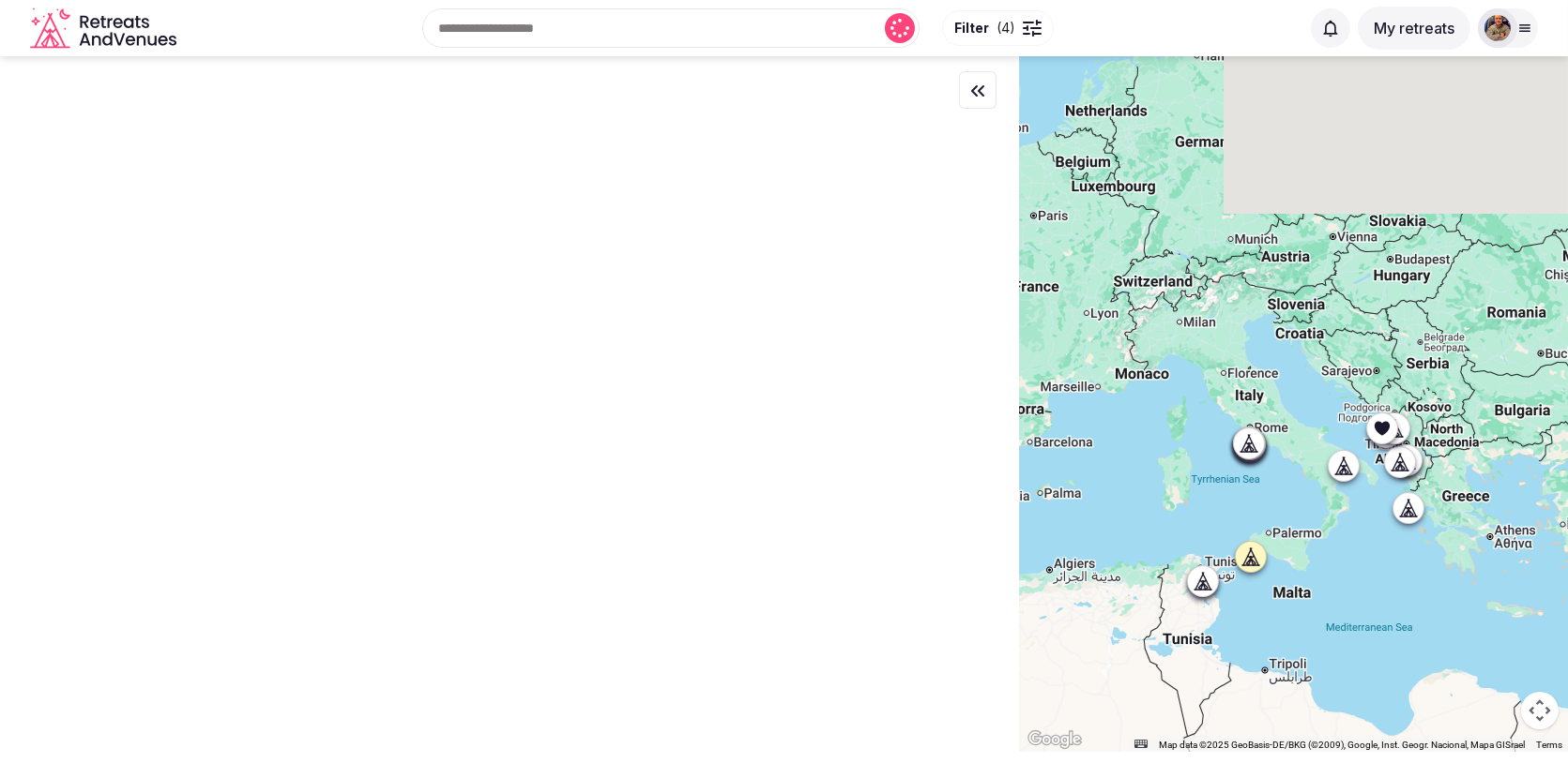
drag, startPoint x: 1132, startPoint y: 201, endPoint x: 1284, endPoint y: 514, distance: 348.0
click at [1281, 512] on div at bounding box center [1293, 404] width 549 height 696
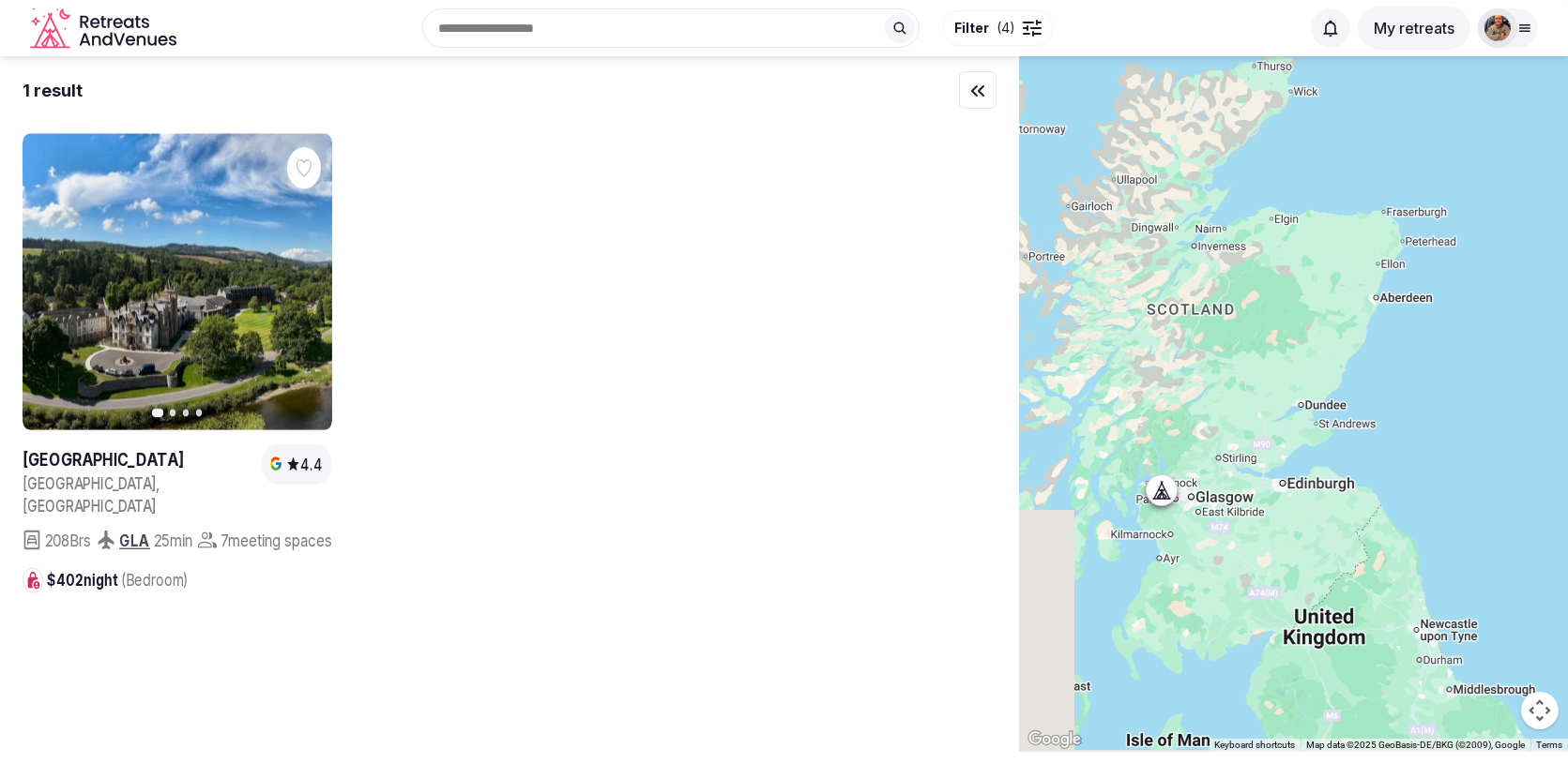
drag, startPoint x: 1180, startPoint y: 443, endPoint x: 1285, endPoint y: 388, distance: 118.5
click at [1285, 388] on div at bounding box center [1293, 404] width 549 height 696
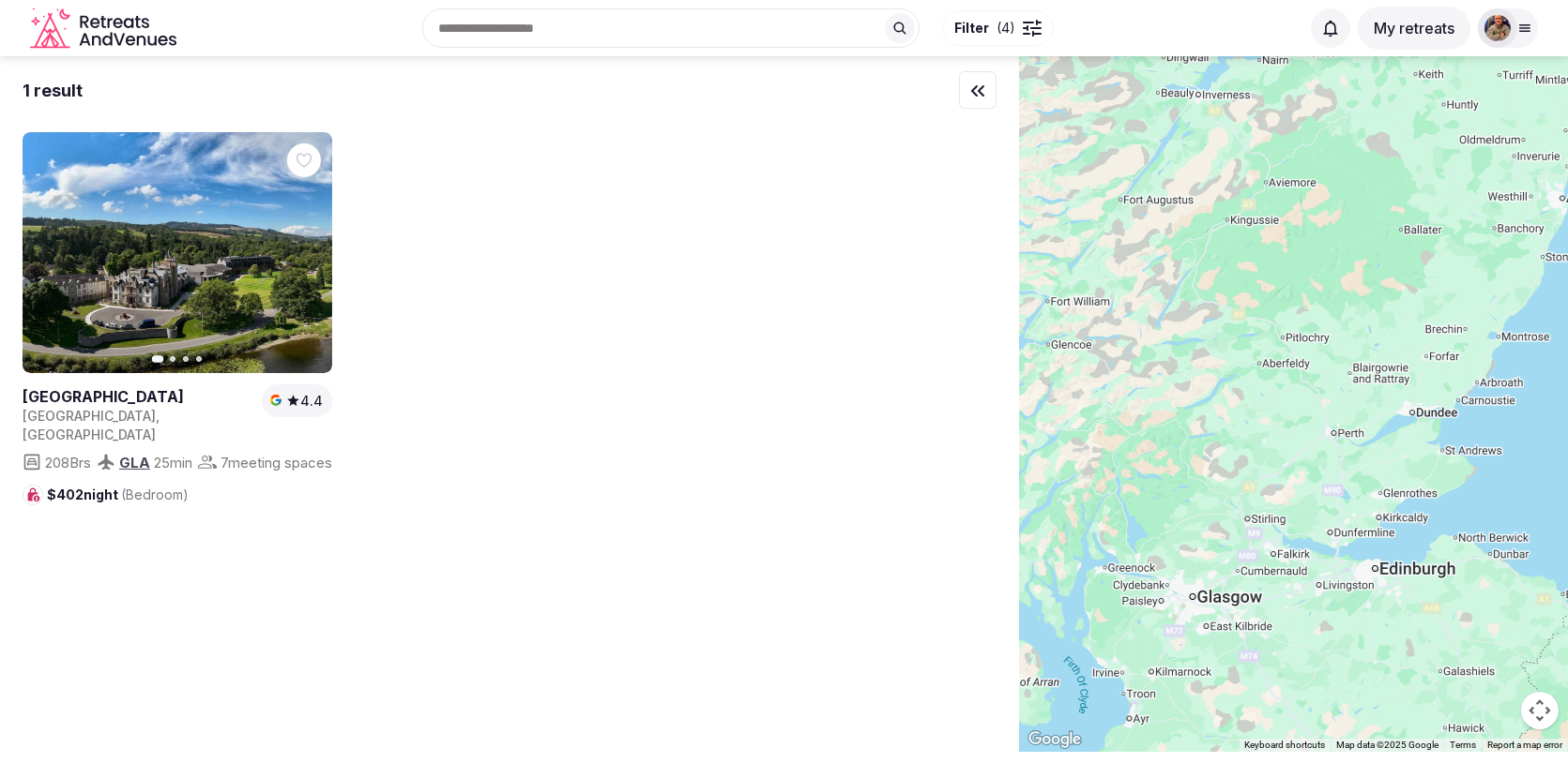
drag, startPoint x: 1171, startPoint y: 460, endPoint x: 1238, endPoint y: 459, distance: 67.0
click at [1239, 459] on div at bounding box center [1293, 404] width 549 height 696
click at [305, 252] on icon "button" at bounding box center [306, 253] width 15 height 15
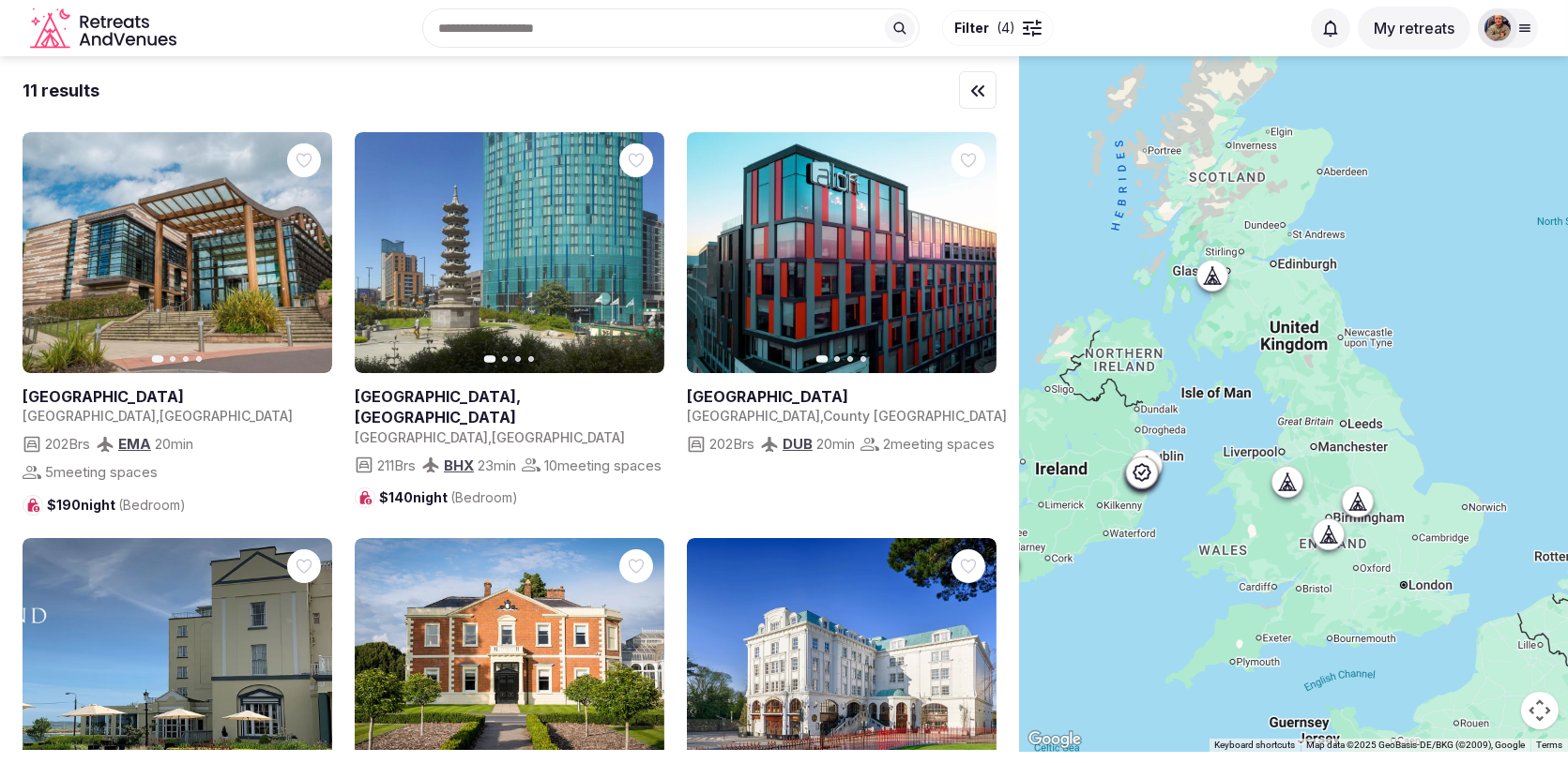
drag, startPoint x: 1450, startPoint y: 490, endPoint x: 1296, endPoint y: 242, distance: 291.9
click at [1297, 242] on div at bounding box center [1293, 404] width 549 height 696
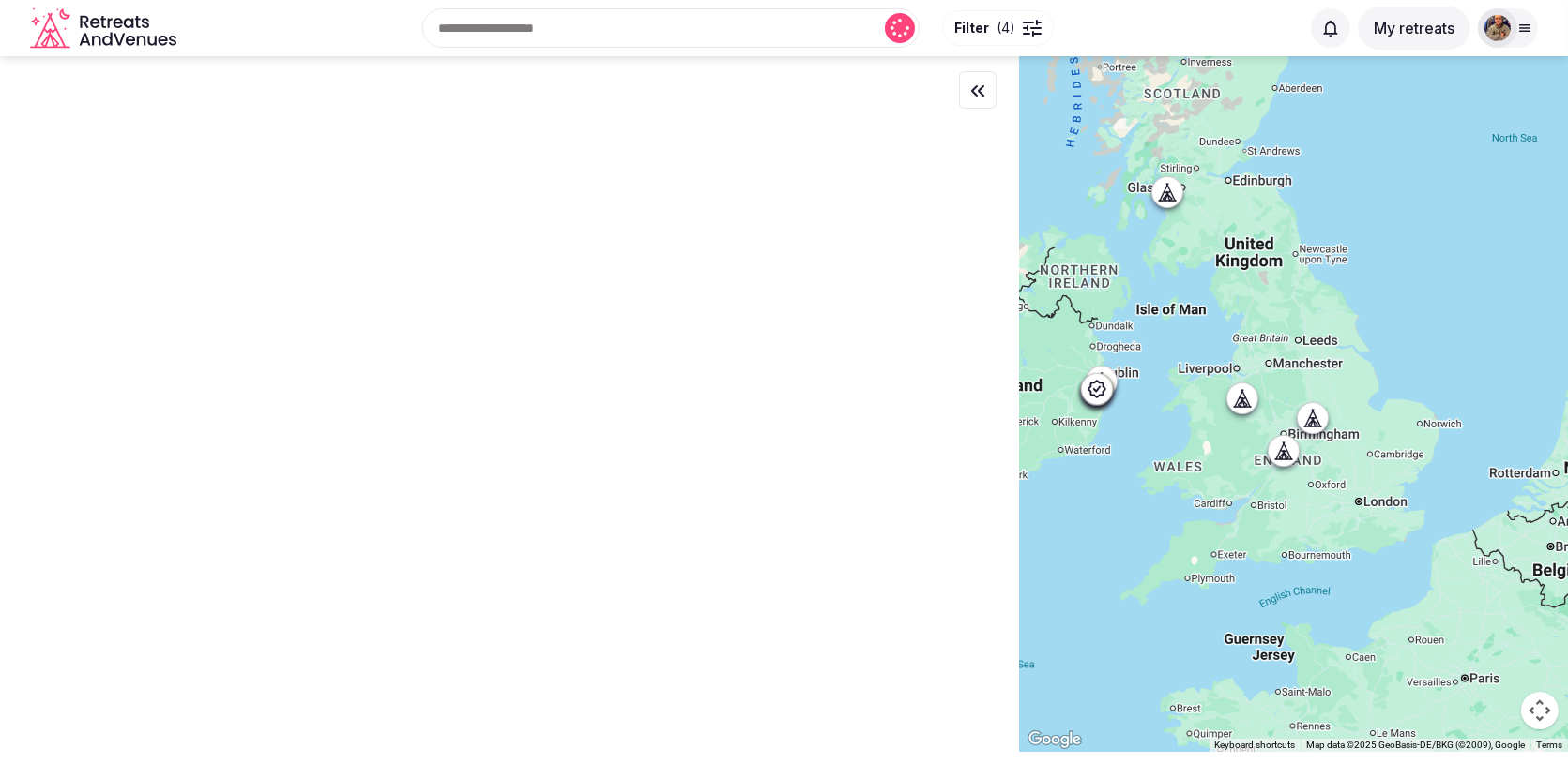
drag, startPoint x: 1366, startPoint y: 471, endPoint x: 1177, endPoint y: 278, distance: 270.1
click at [1180, 286] on div at bounding box center [1293, 404] width 549 height 696
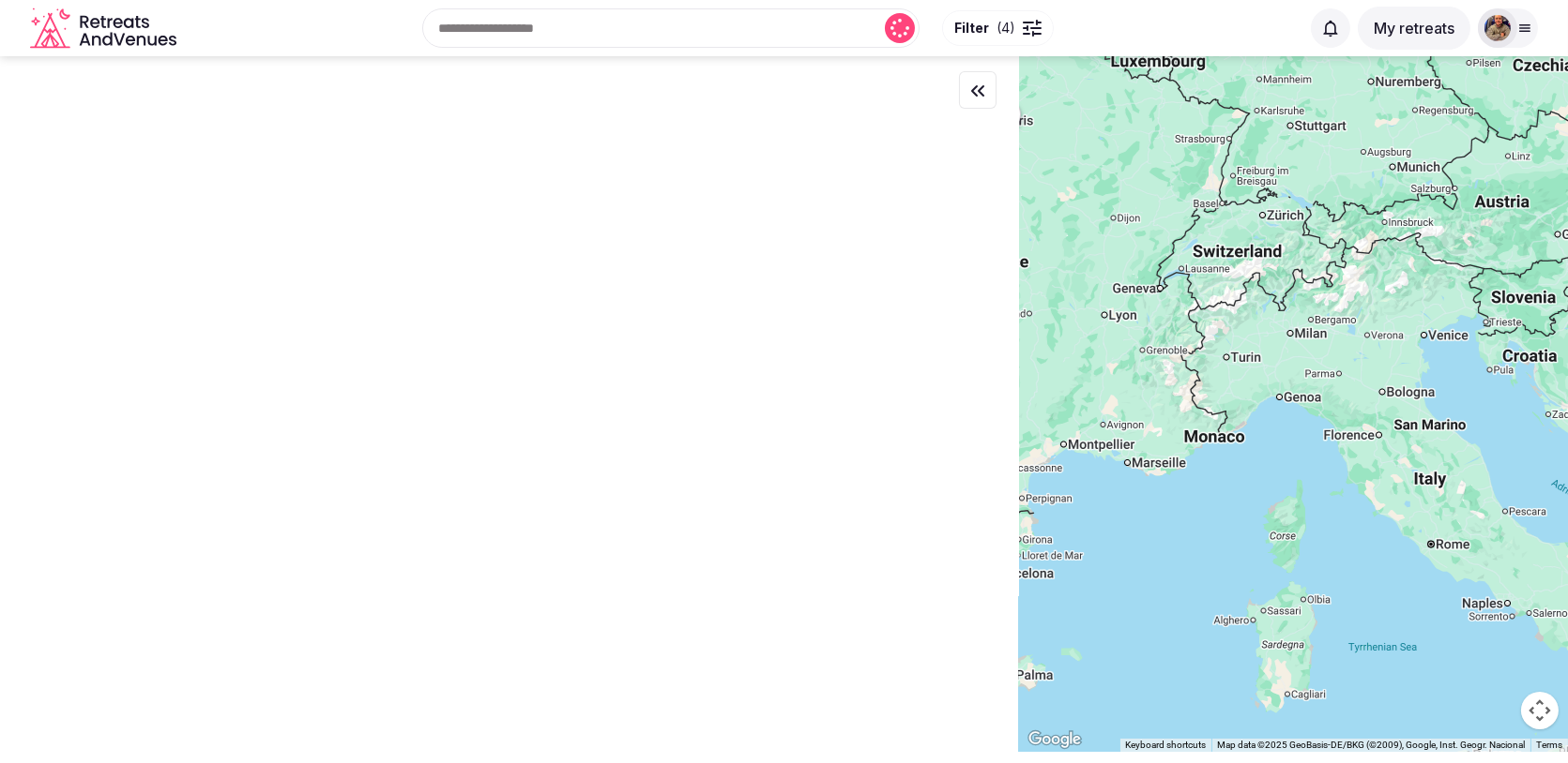
drag, startPoint x: 1300, startPoint y: 474, endPoint x: 1123, endPoint y: 263, distance: 275.4
click at [1123, 263] on div at bounding box center [1293, 404] width 549 height 696
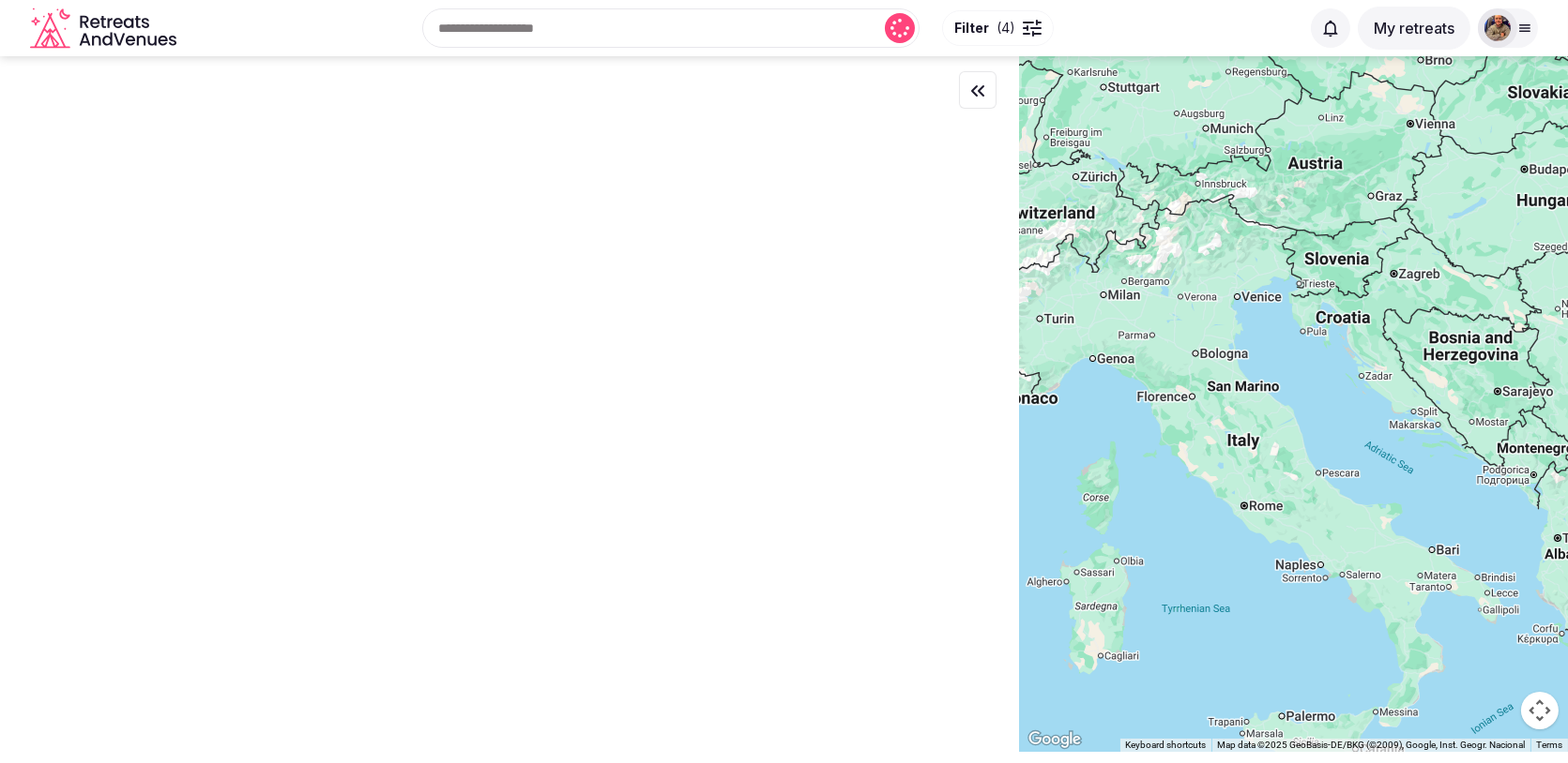
drag, startPoint x: 1351, startPoint y: 351, endPoint x: 1111, endPoint y: 296, distance: 246.2
click at [1112, 298] on div at bounding box center [1293, 404] width 549 height 696
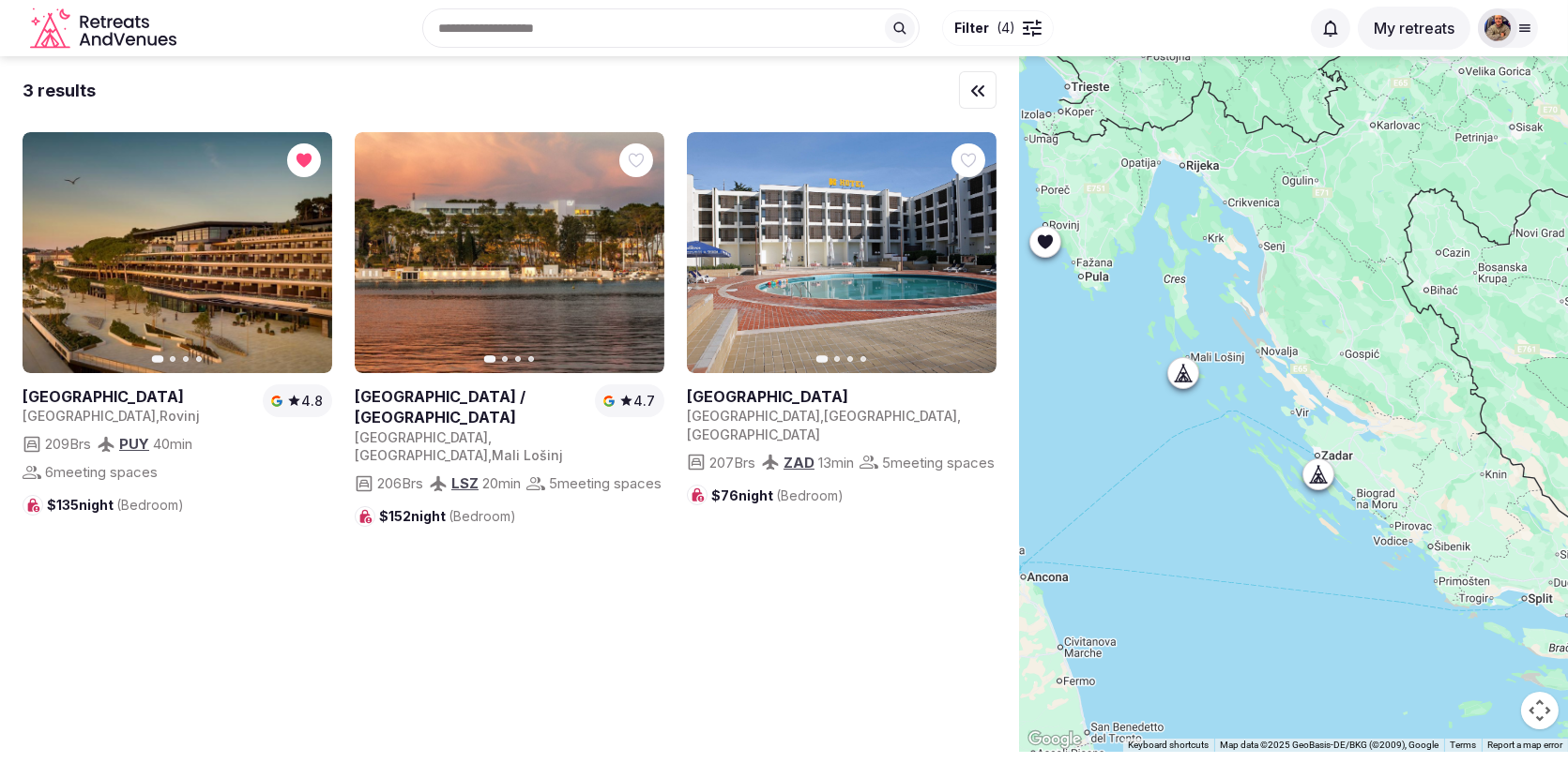
drag, startPoint x: 1115, startPoint y: 156, endPoint x: 1125, endPoint y: 252, distance: 96.5
click at [1126, 252] on div at bounding box center [1293, 404] width 549 height 696
click at [640, 253] on icon "button" at bounding box center [639, 253] width 8 height 13
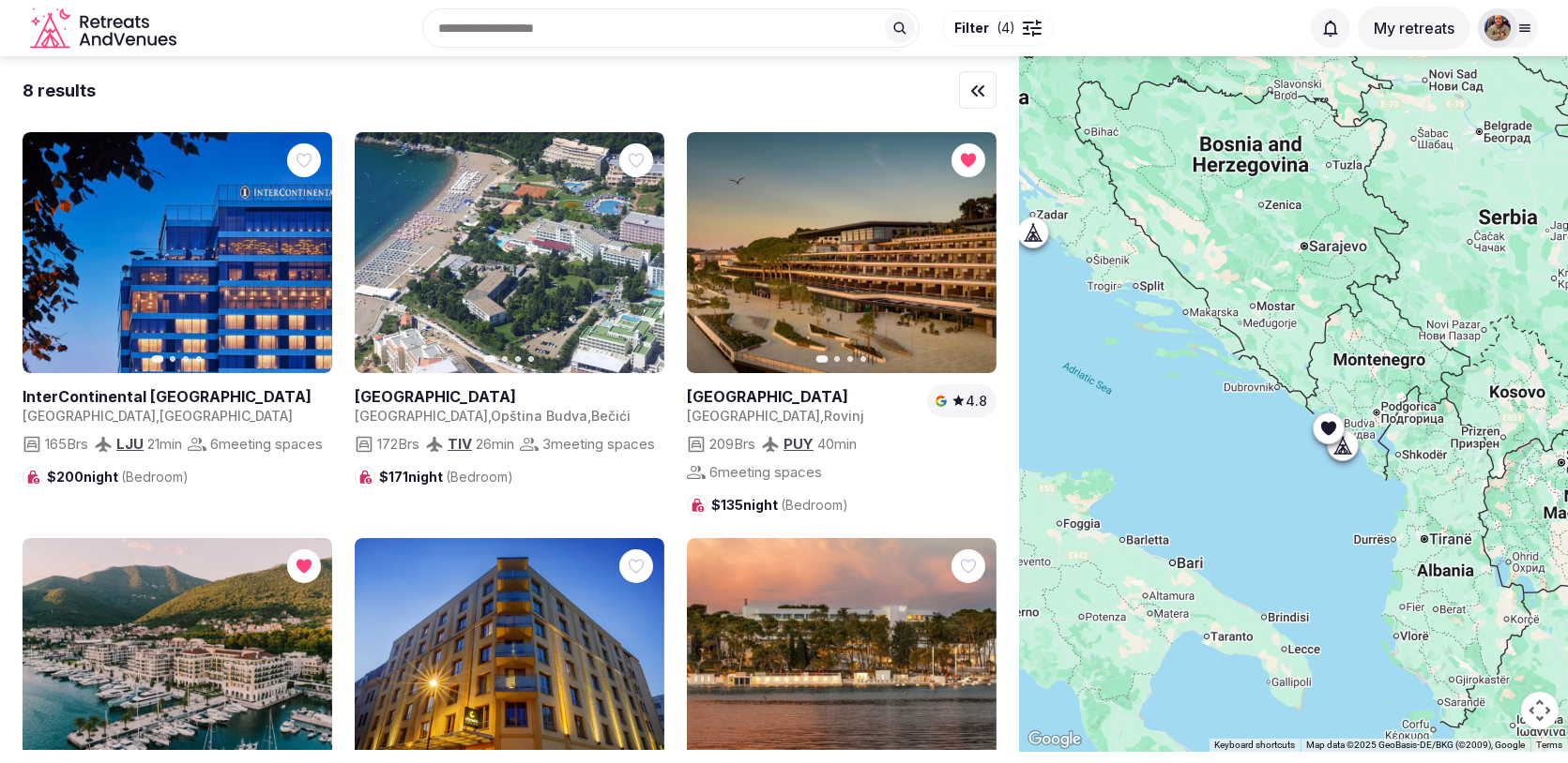
drag, startPoint x: 1304, startPoint y: 518, endPoint x: 1078, endPoint y: 299, distance: 314.7
click at [1079, 300] on div at bounding box center [1293, 404] width 549 height 696
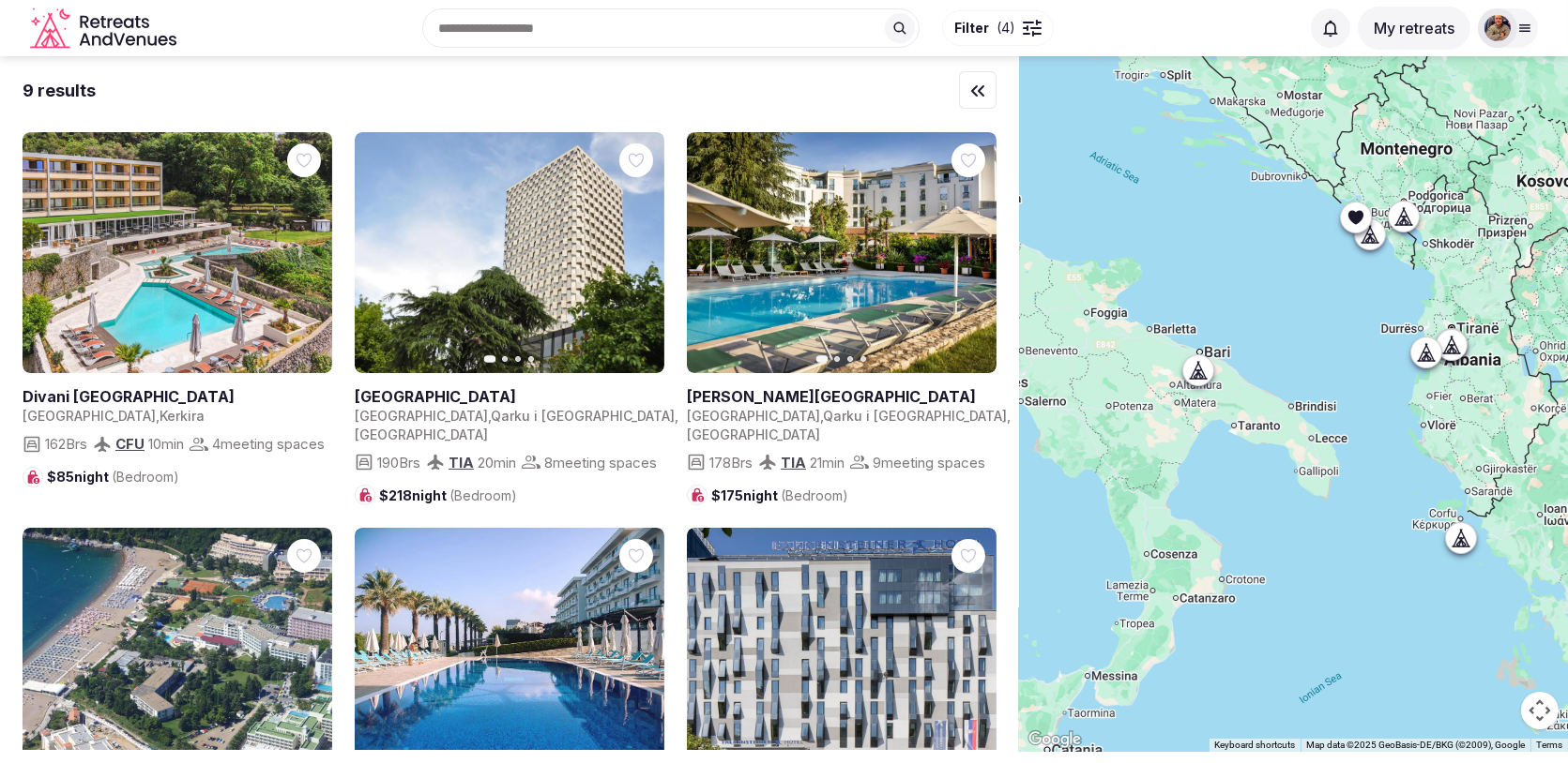
drag, startPoint x: 1187, startPoint y: 461, endPoint x: 1278, endPoint y: 272, distance: 209.8
click at [1278, 272] on div at bounding box center [1293, 404] width 549 height 696
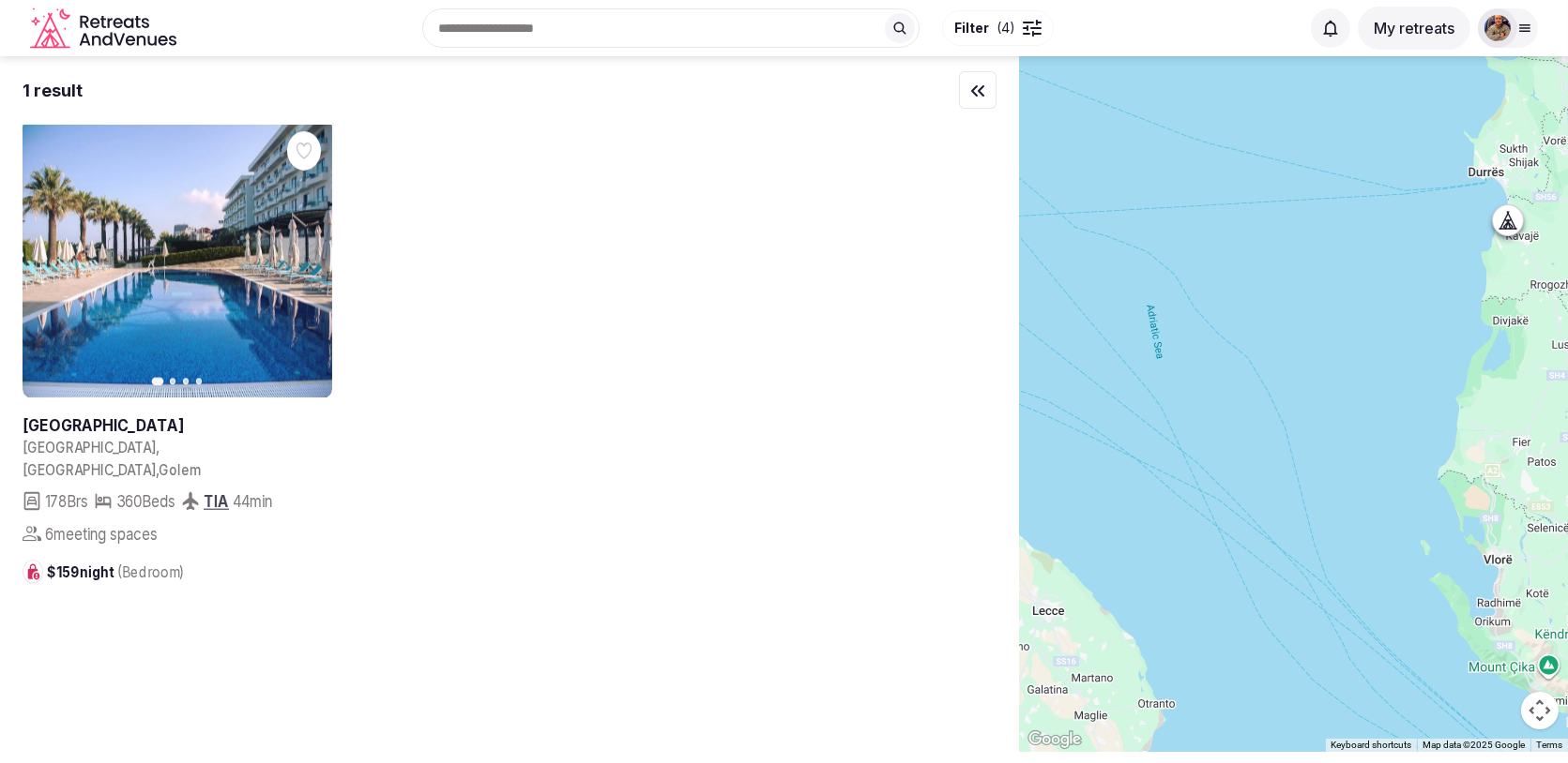
drag, startPoint x: 1451, startPoint y: 331, endPoint x: 1260, endPoint y: 416, distance: 209.1
click at [1261, 416] on div at bounding box center [1293, 404] width 549 height 696
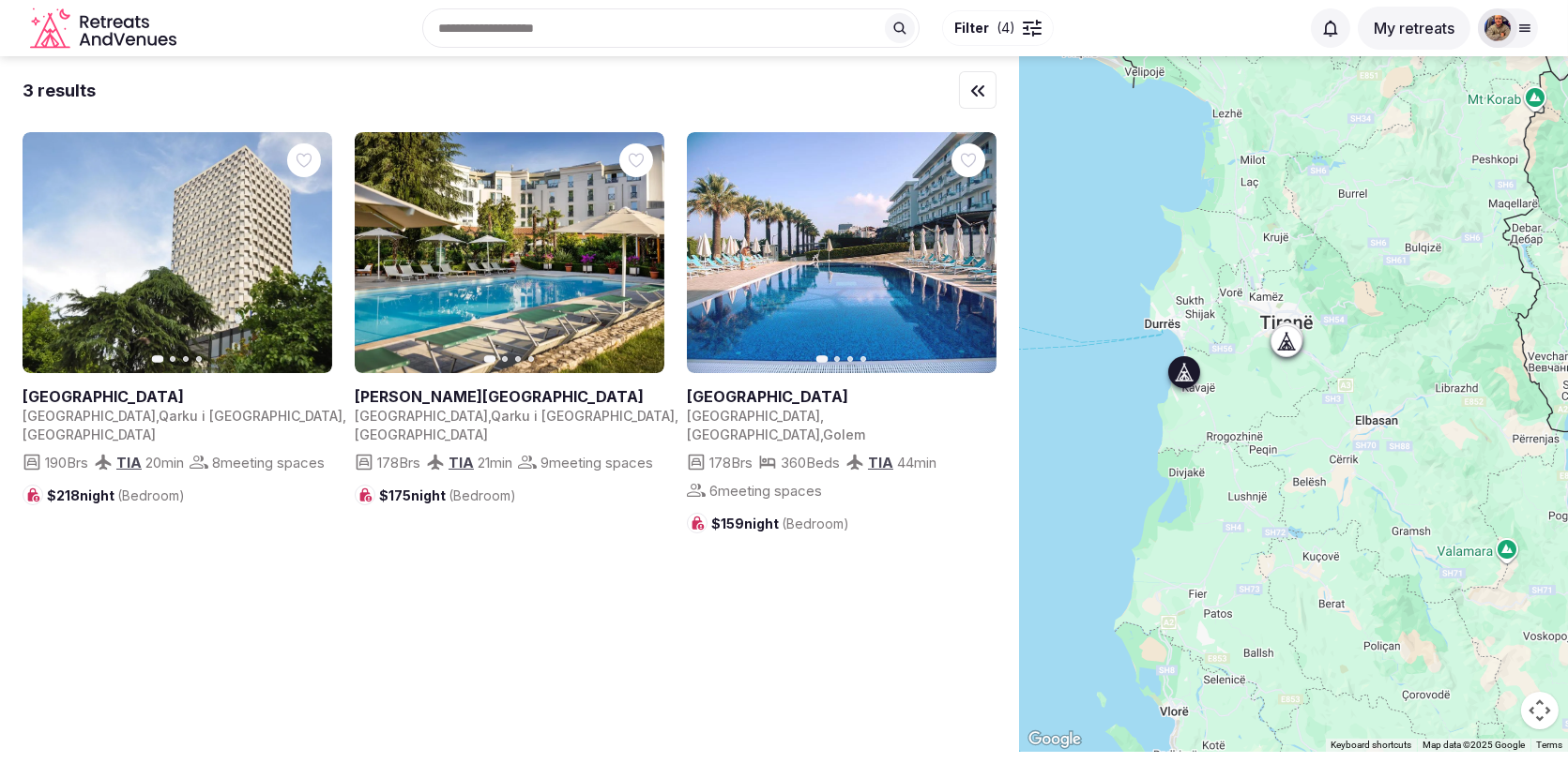
click at [974, 253] on icon "button" at bounding box center [970, 253] width 15 height 15
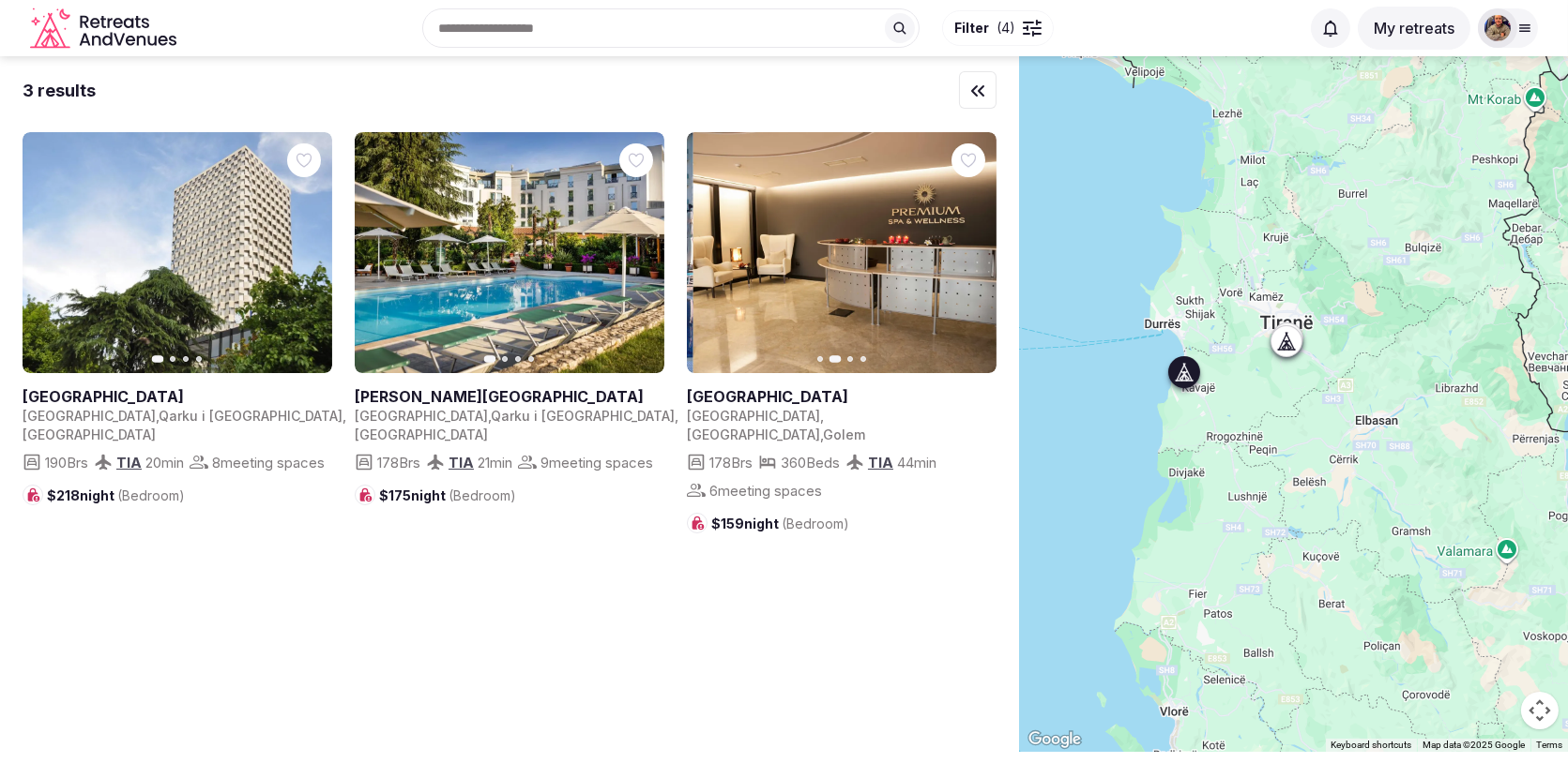
click at [974, 253] on icon "button" at bounding box center [970, 253] width 15 height 15
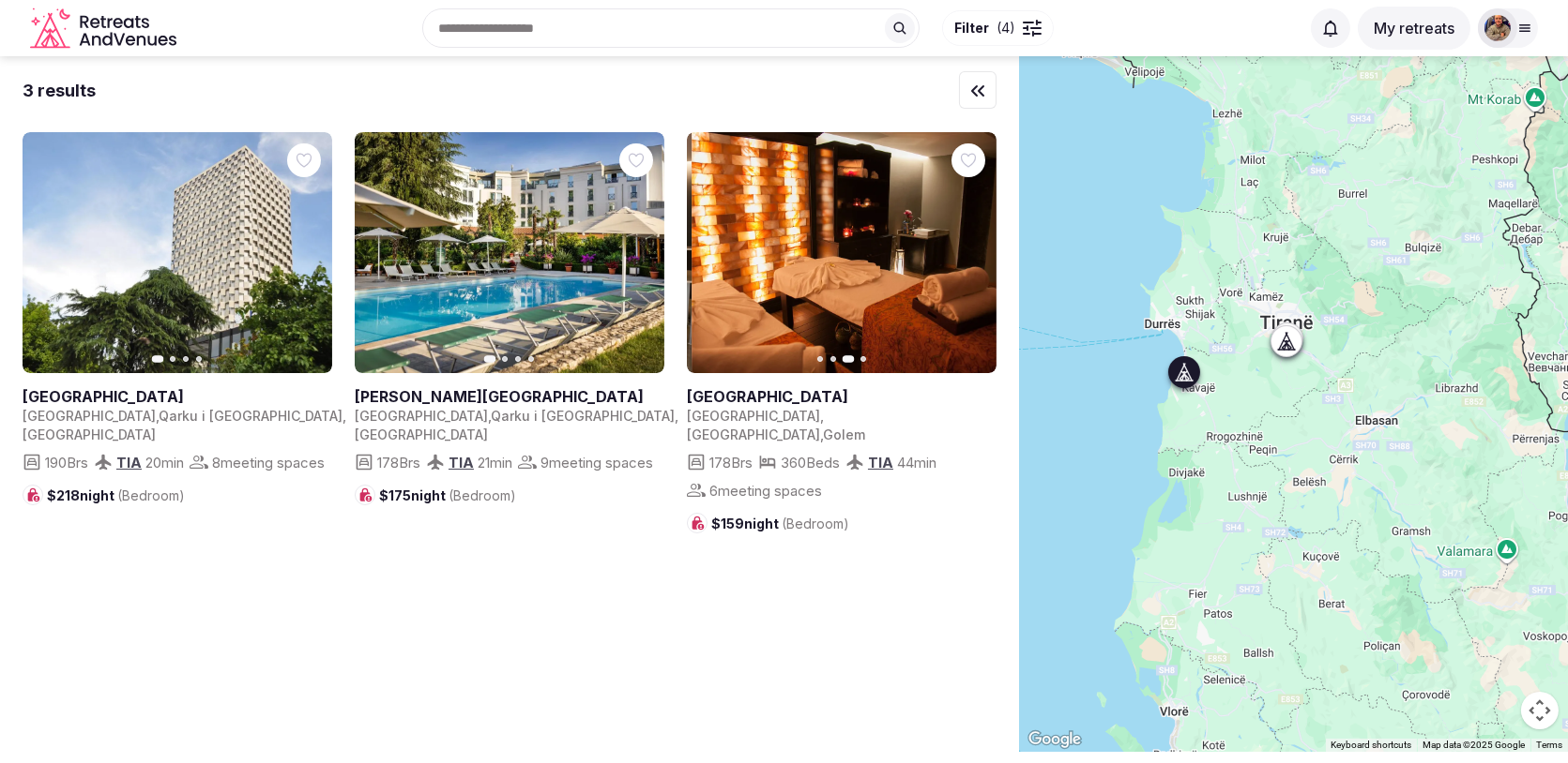
click at [974, 253] on icon "button" at bounding box center [970, 253] width 15 height 15
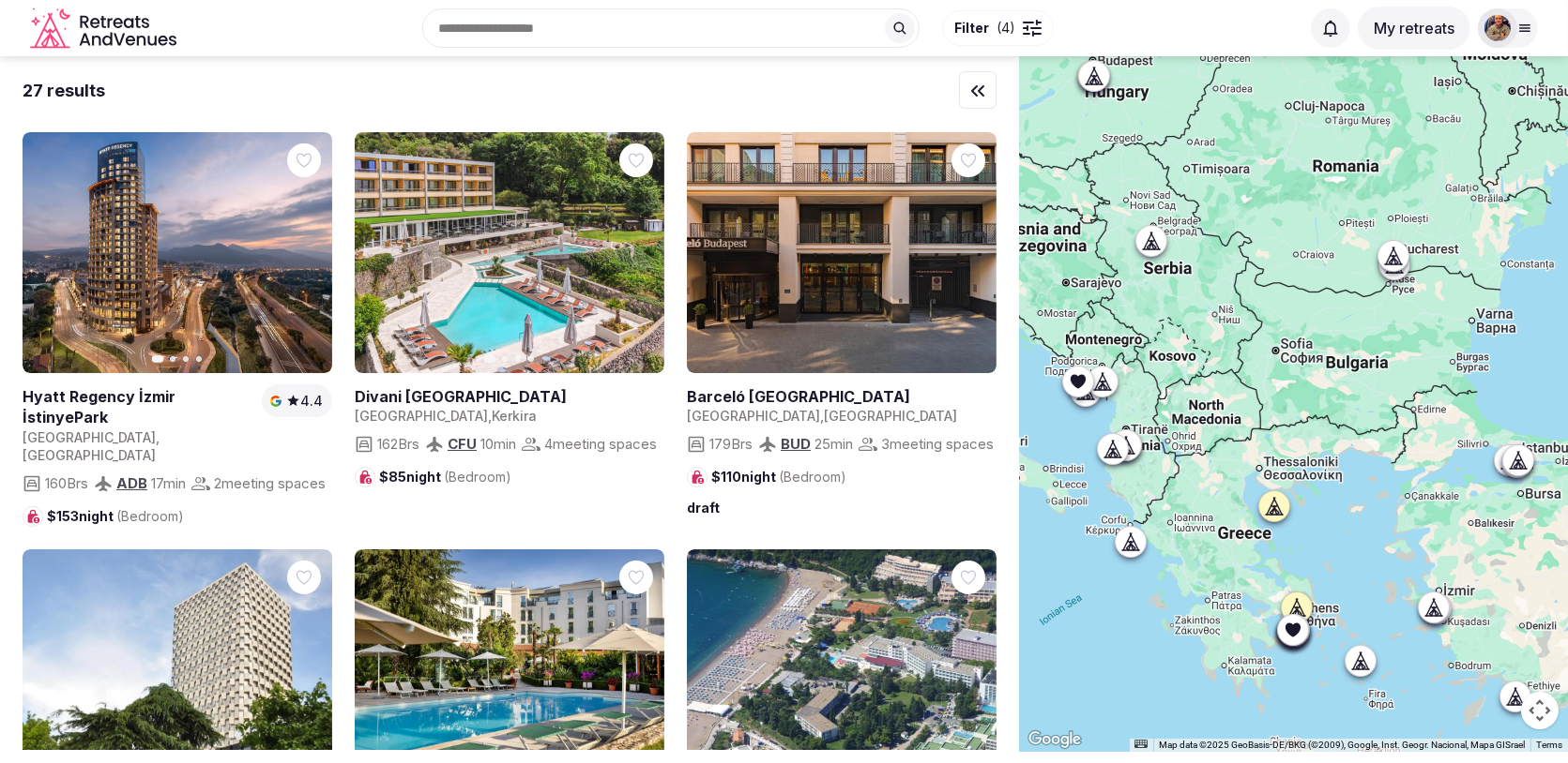
drag, startPoint x: 1146, startPoint y: 346, endPoint x: 1392, endPoint y: 313, distance: 248.2
click at [1388, 314] on div at bounding box center [1293, 404] width 549 height 696
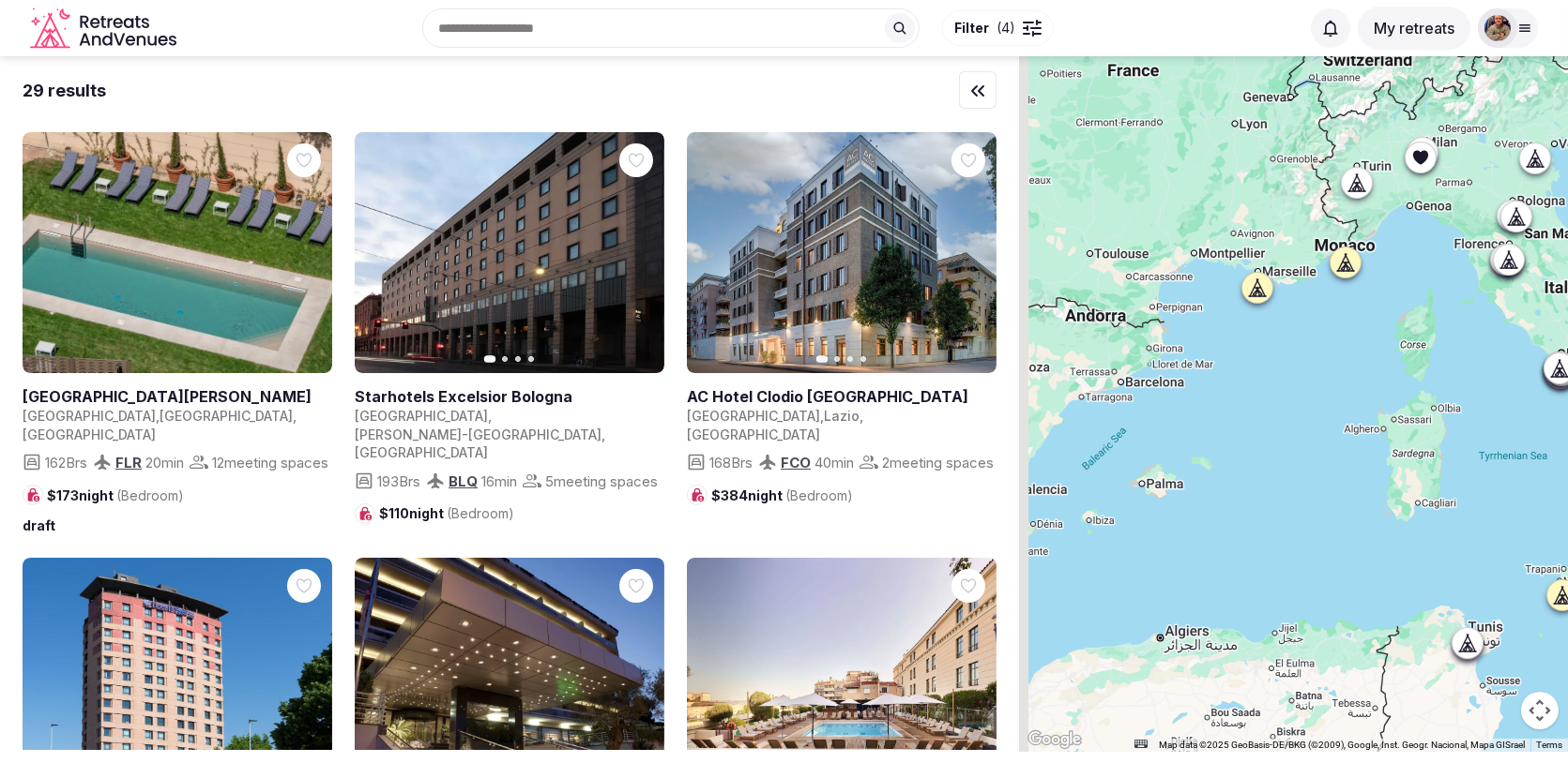
drag, startPoint x: 1240, startPoint y: 347, endPoint x: 1432, endPoint y: 388, distance: 196.3
click at [1431, 387] on div at bounding box center [1293, 404] width 549 height 696
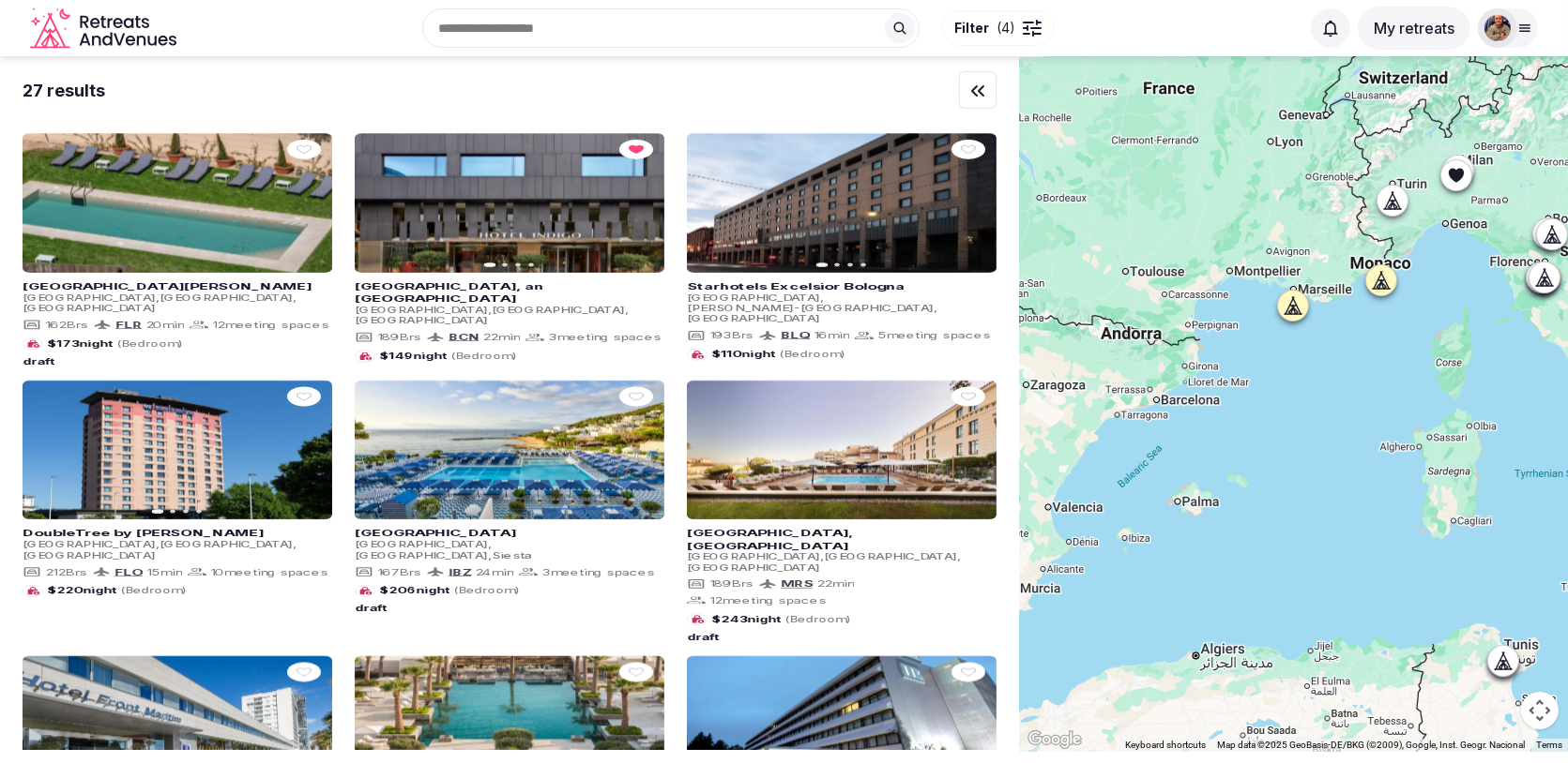
click at [1297, 311] on icon at bounding box center [1293, 306] width 19 height 19
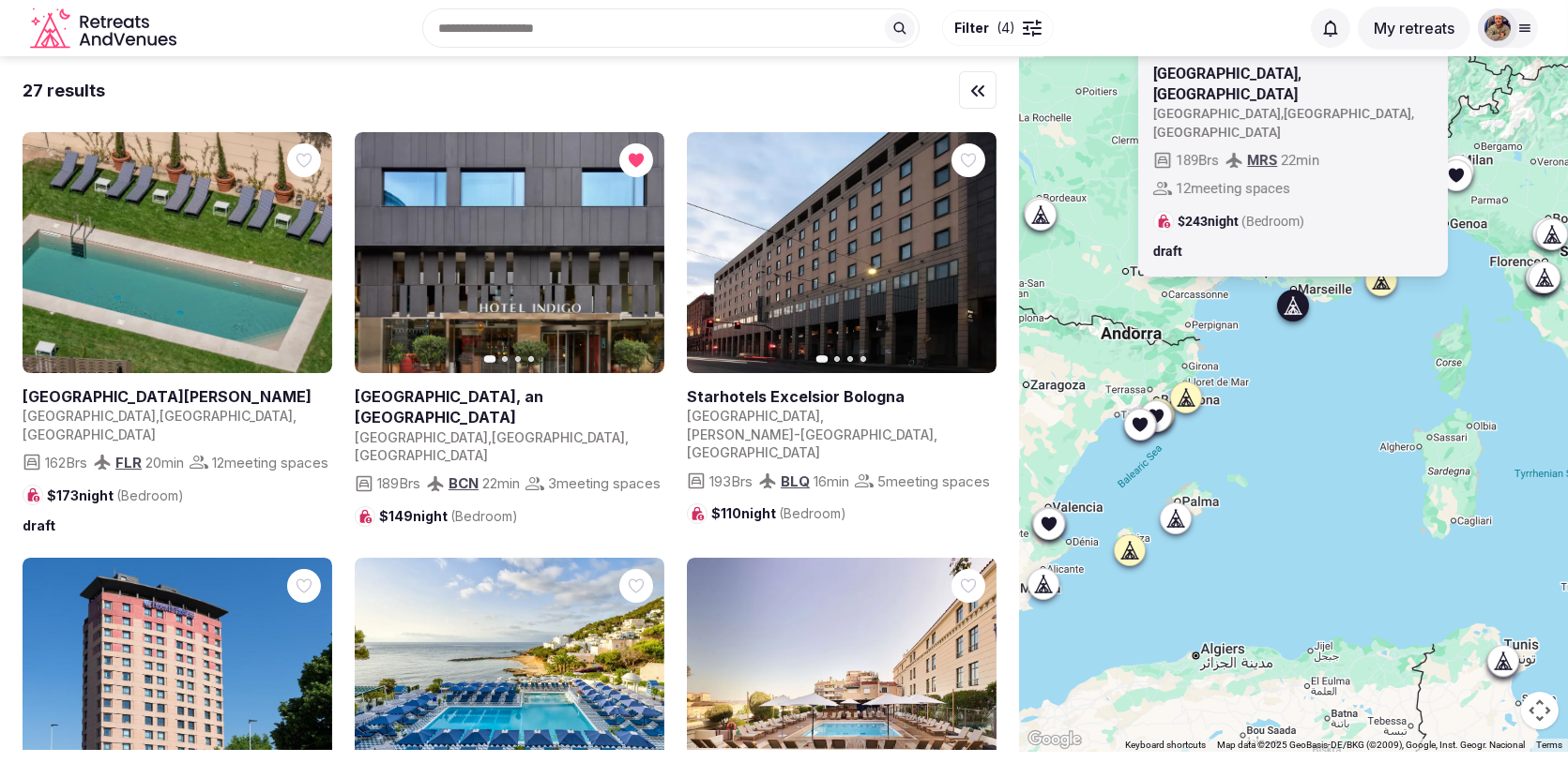
click at [1288, 367] on div "[GEOGRAPHIC_DATA], [GEOGRAPHIC_DATA] [GEOGRAPHIC_DATA] , [GEOGRAPHIC_DATA] , [G…" at bounding box center [1293, 404] width 549 height 696
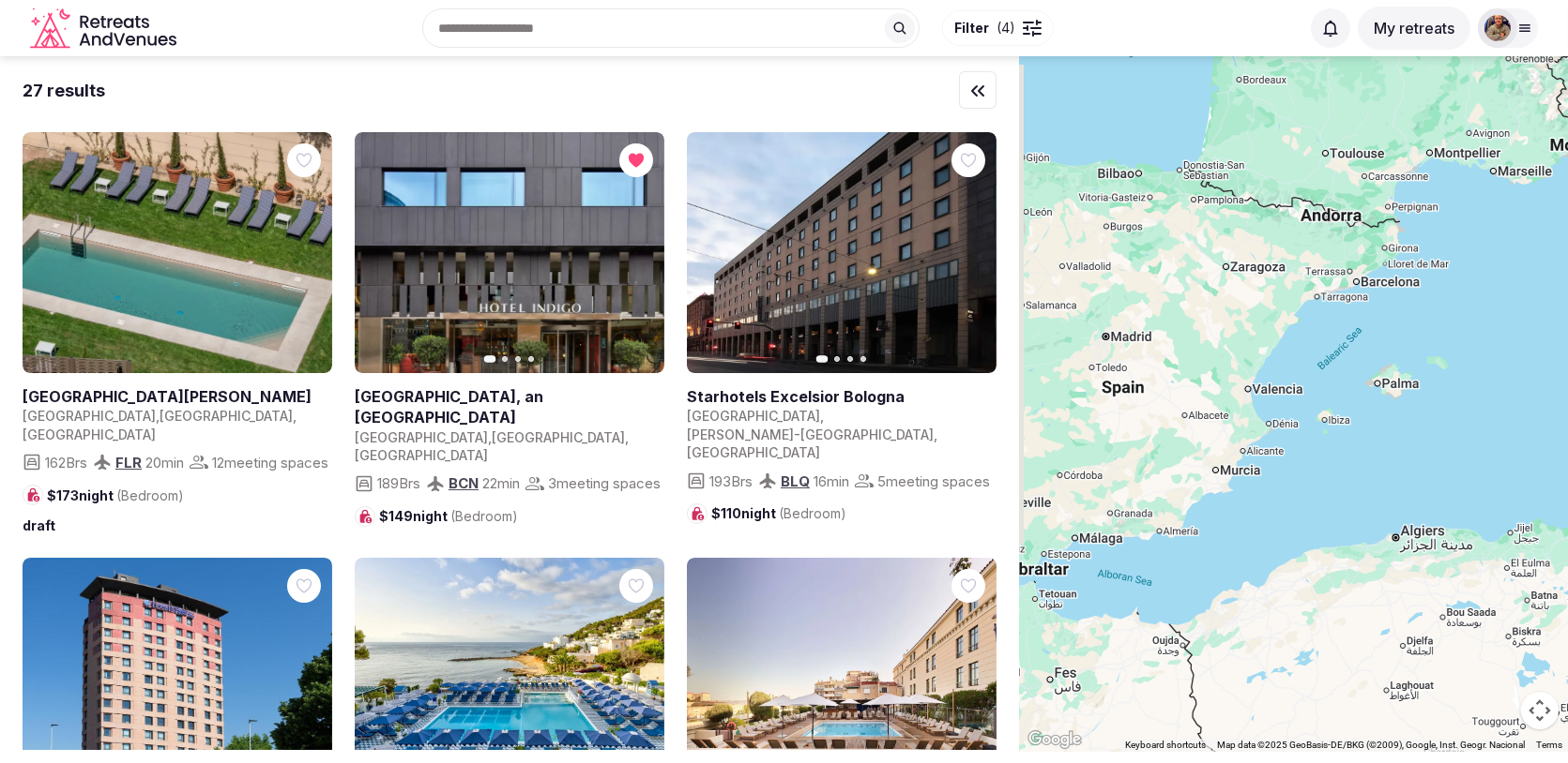
drag, startPoint x: 1244, startPoint y: 377, endPoint x: 1444, endPoint y: 257, distance: 233.2
click at [1444, 257] on div at bounding box center [1293, 404] width 549 height 696
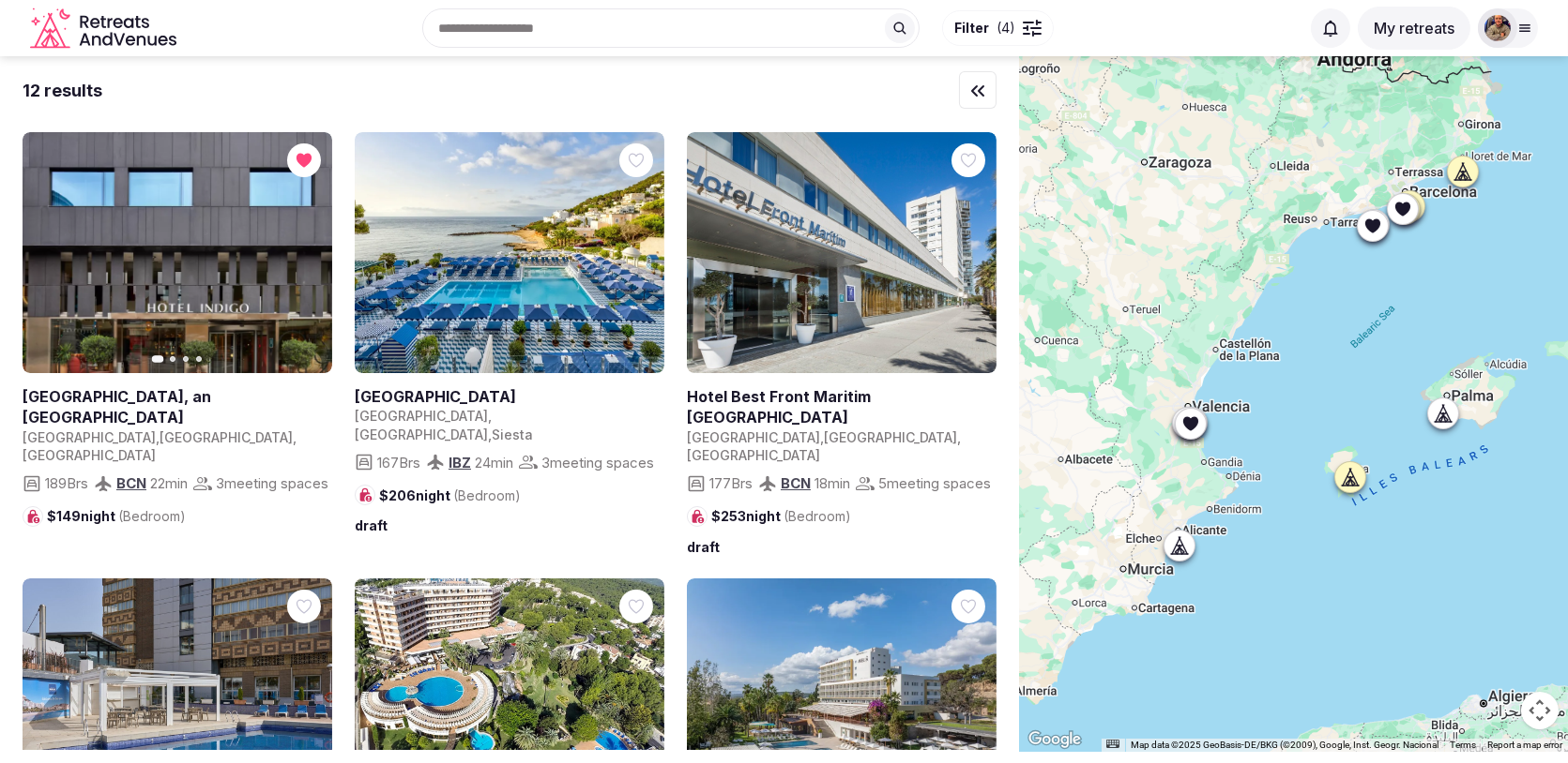
click at [1444, 422] on div at bounding box center [1442, 413] width 30 height 30
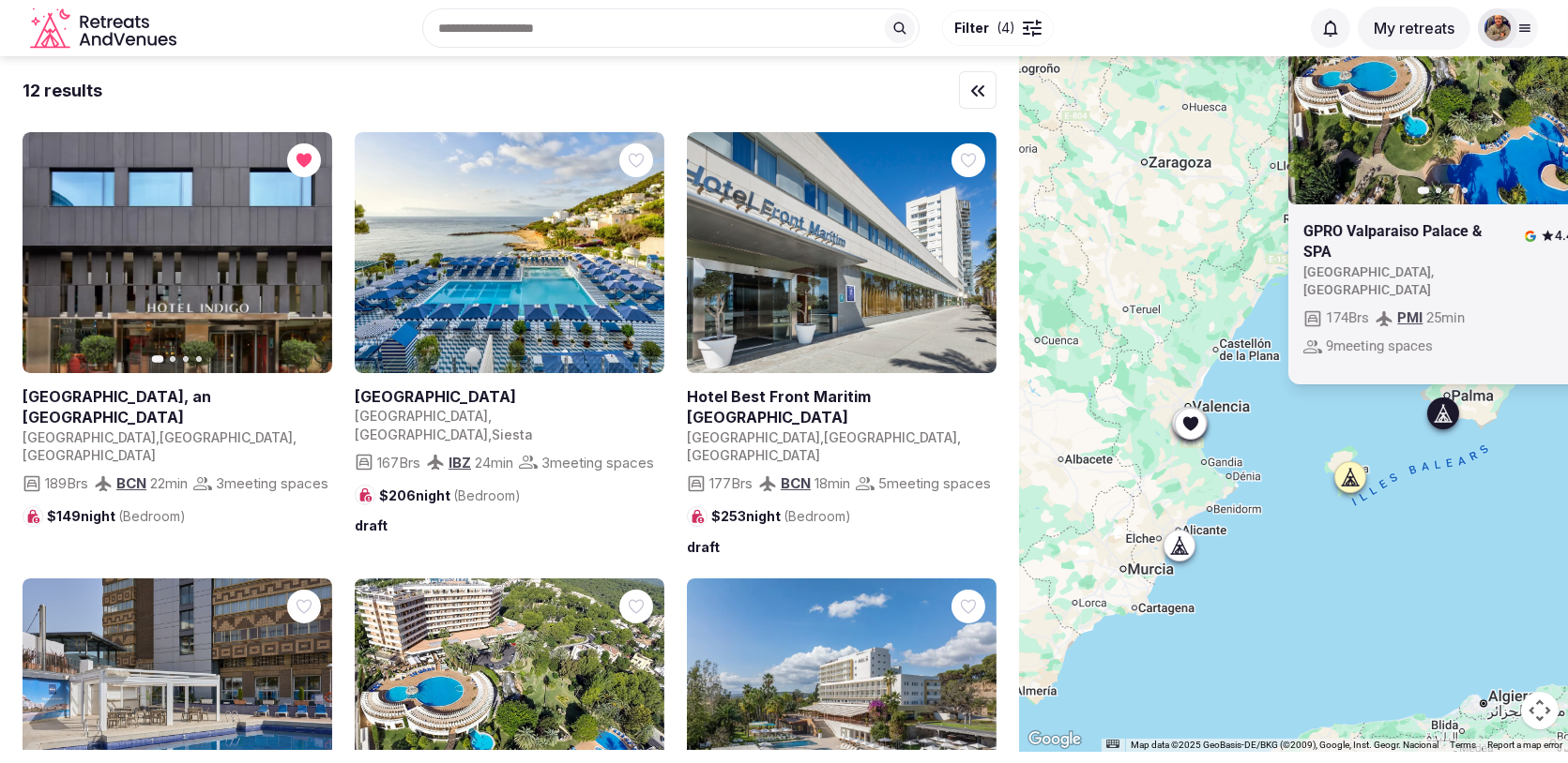
click at [1378, 417] on div "Previous slide Next slide GPRO [GEOGRAPHIC_DATA] [GEOGRAPHIC_DATA] , [GEOGRAPHI…" at bounding box center [1293, 404] width 549 height 696
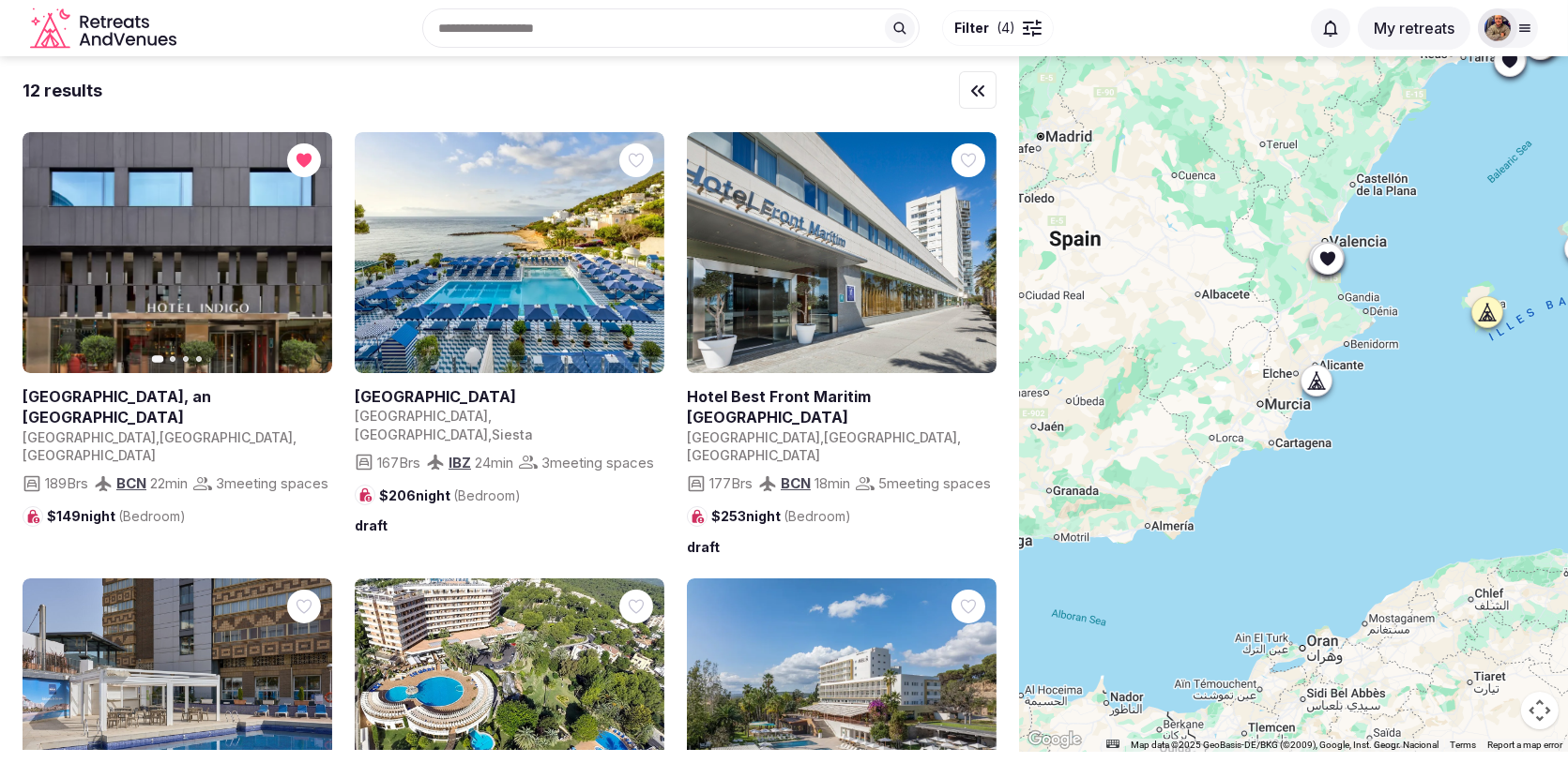
drag, startPoint x: 1312, startPoint y: 434, endPoint x: 1451, endPoint y: 265, distance: 218.8
click at [1451, 265] on div at bounding box center [1293, 404] width 549 height 696
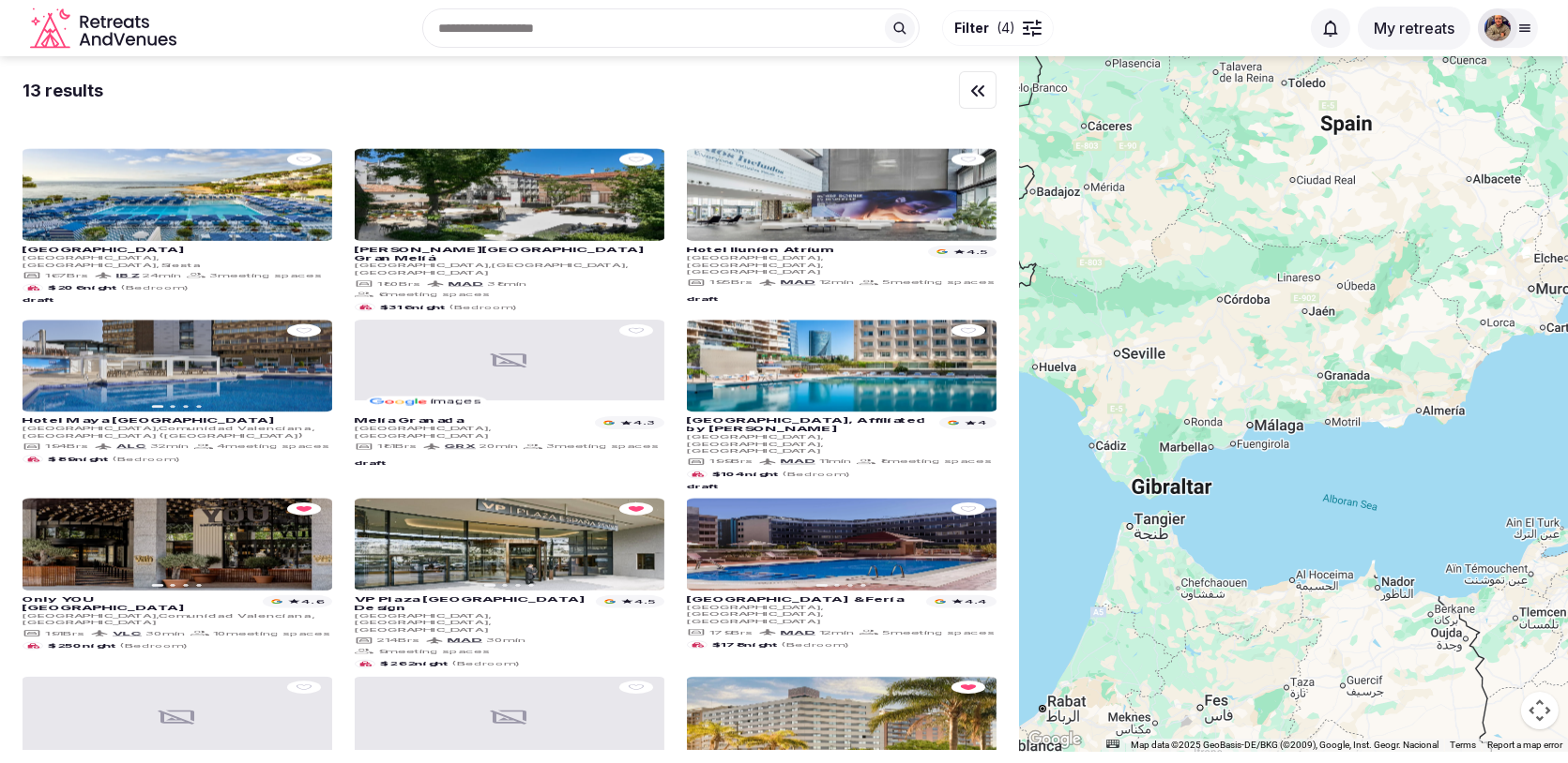
drag, startPoint x: 1159, startPoint y: 529, endPoint x: 1435, endPoint y: 414, distance: 299.0
click at [1434, 415] on div at bounding box center [1293, 404] width 549 height 696
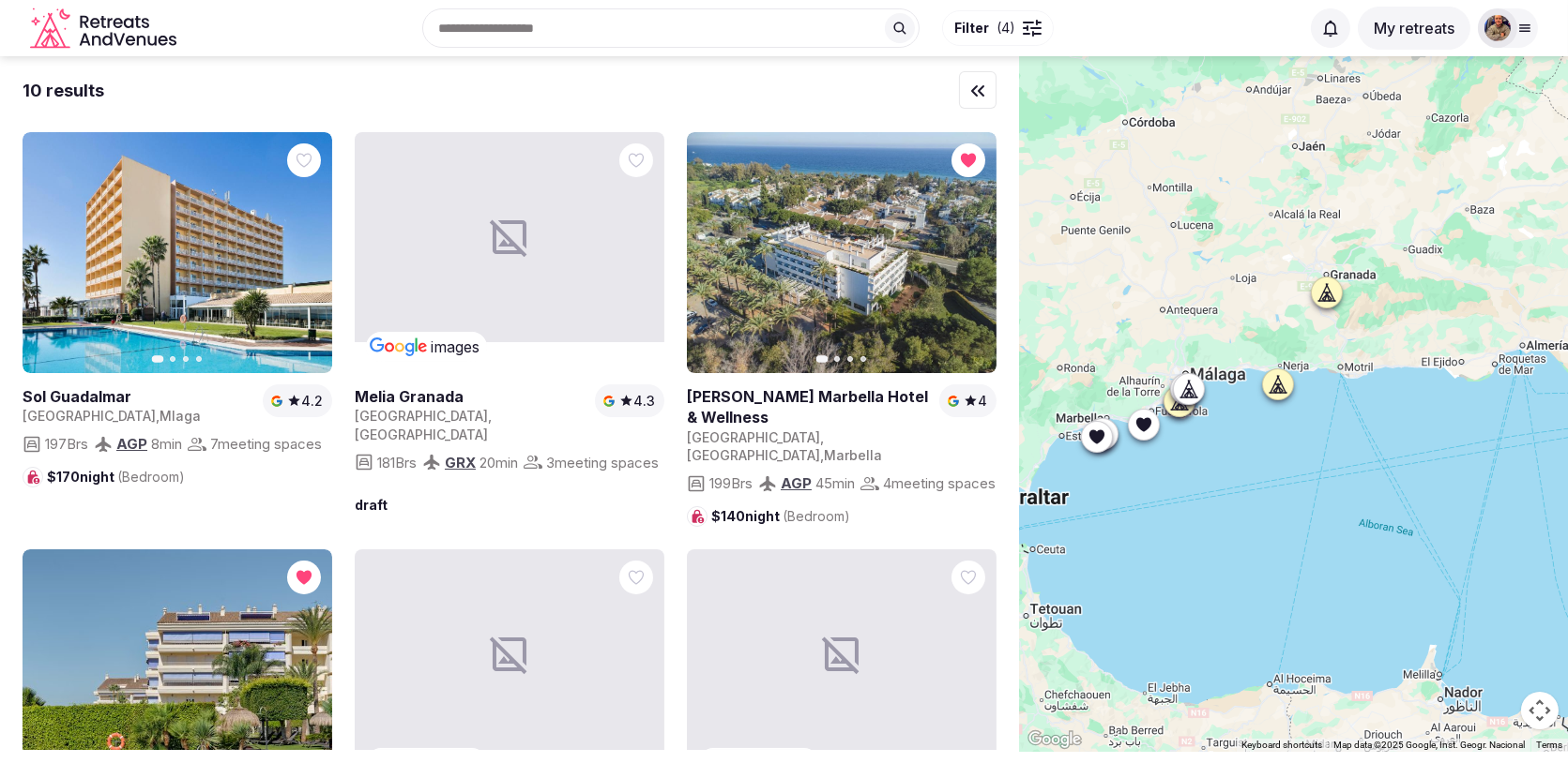
click at [1192, 397] on icon at bounding box center [1188, 397] width 17 height 0
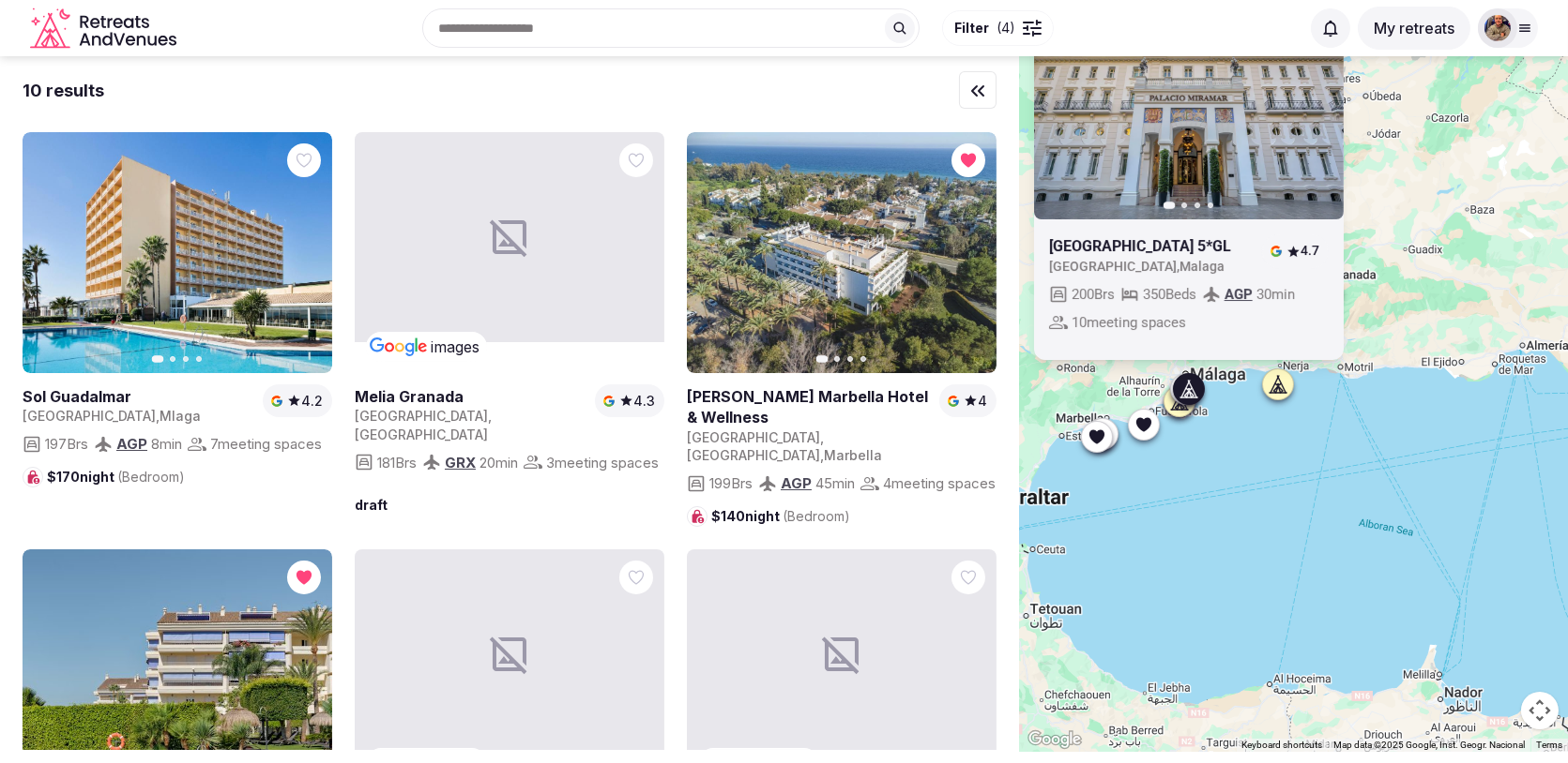
click at [1194, 450] on div "Previous slide Next slide [GEOGRAPHIC_DATA] 5*GL [GEOGRAPHIC_DATA] , [GEOGRAPHI…" at bounding box center [1293, 404] width 549 height 696
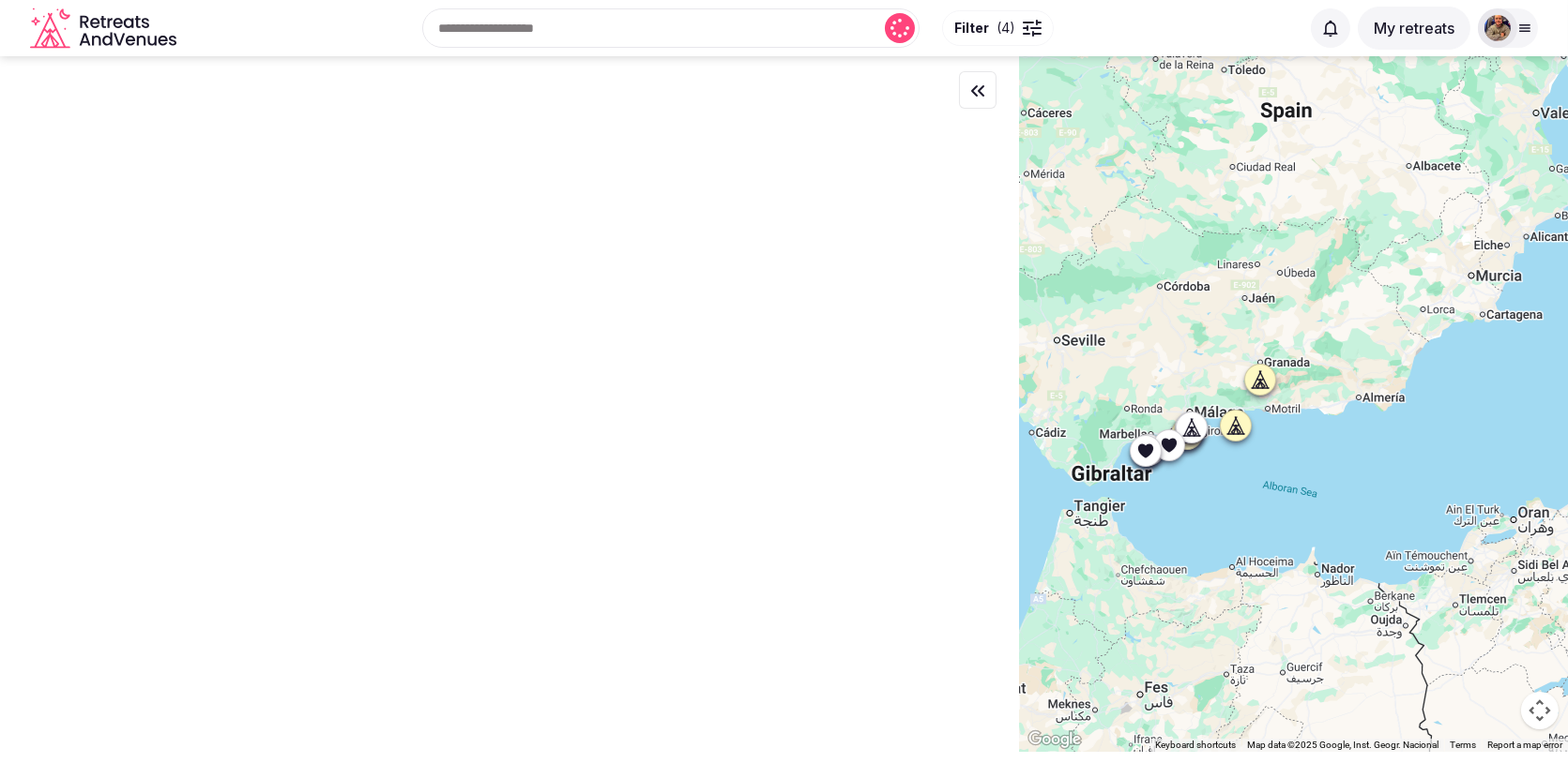
drag, startPoint x: 1173, startPoint y: 327, endPoint x: 1319, endPoint y: 322, distance: 146.1
click at [1317, 321] on div at bounding box center [1293, 404] width 549 height 696
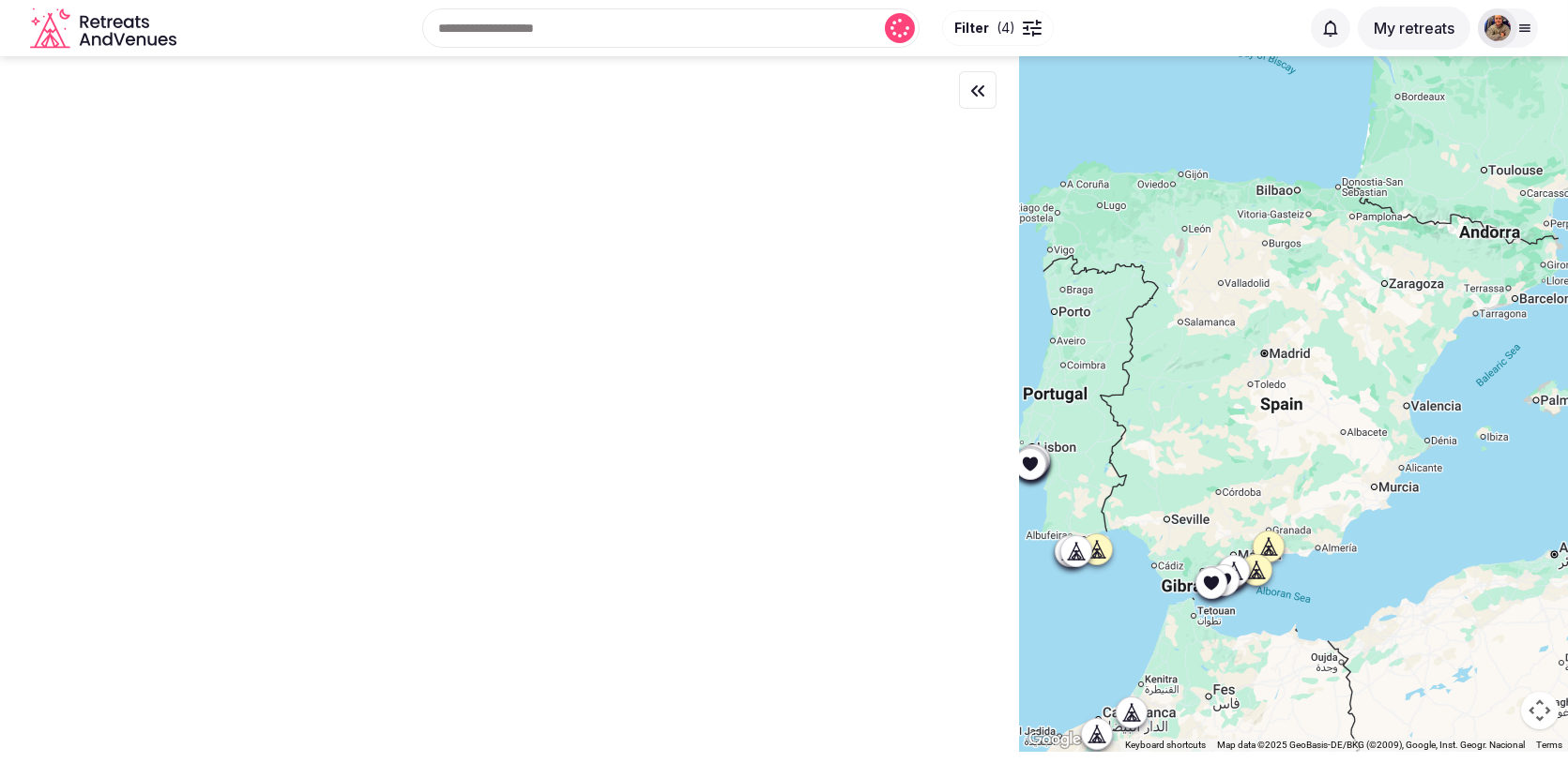
drag, startPoint x: 1367, startPoint y: 280, endPoint x: 1223, endPoint y: 475, distance: 242.4
click at [1223, 475] on div at bounding box center [1293, 404] width 549 height 696
